Goal: Task Accomplishment & Management: Manage account settings

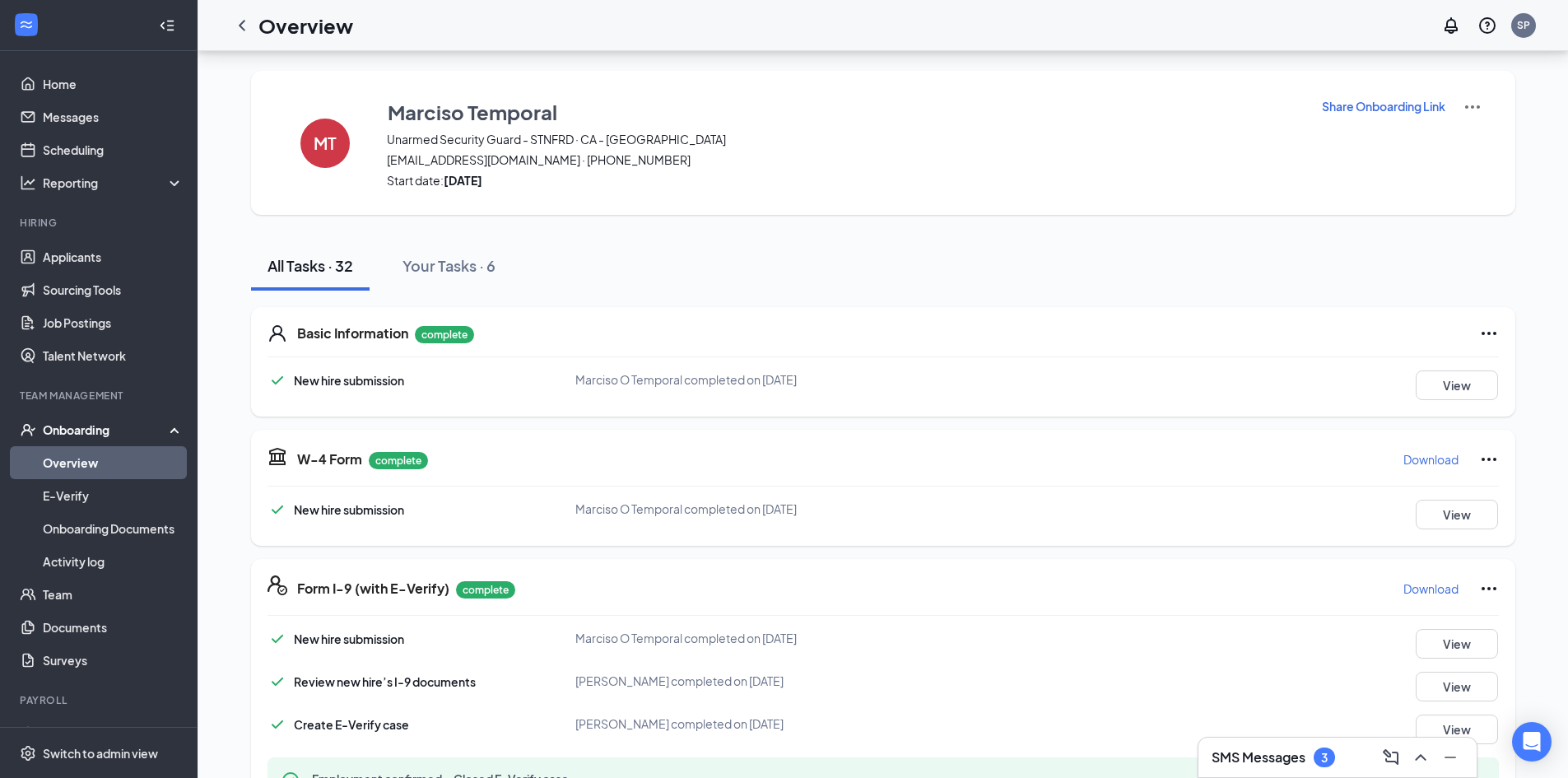
scroll to position [1754, 0]
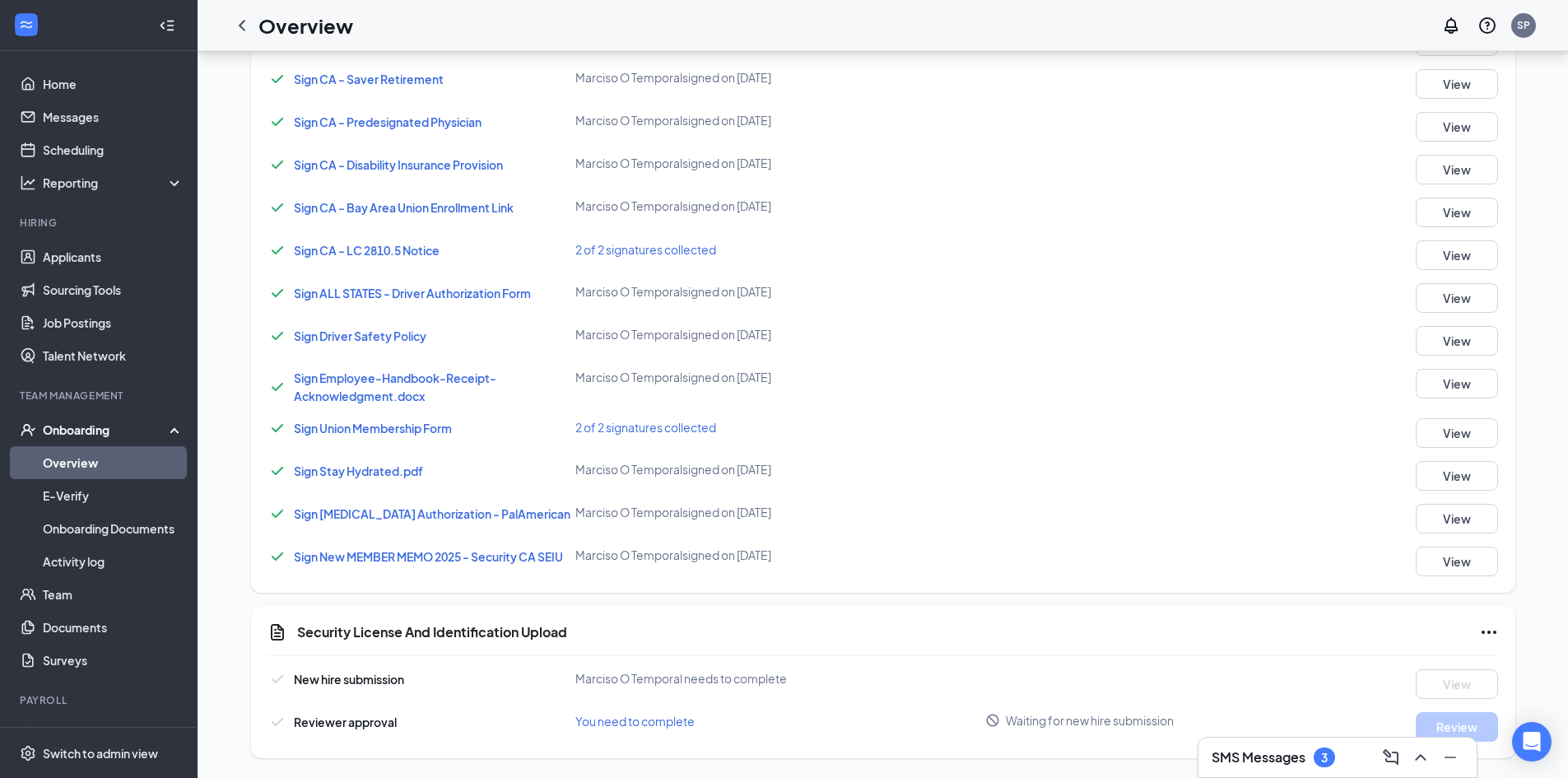
click at [95, 452] on link "Overview" at bounding box center [113, 463] width 141 height 33
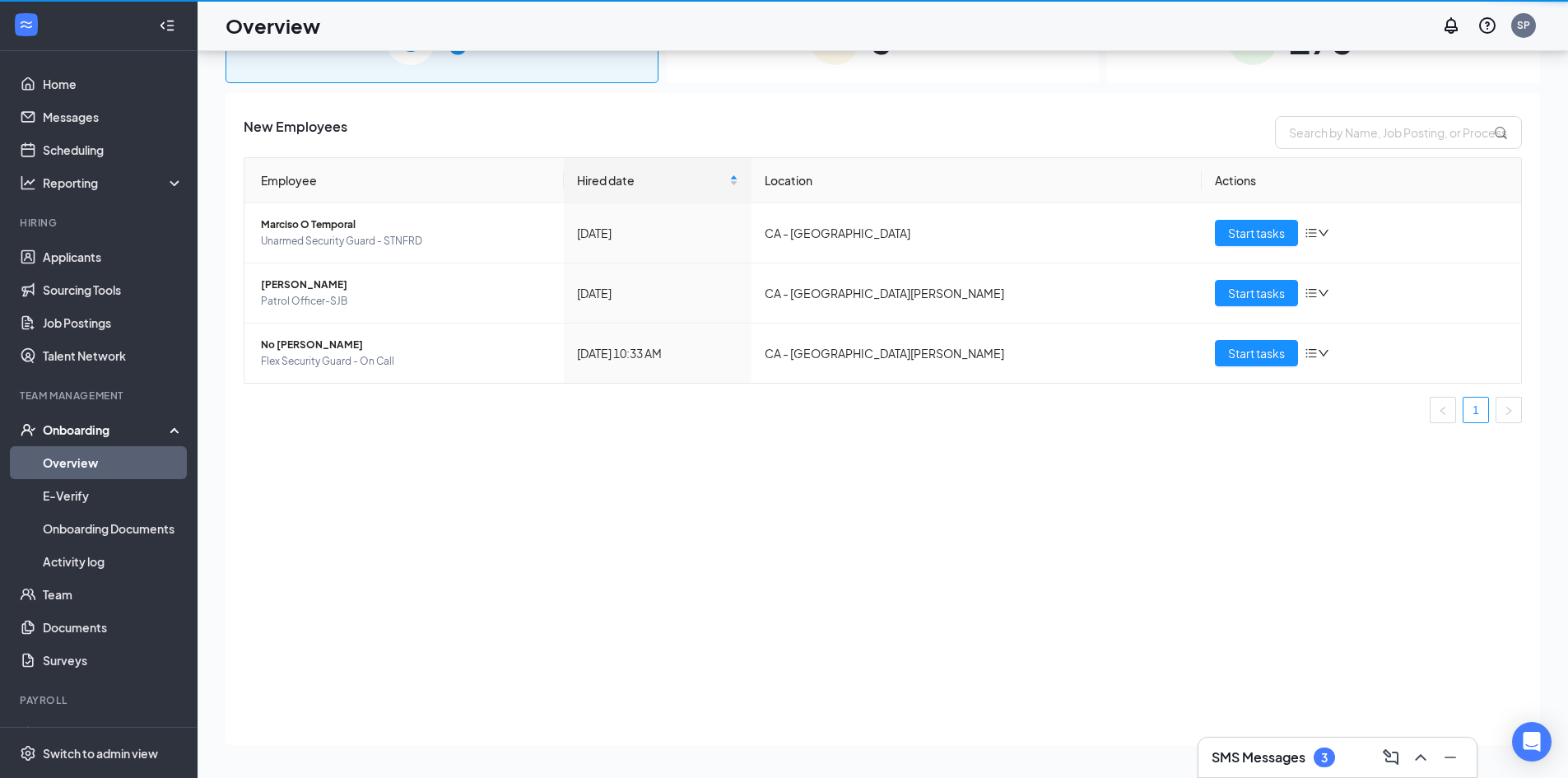
scroll to position [75, 0]
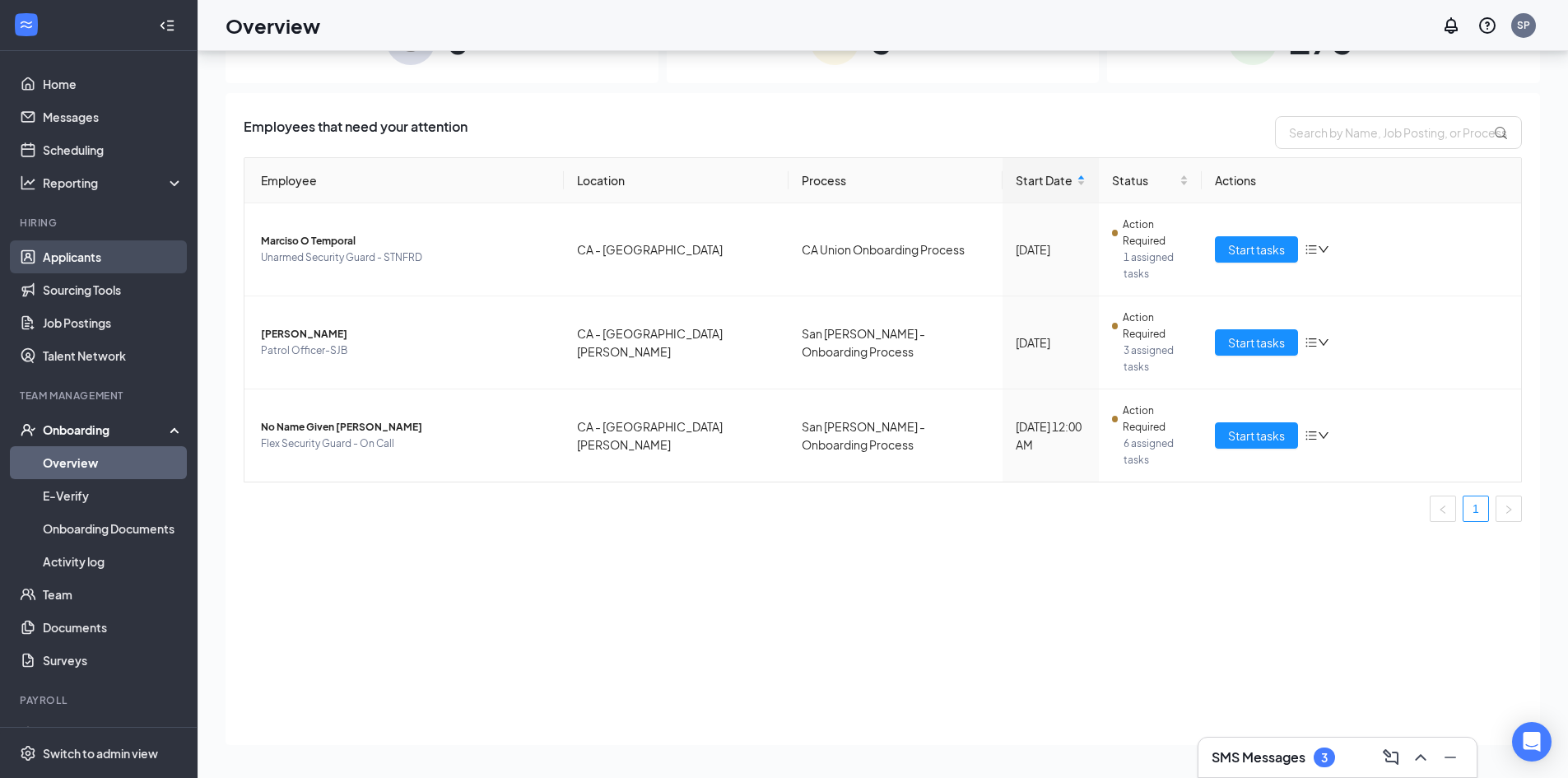
click at [70, 263] on link "Applicants" at bounding box center [113, 257] width 141 height 33
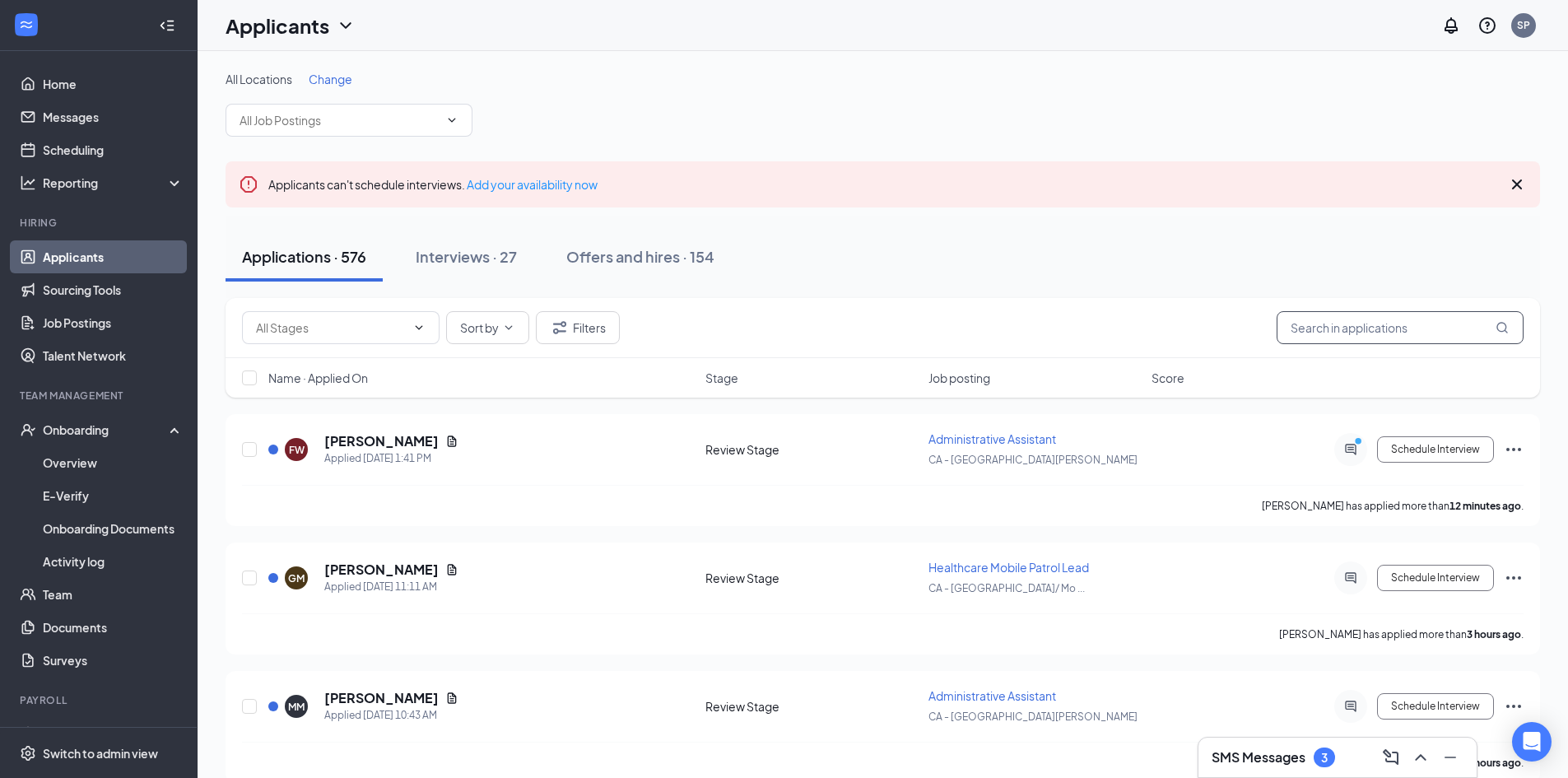
click at [1370, 323] on input "text" at bounding box center [1400, 328] width 247 height 33
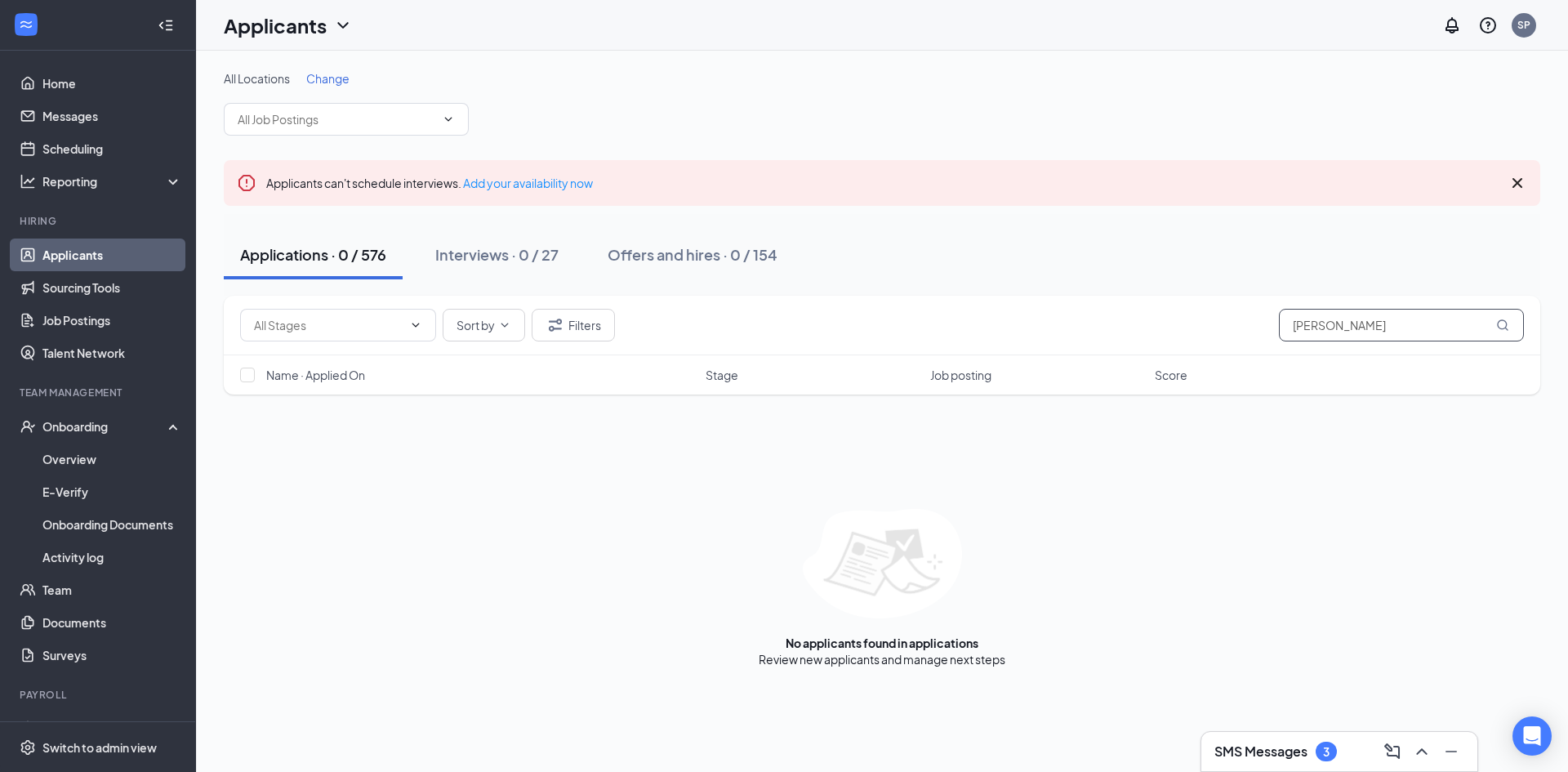
drag, startPoint x: 1405, startPoint y: 326, endPoint x: 1335, endPoint y: 338, distance: 71.0
click at [1335, 338] on input "[PERSON_NAME]" at bounding box center [1401, 326] width 245 height 33
type input "kanyan"
click at [710, 267] on button "Offers and hires · 1 / 154" at bounding box center [690, 254] width 198 height 49
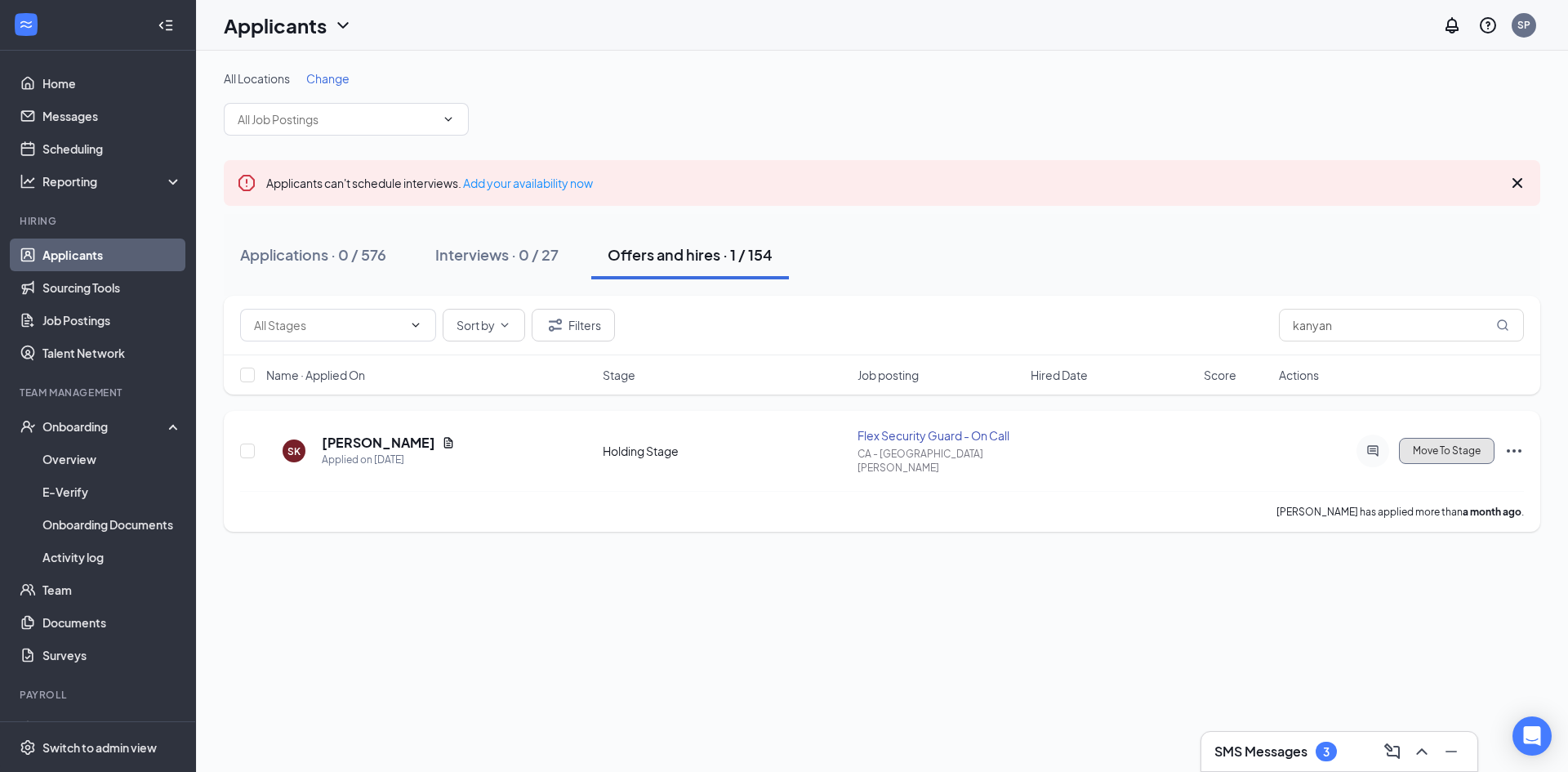
click at [1458, 447] on span "Move To Stage" at bounding box center [1446, 451] width 68 height 12
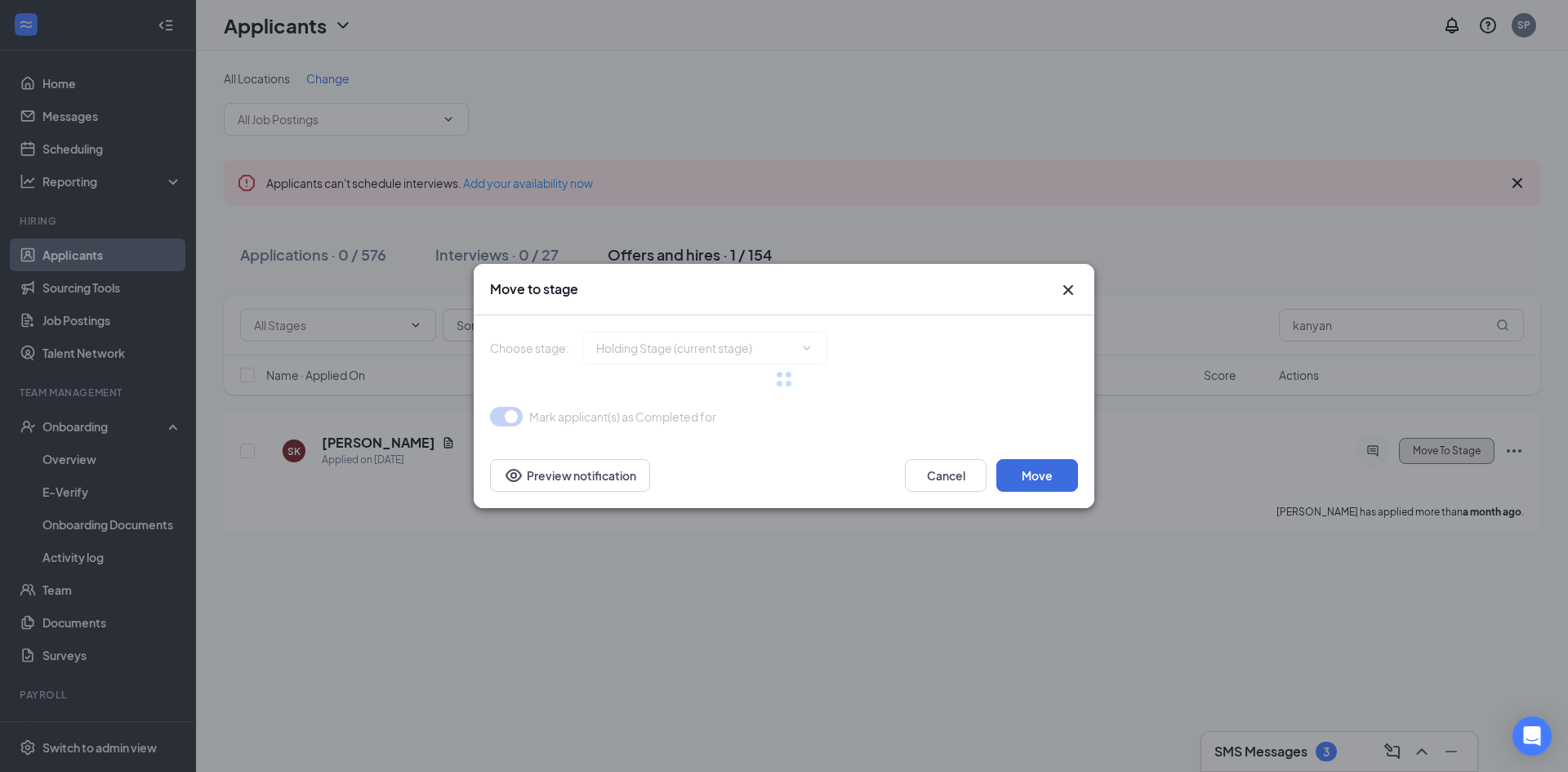
type input "Offer Letter (next stage)"
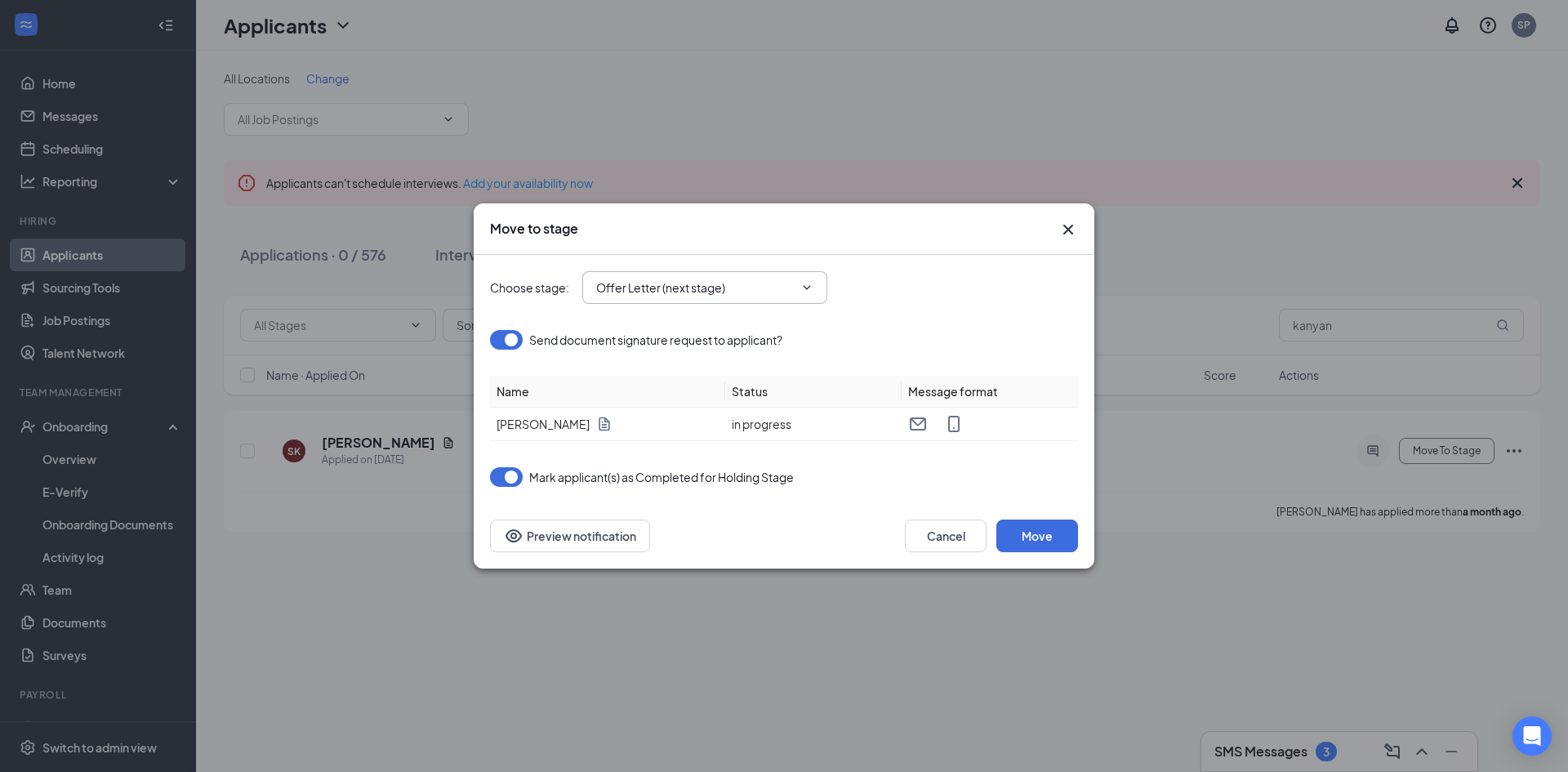
click at [768, 278] on input "Offer Letter (next stage)" at bounding box center [695, 287] width 198 height 18
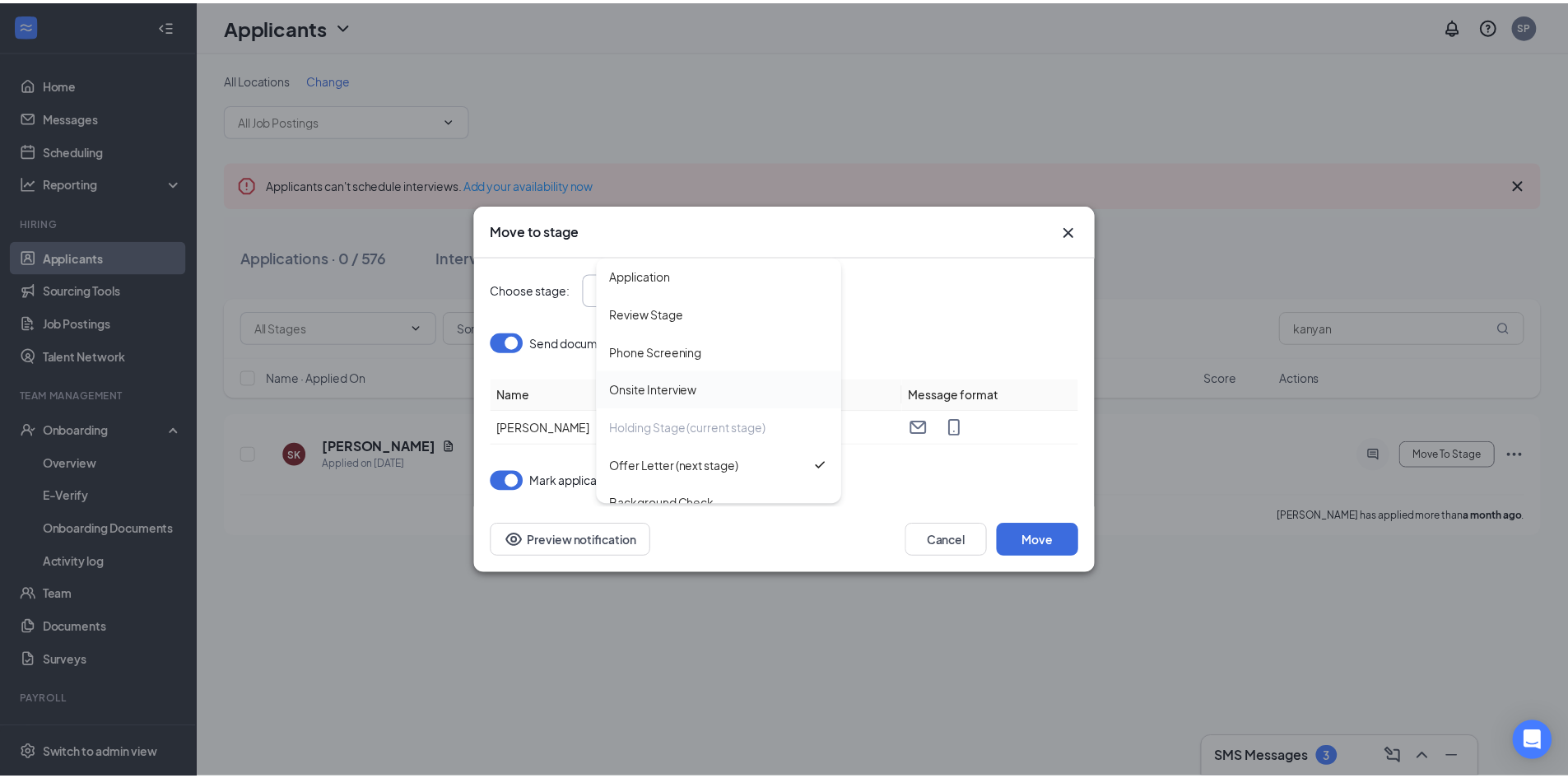
scroll to position [56, 0]
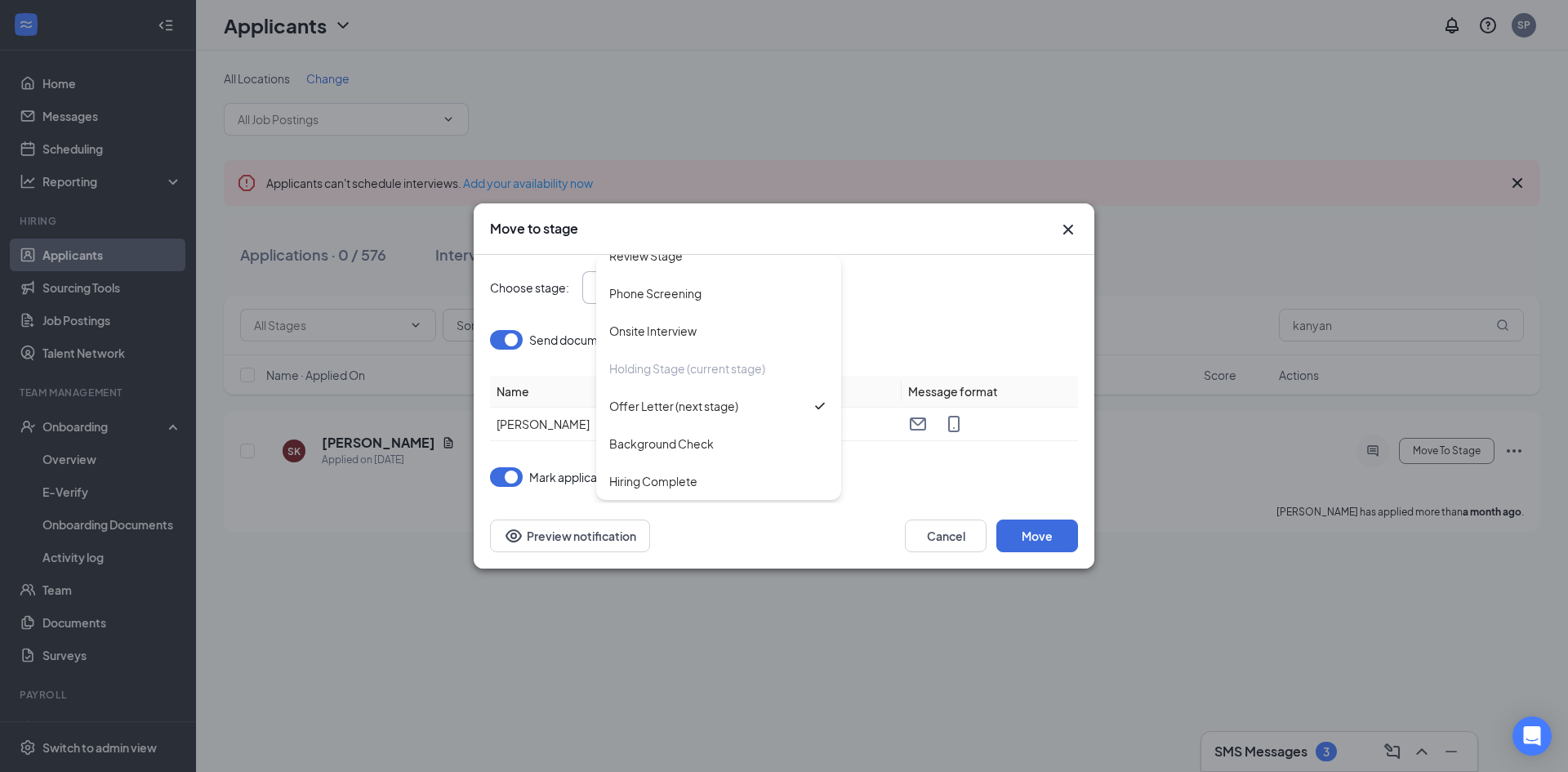
click at [1312, 391] on div "Move to stage Choose stage : Offer Letter (next stage) Application Review Stage…" at bounding box center [784, 386] width 1568 height 772
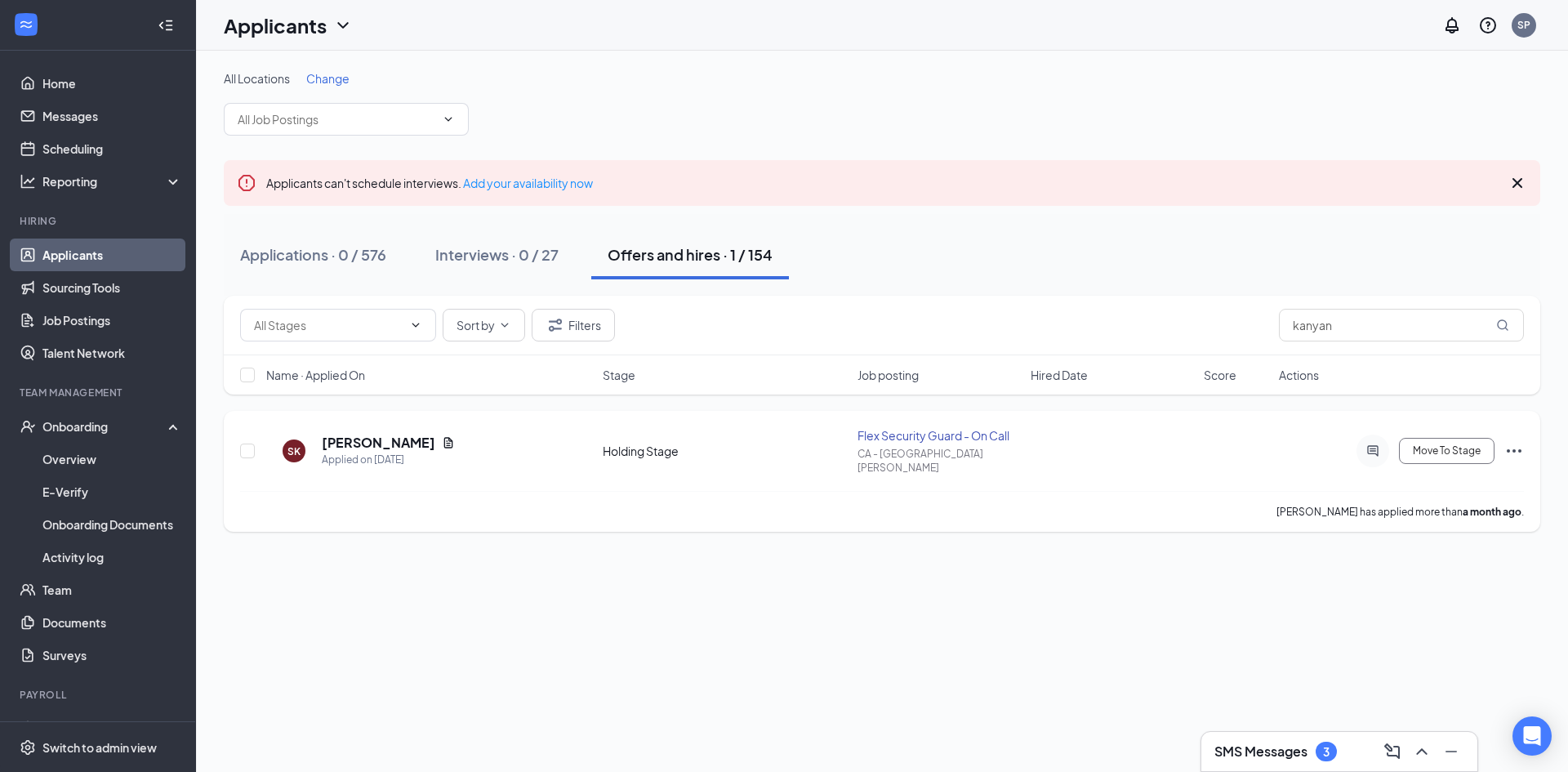
click at [1516, 444] on icon "Ellipses" at bounding box center [1514, 451] width 19 height 19
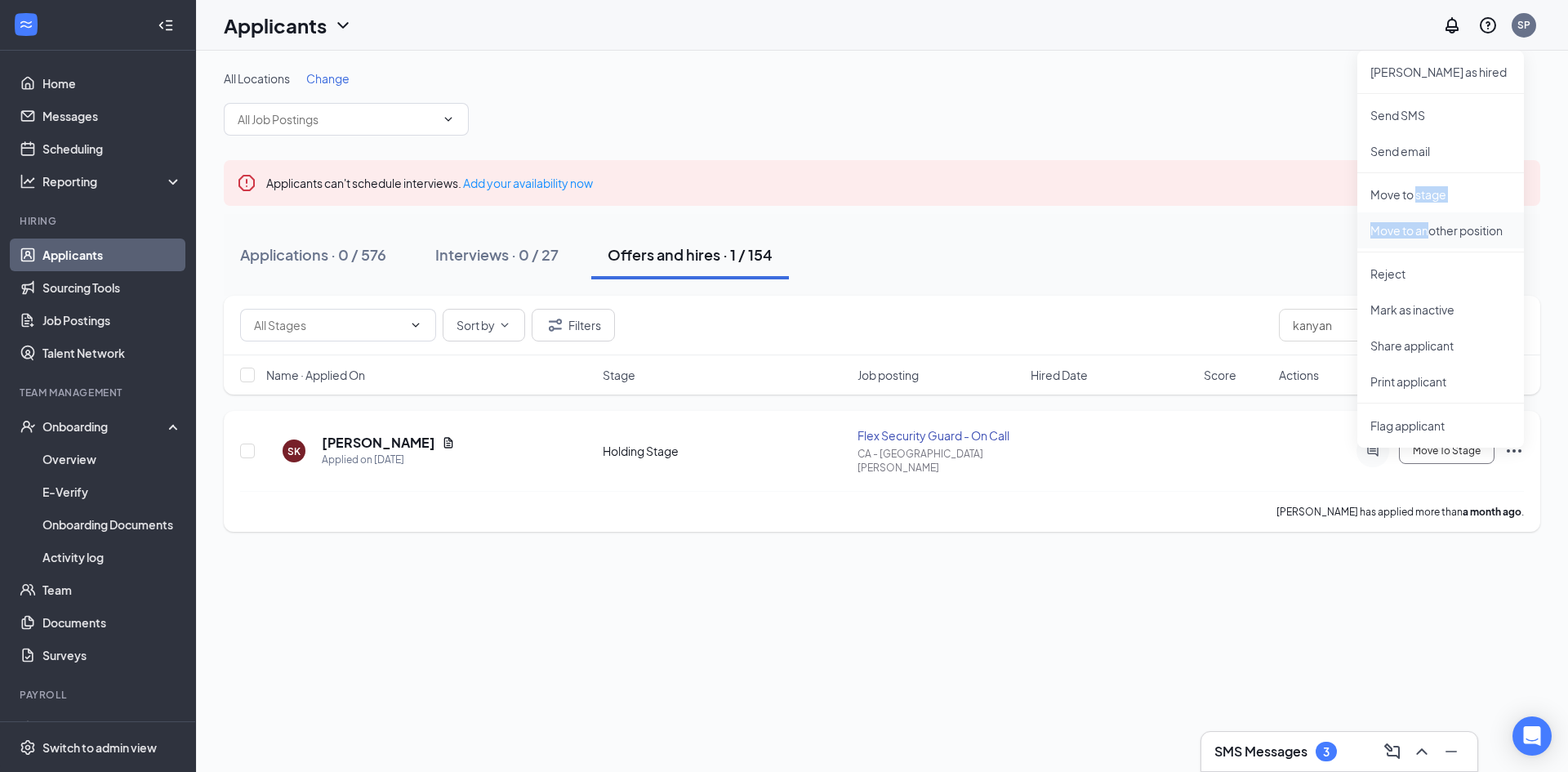
drag, startPoint x: 1415, startPoint y: 190, endPoint x: 1428, endPoint y: 233, distance: 44.9
click at [1427, 235] on ul "[PERSON_NAME] as hired Send SMS Send email Move to stage Move to another positi…" at bounding box center [1441, 250] width 167 height 398
click at [1428, 232] on p "Move to another position" at bounding box center [1440, 230] width 140 height 16
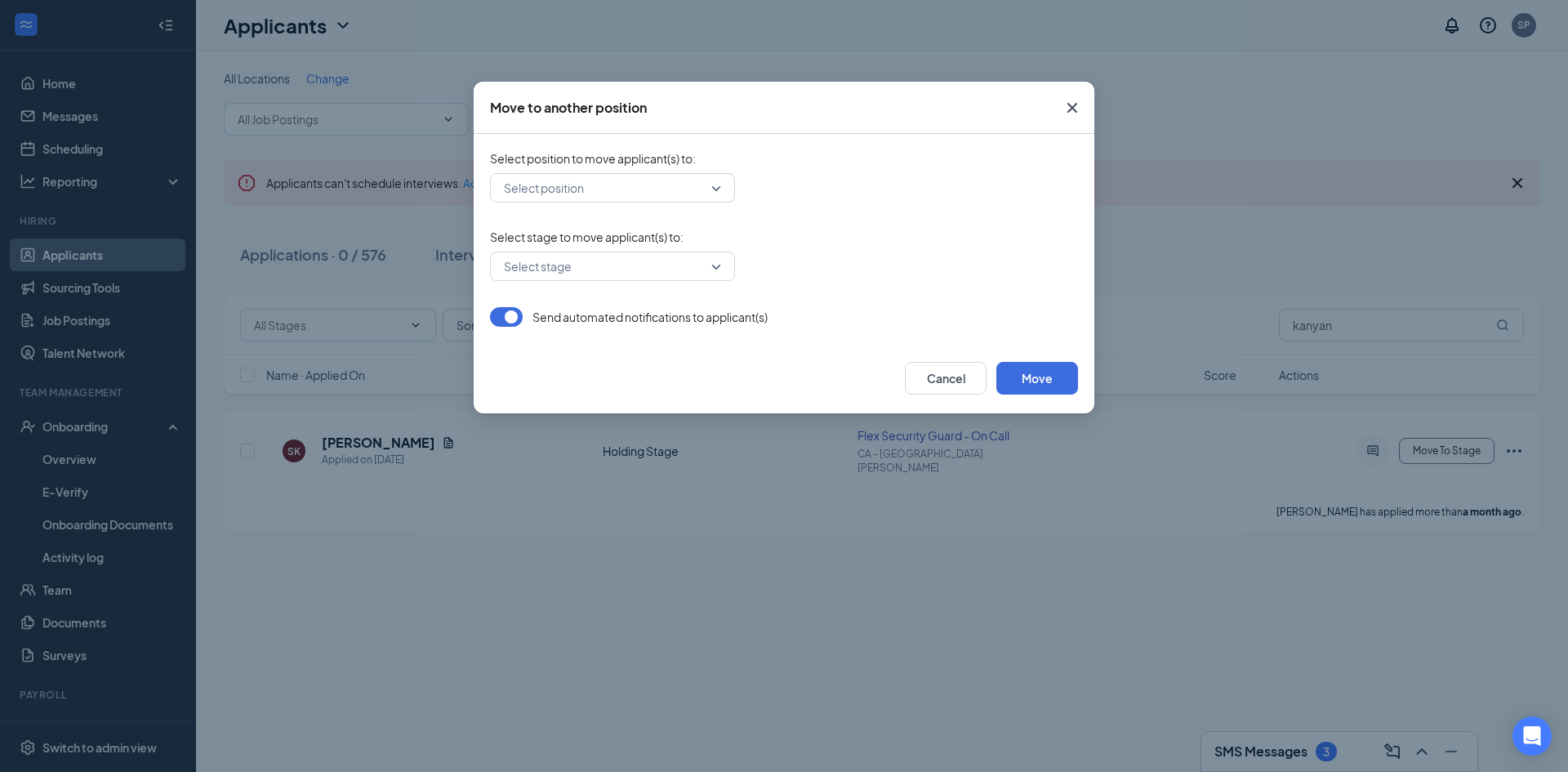
click at [695, 213] on form "Select position to move applicant(s) to : Select position Select stage to move …" at bounding box center [784, 239] width 588 height 177
click at [677, 195] on input "search" at bounding box center [606, 187] width 214 height 28
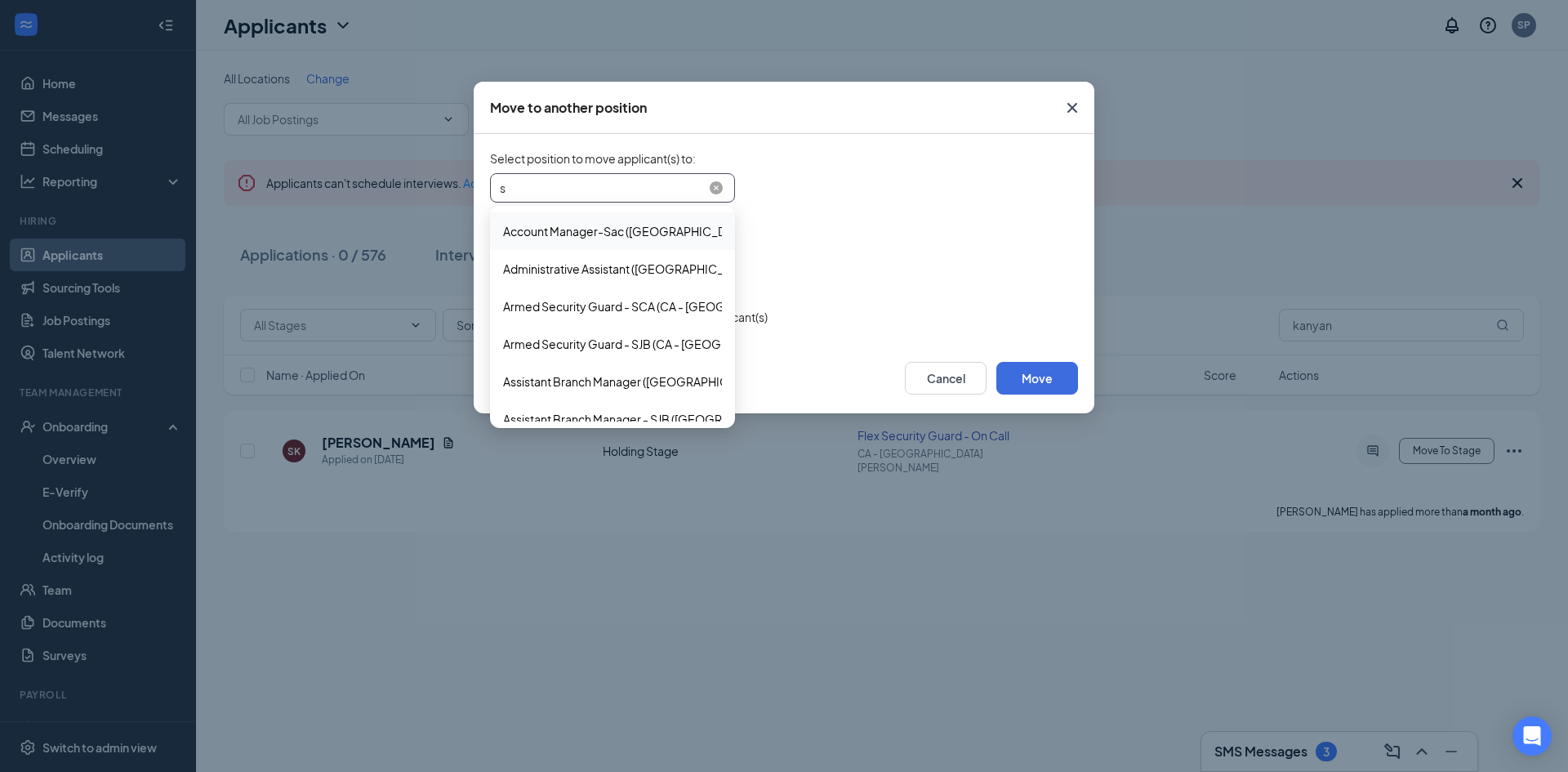
type input "sm"
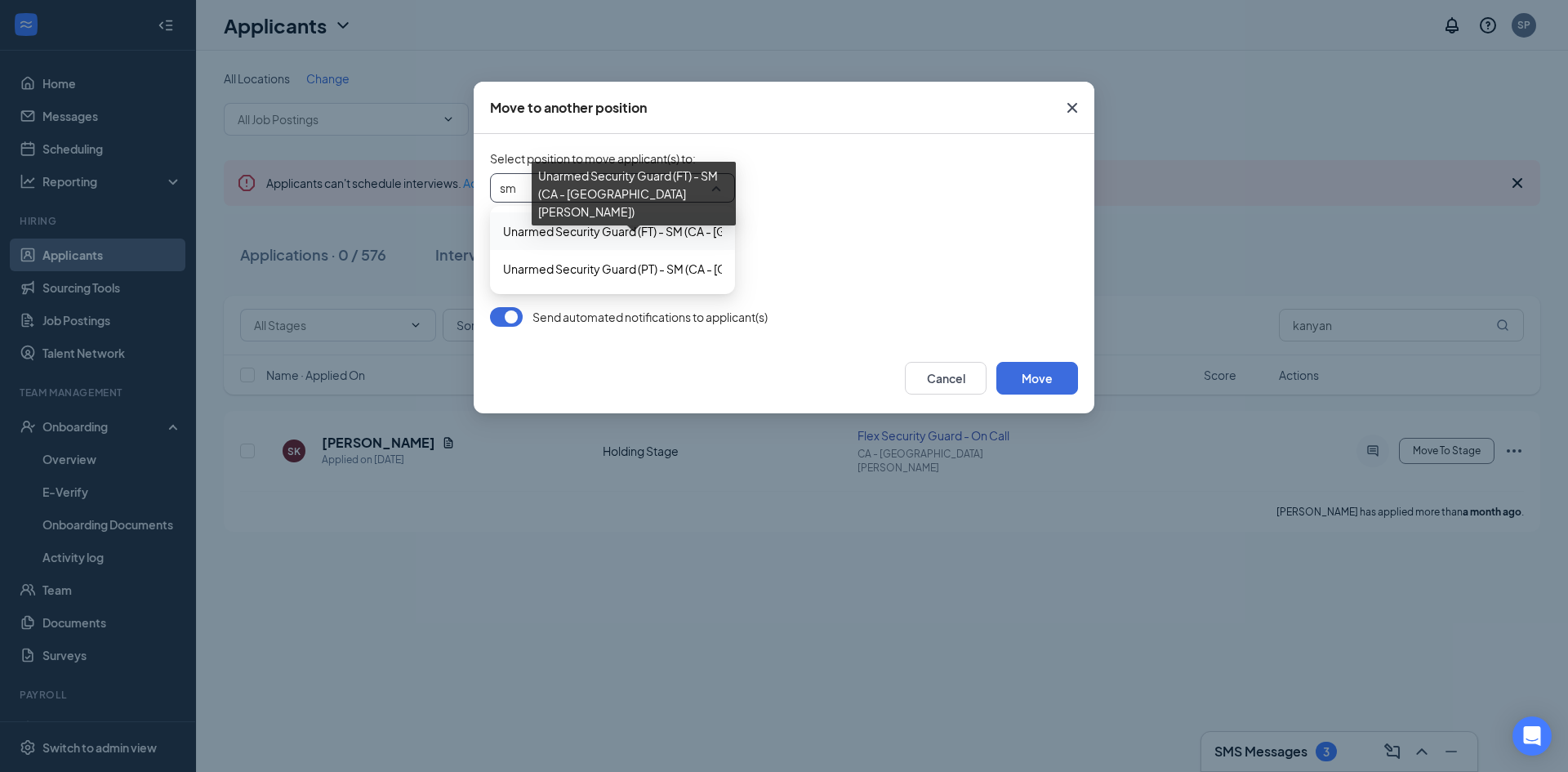
click at [684, 235] on span "Unarmed Security Guard (FT) - SM (CA - [GEOGRAPHIC_DATA][PERSON_NAME])" at bounding box center [715, 231] width 425 height 18
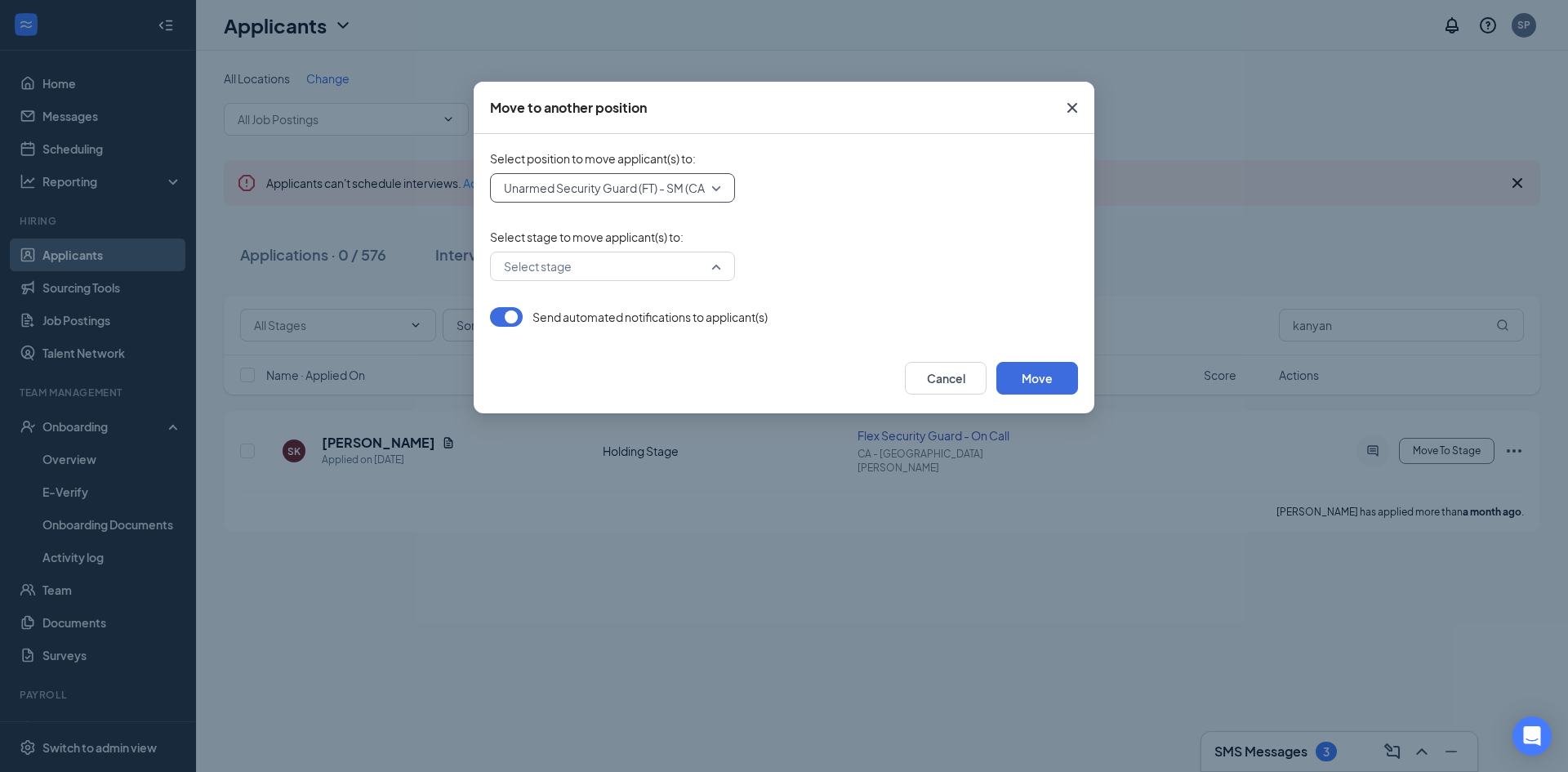
click at [630, 261] on input "search" at bounding box center [606, 266] width 214 height 28
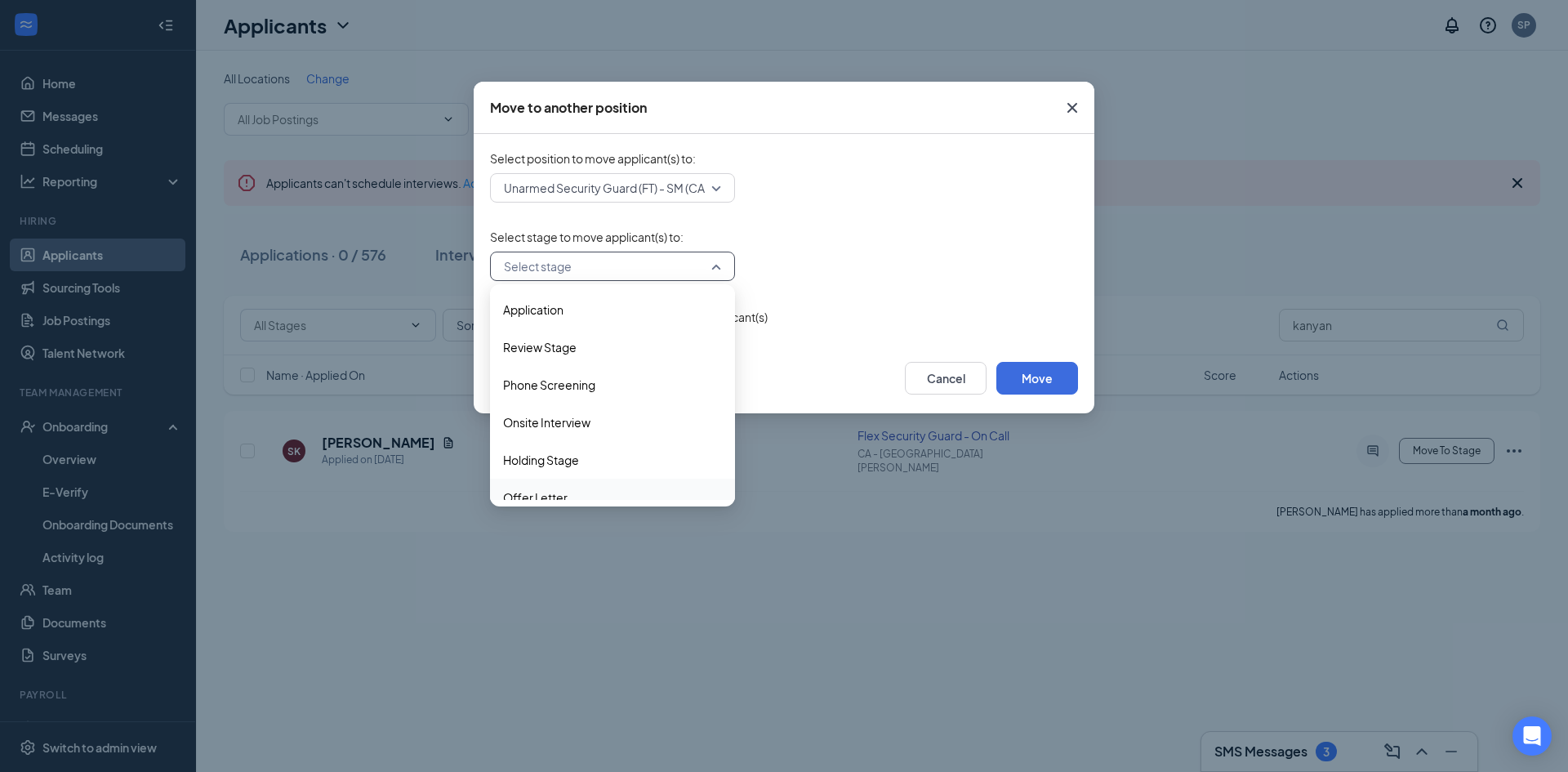
click at [565, 493] on span "Offer Letter" at bounding box center [535, 497] width 64 height 18
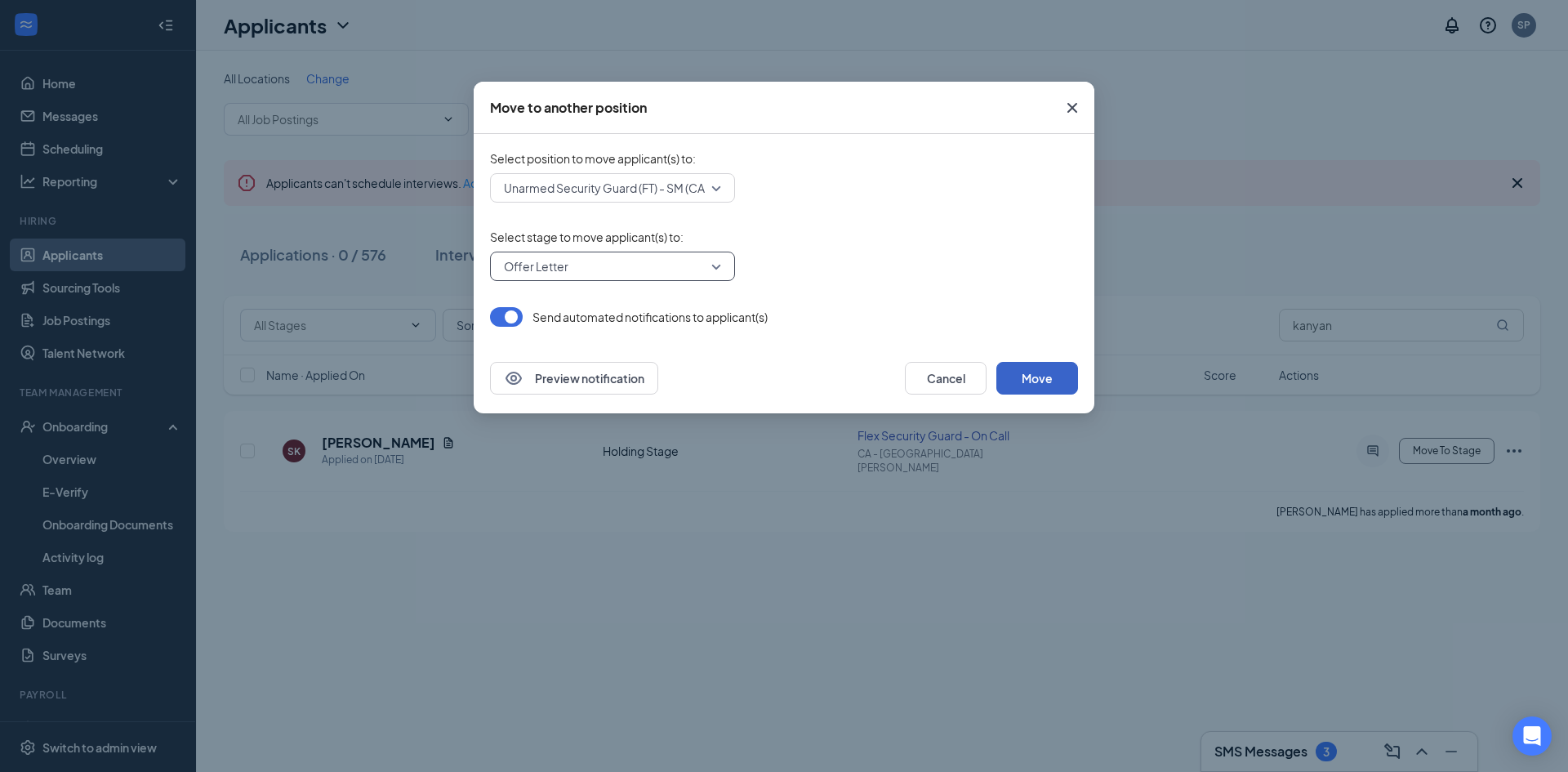
click at [1026, 385] on button "Move" at bounding box center [1036, 378] width 82 height 33
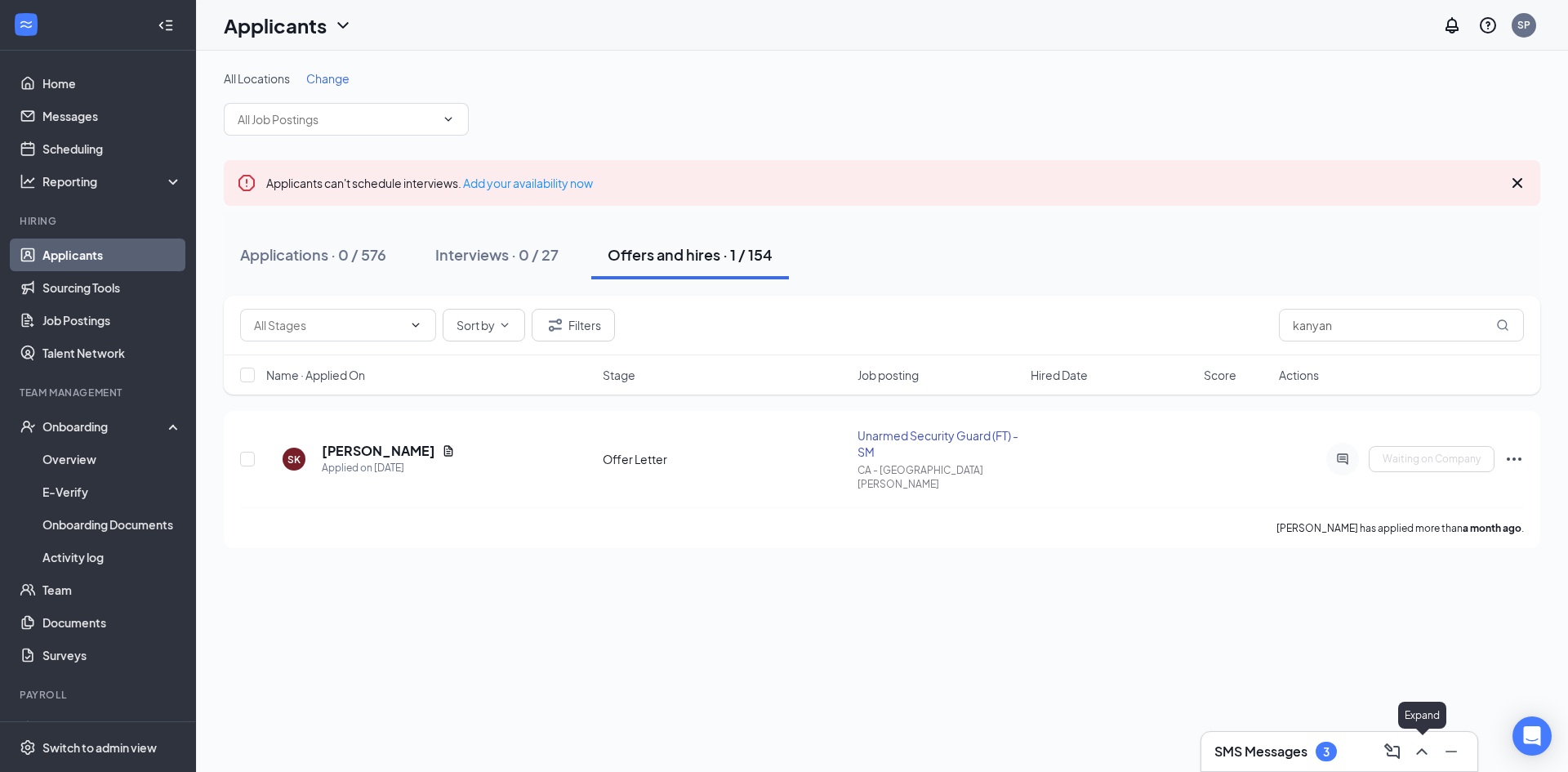
click at [1434, 751] on button at bounding box center [1421, 751] width 26 height 26
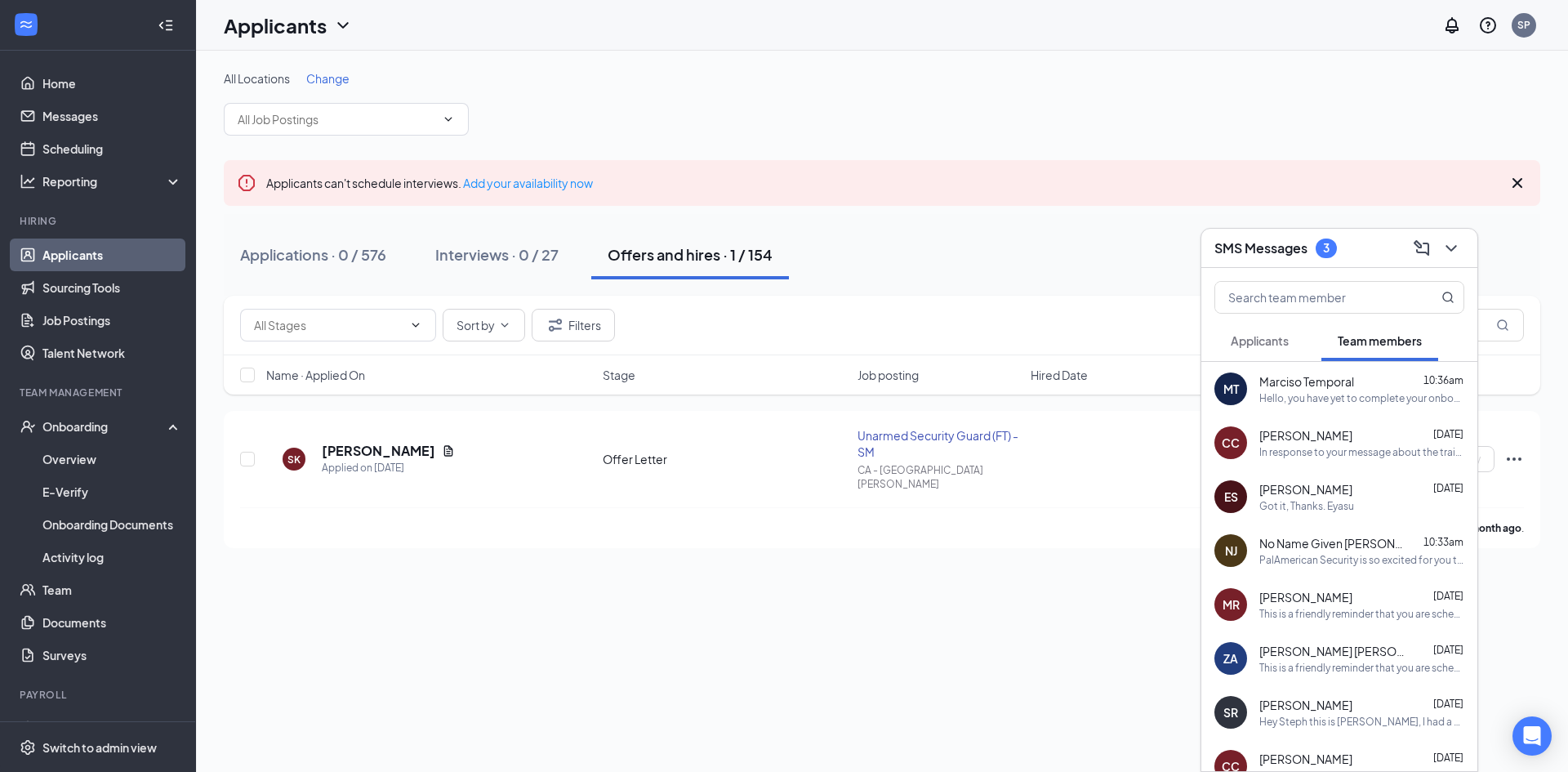
click at [1270, 339] on span "Applicants" at bounding box center [1260, 340] width 58 height 14
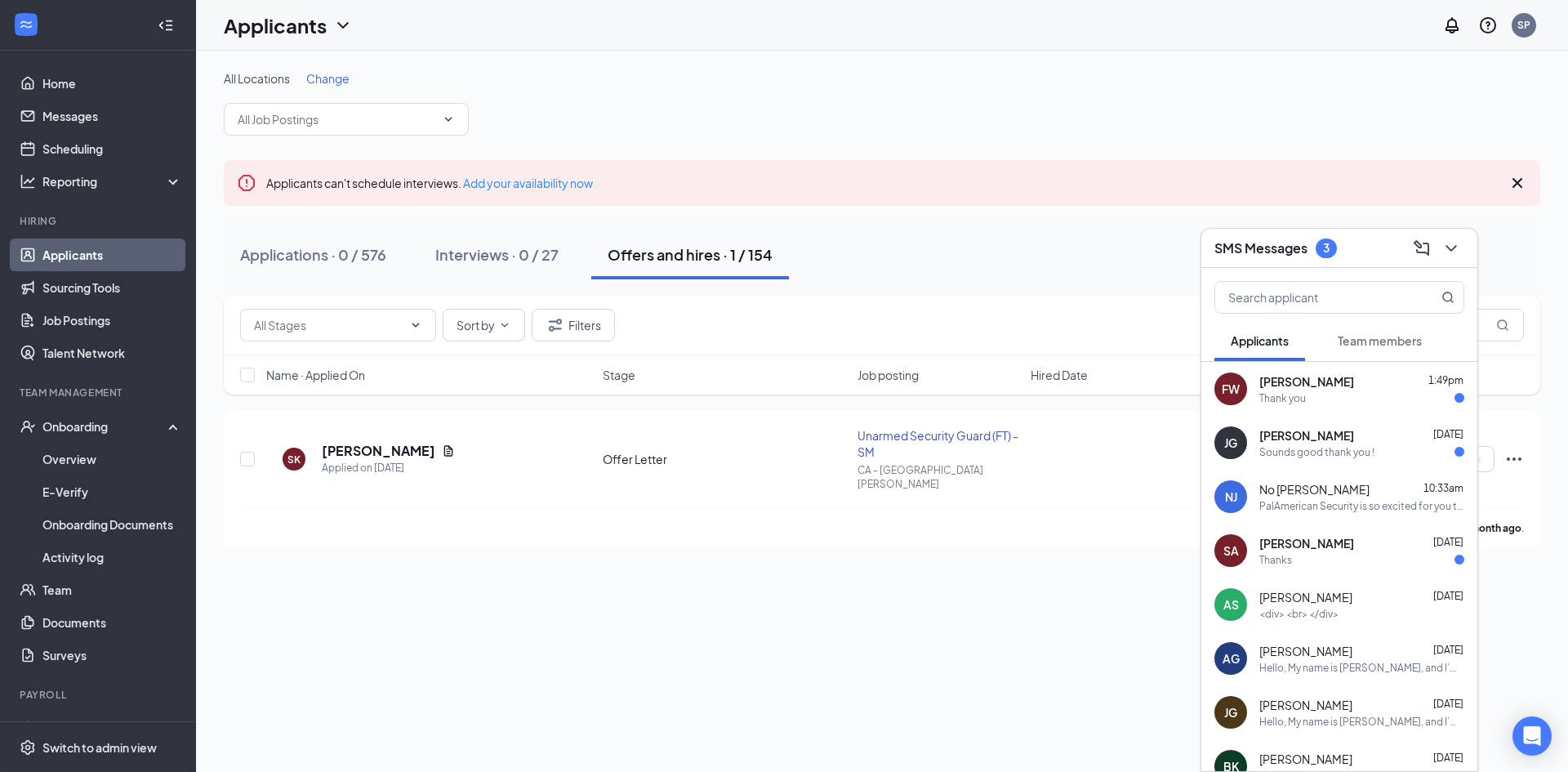
click at [1332, 549] on div "[PERSON_NAME] [DATE]" at bounding box center [1362, 543] width 205 height 16
click at [1310, 454] on div "Sounds good thank you !" at bounding box center [1317, 452] width 115 height 13
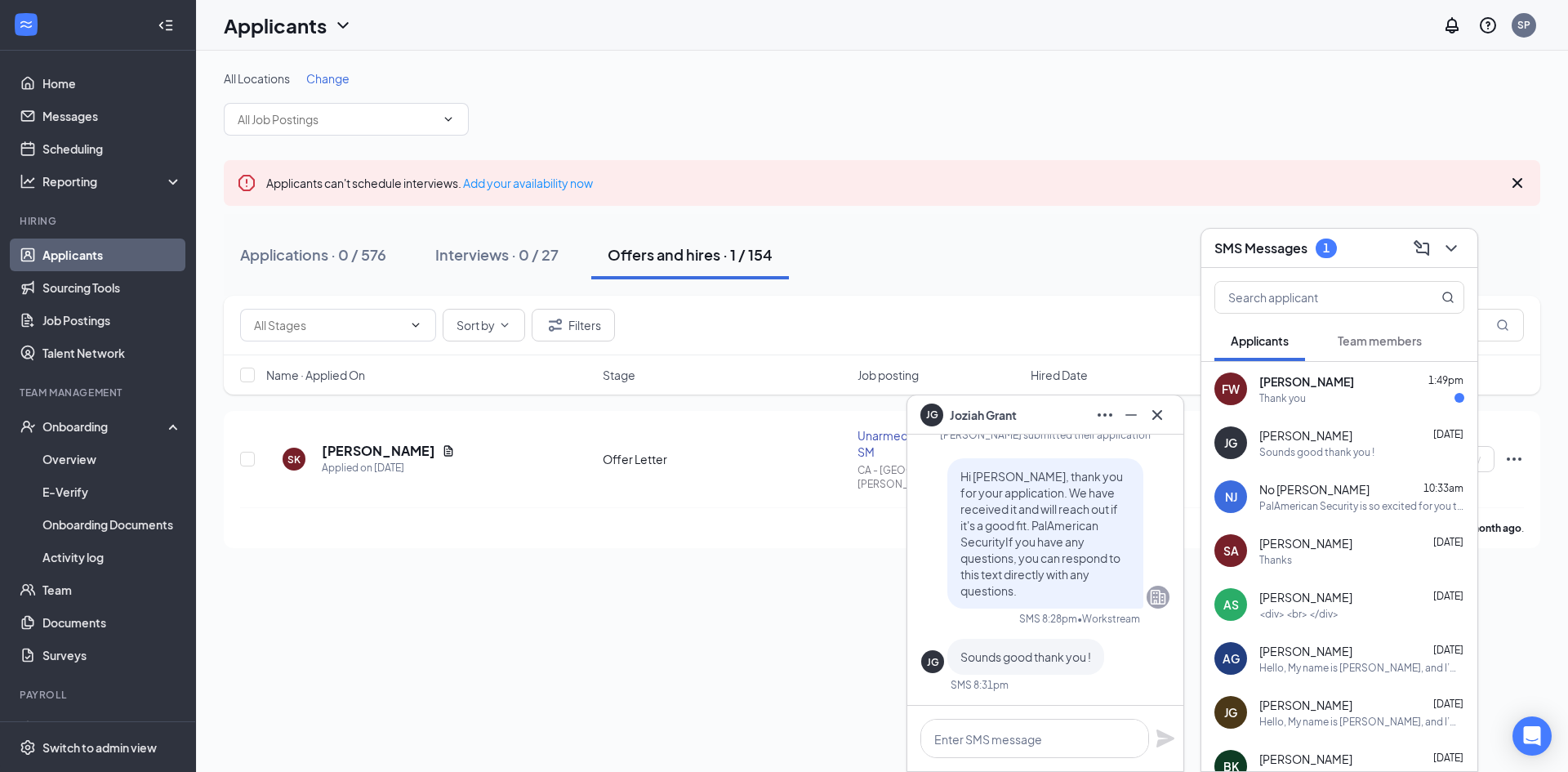
click at [1302, 383] on span "[PERSON_NAME]" at bounding box center [1306, 381] width 95 height 16
click at [1155, 414] on icon "Cross" at bounding box center [1157, 415] width 19 height 19
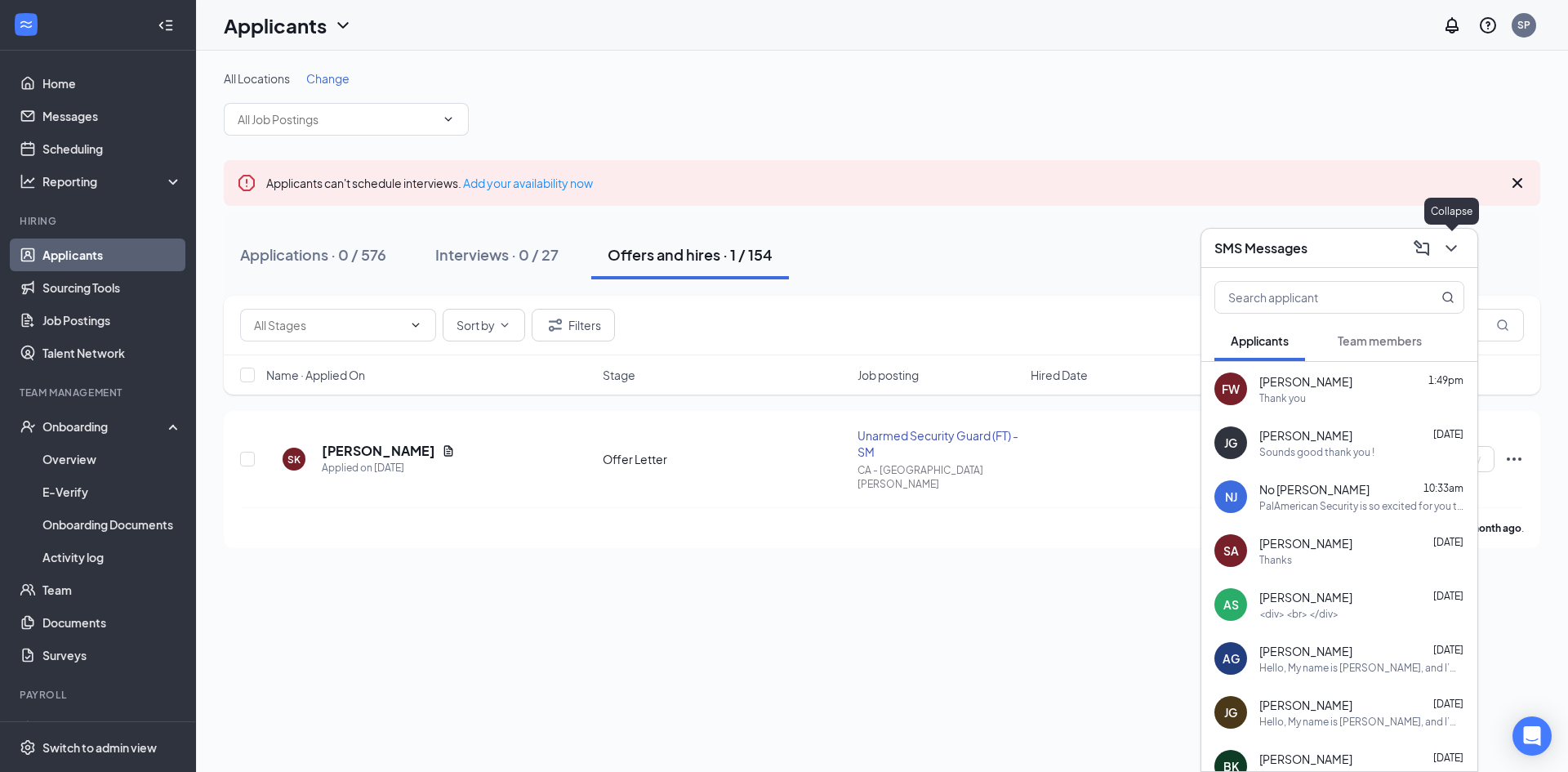
click at [1444, 247] on icon "ChevronDown" at bounding box center [1451, 249] width 19 height 19
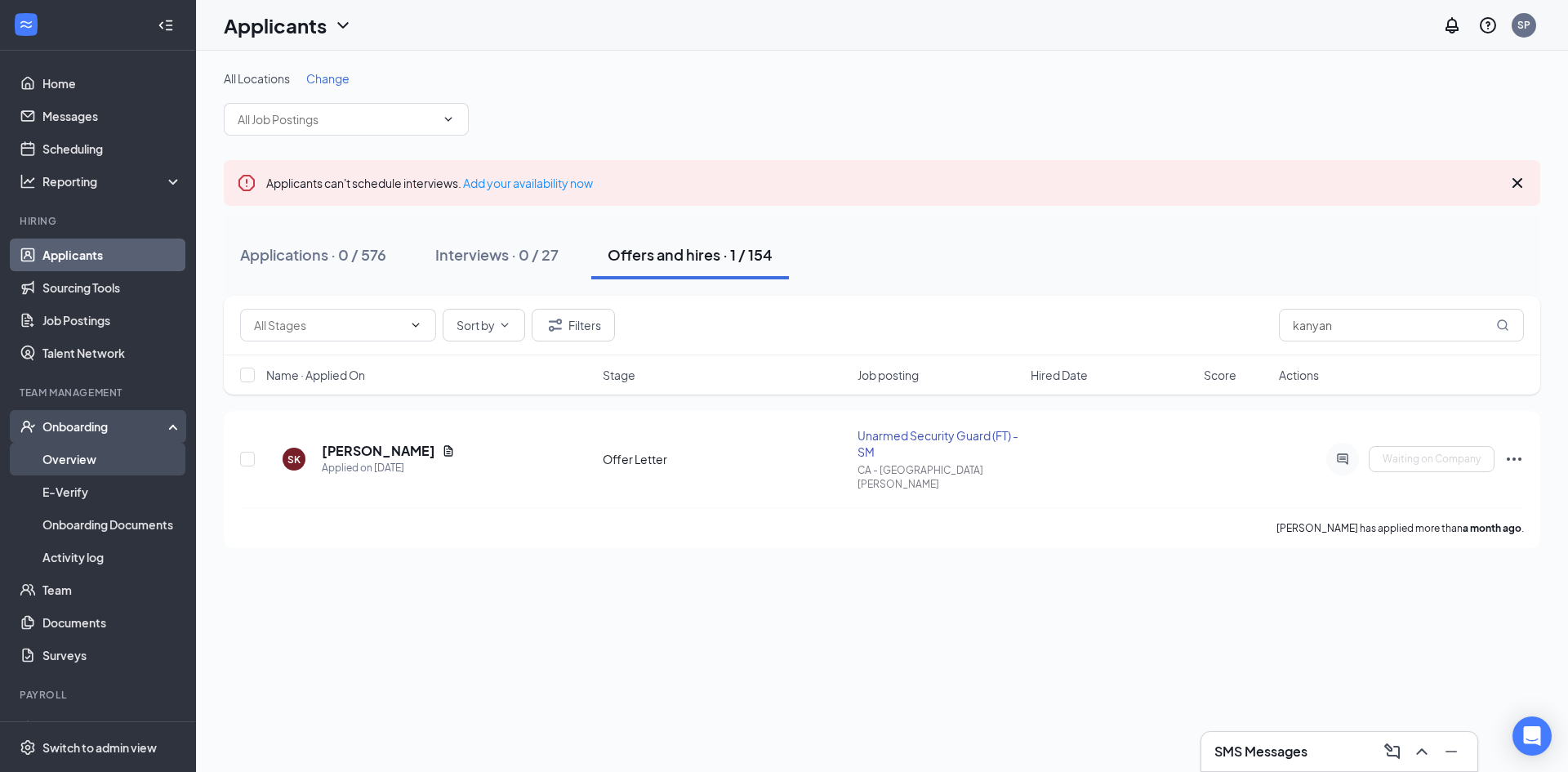
click at [75, 446] on link "Overview" at bounding box center [112, 459] width 140 height 33
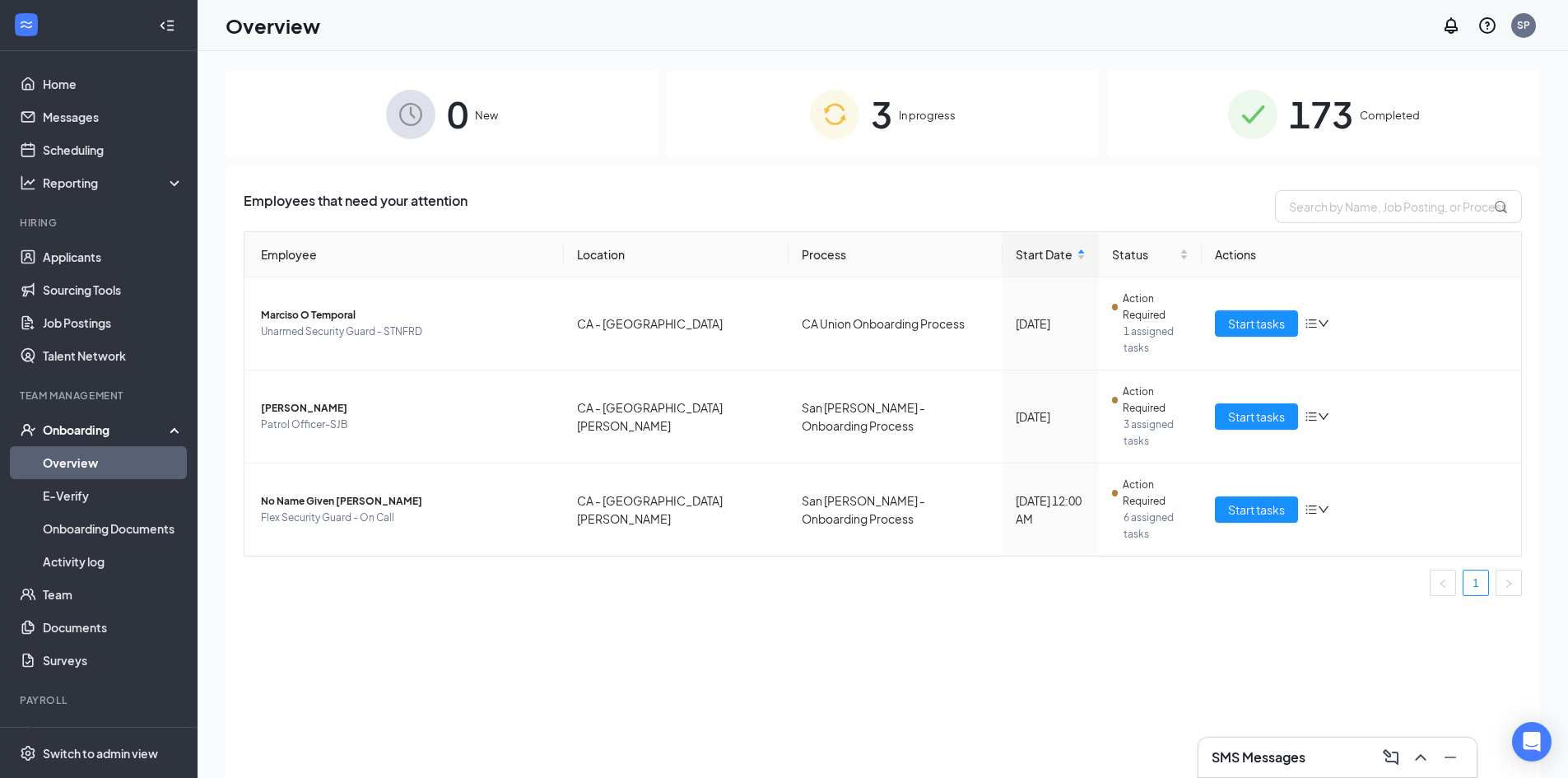
click at [843, 133] on img at bounding box center [835, 114] width 49 height 49
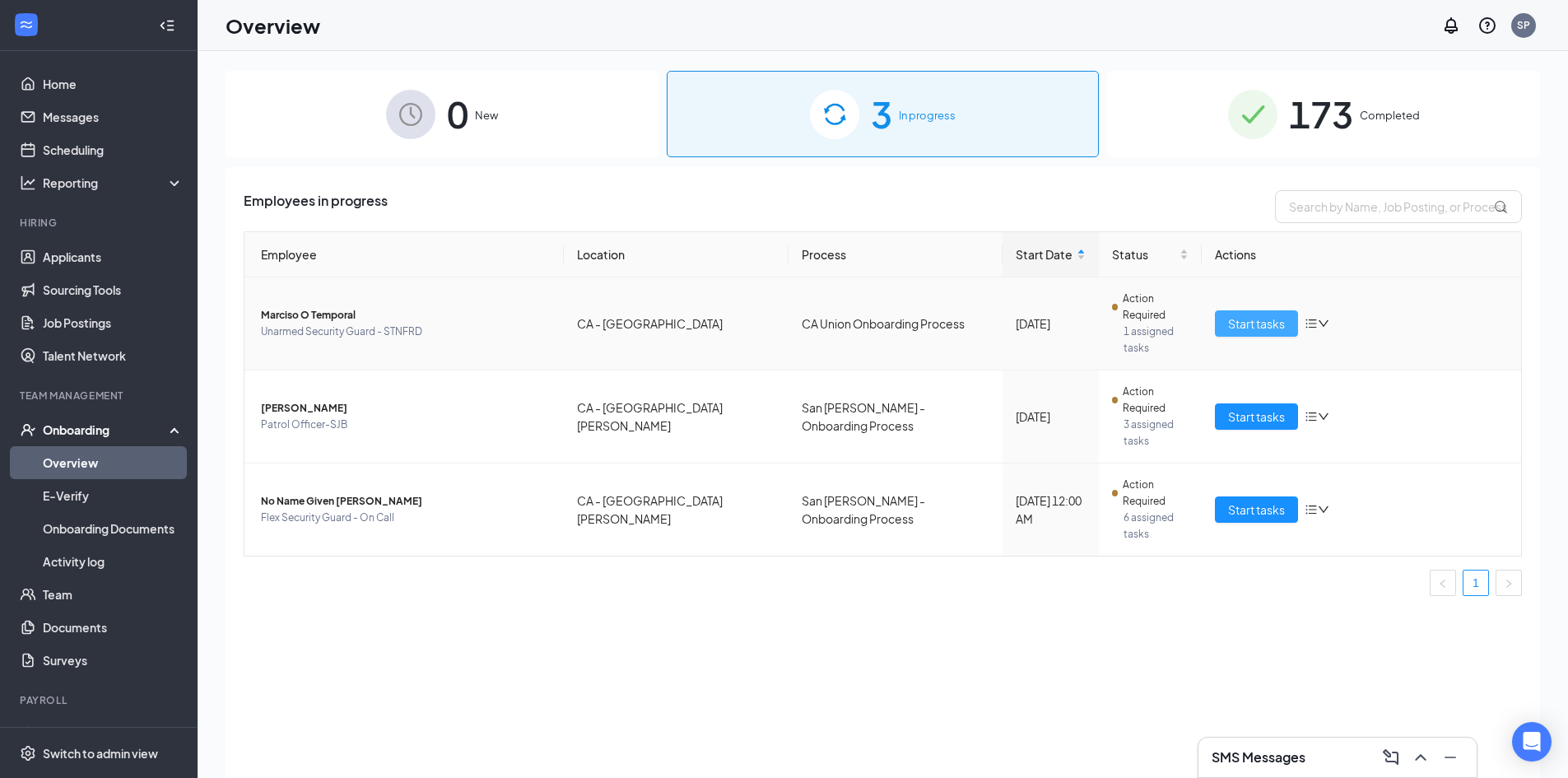
click at [1274, 314] on span "Start tasks" at bounding box center [1257, 323] width 57 height 18
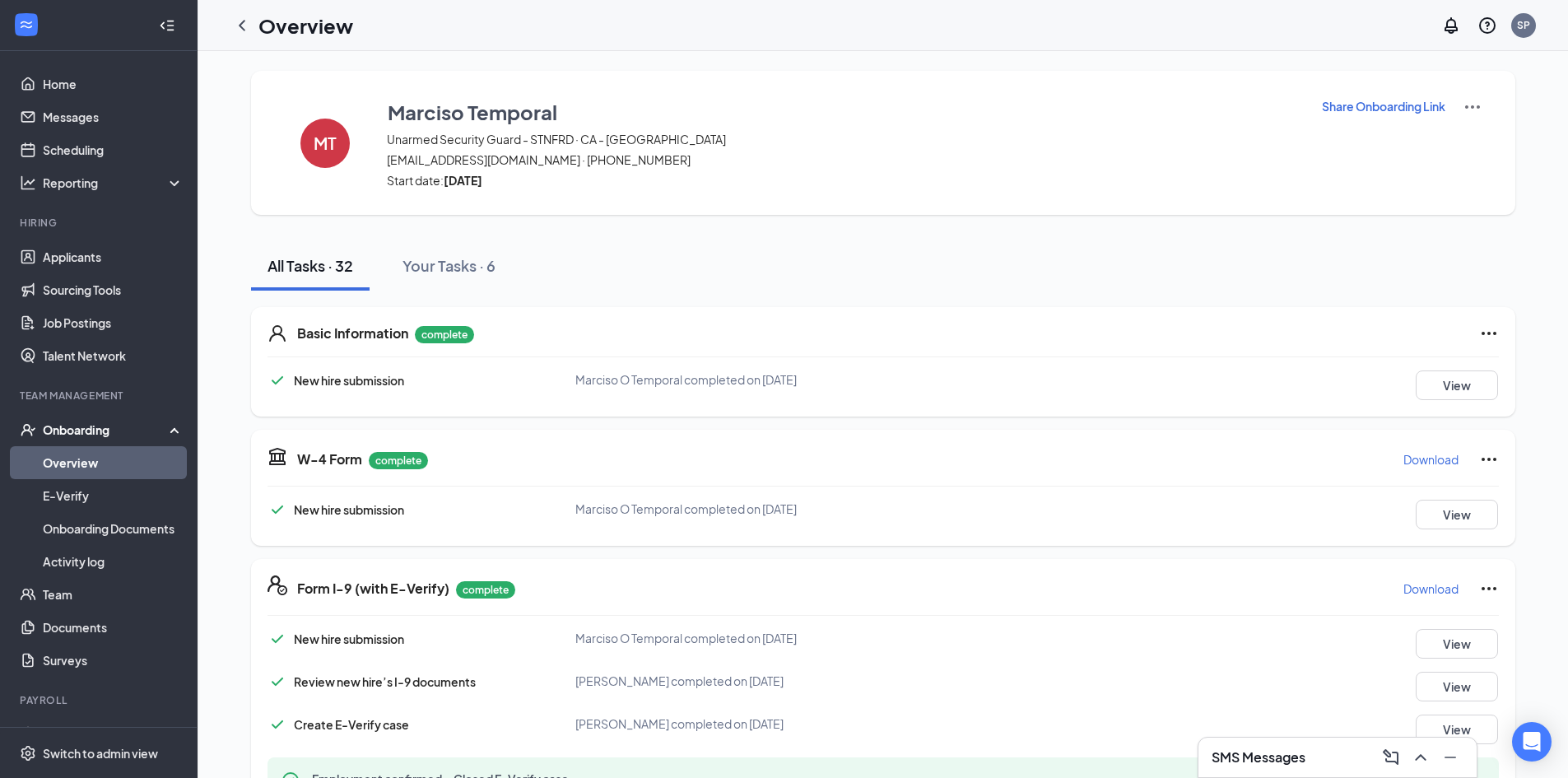
click at [1357, 110] on p "Share Onboarding Link" at bounding box center [1384, 105] width 124 height 16
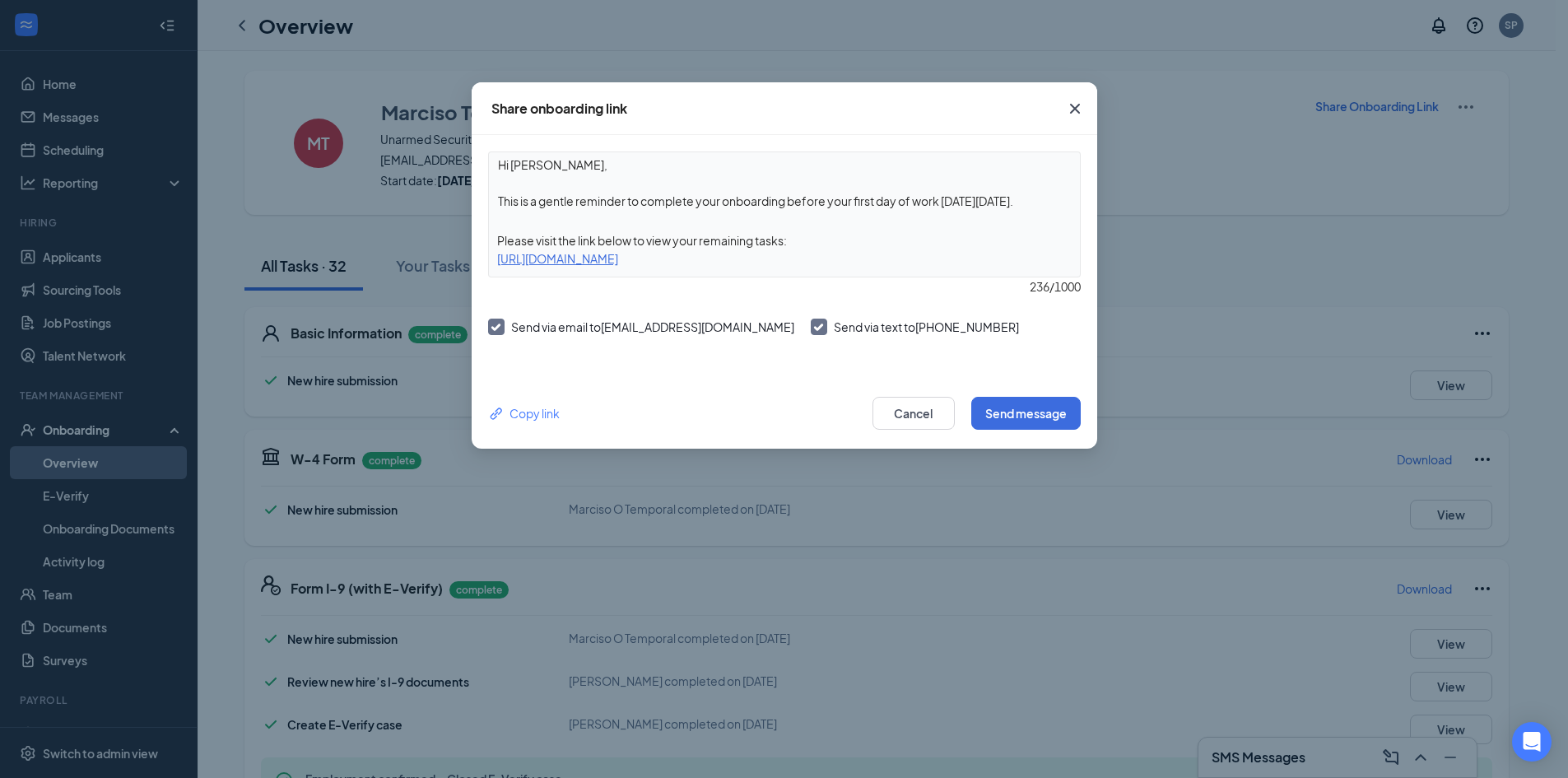
drag, startPoint x: 997, startPoint y: 258, endPoint x: 923, endPoint y: 264, distance: 74.2
click at [923, 264] on div "[URL][DOMAIN_NAME]" at bounding box center [784, 258] width 591 height 18
click at [844, 228] on div "Hi [PERSON_NAME], This is a gentle reminder to complete your onboarding before …" at bounding box center [784, 215] width 593 height 126
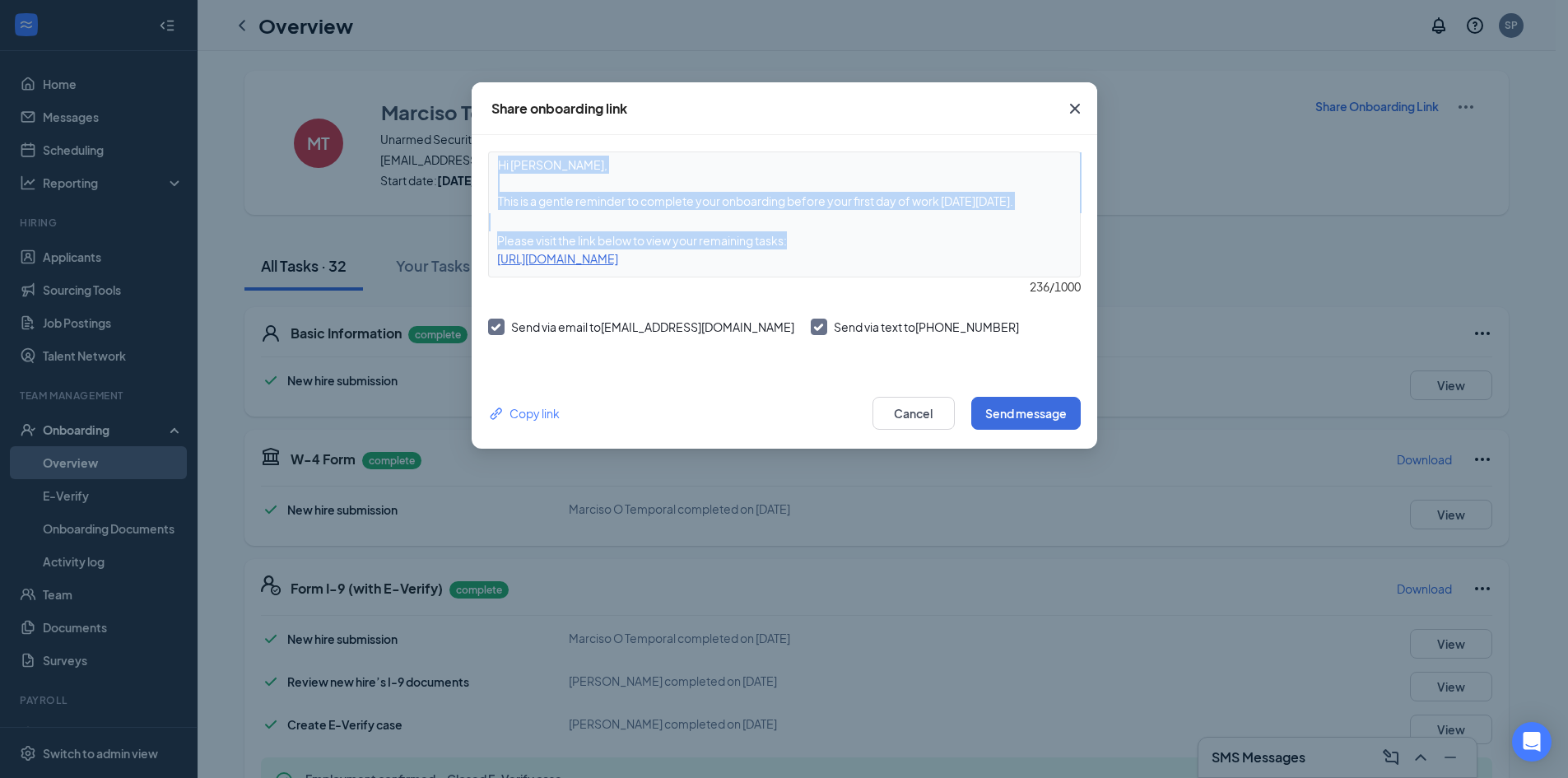
drag, startPoint x: 815, startPoint y: 239, endPoint x: 490, endPoint y: 165, distance: 333.3
click at [490, 165] on div "Hi [PERSON_NAME], This is a gentle reminder to complete your onboarding before …" at bounding box center [784, 215] width 593 height 126
click at [791, 245] on div "Please visit the link below to view your remaining tasks:" at bounding box center [784, 240] width 591 height 18
drag, startPoint x: 808, startPoint y: 243, endPoint x: 488, endPoint y: 152, distance: 332.7
click at [488, 152] on div "Hi [PERSON_NAME], This is a gentle reminder to complete your onboarding before …" at bounding box center [784, 215] width 593 height 126
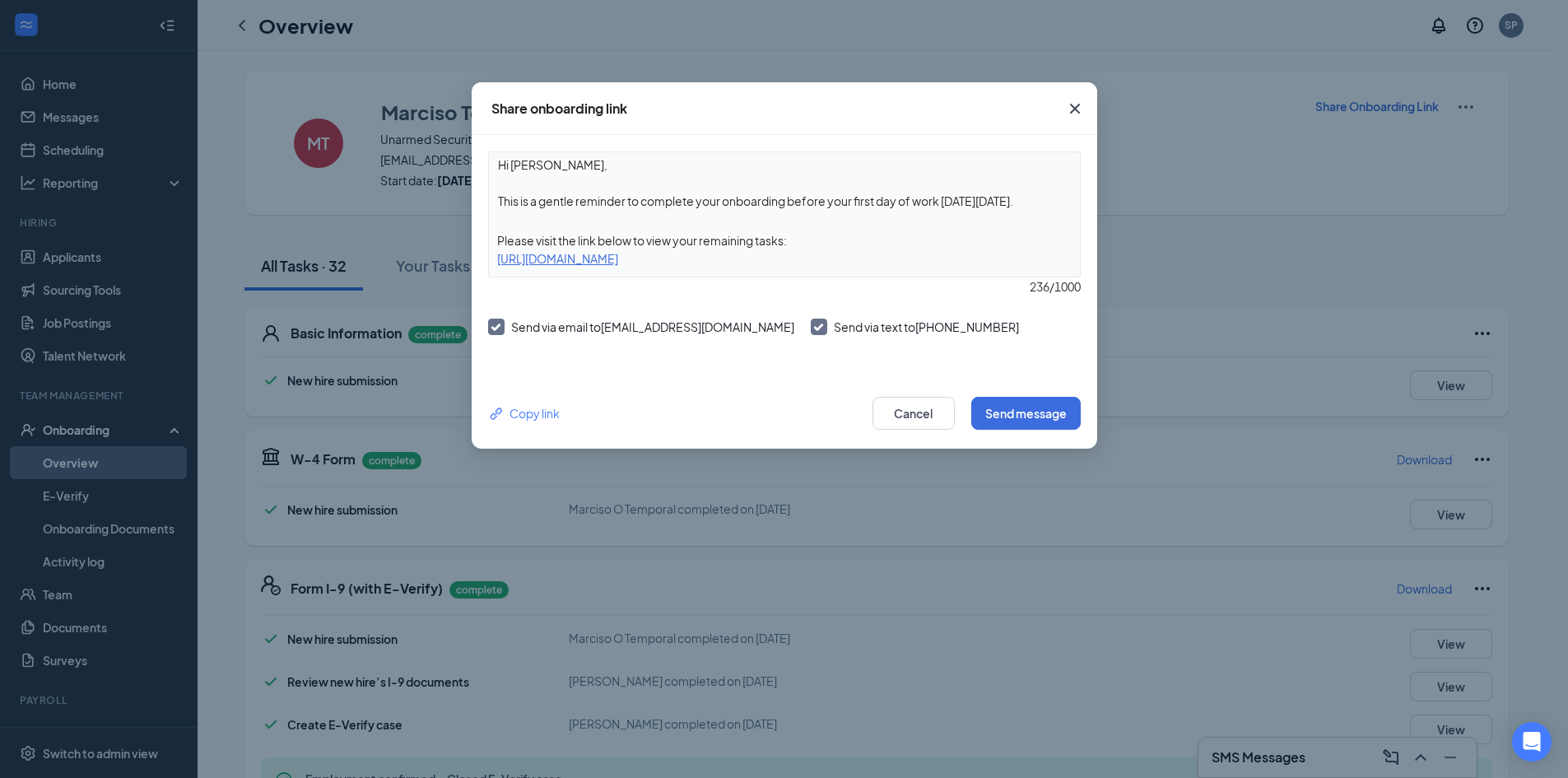
drag, startPoint x: 806, startPoint y: 135, endPoint x: 821, endPoint y: 202, distance: 68.7
click at [806, 135] on div "Share onboarding link Hi [PERSON_NAME], This is a gentle reminder to complete y…" at bounding box center [784, 265] width 626 height 367
click at [811, 237] on div "Please visit the link below to view your remaining tasks:" at bounding box center [784, 240] width 591 height 18
click at [794, 241] on div "Please visit the link below to view your remaining tasks:" at bounding box center [784, 240] width 591 height 18
click at [781, 241] on div "Please visit the link below to view your remaining tasks:" at bounding box center [784, 240] width 591 height 18
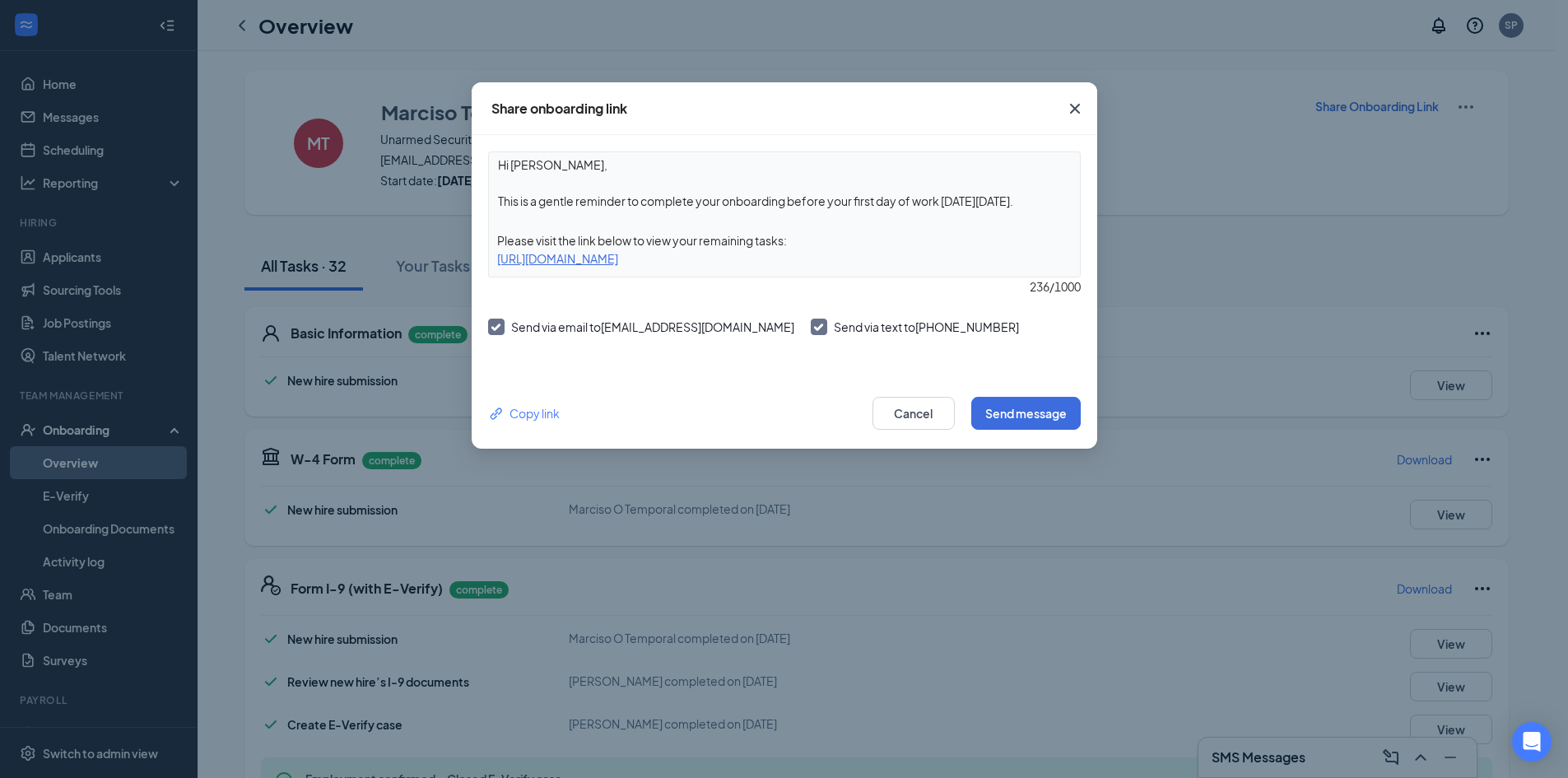
click at [788, 240] on div "Please visit the link below to view your remaining tasks:" at bounding box center [784, 240] width 591 height 18
drag, startPoint x: 788, startPoint y: 241, endPoint x: 768, endPoint y: 241, distance: 20.0
click at [768, 241] on div "Please visit the link below to view your remaining tasks:" at bounding box center [784, 240] width 591 height 18
click at [799, 242] on div "Please visit the link below to view your remaining tasks:" at bounding box center [784, 240] width 591 height 18
click at [1023, 415] on button "Send message" at bounding box center [1025, 413] width 109 height 33
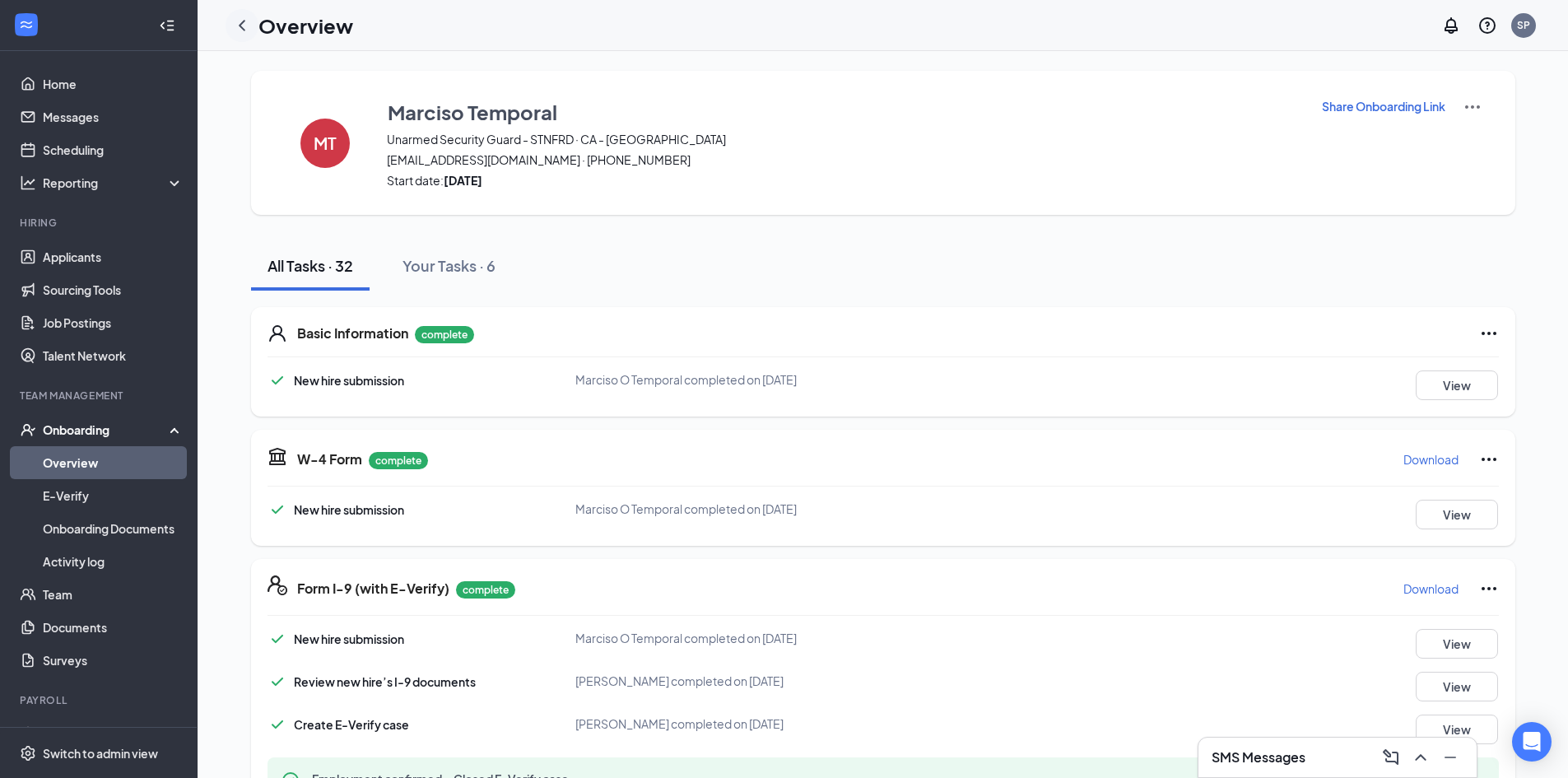
click at [248, 20] on icon "ChevronLeft" at bounding box center [242, 25] width 19 height 19
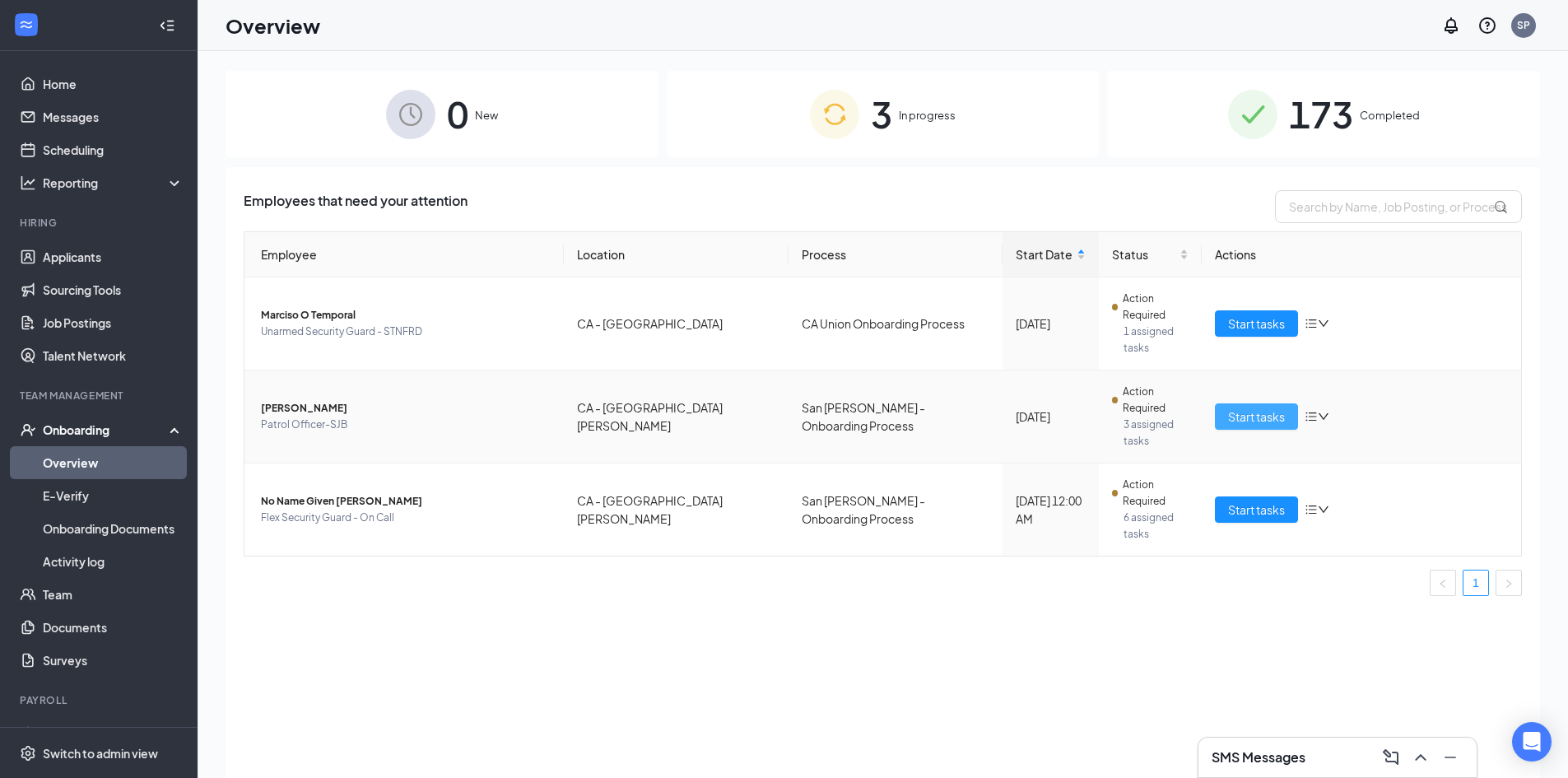
click at [1225, 404] on button "Start tasks" at bounding box center [1257, 416] width 83 height 26
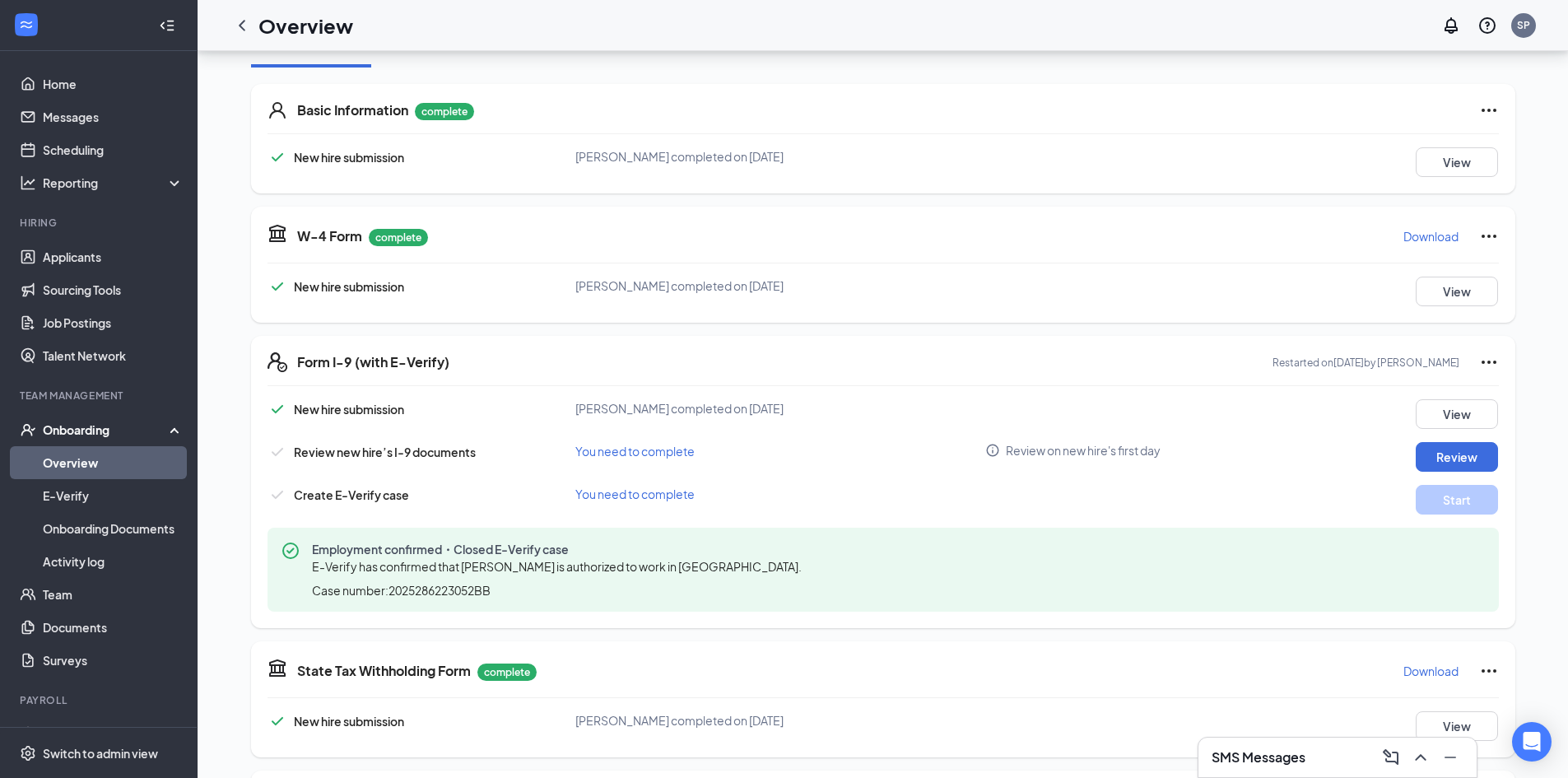
scroll to position [247, 0]
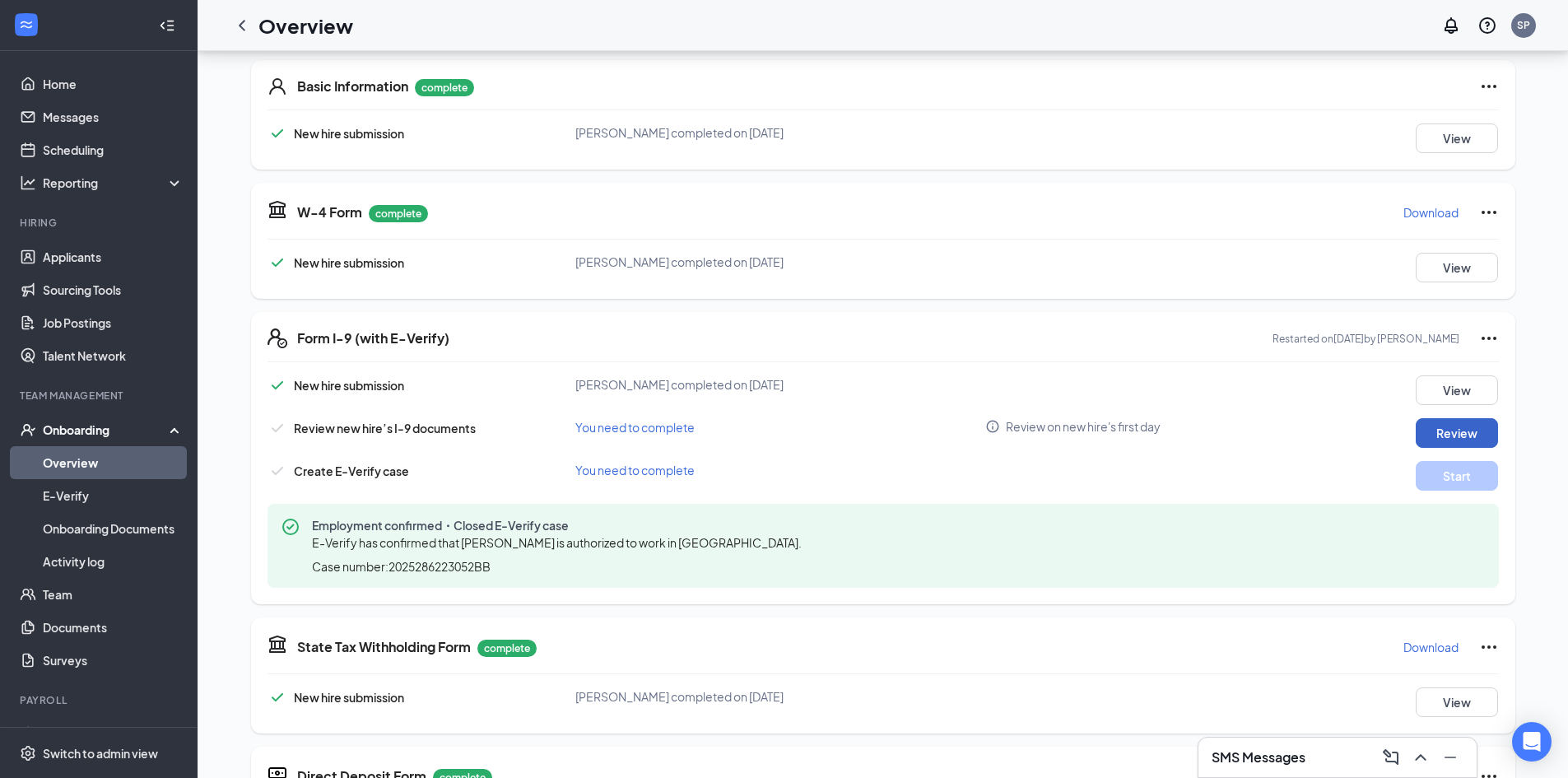
click at [1441, 432] on button "Review" at bounding box center [1457, 433] width 82 height 30
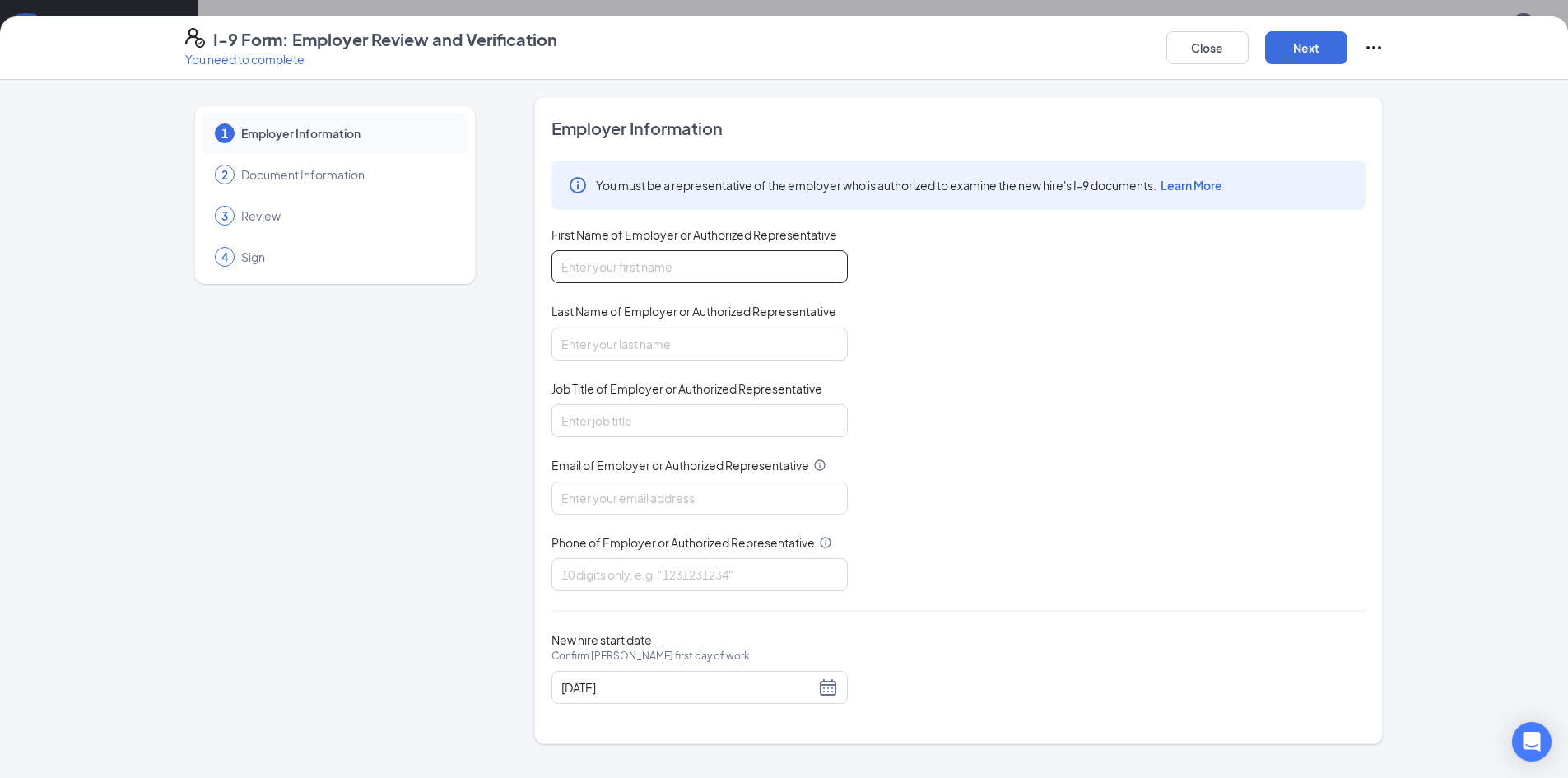
click at [612, 265] on input "First Name of Employer or Authorized Representative" at bounding box center [699, 267] width 296 height 33
type input "[PERSON_NAME]"
click at [669, 344] on input "Last Name of Employer or Authorized Representative" at bounding box center [699, 344] width 296 height 33
type input "[PERSON_NAME]"
type input "4089789111"
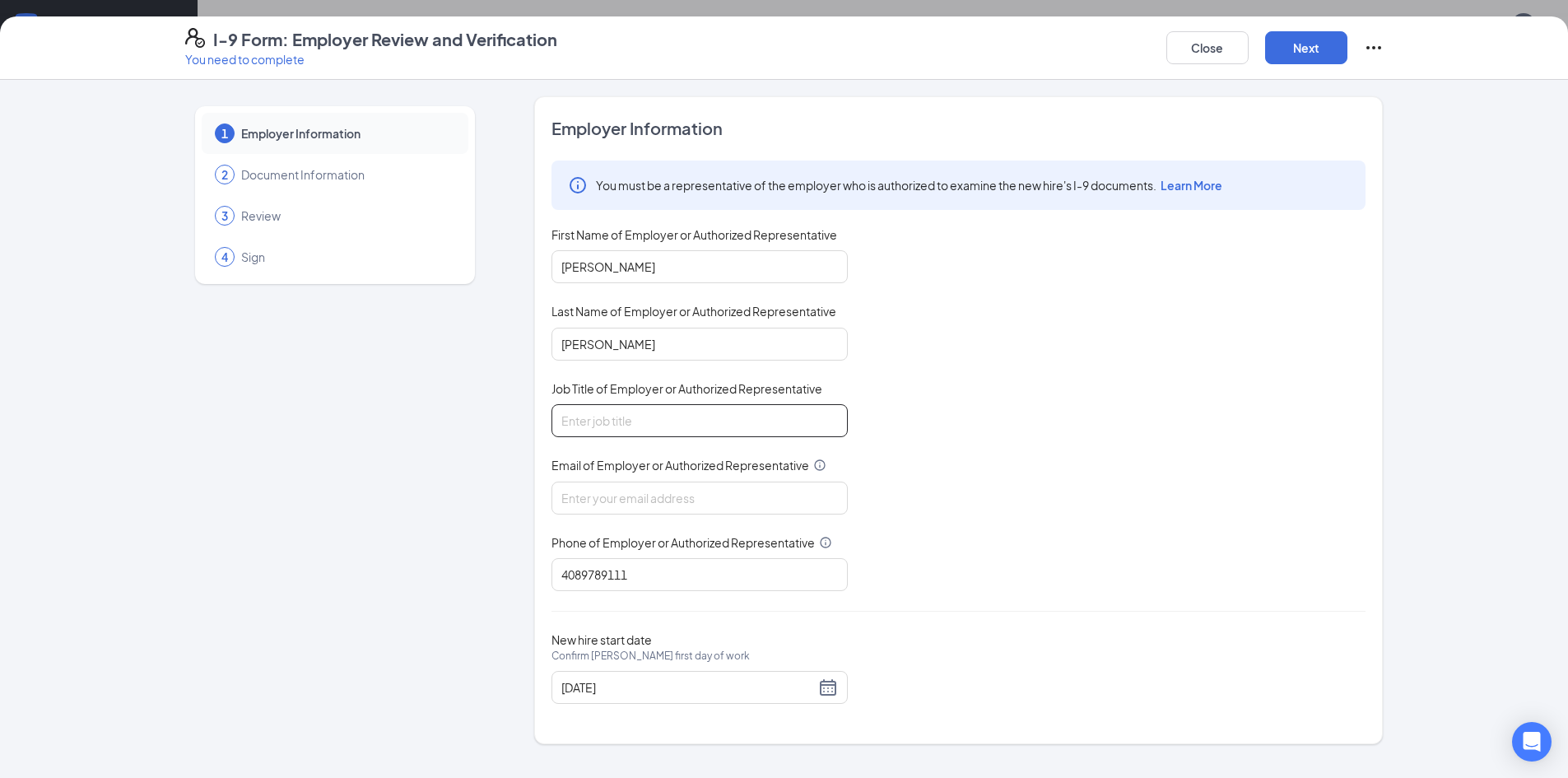
click at [660, 418] on input "Job Title of Employer or Authorized Representative" at bounding box center [699, 421] width 296 height 33
click at [666, 496] on input "Email of Employer or Authorized Representative" at bounding box center [699, 498] width 296 height 33
type input "[EMAIL_ADDRESS][DOMAIN_NAME]"
click at [608, 440] on div "You must be a representative of the employer who is authorized to examine the n…" at bounding box center [959, 375] width 814 height 431
click at [620, 422] on input "Job Title of Employer or Authorized Representative" at bounding box center [699, 421] width 296 height 33
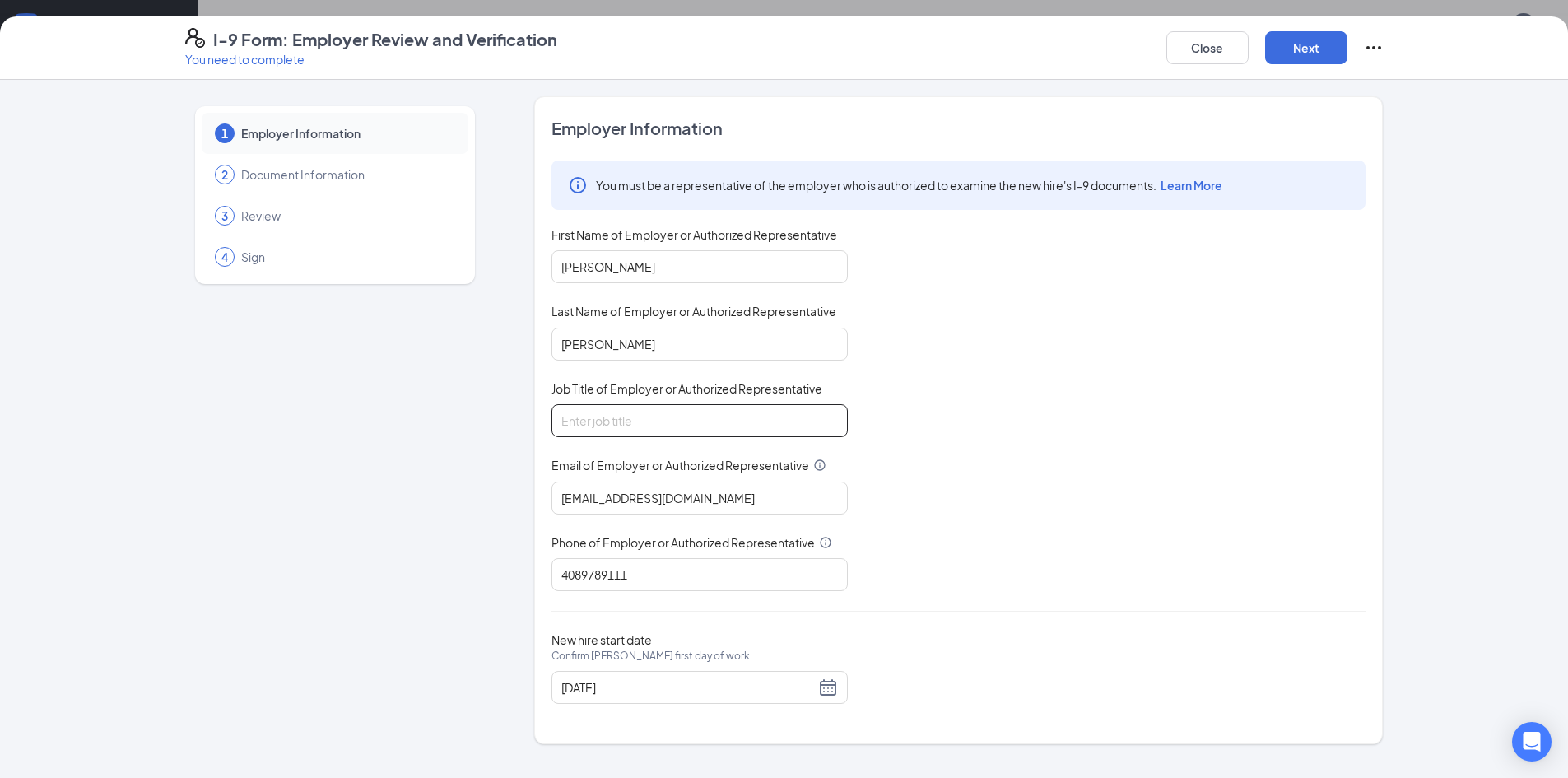
type input "People & Culture Generalist"
click at [1311, 46] on button "Next" at bounding box center [1306, 47] width 82 height 33
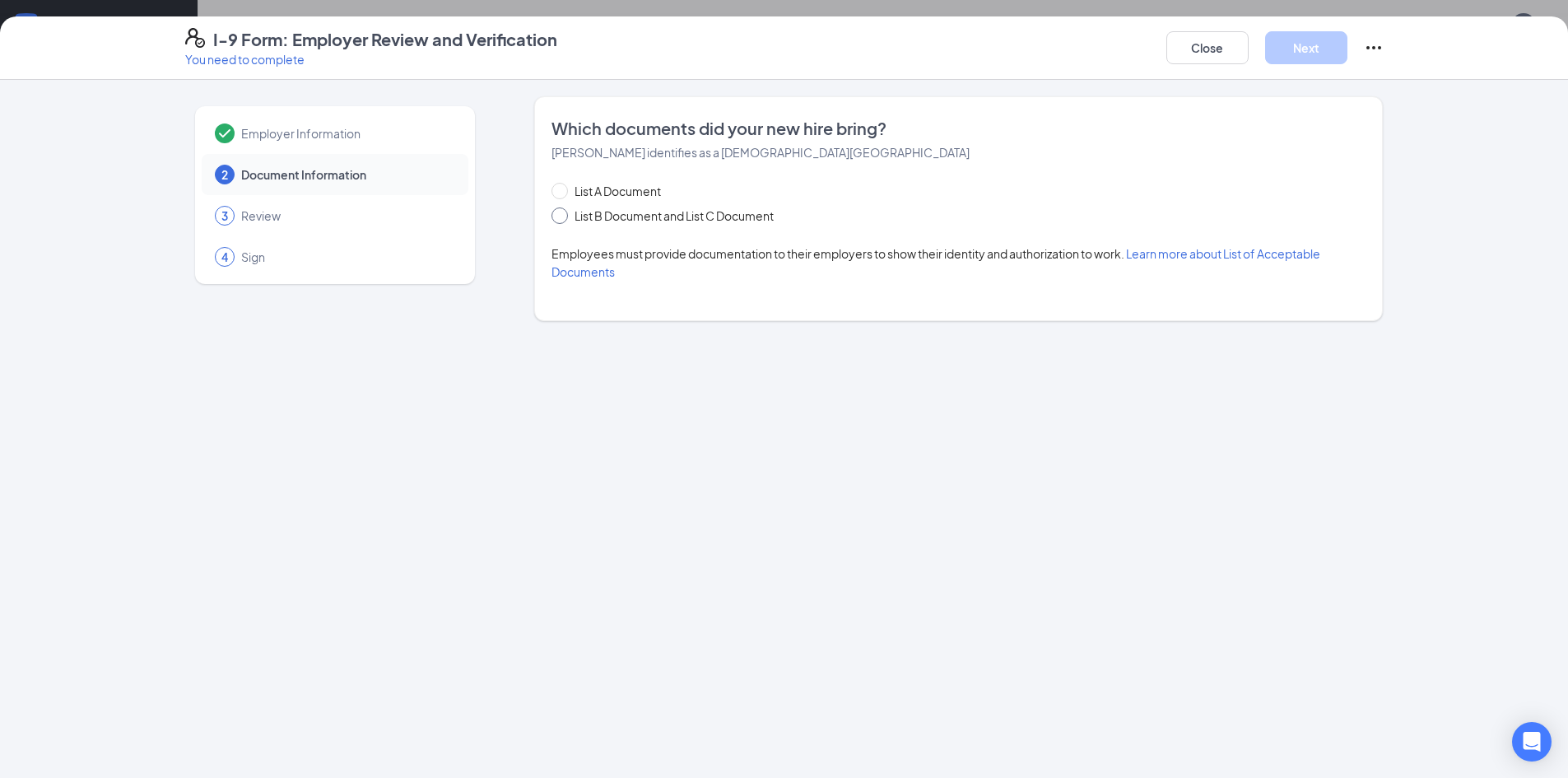
click at [701, 218] on span "List B Document and List C Document" at bounding box center [674, 216] width 213 height 18
click at [563, 218] on input "List B Document and List C Document" at bounding box center [557, 213] width 12 height 12
radio input "true"
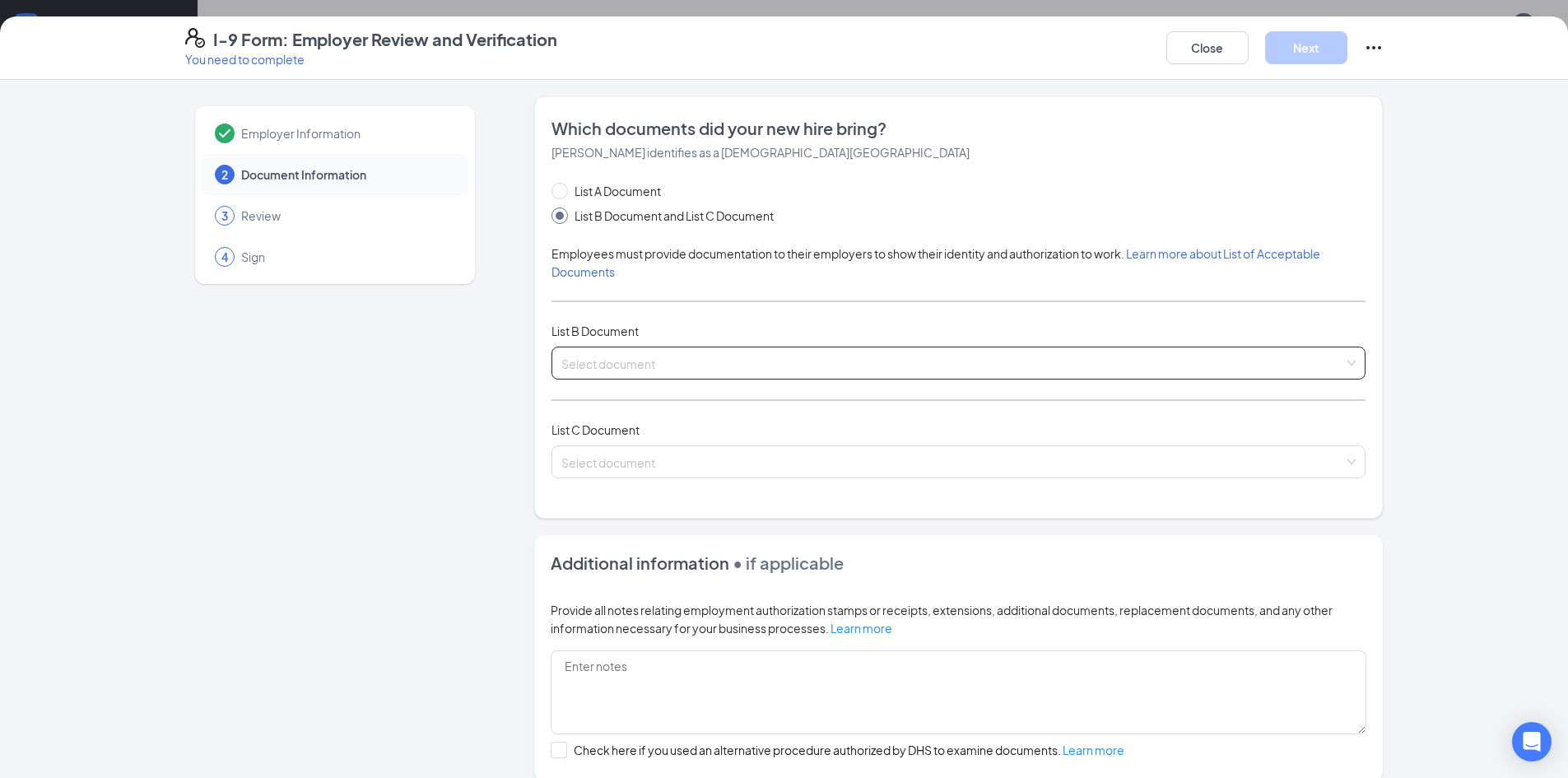
click at [614, 369] on input "search" at bounding box center [952, 360] width 783 height 25
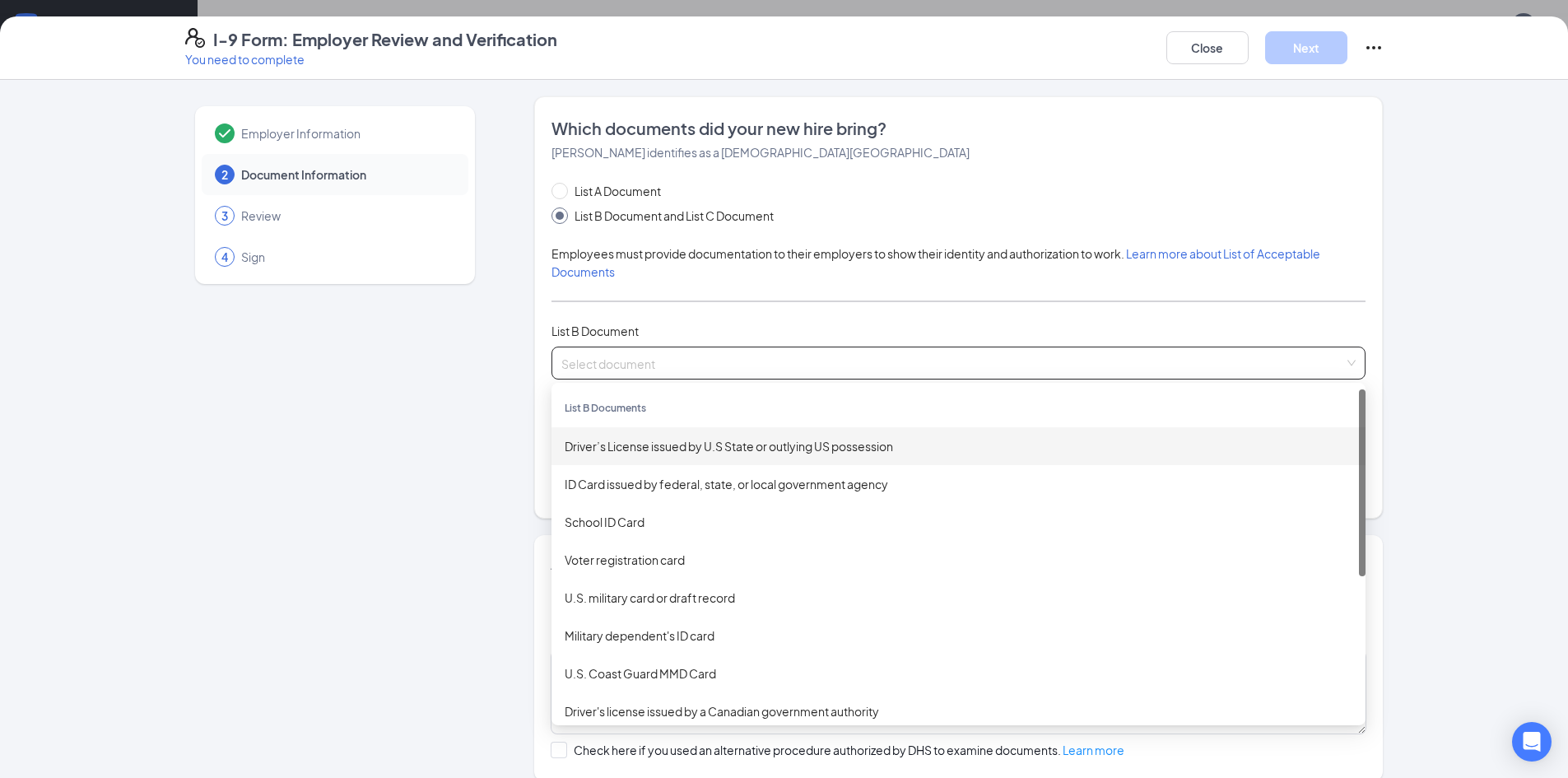
click at [658, 443] on div "Driver’s License issued by U.S State or outlying US possession" at bounding box center [959, 446] width 788 height 18
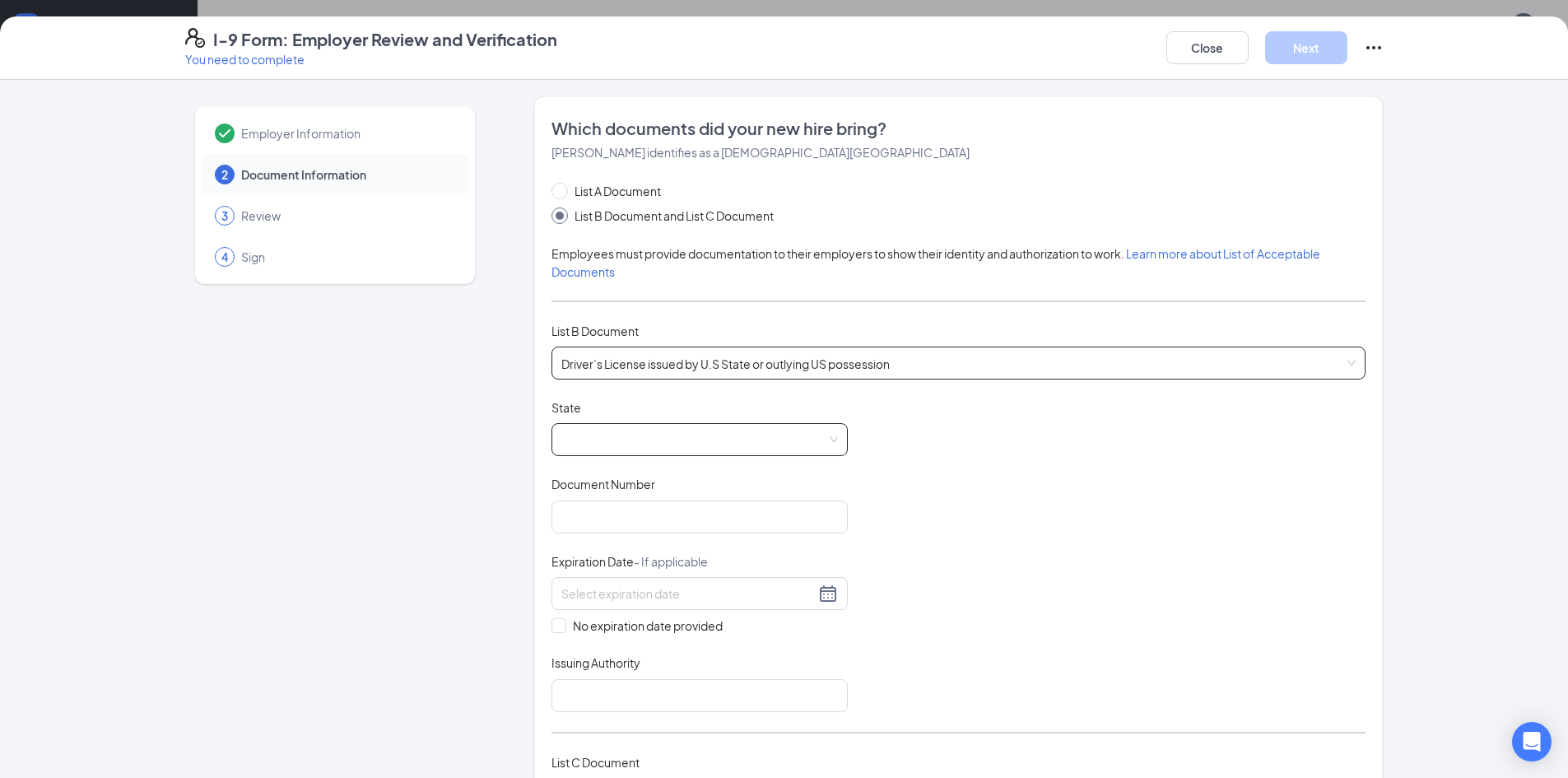
click at [604, 445] on span at bounding box center [699, 439] width 277 height 31
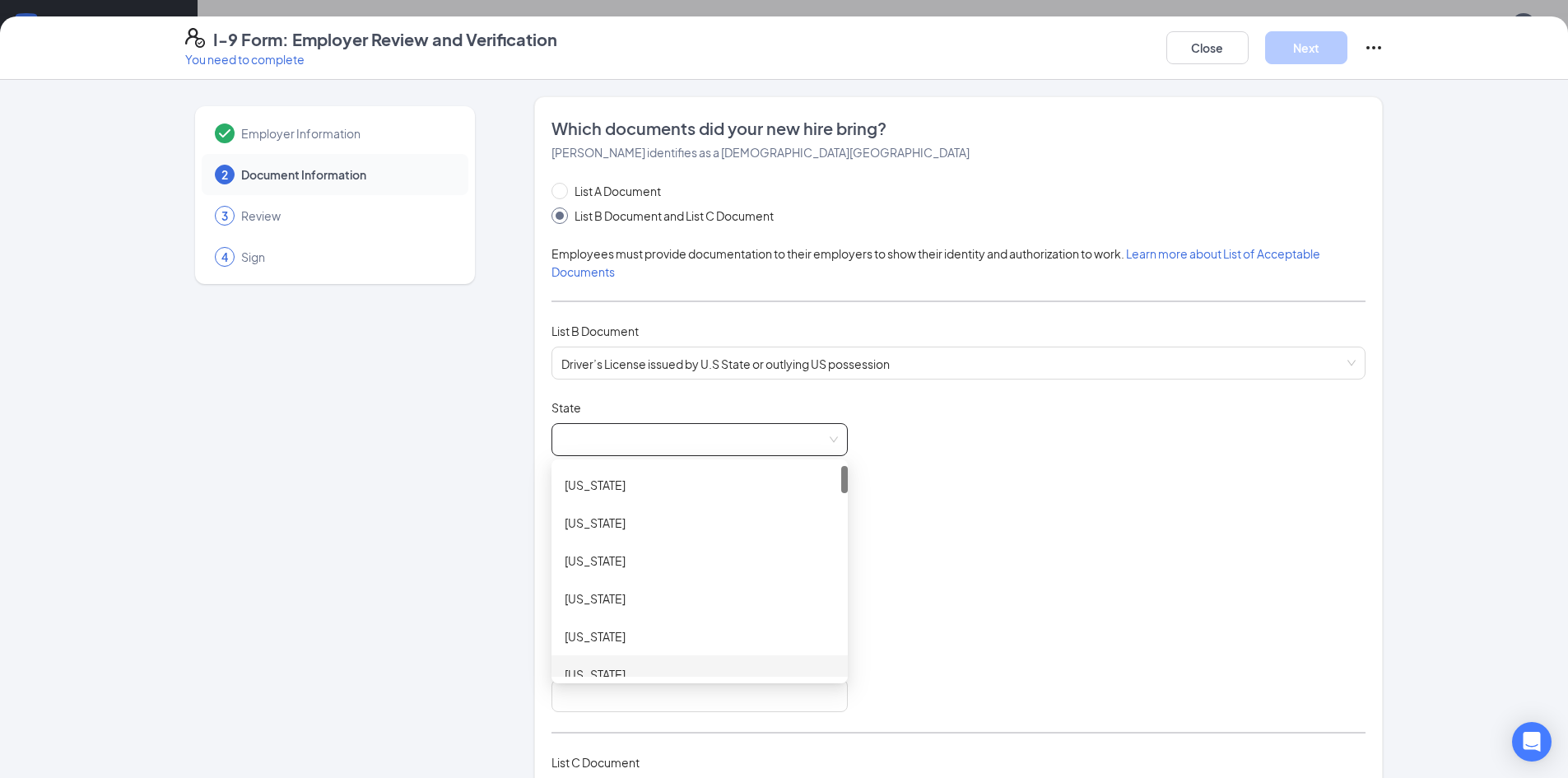
click at [587, 659] on div "[US_STATE]" at bounding box center [699, 674] width 296 height 38
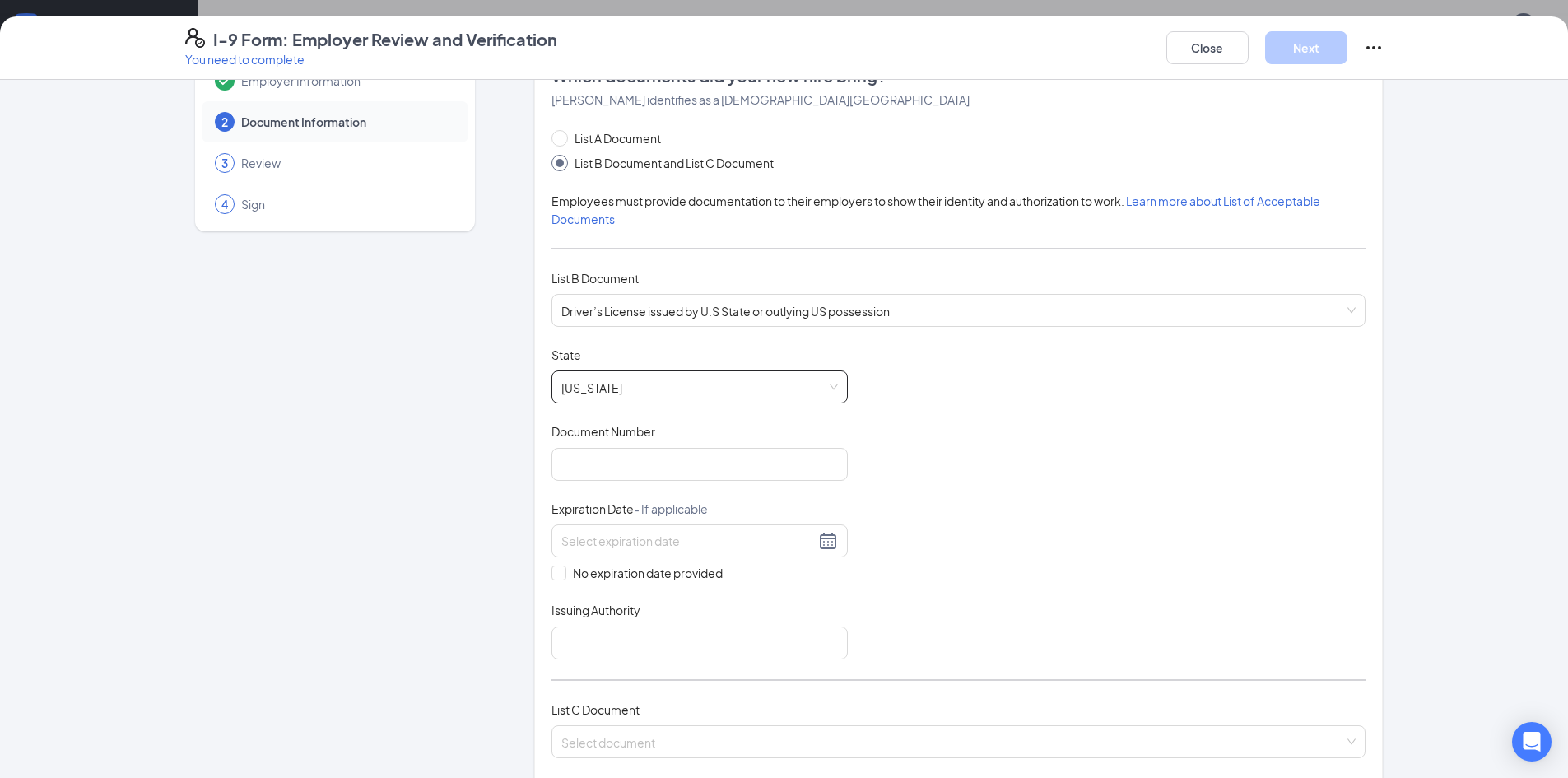
scroll to position [82, 0]
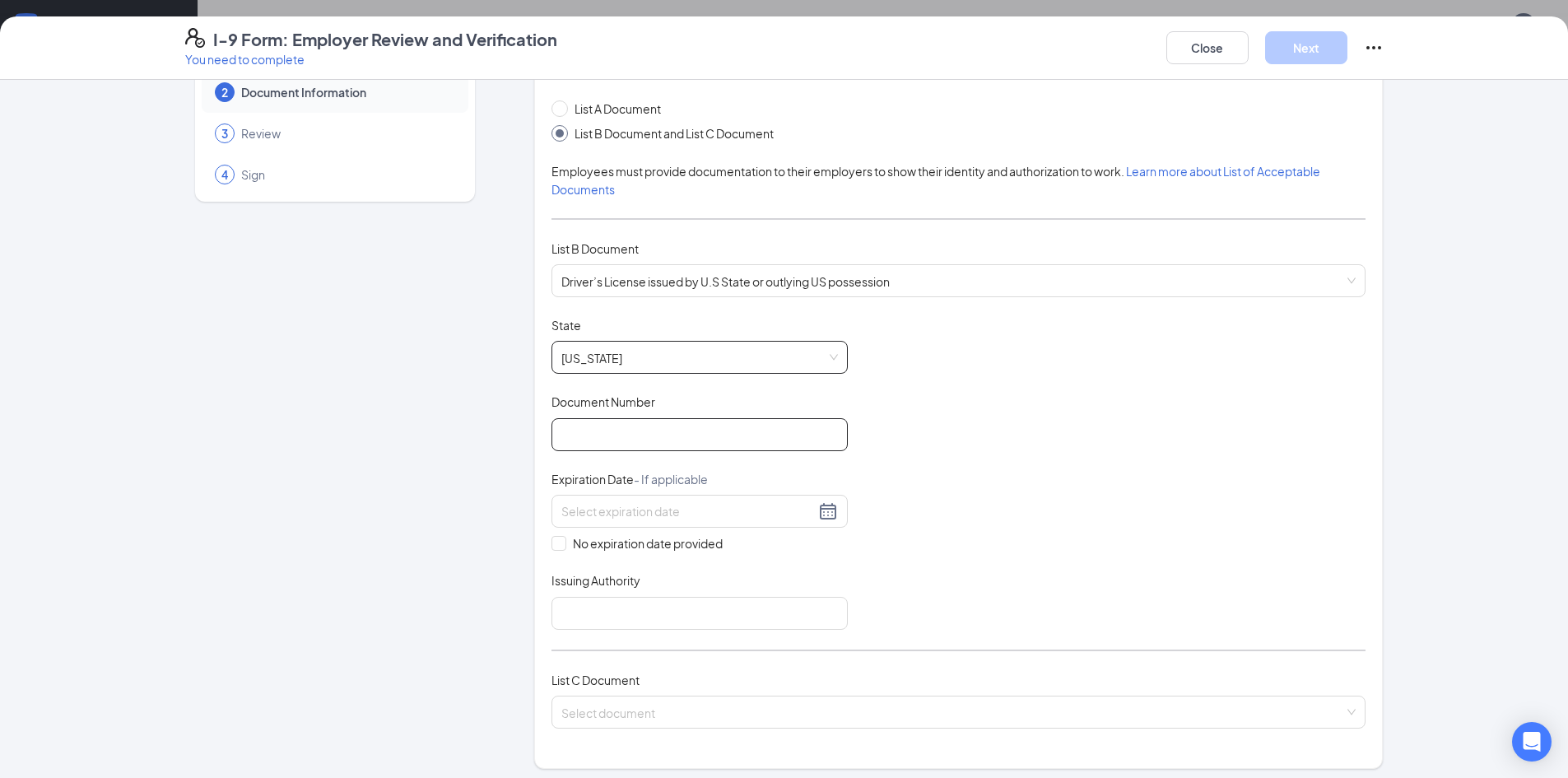
click at [577, 440] on input "Document Number" at bounding box center [699, 434] width 296 height 33
type input "F4717242"
click at [606, 108] on span "List A Document" at bounding box center [617, 108] width 100 height 18
click at [563, 108] on input "List A Document" at bounding box center [557, 106] width 12 height 12
radio input "true"
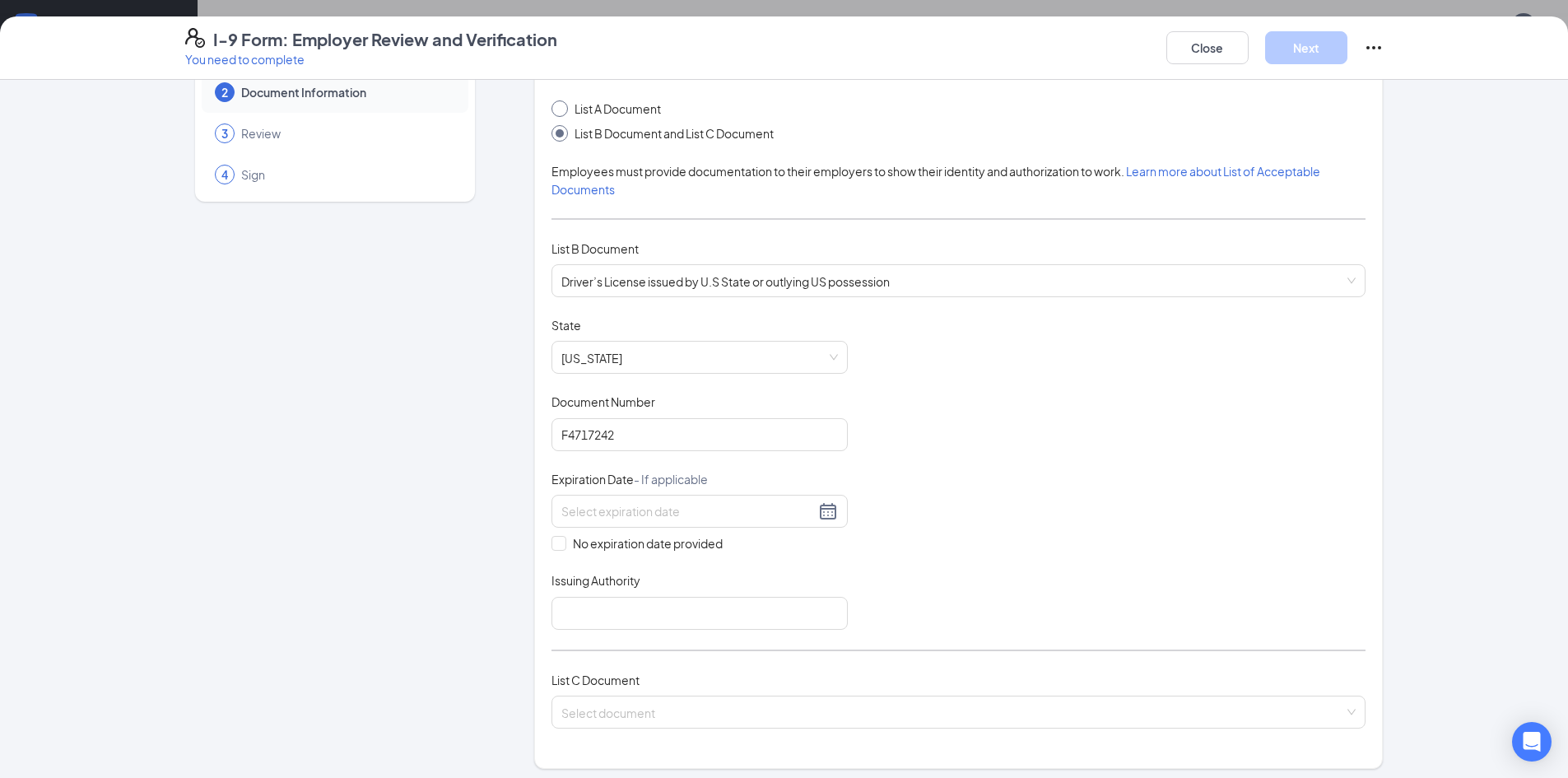
radio input "false"
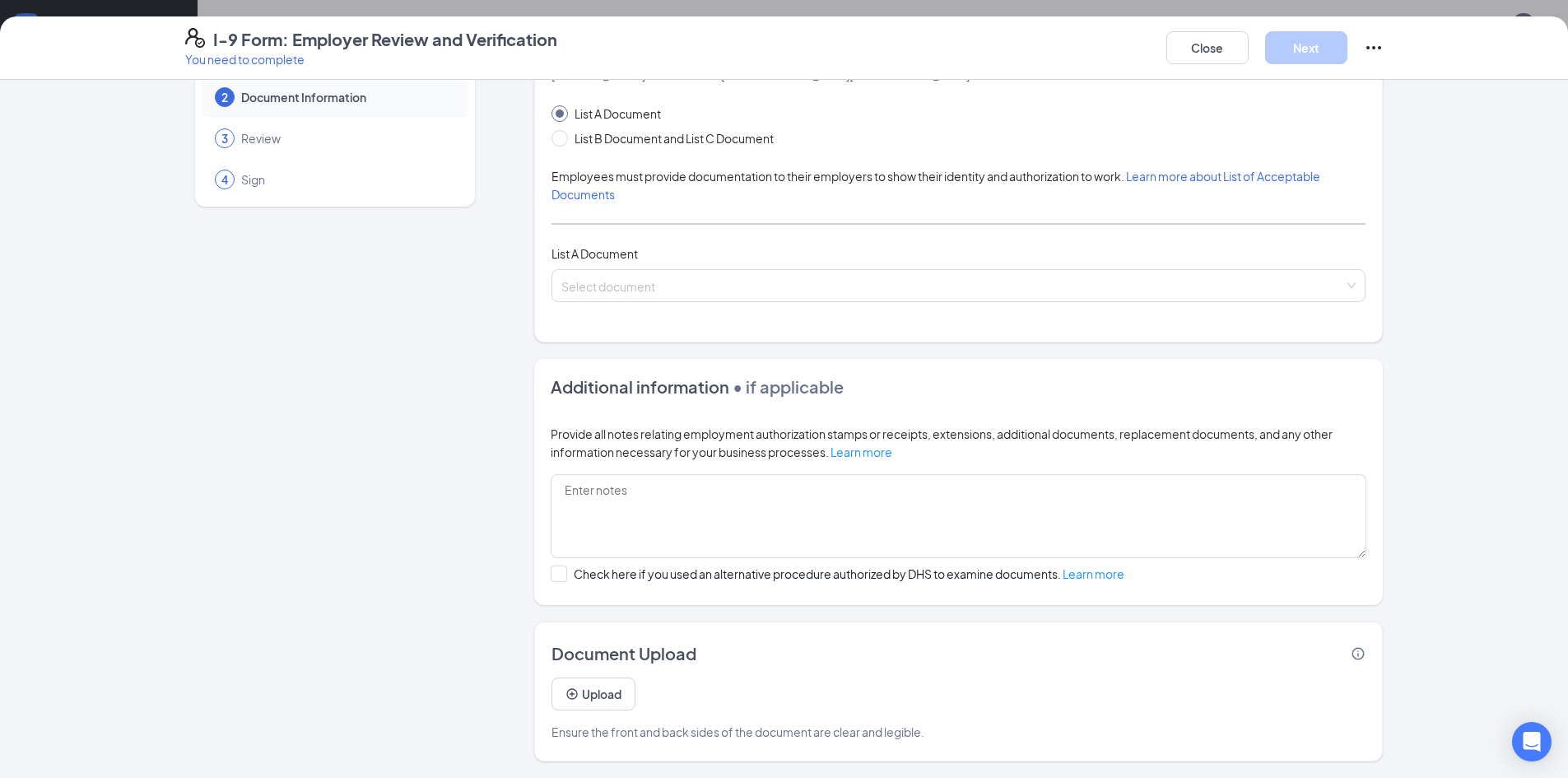
scroll to position [77, 0]
click at [645, 273] on input "search" at bounding box center [952, 283] width 783 height 25
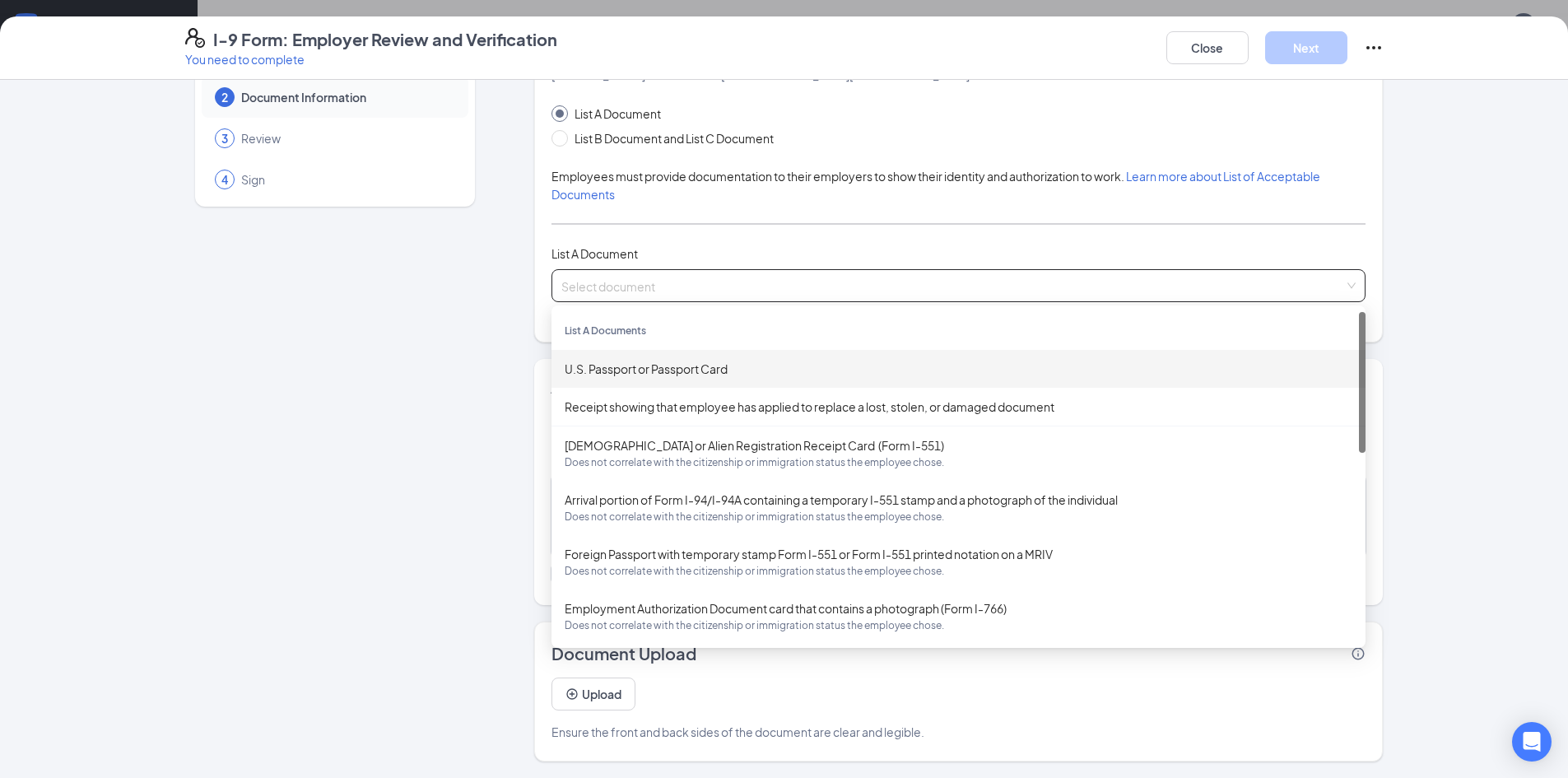
click at [645, 361] on div "U.S. Passport or Passport Card" at bounding box center [959, 369] width 788 height 18
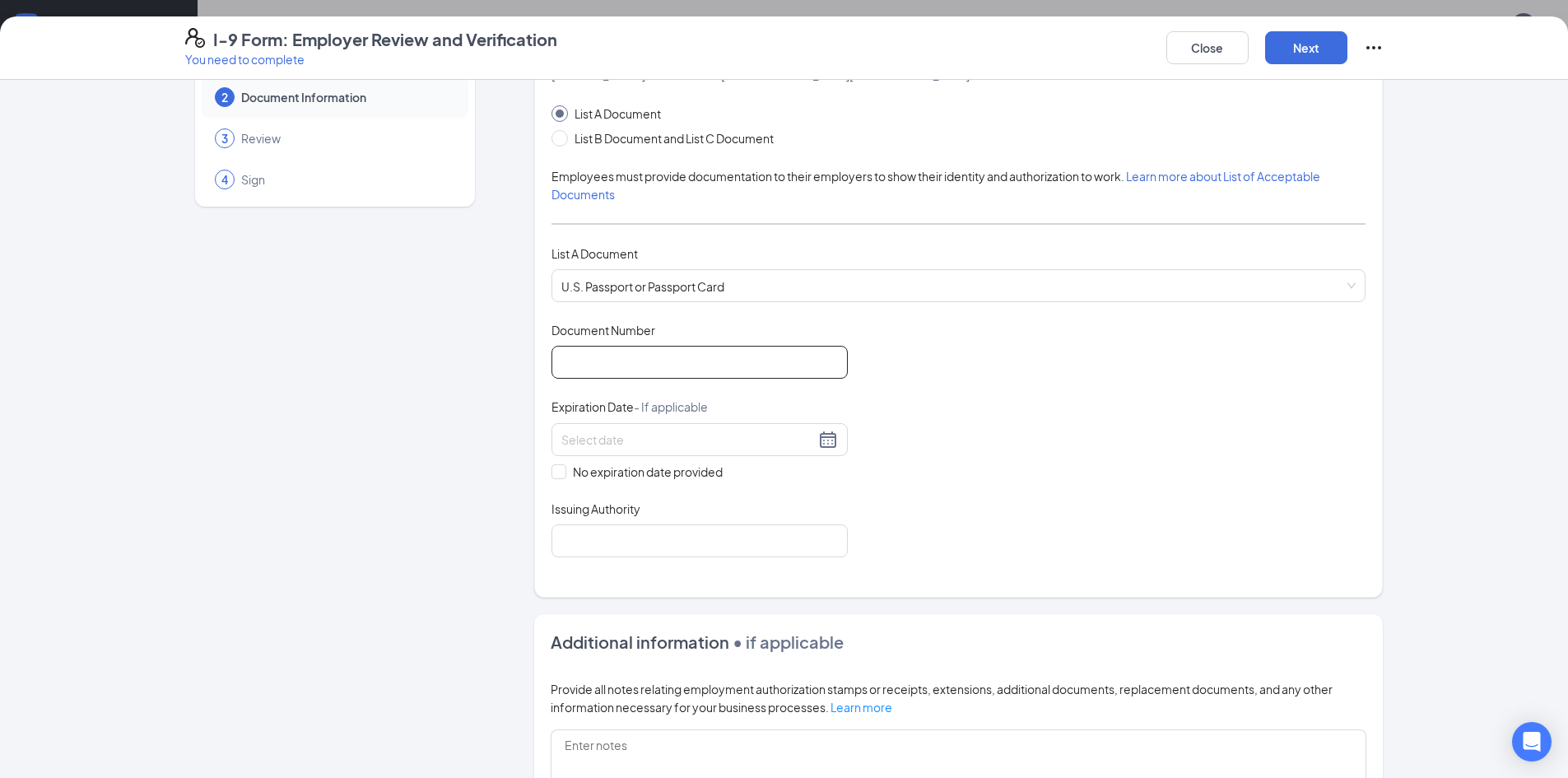
click at [642, 353] on input "Document Number" at bounding box center [699, 362] width 296 height 33
type input "567157331"
click at [577, 448] on input at bounding box center [688, 439] width 253 height 18
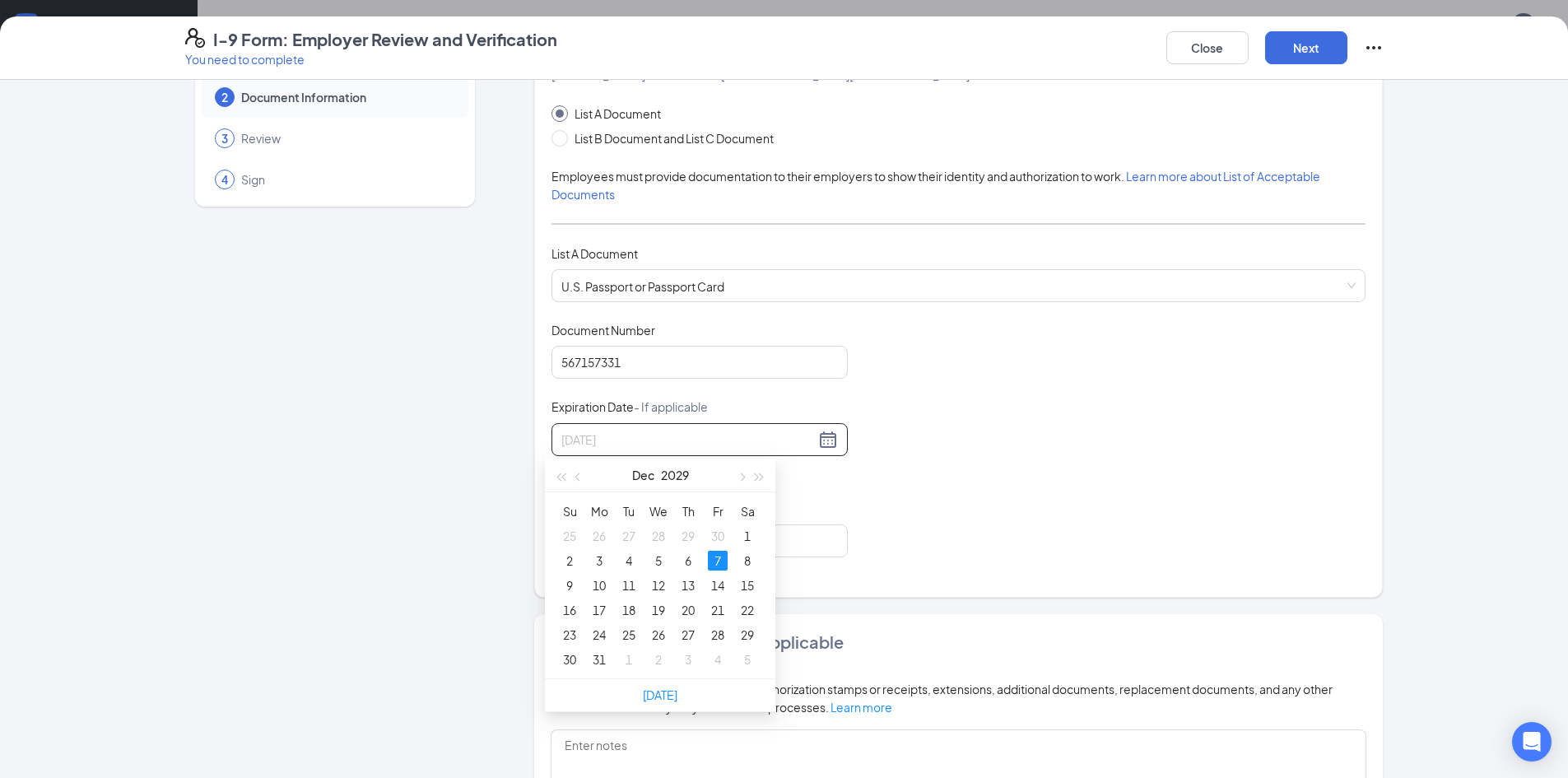
click at [721, 560] on div "7" at bounding box center [718, 560] width 19 height 19
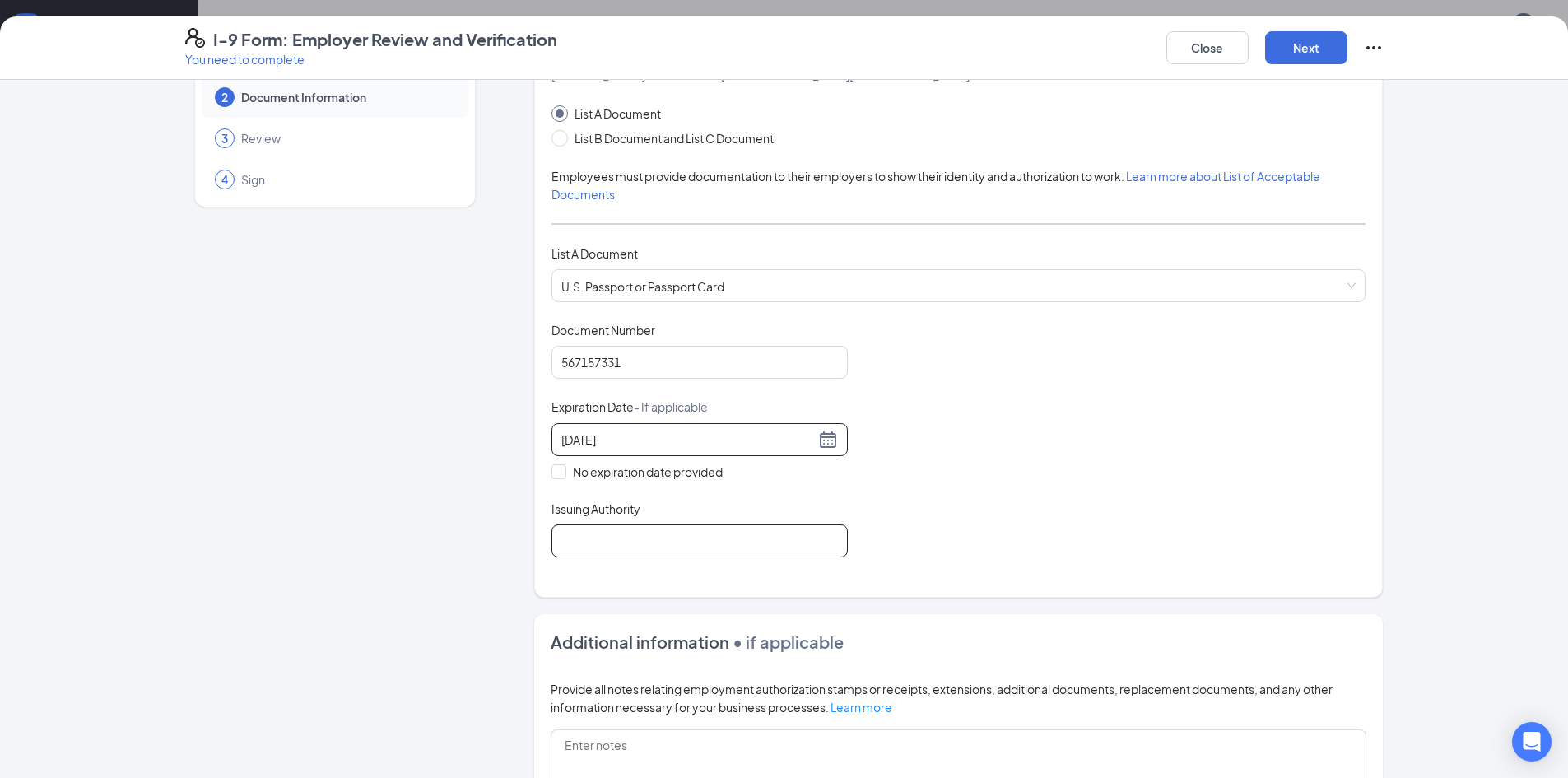
type input "[DATE]"
click at [635, 543] on input "Issuing Authority" at bounding box center [699, 541] width 296 height 33
type input "[GEOGRAPHIC_DATA]"
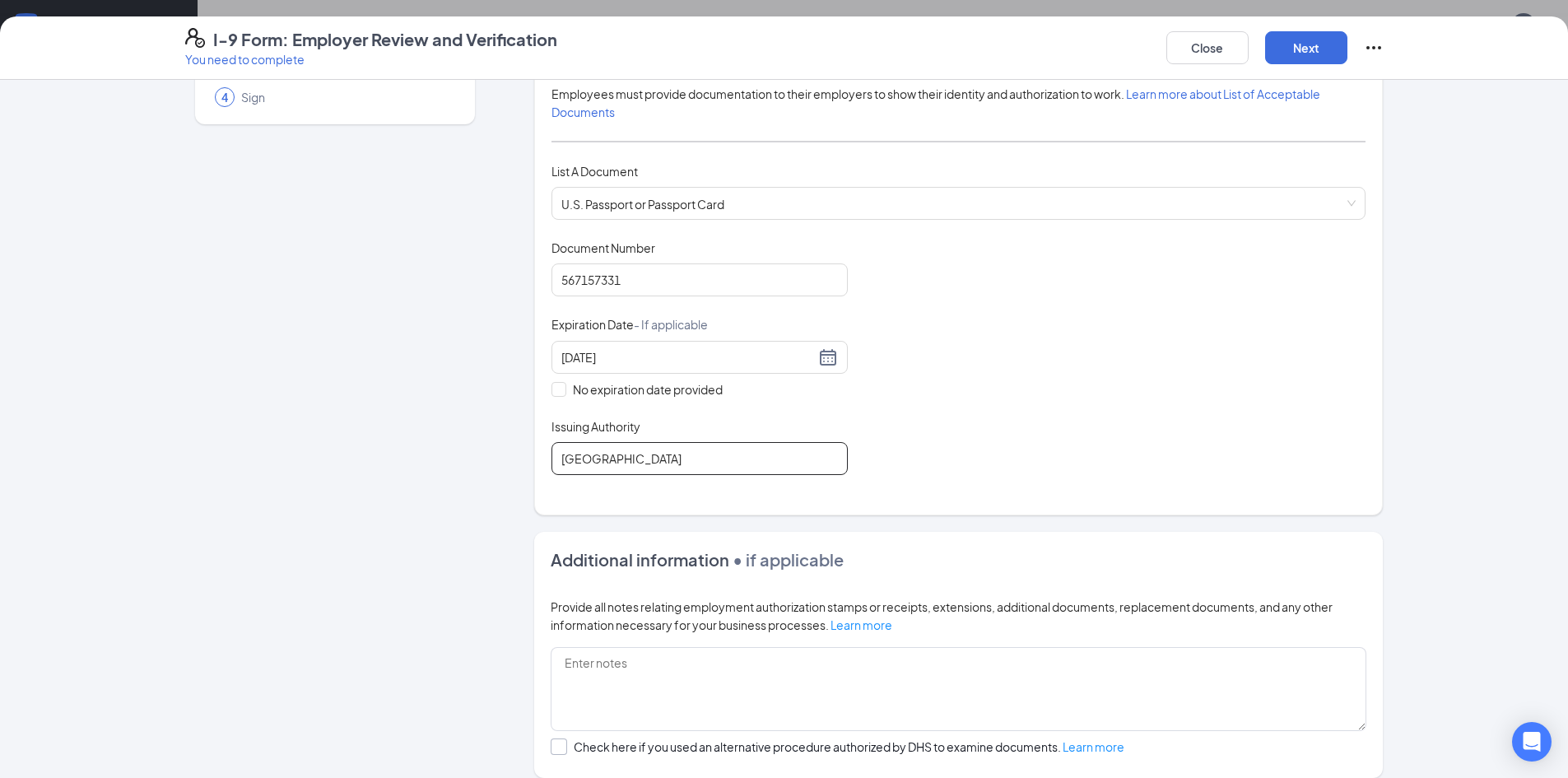
scroll to position [324, 0]
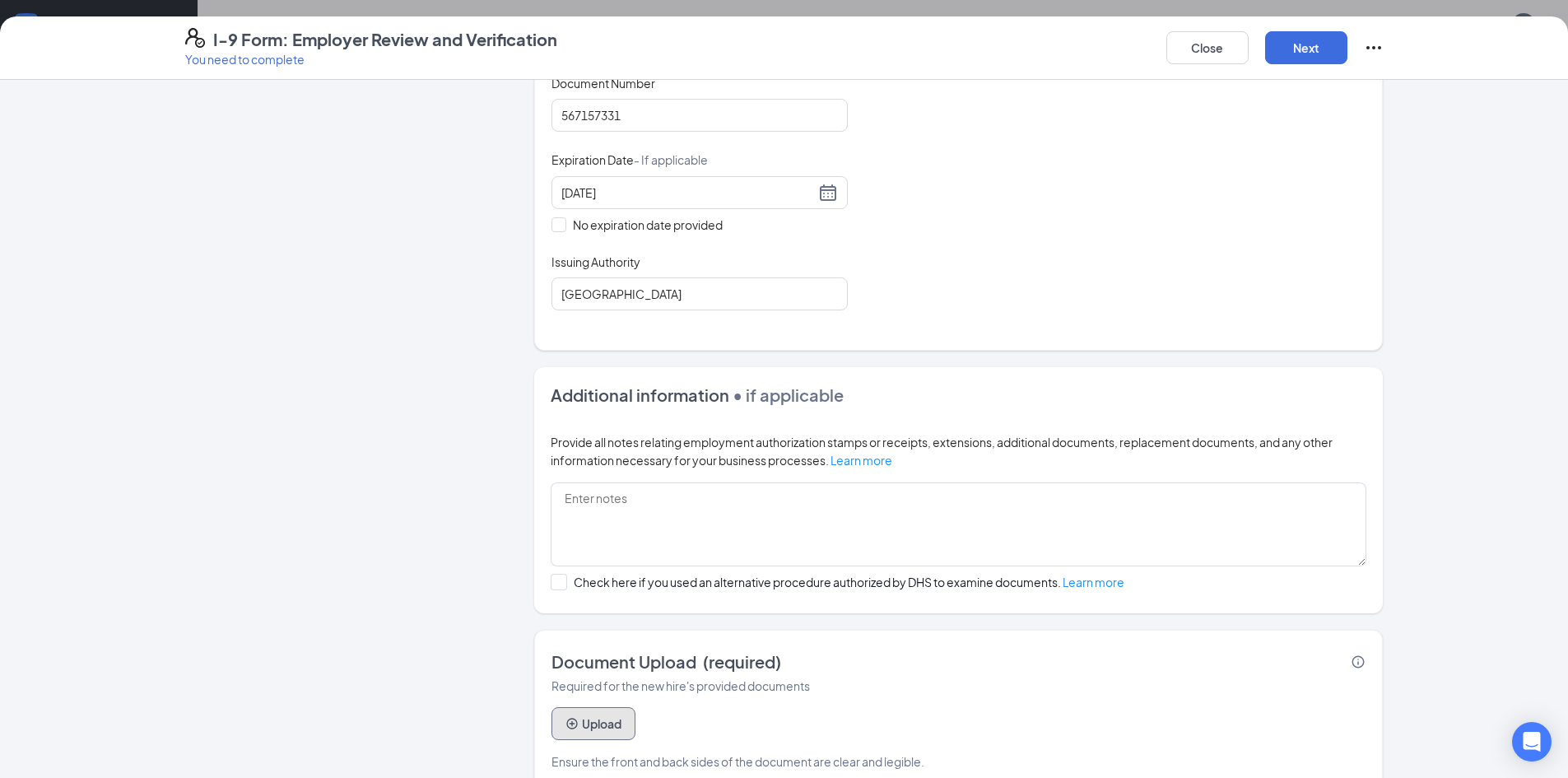
click at [619, 716] on button "Upload" at bounding box center [593, 724] width 84 height 33
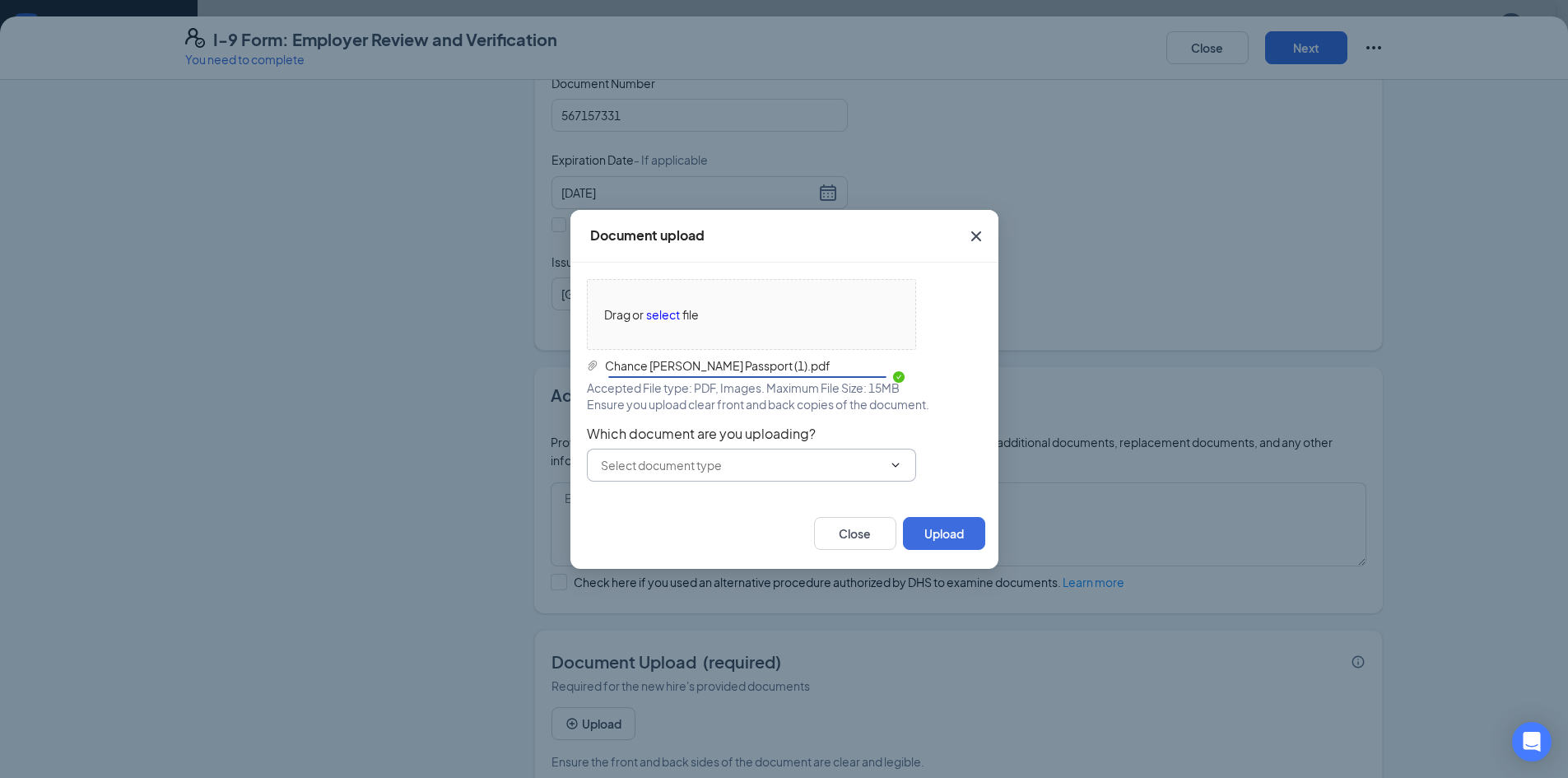
click at [788, 449] on div "Drag or select file Chance [PERSON_NAME] Passport (1).pdf Accepted File type: P…" at bounding box center [784, 380] width 396 height 202
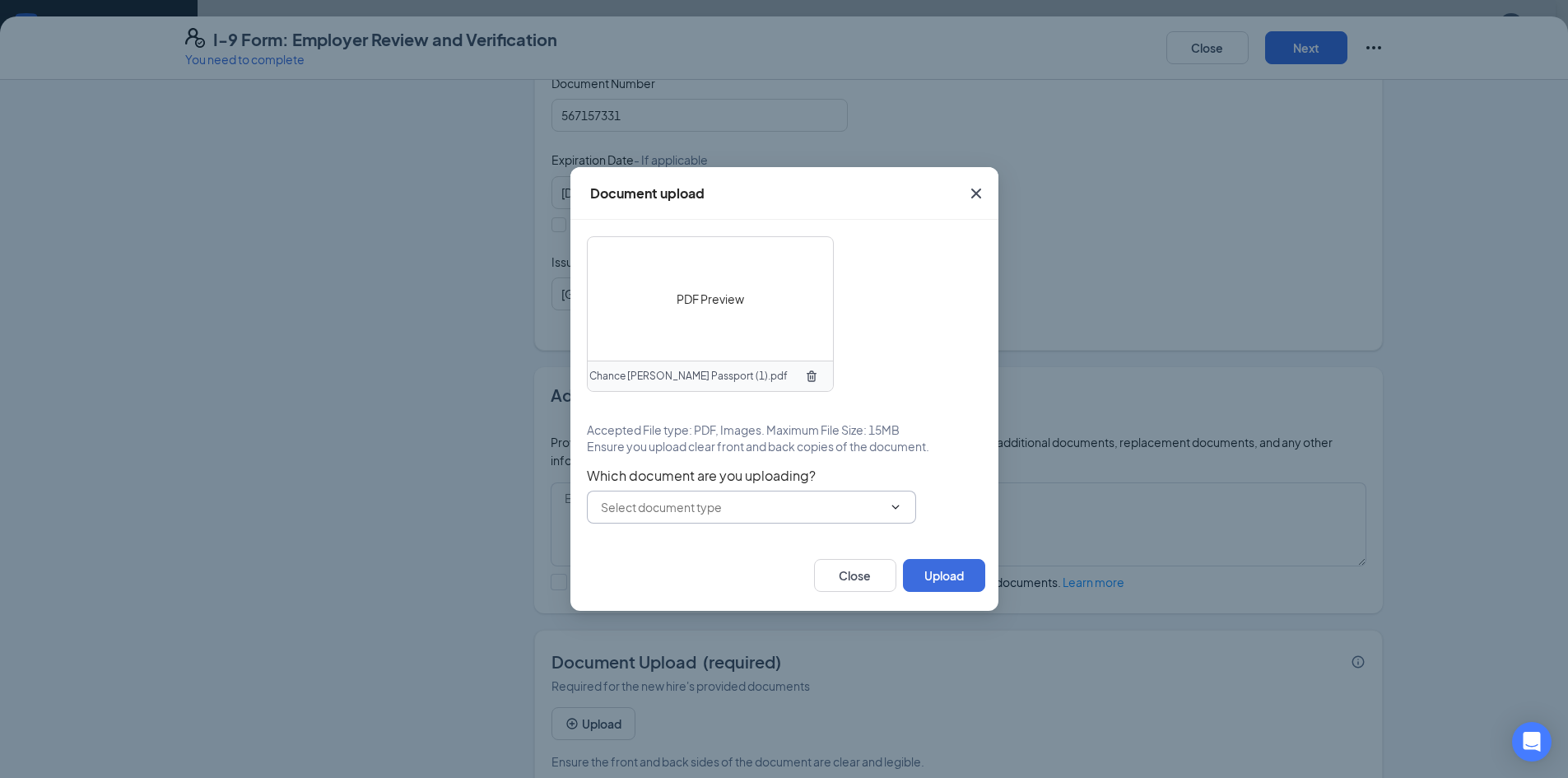
click at [695, 518] on span at bounding box center [752, 507] width 329 height 33
click at [695, 506] on input "text" at bounding box center [741, 507] width 281 height 18
click at [698, 534] on div "U.S. Passport or Passport Card" at bounding box center [695, 538] width 163 height 18
type input "U.S. Passport or Passport Card"
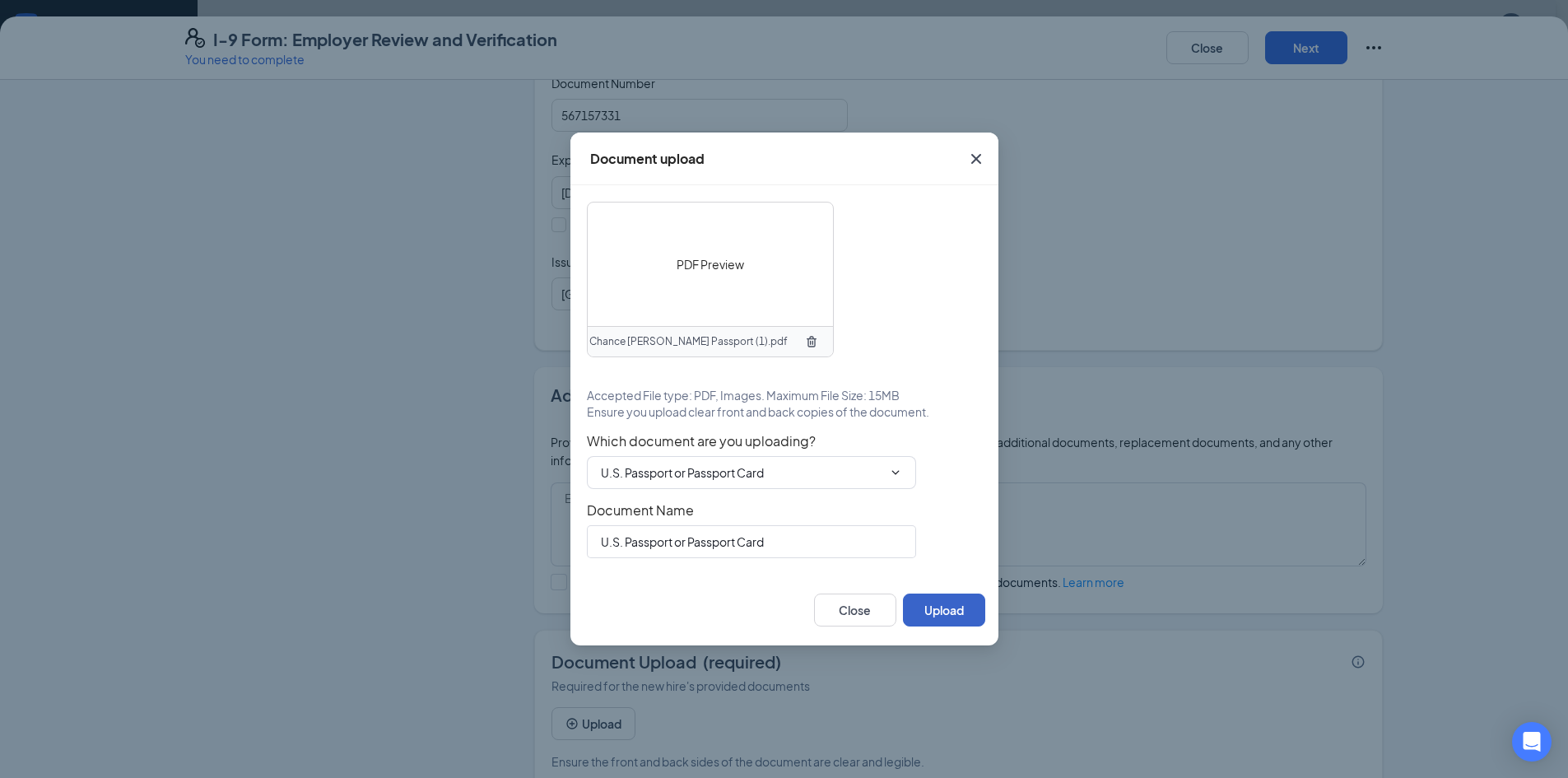
click at [937, 597] on button "Upload" at bounding box center [944, 611] width 82 height 33
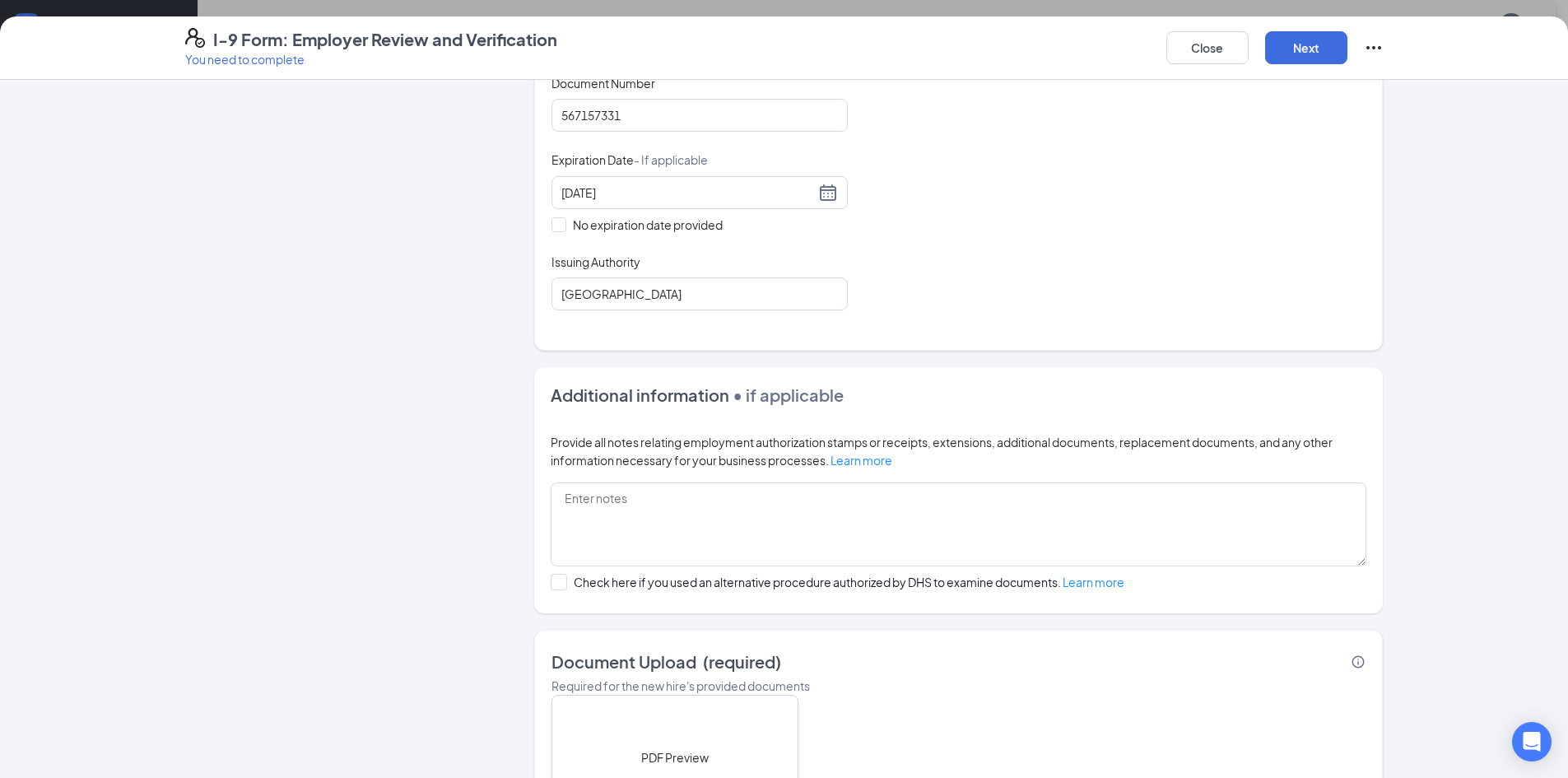
click at [940, 610] on div "Document upload PDF Preview Chance [PERSON_NAME] Passport (1).pdf Accepted File…" at bounding box center [784, 389] width 1568 height 778
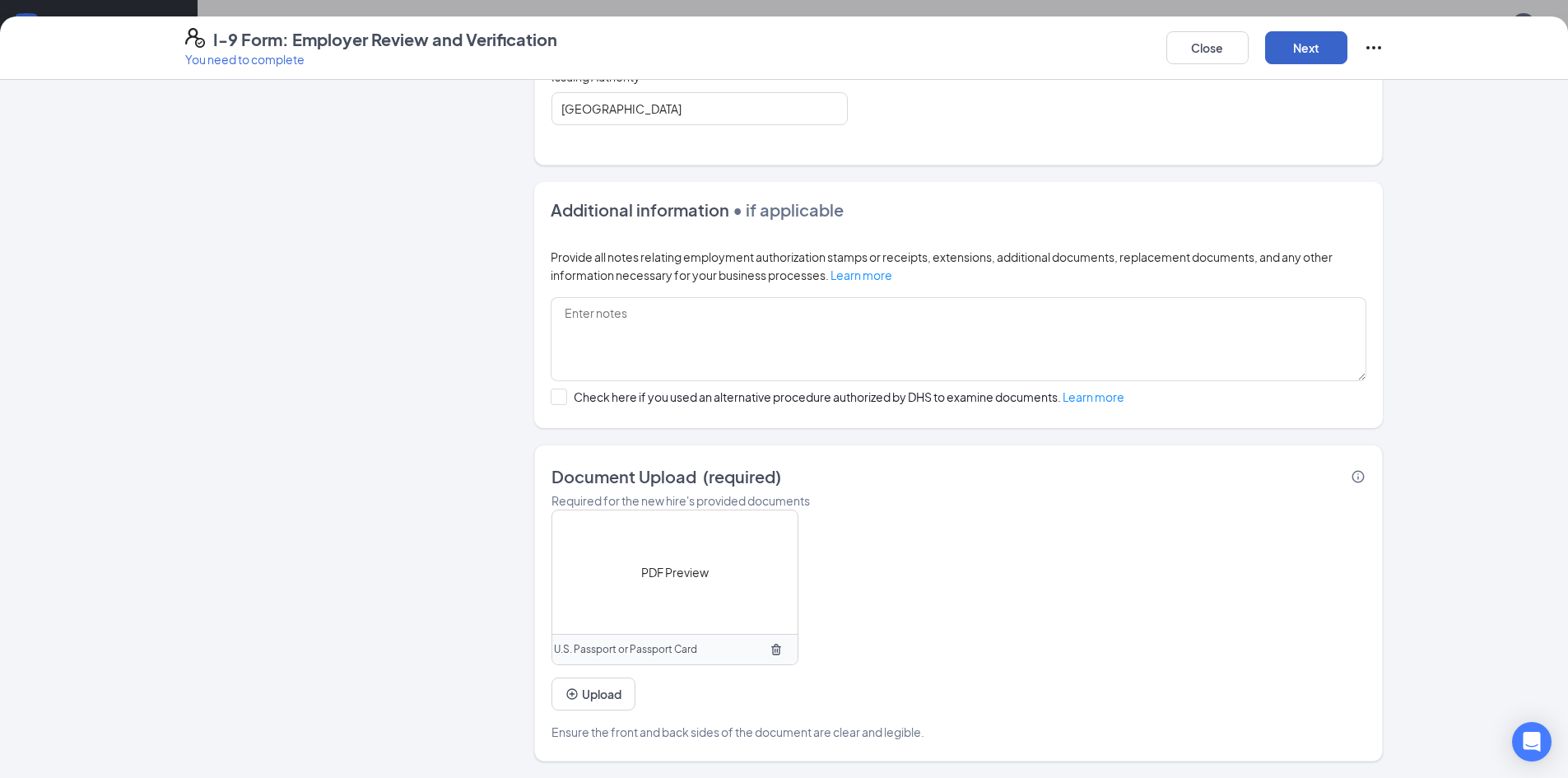
click at [1321, 44] on button "Next" at bounding box center [1306, 47] width 82 height 33
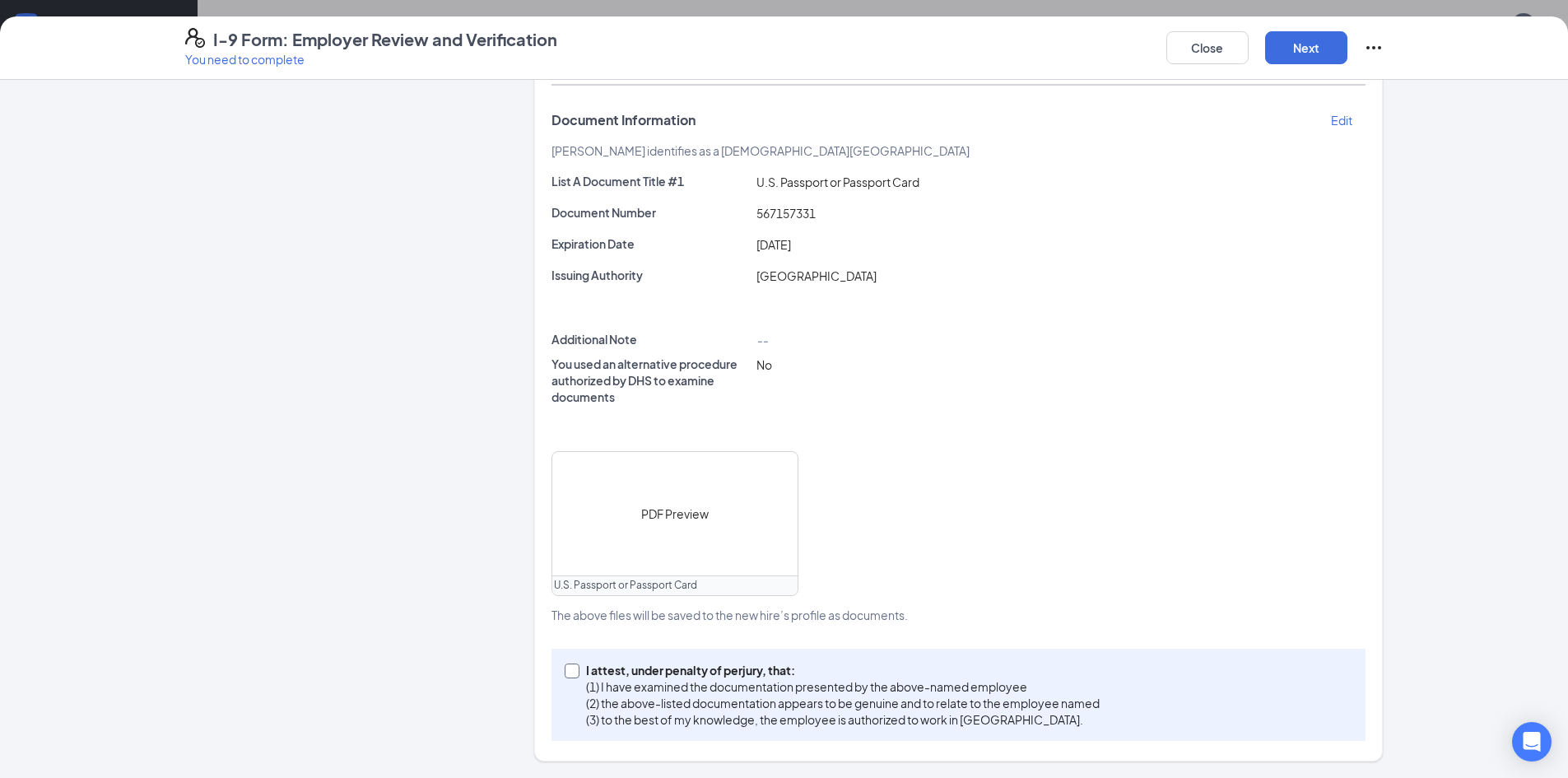
click at [706, 716] on p "(3) to the best of my knowledge, the employee is authorized to work in [GEOGRAP…" at bounding box center [843, 719] width 514 height 16
click at [577, 675] on input "I attest, under penalty of [PERSON_NAME], that: (1) I have examined the documen…" at bounding box center [571, 670] width 12 height 12
checkbox input "true"
click at [1317, 46] on button "Next" at bounding box center [1306, 47] width 82 height 33
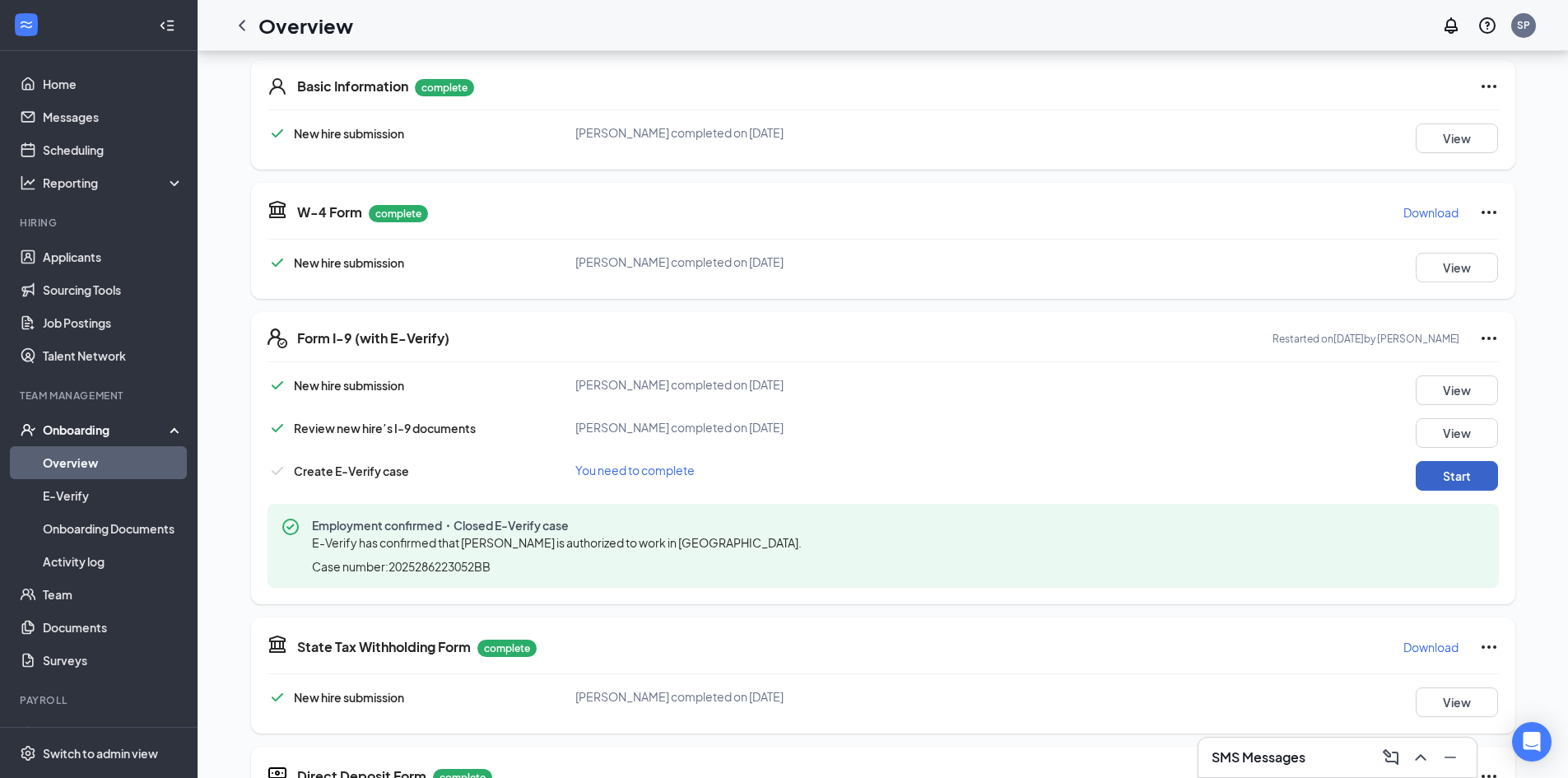
click at [1444, 483] on button "Start" at bounding box center [1457, 476] width 82 height 30
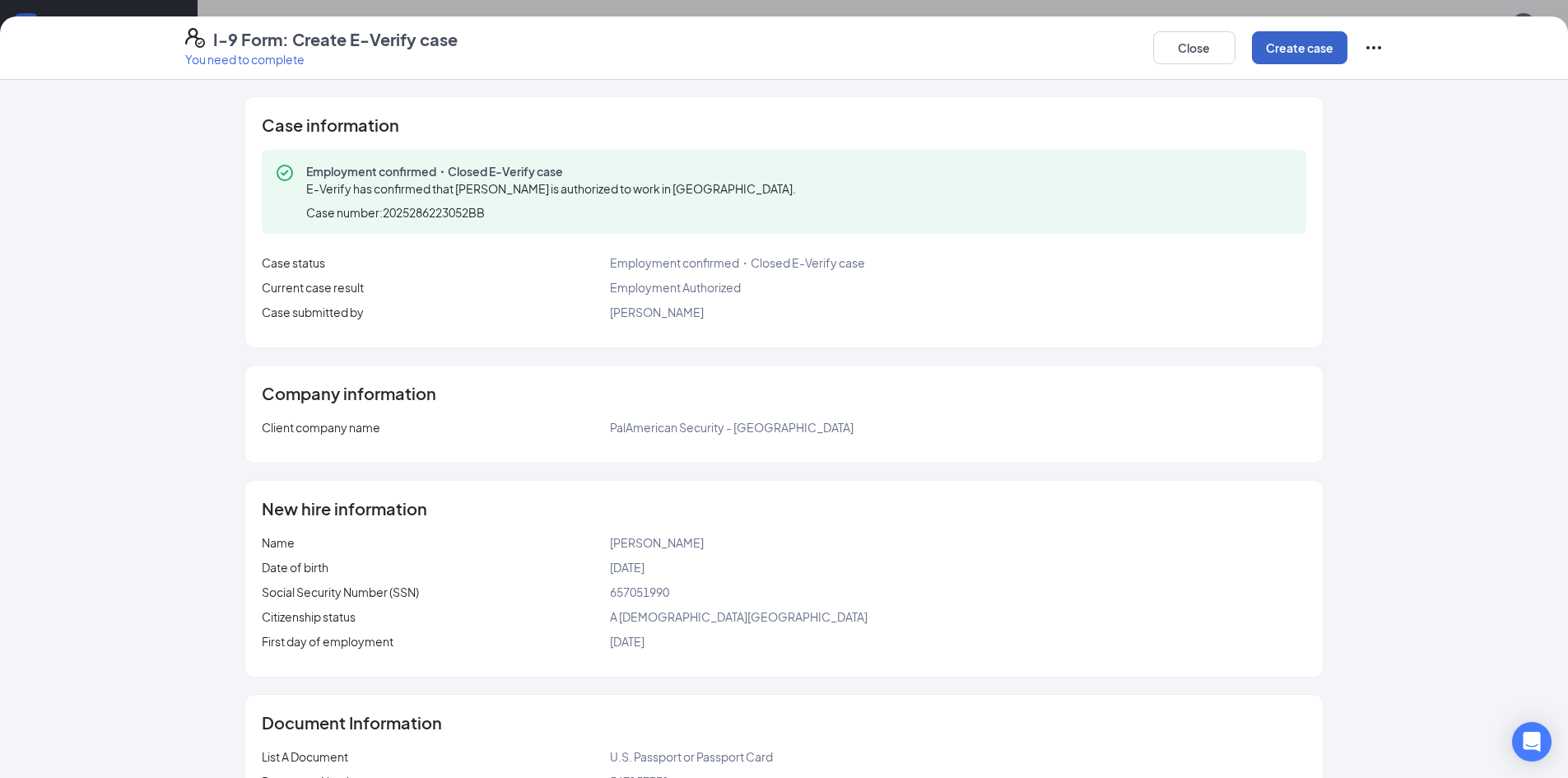
click at [1314, 52] on button "Create case" at bounding box center [1300, 47] width 96 height 33
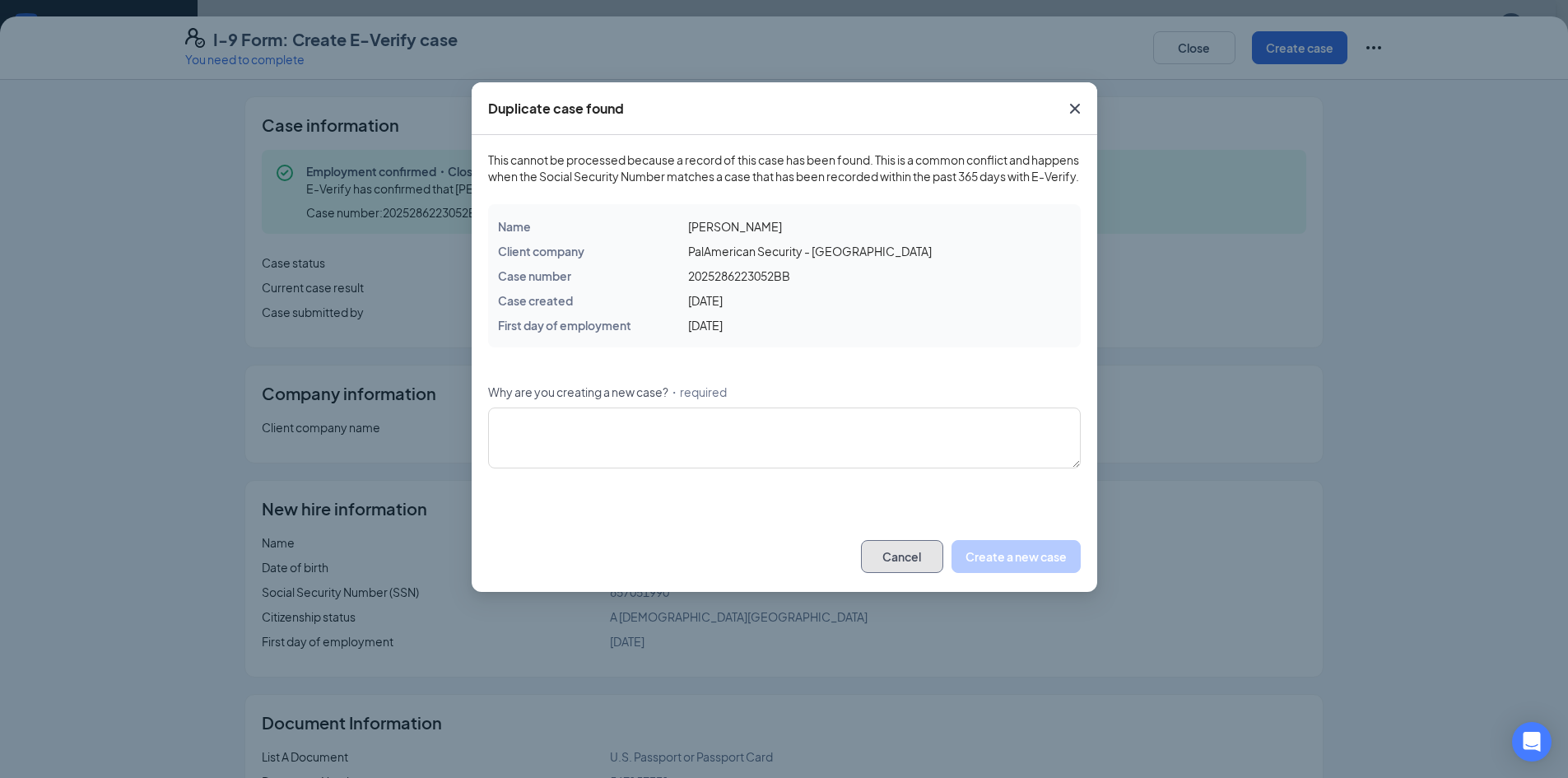
click at [917, 573] on button "Cancel" at bounding box center [902, 556] width 82 height 33
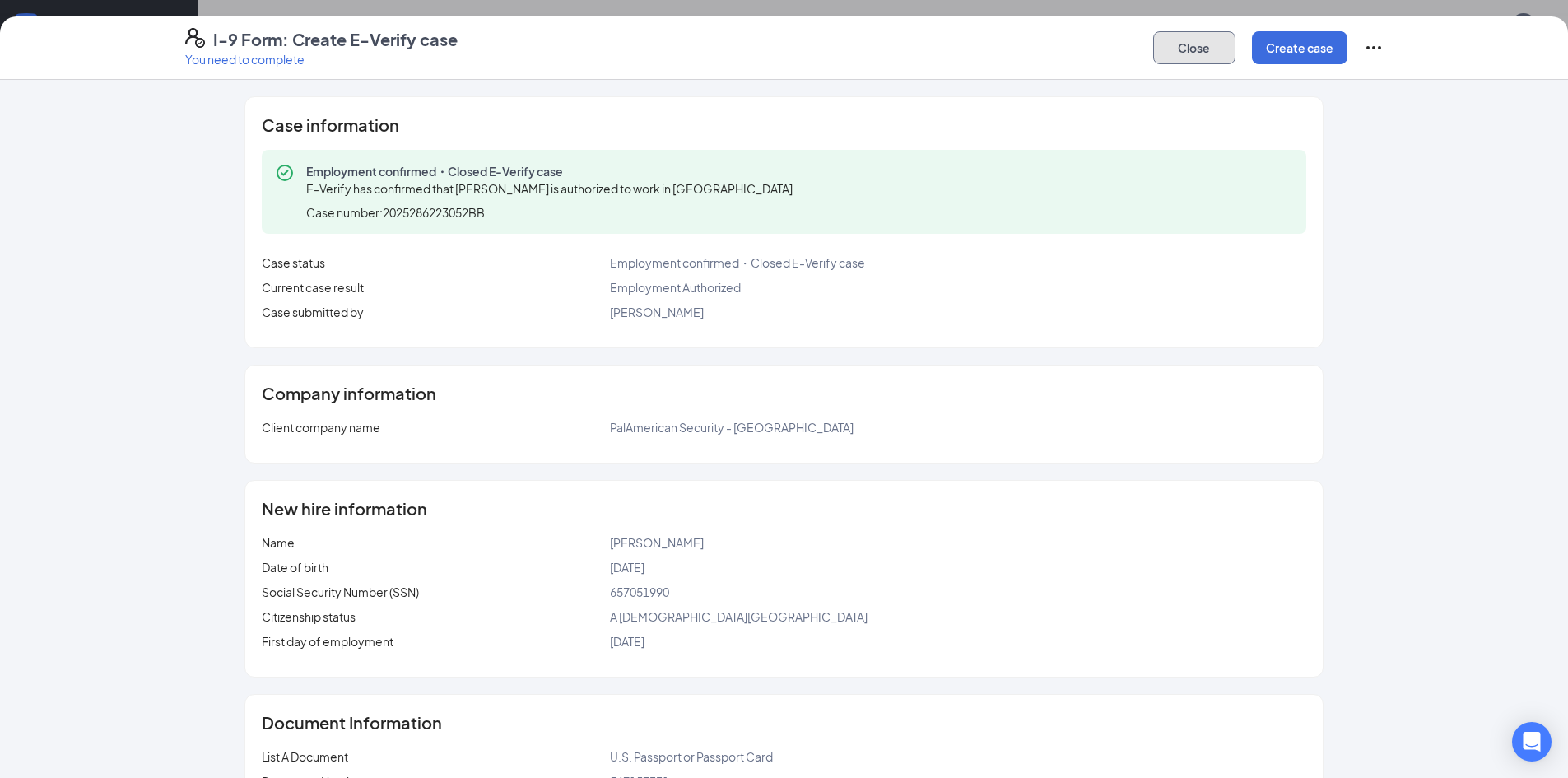
click at [1186, 54] on button "Close" at bounding box center [1194, 47] width 82 height 33
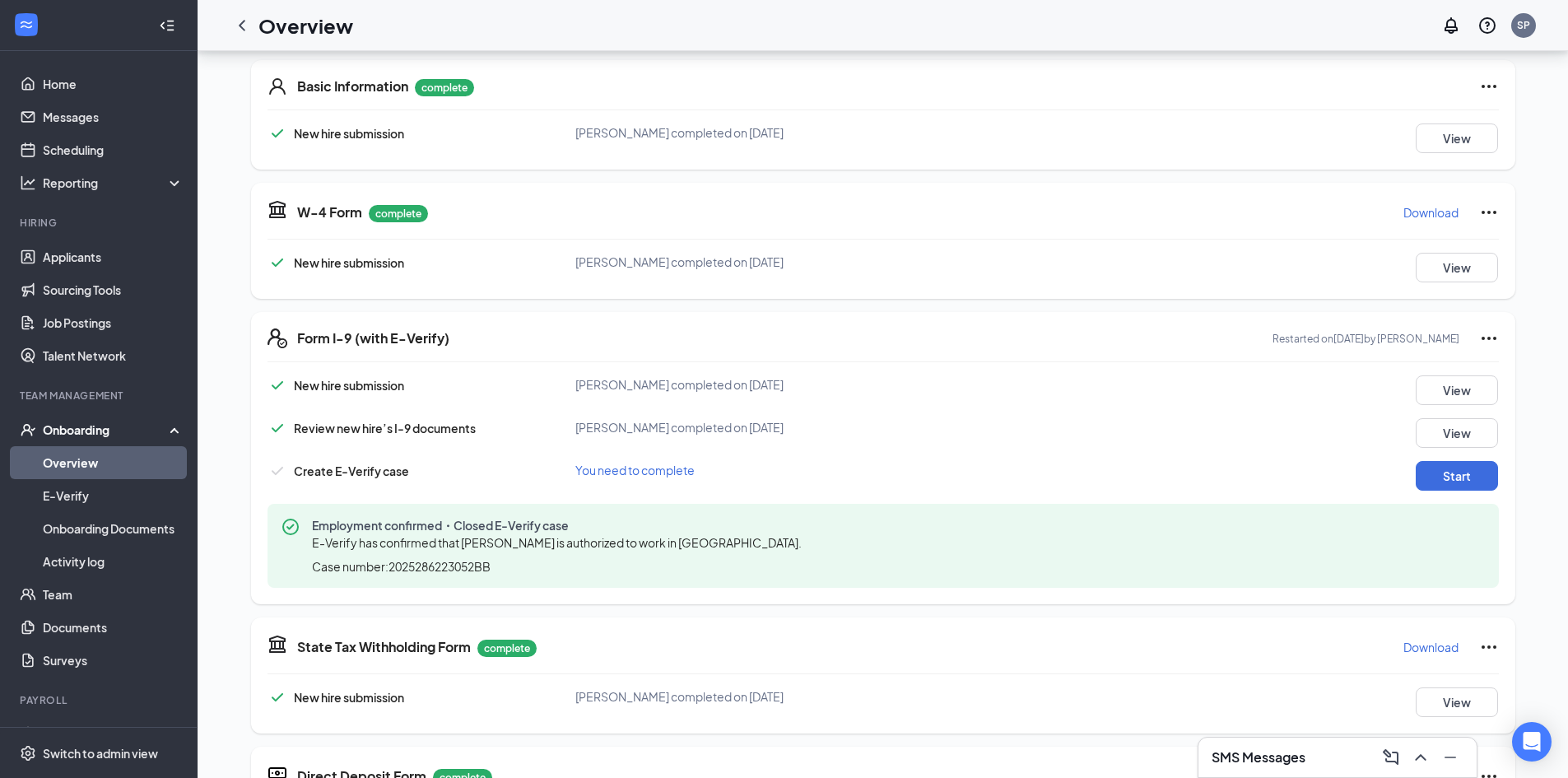
click at [630, 474] on span "You need to complete" at bounding box center [635, 469] width 119 height 15
click at [316, 473] on span "Create E-Verify case" at bounding box center [351, 470] width 115 height 15
click at [1448, 481] on button "Start" at bounding box center [1457, 476] width 82 height 30
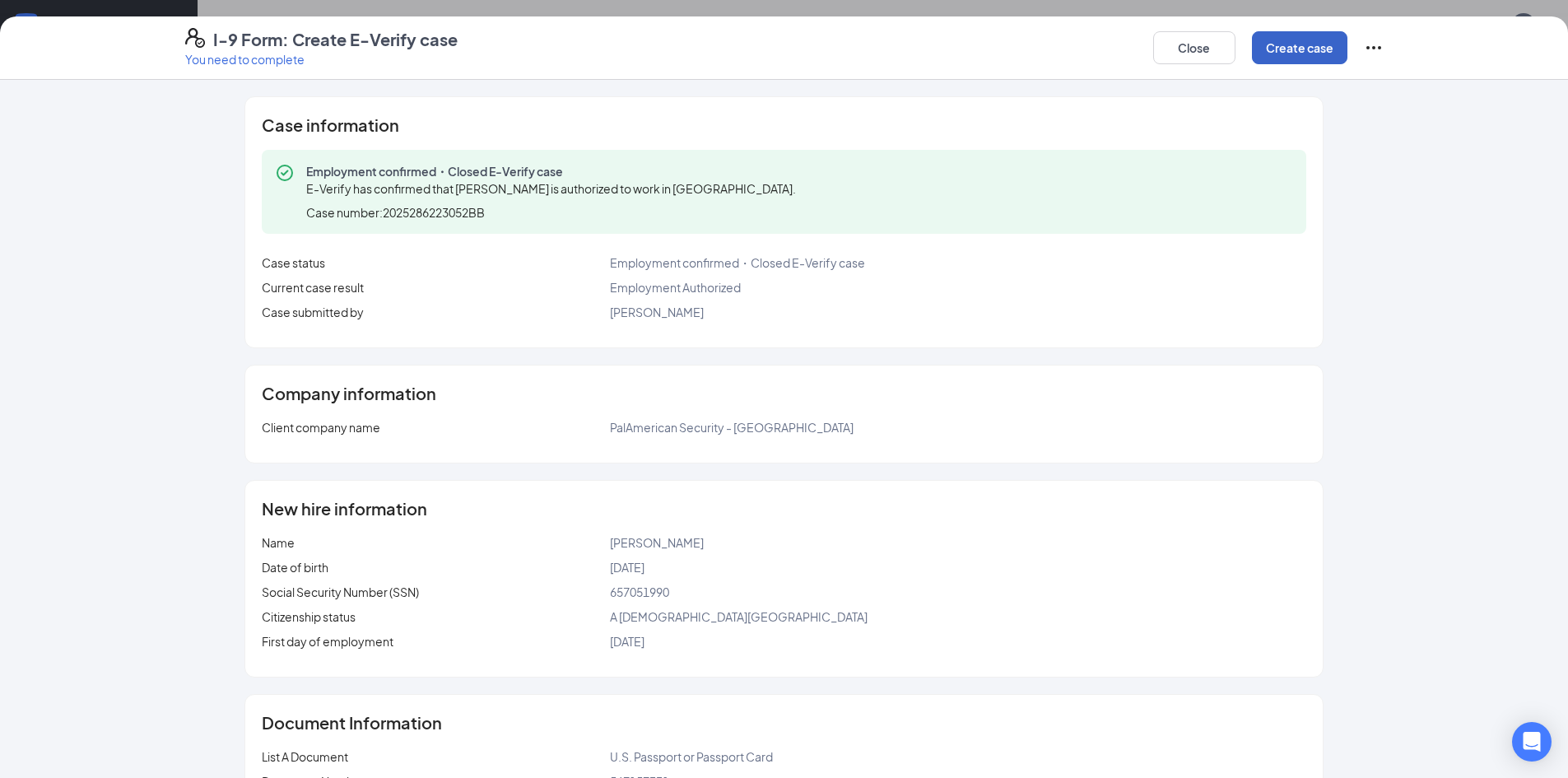
click at [1295, 58] on button "Create case" at bounding box center [1300, 47] width 96 height 33
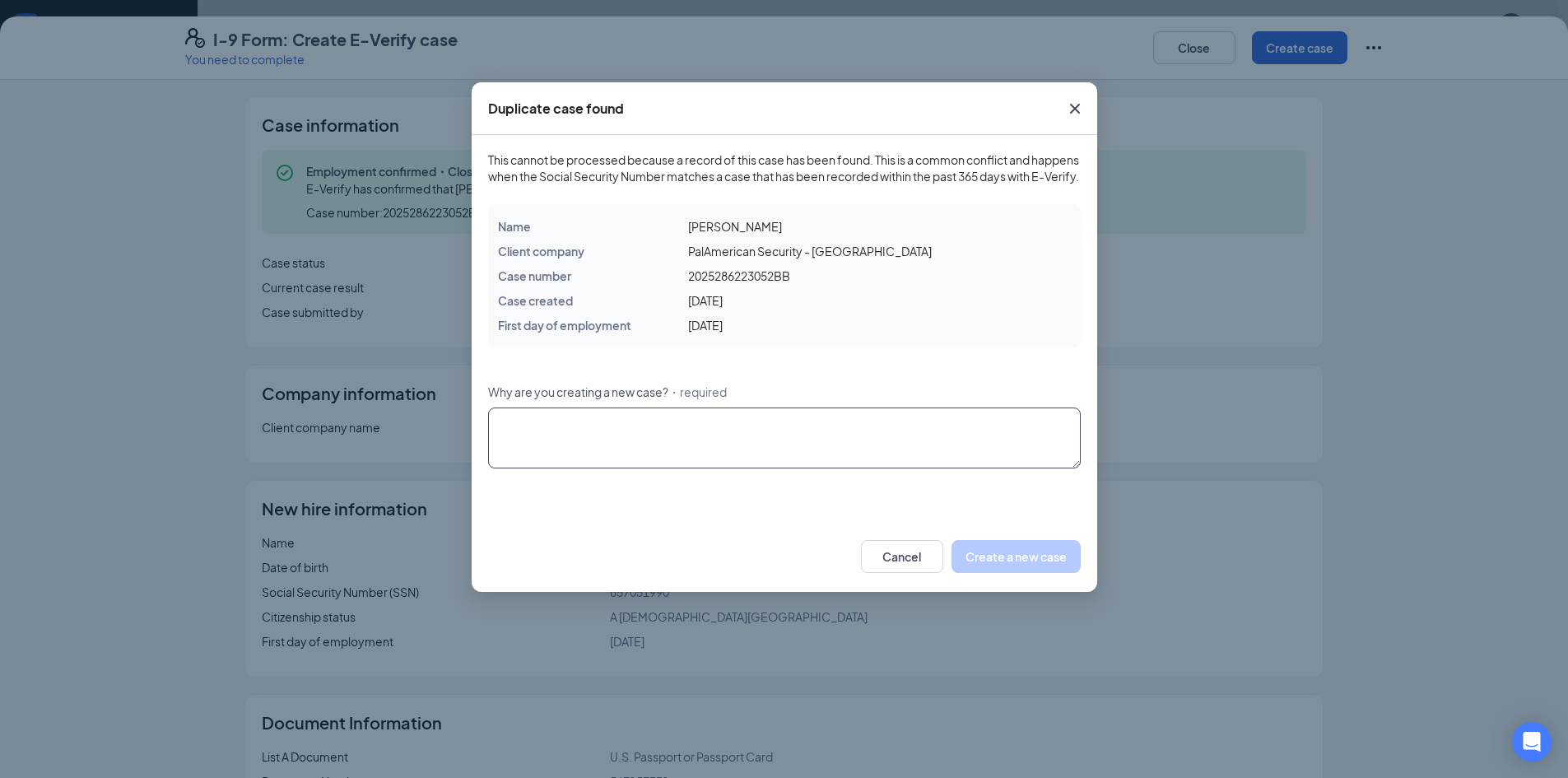
click at [816, 448] on textarea "Why are you creating a new case? ・required" at bounding box center [784, 437] width 593 height 61
type textarea "resubmitted information"
click at [1021, 573] on button "Create a new case" at bounding box center [1017, 556] width 130 height 33
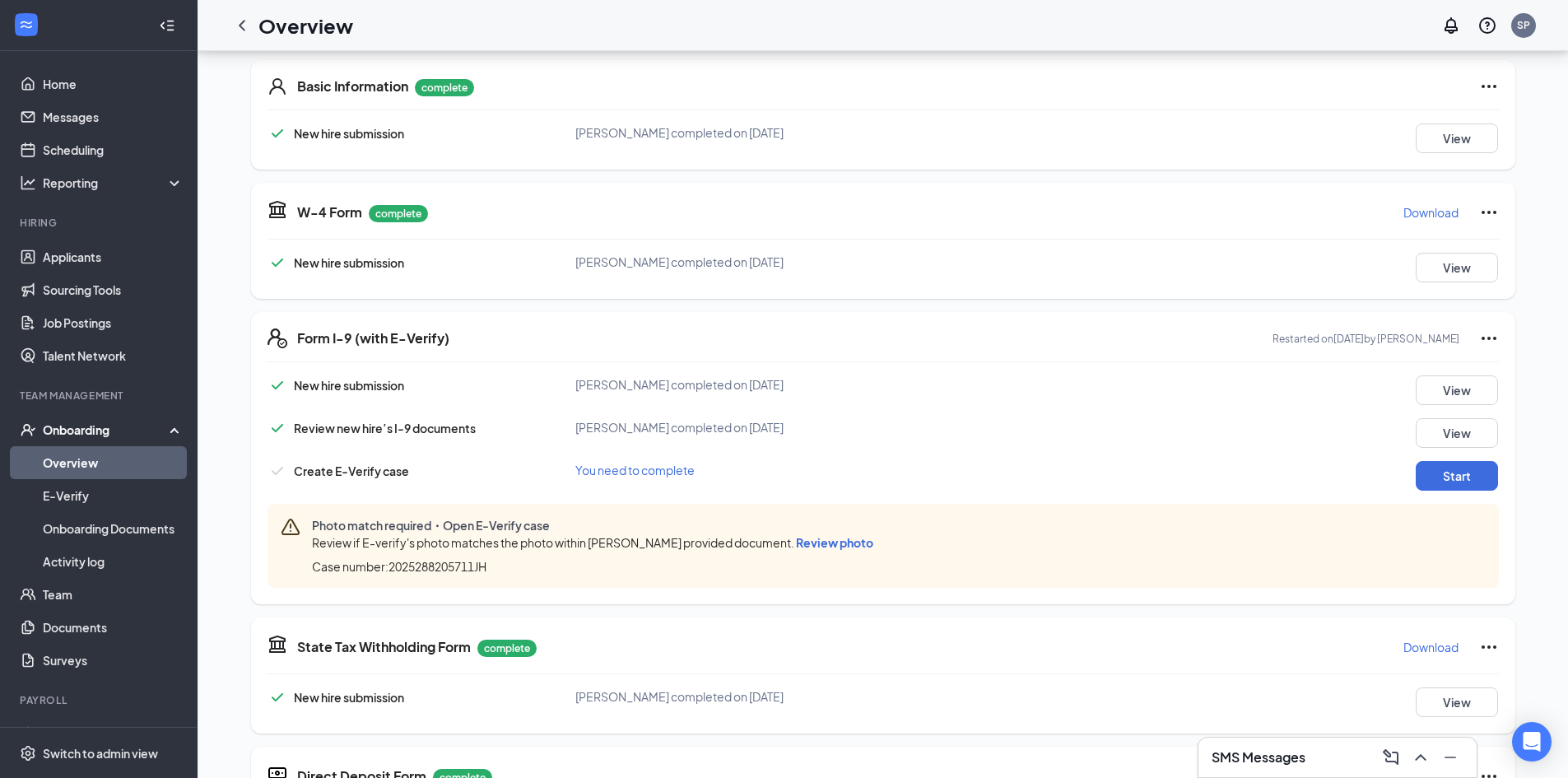
click at [836, 548] on span "Review photo" at bounding box center [835, 542] width 77 height 15
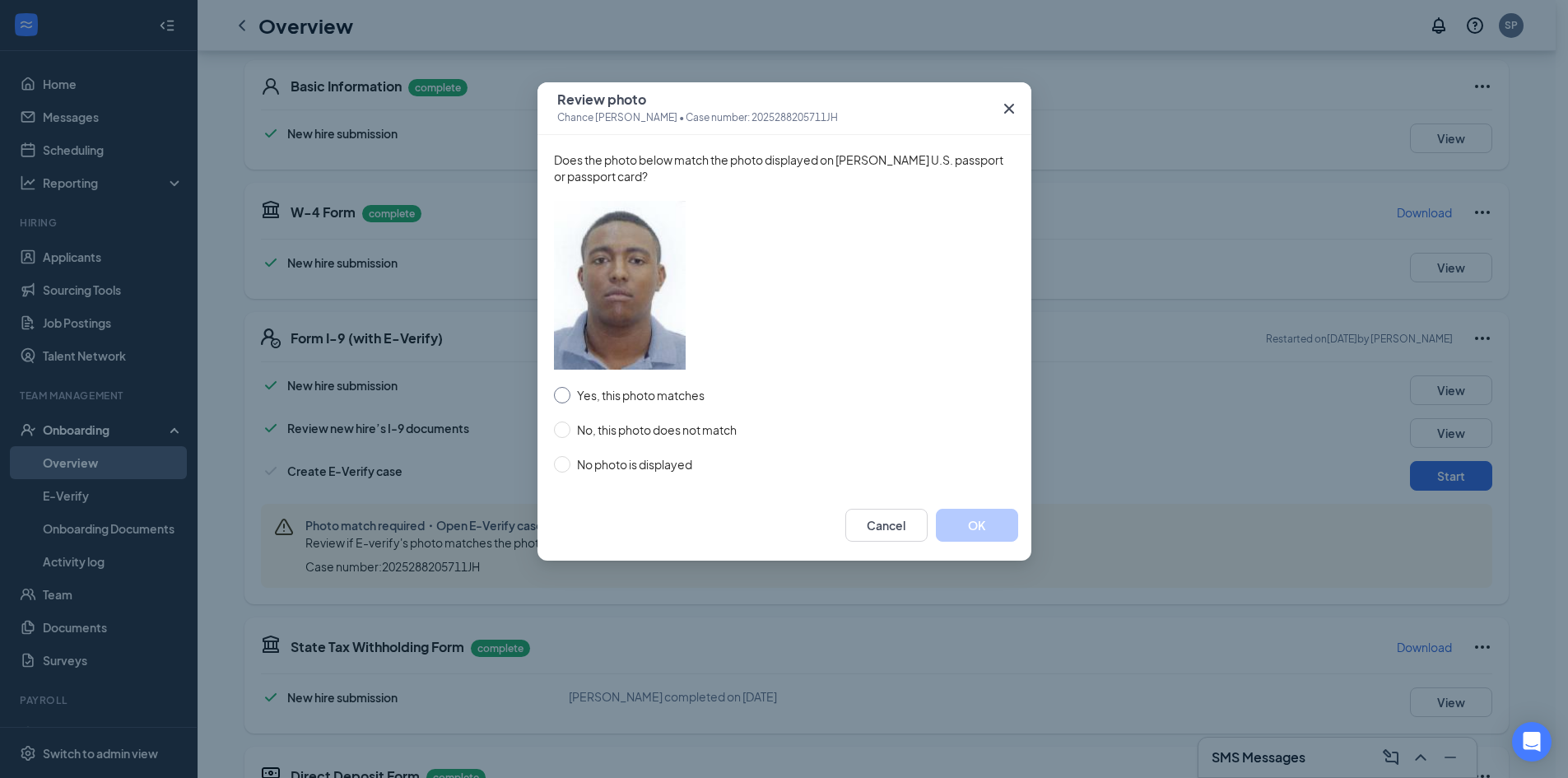
click at [653, 246] on img at bounding box center [620, 285] width 132 height 168
click at [646, 394] on span "Yes, this photo matches" at bounding box center [641, 395] width 141 height 18
click at [571, 394] on input "Yes, this photo matches" at bounding box center [562, 395] width 16 height 16
radio input "true"
click at [959, 524] on button "OK" at bounding box center [977, 525] width 82 height 33
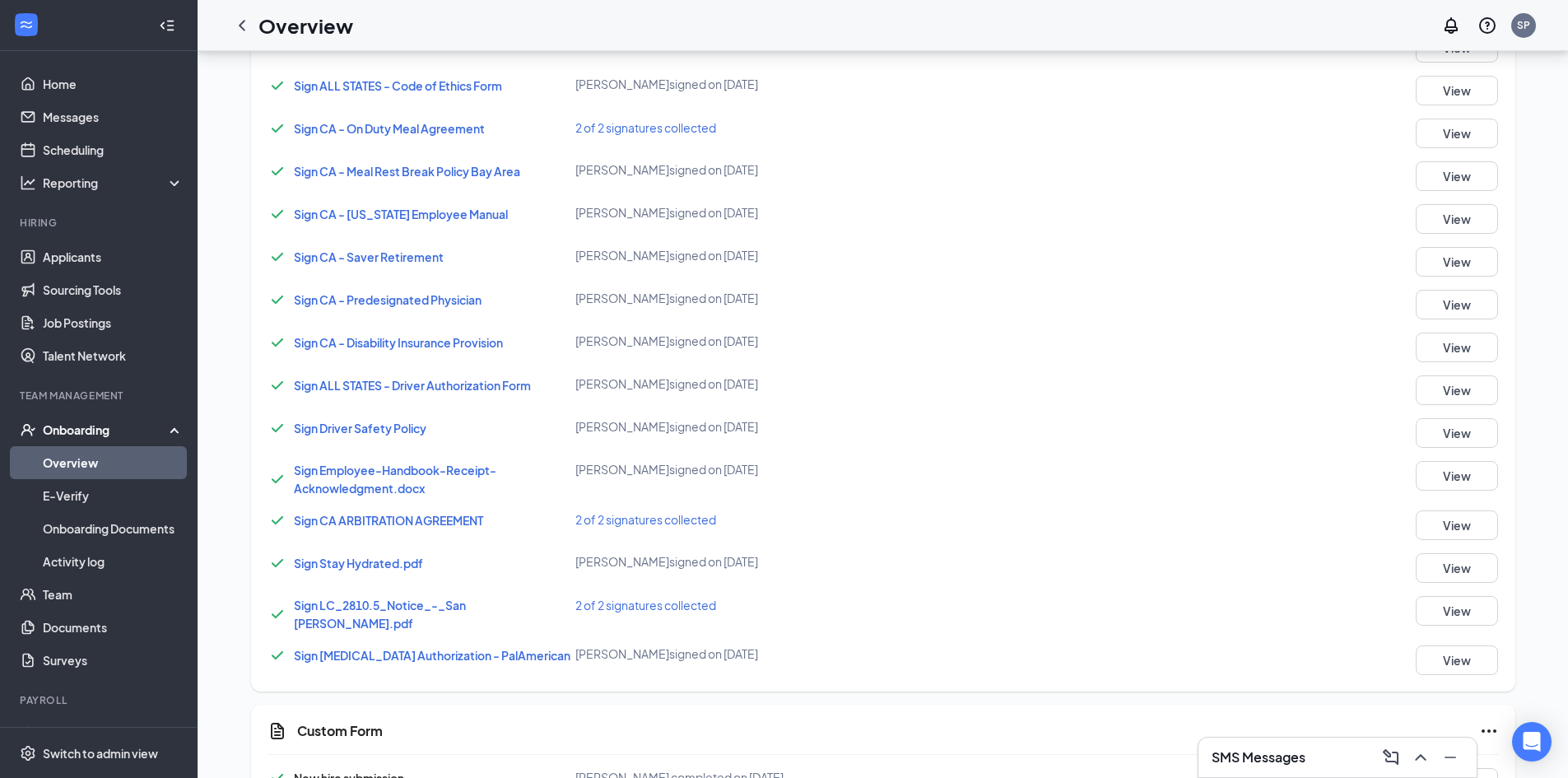
scroll to position [1662, 0]
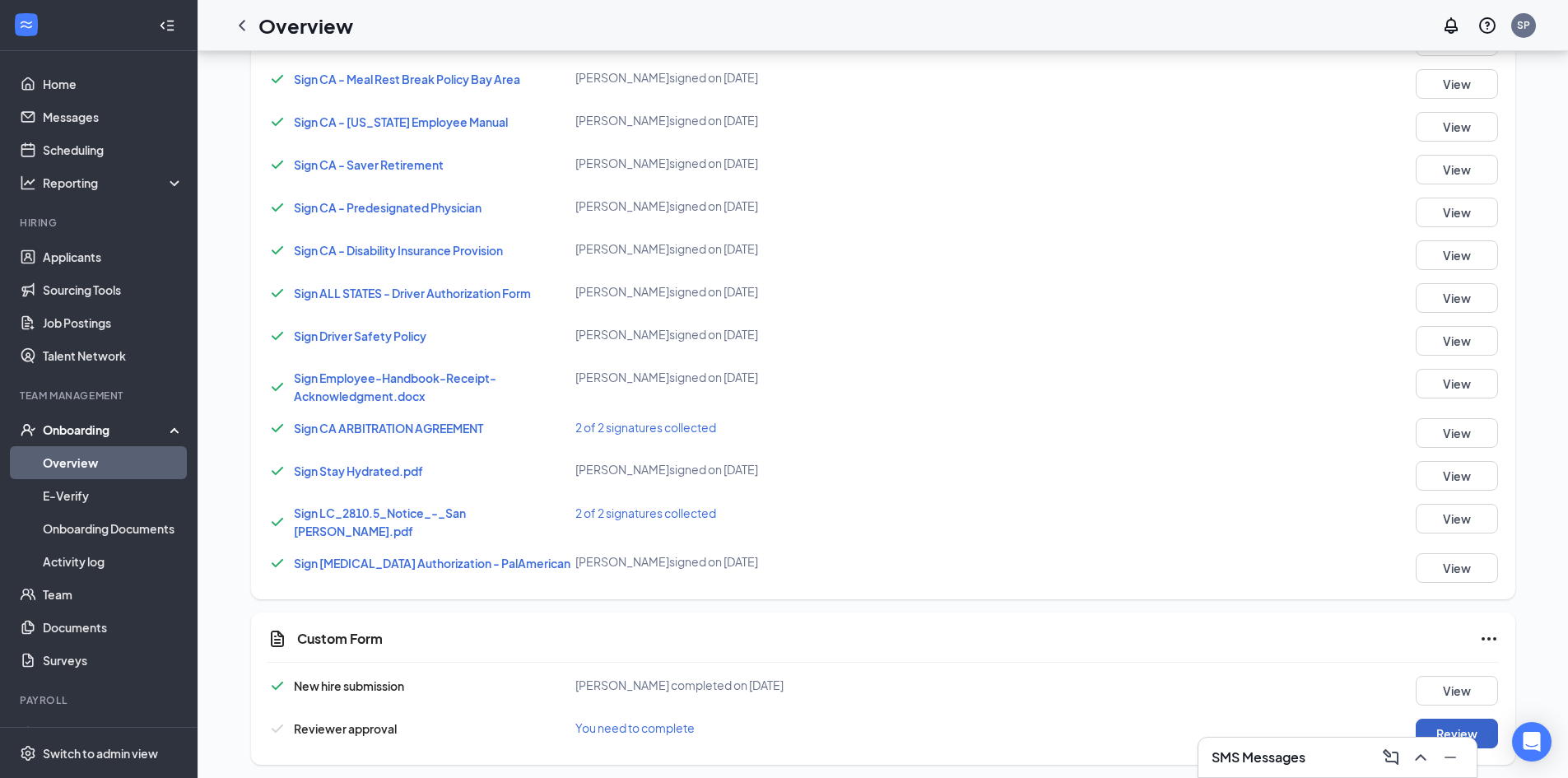
click at [1482, 719] on button "Review" at bounding box center [1457, 733] width 82 height 30
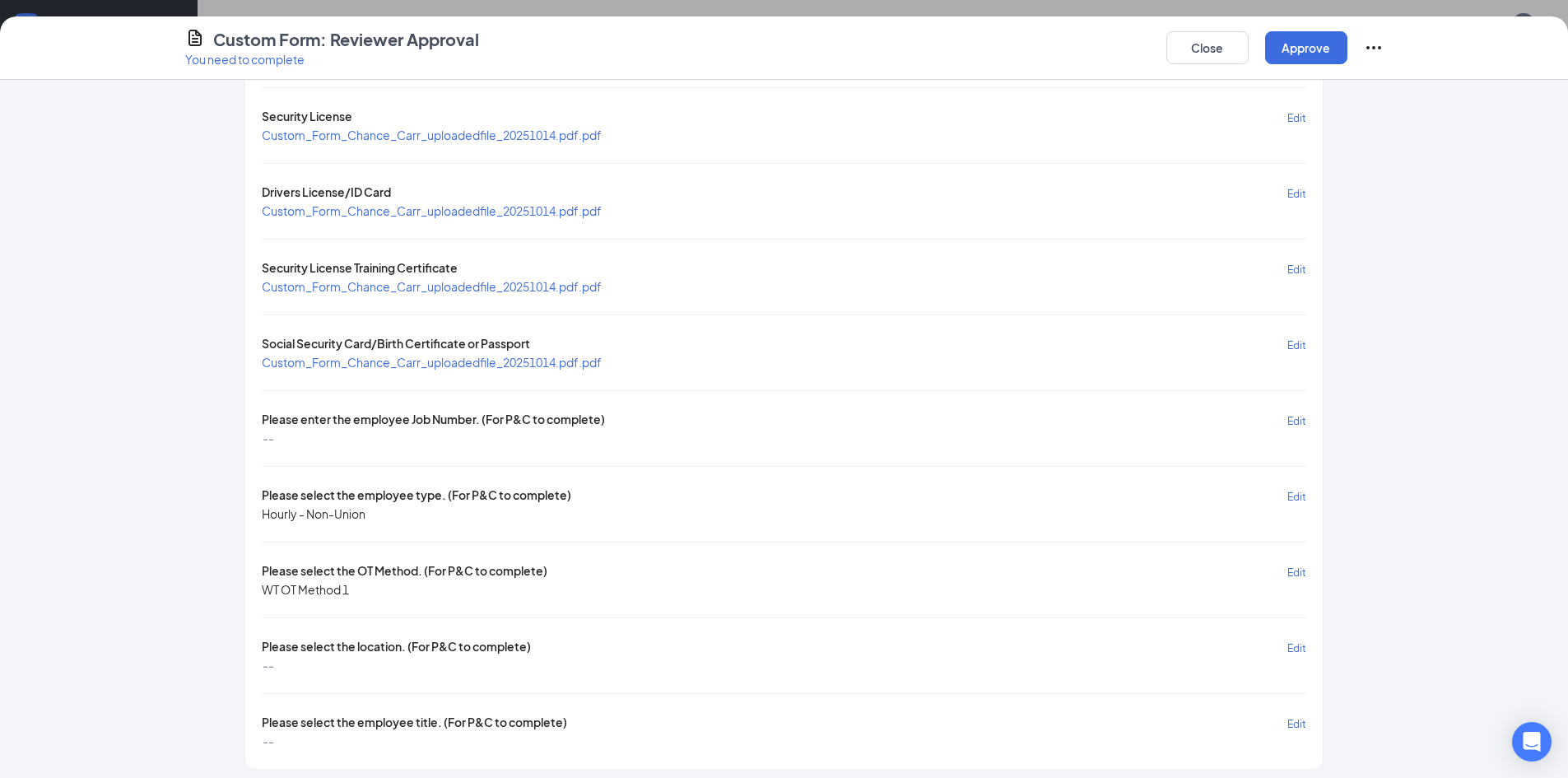
scroll to position [146, 0]
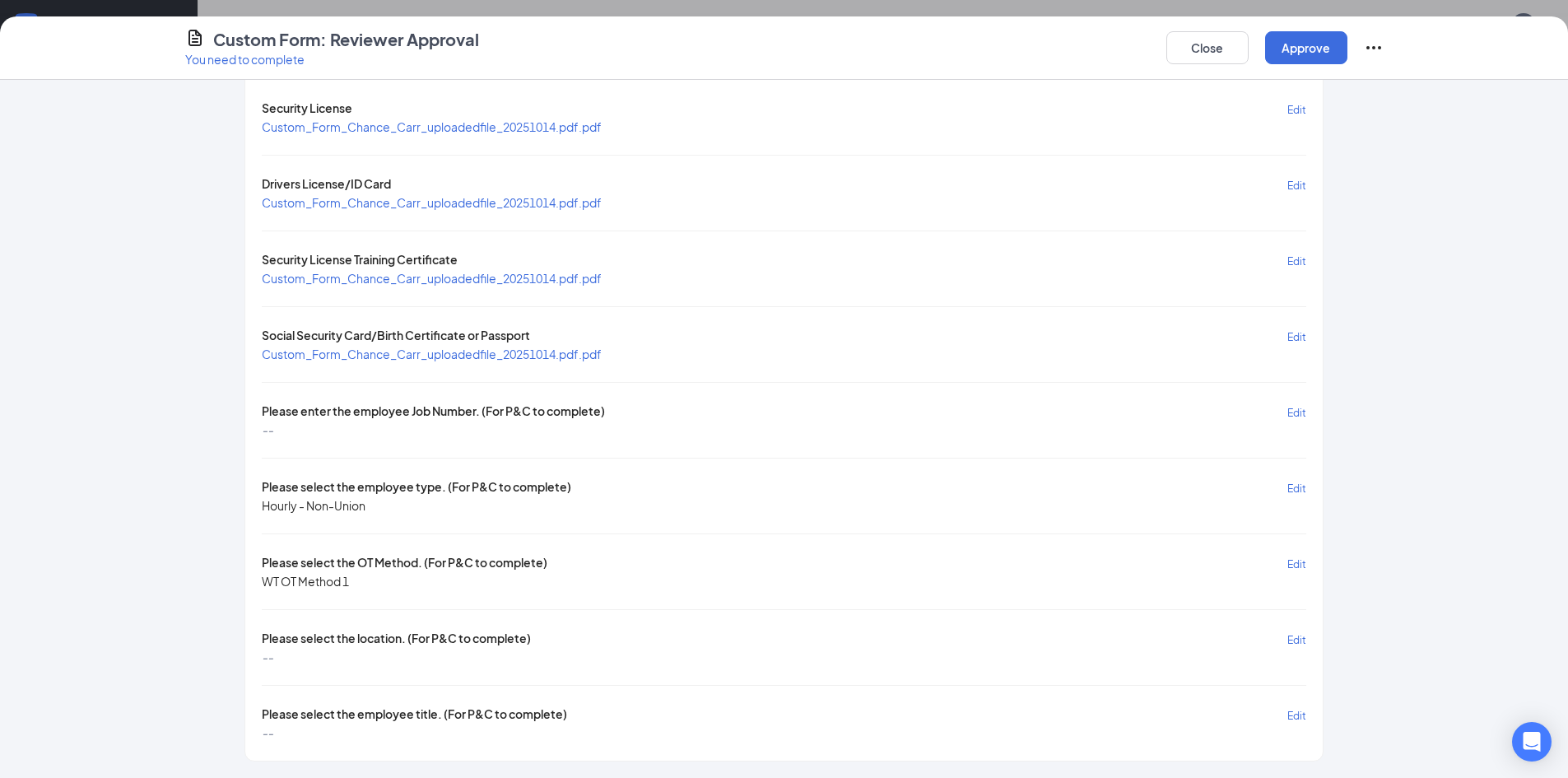
click at [1287, 418] on span "Edit" at bounding box center [1297, 412] width 19 height 13
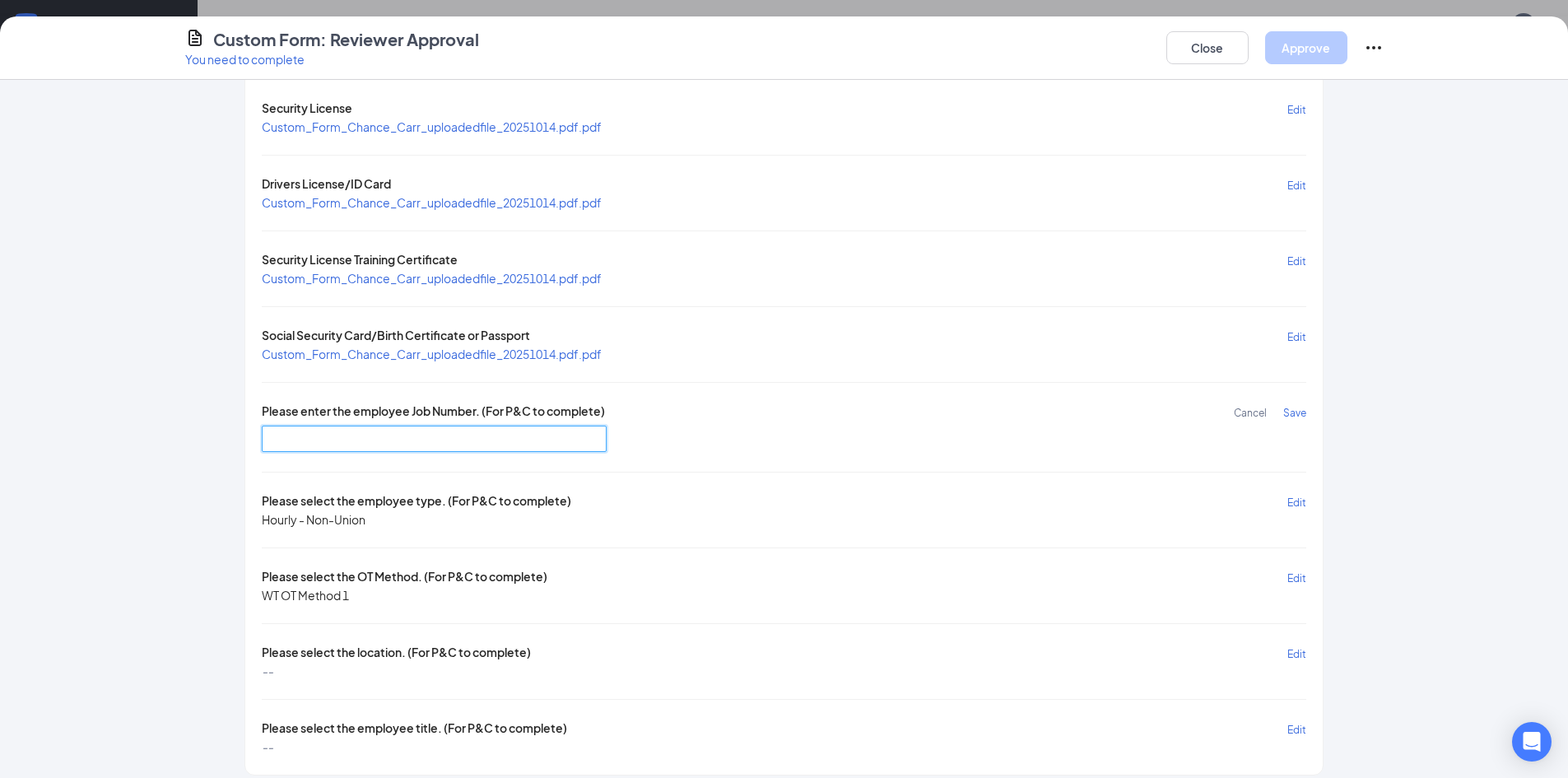
click at [506, 437] on input "text" at bounding box center [434, 438] width 345 height 26
type input "SJ300"
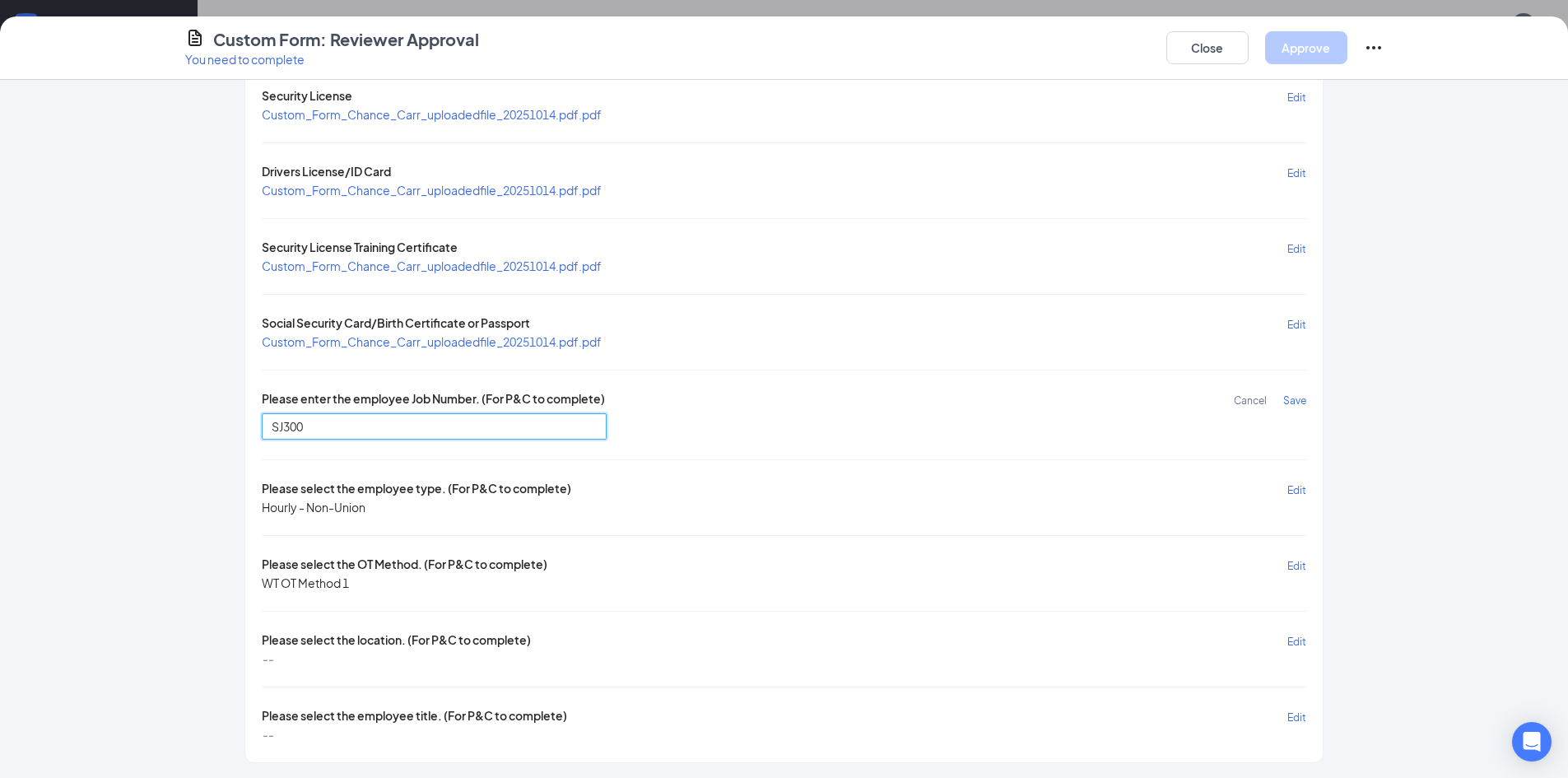
scroll to position [160, 0]
click at [1296, 561] on span "Edit" at bounding box center [1297, 564] width 19 height 13
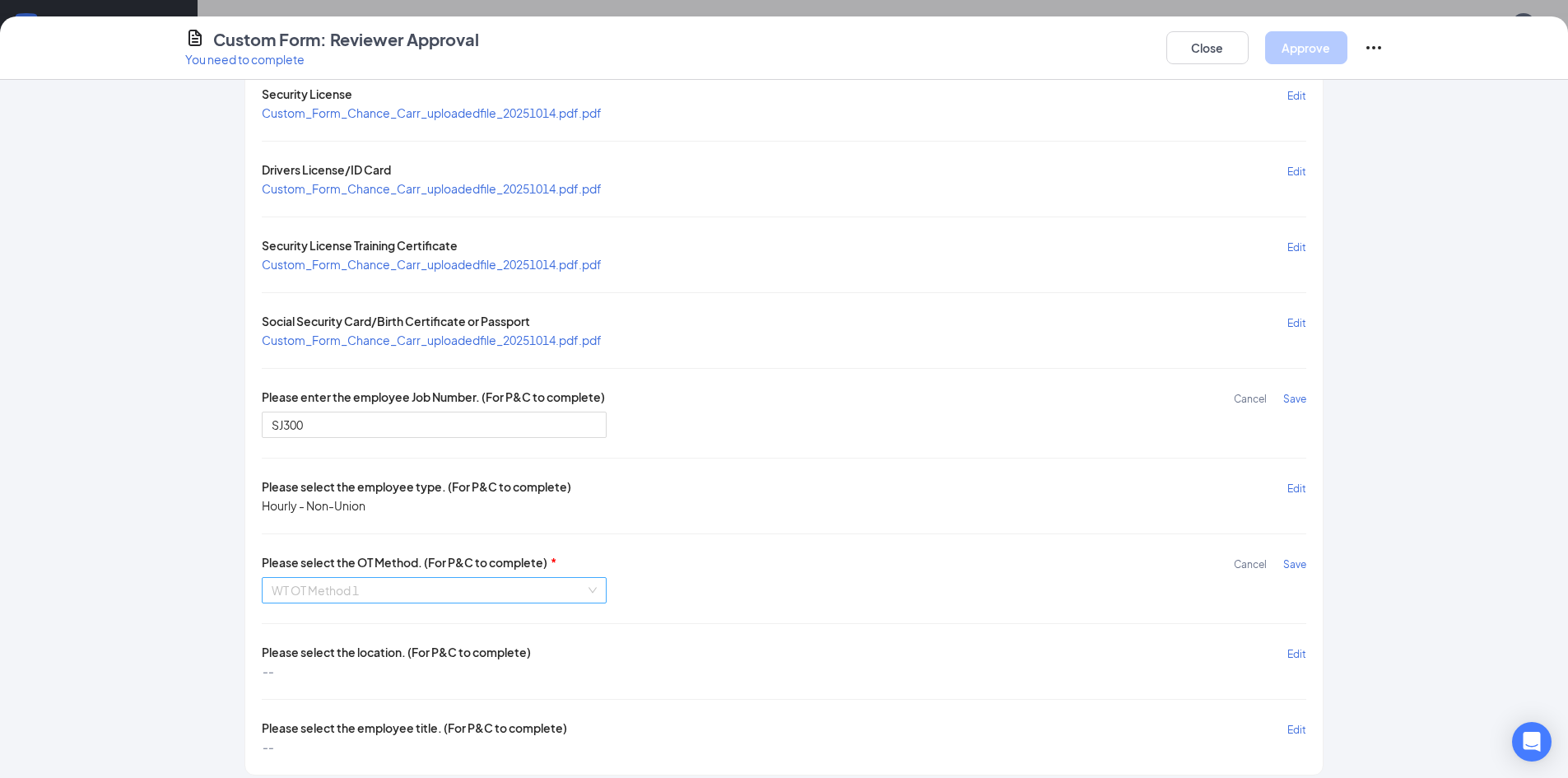
click at [448, 600] on span "WT OT Method 1" at bounding box center [434, 590] width 325 height 25
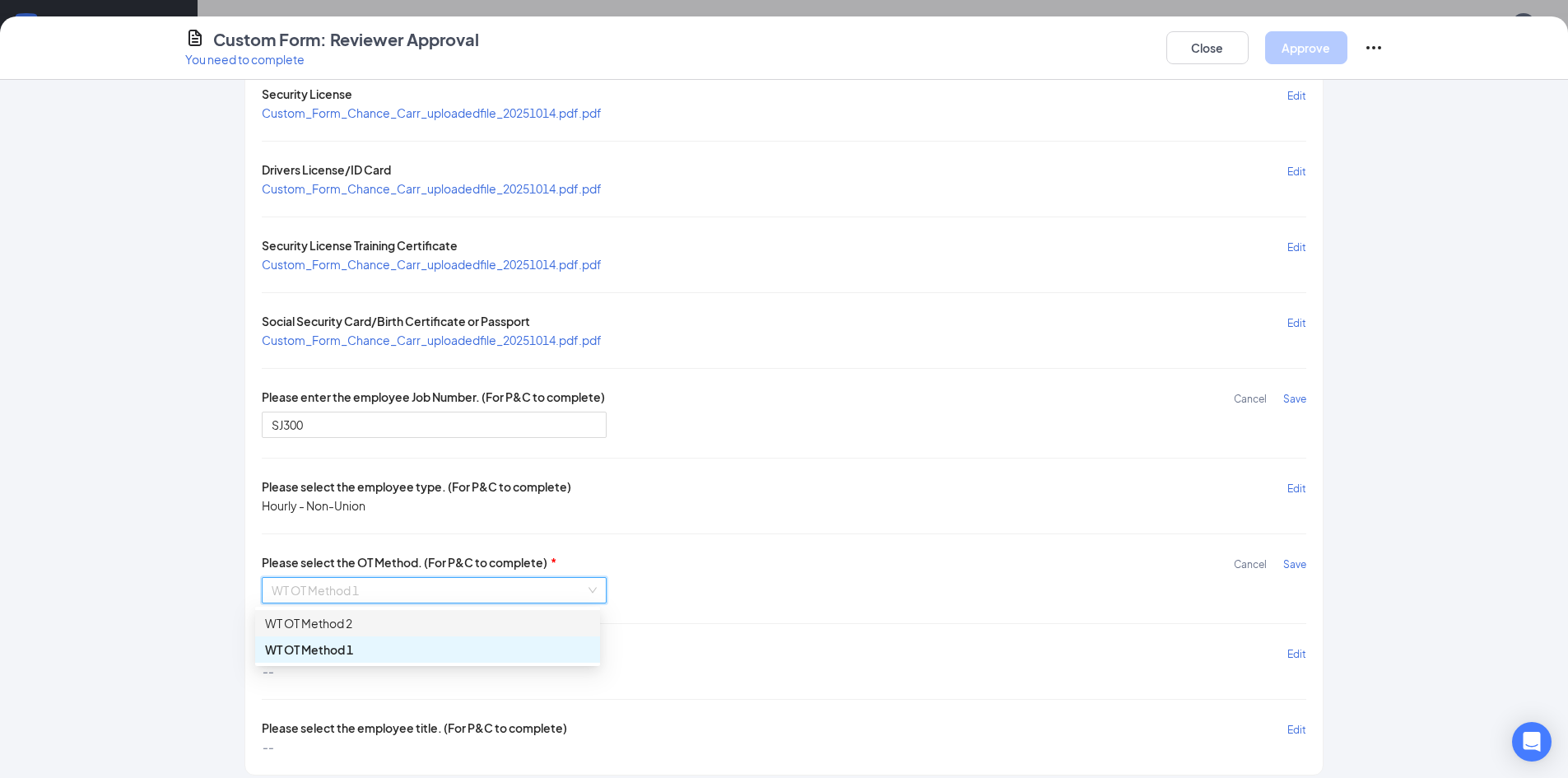
click at [434, 613] on div "WT OT Method 2" at bounding box center [428, 623] width 345 height 26
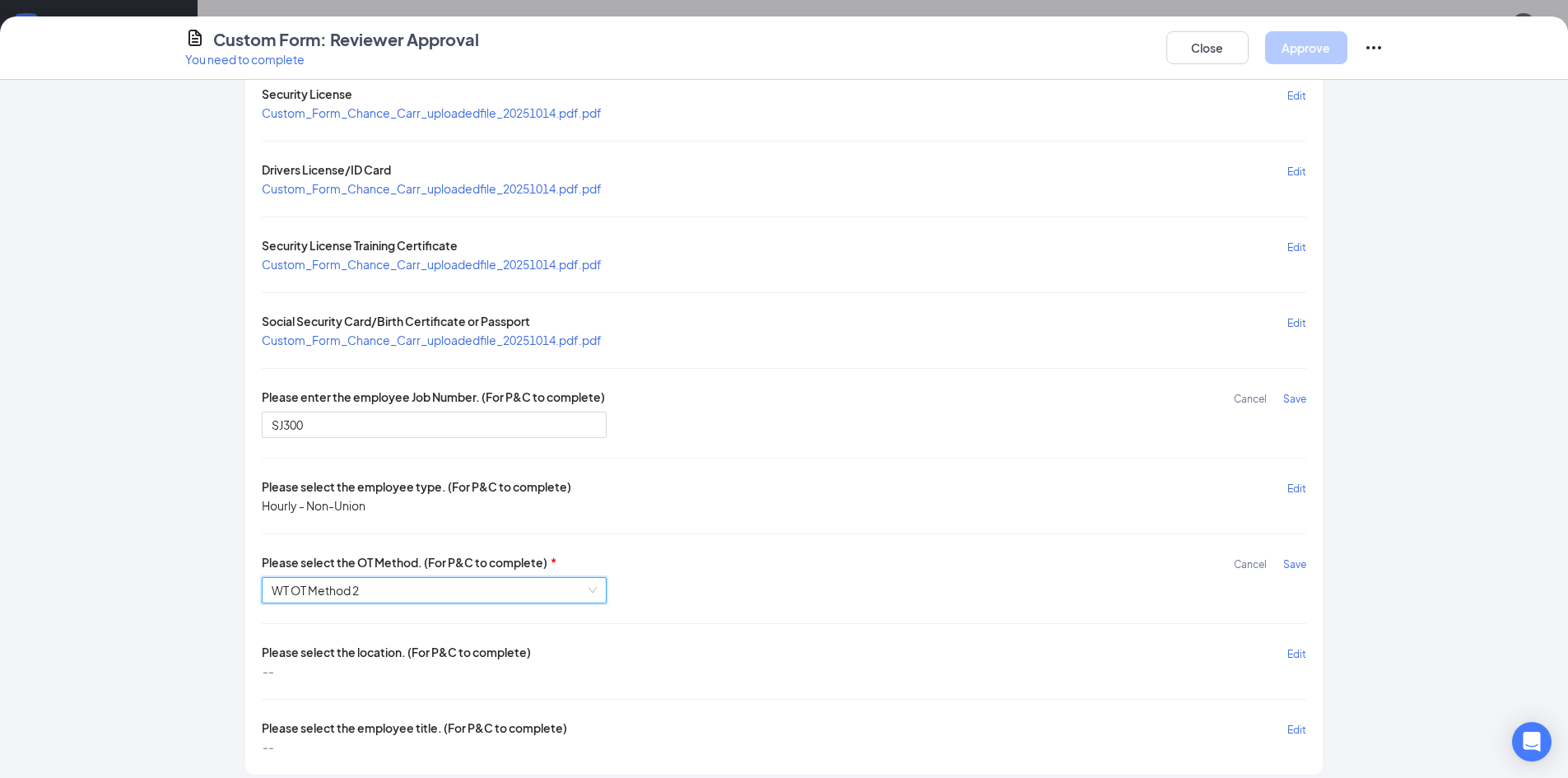
click at [1278, 657] on div "Please select the location. (For P&C to complete) Edit" at bounding box center [784, 654] width 1044 height 19
click at [1280, 657] on div "Please select the location. (For P&C to complete) Edit" at bounding box center [784, 654] width 1044 height 19
click at [1287, 656] on span "Edit" at bounding box center [1297, 654] width 19 height 13
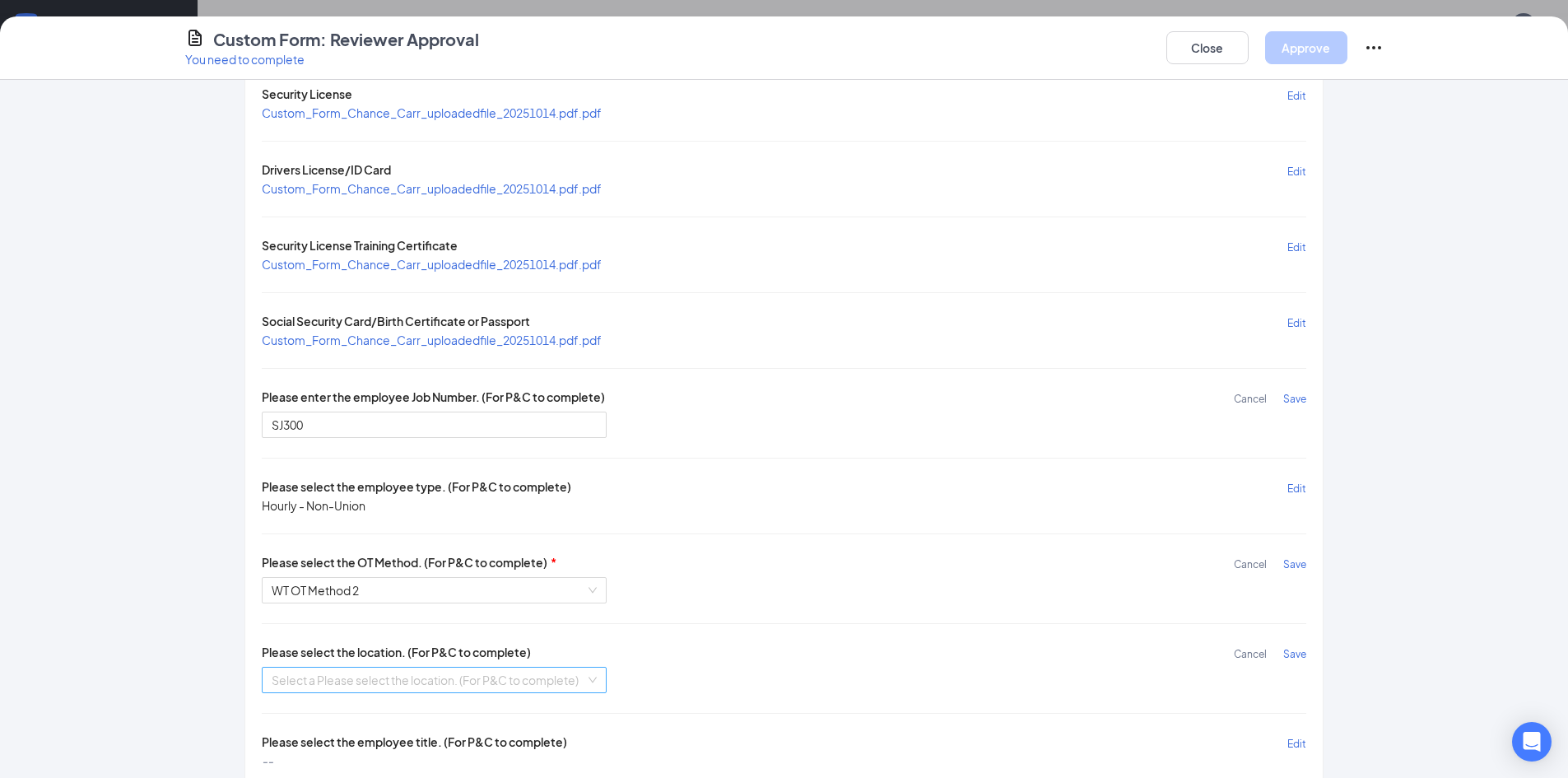
click at [545, 667] on div "Select a Please select the location. (For P&C to complete)" at bounding box center [434, 679] width 345 height 26
click at [353, 705] on div "CA [GEOGRAPHIC_DATA][PERSON_NAME]" at bounding box center [428, 713] width 325 height 18
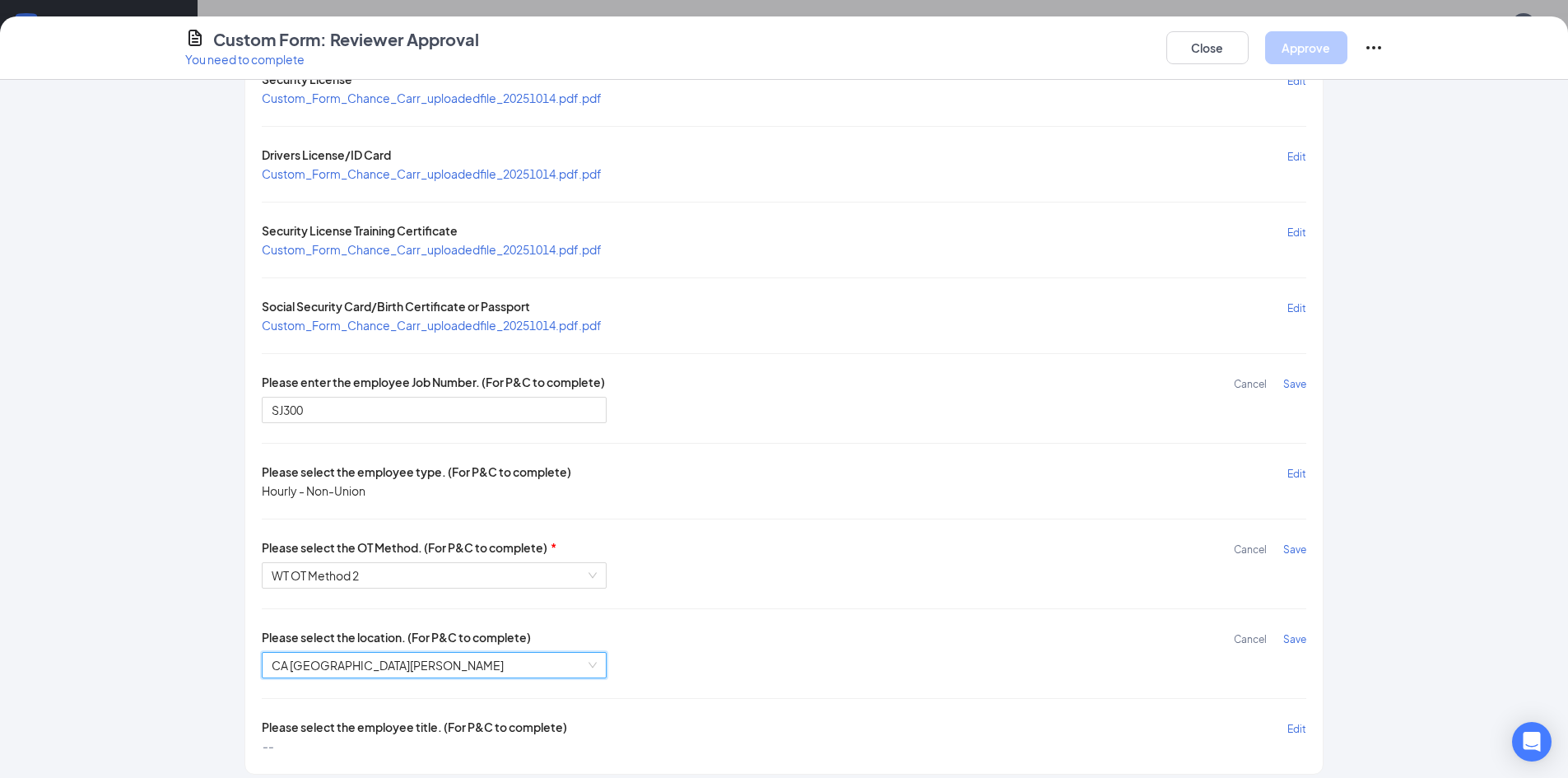
scroll to position [188, 0]
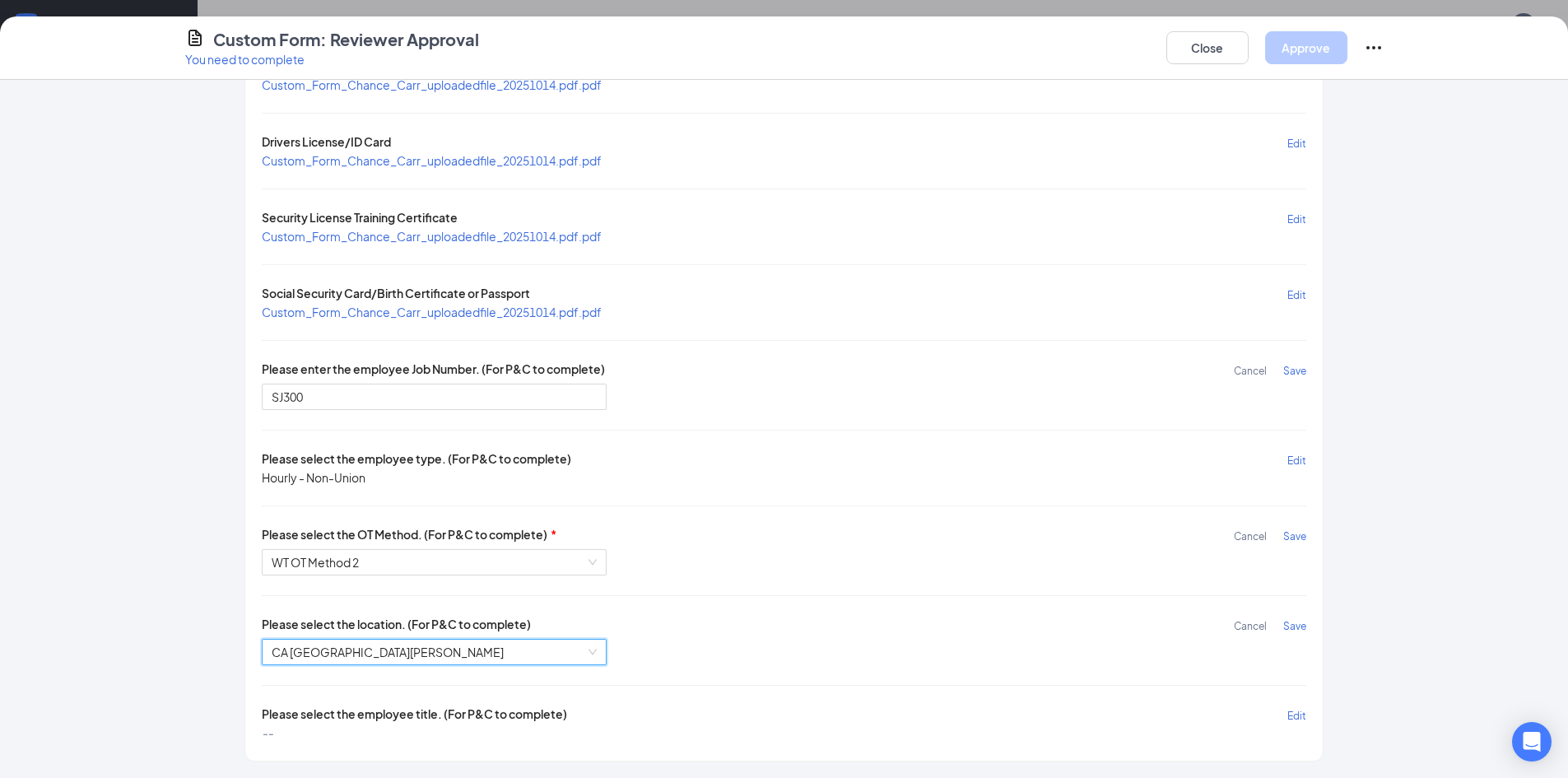
click at [1291, 712] on span "Edit" at bounding box center [1297, 716] width 19 height 13
click at [418, 743] on input "search" at bounding box center [429, 742] width 313 height 25
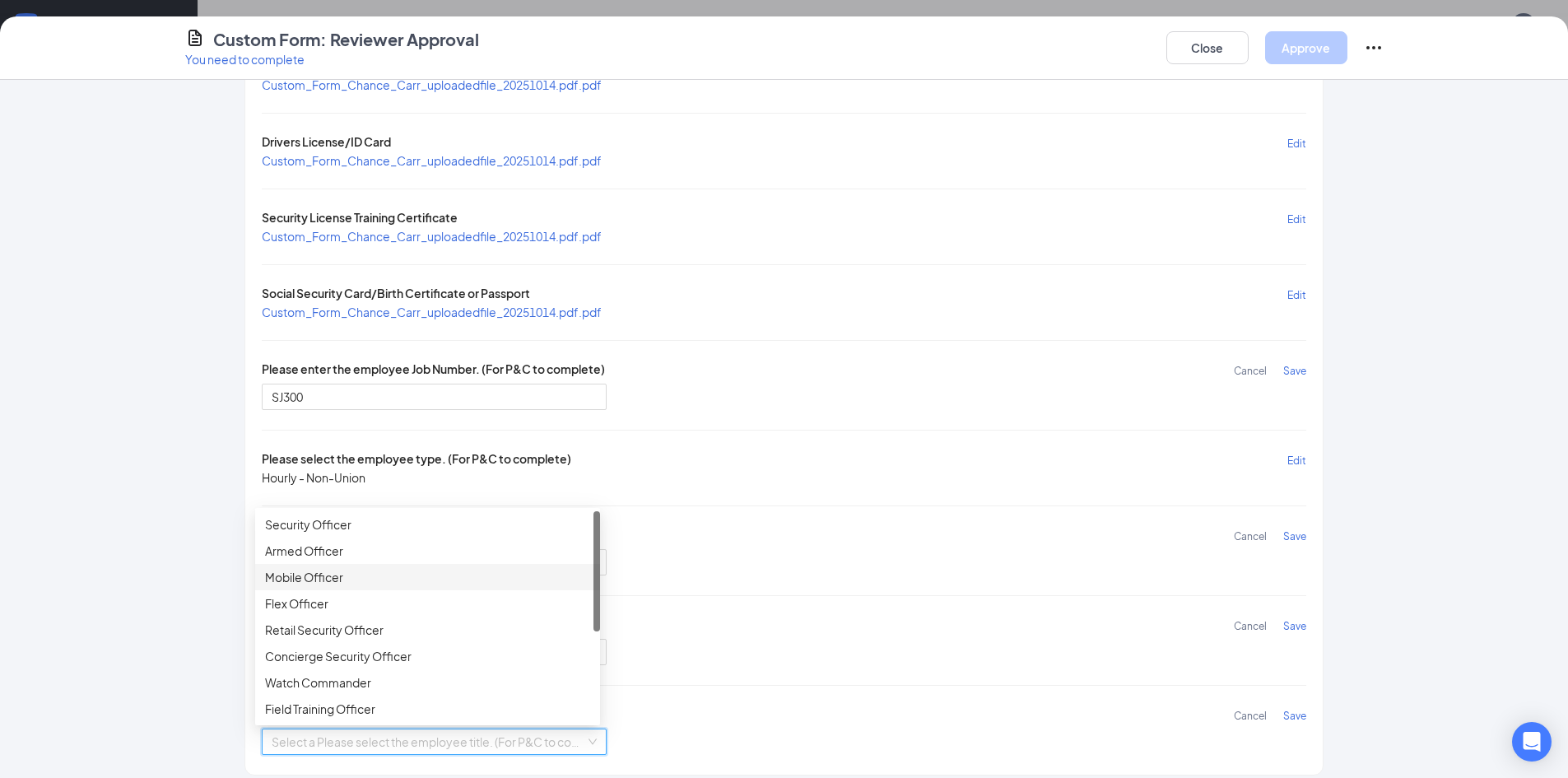
click at [338, 575] on div "Mobile Officer" at bounding box center [428, 577] width 325 height 18
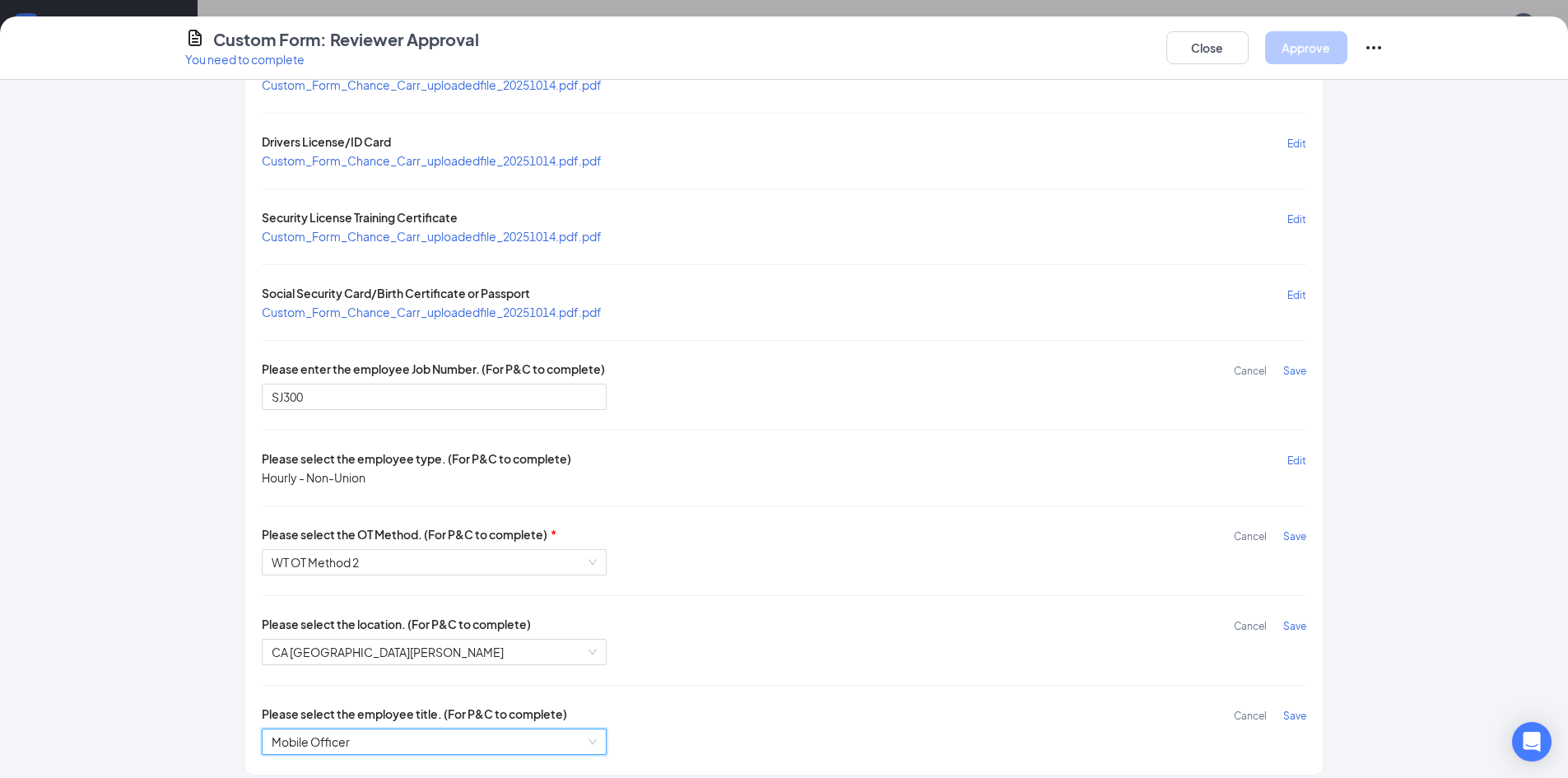
click at [1287, 712] on span "Save" at bounding box center [1295, 716] width 23 height 13
click at [1287, 626] on span "Save" at bounding box center [1295, 626] width 23 height 13
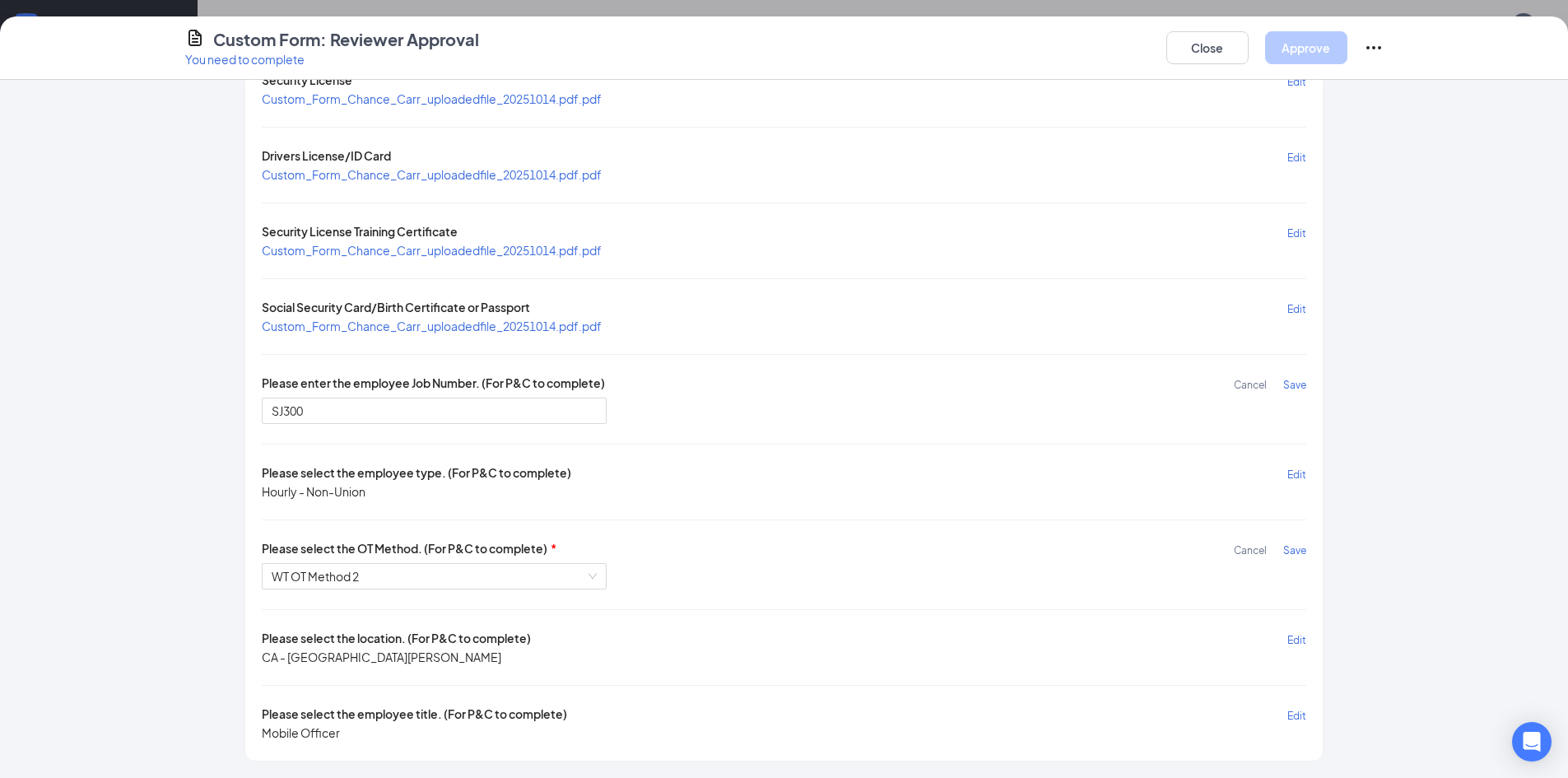
click at [1287, 551] on span "Save" at bounding box center [1295, 551] width 23 height 13
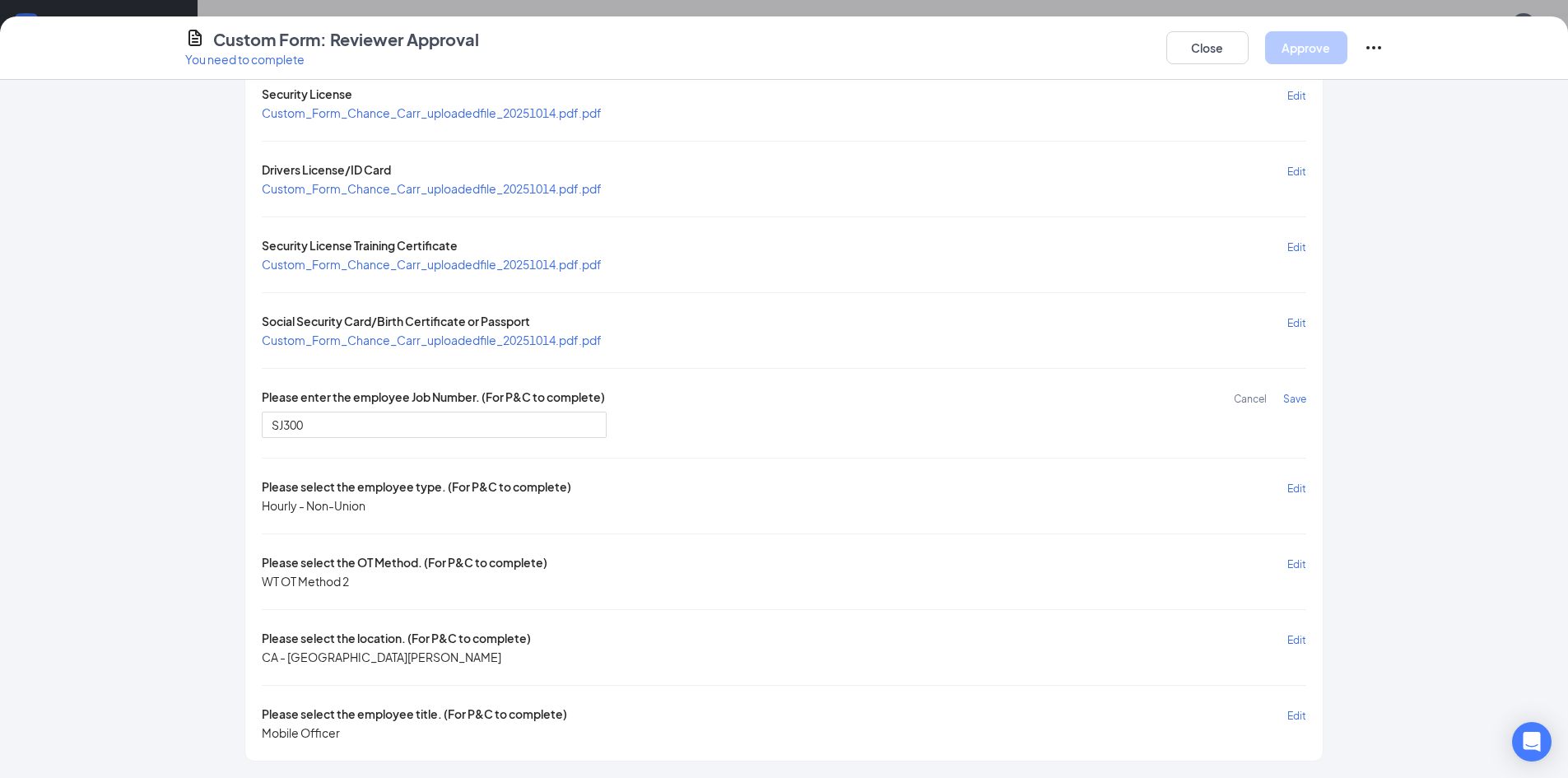
scroll to position [160, 0]
click at [1297, 395] on span "Save" at bounding box center [1295, 399] width 23 height 13
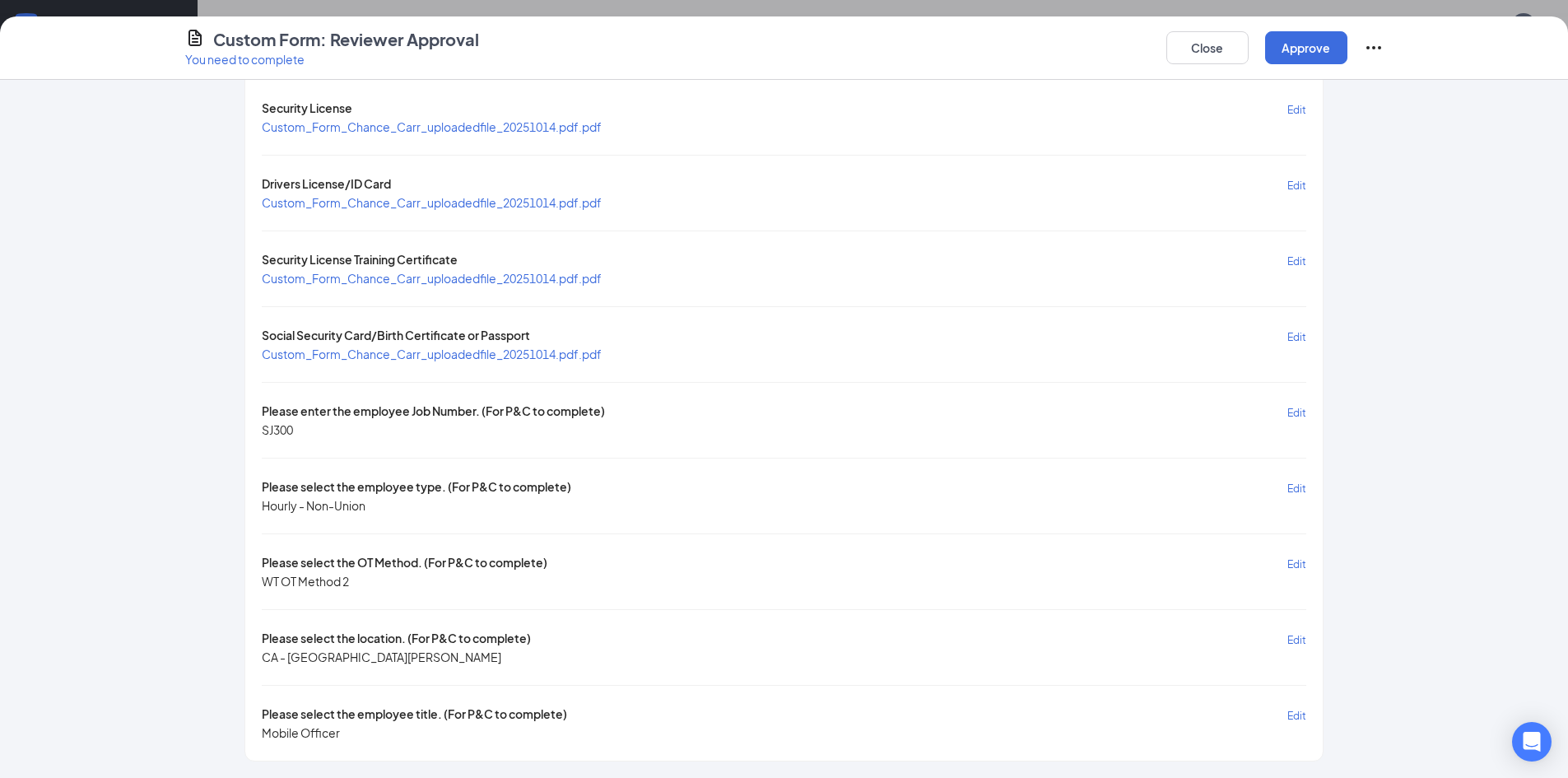
scroll to position [146, 0]
click at [1324, 42] on button "Approve" at bounding box center [1306, 47] width 82 height 33
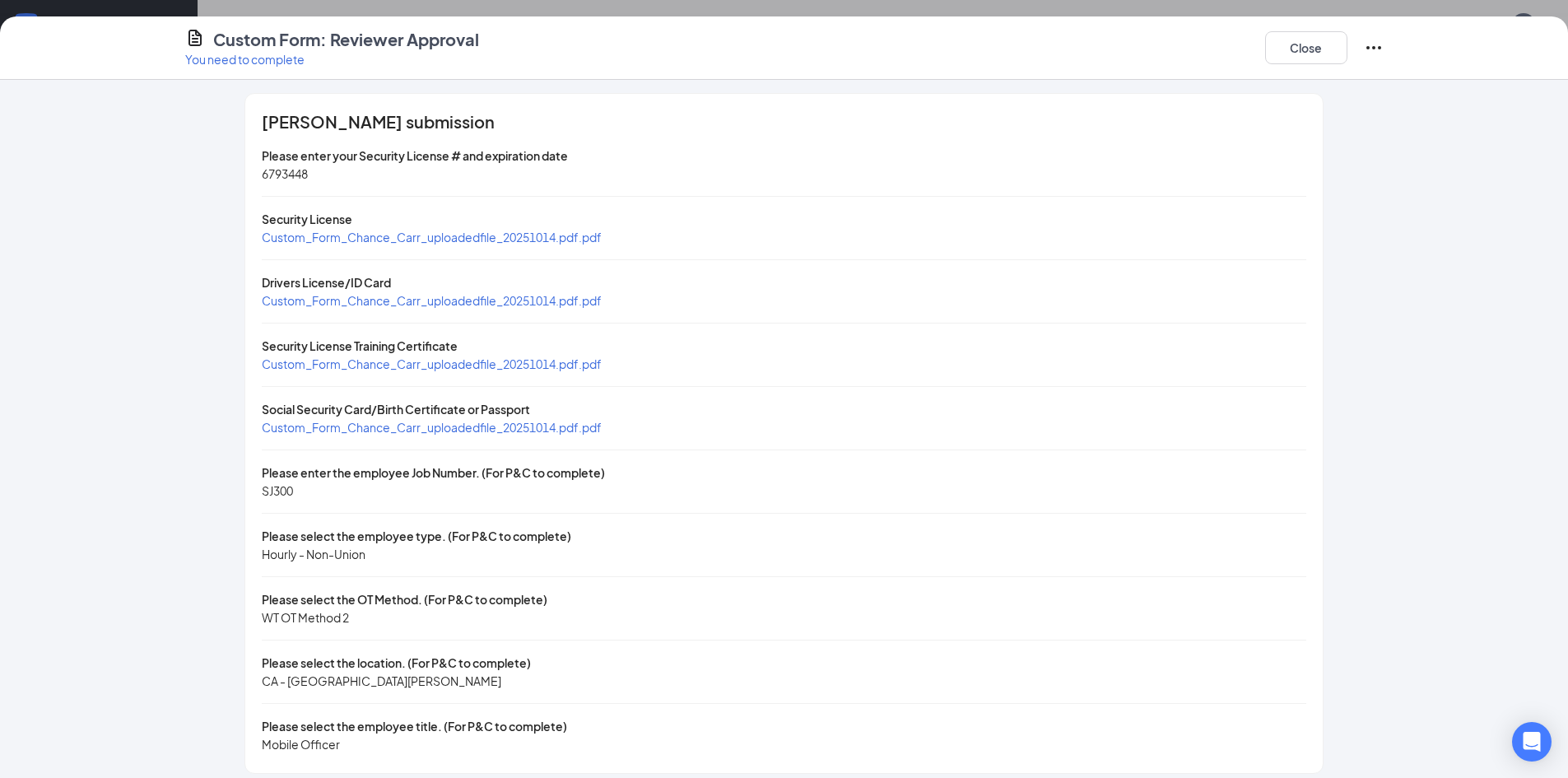
scroll to position [0, 0]
click at [1302, 48] on button "Close" at bounding box center [1306, 47] width 82 height 33
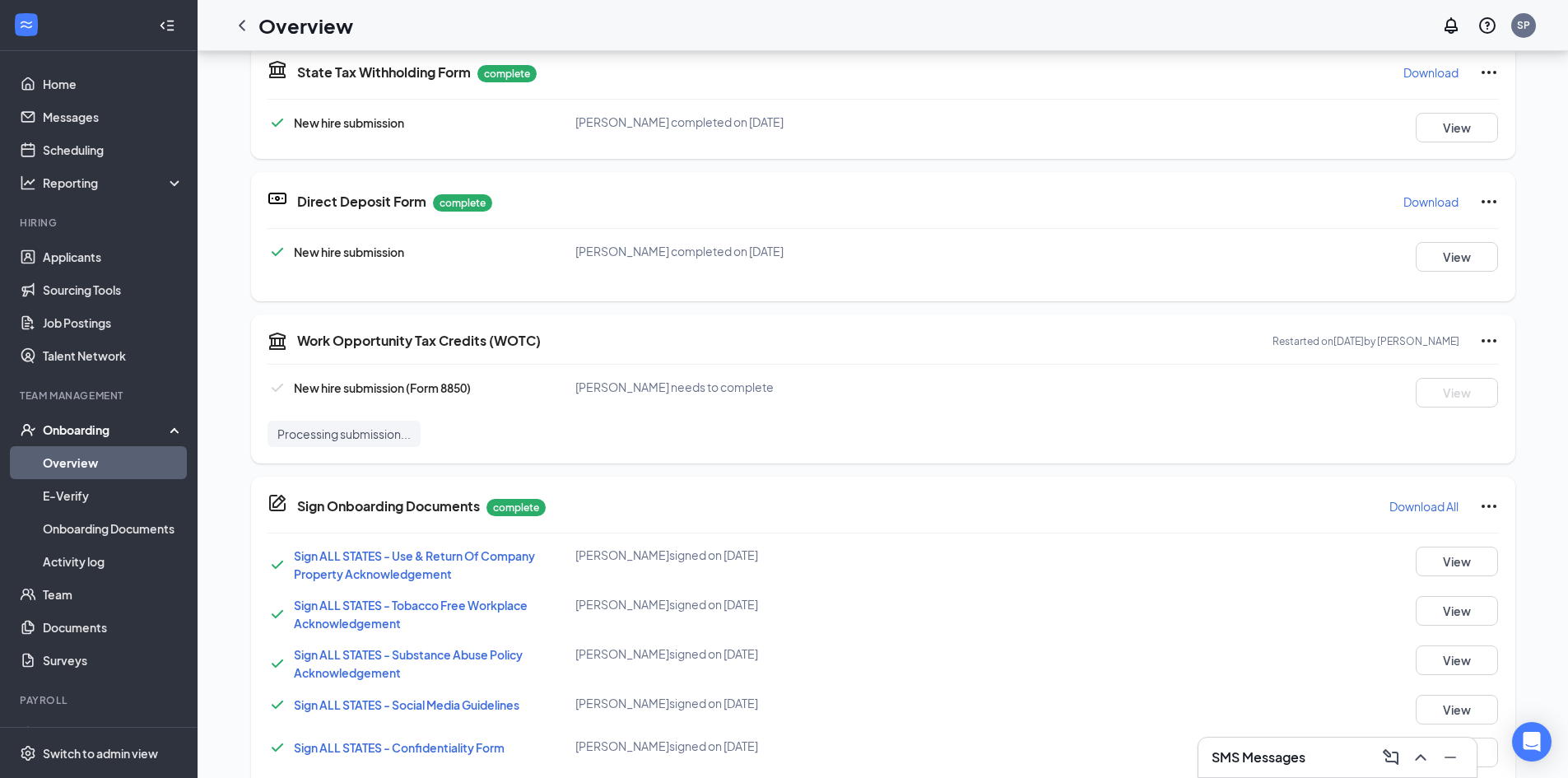
scroll to position [845, 0]
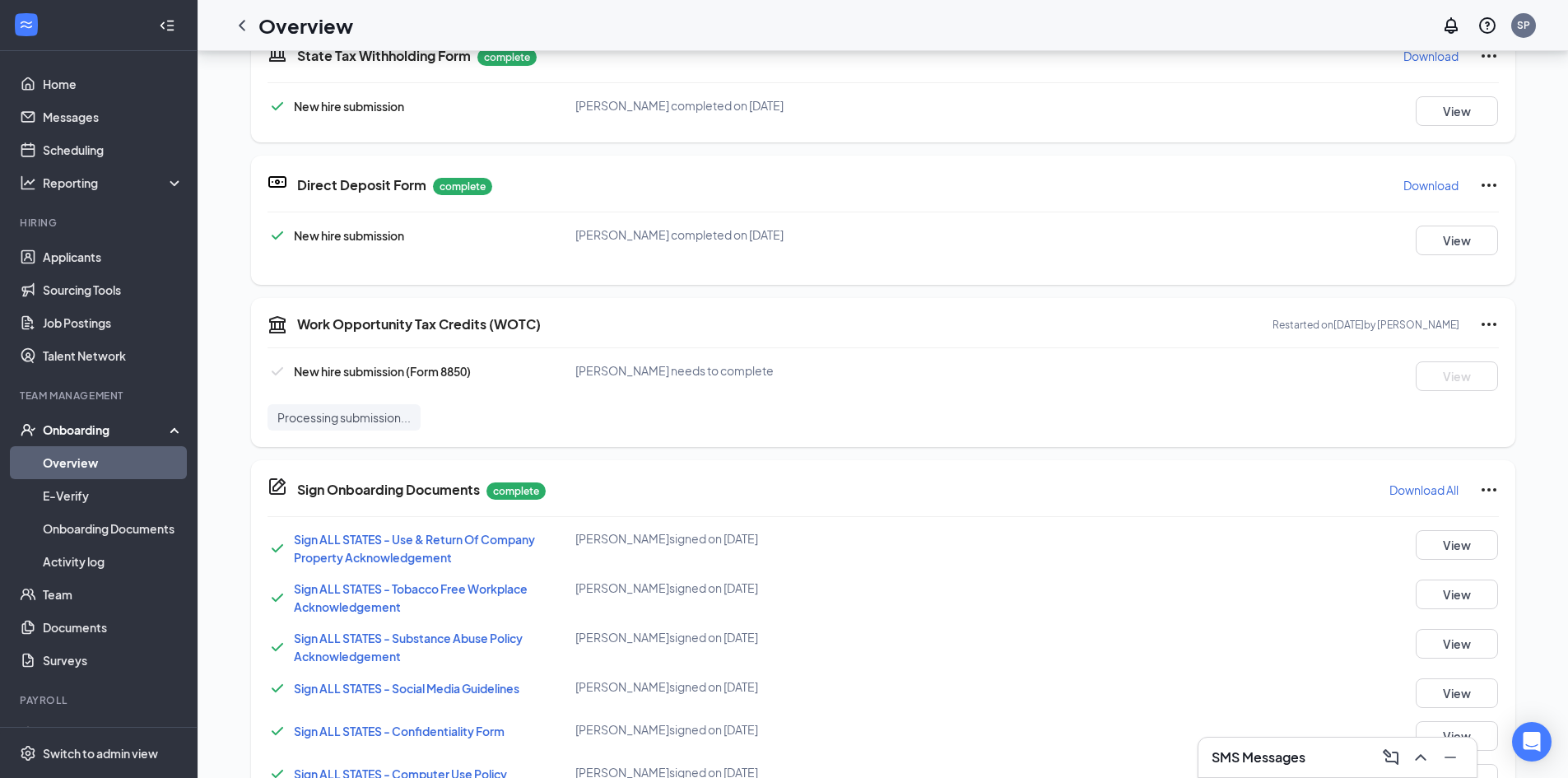
click at [1483, 329] on icon "Ellipses" at bounding box center [1489, 324] width 19 height 19
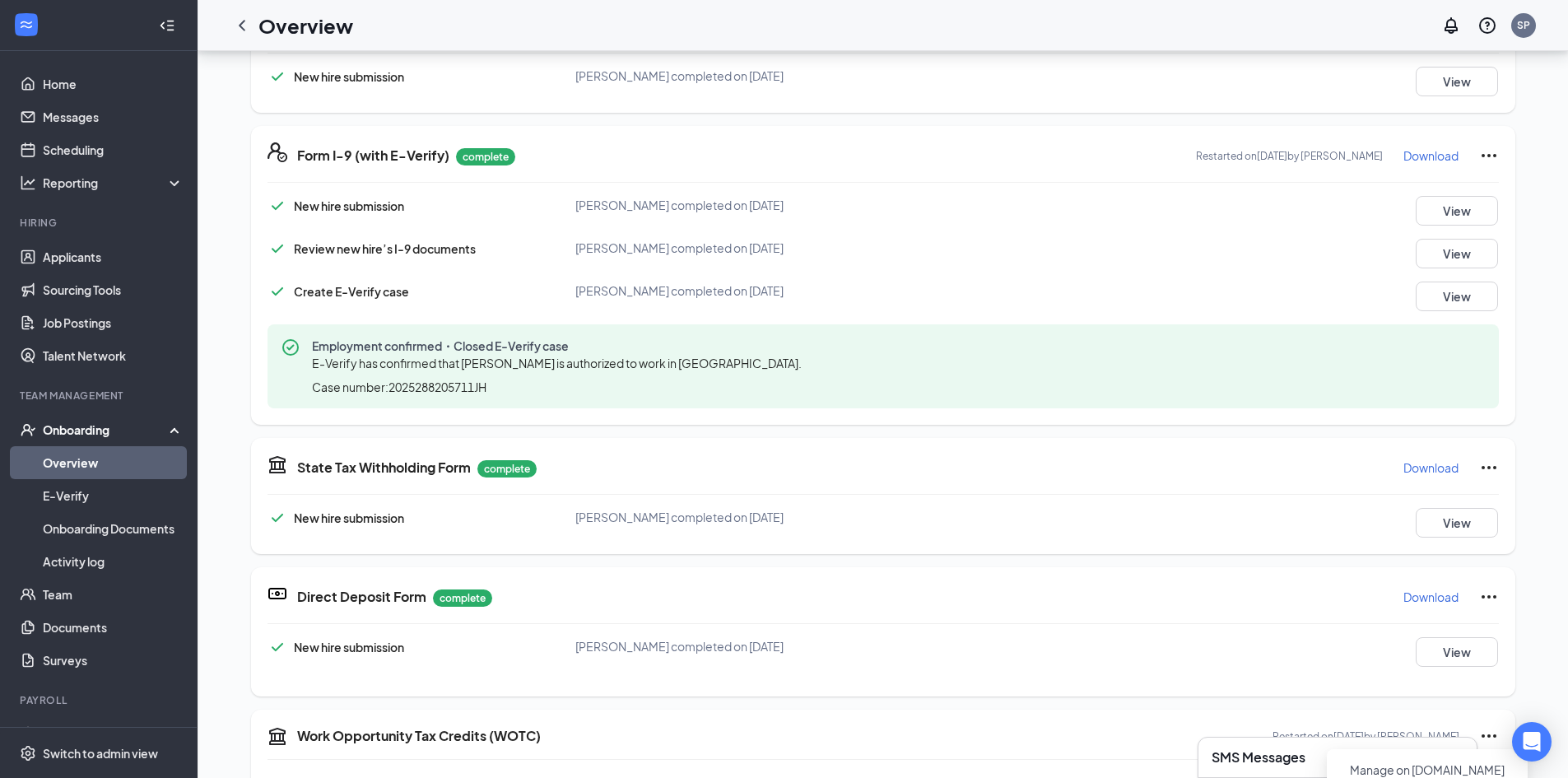
scroll to position [0, 0]
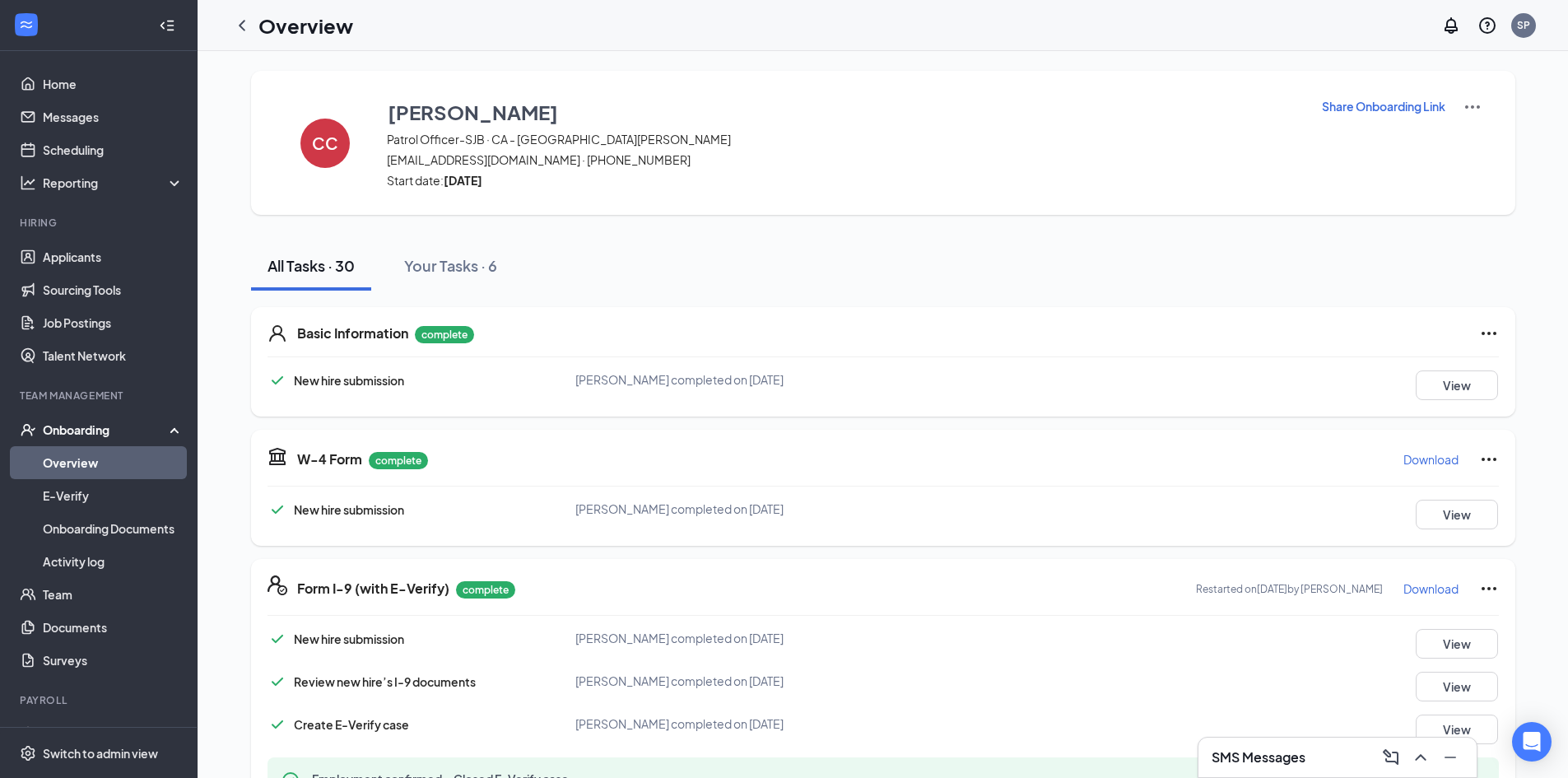
click at [1375, 106] on p "Share Onboarding Link" at bounding box center [1384, 105] width 124 height 16
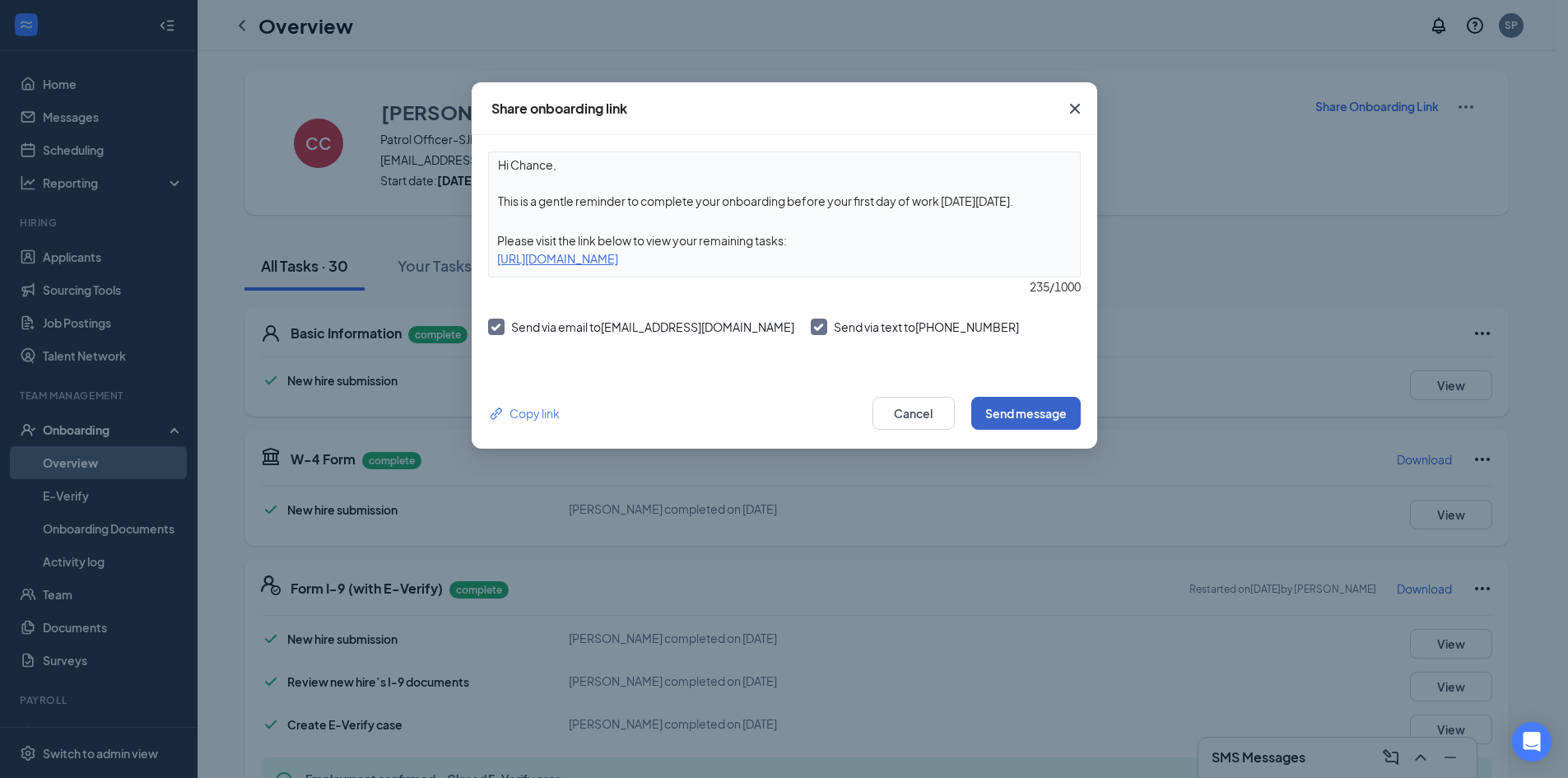
click at [1005, 416] on button "Send message" at bounding box center [1025, 413] width 109 height 33
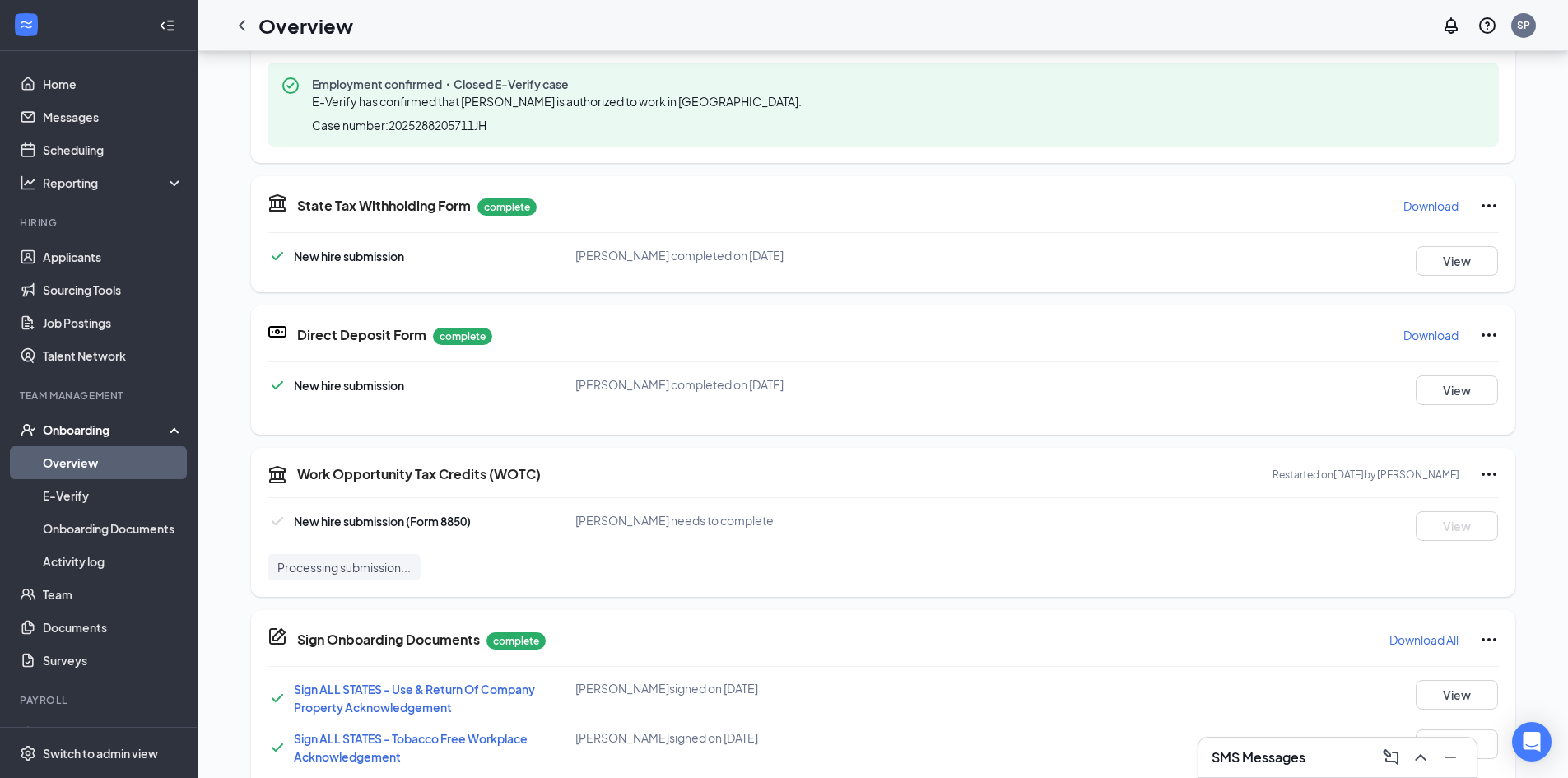
scroll to position [598, 0]
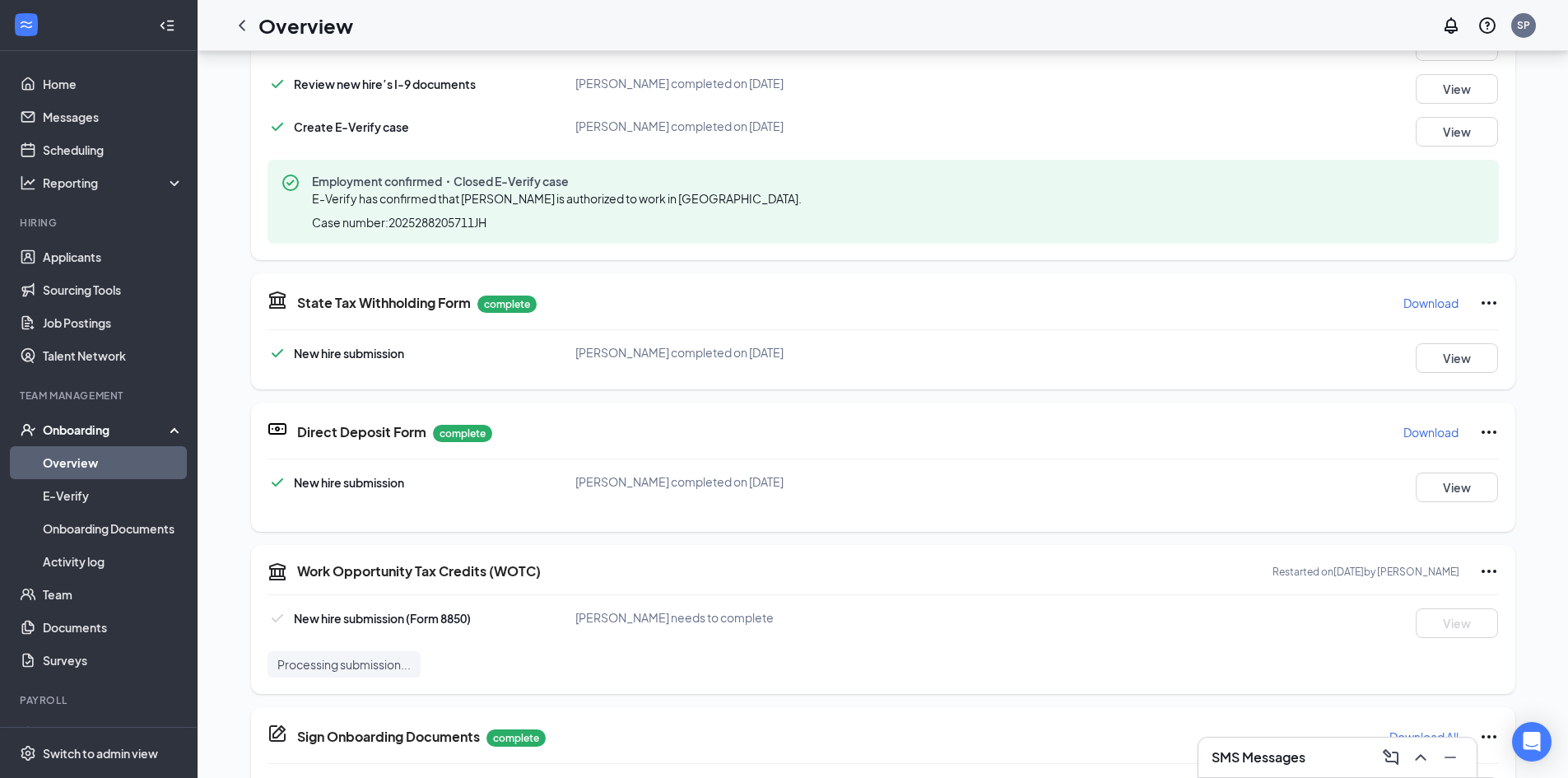
click at [370, 675] on div "Processing submission..." at bounding box center [344, 664] width 153 height 26
click at [467, 665] on div "Processing submission..." at bounding box center [883, 664] width 1231 height 26
click at [246, 28] on icon "ChevronLeft" at bounding box center [242, 25] width 19 height 19
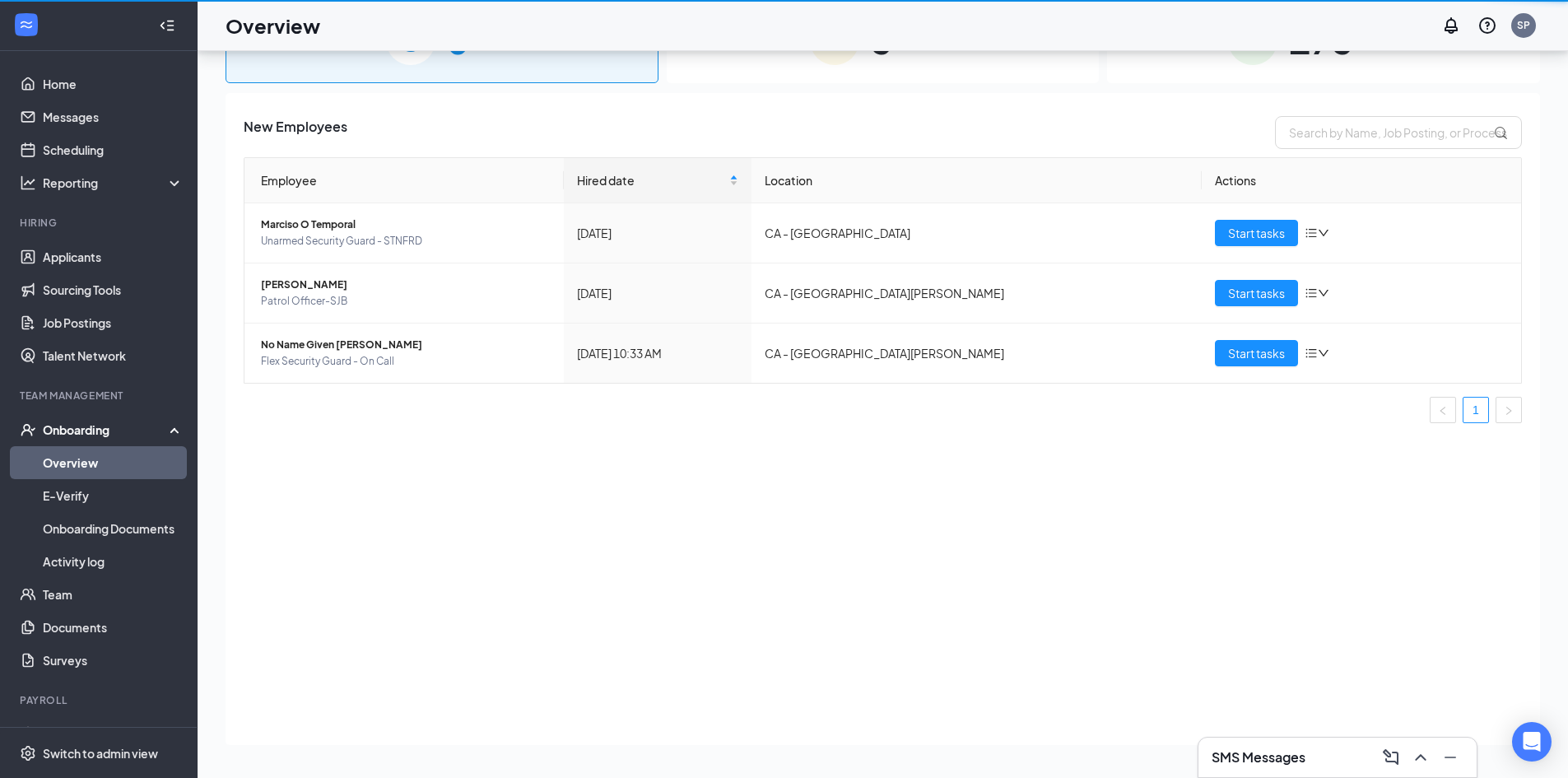
scroll to position [75, 0]
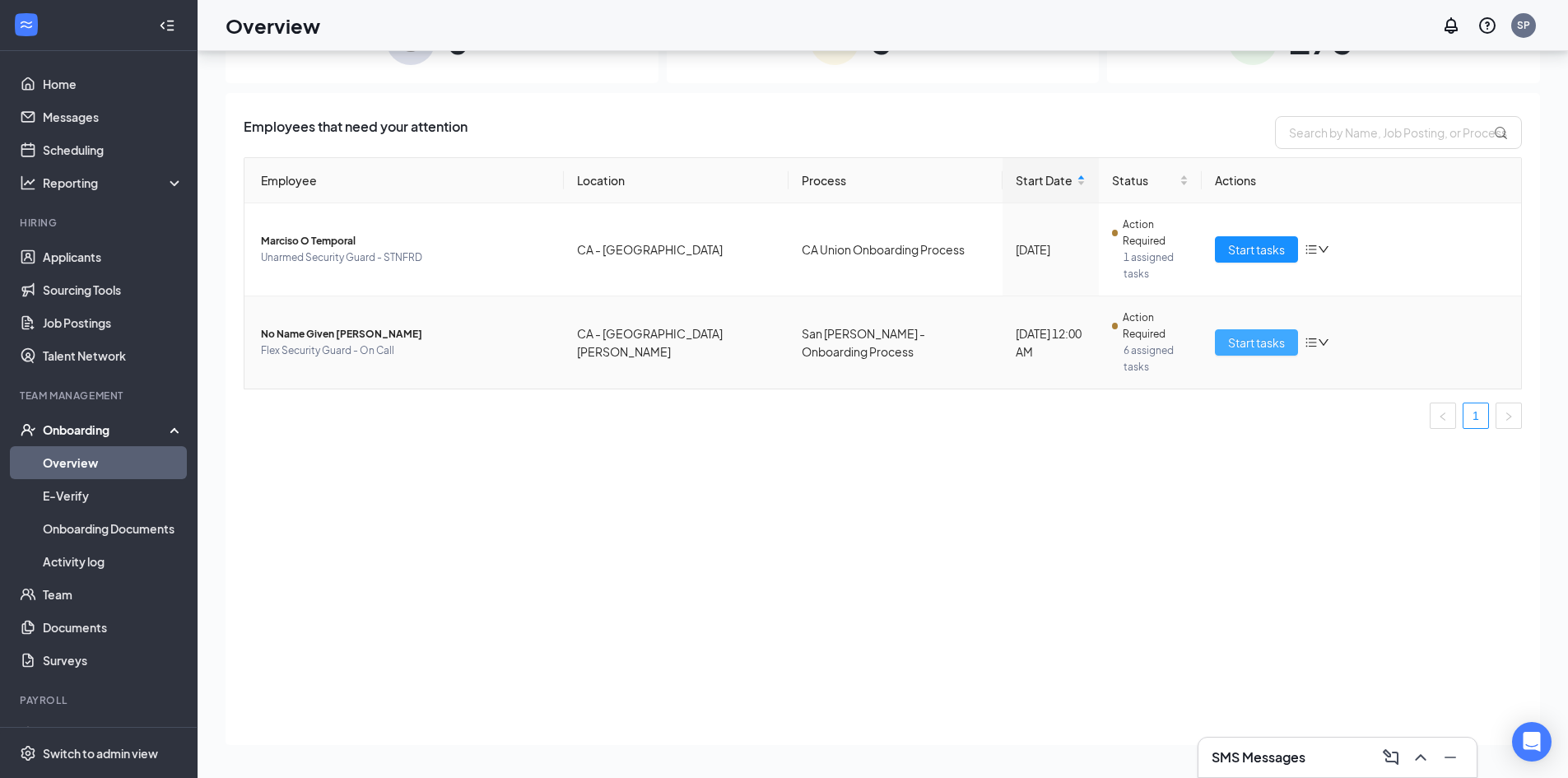
click at [1253, 334] on span "Start tasks" at bounding box center [1257, 343] width 57 height 18
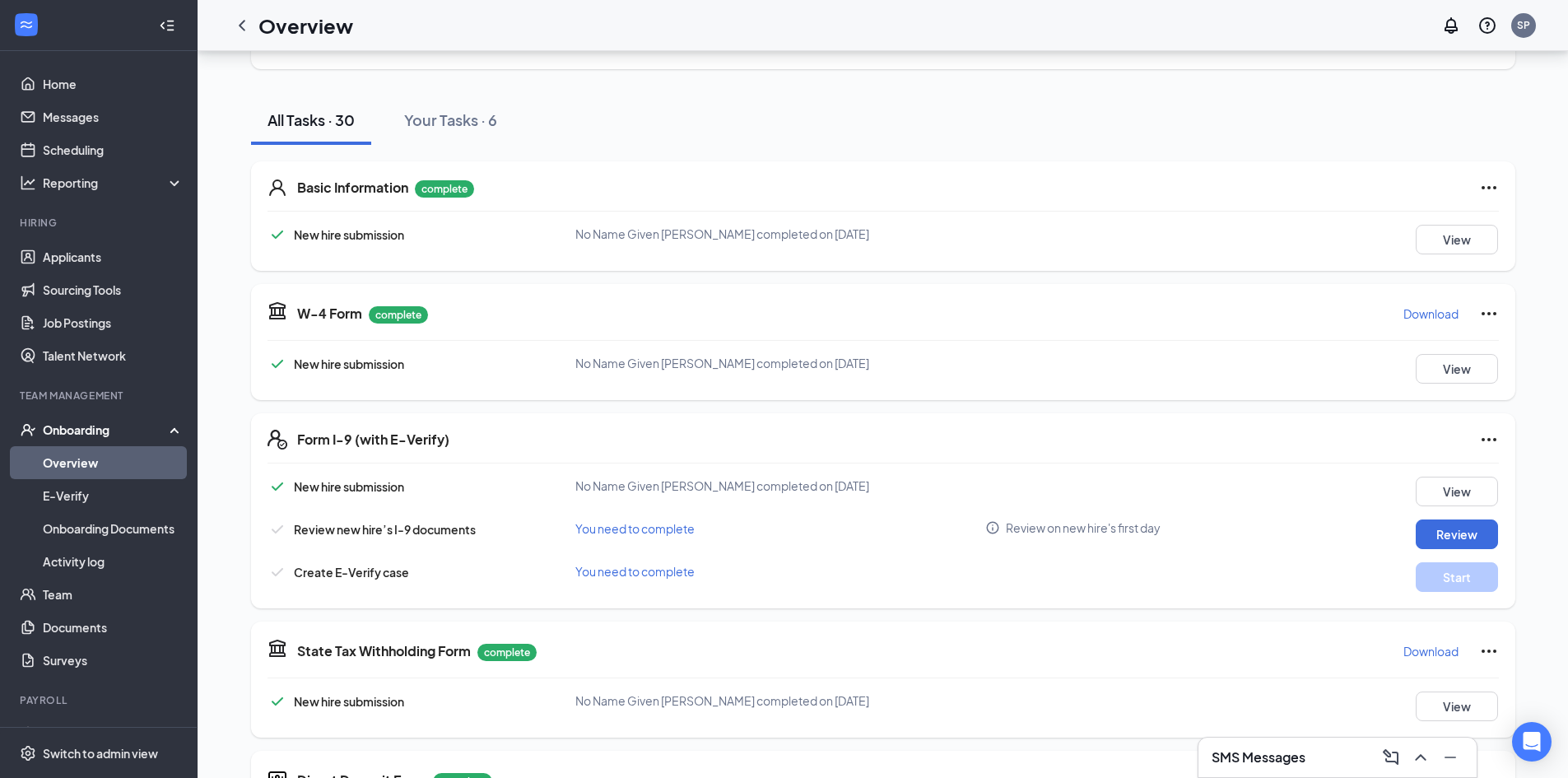
scroll to position [329, 0]
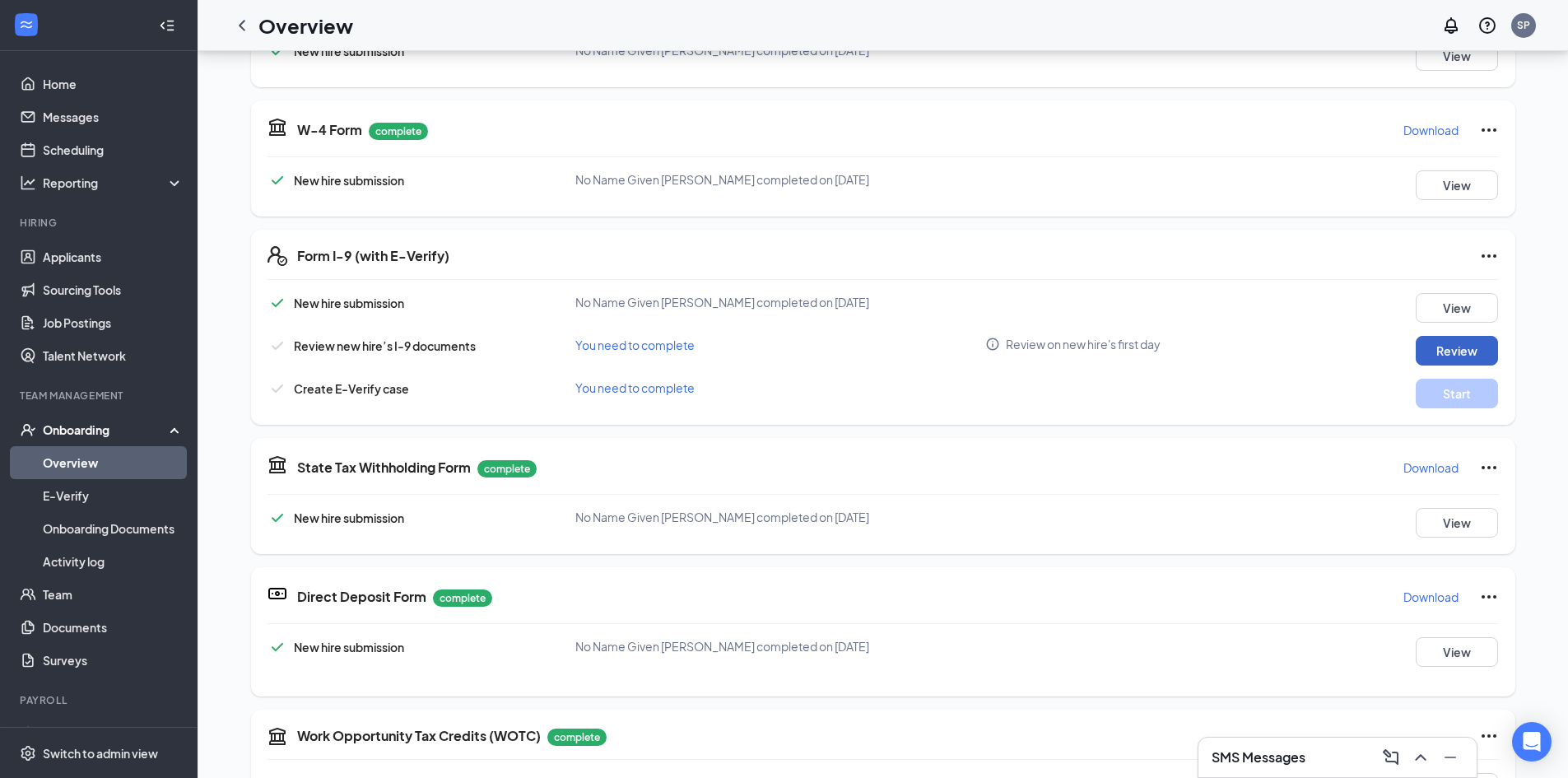
click at [1446, 351] on button "Review" at bounding box center [1457, 350] width 82 height 30
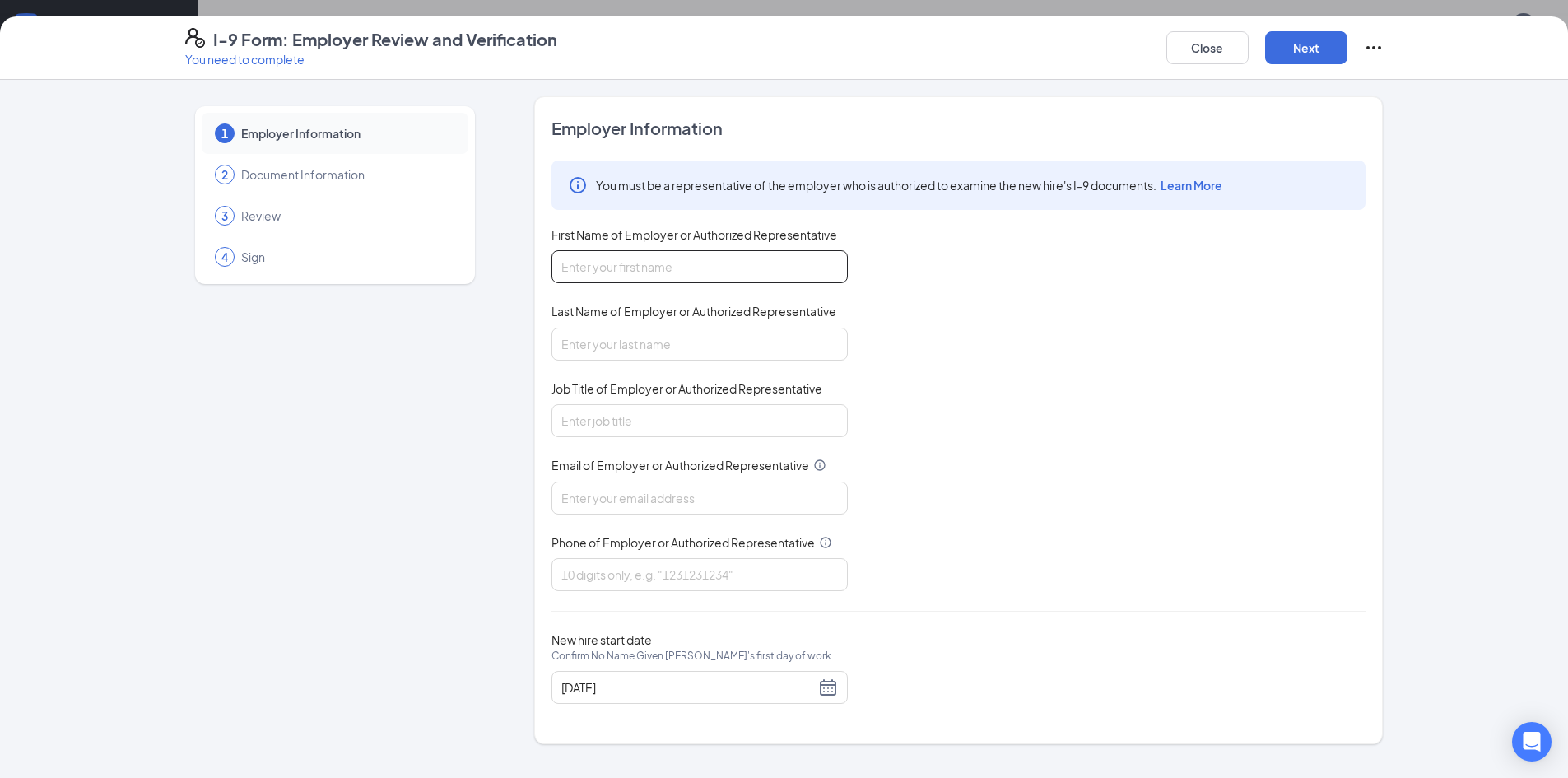
click at [704, 274] on input "First Name of Employer or Authorized Representative" at bounding box center [699, 267] width 296 height 33
type input "[PERSON_NAME]"
click at [688, 343] on input "Last Name of Employer or Authorized Representative" at bounding box center [699, 344] width 296 height 33
type input "[PERSON_NAME]"
type input "4089789111"
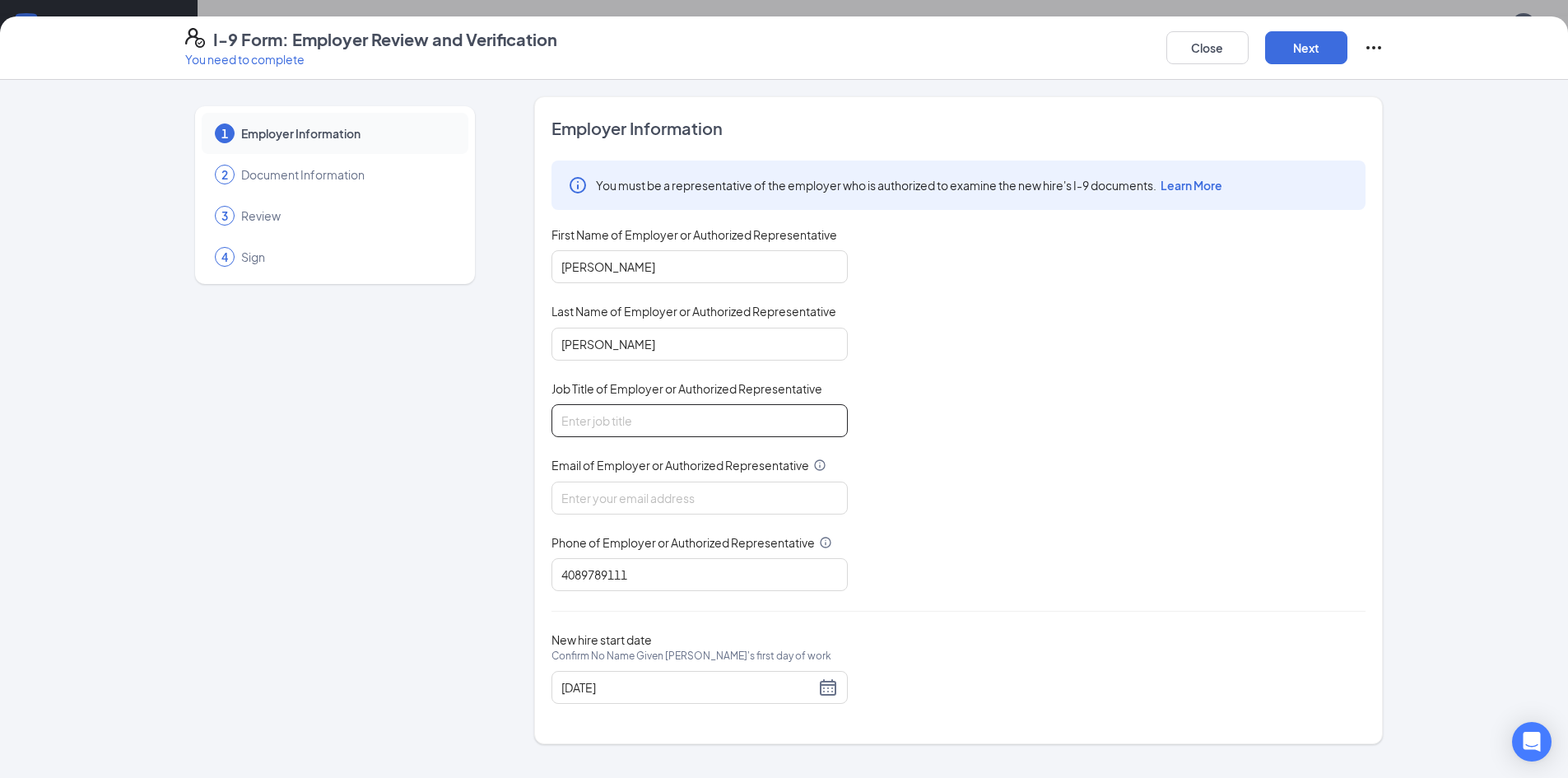
drag, startPoint x: 690, startPoint y: 418, endPoint x: 694, endPoint y: 427, distance: 9.8
click at [690, 418] on input "Job Title of Employer or Authorized Representative" at bounding box center [699, 421] width 296 height 33
click at [696, 508] on input "Email of Employer or Authorized Representative" at bounding box center [699, 498] width 296 height 33
type input "[EMAIL_ADDRESS][DOMAIN_NAME]"
click at [672, 405] on input "Job Title of Employer or Authorized Representative" at bounding box center [699, 421] width 296 height 33
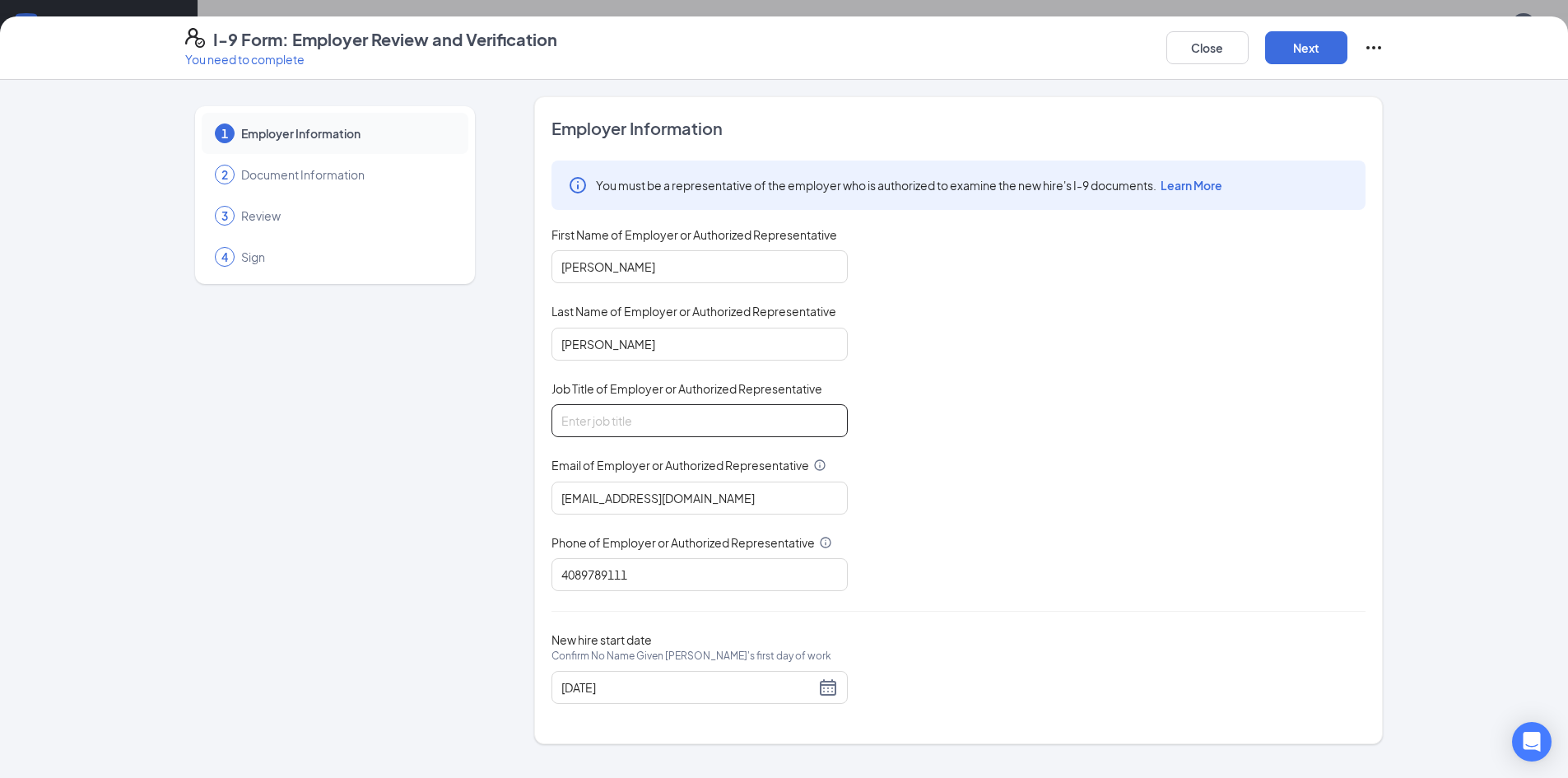
type input "People & Culture Generalist"
click at [1302, 39] on button "Next" at bounding box center [1306, 47] width 82 height 33
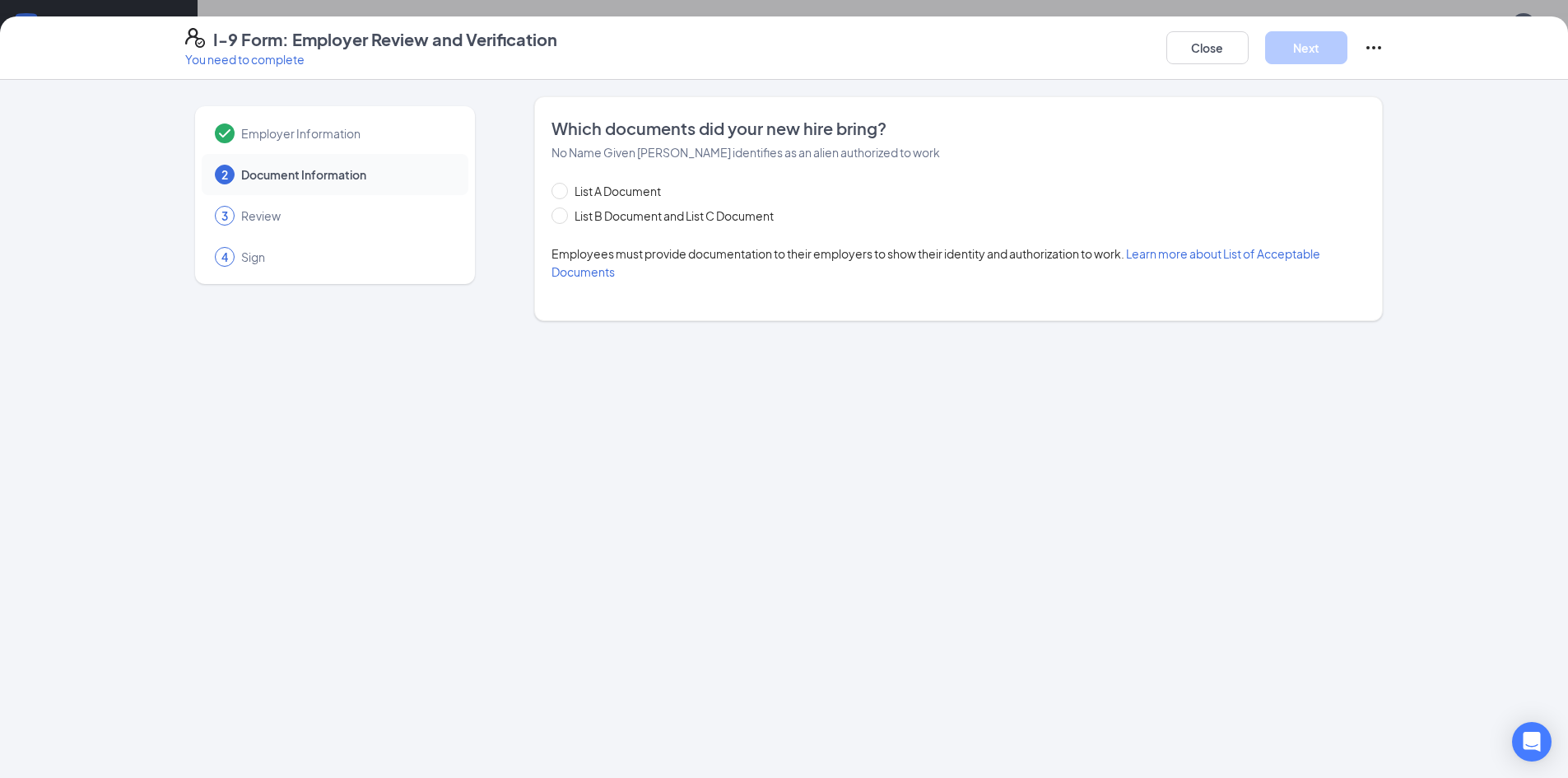
click at [577, 173] on div "Which documents did your new hire bring? No Name [PERSON_NAME] identifies as an…" at bounding box center [959, 209] width 814 height 184
click at [588, 191] on span "List A Document" at bounding box center [617, 191] width 100 height 18
click at [563, 191] on input "List A Document" at bounding box center [557, 189] width 12 height 12
radio input "true"
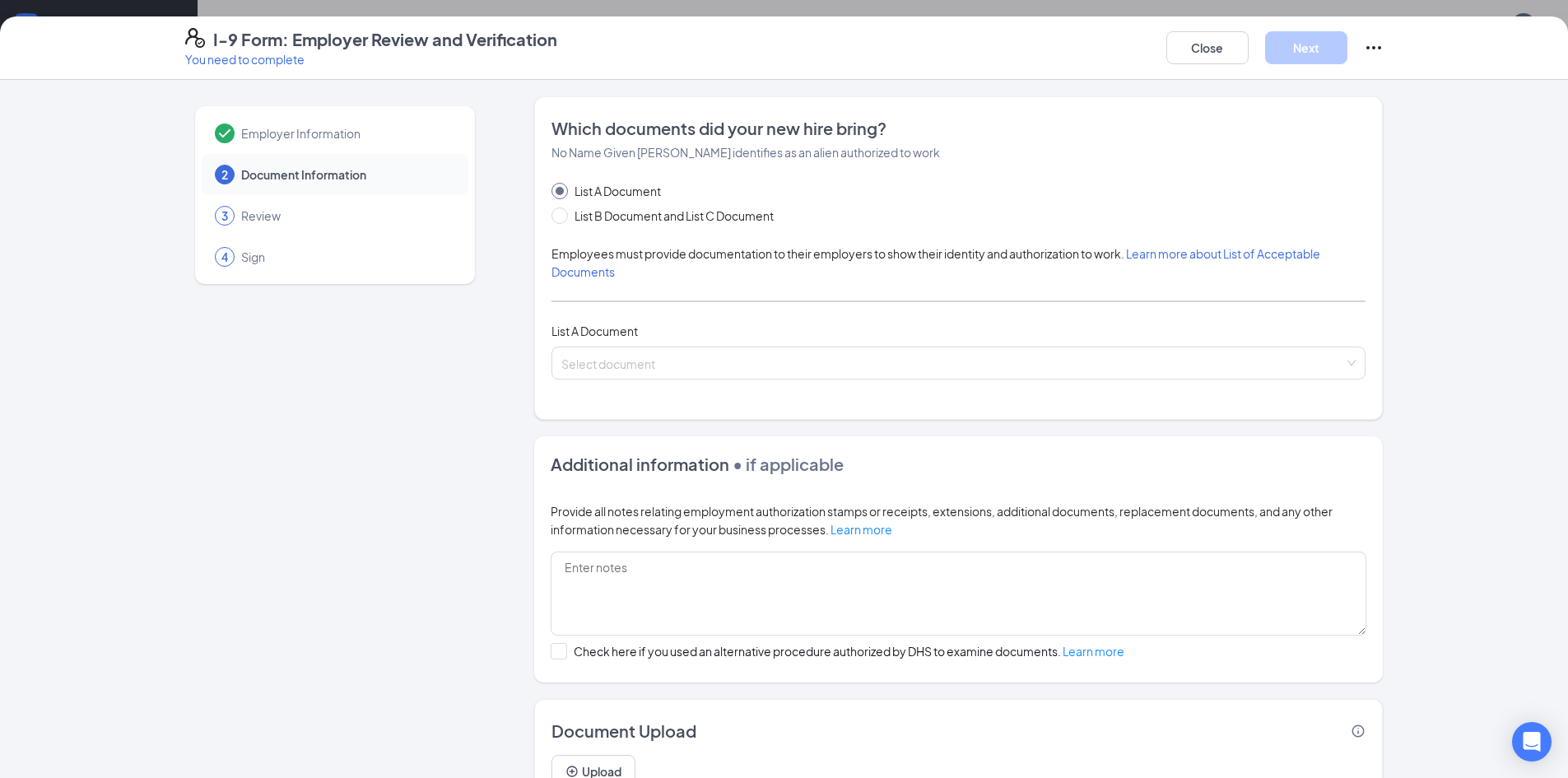
click at [620, 341] on div "List A Document List B Document and List C Document Employees must provide docu…" at bounding box center [959, 281] width 814 height 197
click at [628, 354] on input "search" at bounding box center [952, 360] width 783 height 25
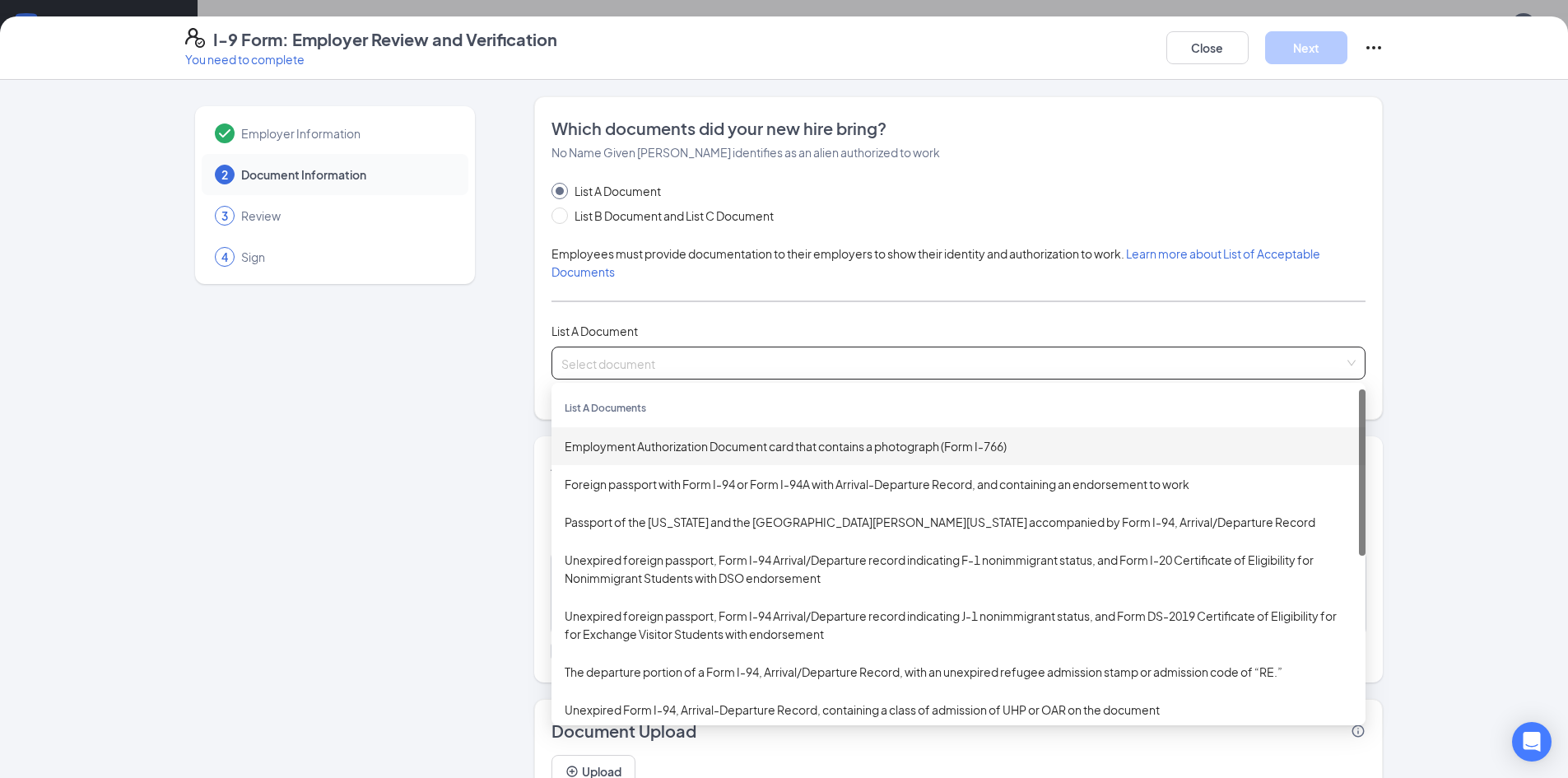
click at [652, 452] on div "Employment Authorization Document card that contains a photograph (Form I-766)" at bounding box center [959, 446] width 788 height 18
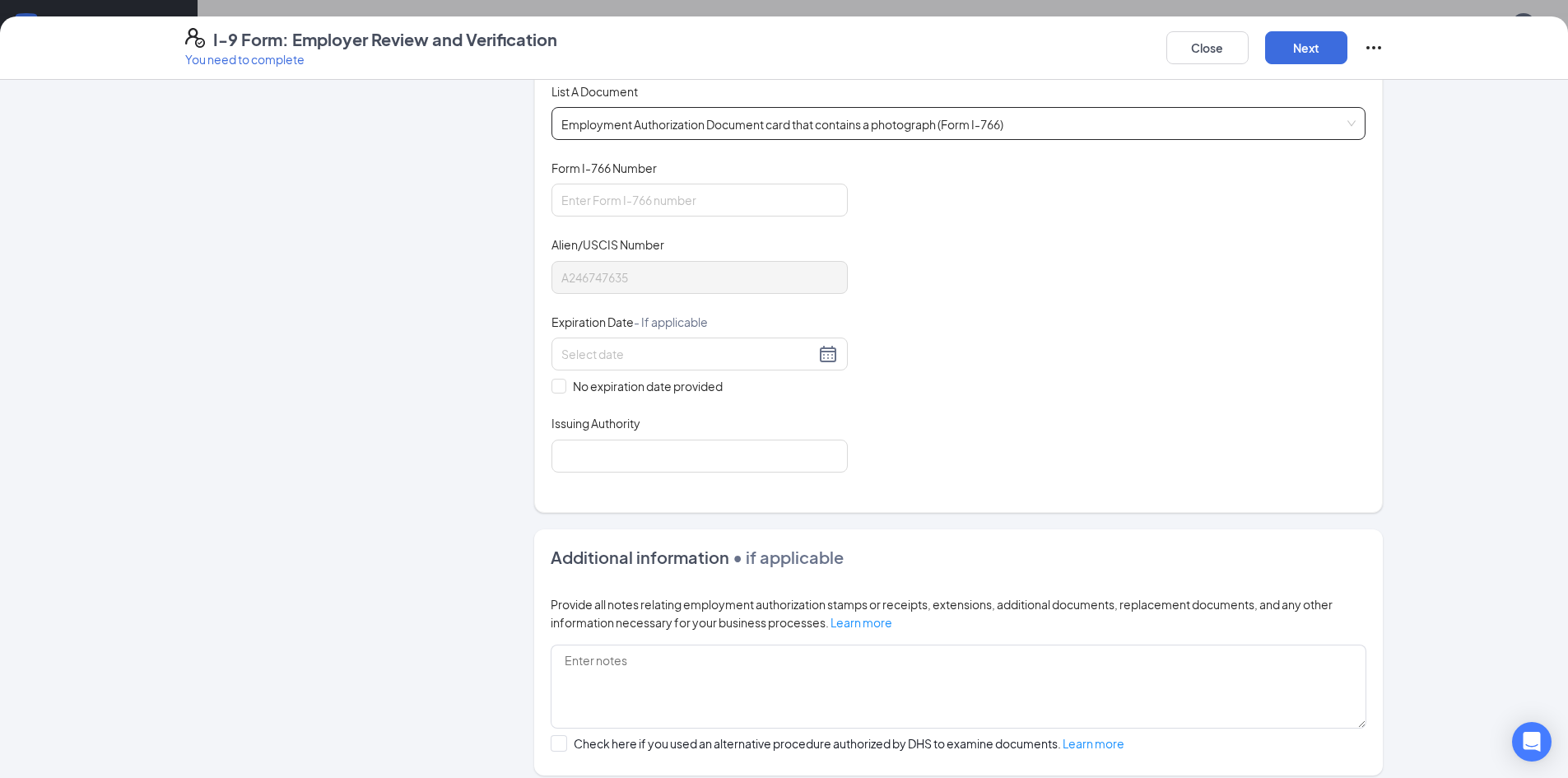
scroll to position [247, 0]
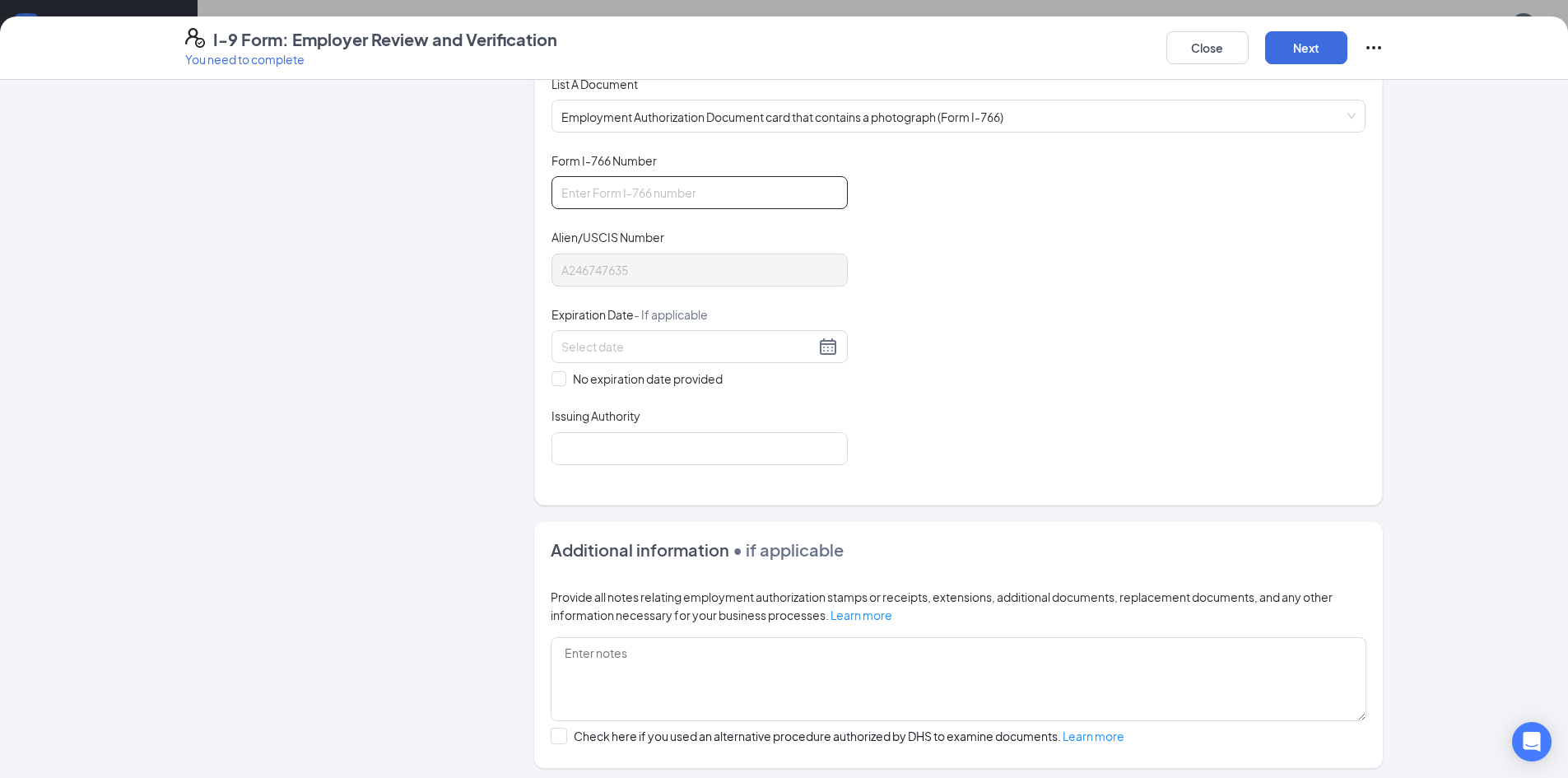
click at [636, 188] on input "Form I-766 Number" at bounding box center [699, 193] width 296 height 33
type input "IOE0924705767"
click at [602, 357] on div at bounding box center [699, 346] width 296 height 33
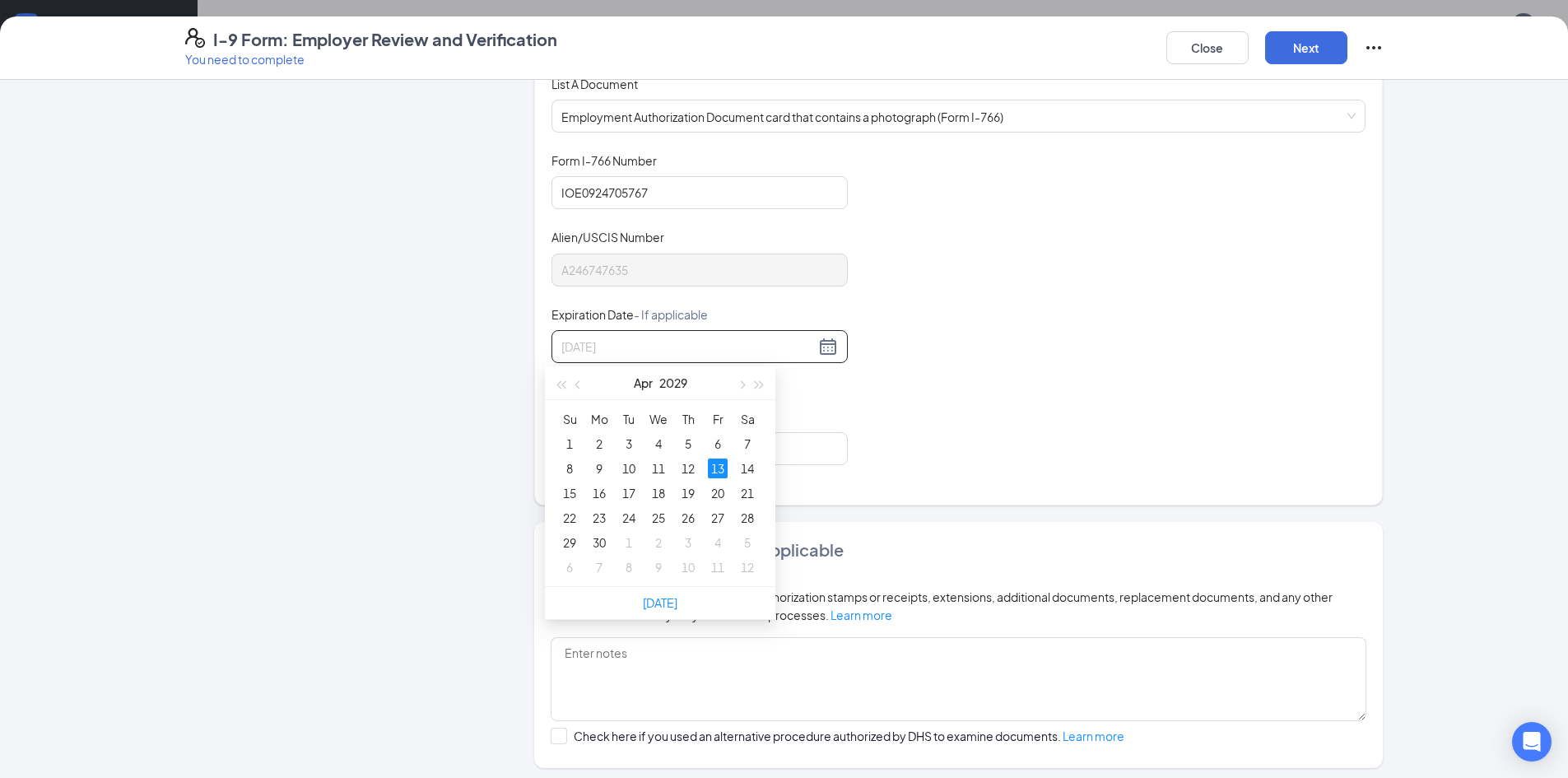
click at [724, 464] on div "13" at bounding box center [718, 468] width 19 height 19
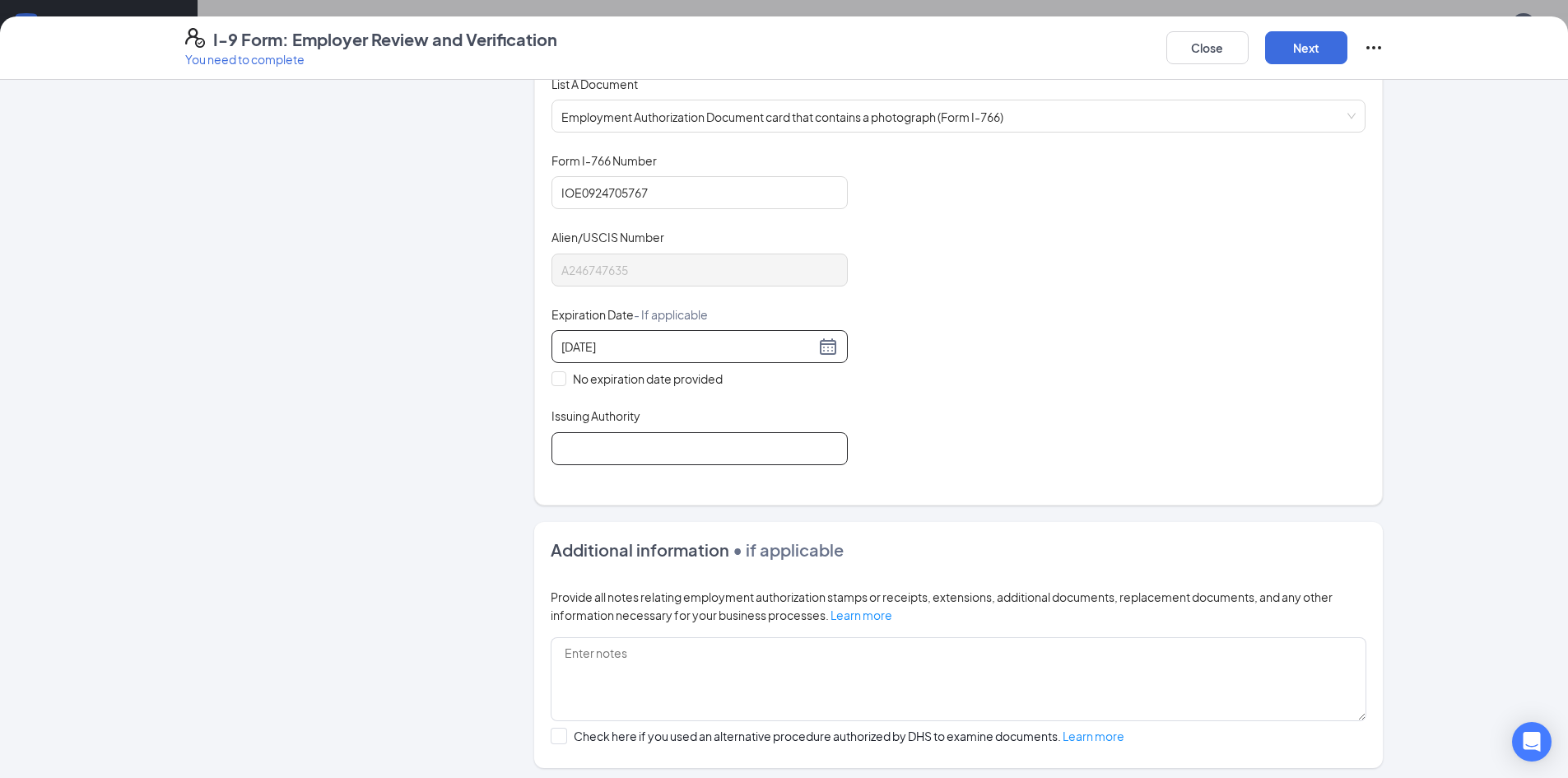
type input "[DATE]"
click at [656, 445] on input "Issuing Authority" at bounding box center [699, 449] width 296 height 33
type input "The [GEOGRAPHIC_DATA]"
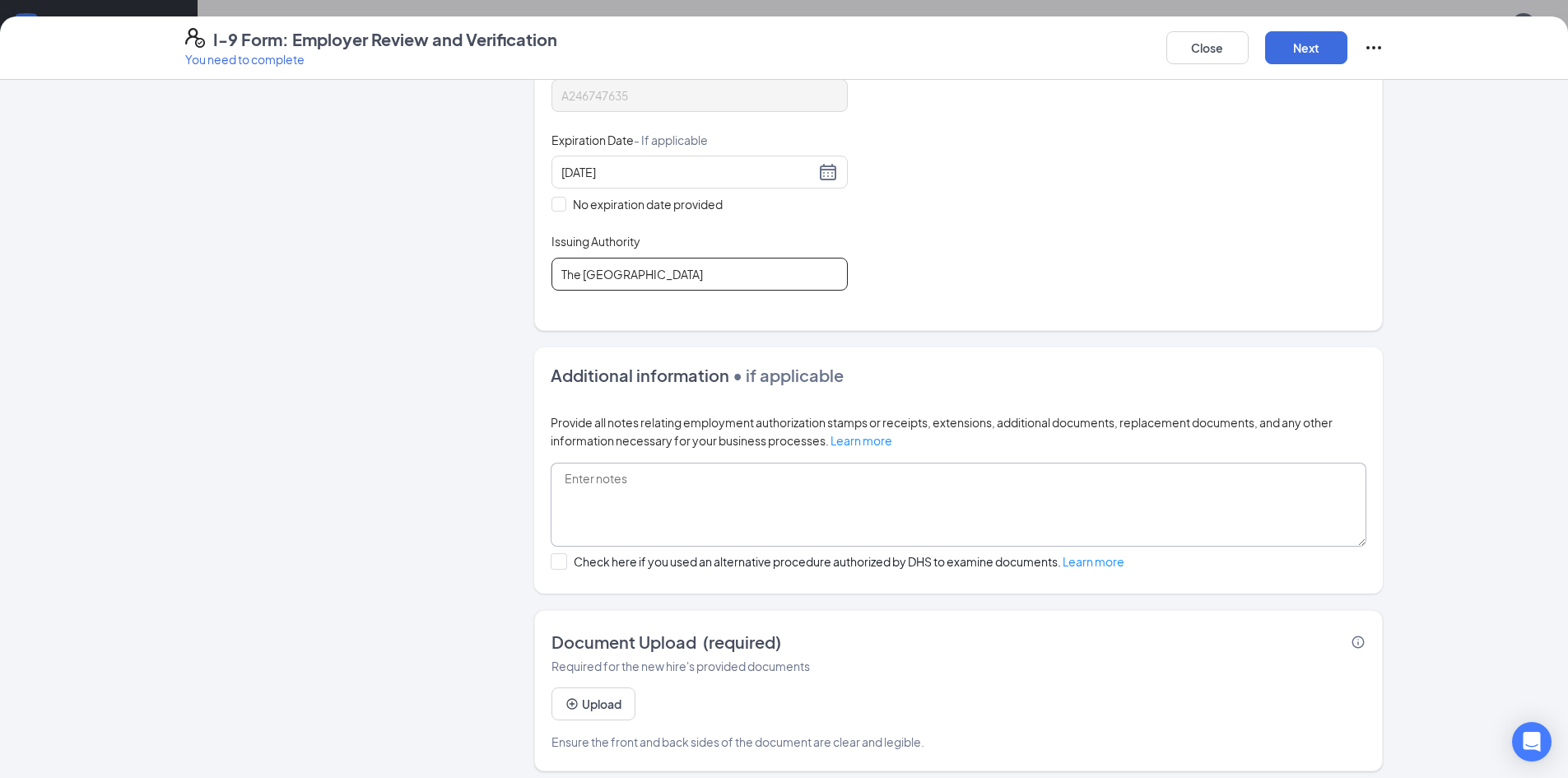
scroll to position [432, 0]
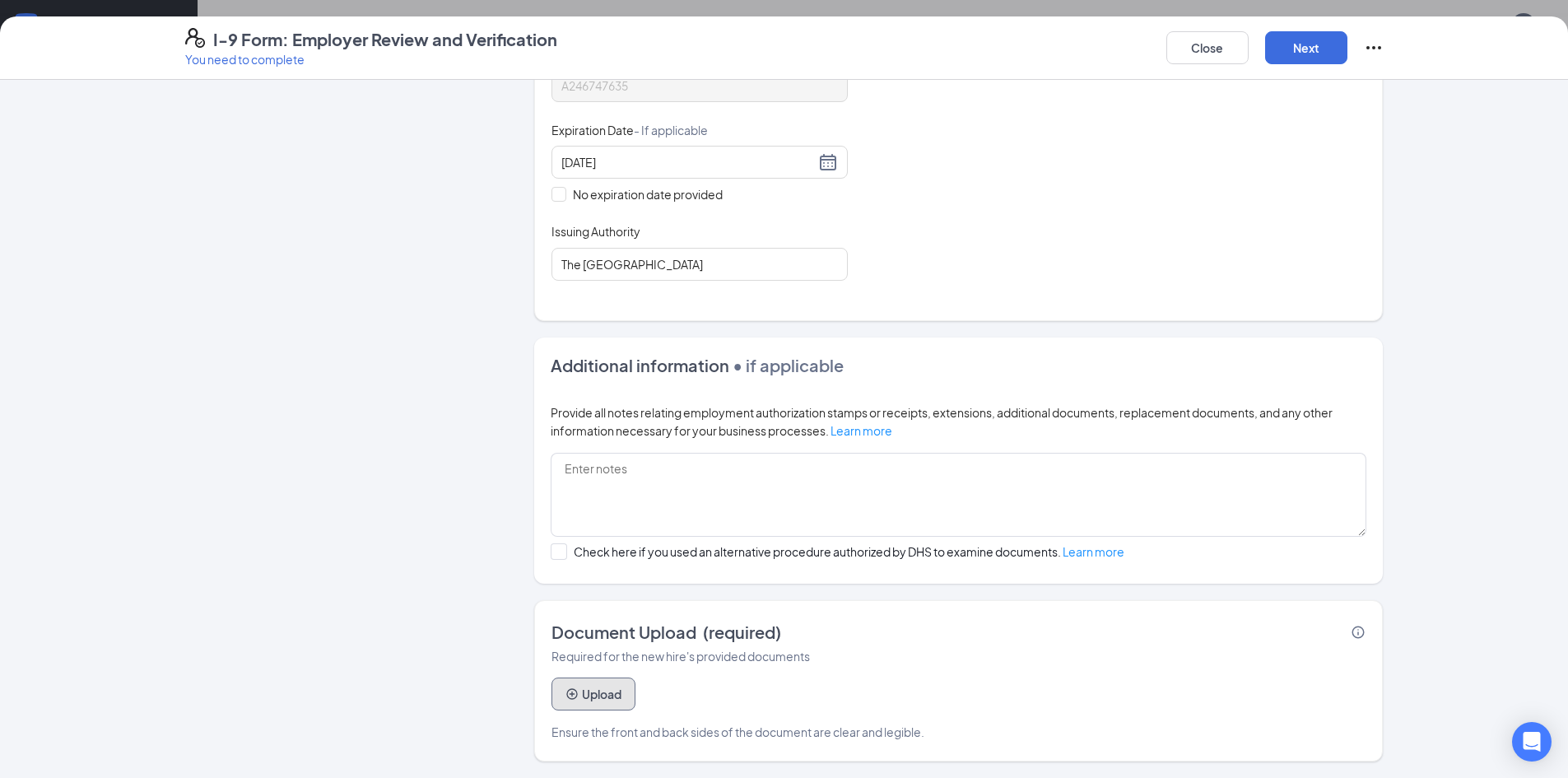
click at [589, 695] on button "Upload" at bounding box center [593, 694] width 84 height 33
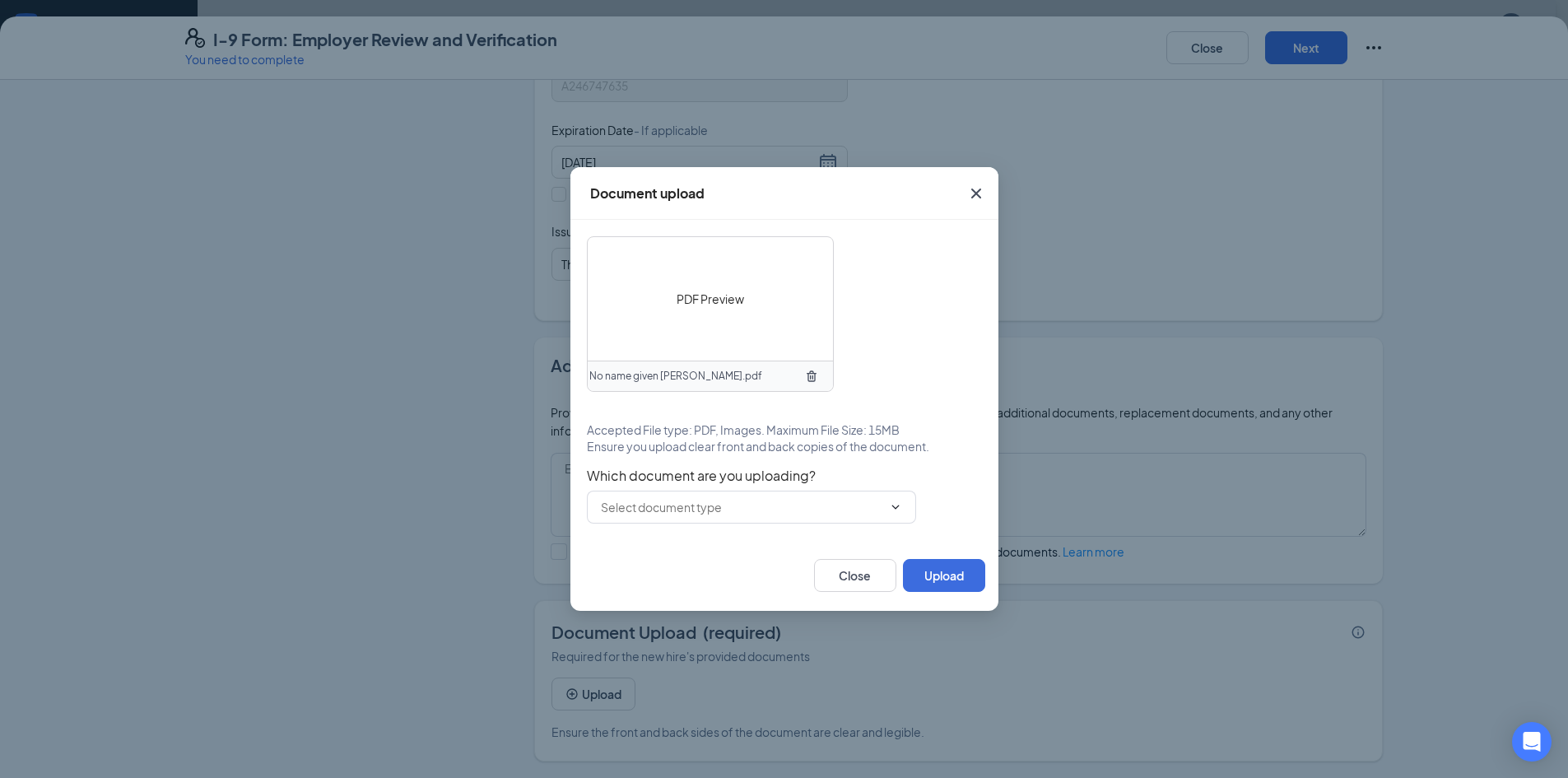
click at [696, 464] on div "PDF Preview No name given [PERSON_NAME].pdf Accepted File type: PDF, Images. Ma…" at bounding box center [784, 379] width 396 height 287
click at [686, 511] on input "text" at bounding box center [741, 507] width 281 height 18
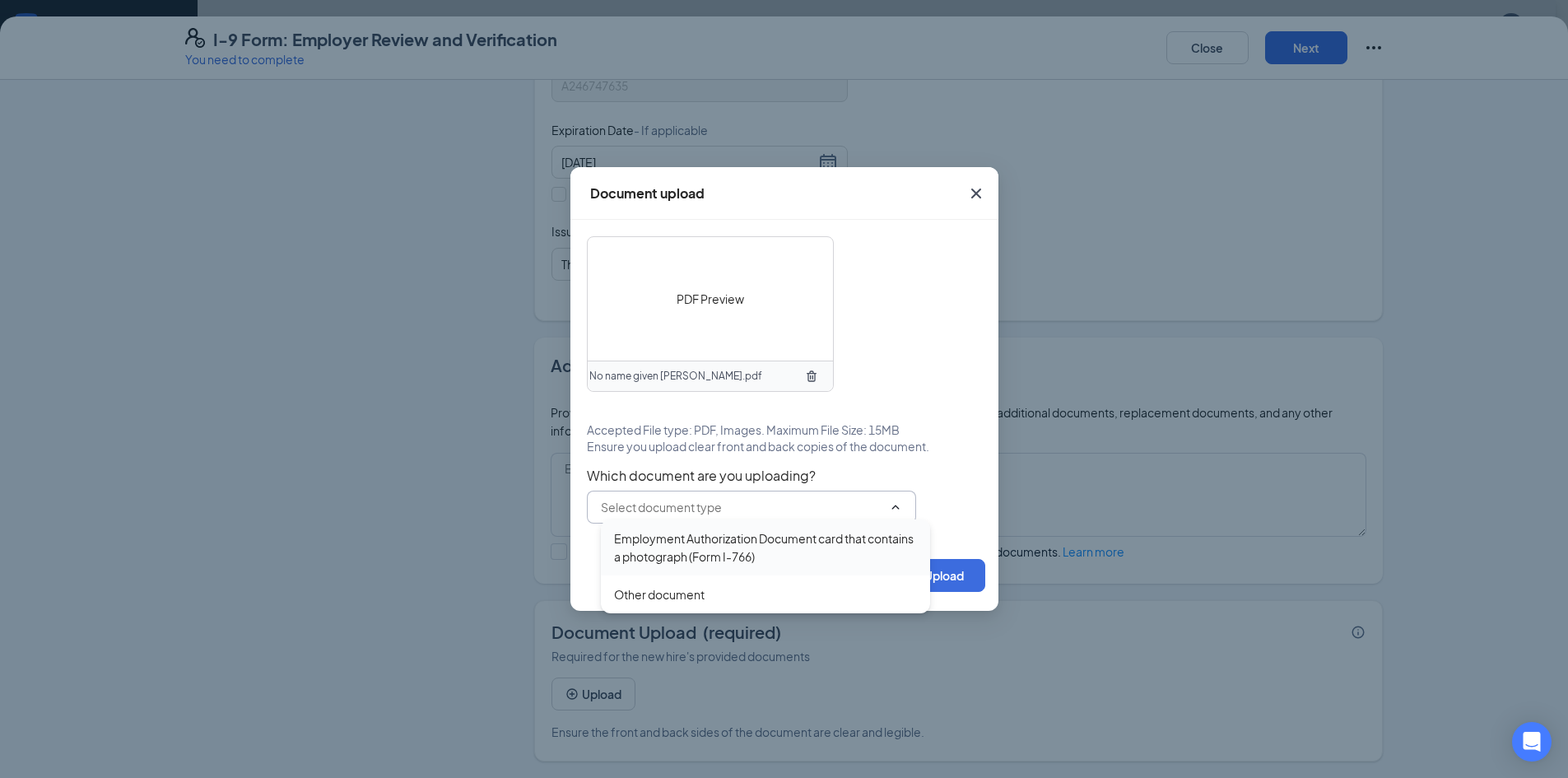
click at [683, 549] on div "Employment Authorization Document card that contains a photograph (Form I-766)" at bounding box center [765, 547] width 303 height 36
type input "Employment Authorization Document card that contains a photograph (Form I-766)"
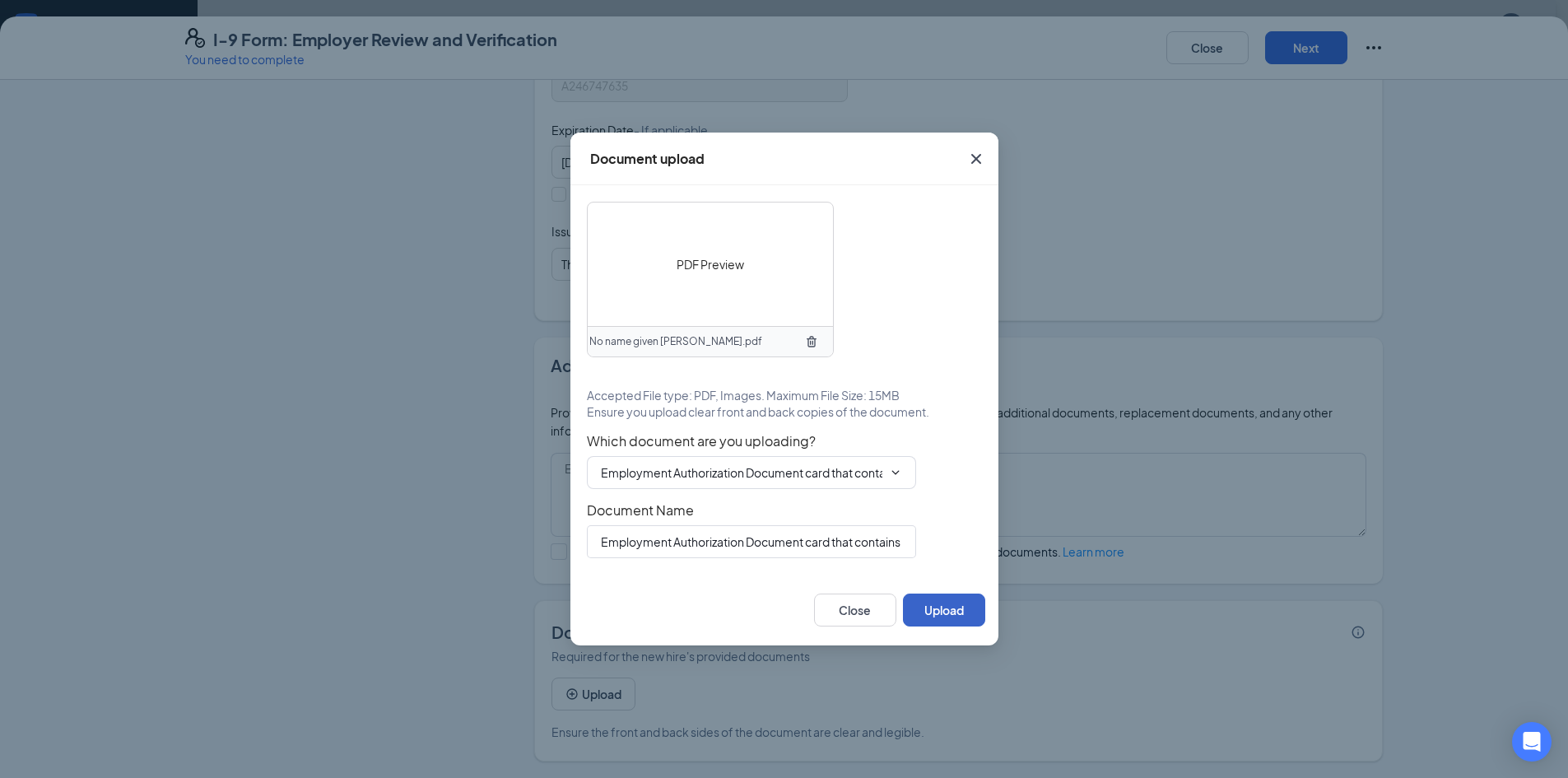
click at [935, 617] on button "Upload" at bounding box center [944, 611] width 82 height 33
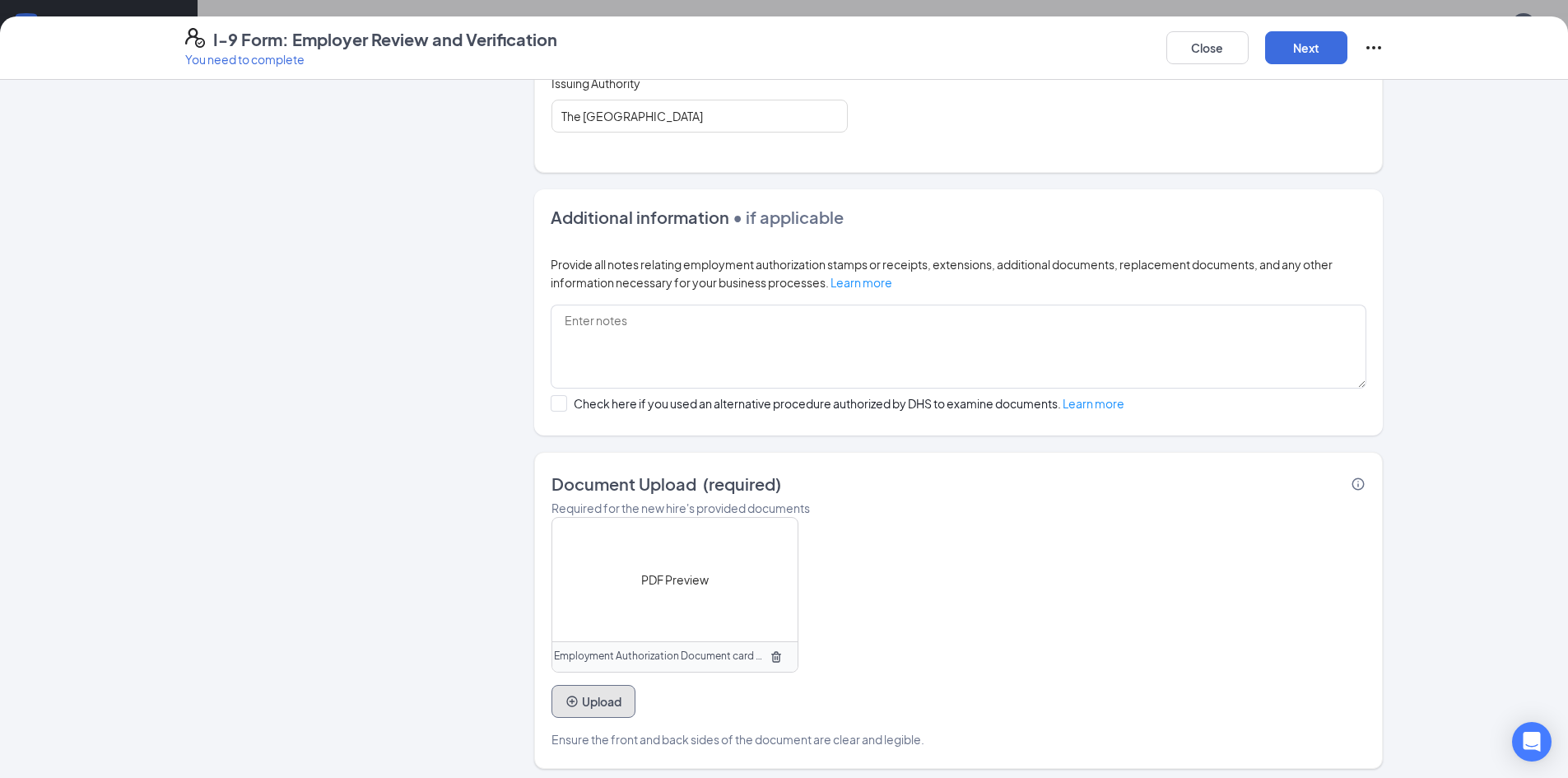
scroll to position [587, 0]
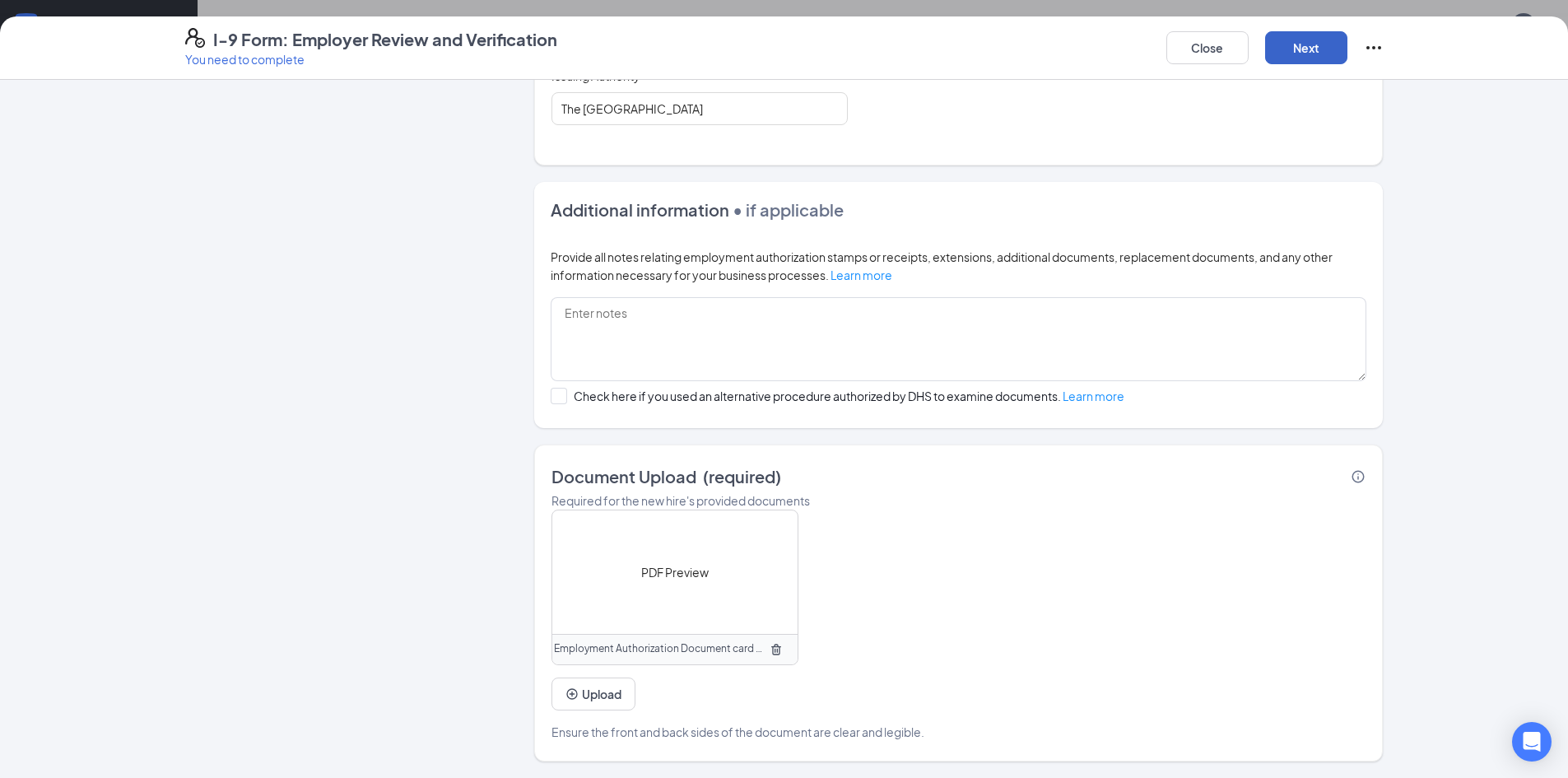
click at [1296, 52] on button "Next" at bounding box center [1306, 47] width 82 height 33
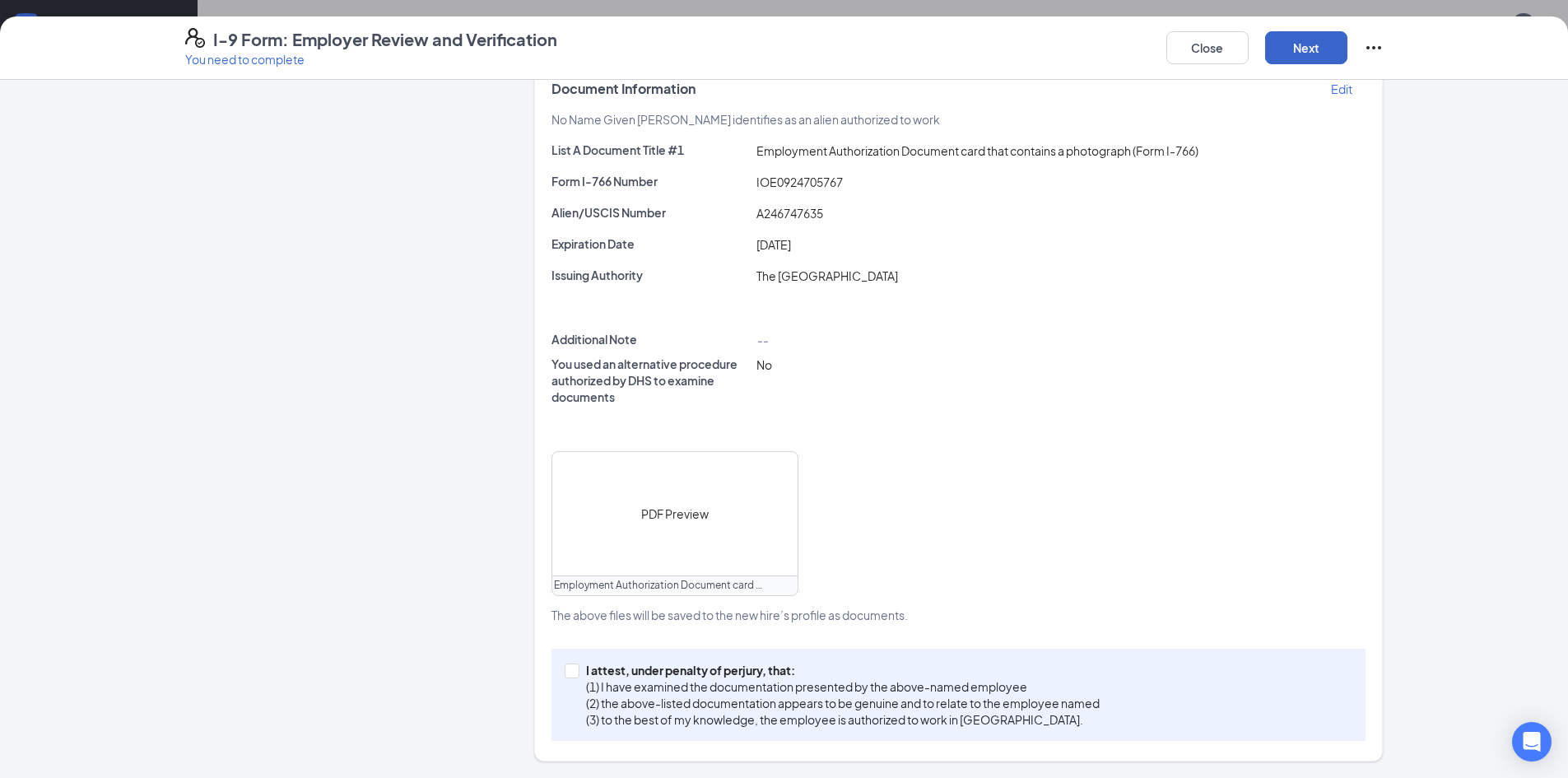
scroll to position [342, 0]
click at [725, 681] on p "(1) I have examined the documentation presented by the above-named employee" at bounding box center [843, 686] width 514 height 16
click at [577, 675] on input "I attest, under penalty of [PERSON_NAME], that: (1) I have examined the documen…" at bounding box center [571, 670] width 12 height 12
checkbox input "true"
click at [1311, 47] on button "Next" at bounding box center [1306, 47] width 82 height 33
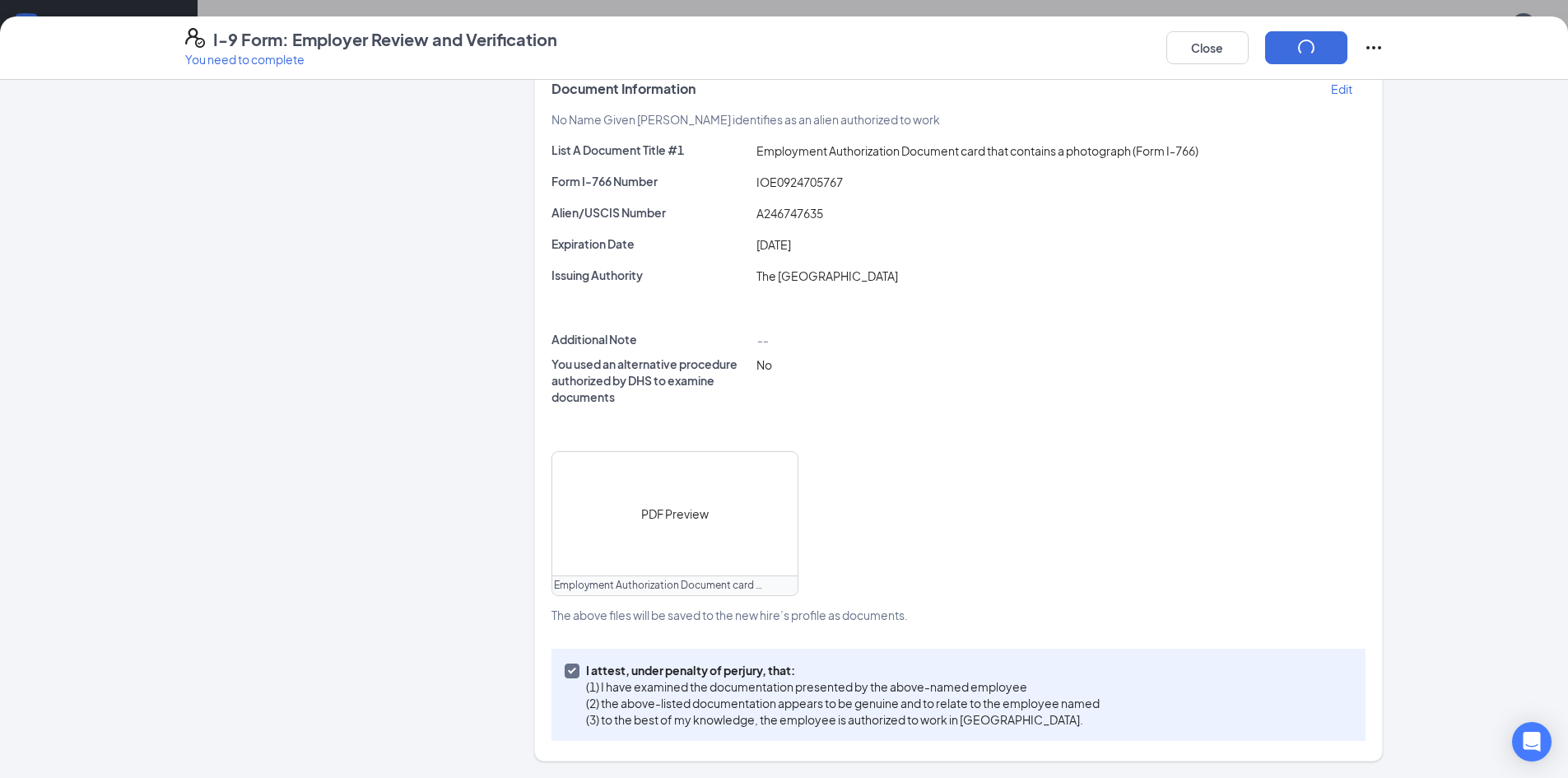
scroll to position [0, 0]
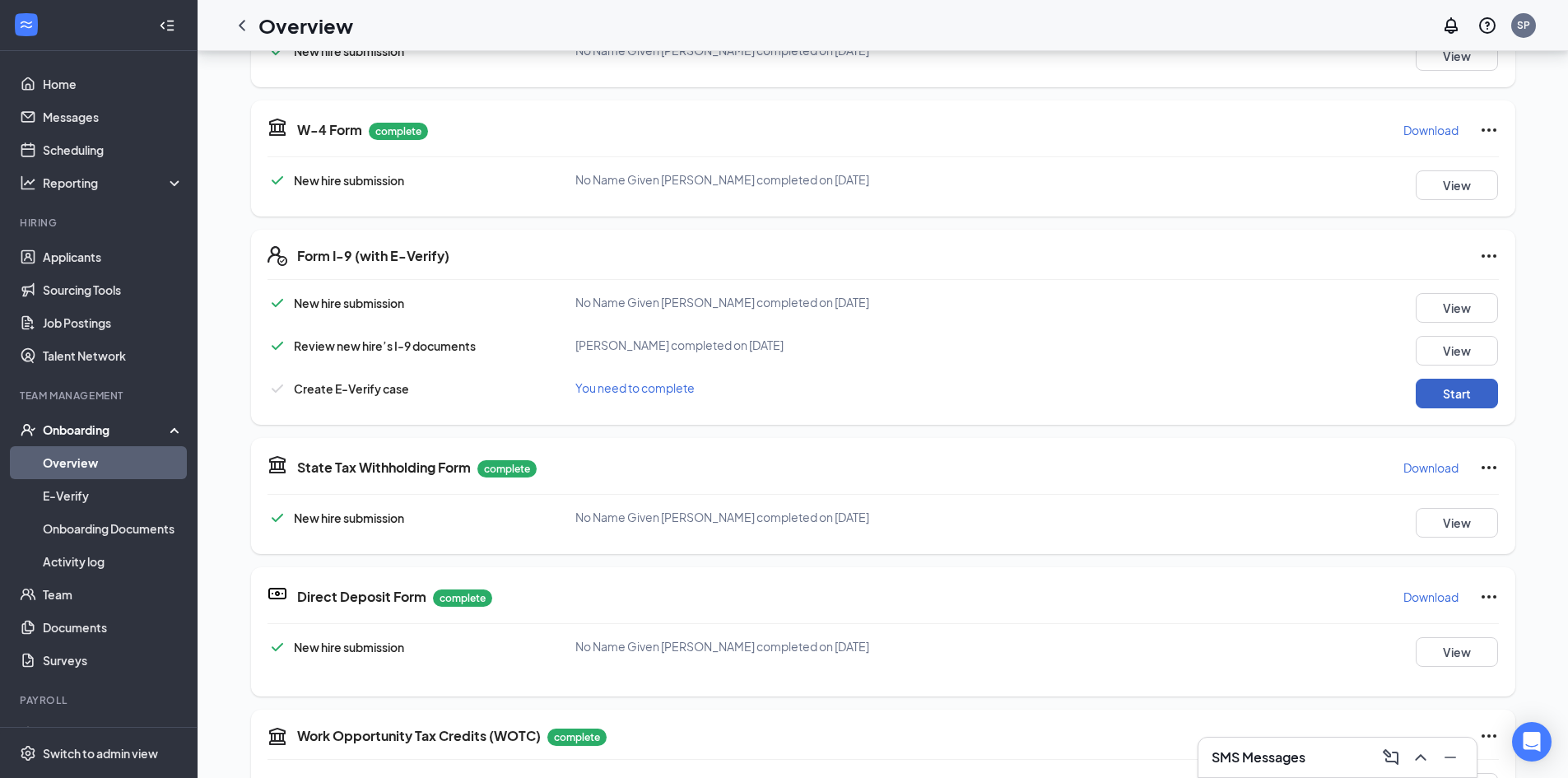
click at [1458, 400] on button "Start" at bounding box center [1457, 394] width 82 height 30
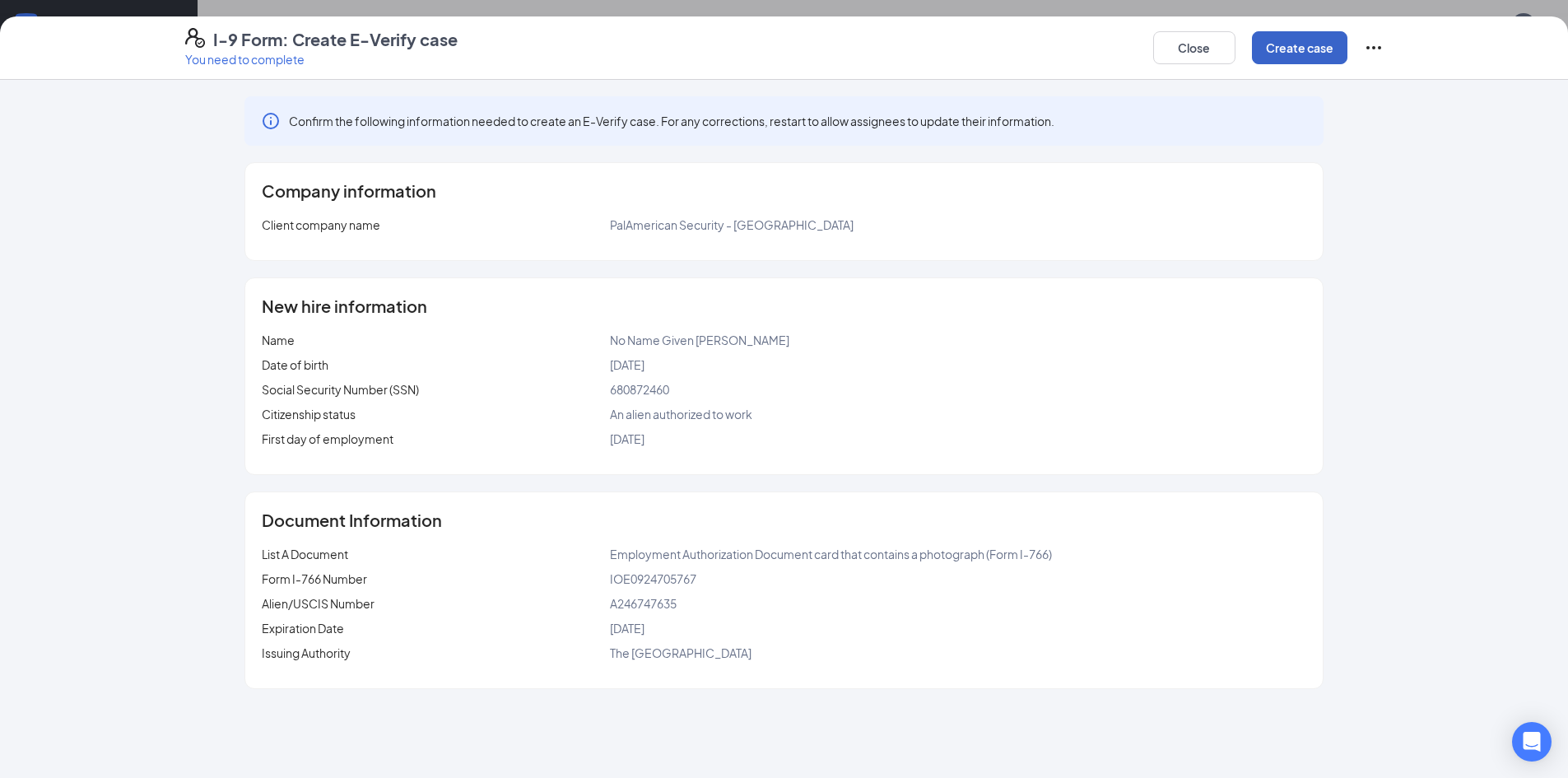
click at [1293, 46] on button "Create case" at bounding box center [1300, 47] width 96 height 33
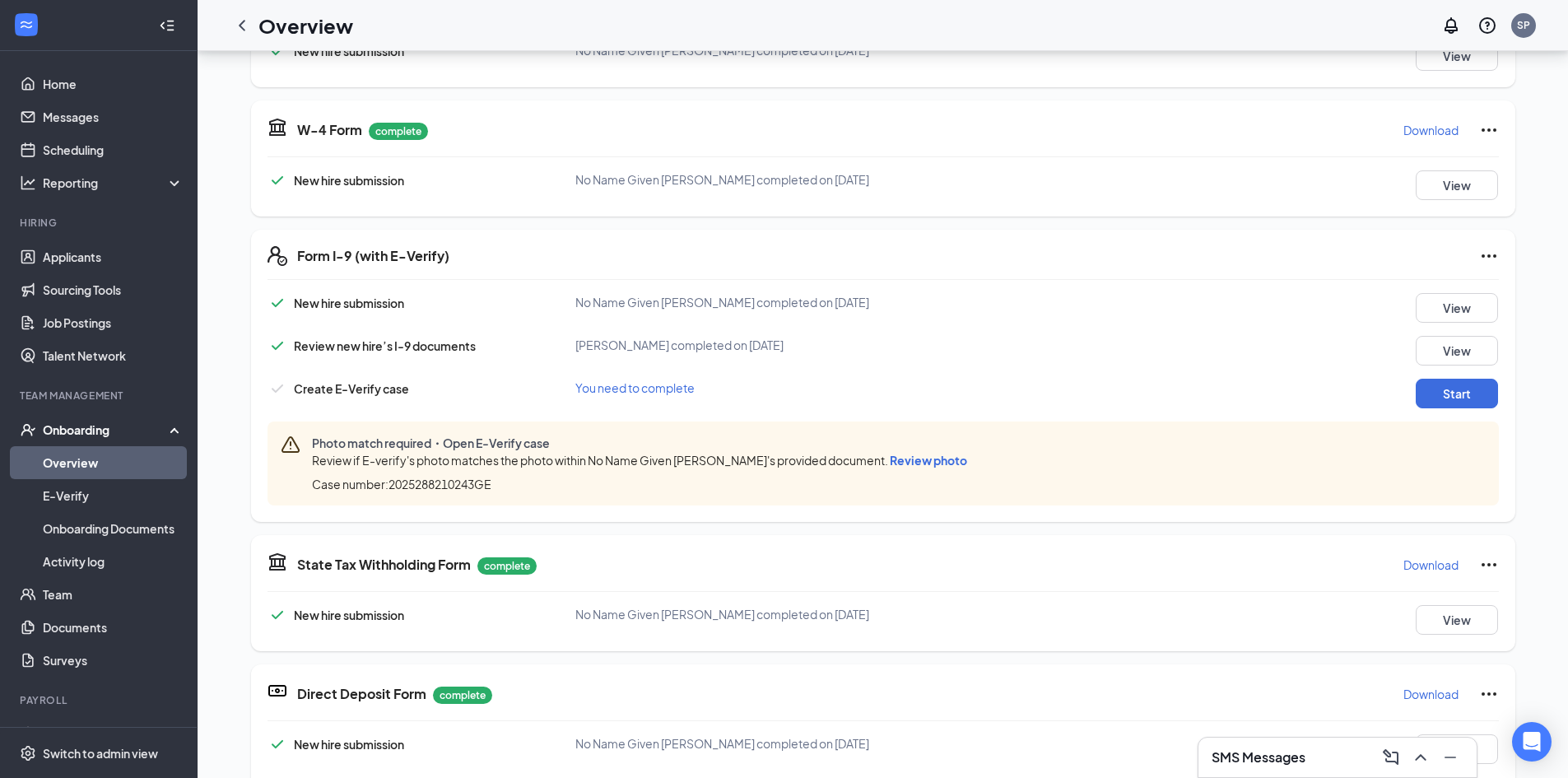
click at [890, 457] on span "Review photo" at bounding box center [929, 460] width 77 height 15
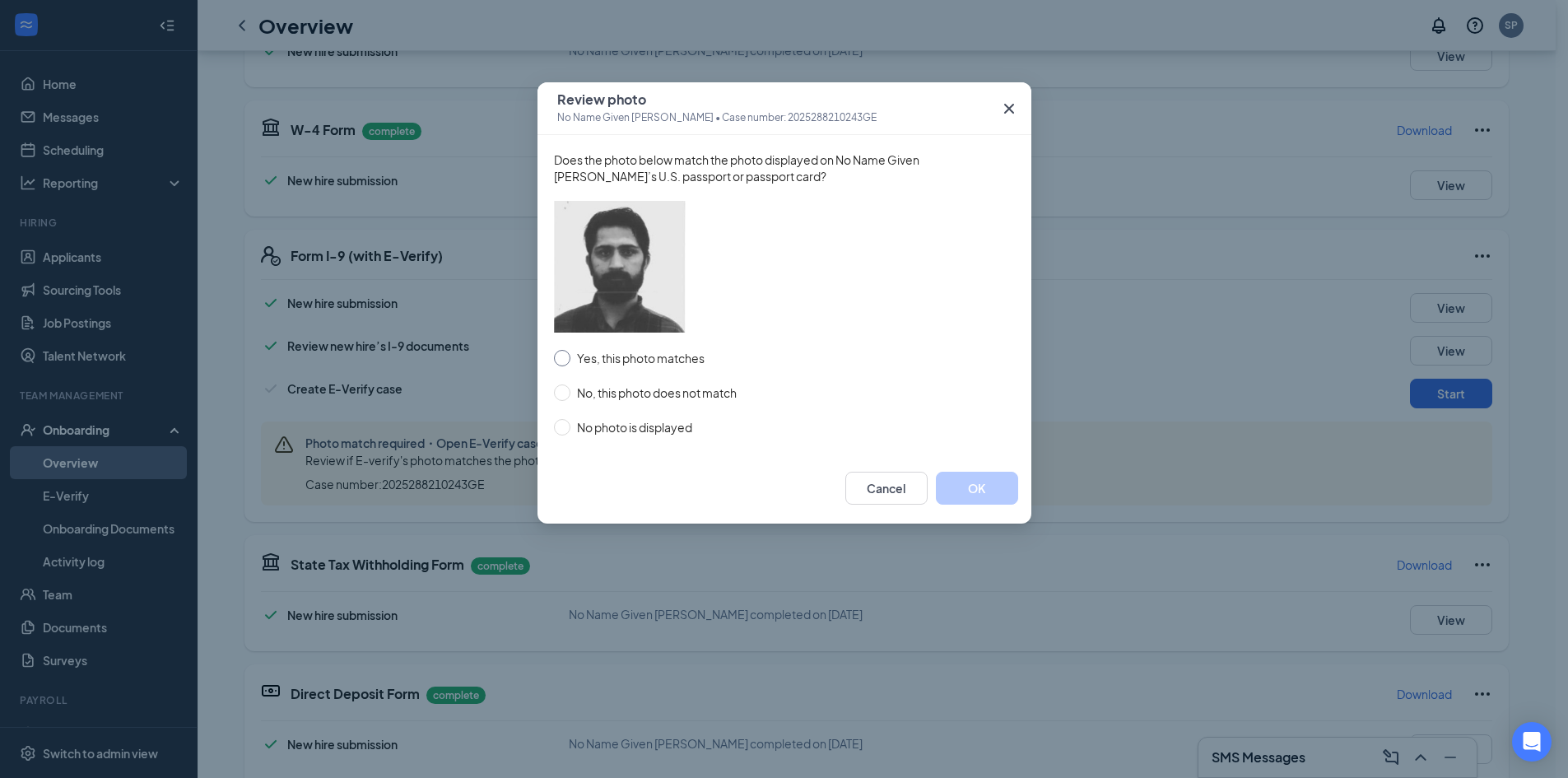
click at [641, 359] on span "Yes, this photo matches" at bounding box center [641, 358] width 141 height 18
click at [571, 359] on input "Yes, this photo matches" at bounding box center [562, 358] width 16 height 16
radio input "true"
click at [962, 484] on button "OK" at bounding box center [977, 489] width 82 height 33
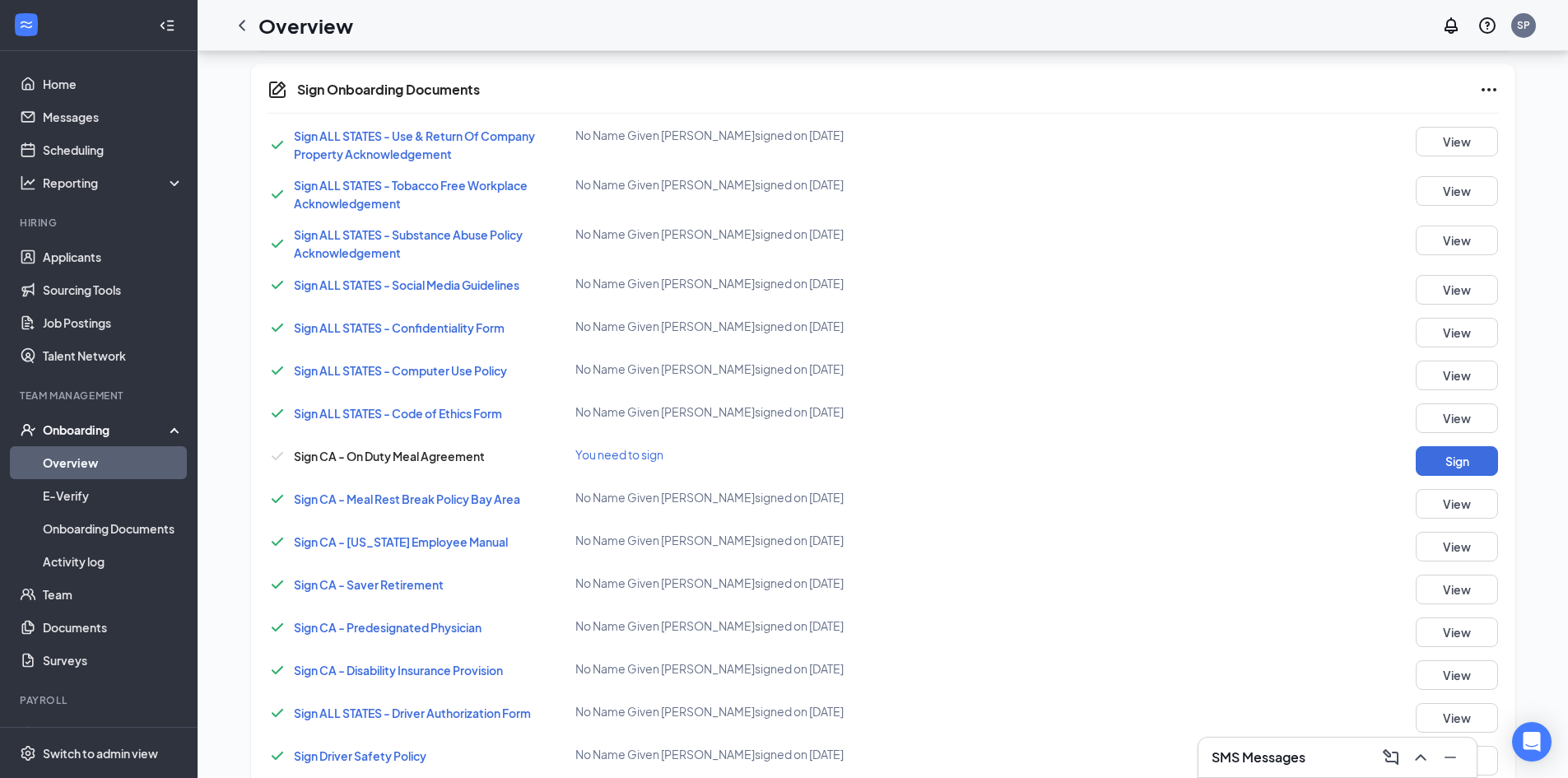
scroll to position [1318, 0]
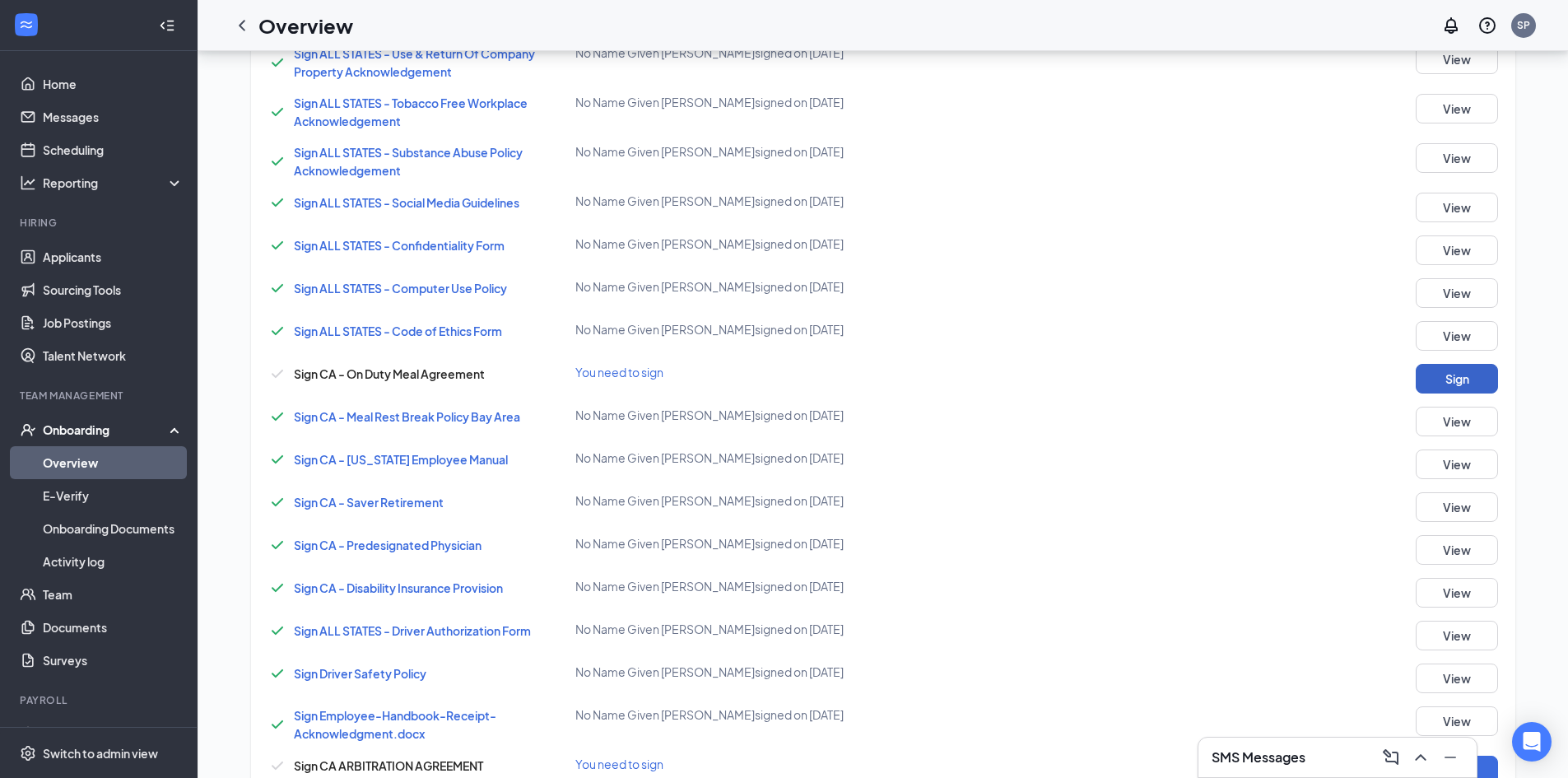
click at [1458, 387] on button "Sign" at bounding box center [1457, 378] width 82 height 30
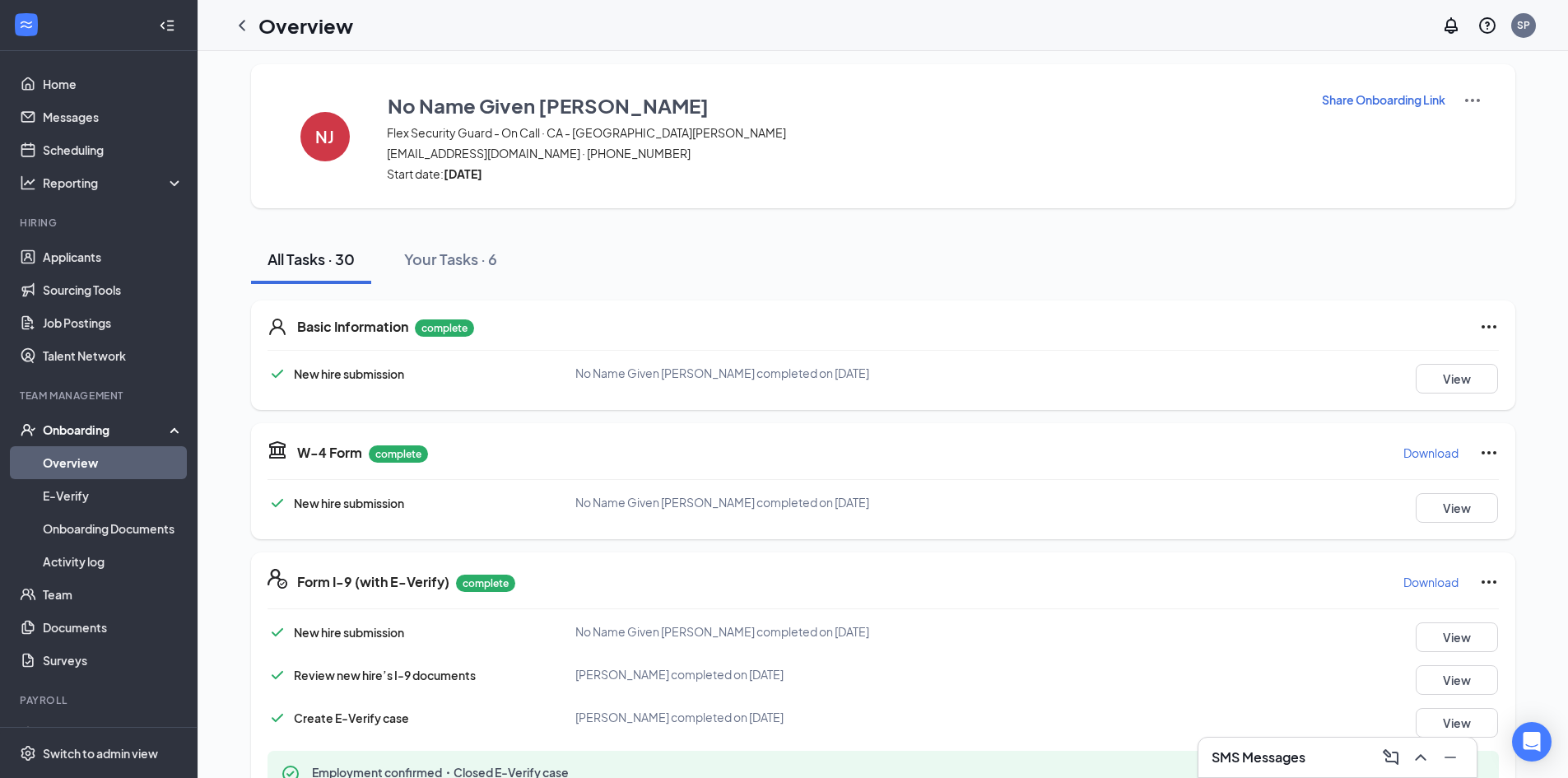
scroll to position [0, 0]
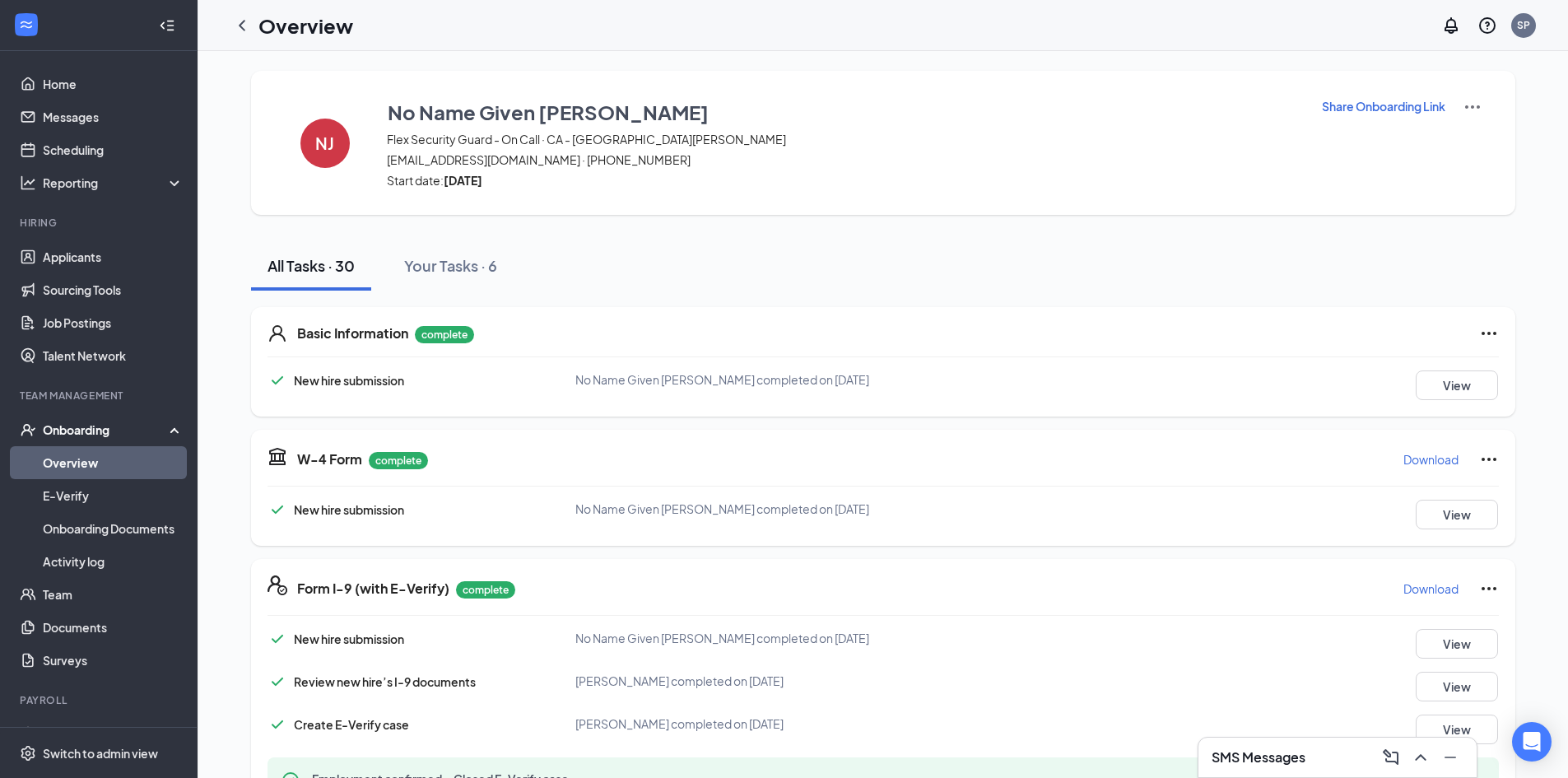
click at [1349, 113] on p "Share Onboarding Link" at bounding box center [1384, 105] width 124 height 16
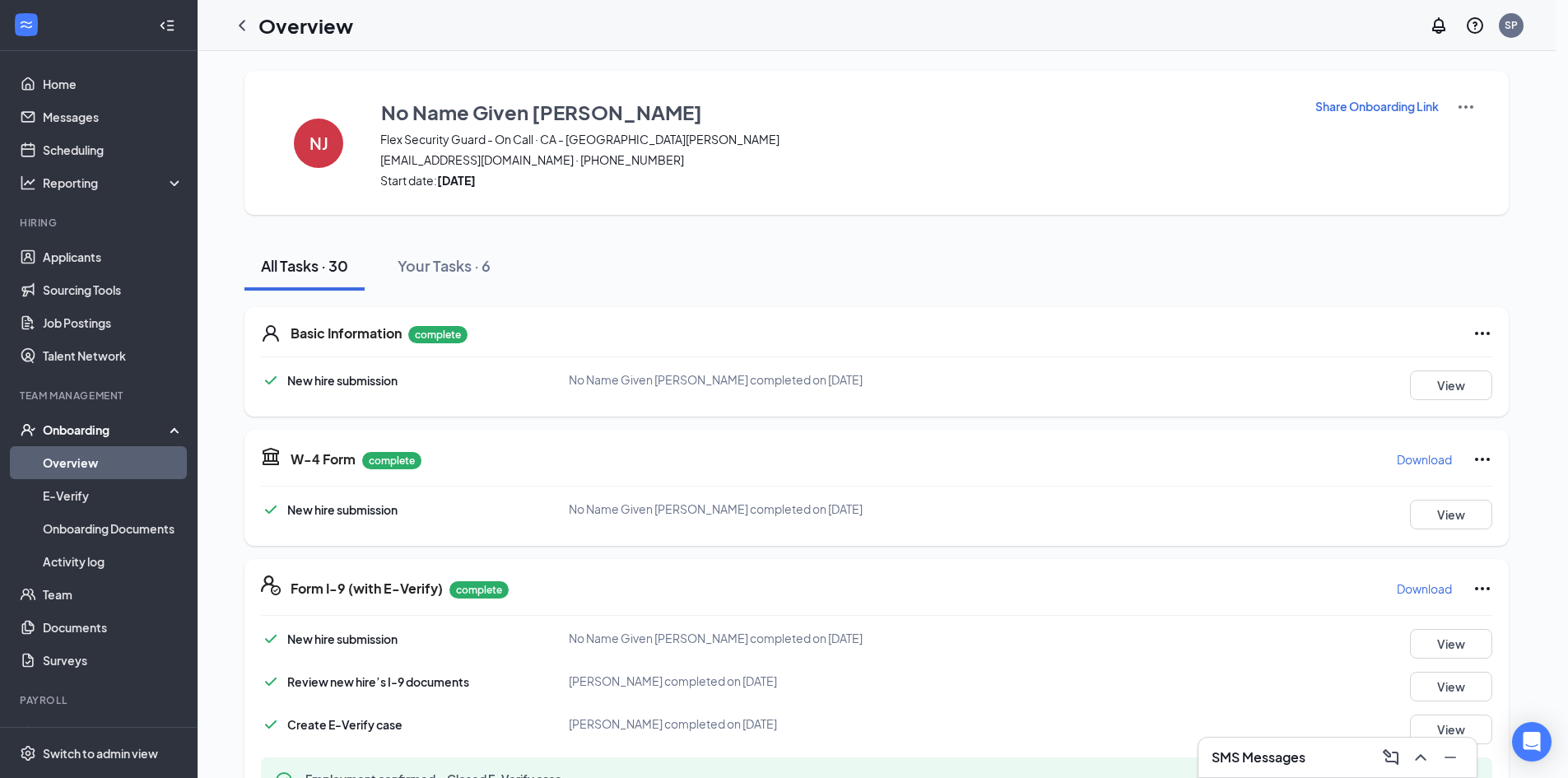
type textarea "Hi No Name Given, This is a gentle reminder to complete your onboarding before …"
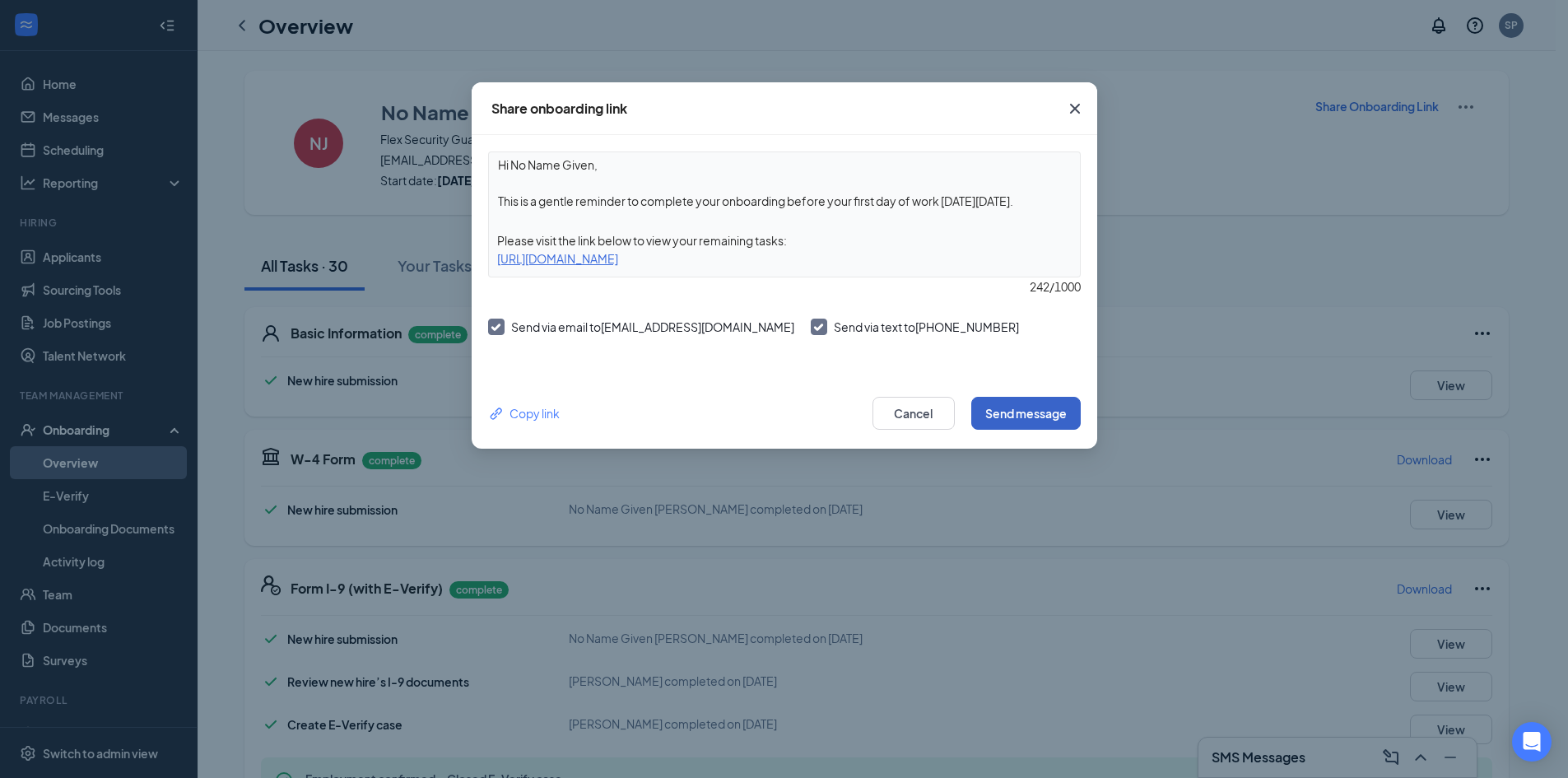
click at [1022, 417] on button "Send message" at bounding box center [1025, 413] width 109 height 33
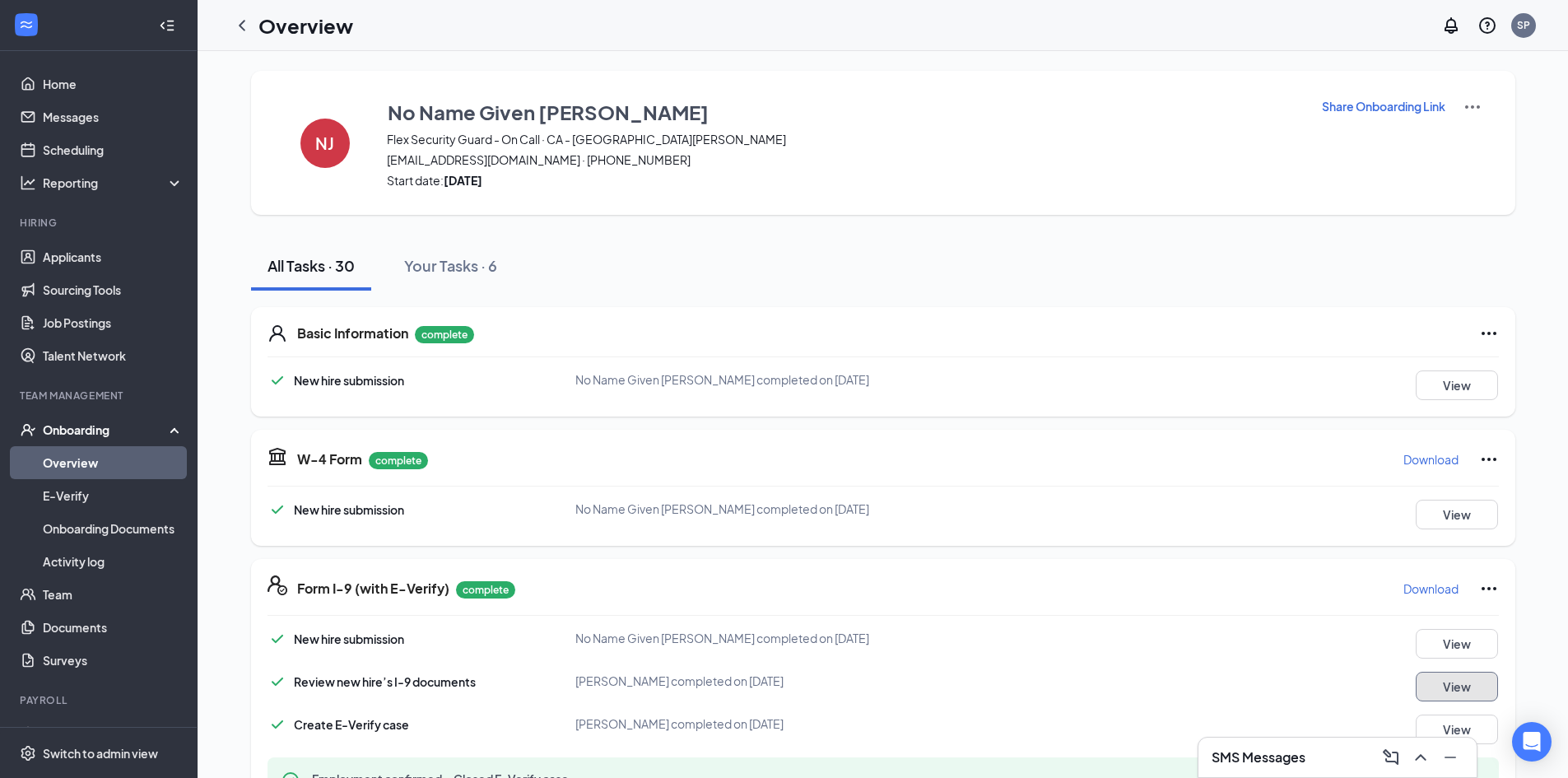
click at [1432, 680] on button "View" at bounding box center [1457, 687] width 82 height 30
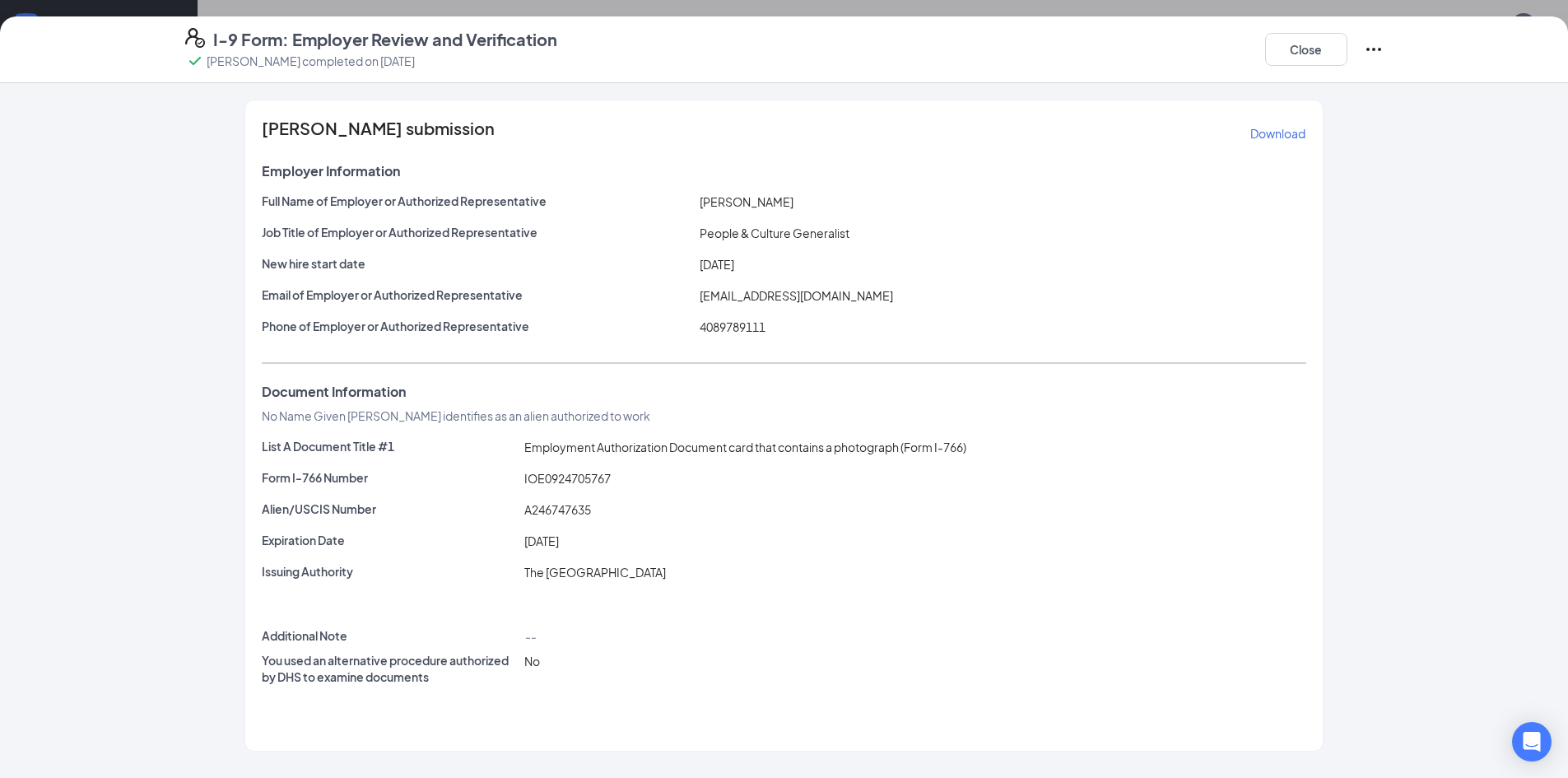
click at [1286, 135] on p "Download" at bounding box center [1278, 133] width 55 height 16
click at [1313, 47] on button "Close" at bounding box center [1306, 49] width 82 height 33
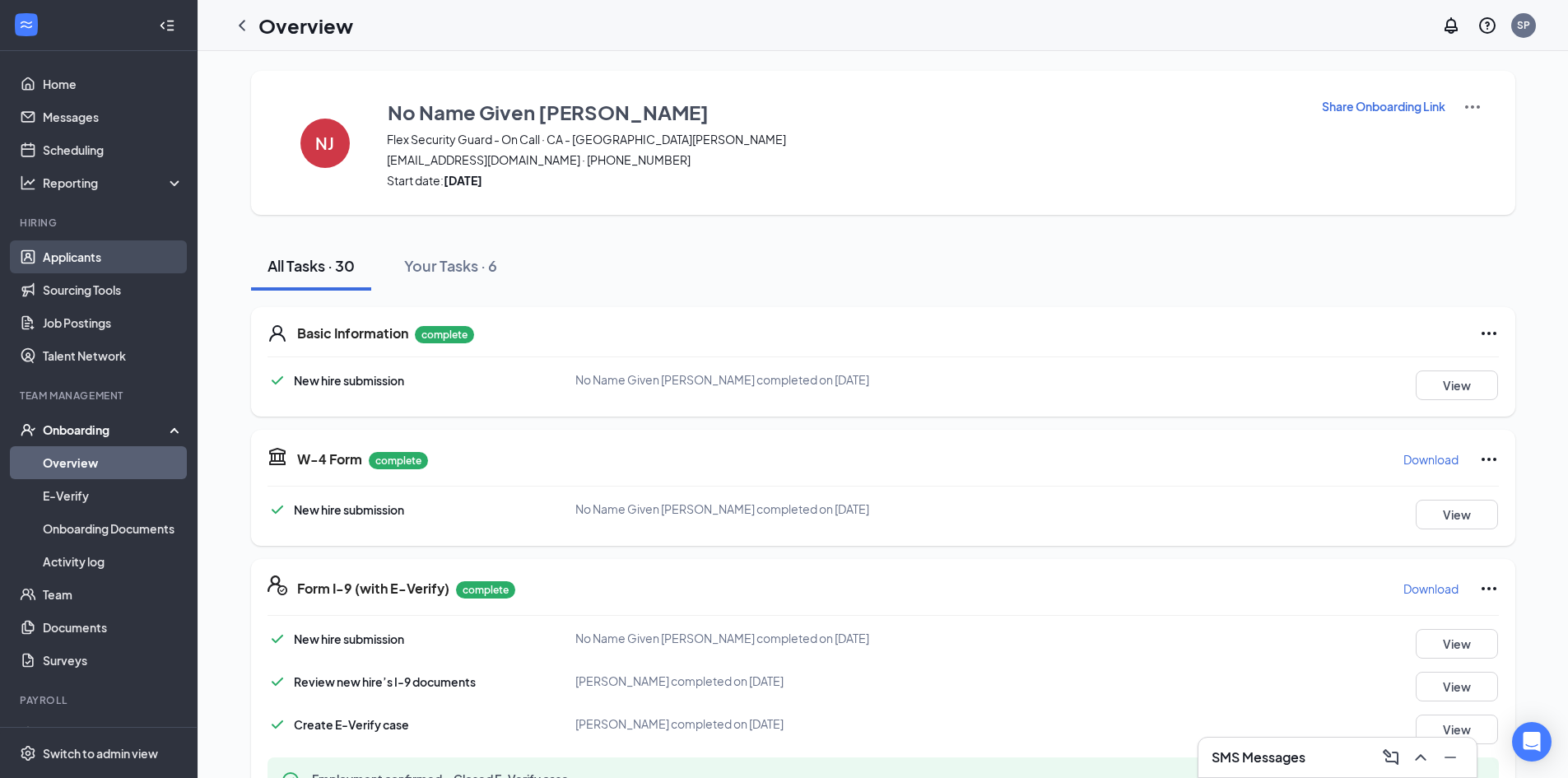
click at [75, 246] on link "Applicants" at bounding box center [113, 257] width 141 height 33
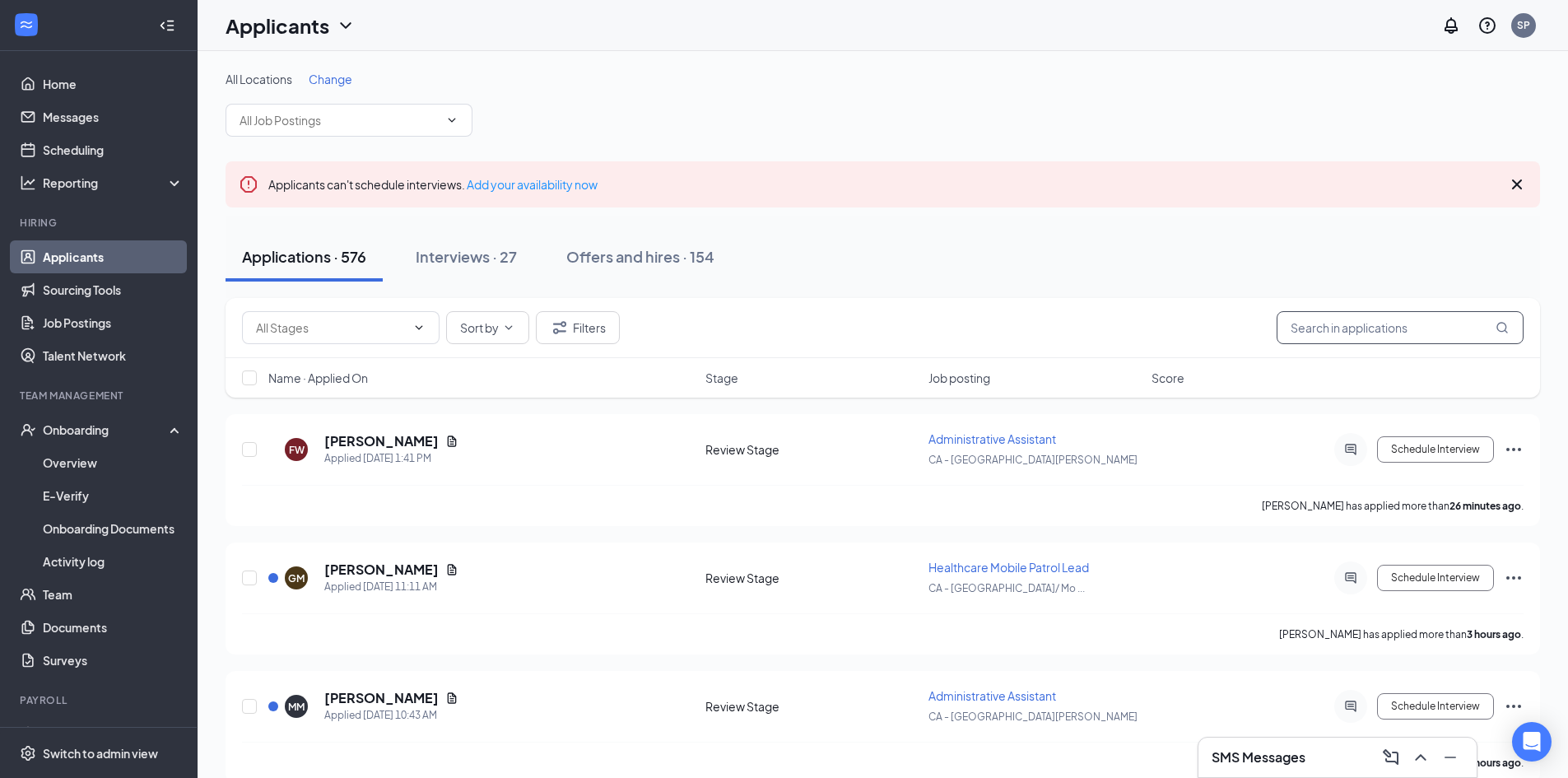
drag, startPoint x: 1385, startPoint y: 335, endPoint x: 1361, endPoint y: 307, distance: 36.9
click at [1384, 334] on input "text" at bounding box center [1400, 328] width 247 height 33
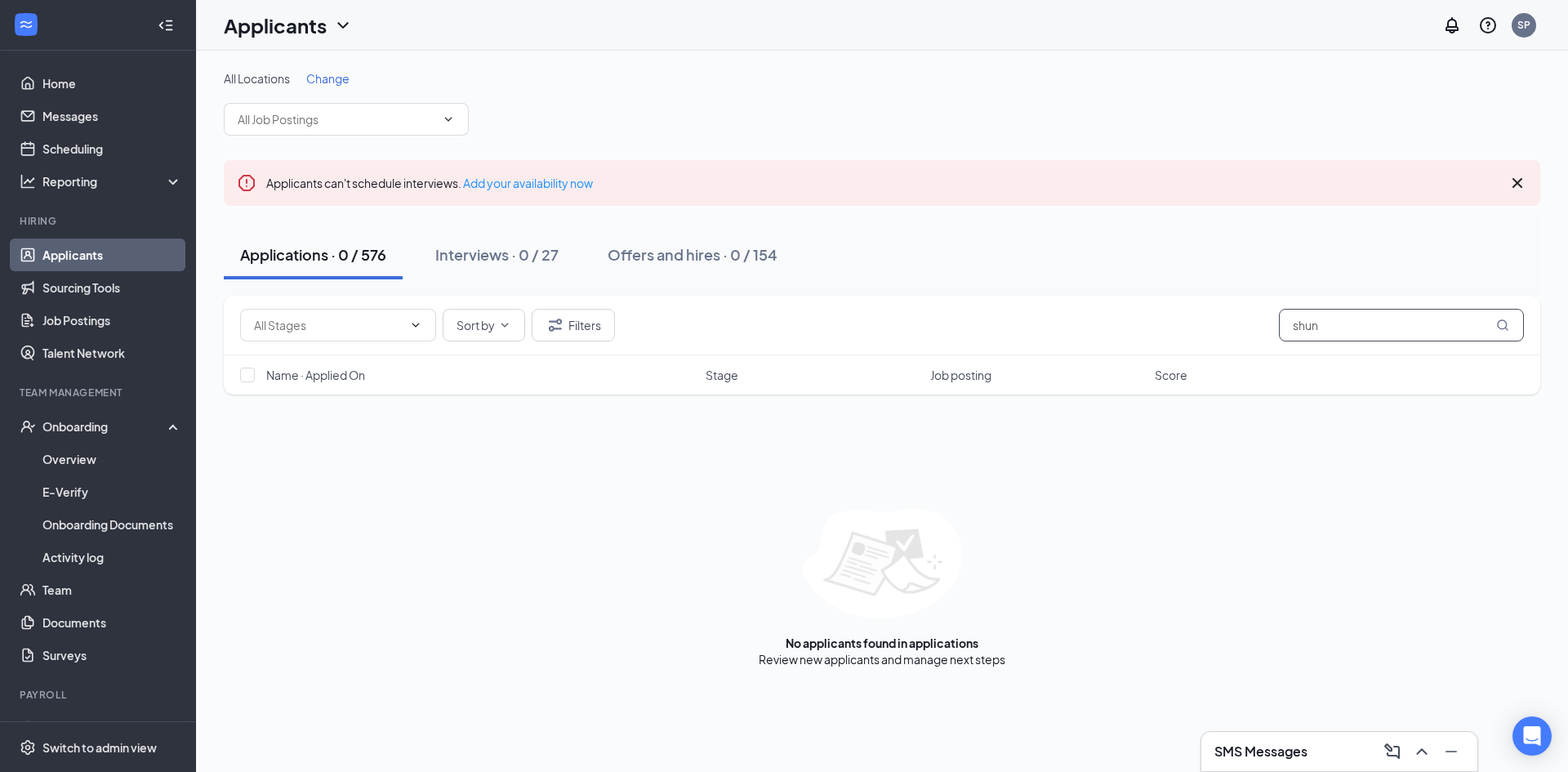
click at [1387, 324] on input "shun" at bounding box center [1401, 326] width 245 height 33
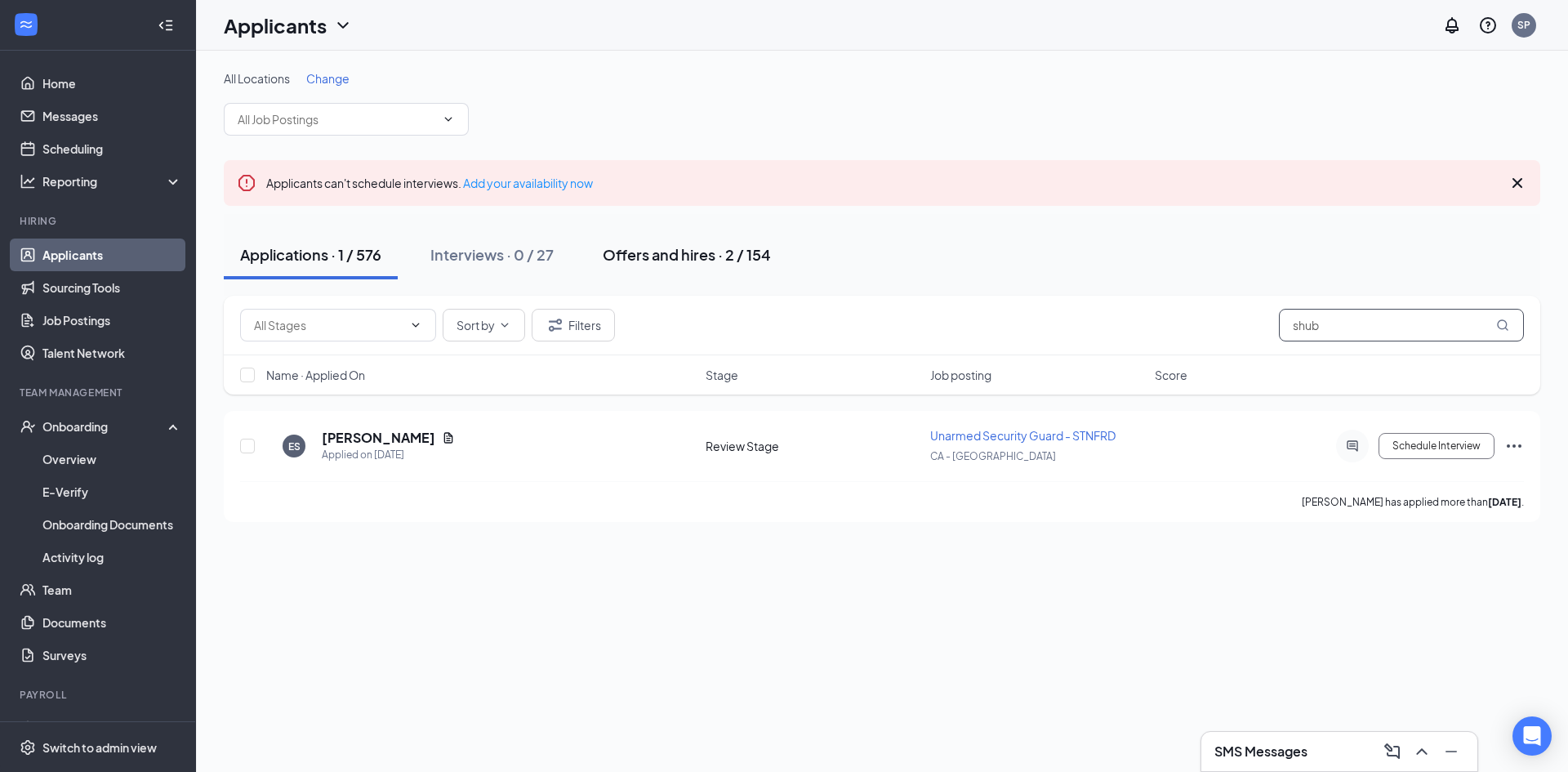
type input "shub"
click at [688, 266] on button "Offers and hires · 2 / 154" at bounding box center [686, 254] width 201 height 49
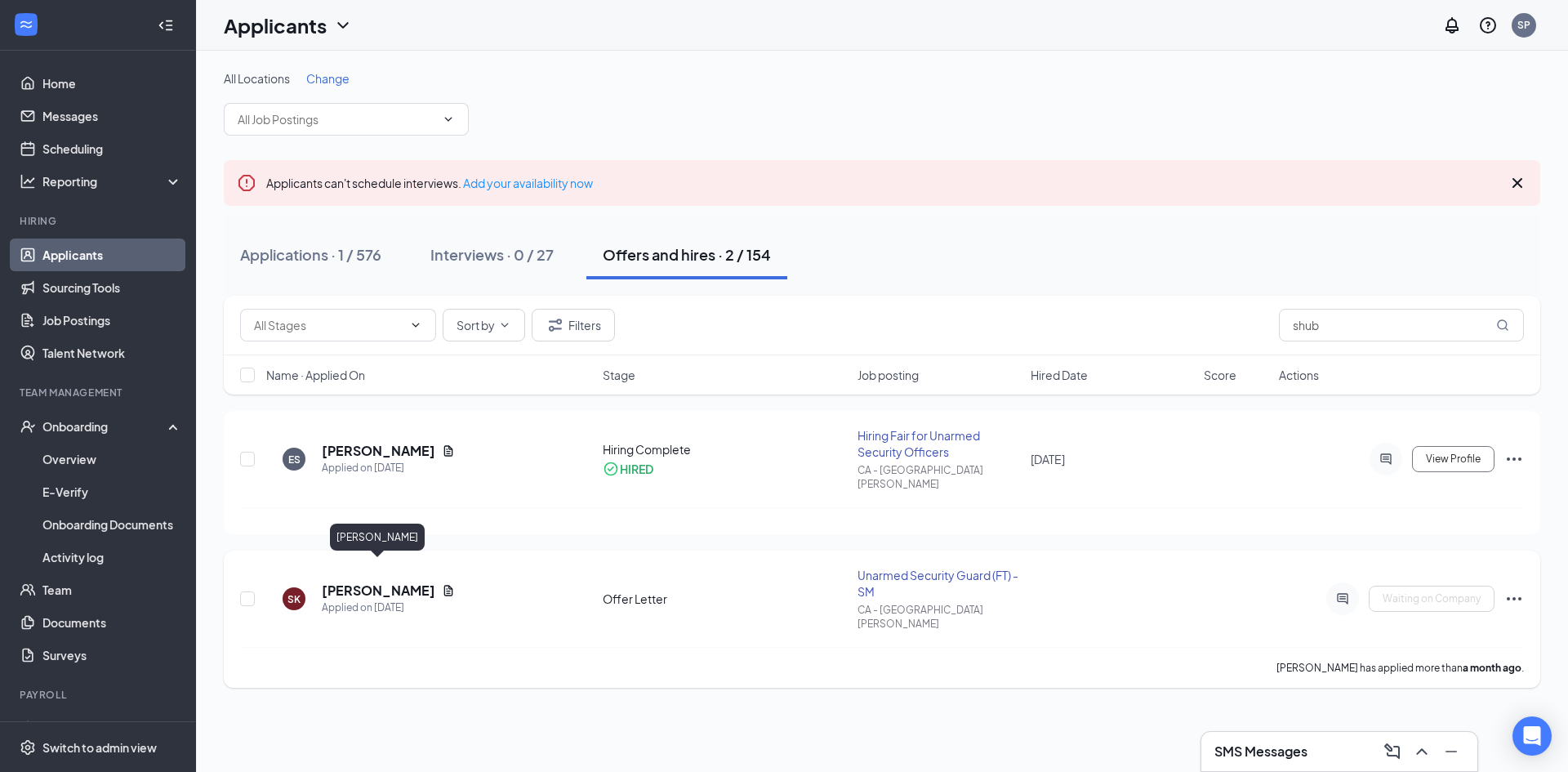
click at [354, 582] on h5 "[PERSON_NAME]" at bounding box center [378, 591] width 113 height 18
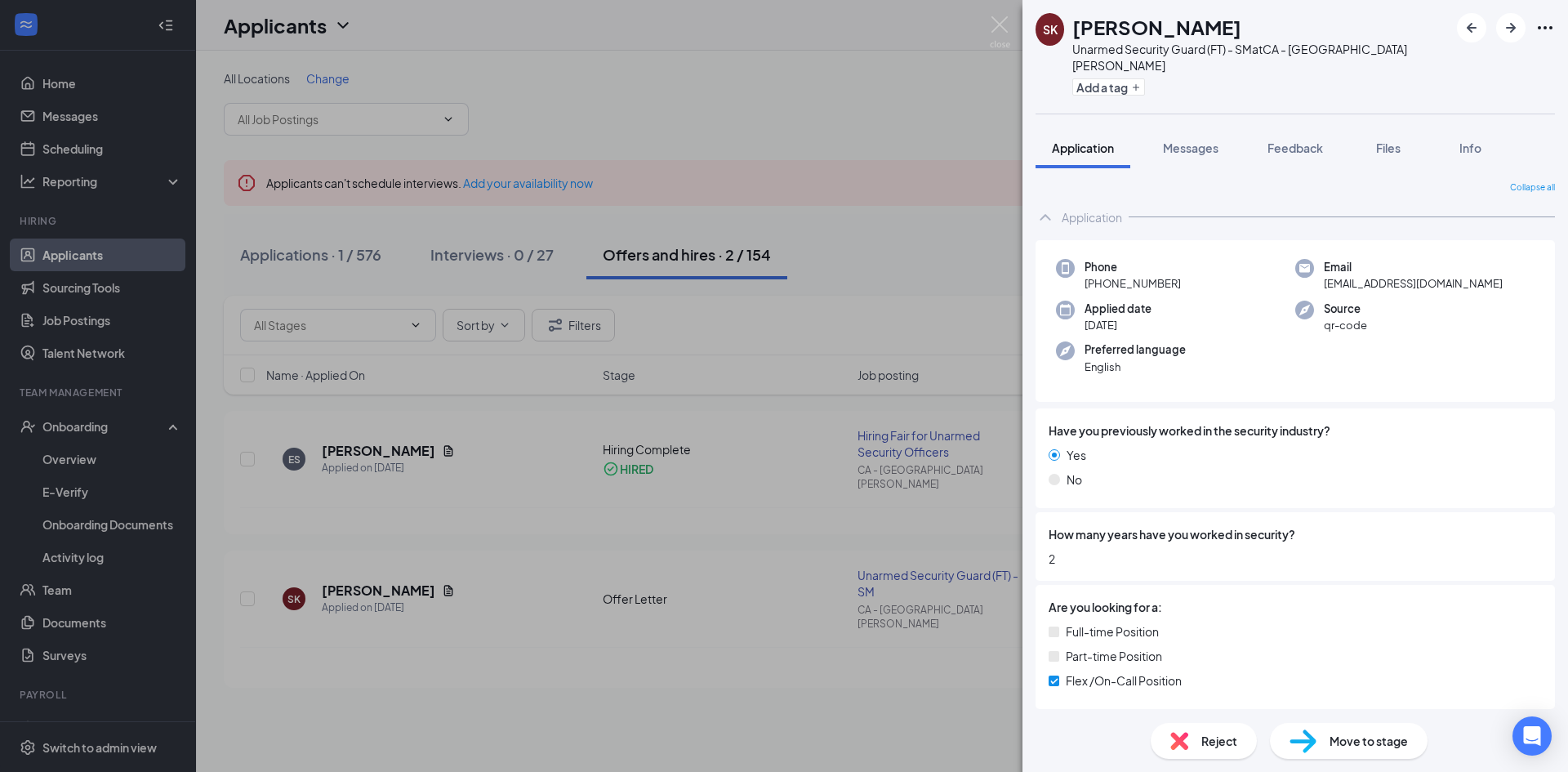
drag, startPoint x: 1199, startPoint y: 266, endPoint x: 1099, endPoint y: 271, distance: 100.1
click at [1099, 271] on div "Phone [PHONE_NUMBER]" at bounding box center [1176, 276] width 239 height 34
copy span "[PHONE_NUMBER]"
drag, startPoint x: 1193, startPoint y: 27, endPoint x: 1057, endPoint y: 29, distance: 136.0
click at [1057, 29] on div "SK [PERSON_NAME] Unarmed Security Guard (FT) - SM at [GEOGRAPHIC_DATA][PERSON_N…" at bounding box center [1242, 57] width 414 height 87
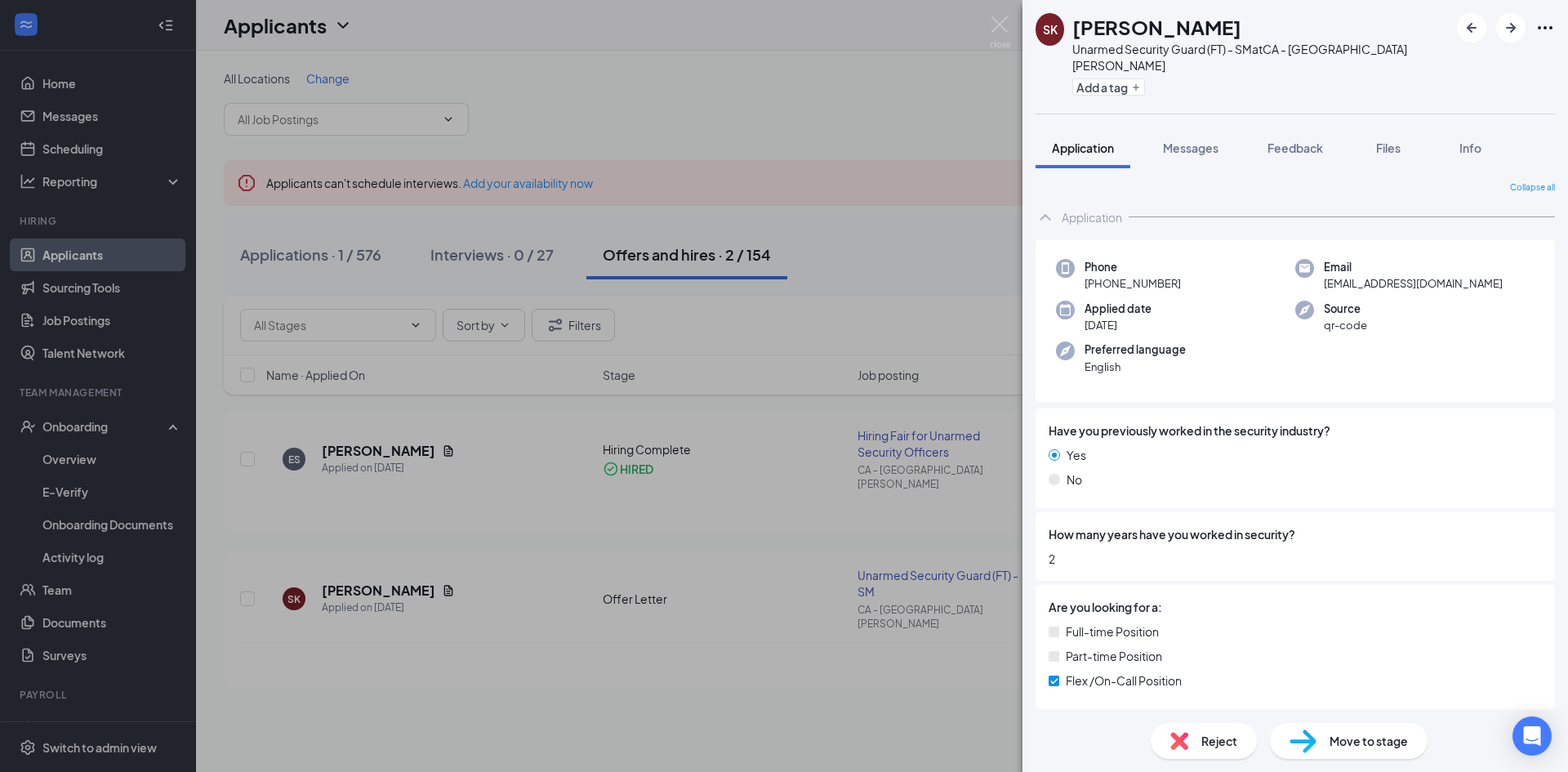
copy div "[PERSON_NAME]"
click at [86, 328] on div "SK [PERSON_NAME] Unarmed Security Guard (FT) - SM at CA - [GEOGRAPHIC_DATA][PER…" at bounding box center [784, 386] width 1568 height 772
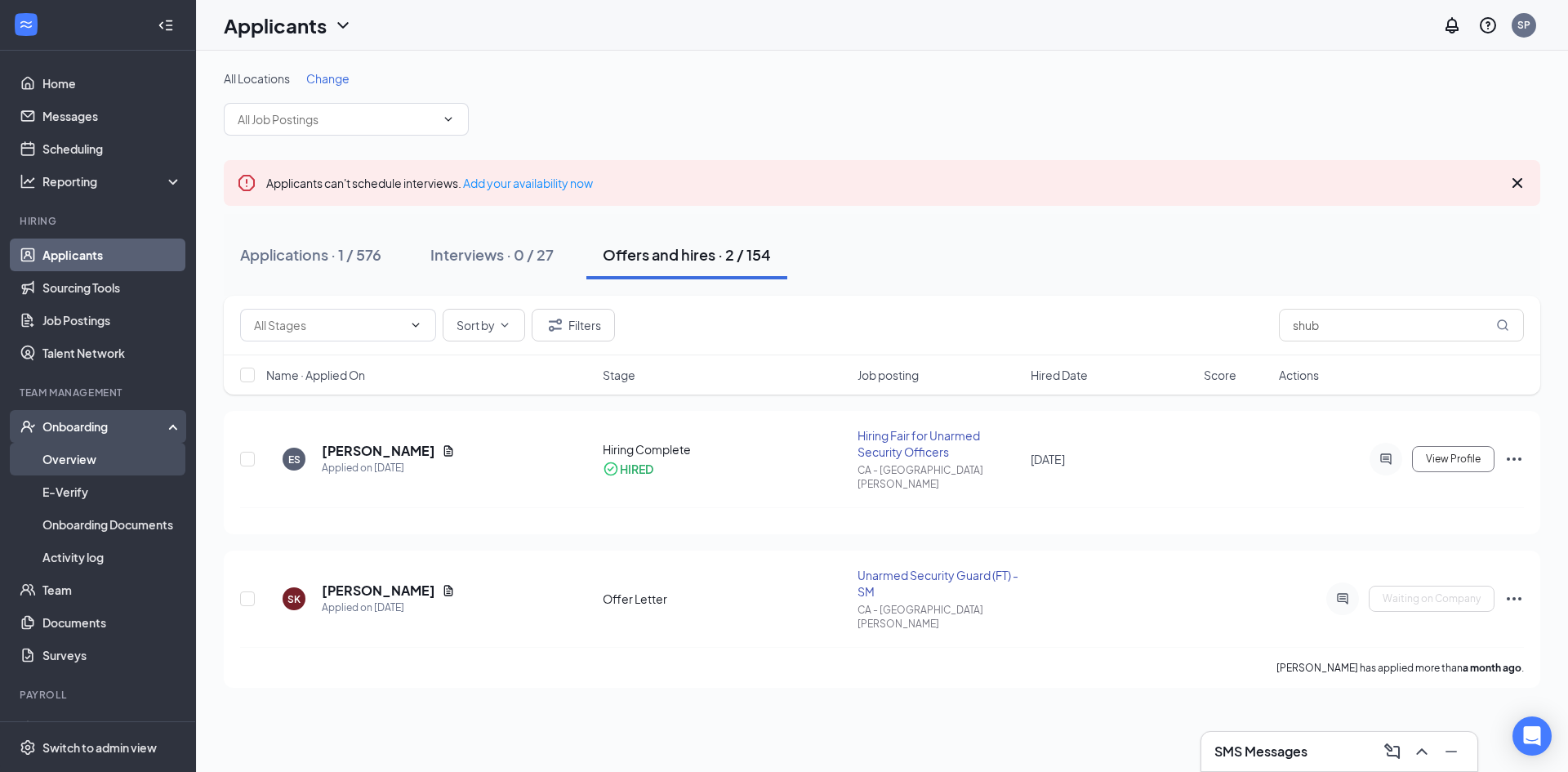
click at [97, 453] on link "Overview" at bounding box center [112, 459] width 140 height 33
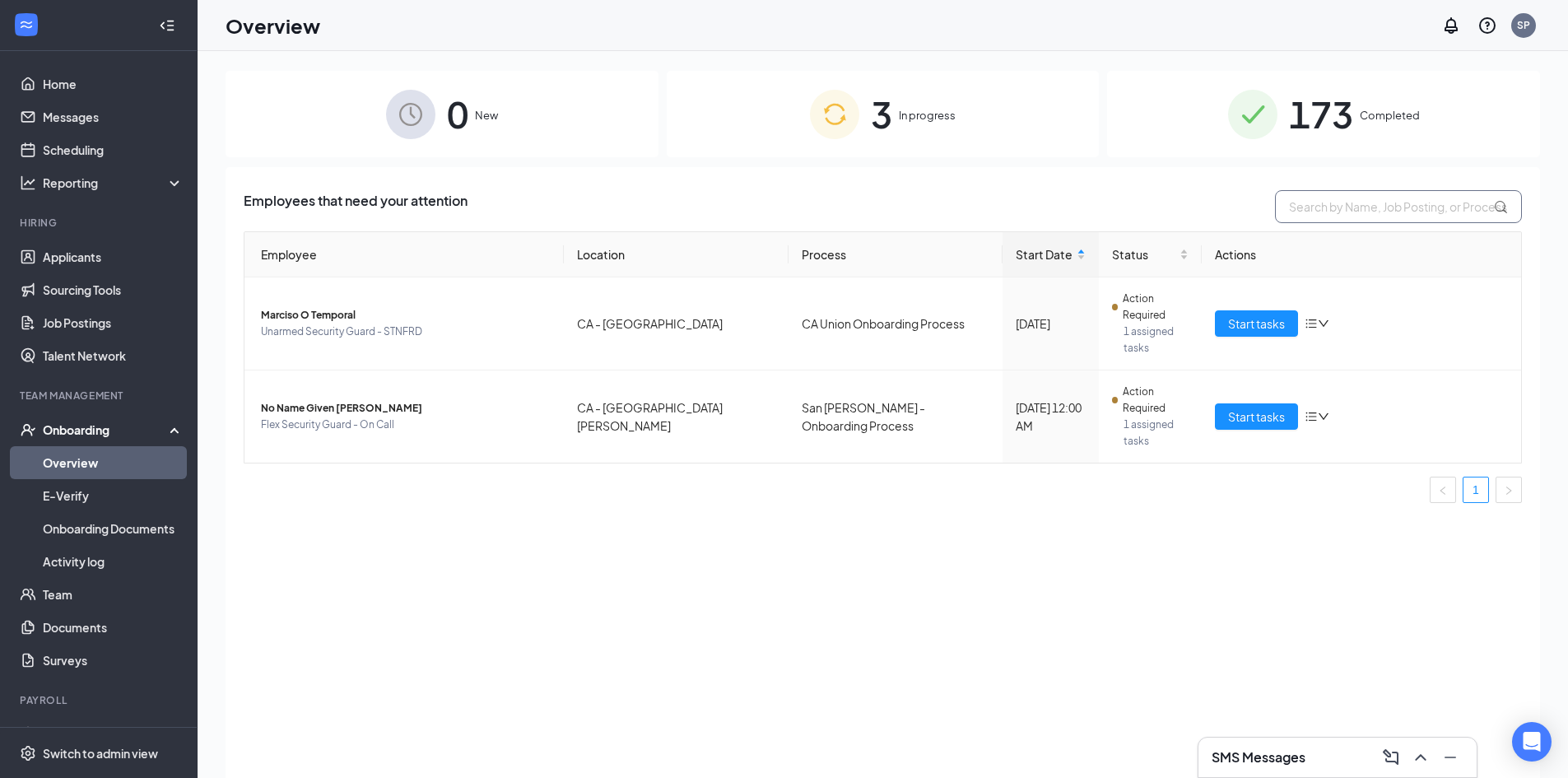
click at [1419, 209] on input "text" at bounding box center [1398, 207] width 247 height 33
drag, startPoint x: 1369, startPoint y: 95, endPoint x: 1358, endPoint y: 206, distance: 111.5
click at [1369, 97] on div "173 Completed" at bounding box center [1324, 113] width 433 height 86
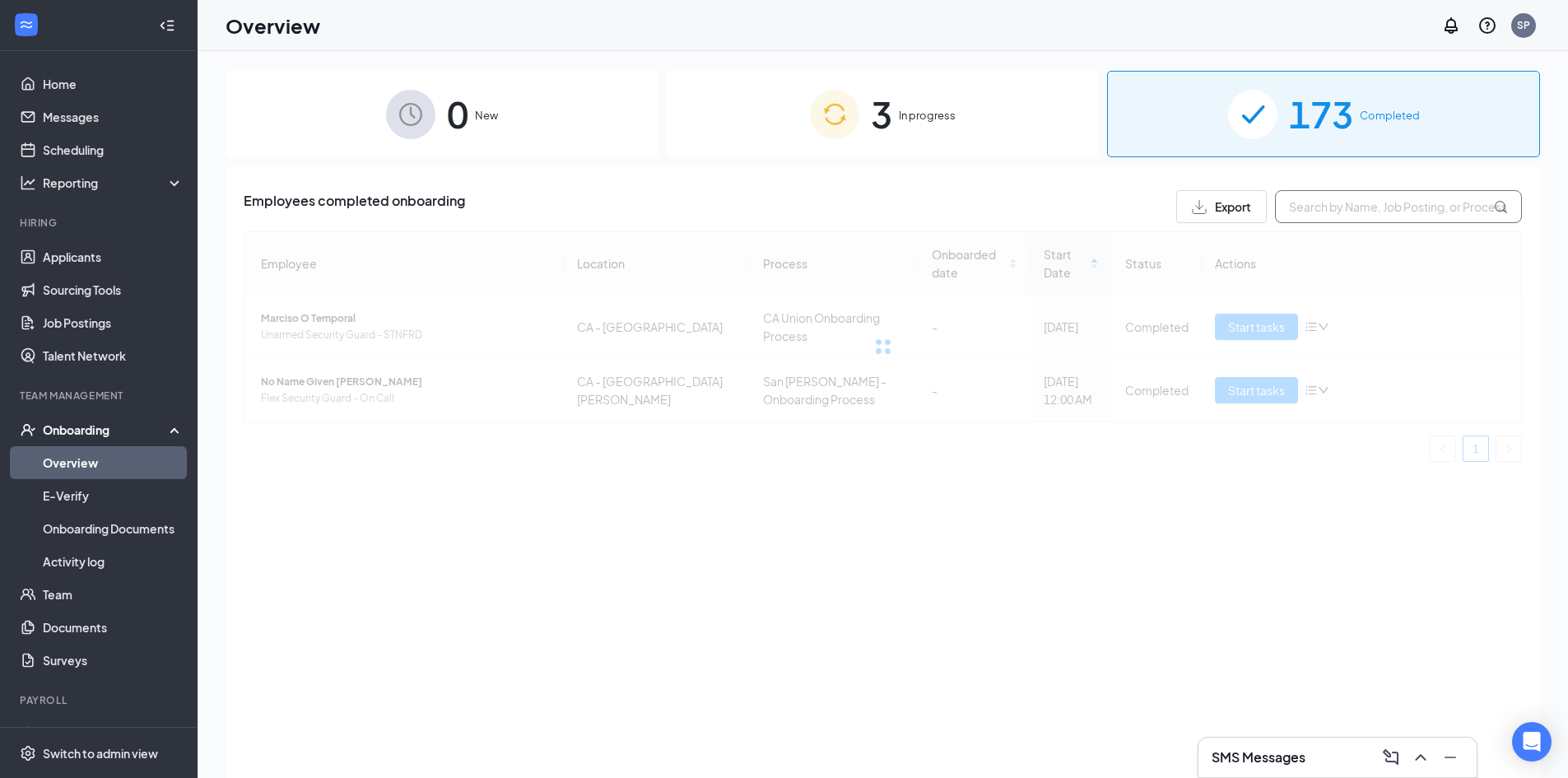
click at [1357, 211] on input "text" at bounding box center [1398, 207] width 247 height 33
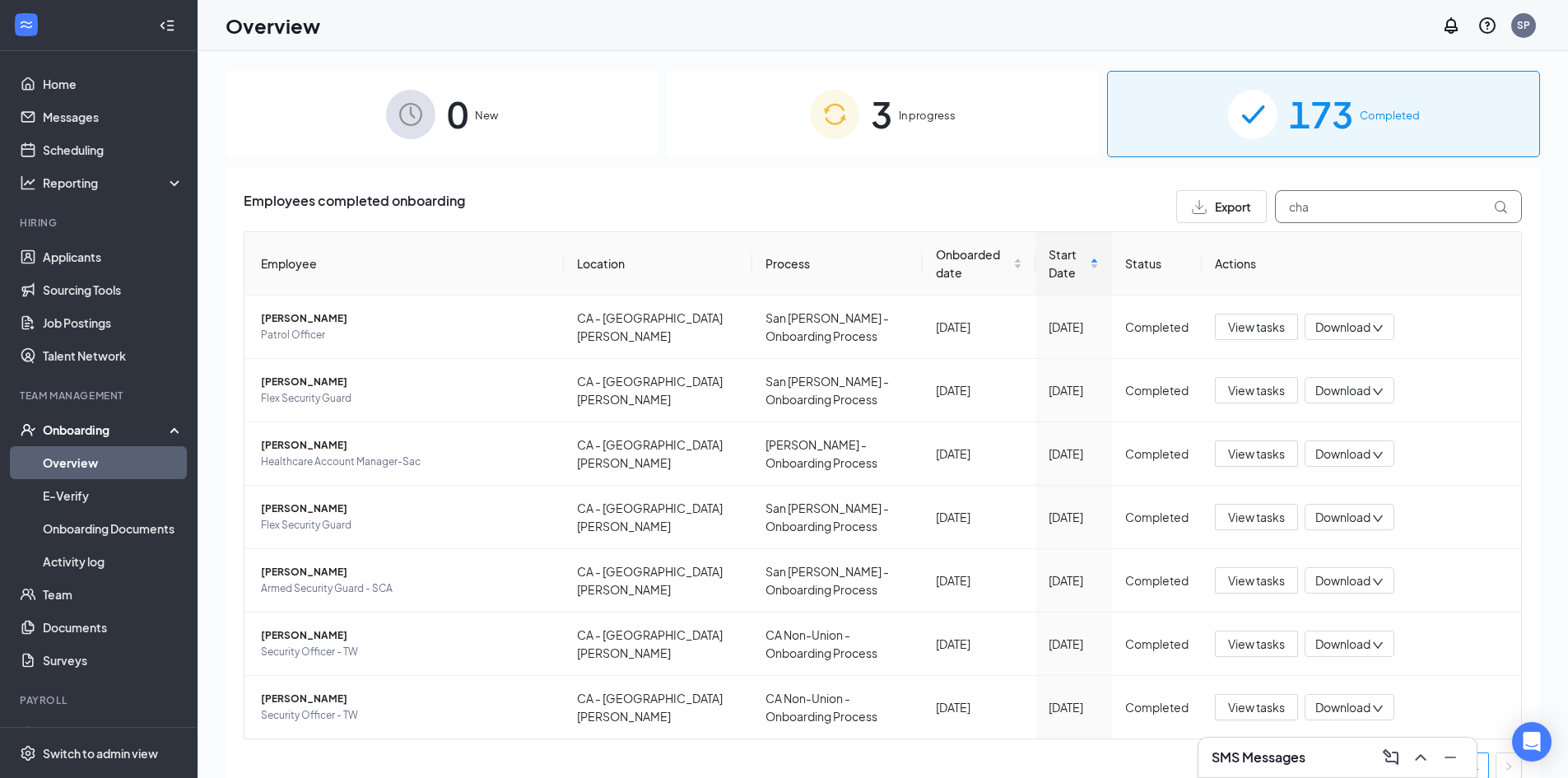
drag, startPoint x: 1359, startPoint y: 214, endPoint x: 1115, endPoint y: 212, distance: 244.0
click at [1115, 212] on div "Employees completed onboarding Export cha" at bounding box center [883, 207] width 1279 height 33
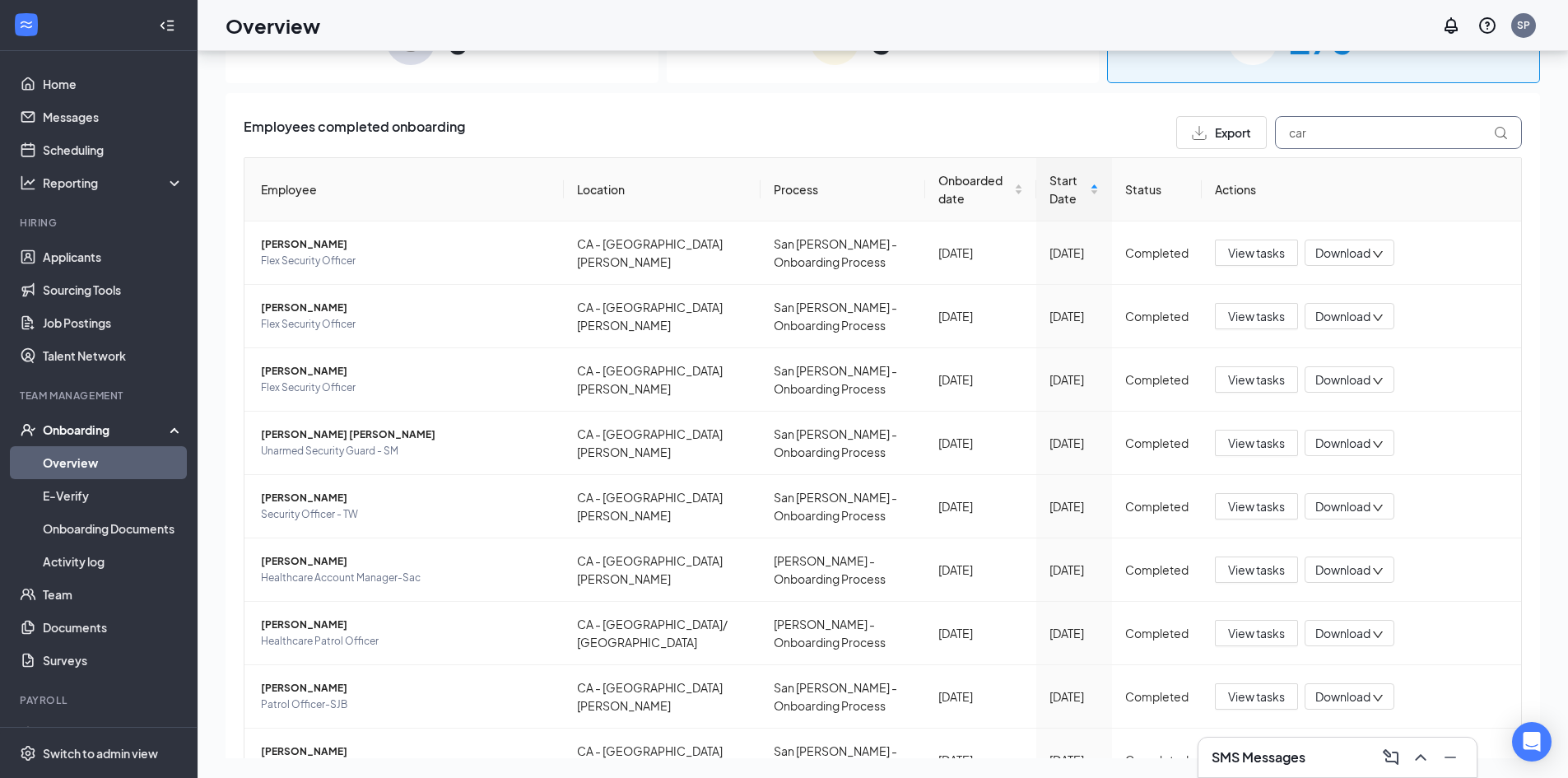
drag, startPoint x: 1340, startPoint y: 147, endPoint x: 1116, endPoint y: 155, distance: 224.1
click at [1116, 155] on div "Employees completed onboarding Export car Employee Location Process Onboarded d…" at bounding box center [883, 512] width 1279 height 793
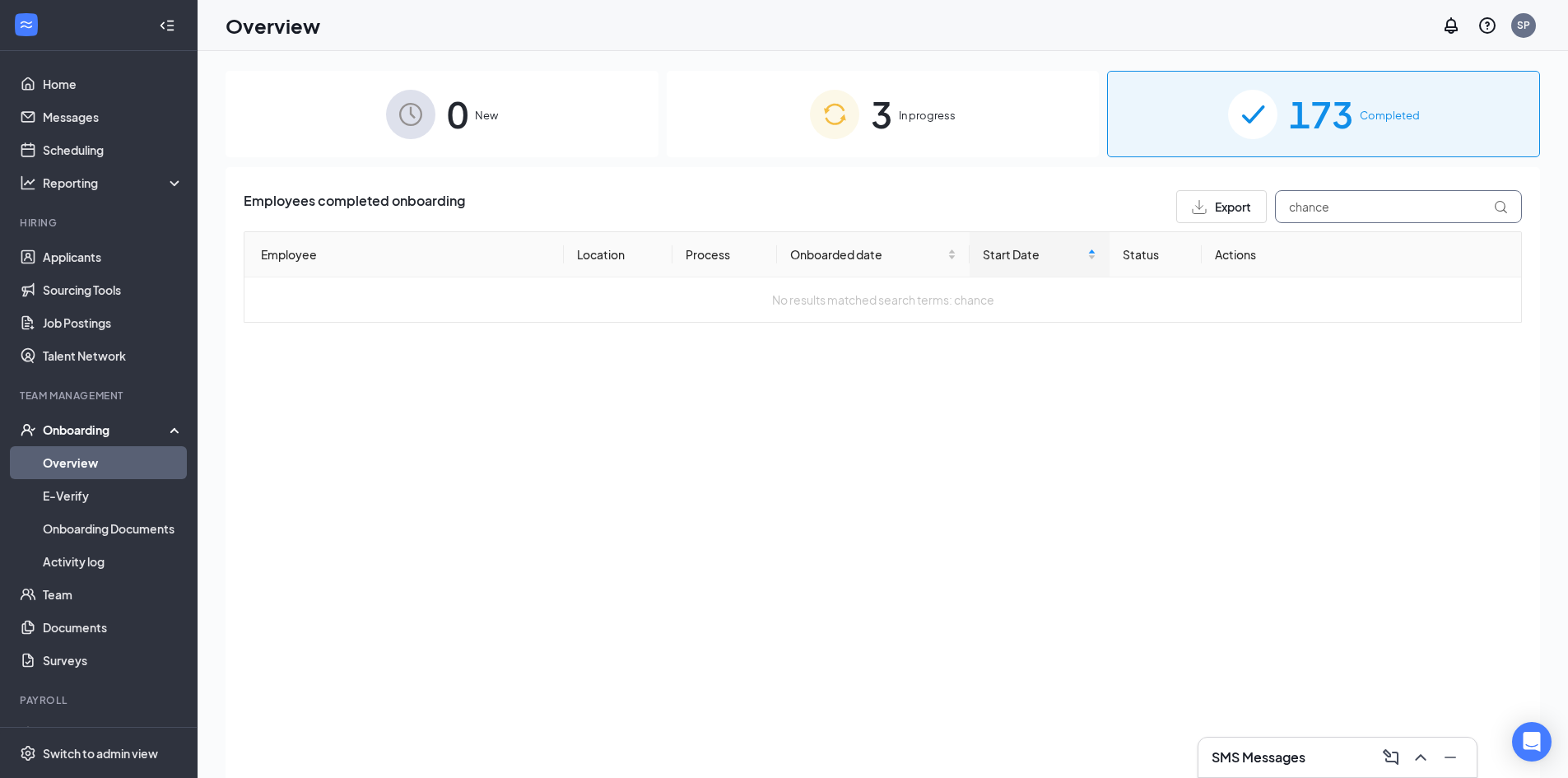
type input "chance"
click at [896, 135] on div "3 In progress" at bounding box center [883, 113] width 433 height 86
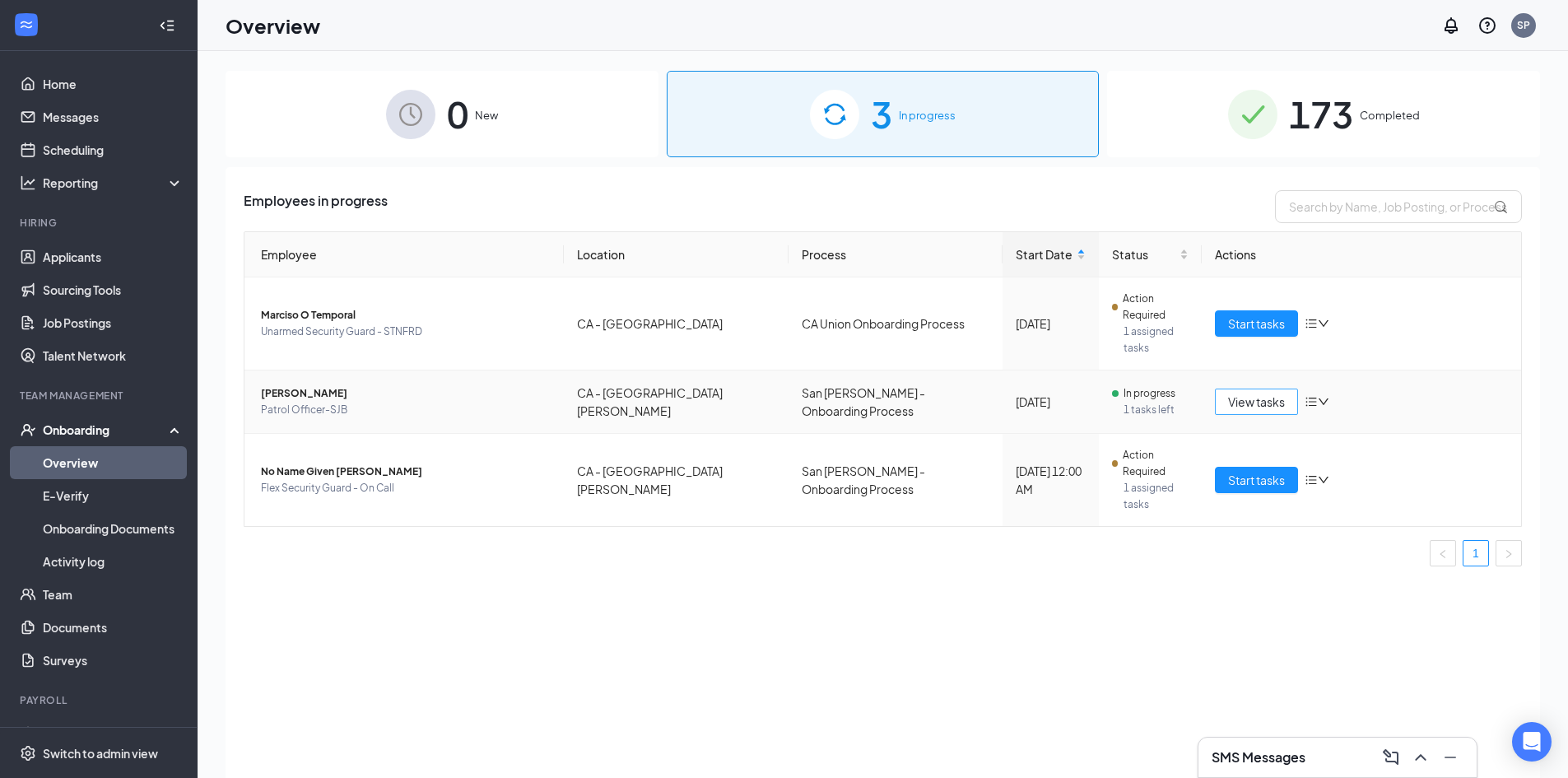
click at [1252, 393] on span "View tasks" at bounding box center [1257, 402] width 57 height 18
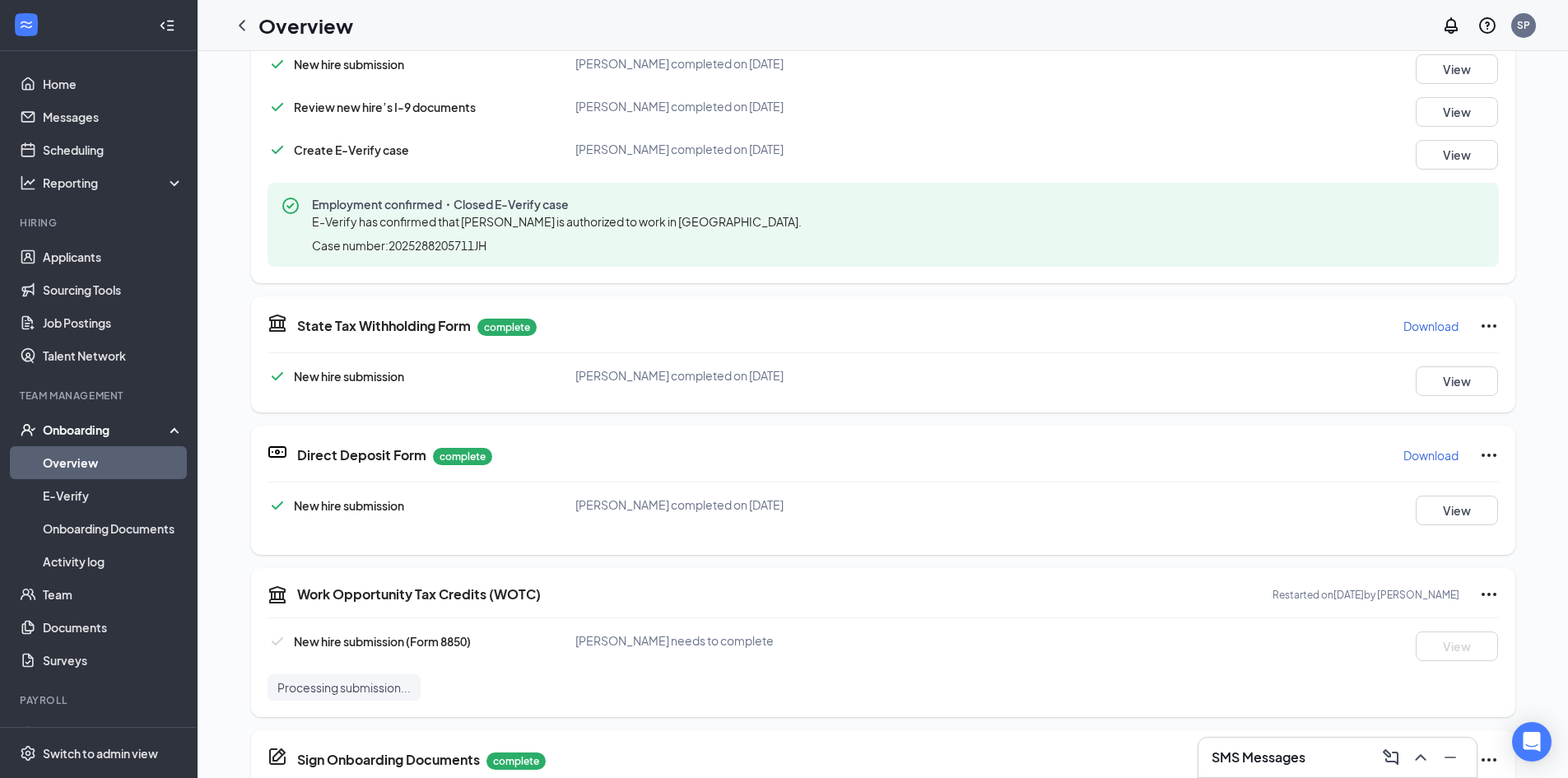
scroll to position [823, 0]
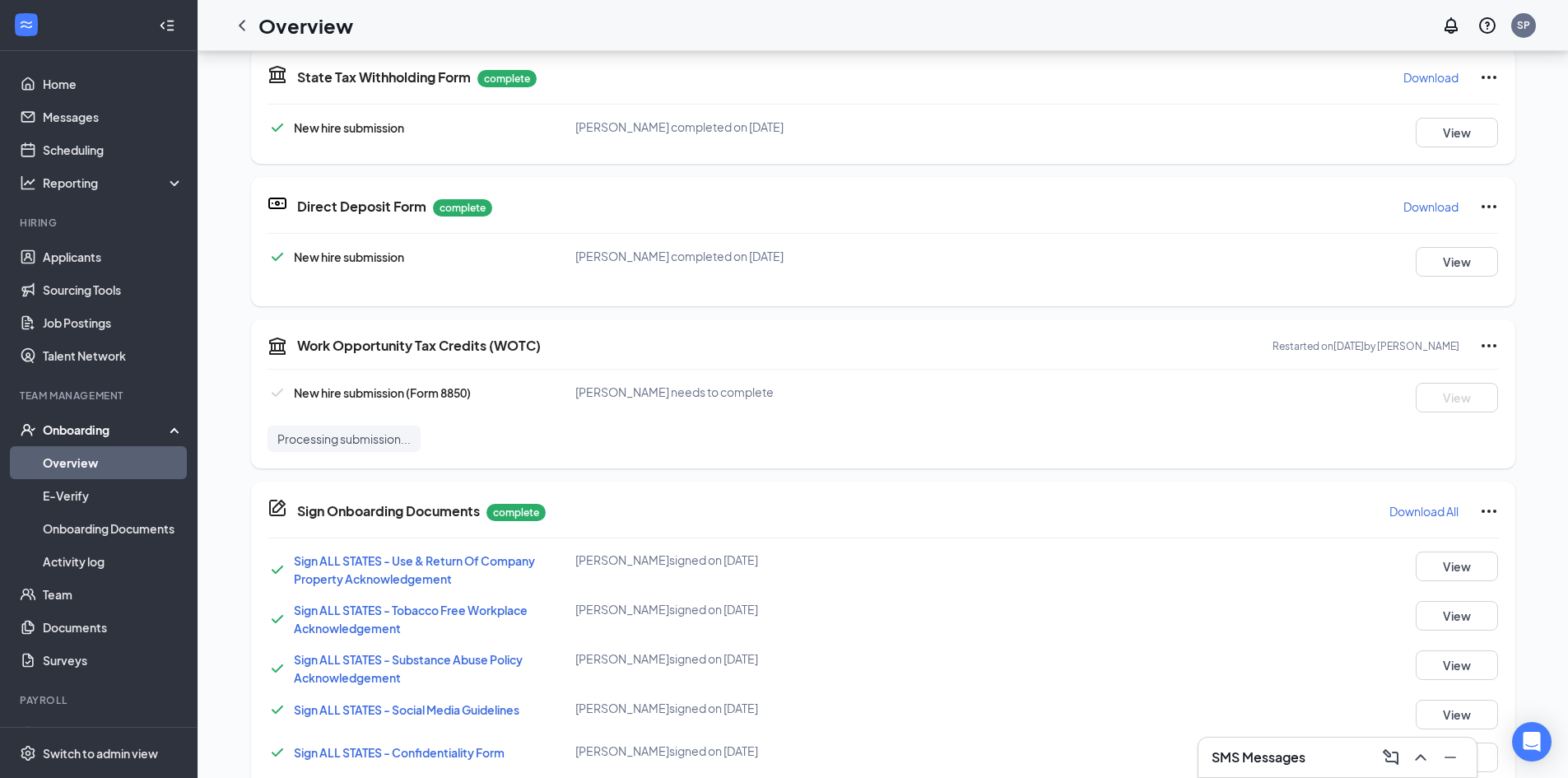
click at [1489, 347] on icon "Ellipses" at bounding box center [1489, 345] width 19 height 19
click at [896, 428] on div "New hire submission (Form 8850) [PERSON_NAME] needs to complete View Processing…" at bounding box center [883, 417] width 1231 height 69
click at [1513, 322] on div "Basic Information complete New hire submission [PERSON_NAME] completed on [DATE…" at bounding box center [883, 538] width 1264 height 2143
click at [1492, 341] on icon "Ellipses" at bounding box center [1489, 345] width 19 height 19
click at [1444, 373] on span "Manage on [DOMAIN_NAME]" at bounding box center [1428, 379] width 155 height 16
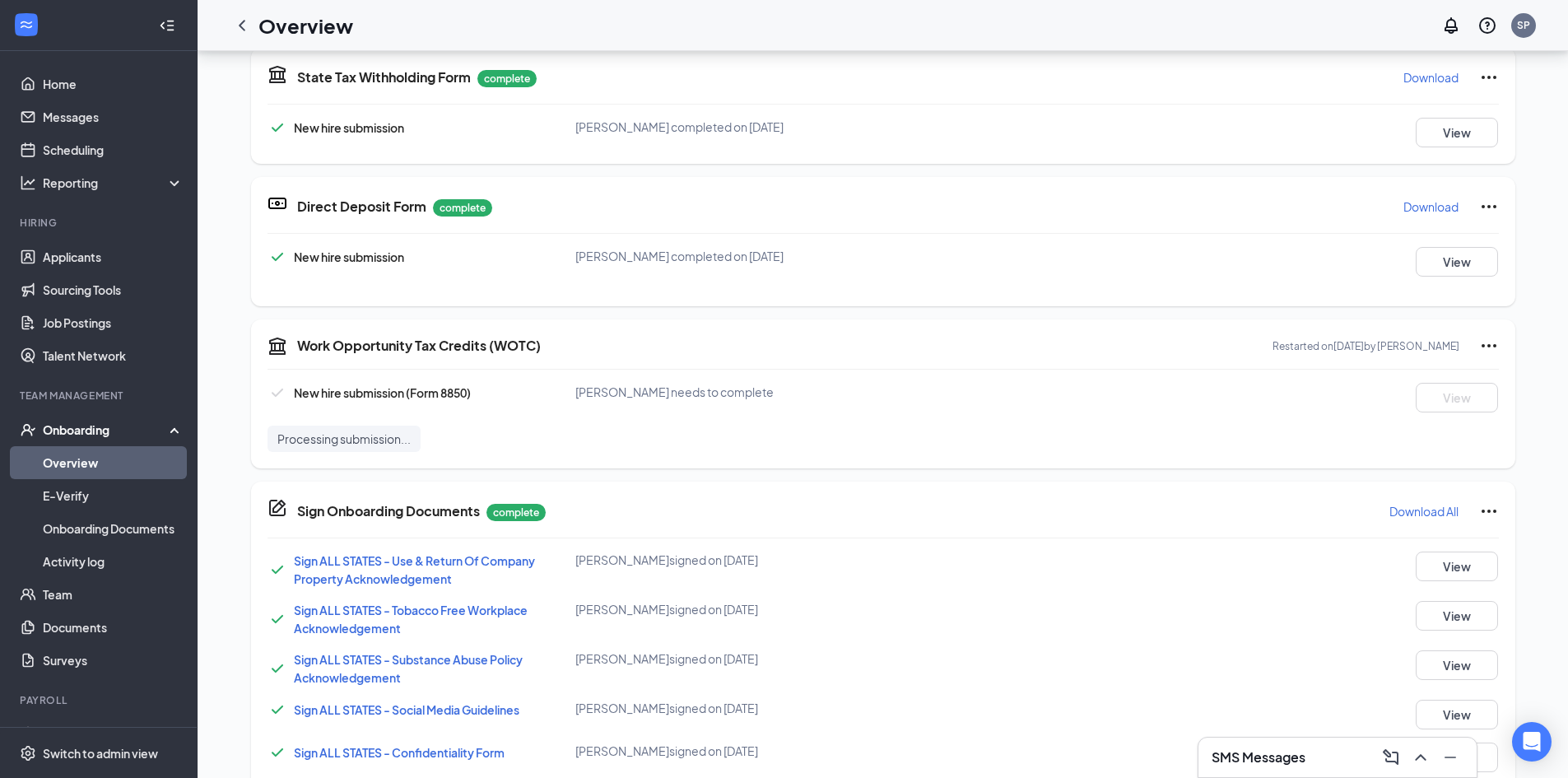
click at [1488, 341] on icon "Ellipses" at bounding box center [1489, 345] width 19 height 19
click at [1445, 410] on span "Mark as complete" at bounding box center [1399, 414] width 97 height 16
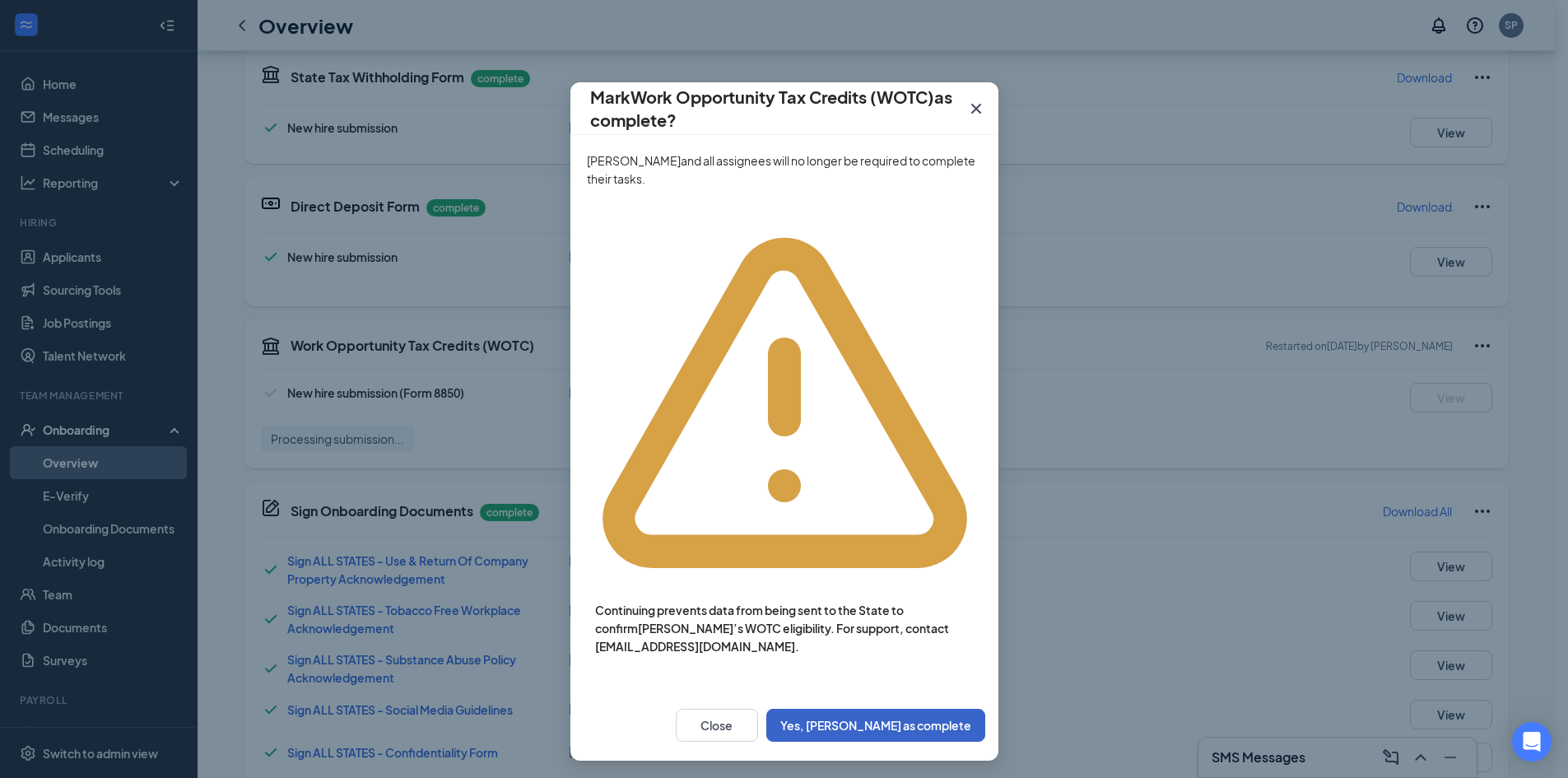
click at [918, 709] on button "Yes, [PERSON_NAME] as complete" at bounding box center [875, 726] width 219 height 33
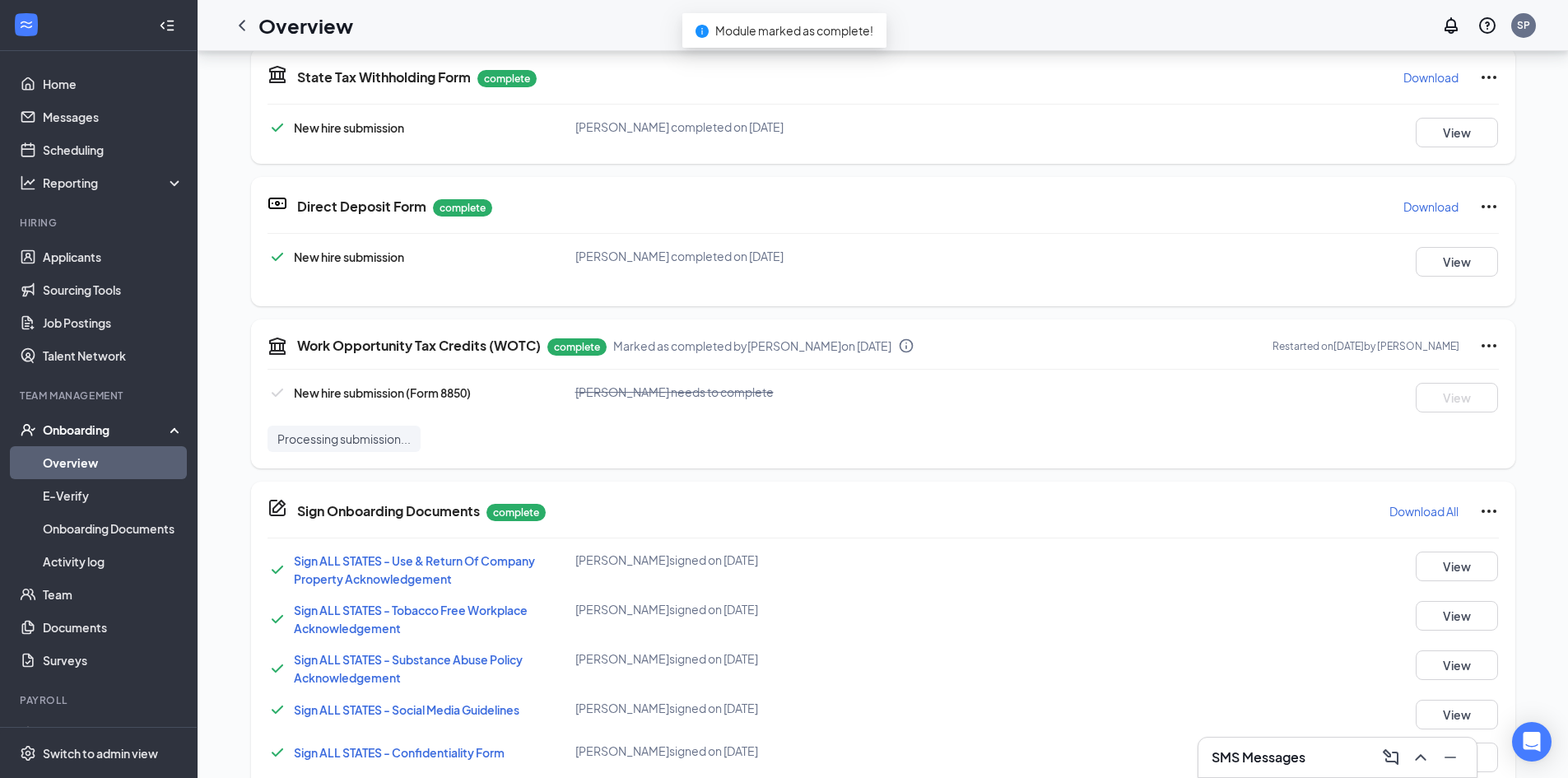
click at [1488, 347] on icon "Ellipses" at bounding box center [1489, 345] width 19 height 19
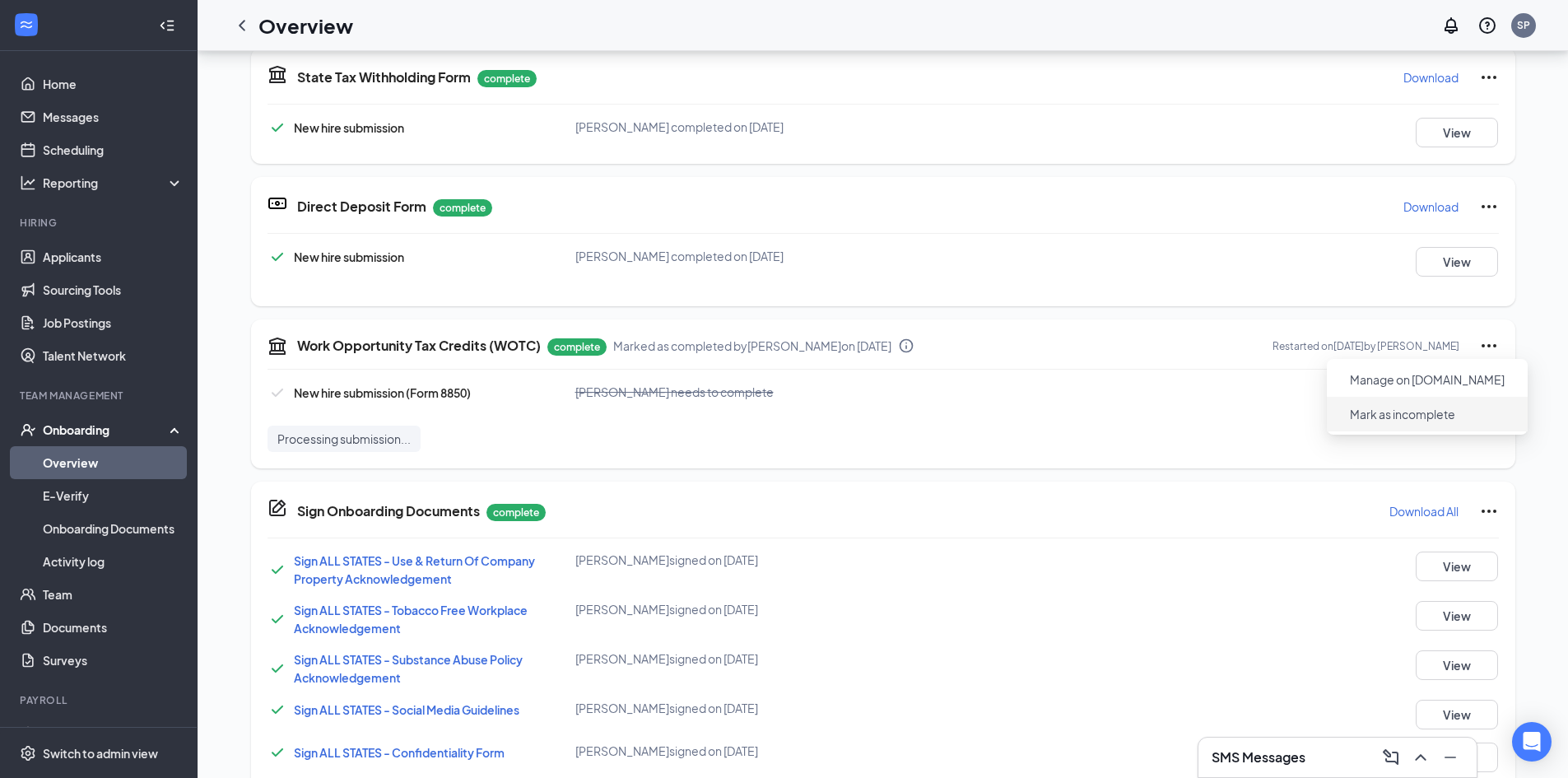
click at [1451, 410] on span "Mark as incomplete" at bounding box center [1403, 414] width 105 height 16
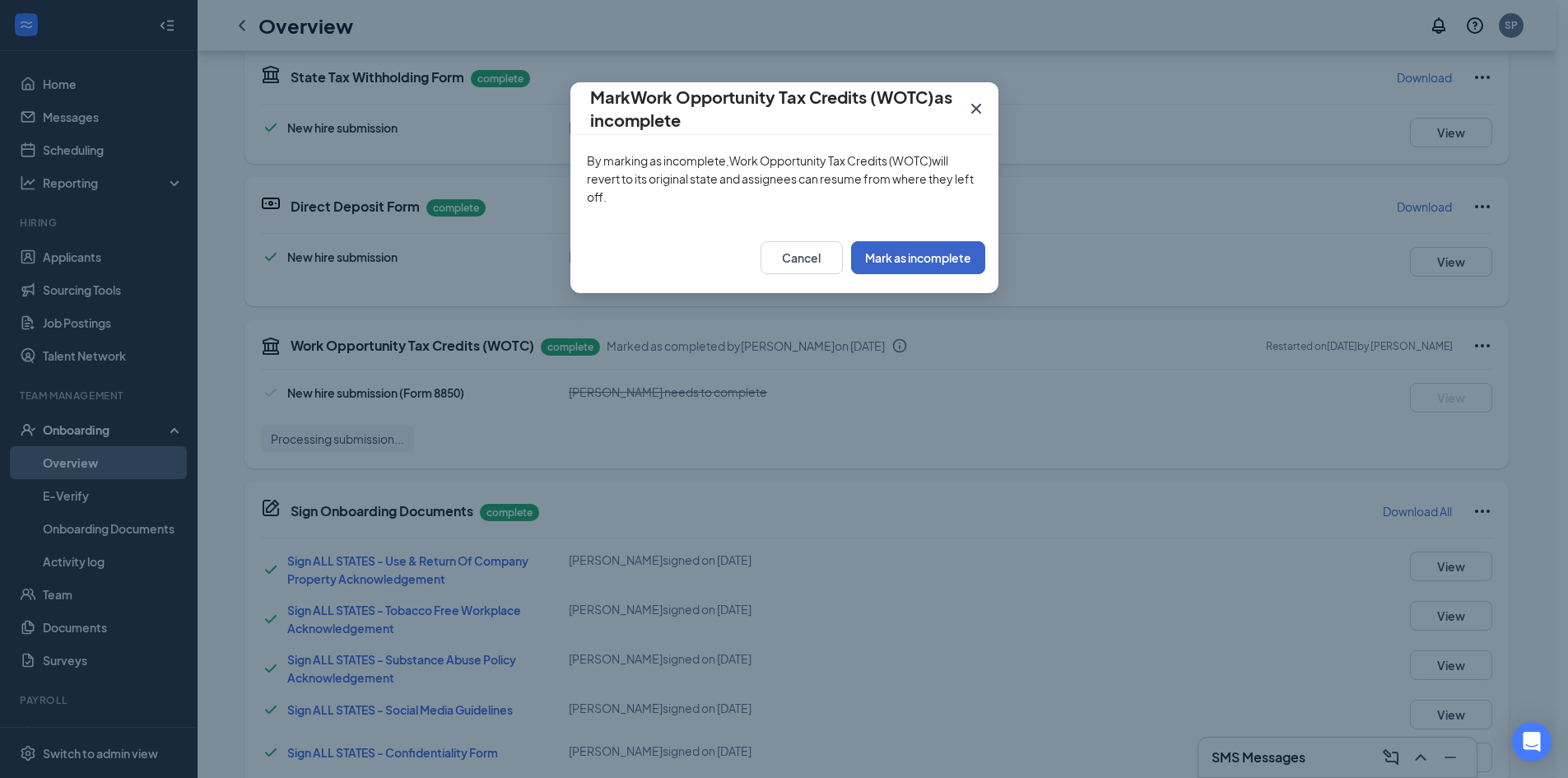
click at [907, 257] on button "Mark as incomplete" at bounding box center [918, 257] width 134 height 33
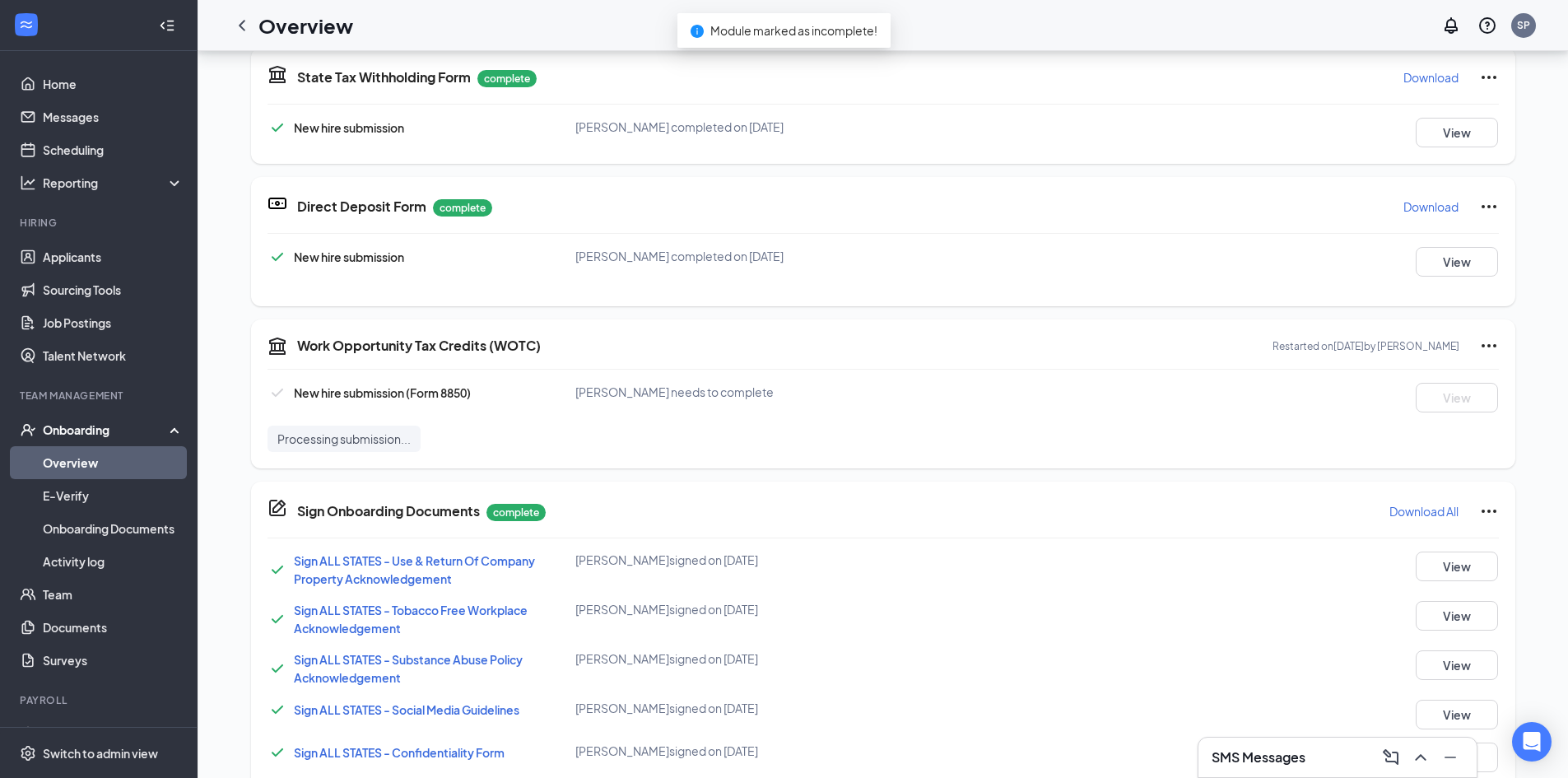
click at [355, 398] on span "New hire submission (Form 8850)" at bounding box center [382, 392] width 177 height 15
drag, startPoint x: 426, startPoint y: 348, endPoint x: 466, endPoint y: 349, distance: 40.0
click at [462, 349] on h5 "Work Opportunity Tax Credits (WOTC)" at bounding box center [419, 345] width 244 height 18
click at [1480, 349] on icon "Ellipses" at bounding box center [1489, 345] width 19 height 19
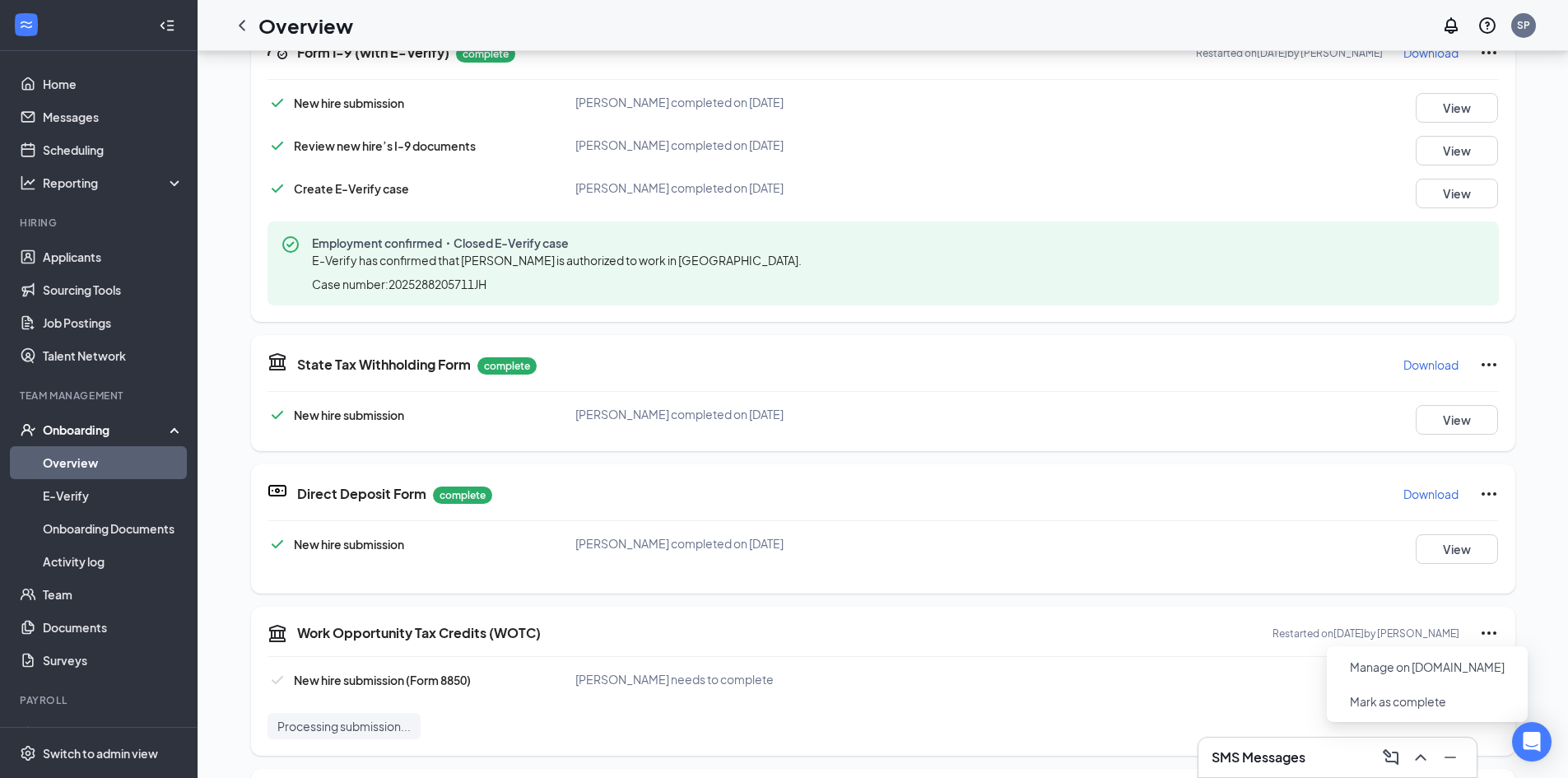
scroll to position [577, 0]
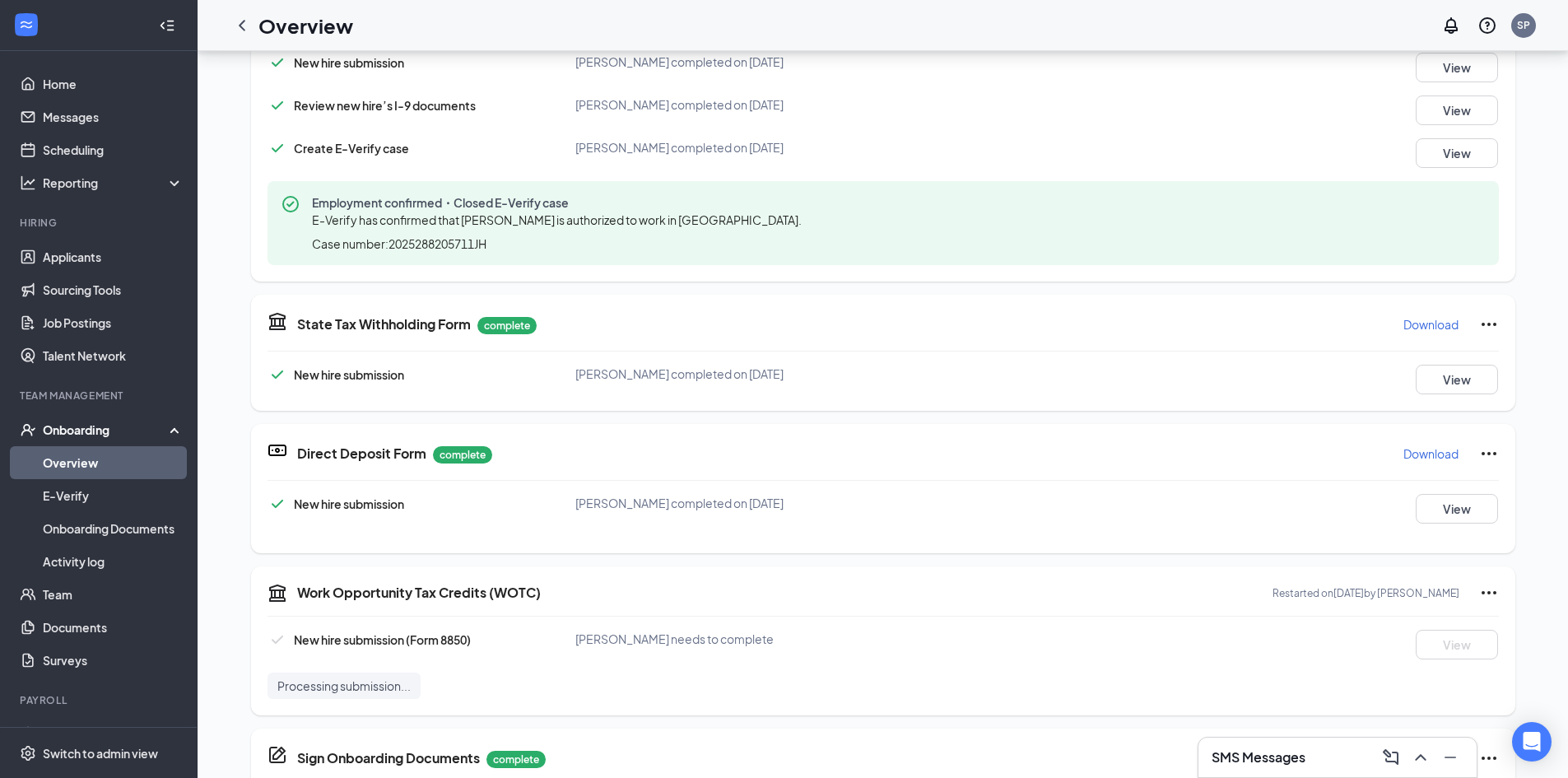
click at [413, 594] on h5 "Work Opportunity Tax Credits (WOTC)" at bounding box center [419, 592] width 244 height 18
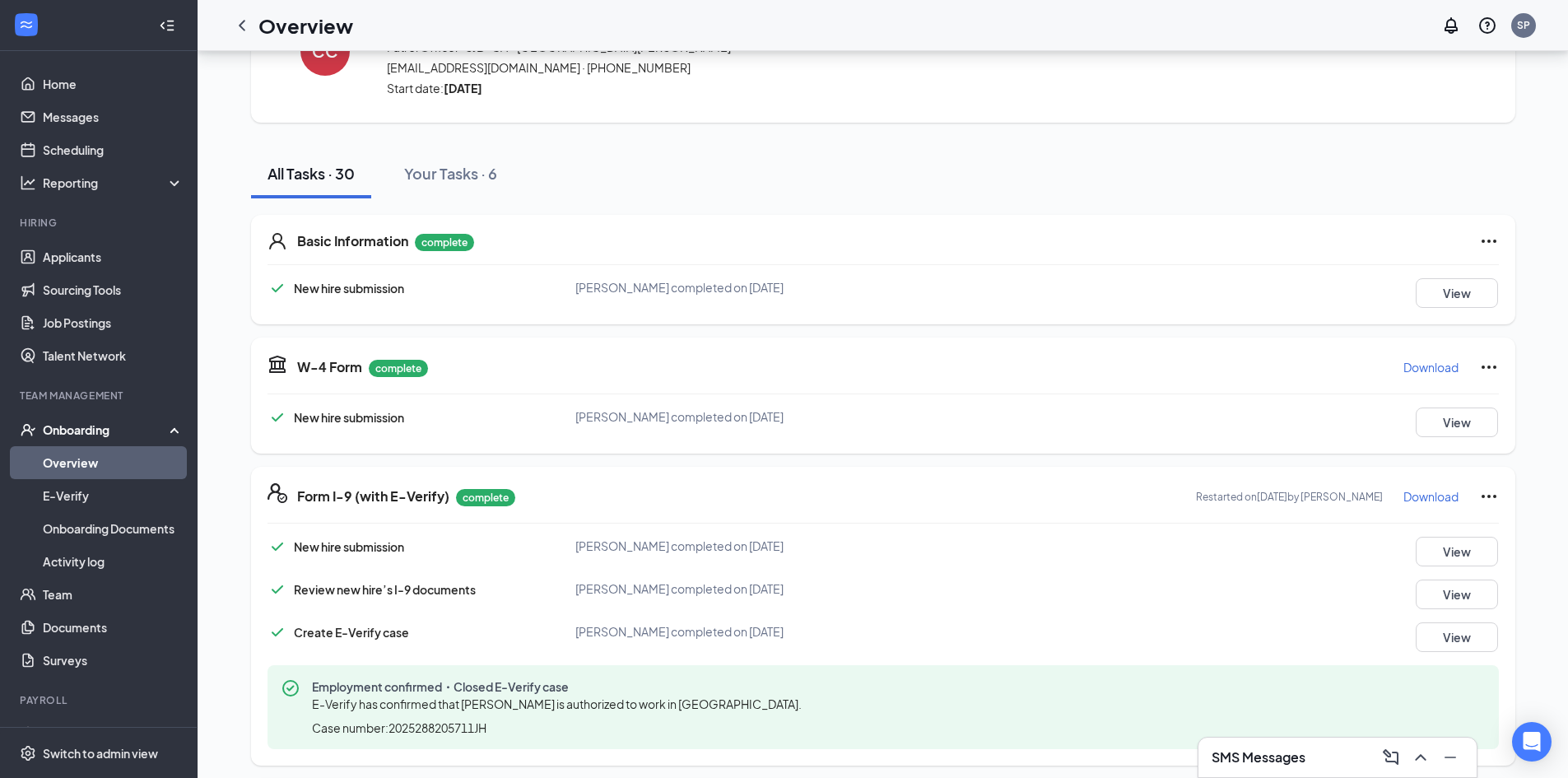
scroll to position [0, 0]
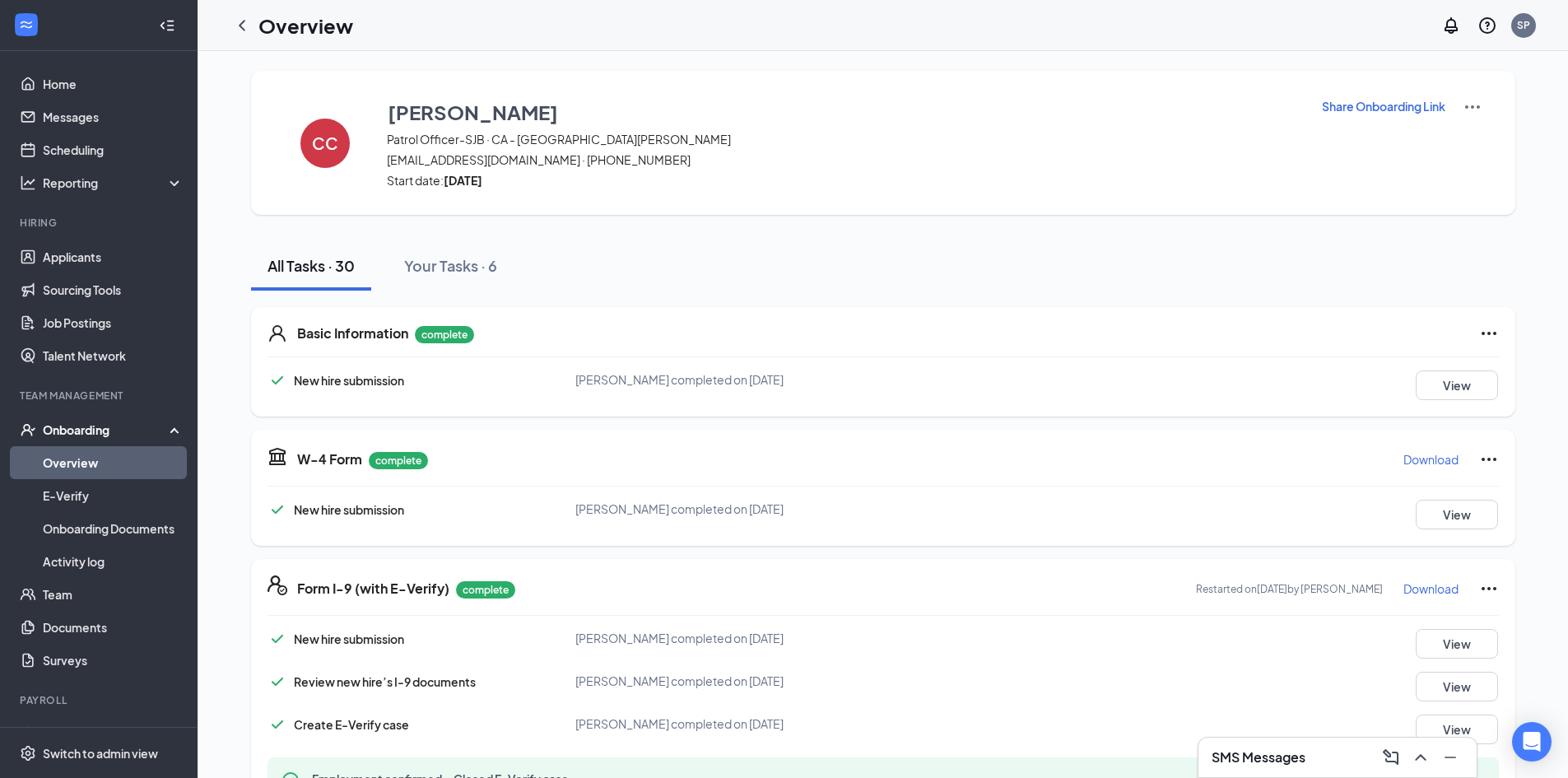
click at [1376, 112] on p "Share Onboarding Link" at bounding box center [1384, 105] width 124 height 16
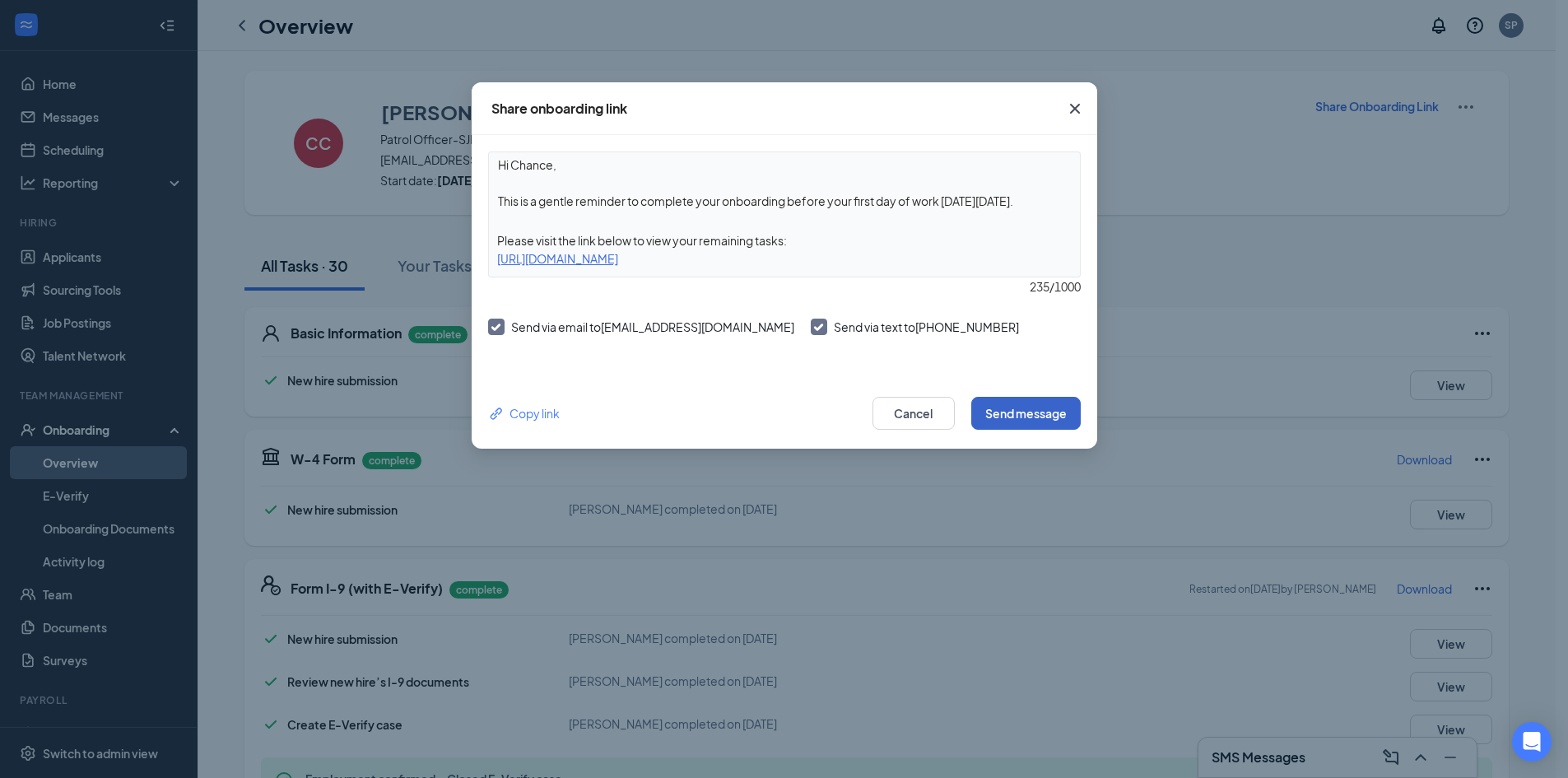
click at [1013, 410] on button "Send message" at bounding box center [1025, 413] width 109 height 33
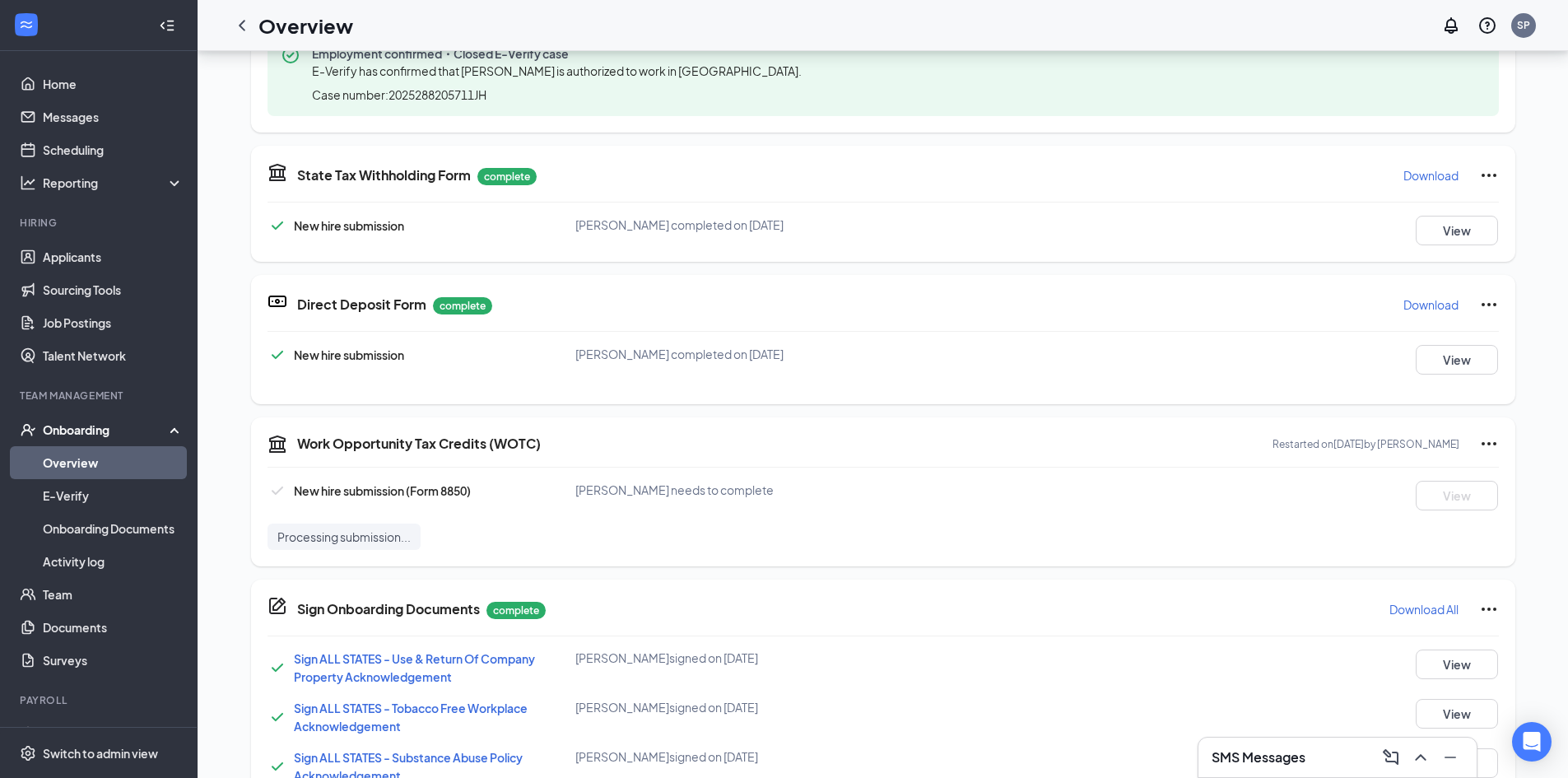
scroll to position [741, 0]
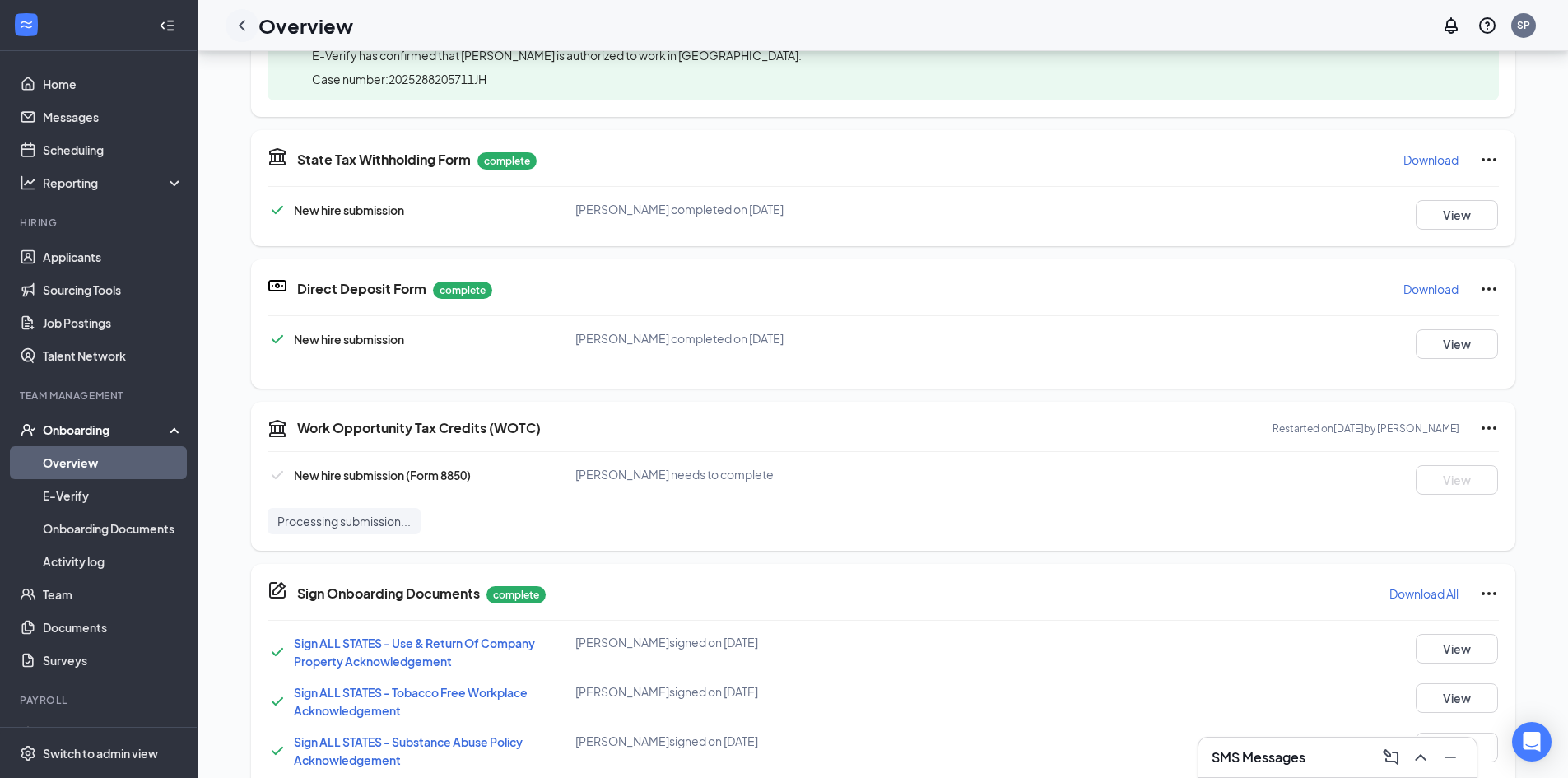
click at [241, 29] on icon "ChevronLeft" at bounding box center [242, 25] width 19 height 19
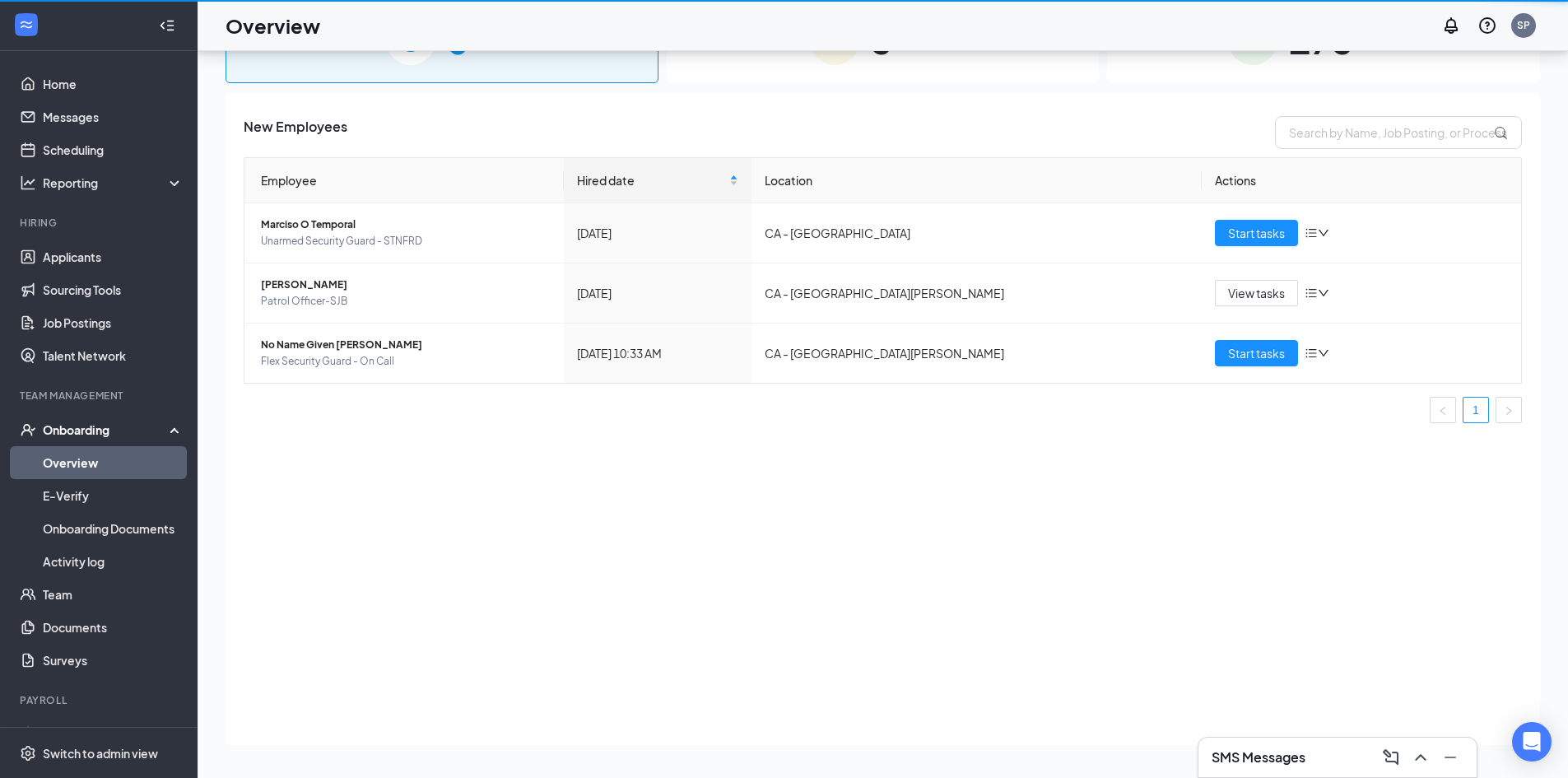
scroll to position [75, 0]
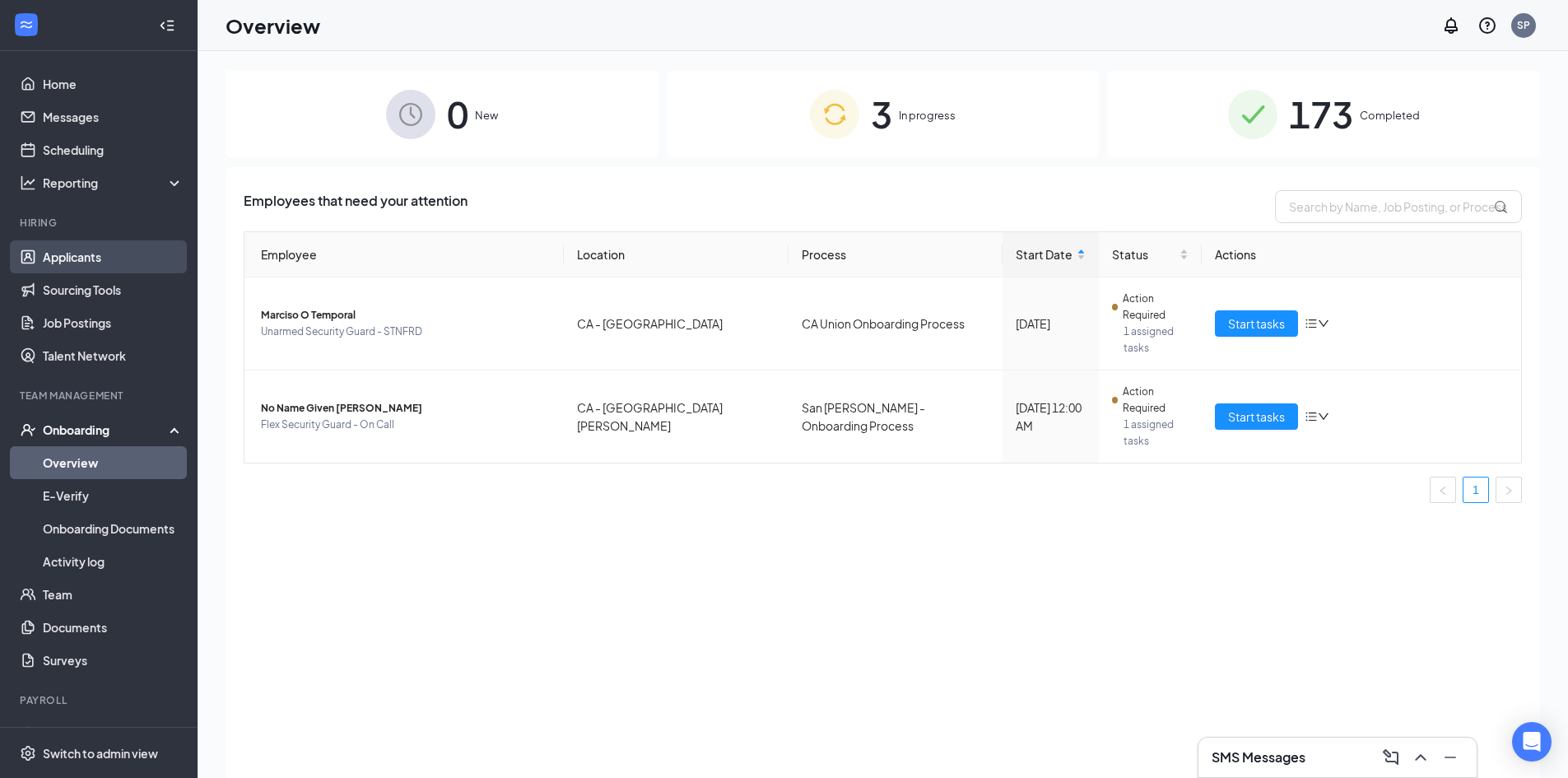
click at [100, 269] on link "Applicants" at bounding box center [113, 257] width 141 height 33
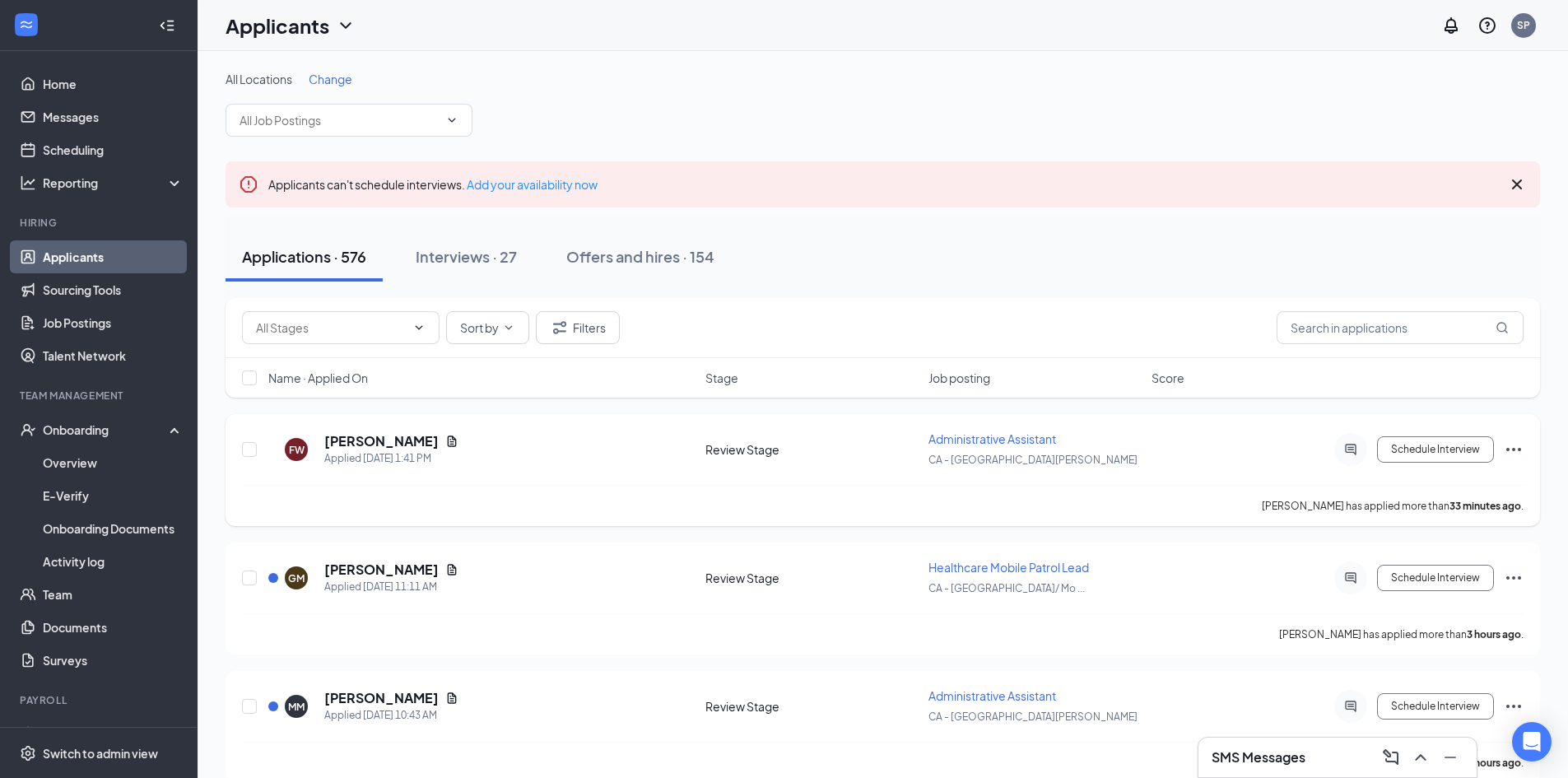
click at [995, 438] on span "Administrative Assistant" at bounding box center [992, 438] width 128 height 15
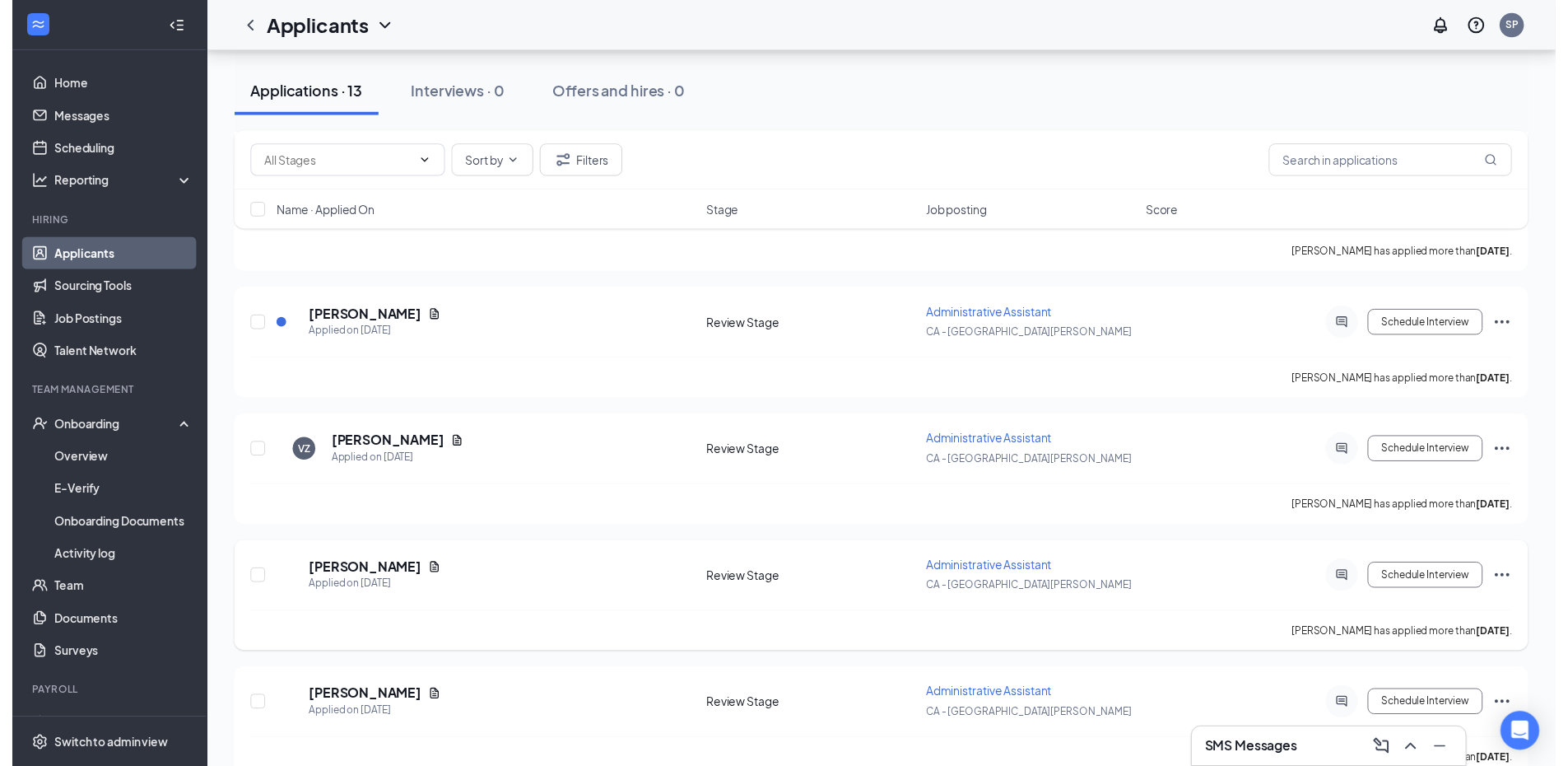
scroll to position [757, 0]
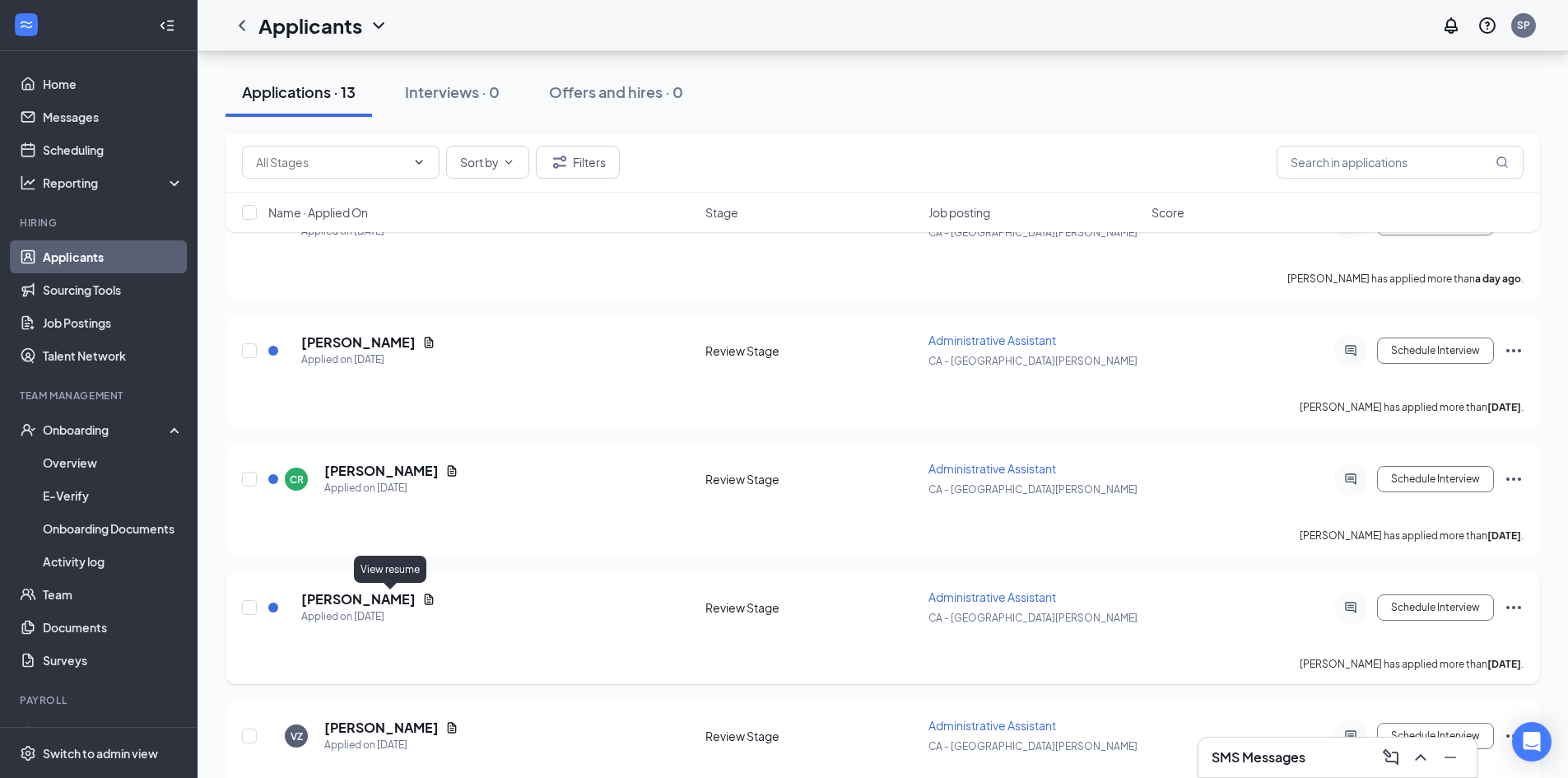
click at [423, 601] on icon "Document" at bounding box center [429, 600] width 14 height 14
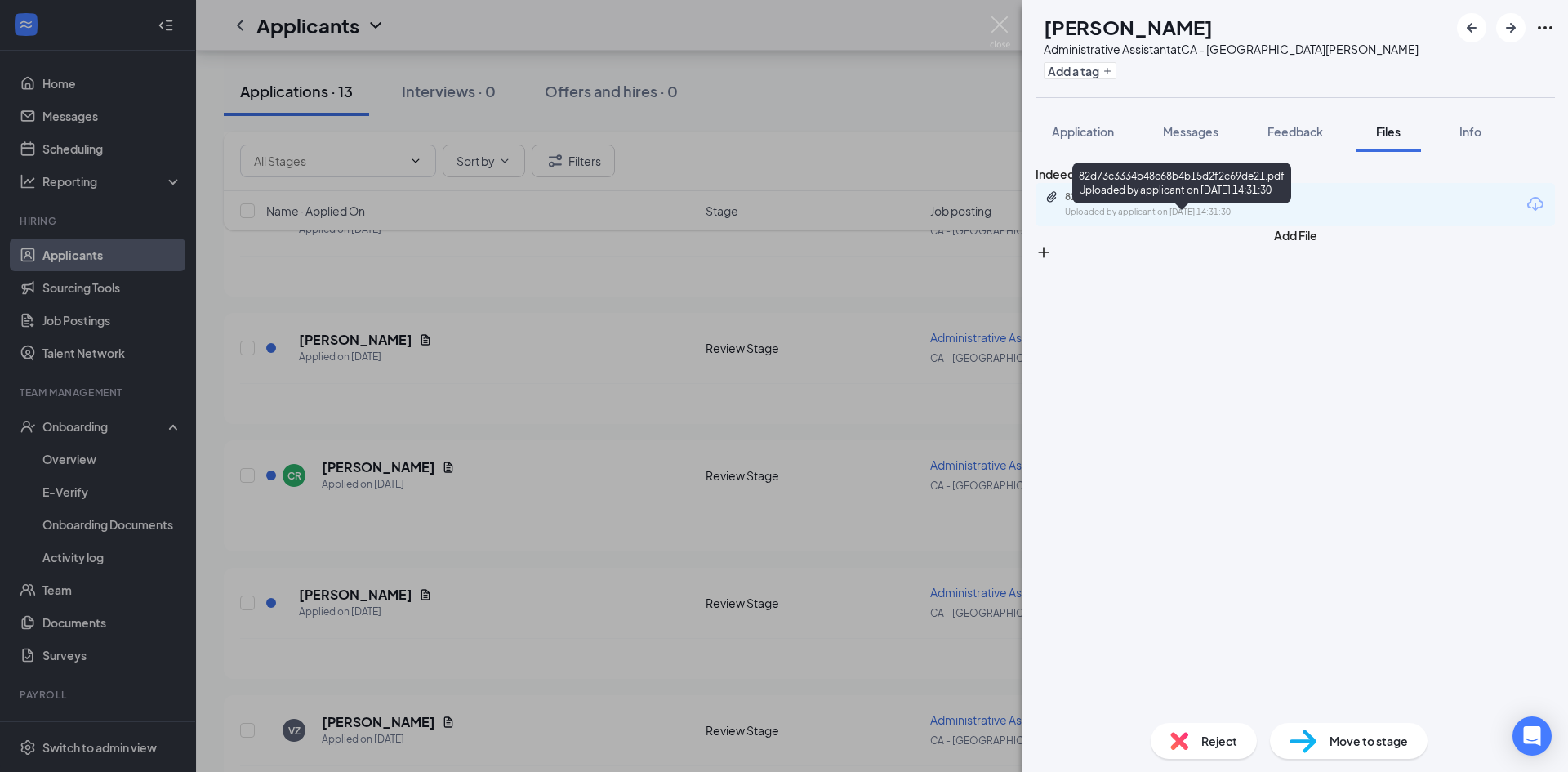
click at [1174, 204] on div "82d73c3334b48c68b4b15d2f2c69de21.pdf" at bounding box center [1179, 197] width 228 height 13
drag, startPoint x: 630, startPoint y: 419, endPoint x: 604, endPoint y: 398, distance: 33.4
click at [629, 419] on div "AL [PERSON_NAME] Administrative Assistant at CA - [GEOGRAPHIC_DATA][PERSON_NAME…" at bounding box center [784, 386] width 1568 height 772
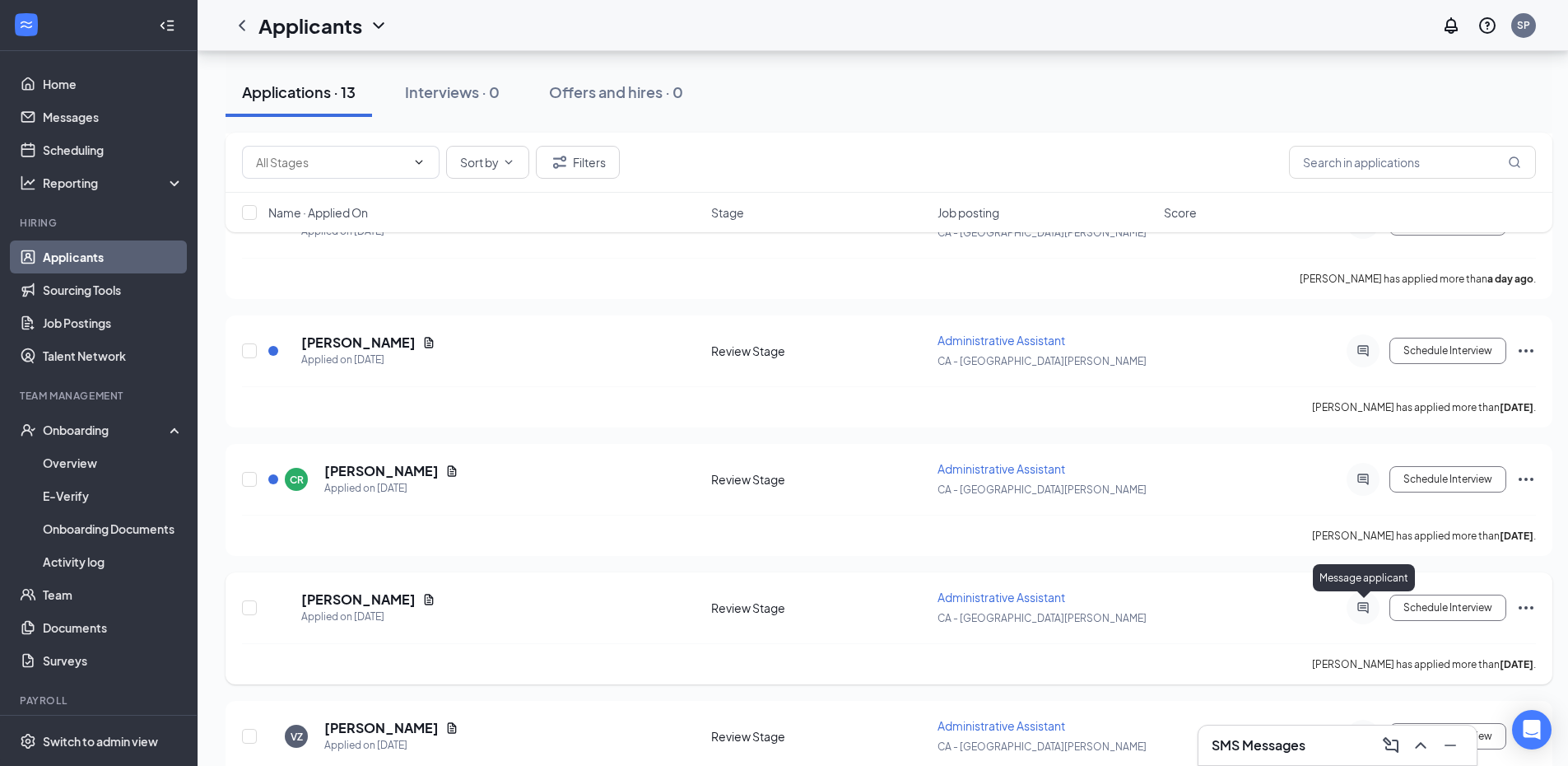
click at [1363, 606] on icon "ActiveChat" at bounding box center [1363, 607] width 19 height 14
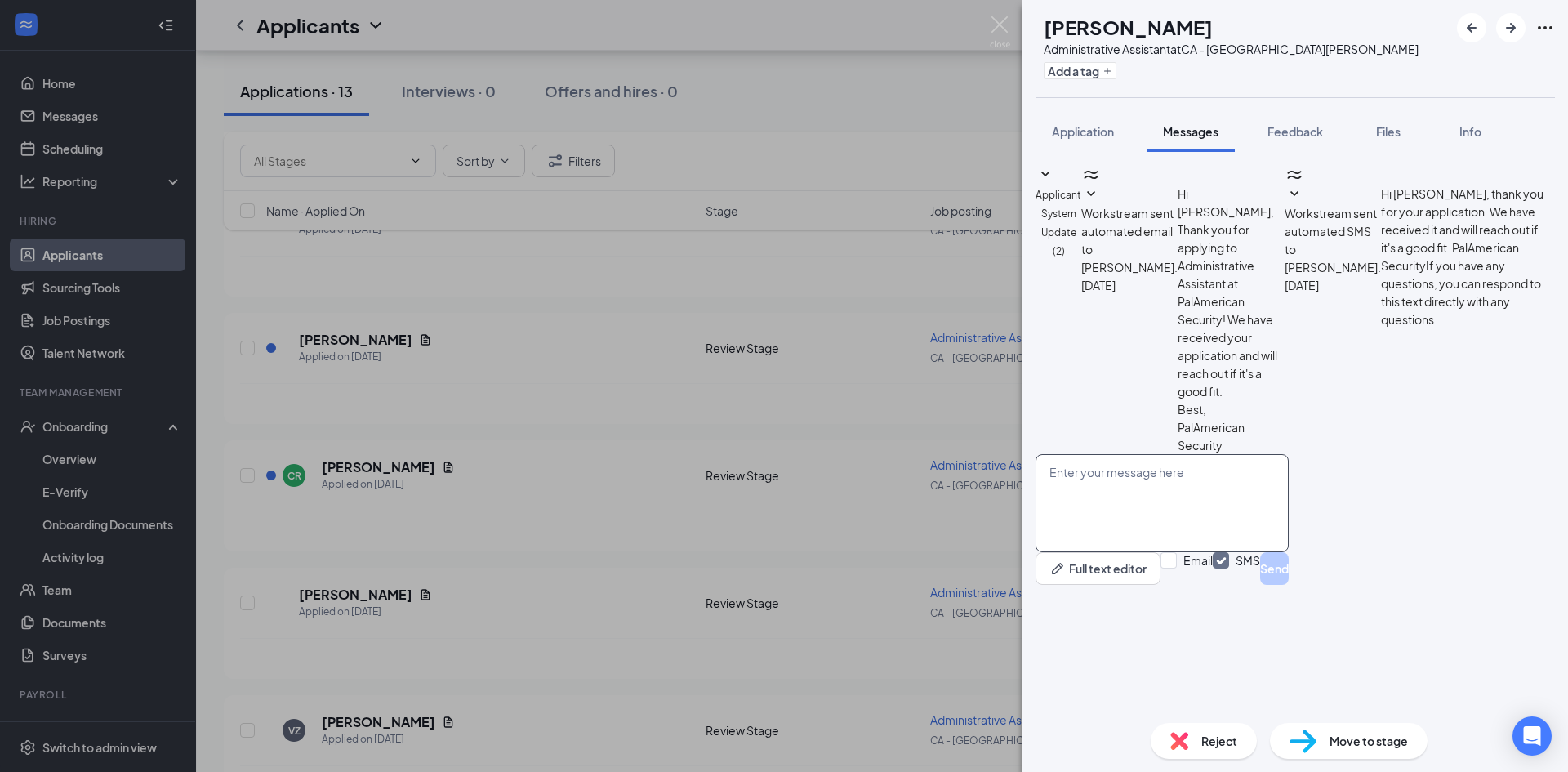
click at [1262, 552] on textarea at bounding box center [1162, 503] width 253 height 98
type textarea "Hello [PERSON_NAME], My name is [PERSON_NAME] and I am reaching"
drag, startPoint x: 1384, startPoint y: 573, endPoint x: 909, endPoint y: 580, distance: 475.1
click at [909, 580] on div "AL [PERSON_NAME] Administrative Assistant at CA - [GEOGRAPHIC_DATA][PERSON_NAME…" at bounding box center [784, 386] width 1568 height 772
click at [764, 571] on div "AL [PERSON_NAME] Administrative Assistant at CA - [GEOGRAPHIC_DATA][PERSON_NAME…" at bounding box center [784, 386] width 1568 height 772
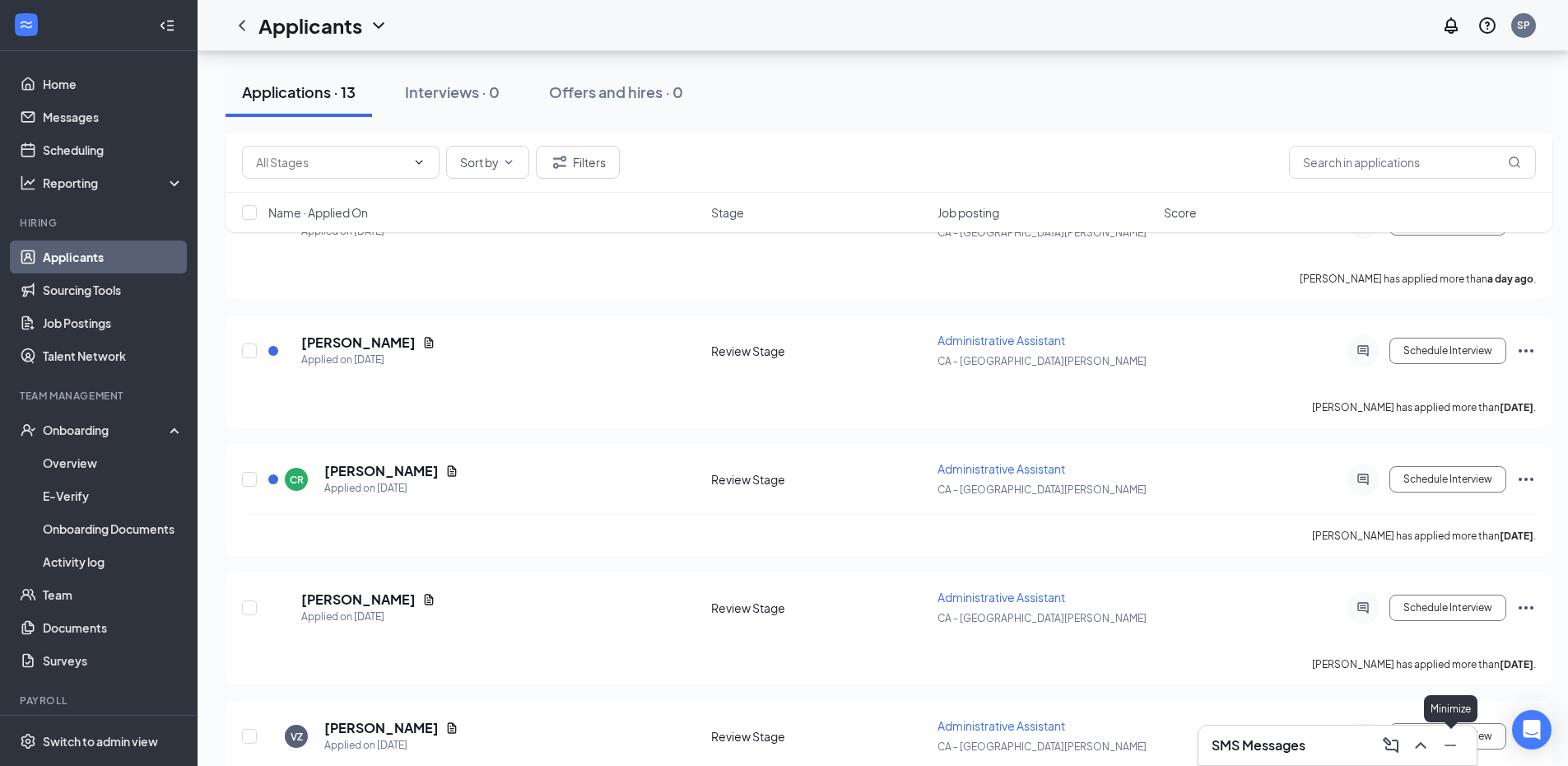
click at [1424, 747] on icon "ChevronUp" at bounding box center [1420, 745] width 11 height 7
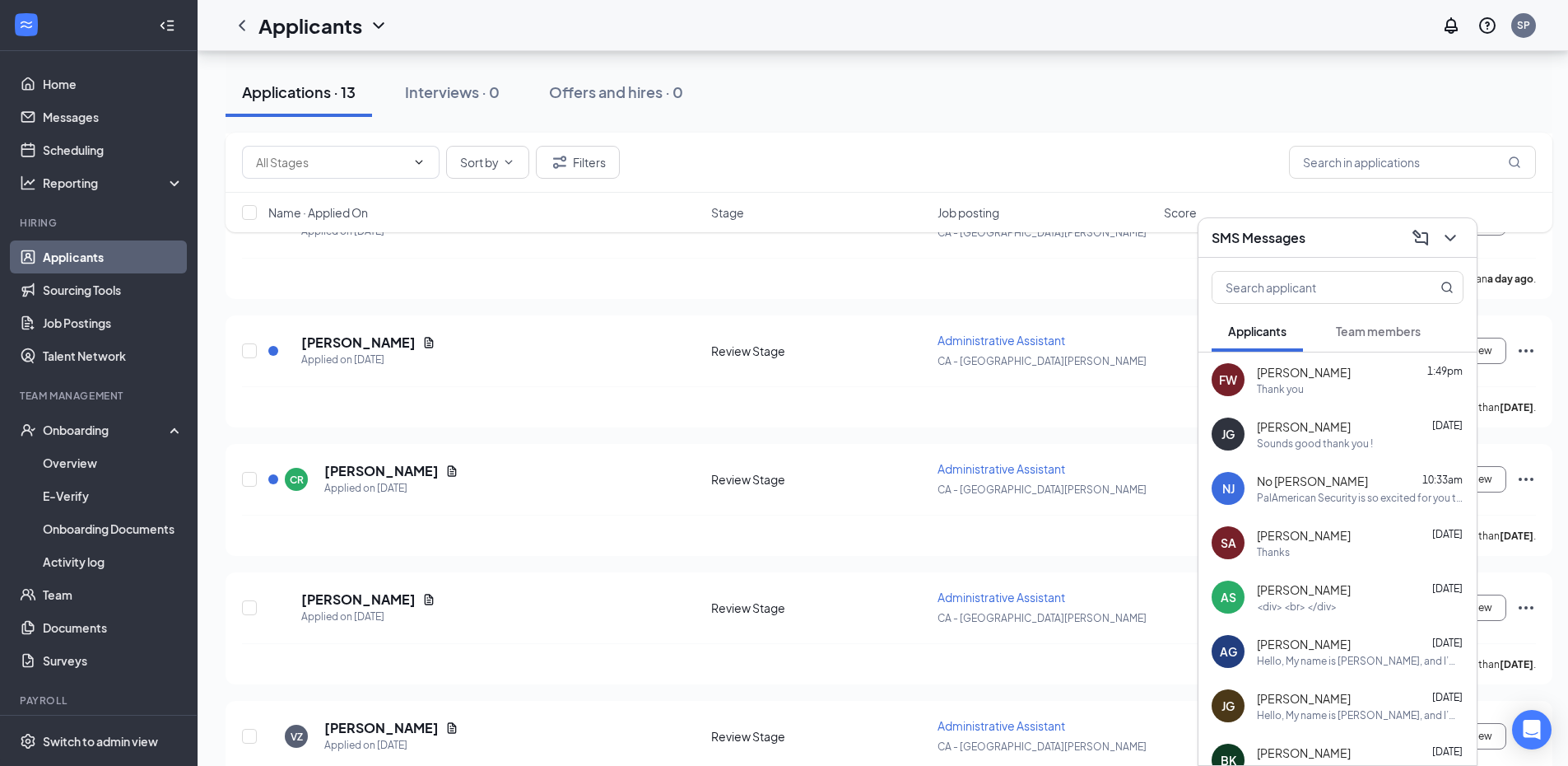
scroll to position [82, 0]
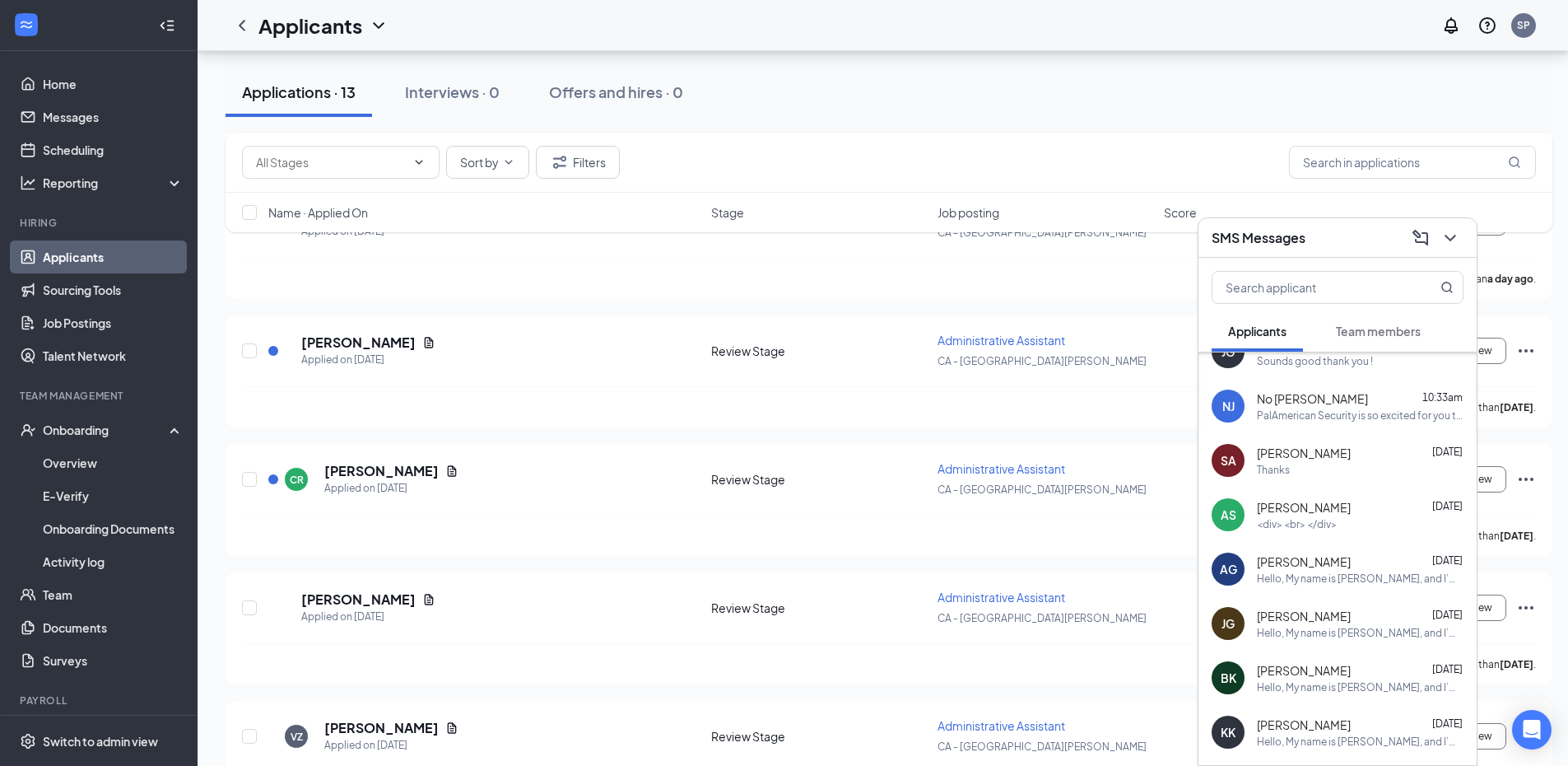
click at [1319, 611] on span "[PERSON_NAME]" at bounding box center [1304, 615] width 94 height 16
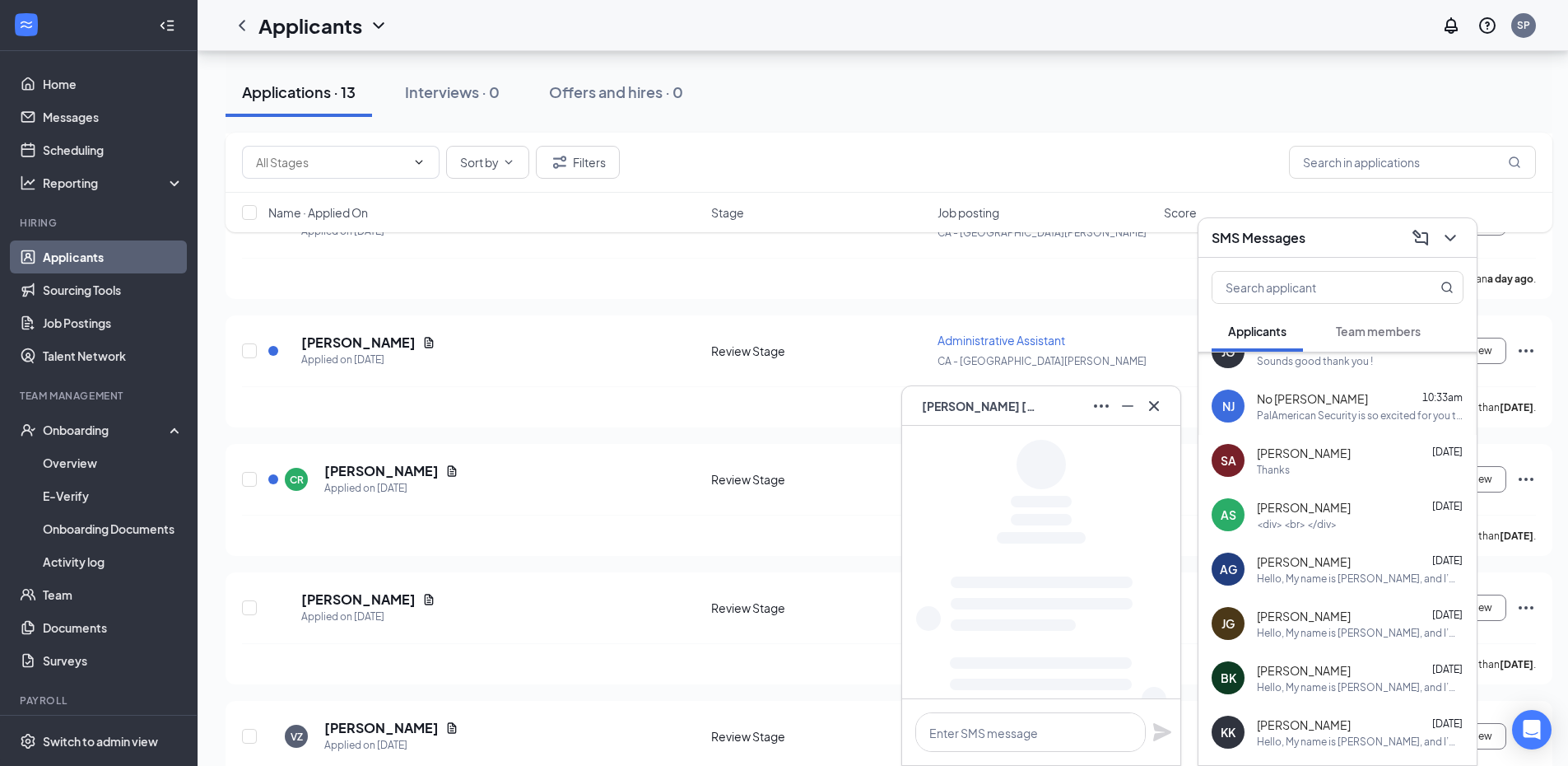
click at [1307, 585] on div "AG [PERSON_NAME] [DATE] Hello, My name is [PERSON_NAME], and I’m reaching out f…" at bounding box center [1338, 569] width 279 height 54
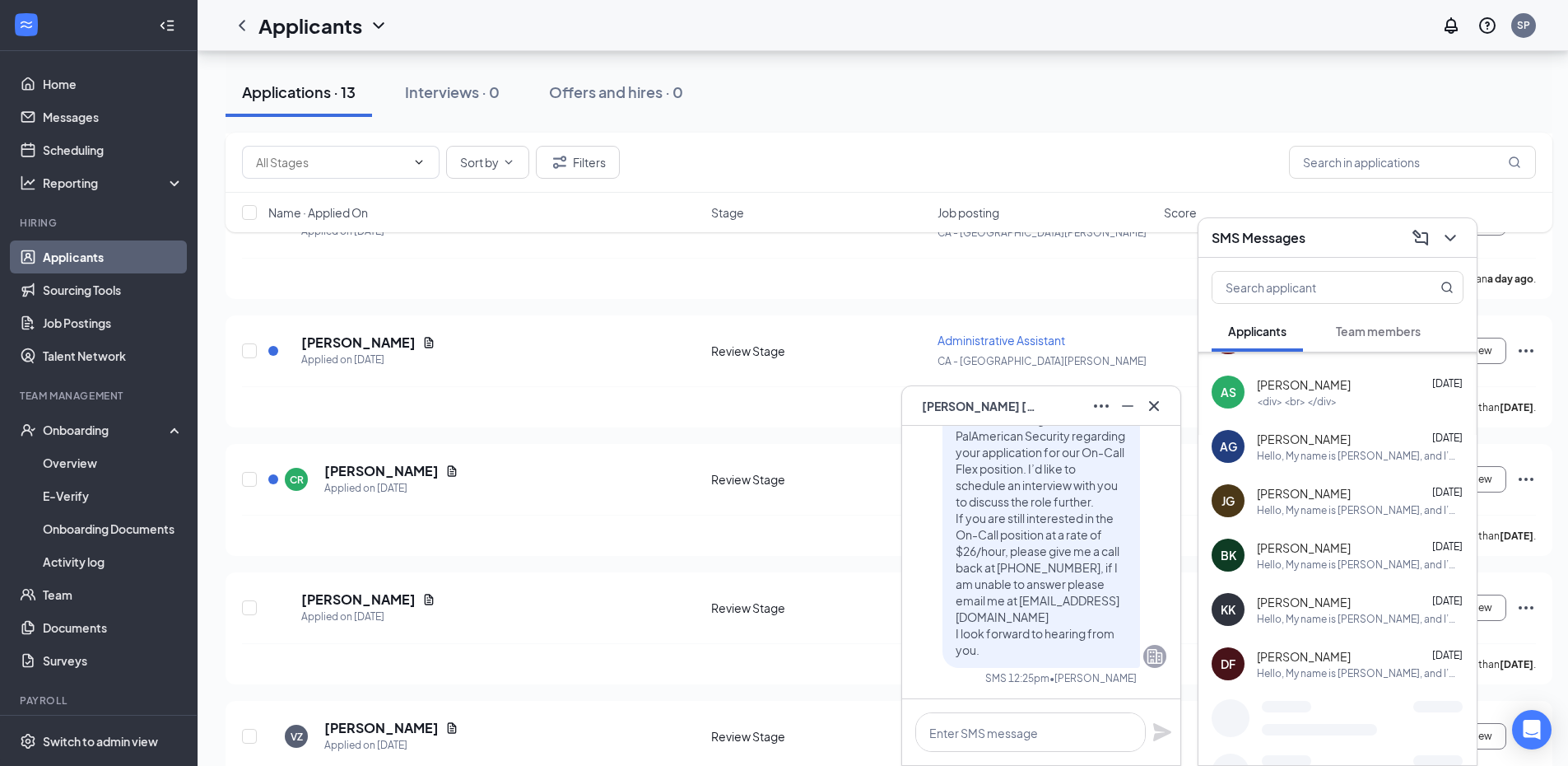
scroll to position [213, 0]
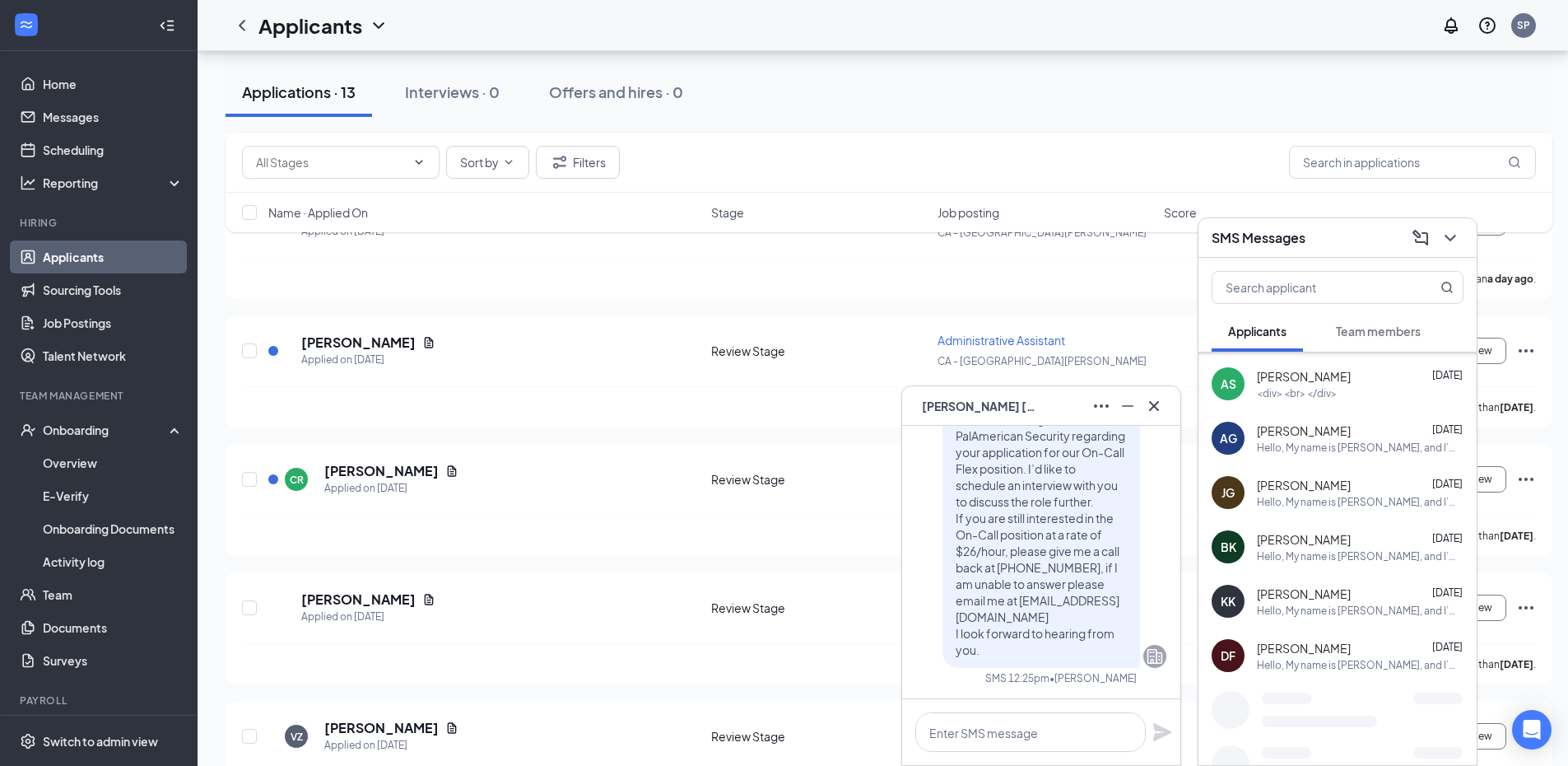
click at [1311, 601] on span "[PERSON_NAME]" at bounding box center [1304, 593] width 94 height 16
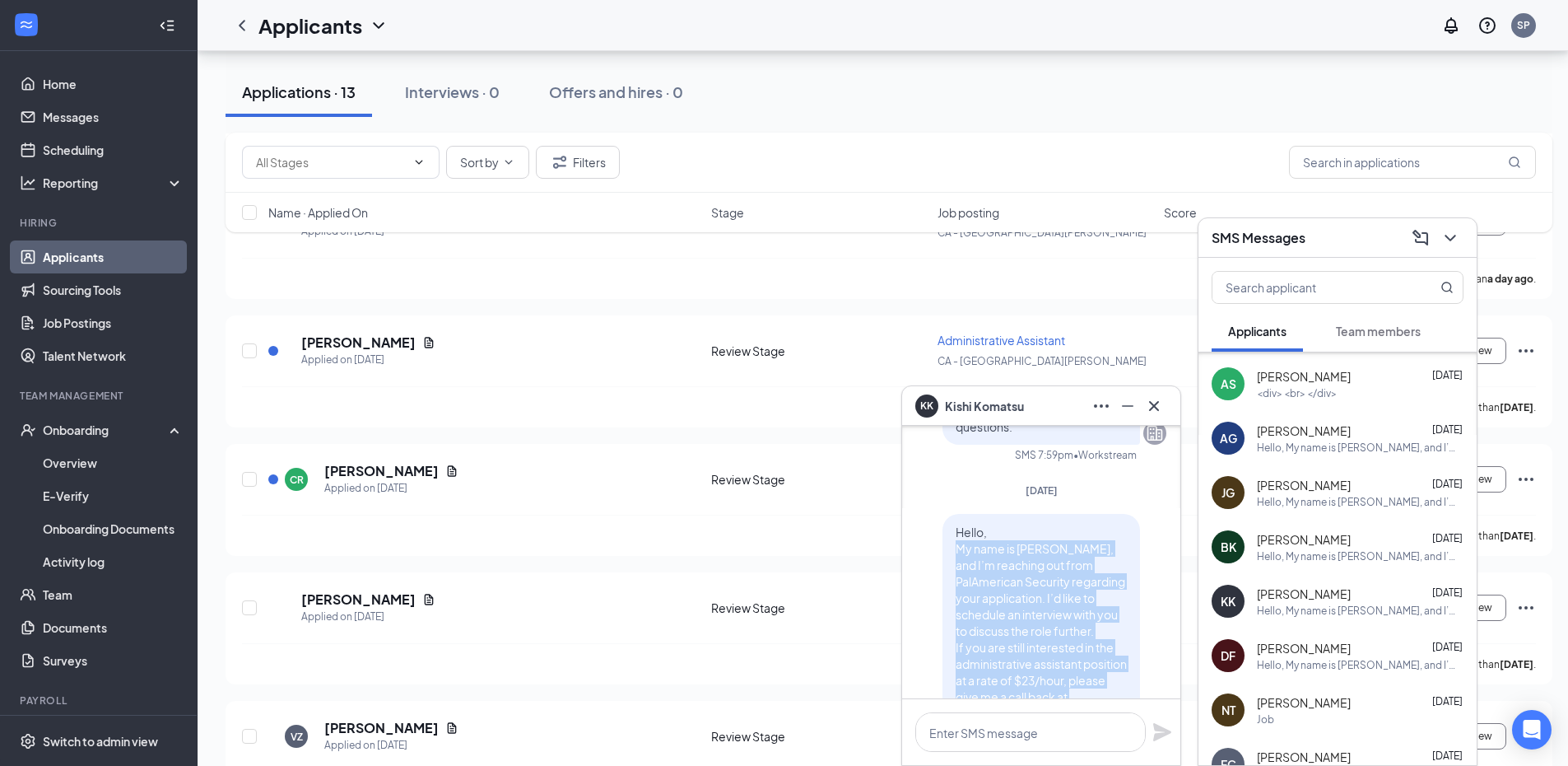
scroll to position [-164, 0]
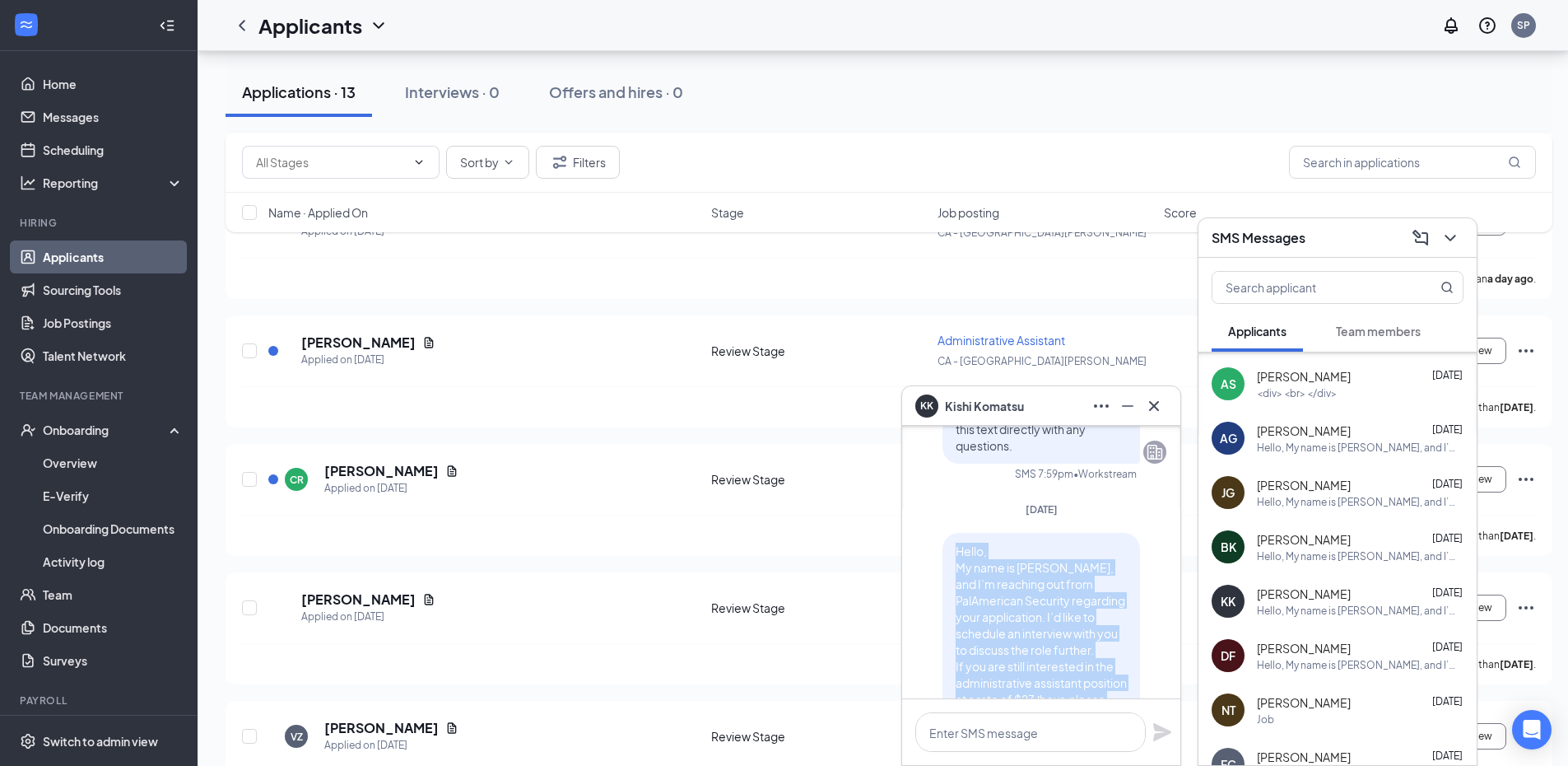
drag, startPoint x: 991, startPoint y: 652, endPoint x: 946, endPoint y: 545, distance: 116.1
click at [956, 545] on p "Hello, My name is [PERSON_NAME], and I’m reaching out from PalAmerican Security…" at bounding box center [1041, 682] width 171 height 280
copy span "Hello, My name is [PERSON_NAME], and I’m reaching out from PalAmerican Security…"
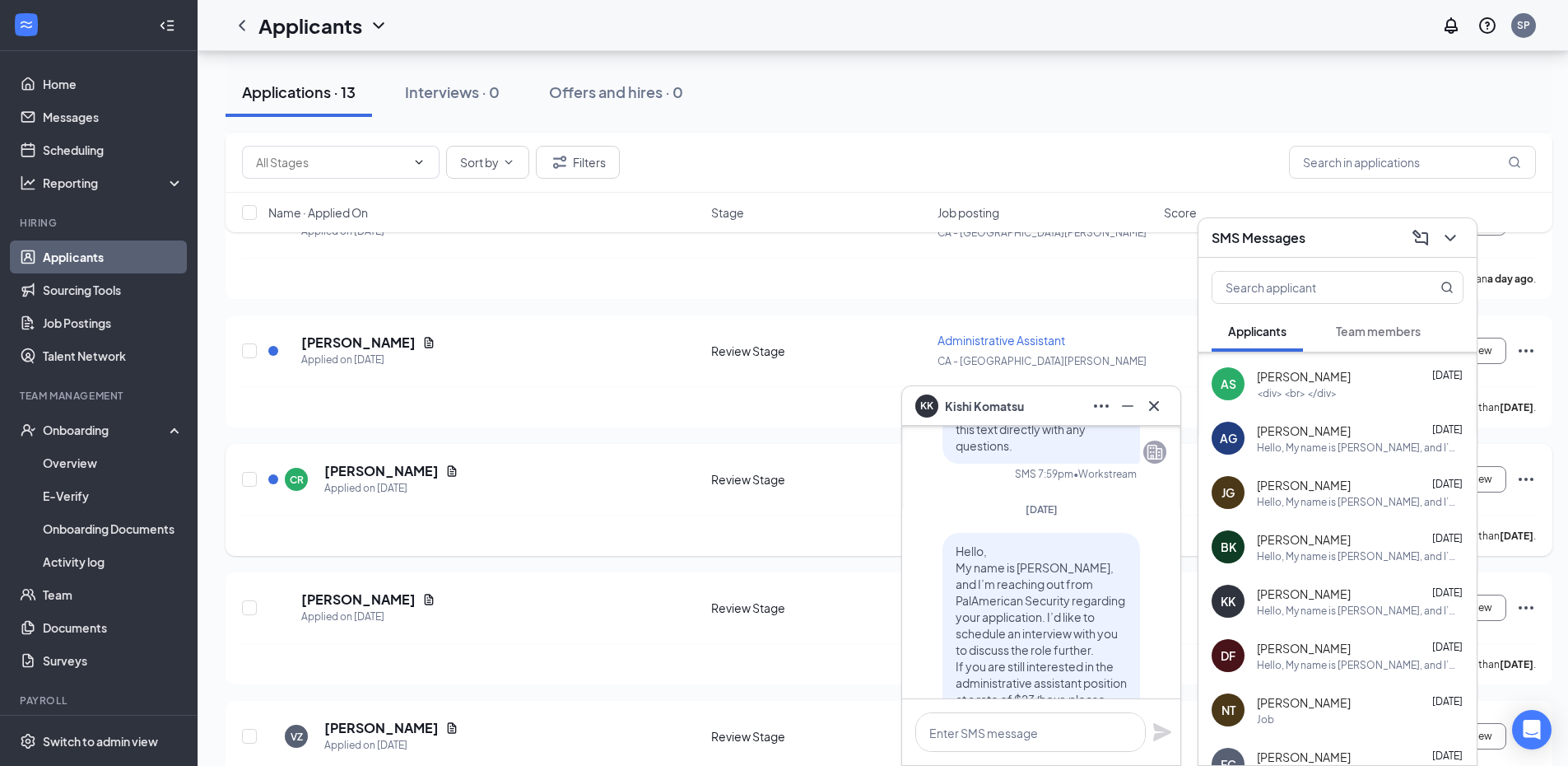
click at [627, 527] on div "[PERSON_NAME] has applied more than [DATE] ." at bounding box center [889, 535] width 1294 height 42
click at [888, 619] on div "AL [PERSON_NAME] Applied on [DATE] Review Stage Administrative Assistant CA - […" at bounding box center [889, 616] width 1294 height 54
click at [1155, 401] on icon "Cross" at bounding box center [1154, 405] width 19 height 19
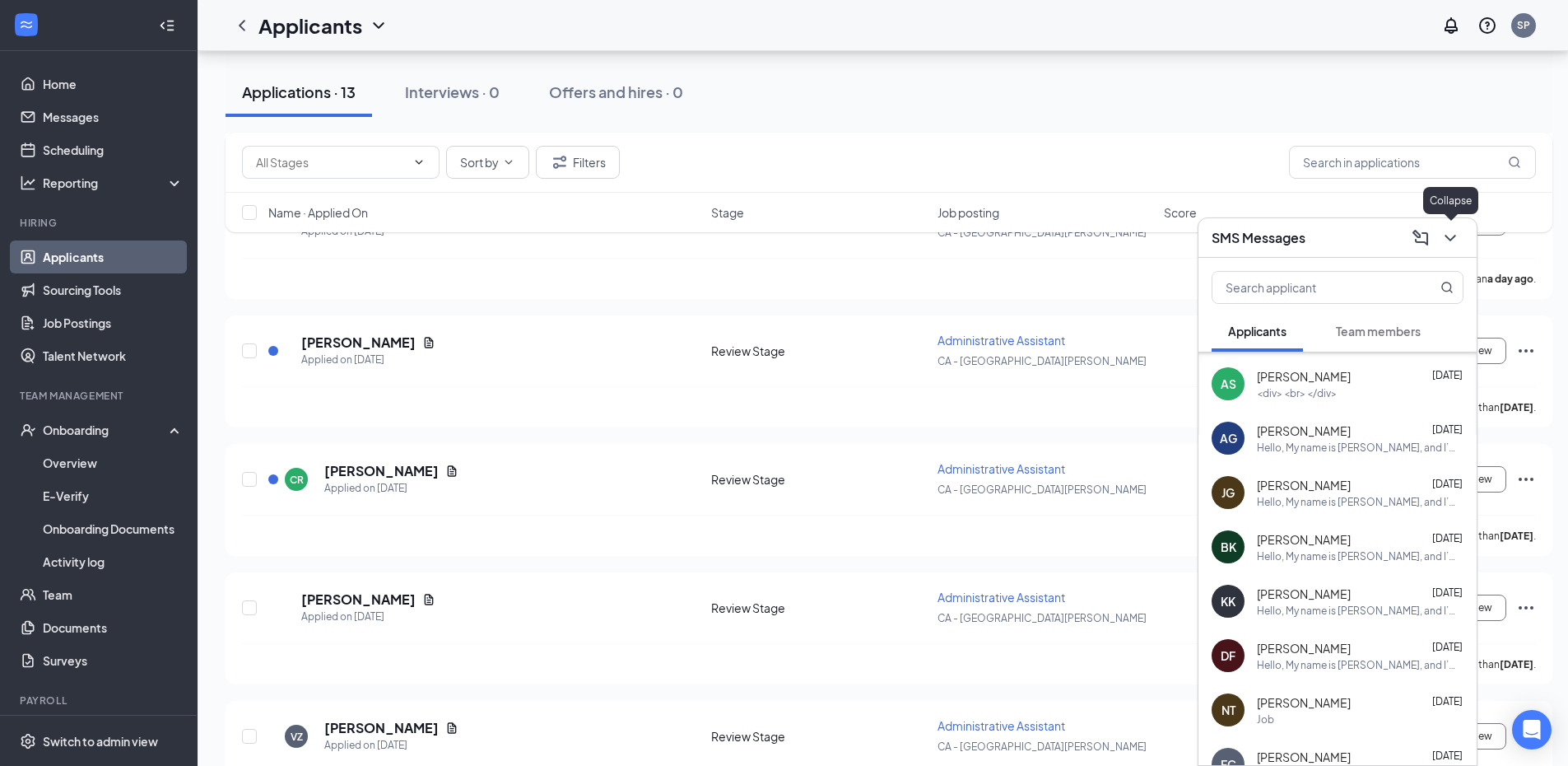
click at [1454, 228] on icon "ChevronDown" at bounding box center [1450, 238] width 19 height 19
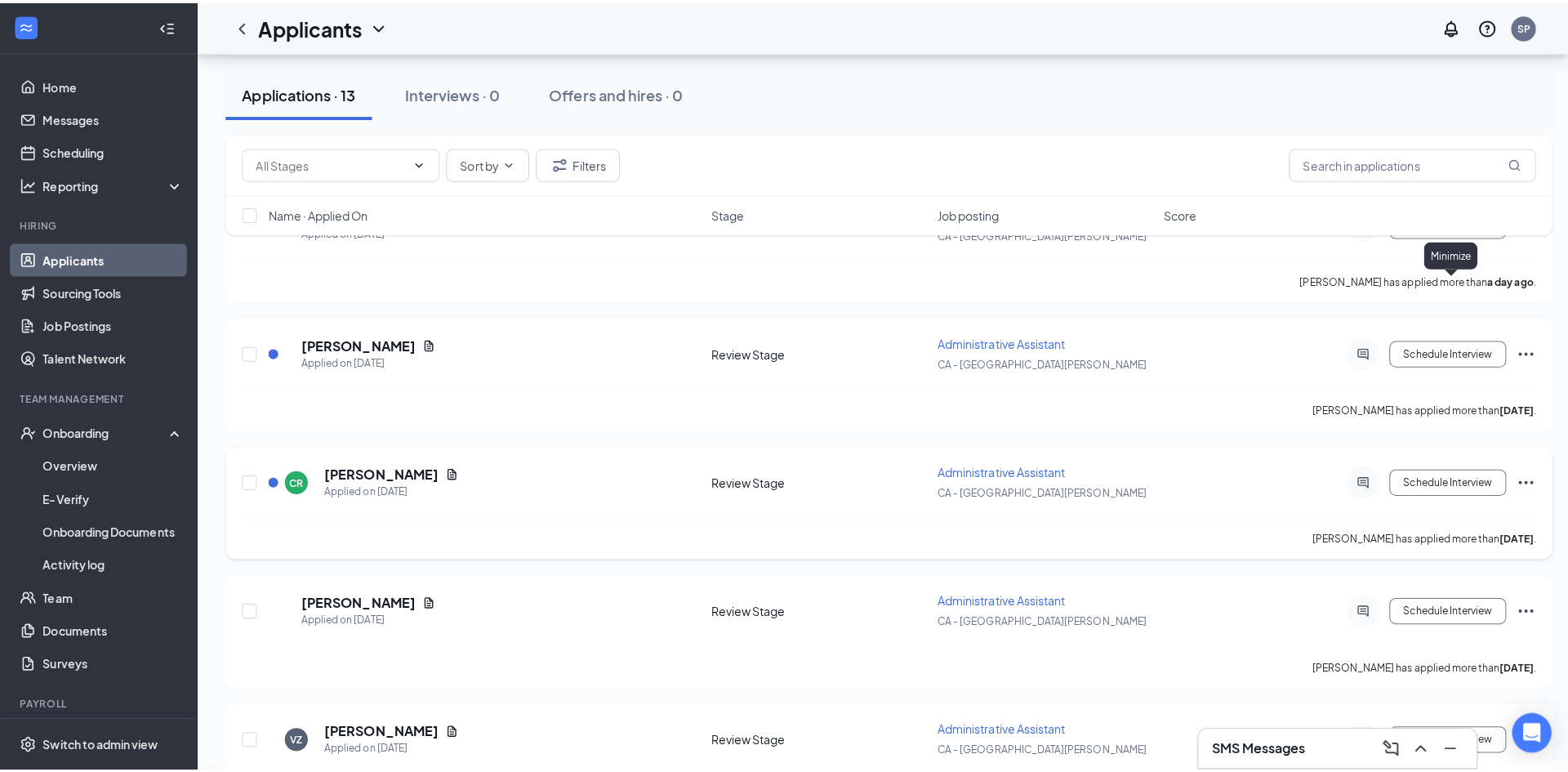
scroll to position [0, 0]
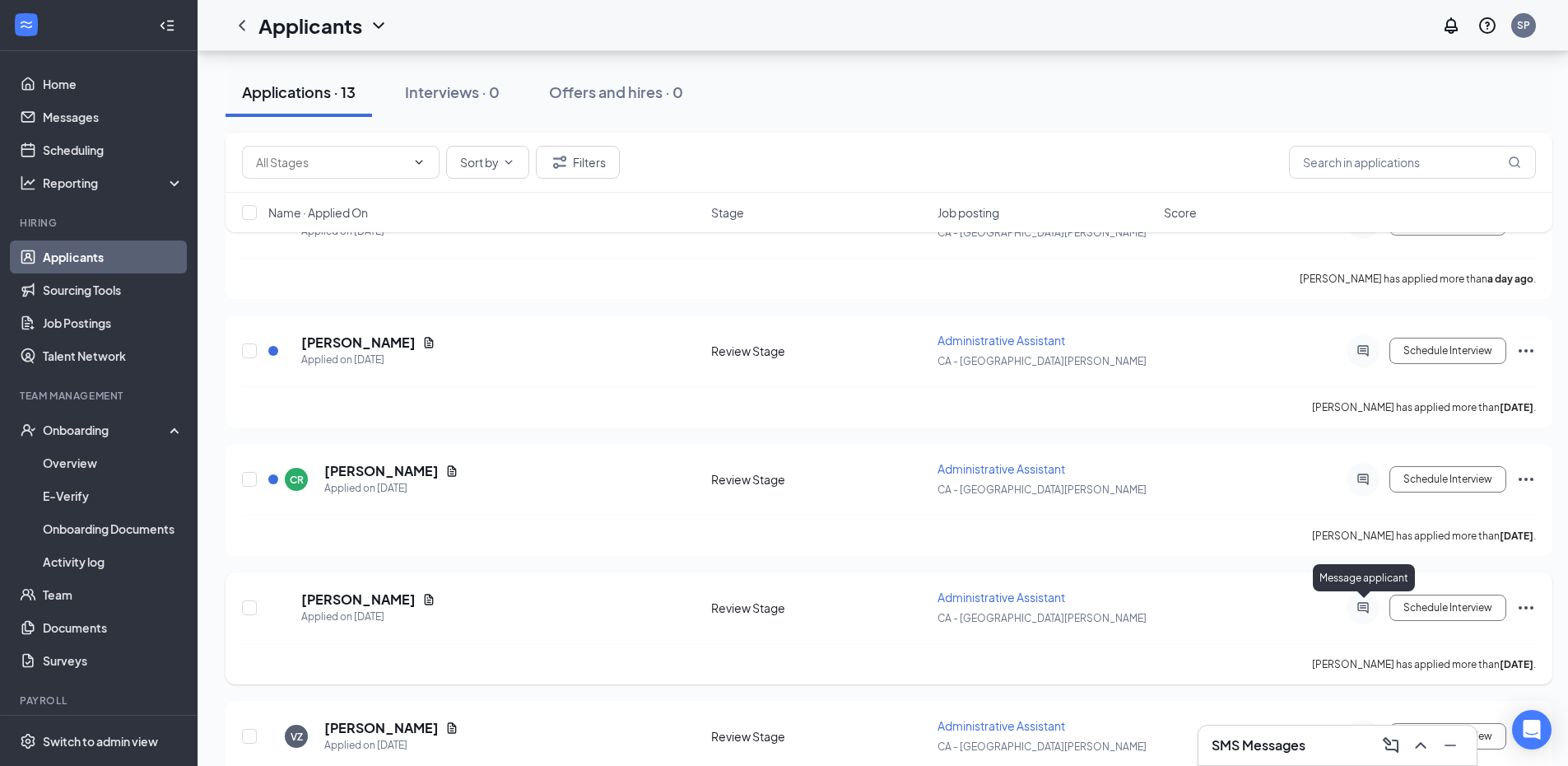
click at [1364, 605] on icon "ActiveChat" at bounding box center [1363, 606] width 11 height 11
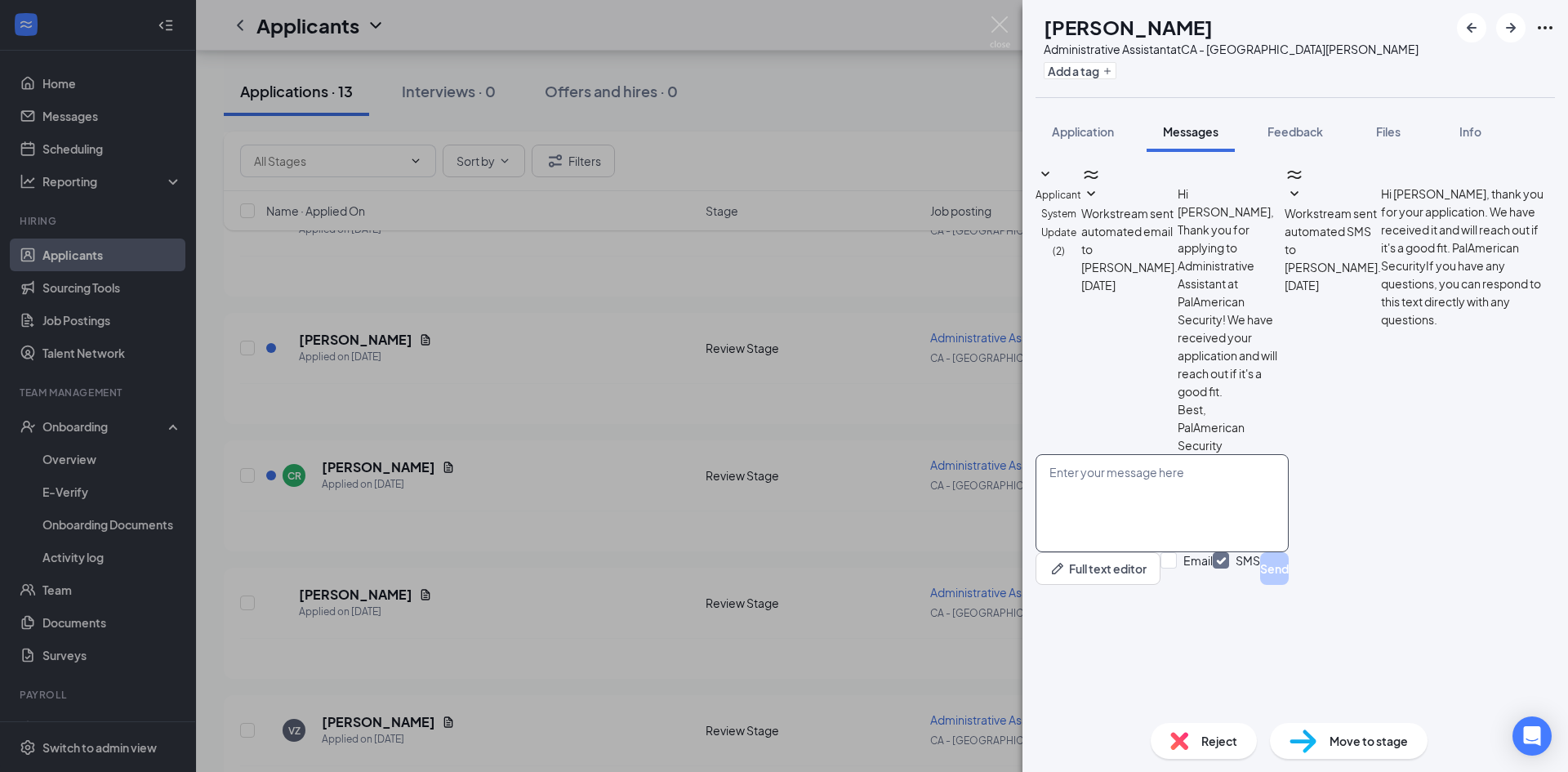
click at [1213, 552] on textarea at bounding box center [1162, 503] width 253 height 98
paste textarea "Hello, My name is [PERSON_NAME], and I’m reaching out from PalAmerican Security…"
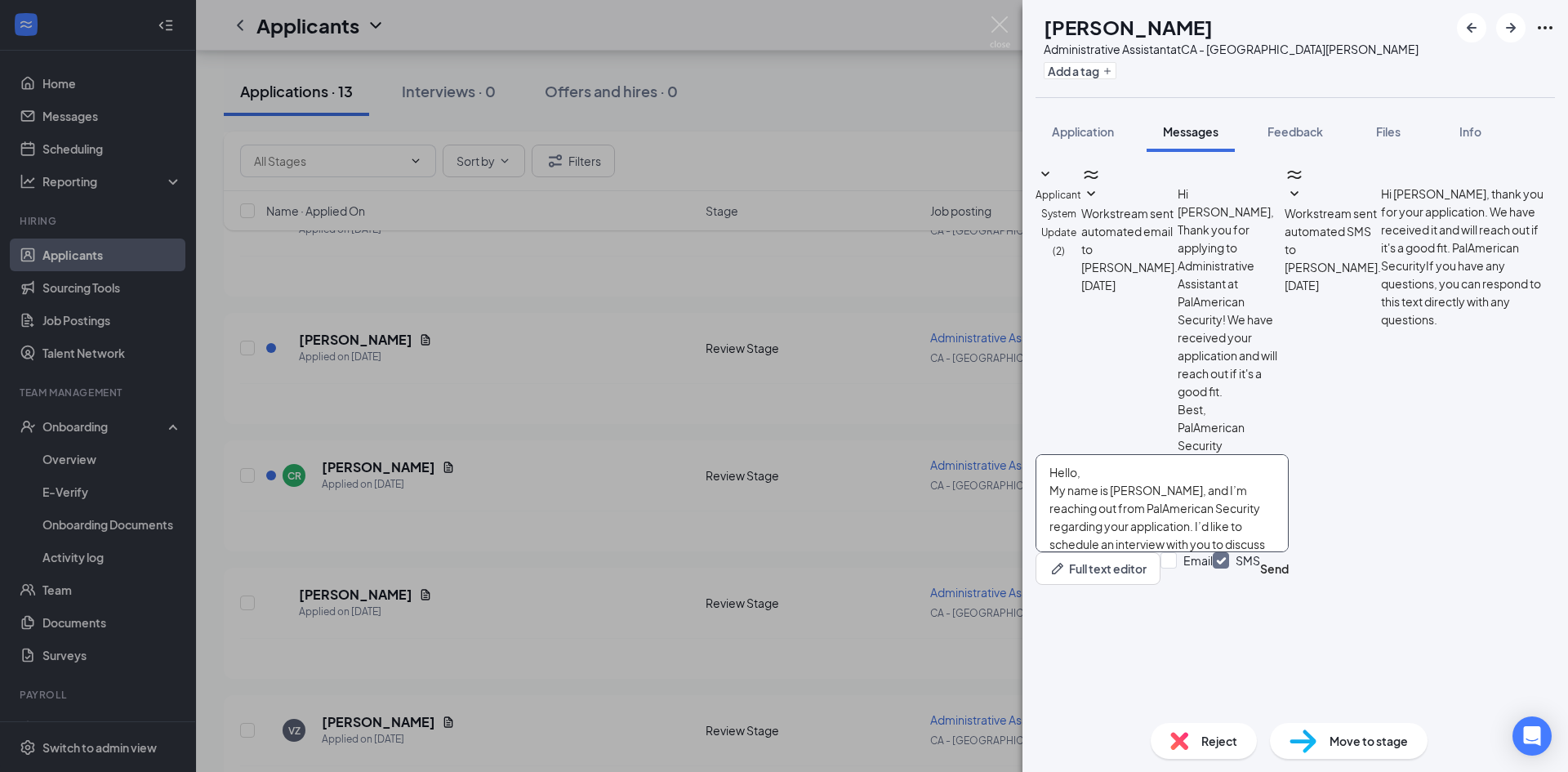
scroll to position [54, 0]
type textarea "Hello, My name is [PERSON_NAME], and I’m reaching out from PalAmerican Security…"
click at [1289, 585] on button "Send" at bounding box center [1274, 568] width 29 height 33
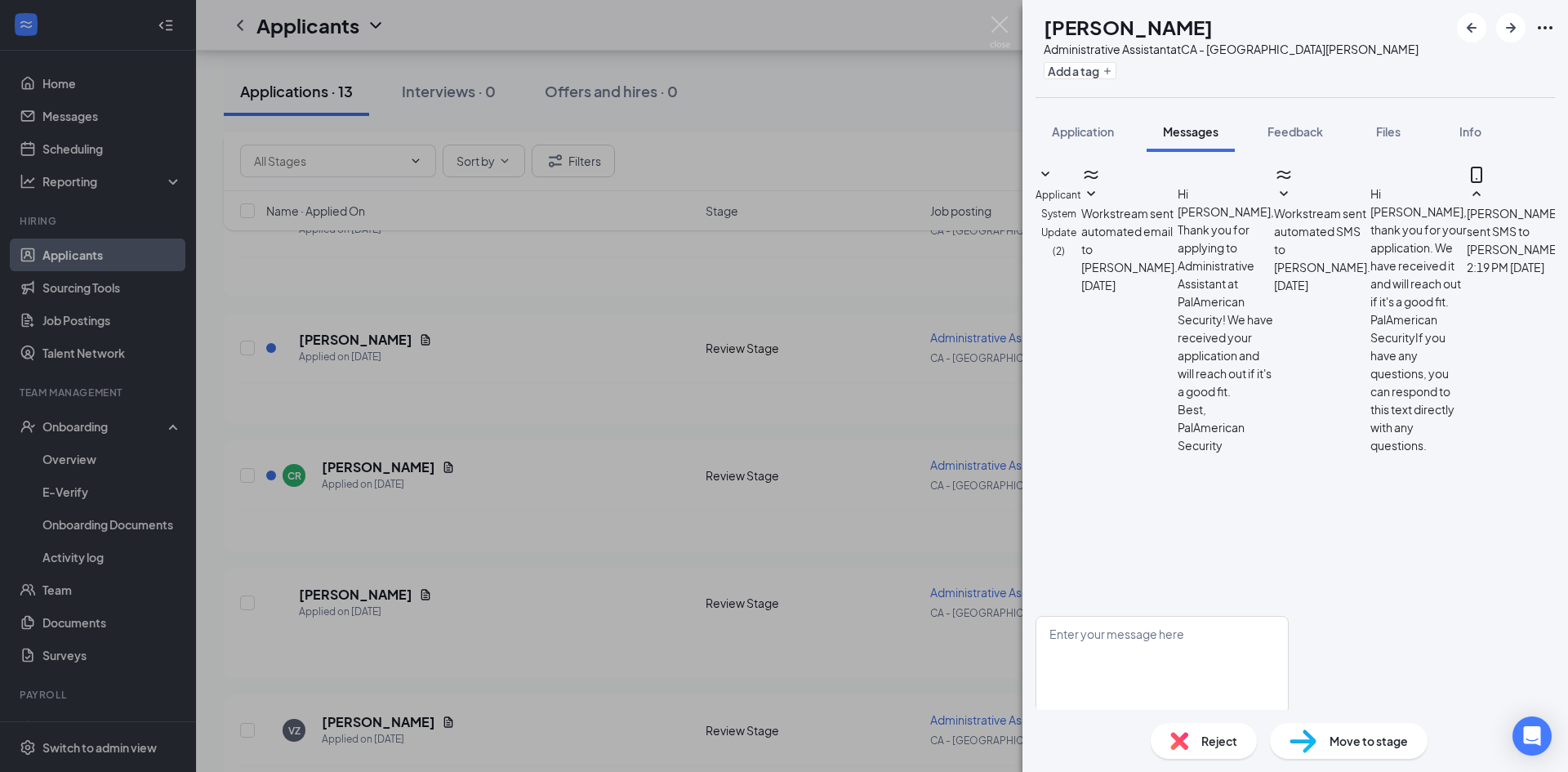
scroll to position [90, 0]
click at [590, 492] on div "AL [PERSON_NAME] Administrative Assistant at CA - [GEOGRAPHIC_DATA][PERSON_NAME…" at bounding box center [784, 386] width 1568 height 772
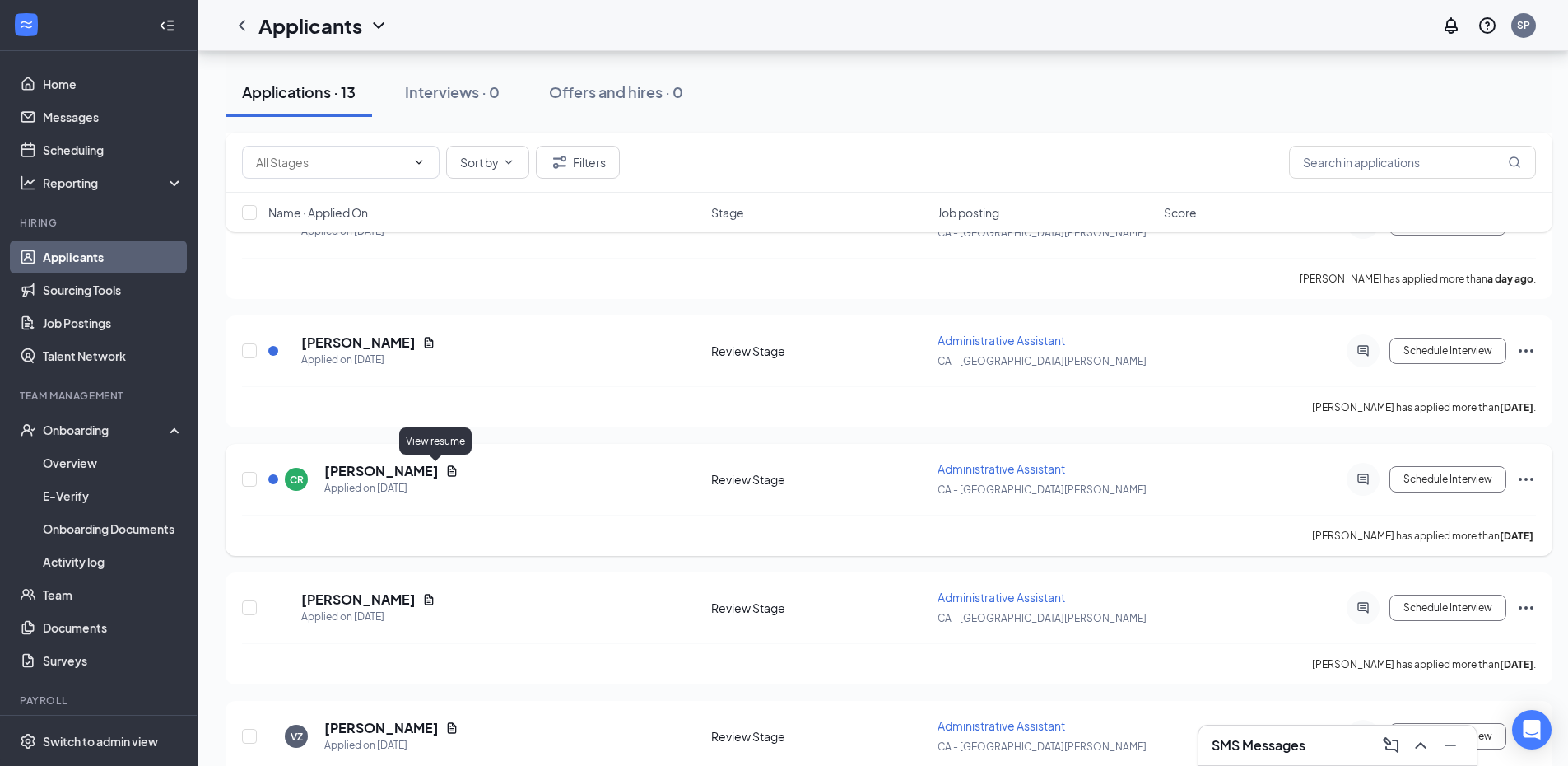
click at [445, 470] on icon "Document" at bounding box center [452, 471] width 14 height 14
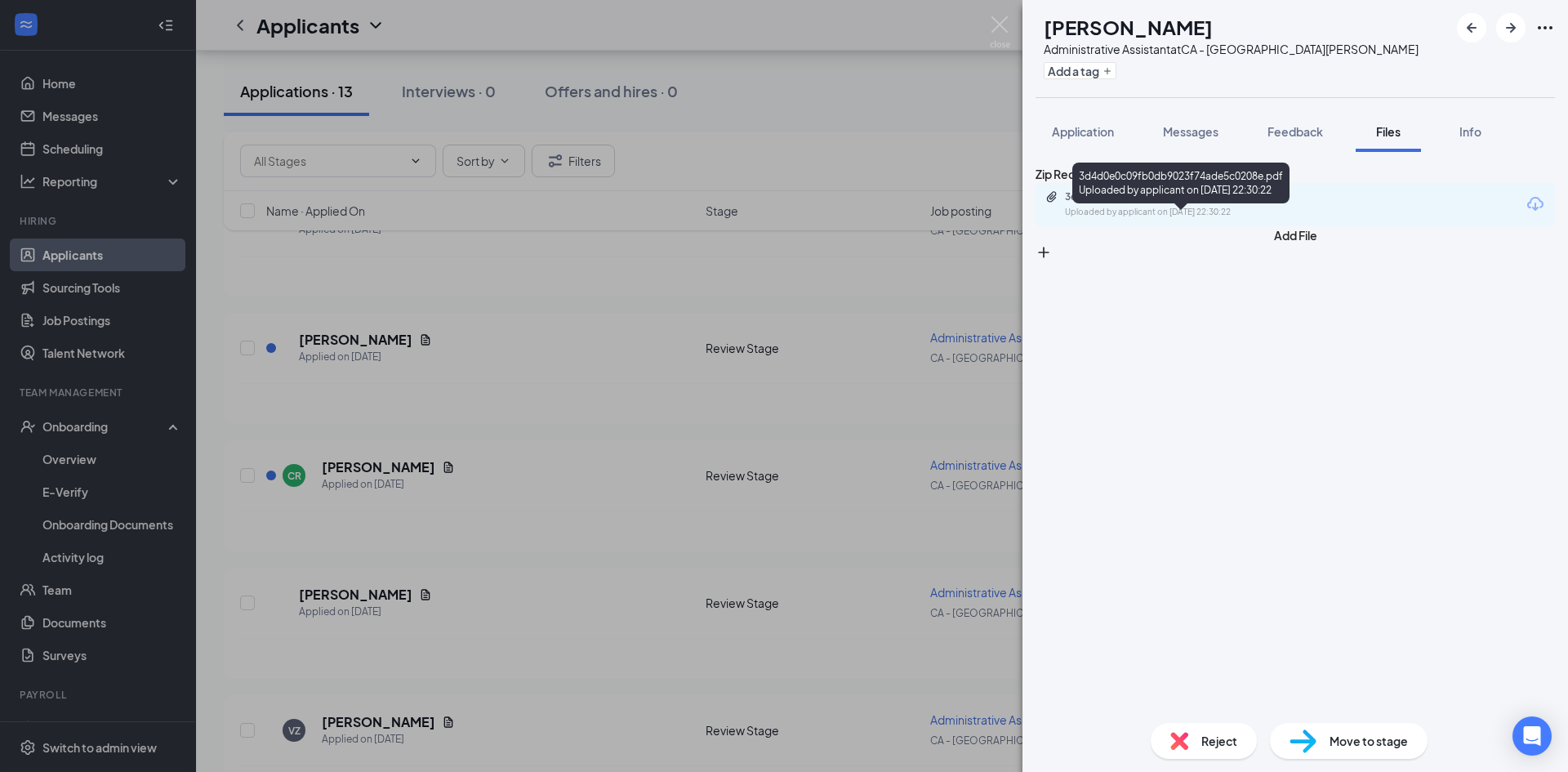
click at [1274, 204] on div "3d4d0e0c09fb0db9023f74ade5c0208e.pdf" at bounding box center [1179, 197] width 228 height 13
click at [481, 460] on div "CR [PERSON_NAME] Administrative Assistant at CA - [GEOGRAPHIC_DATA][PERSON_NAME…" at bounding box center [784, 386] width 1568 height 772
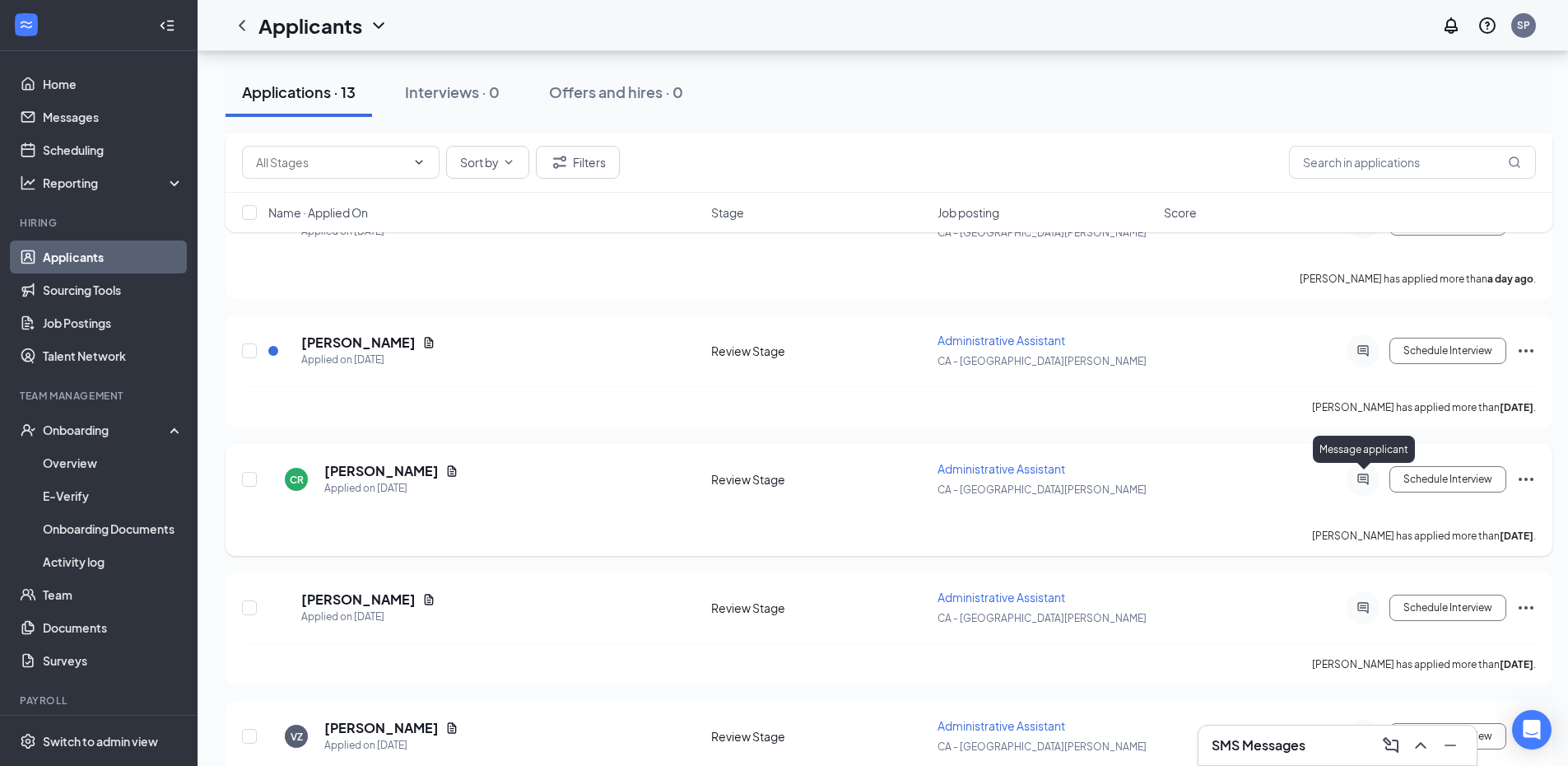
click at [1366, 476] on icon "ActiveChat" at bounding box center [1363, 480] width 19 height 14
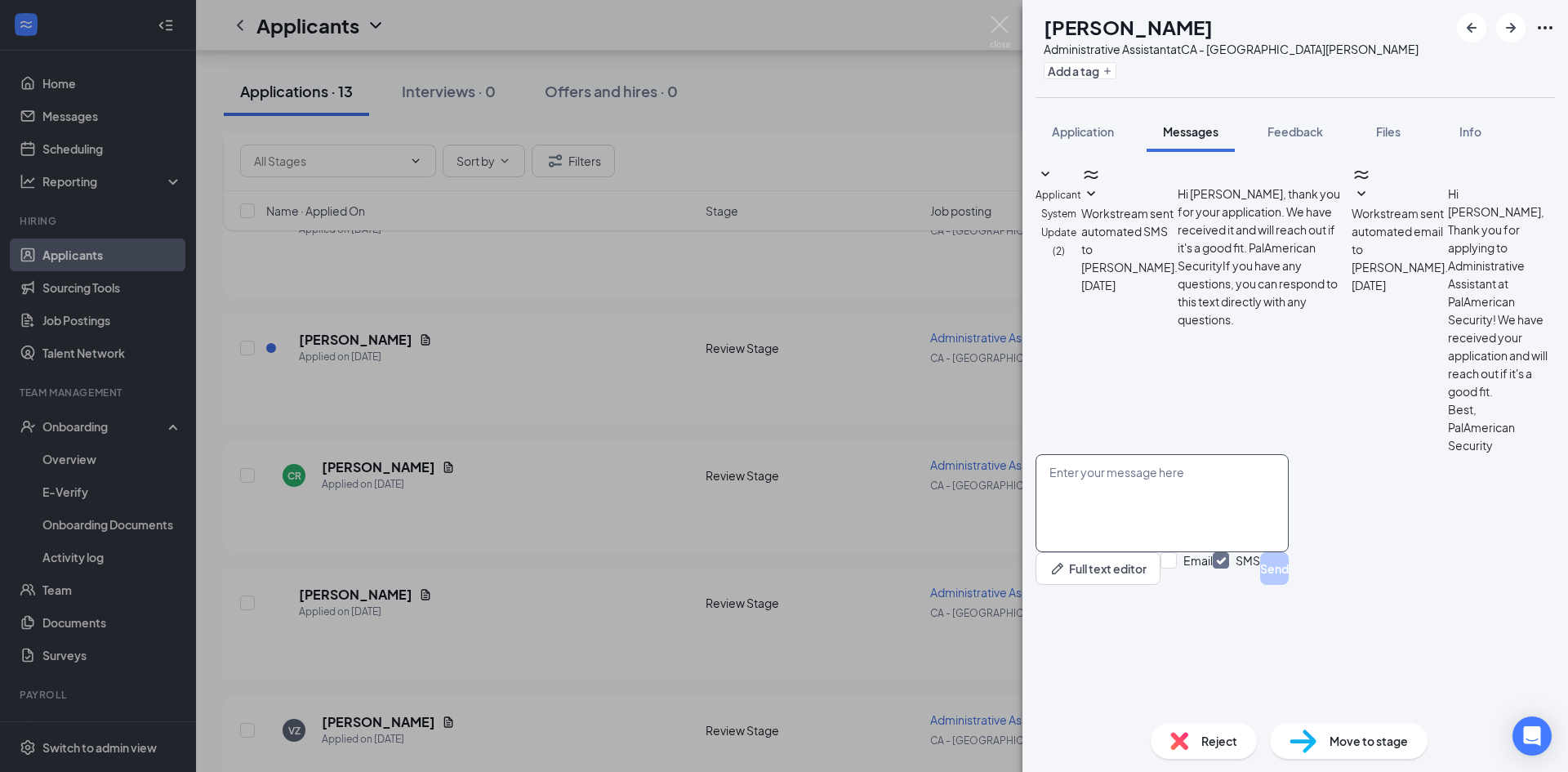
click at [1155, 552] on textarea at bounding box center [1162, 503] width 253 height 98
paste textarea "Hello, My name is [PERSON_NAME], and I’m reaching out from PalAmerican Security…"
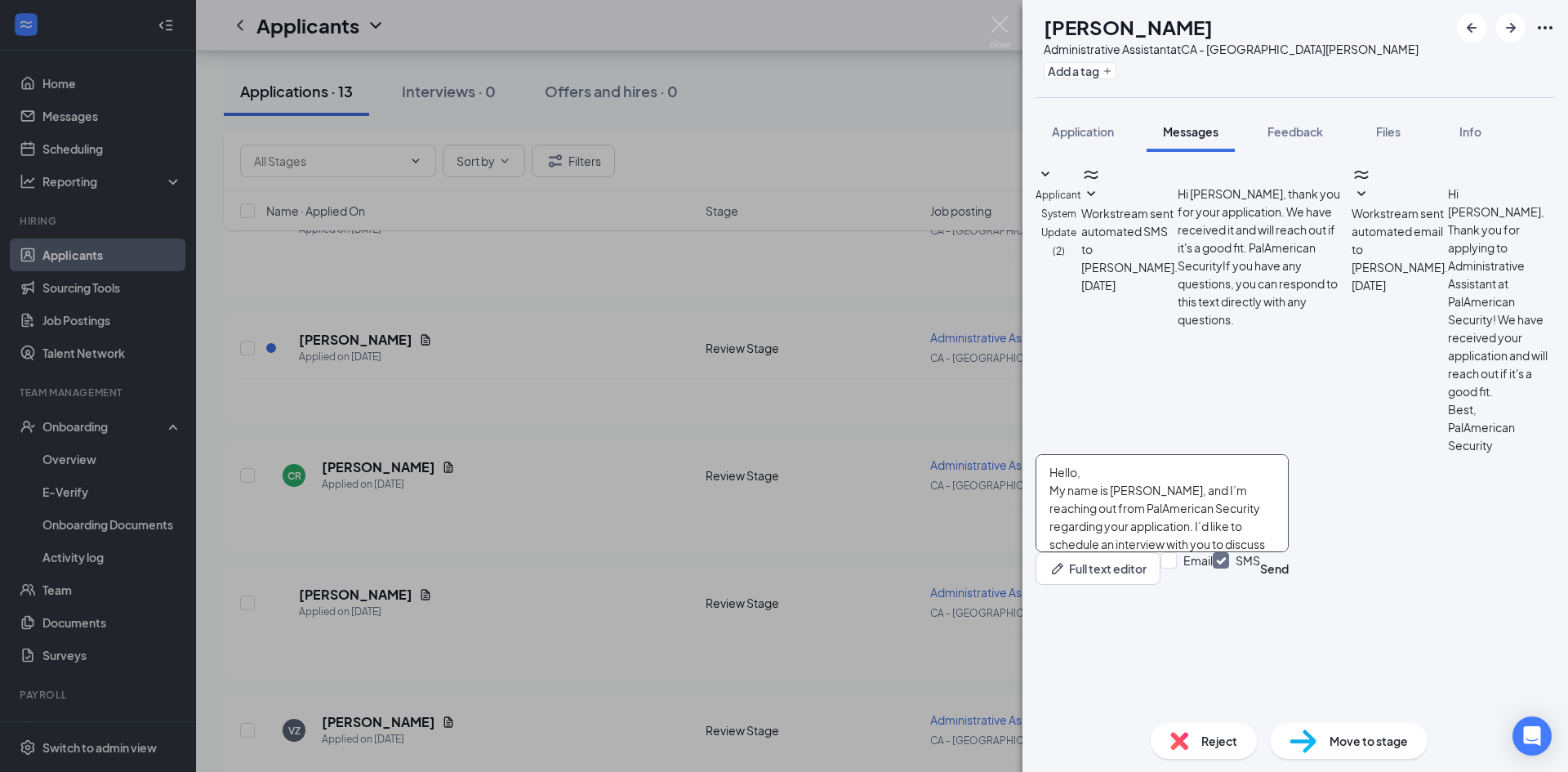
scroll to position [54, 0]
type textarea "Hello, My name is [PERSON_NAME], and I’m reaching out from PalAmerican Security…"
click at [1289, 585] on button "Send" at bounding box center [1274, 568] width 29 height 33
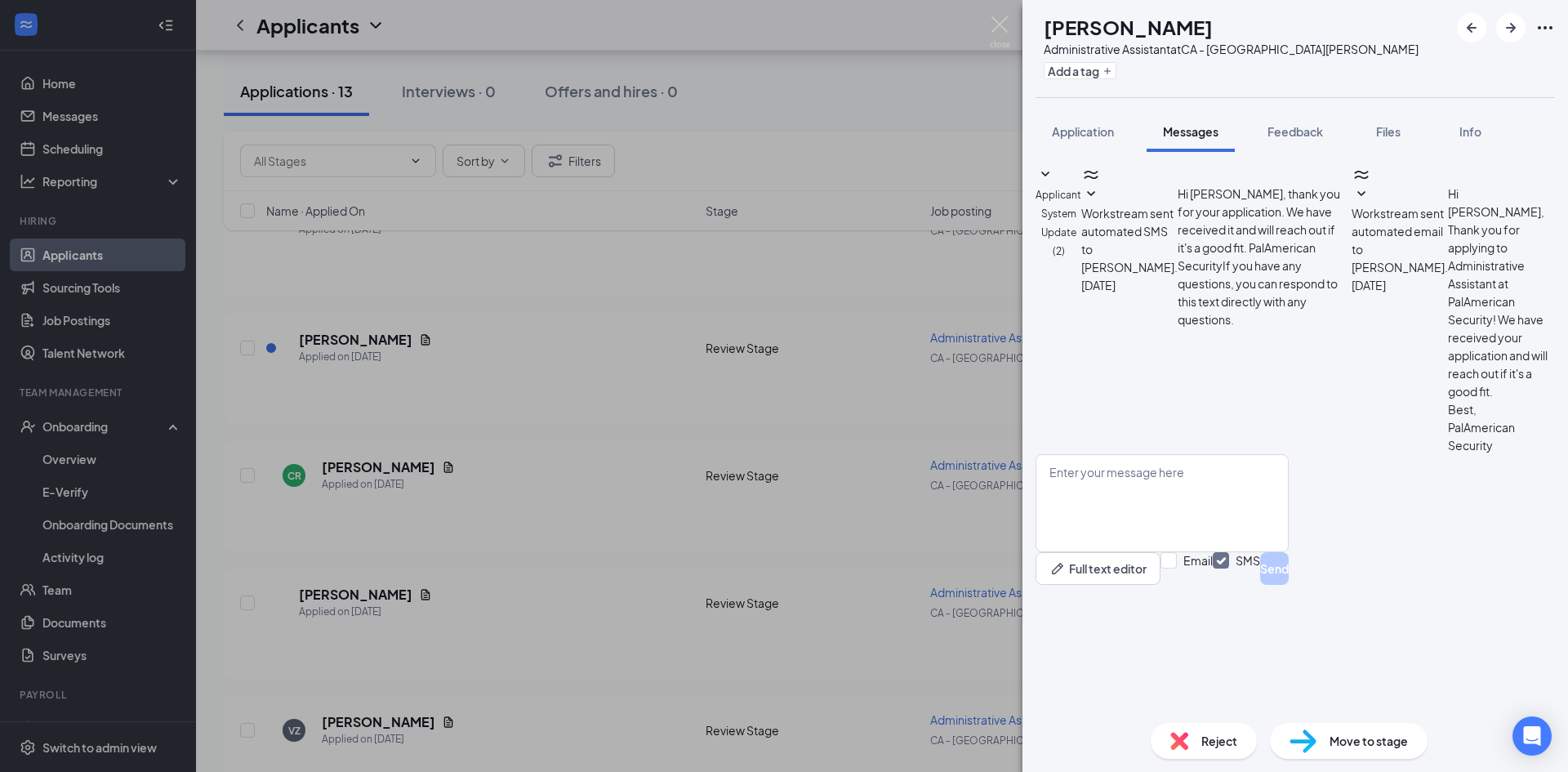
click at [768, 617] on div "CR [PERSON_NAME] Administrative Assistant at CA - [GEOGRAPHIC_DATA][PERSON_NAME…" at bounding box center [784, 386] width 1568 height 772
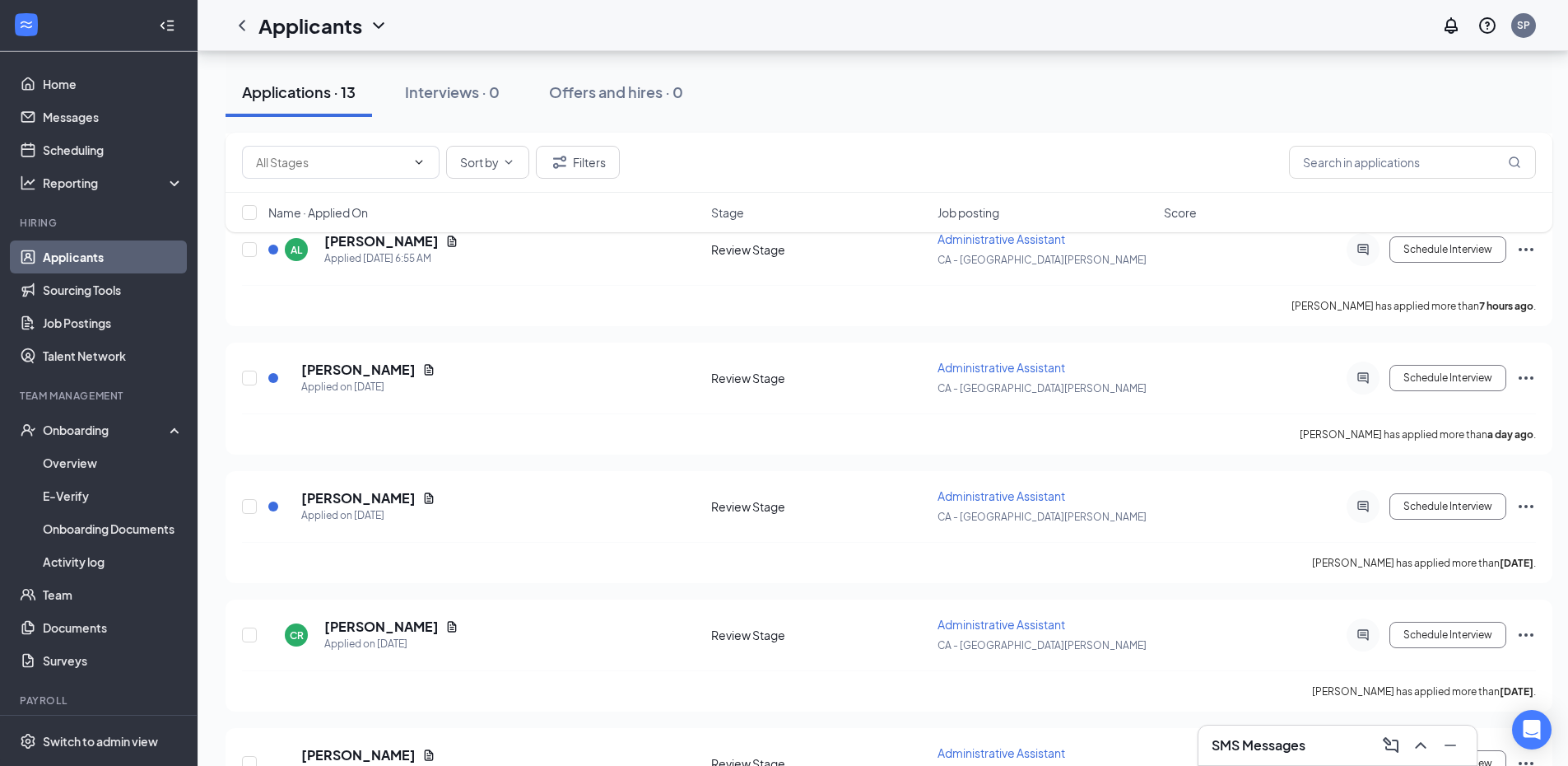
scroll to position [593, 0]
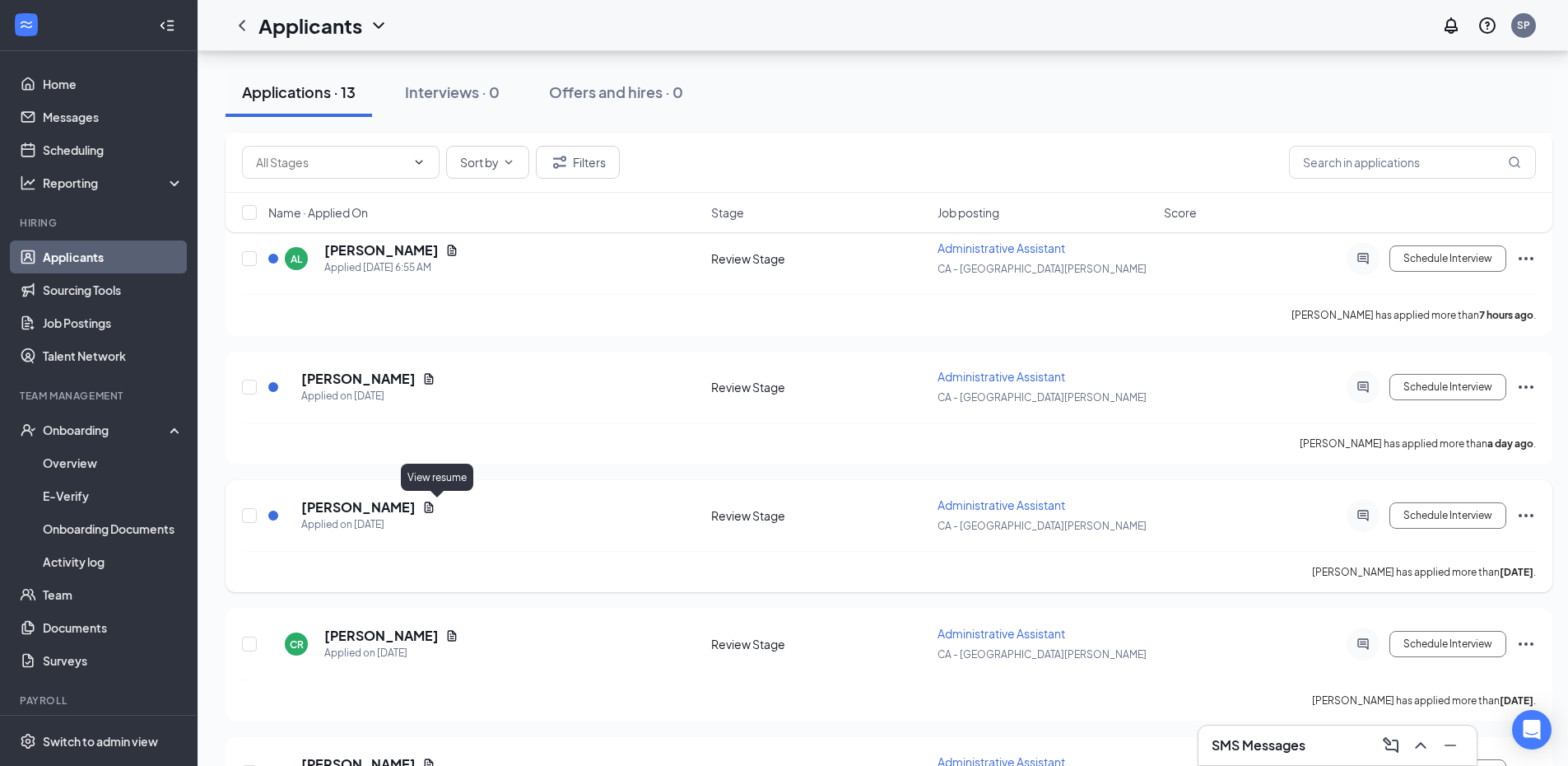
click at [429, 506] on div "[PERSON_NAME]" at bounding box center [369, 507] width 134 height 18
click at [427, 510] on div "[PERSON_NAME]" at bounding box center [369, 507] width 134 height 18
click at [434, 511] on icon "Document" at bounding box center [429, 506] width 9 height 11
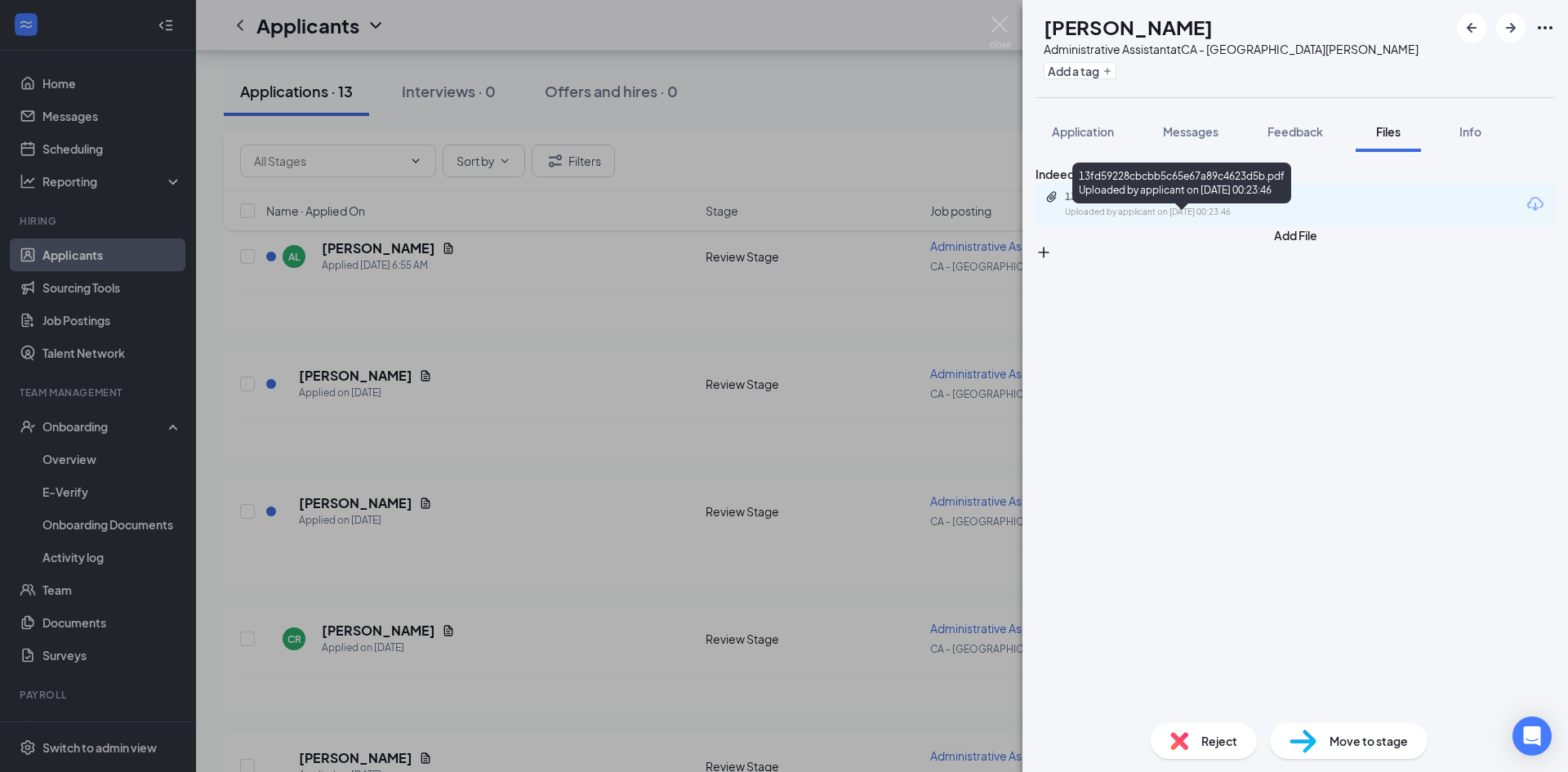
click at [1217, 219] on div "13fd59228cbcbb5c65e67a89c4623d5b.pdf Uploaded by applicant on [DATE] 00:23:46" at bounding box center [1177, 205] width 265 height 29
click at [548, 239] on div "SH [PERSON_NAME] Administrative Assistant at CA - [GEOGRAPHIC_DATA][PERSON_NAME…" at bounding box center [784, 386] width 1568 height 772
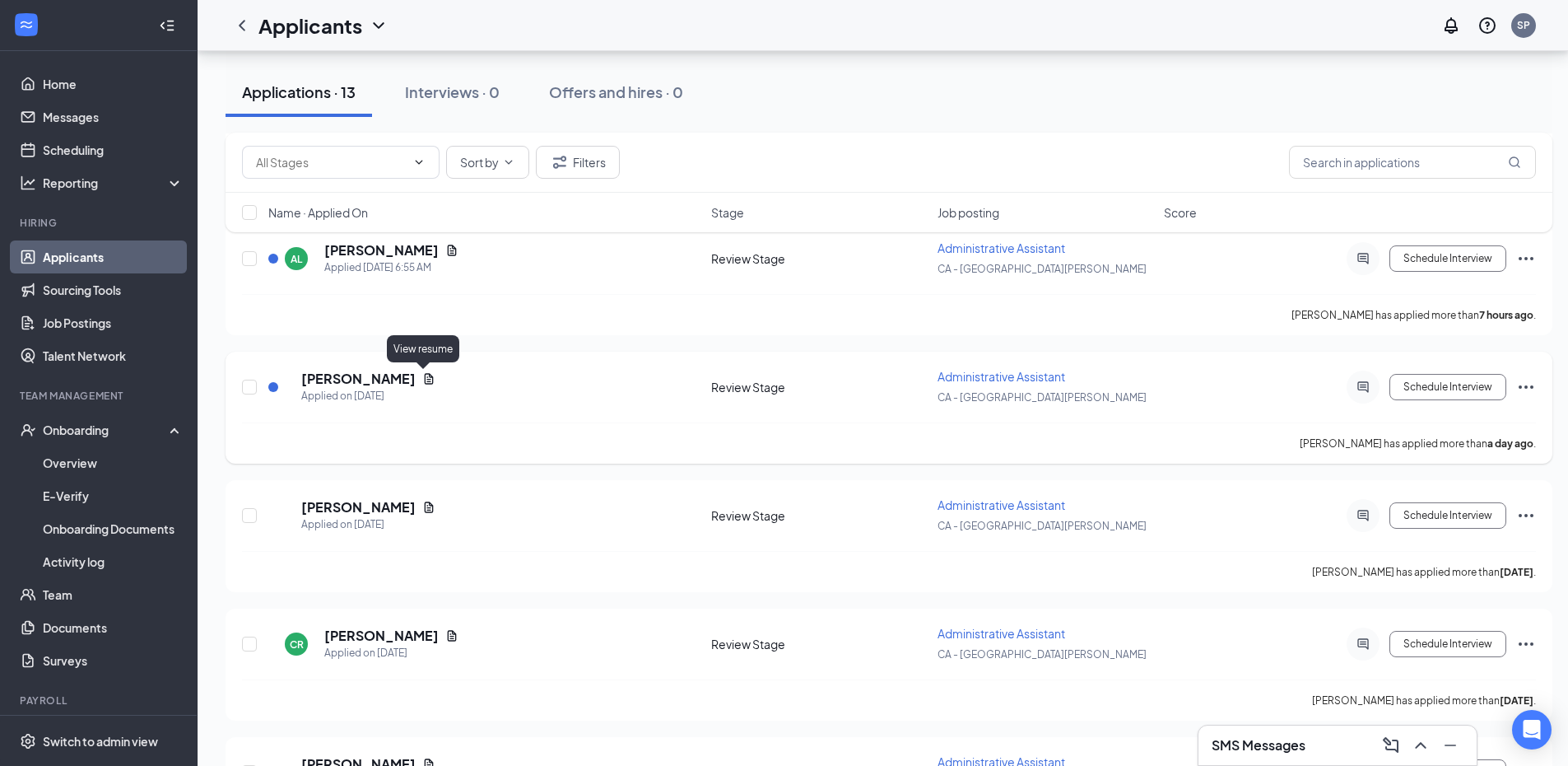
click at [425, 379] on icon "Document" at bounding box center [429, 378] width 9 height 11
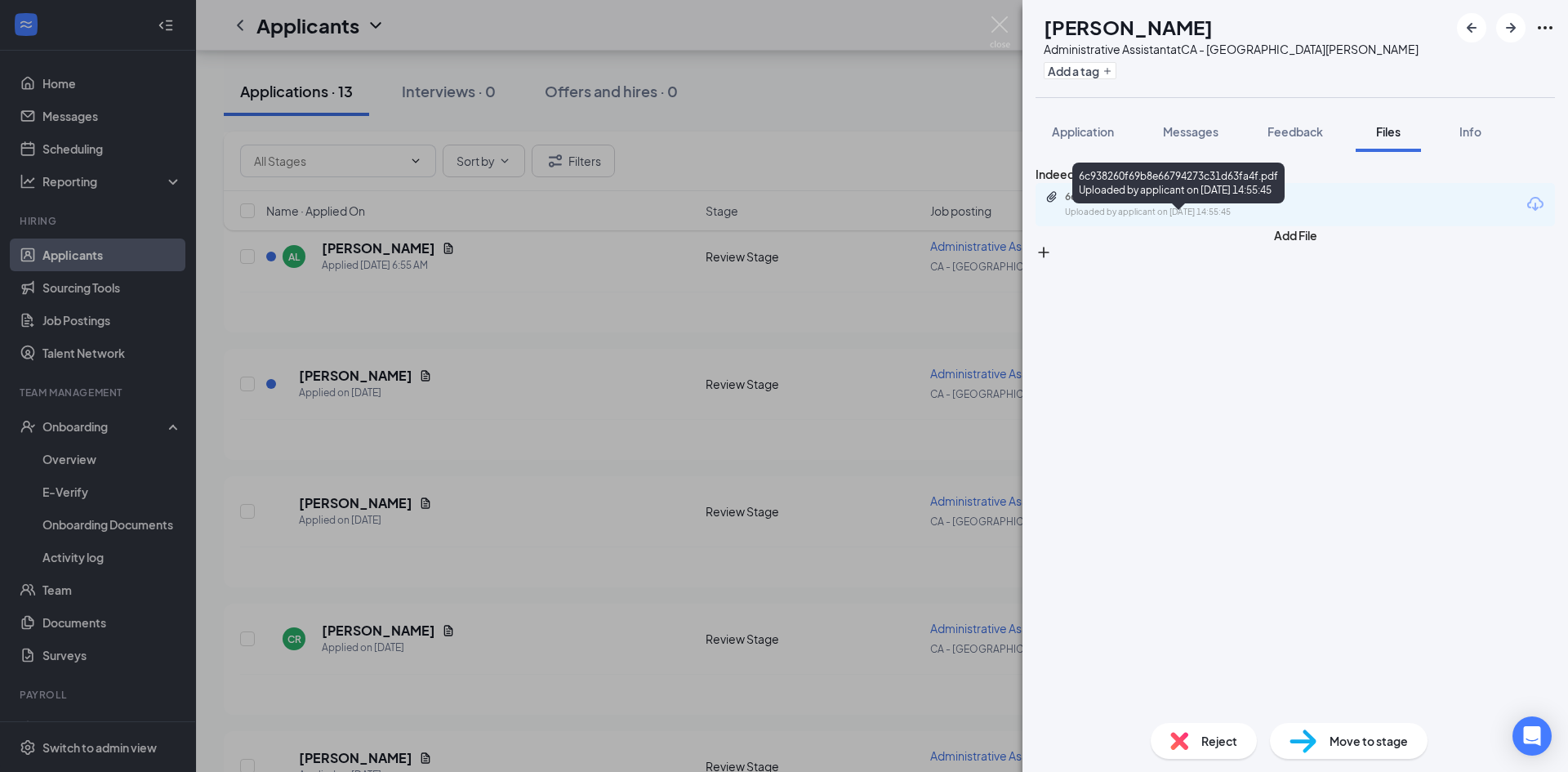
click at [1221, 219] on div "Uploaded by applicant on [DATE] 14:55:45" at bounding box center [1187, 212] width 245 height 13
click at [439, 374] on div "MH [PERSON_NAME] Administrative Assistant at CA - [GEOGRAPHIC_DATA][PERSON_NAME…" at bounding box center [784, 386] width 1568 height 772
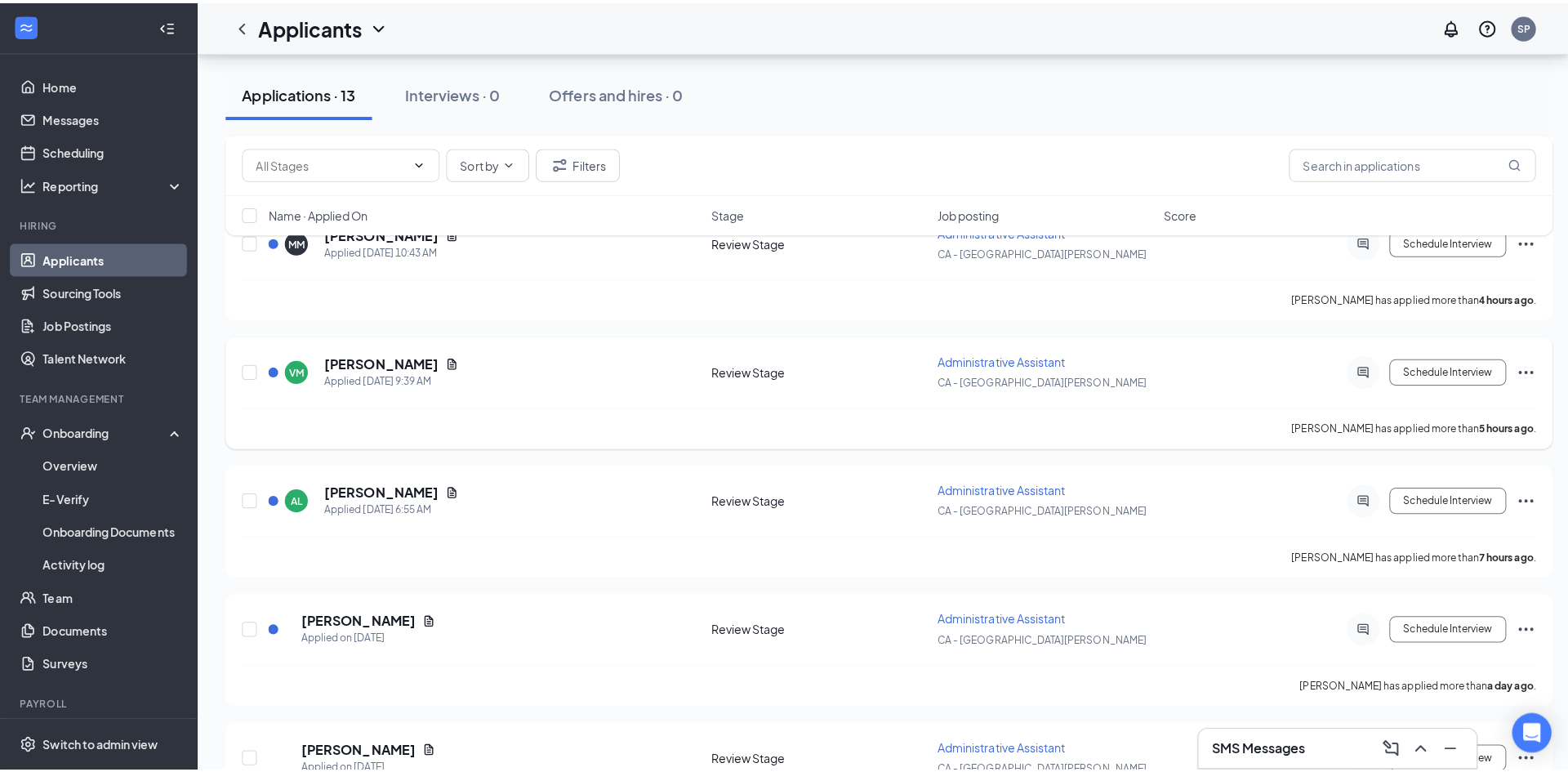
scroll to position [343, 0]
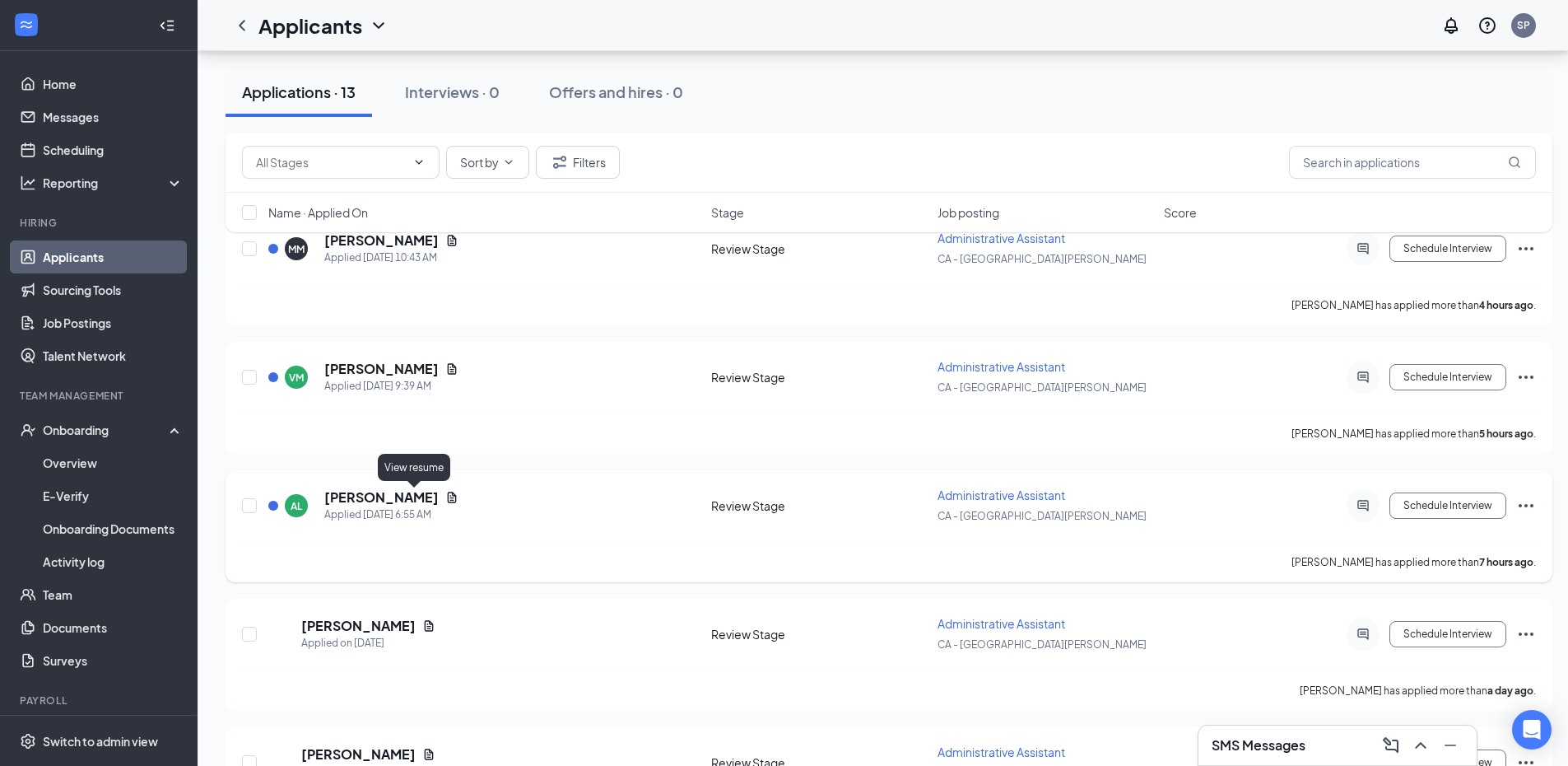
click at [448, 495] on icon "Document" at bounding box center [452, 496] width 9 height 11
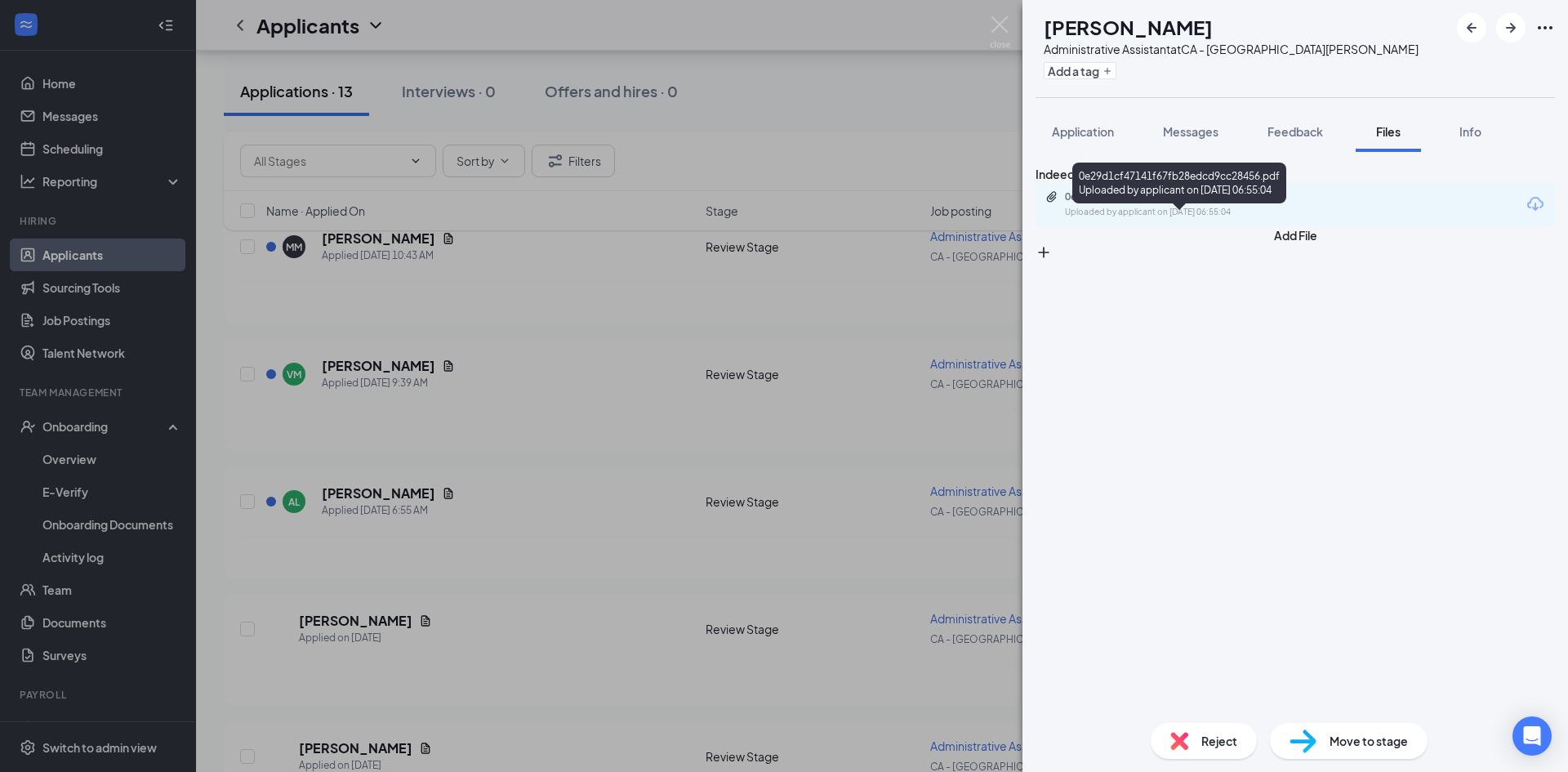
click at [1205, 219] on div "Uploaded by applicant on [DATE] 06:55:04" at bounding box center [1187, 212] width 245 height 13
click at [1176, 143] on button "Messages" at bounding box center [1191, 132] width 88 height 41
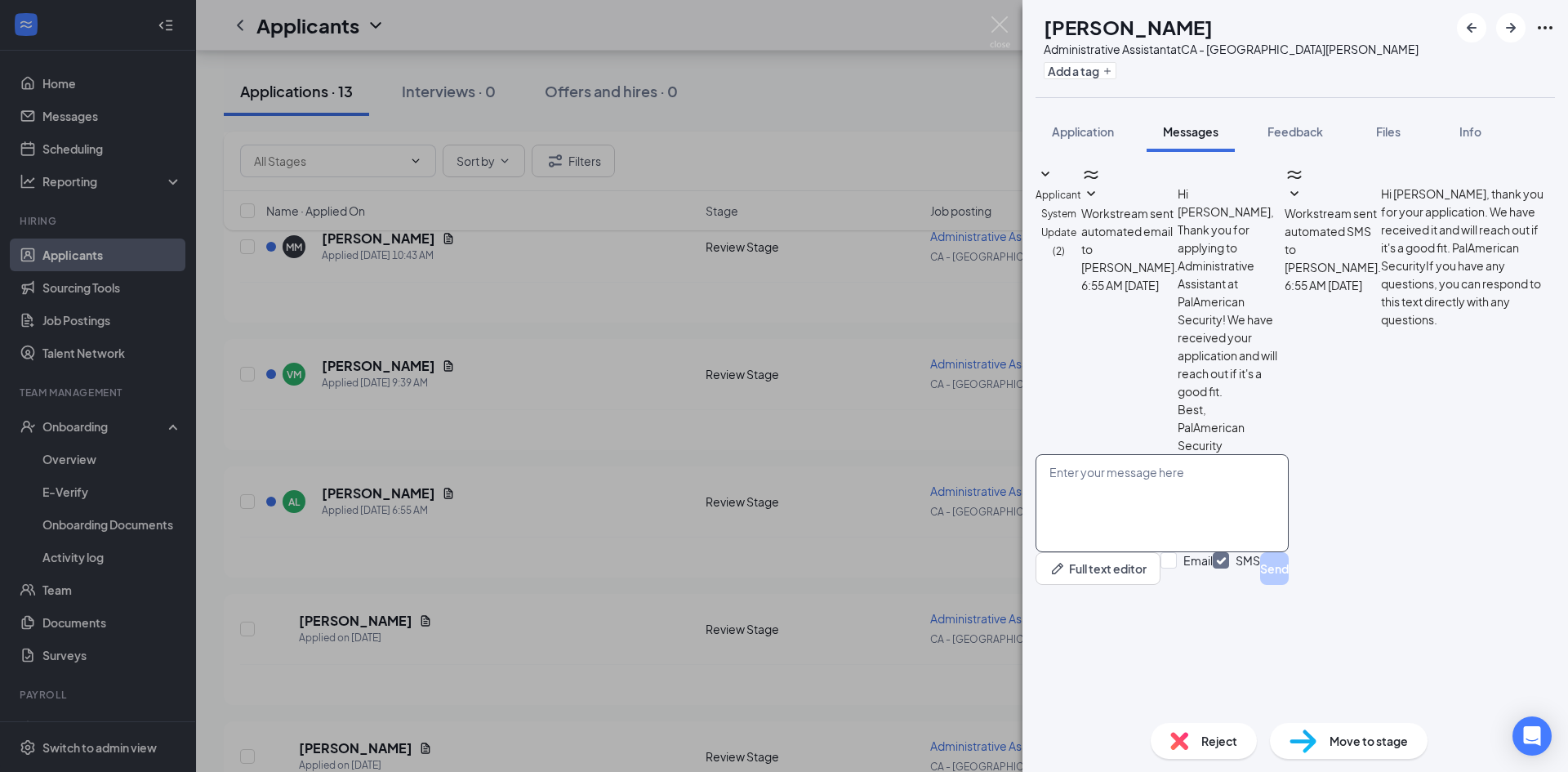
click at [1133, 552] on textarea at bounding box center [1162, 503] width 253 height 98
paste textarea "Hello, My name is [PERSON_NAME], and I’m reaching out from PalAmerican Security…"
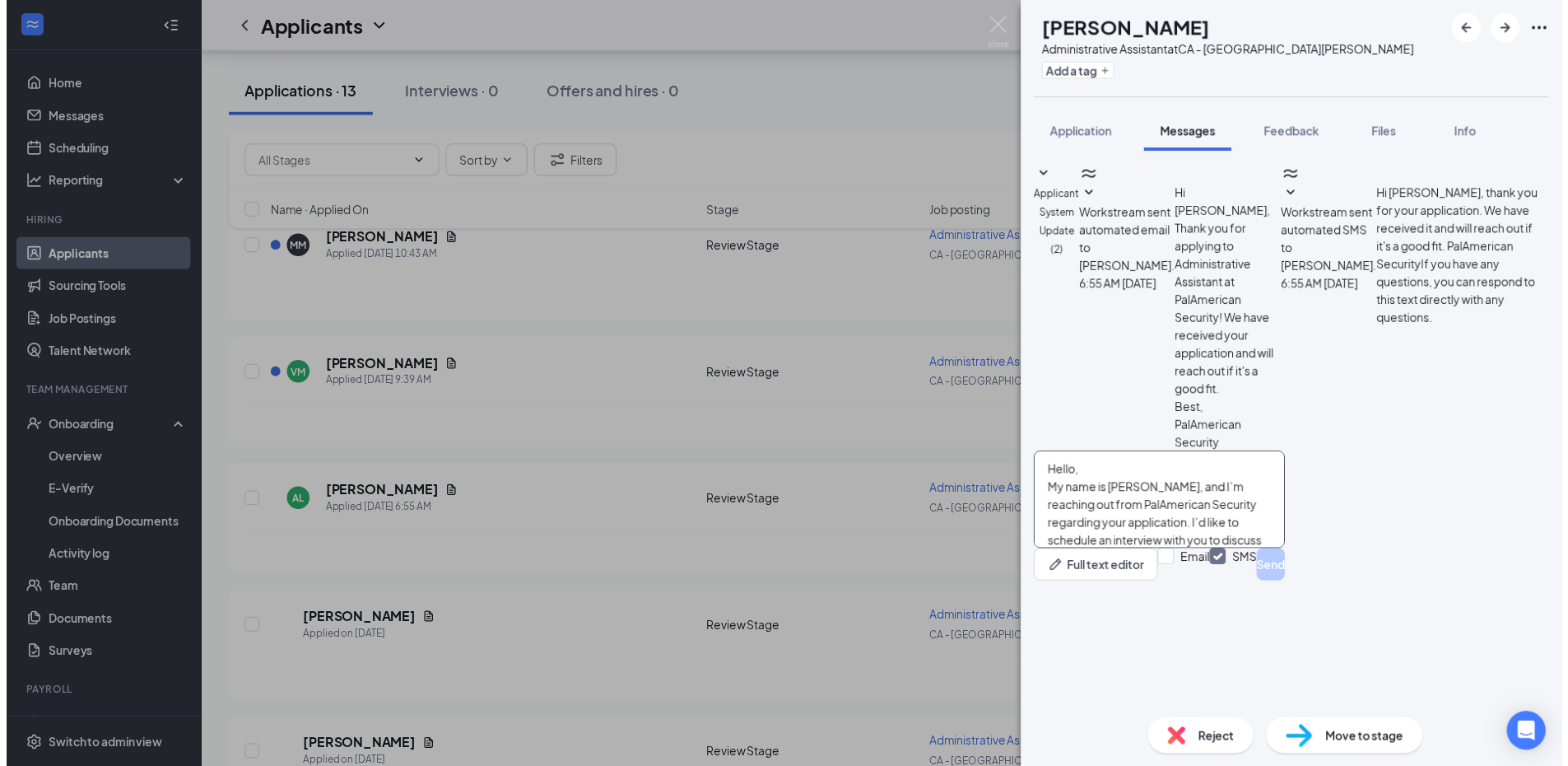
scroll to position [54, 0]
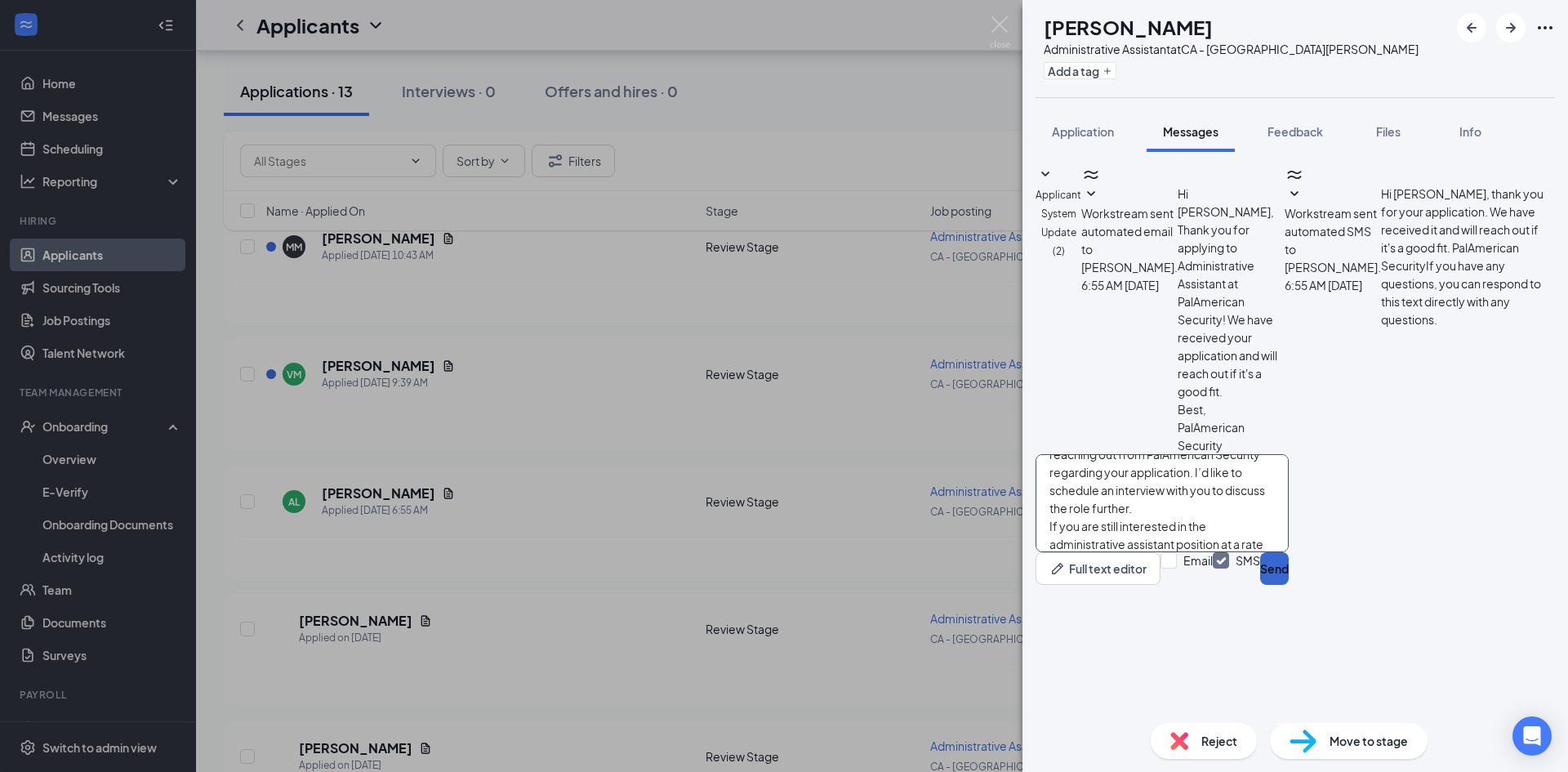
type textarea "Hello, My name is [PERSON_NAME], and I’m reaching out from PalAmerican Security…"
click at [1289, 585] on button "Send" at bounding box center [1274, 568] width 29 height 33
click at [529, 610] on div "AL [PERSON_NAME] Administrative Assistant at CA - [GEOGRAPHIC_DATA][PERSON_NAME…" at bounding box center [784, 386] width 1568 height 772
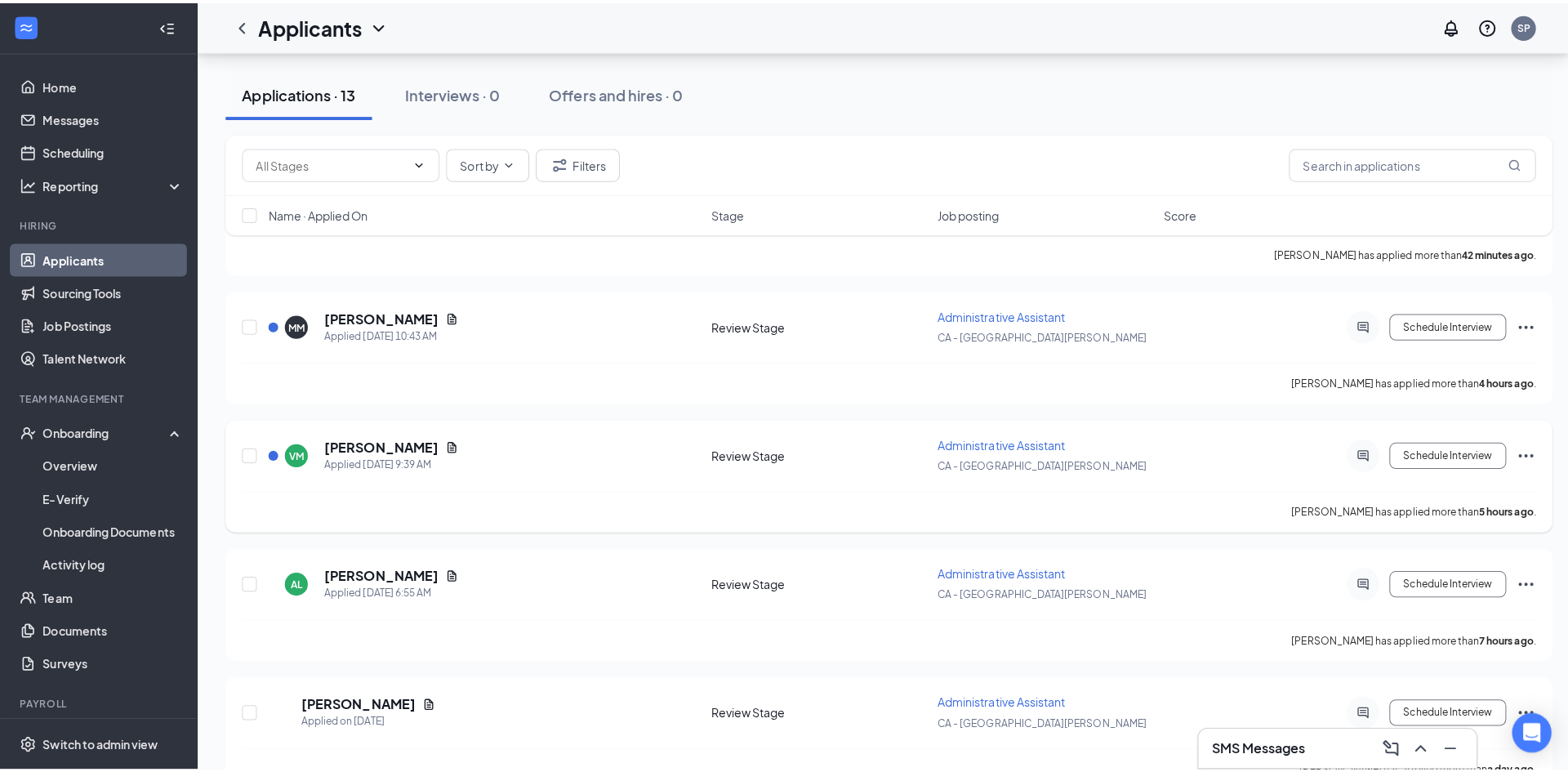
scroll to position [180, 0]
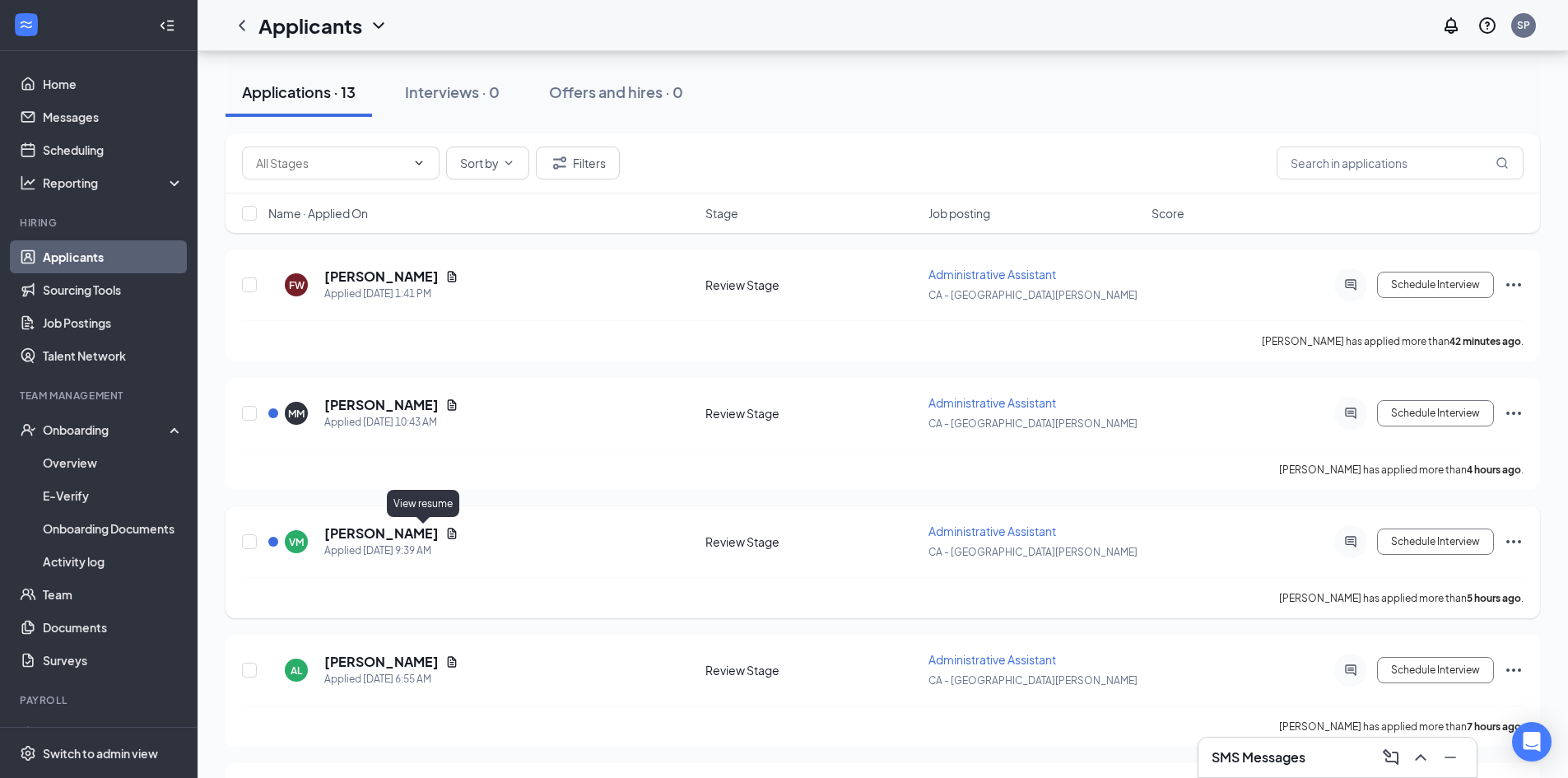
click at [445, 527] on icon "Document" at bounding box center [452, 534] width 14 height 14
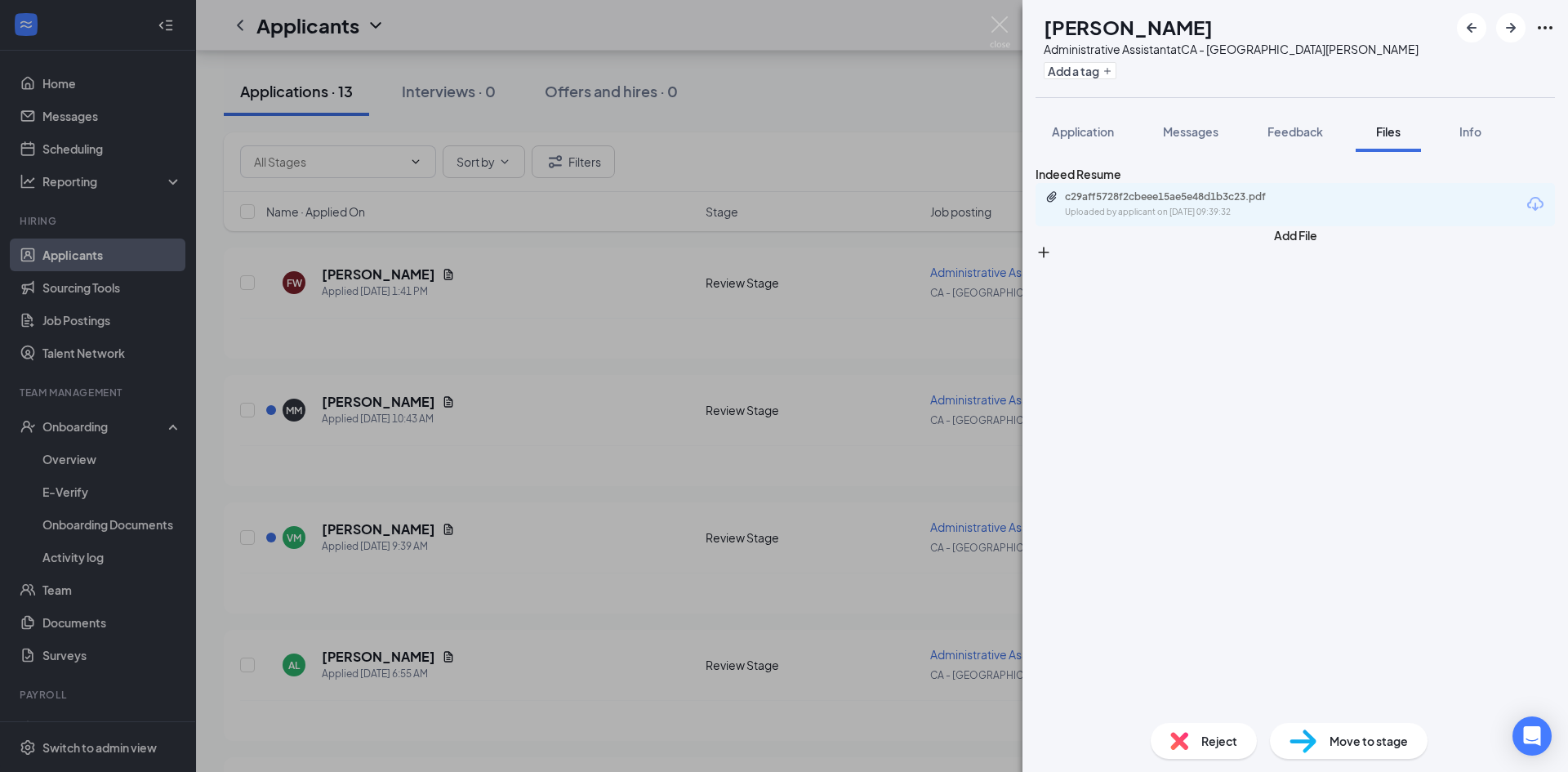
click at [1253, 219] on div "Uploaded by applicant on [DATE] 09:39:32" at bounding box center [1187, 212] width 245 height 13
click at [480, 347] on div "[PERSON_NAME] Administrative Assistant at [GEOGRAPHIC_DATA] - [GEOGRAPHIC_DATA]…" at bounding box center [784, 386] width 1568 height 772
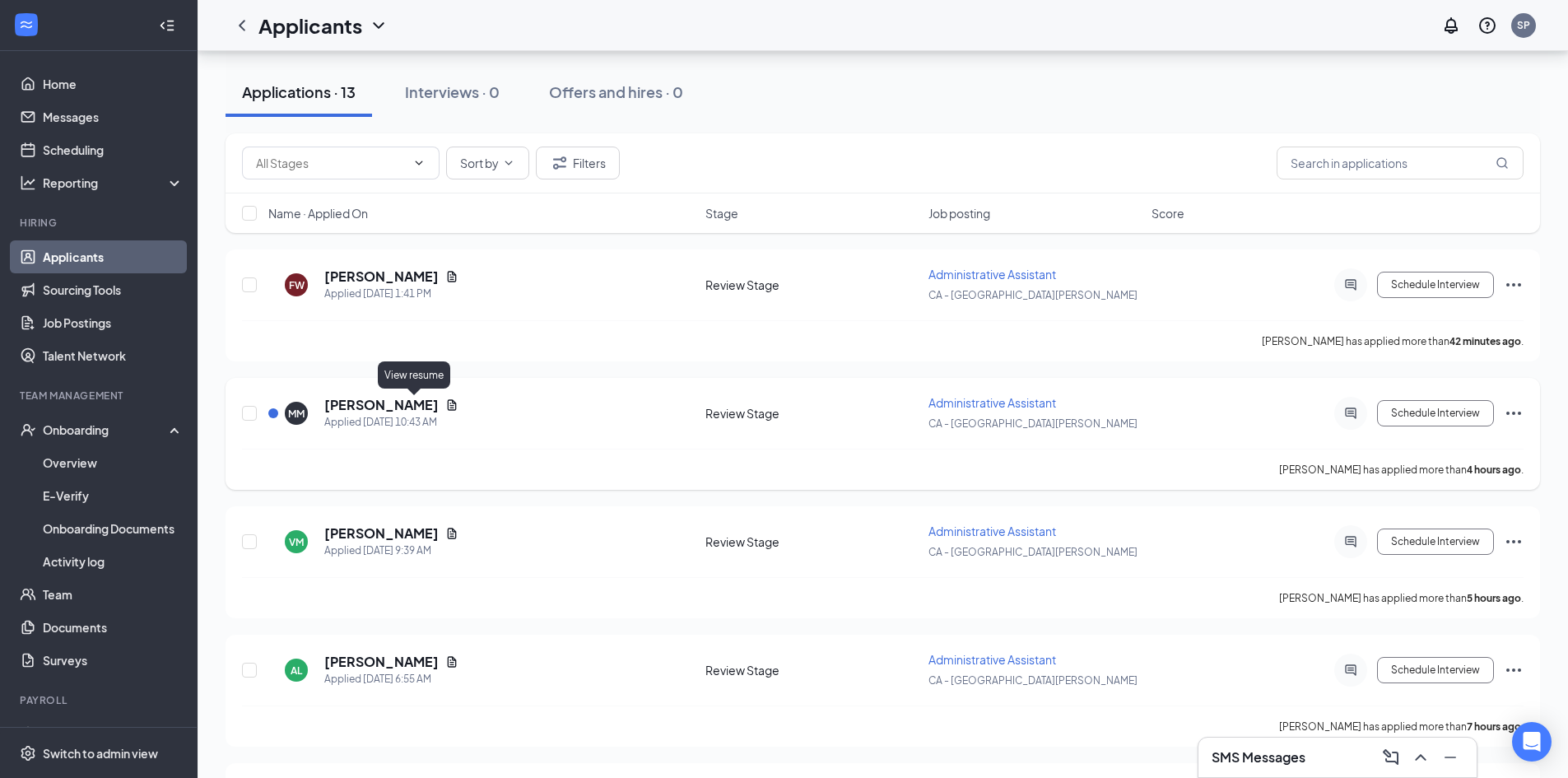
click at [445, 404] on icon "Document" at bounding box center [452, 405] width 14 height 14
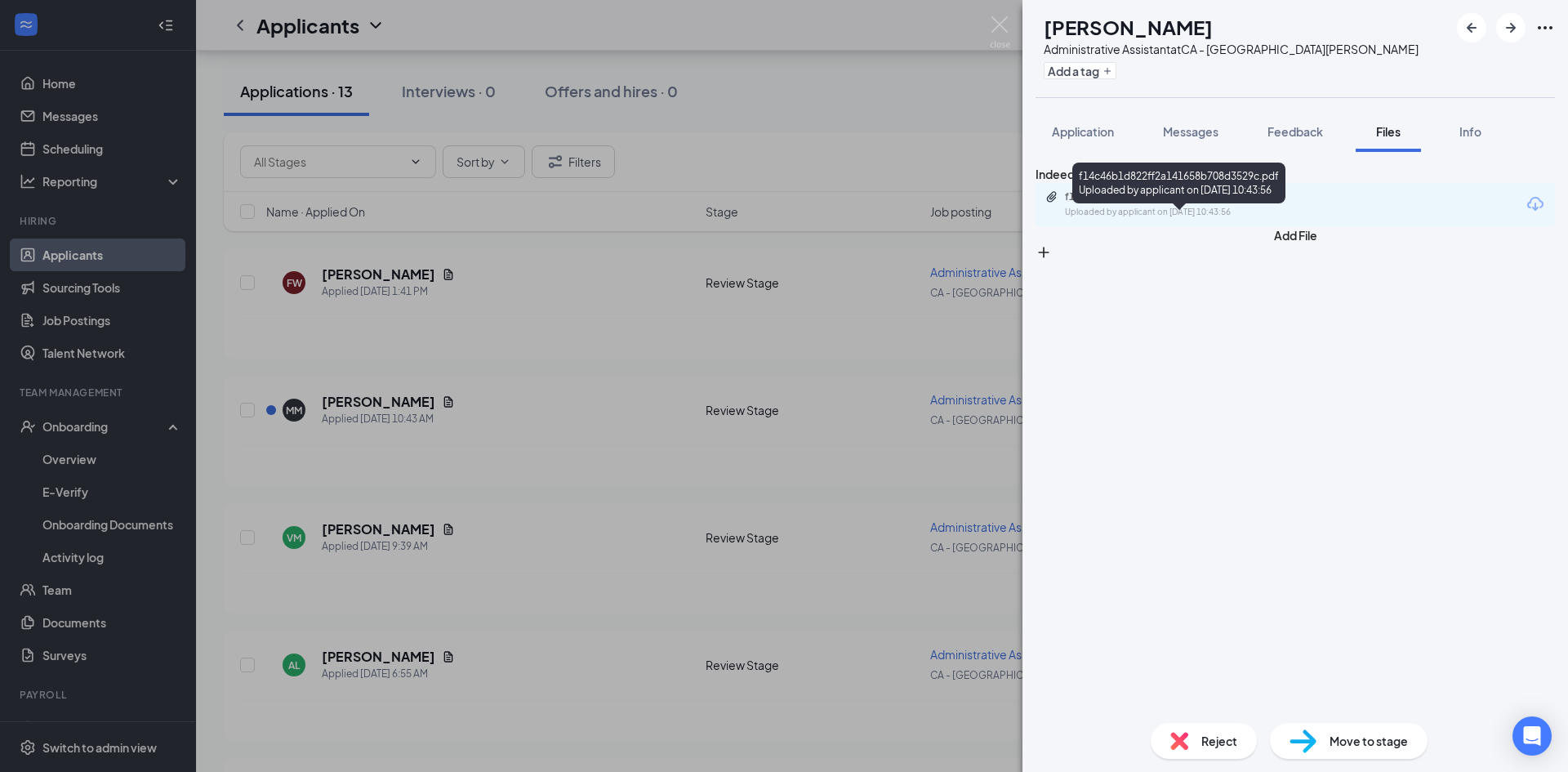
click at [1224, 219] on div "Uploaded by applicant on [DATE] 10:43:56" at bounding box center [1187, 212] width 245 height 13
click at [453, 349] on div "MM [PERSON_NAME] Administrative Assistant at CA - [GEOGRAPHIC_DATA][PERSON_NAME…" at bounding box center [784, 386] width 1568 height 772
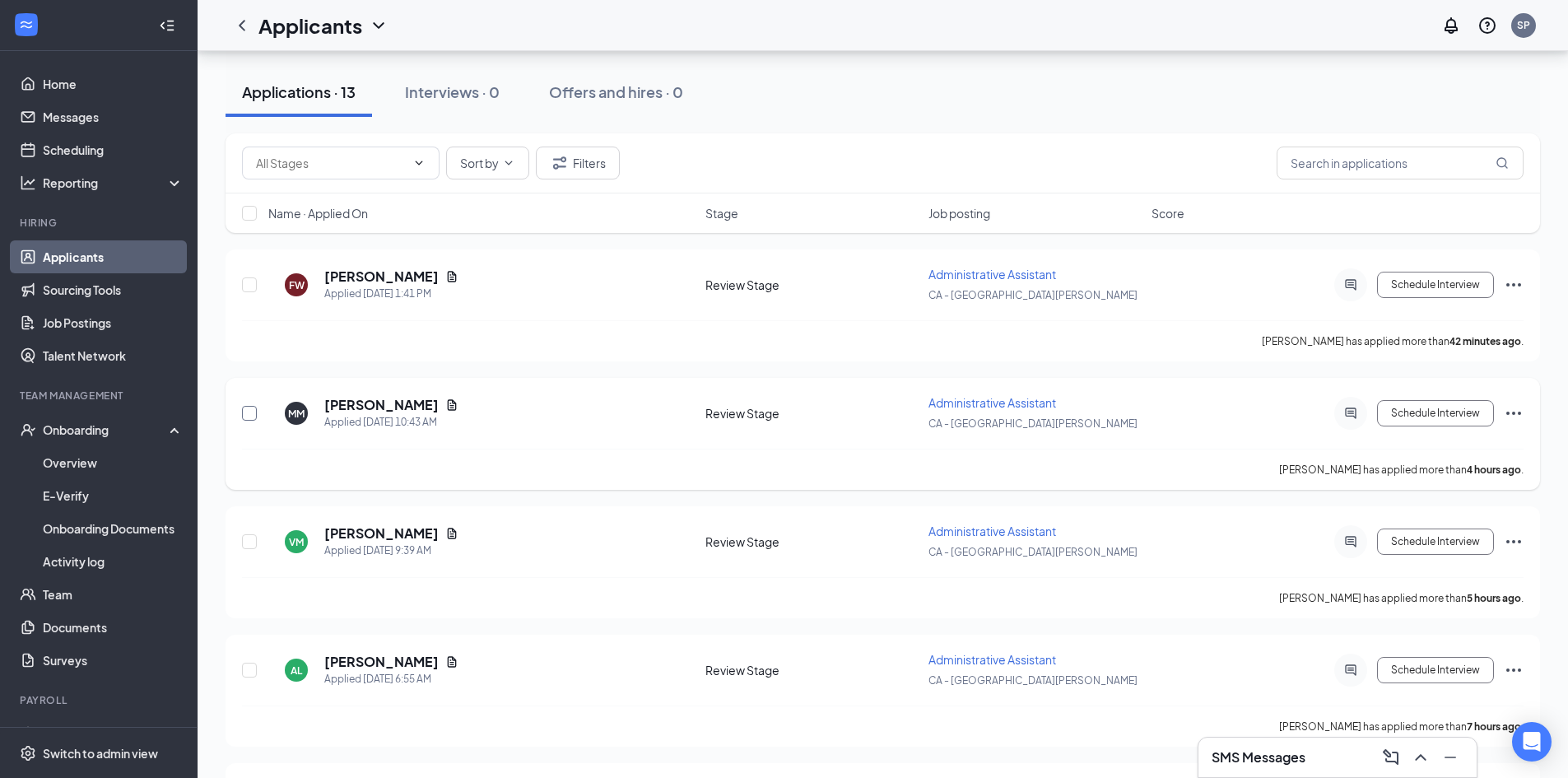
click at [255, 407] on input "checkbox" at bounding box center [249, 413] width 15 height 15
checkbox input "true"
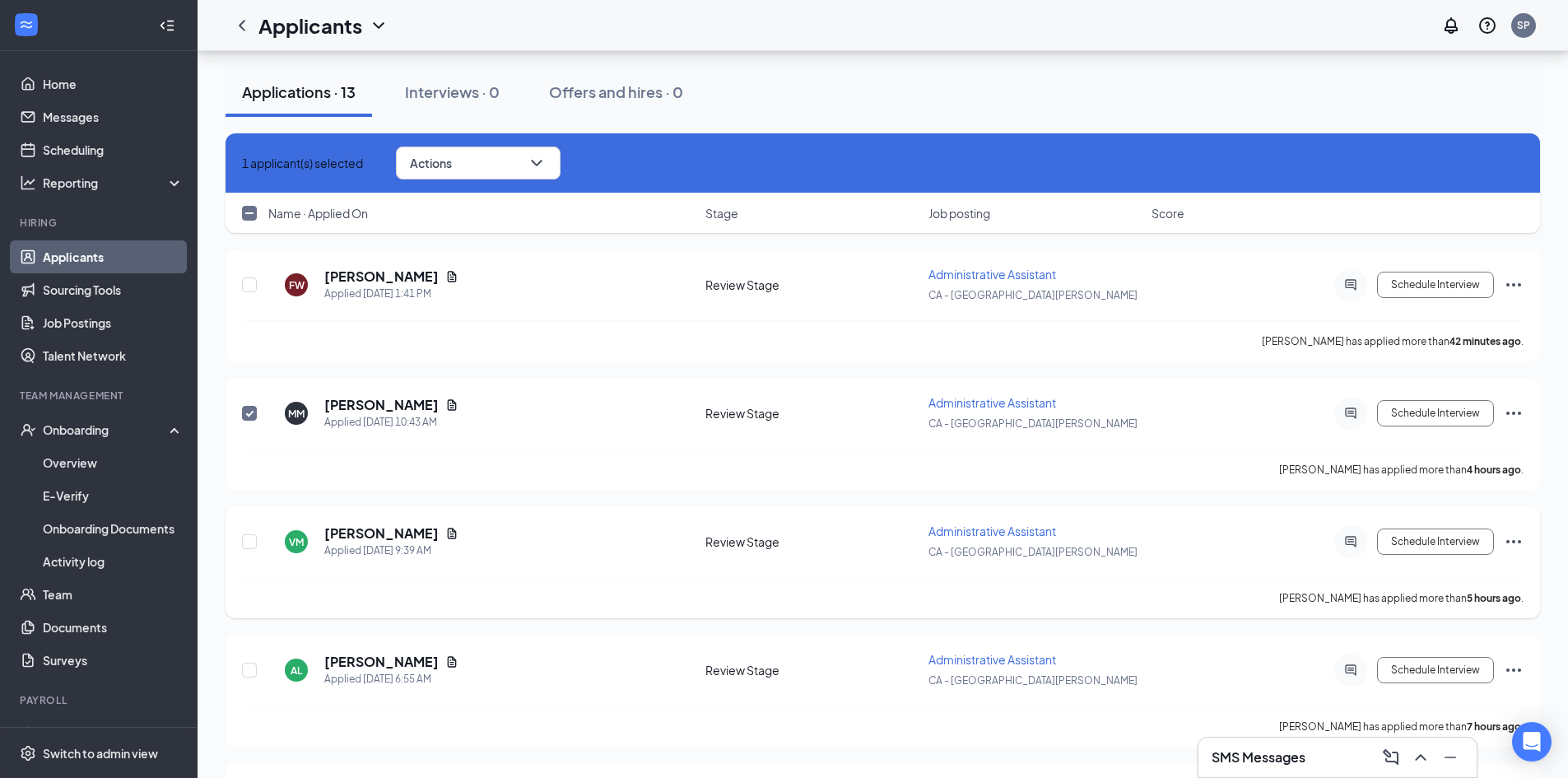
click at [255, 533] on div at bounding box center [250, 541] width 16 height 38
click at [251, 538] on input "checkbox" at bounding box center [249, 541] width 15 height 15
checkbox input "true"
click at [558, 168] on button "Actions" at bounding box center [478, 164] width 164 height 33
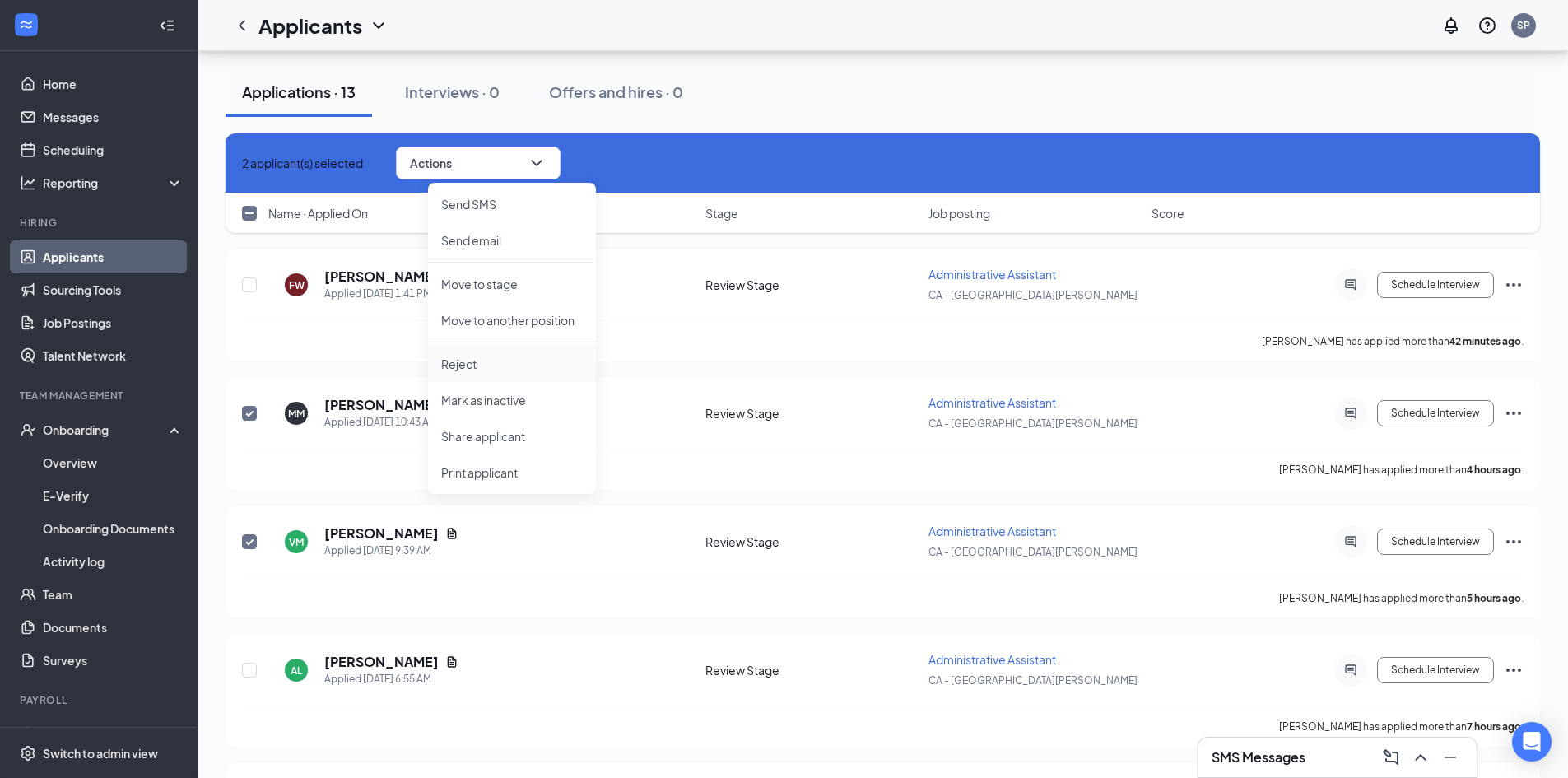
click at [477, 364] on p "Reject" at bounding box center [512, 364] width 141 height 16
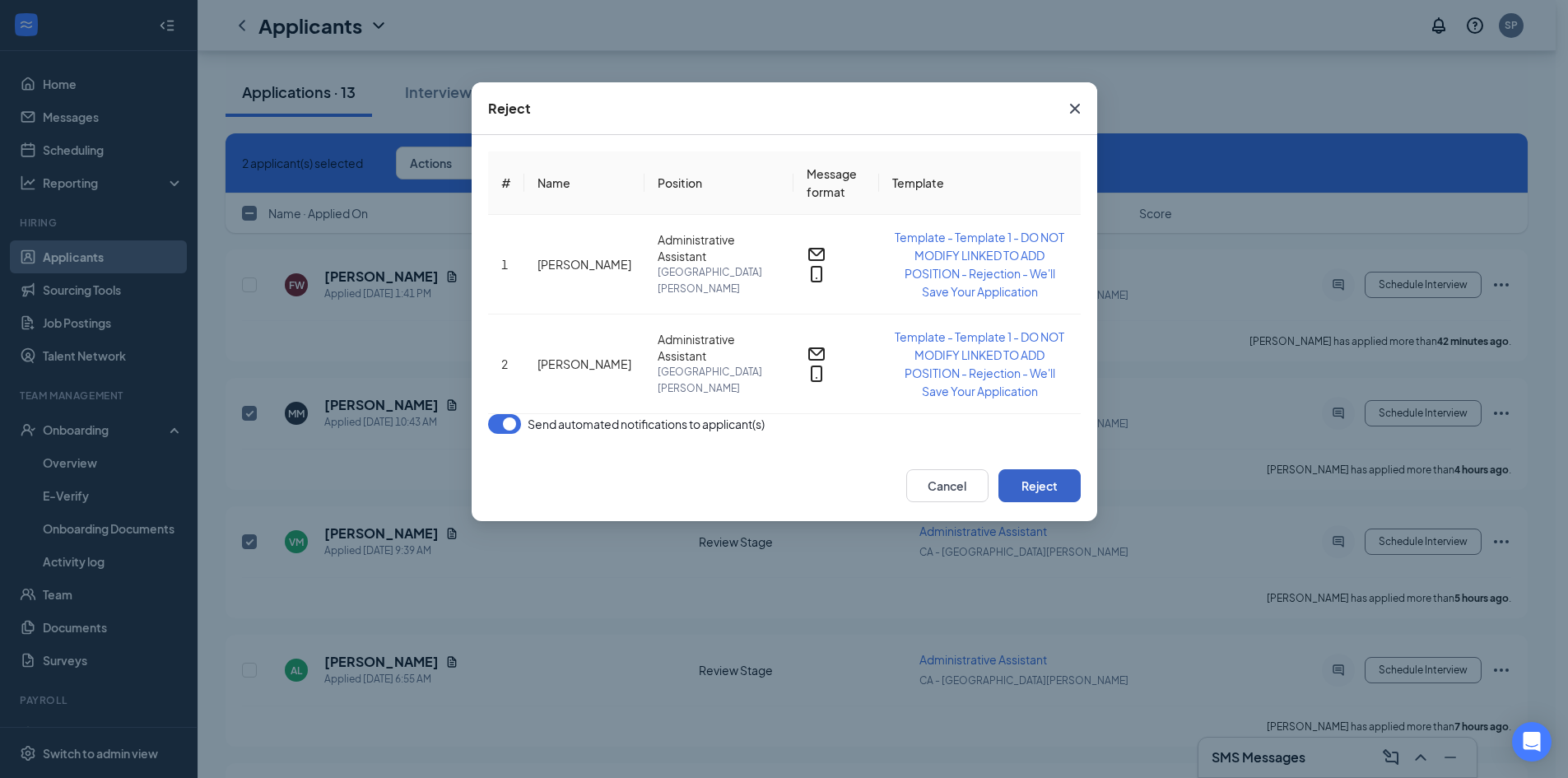
click at [1025, 469] on button "Reject" at bounding box center [1039, 486] width 82 height 33
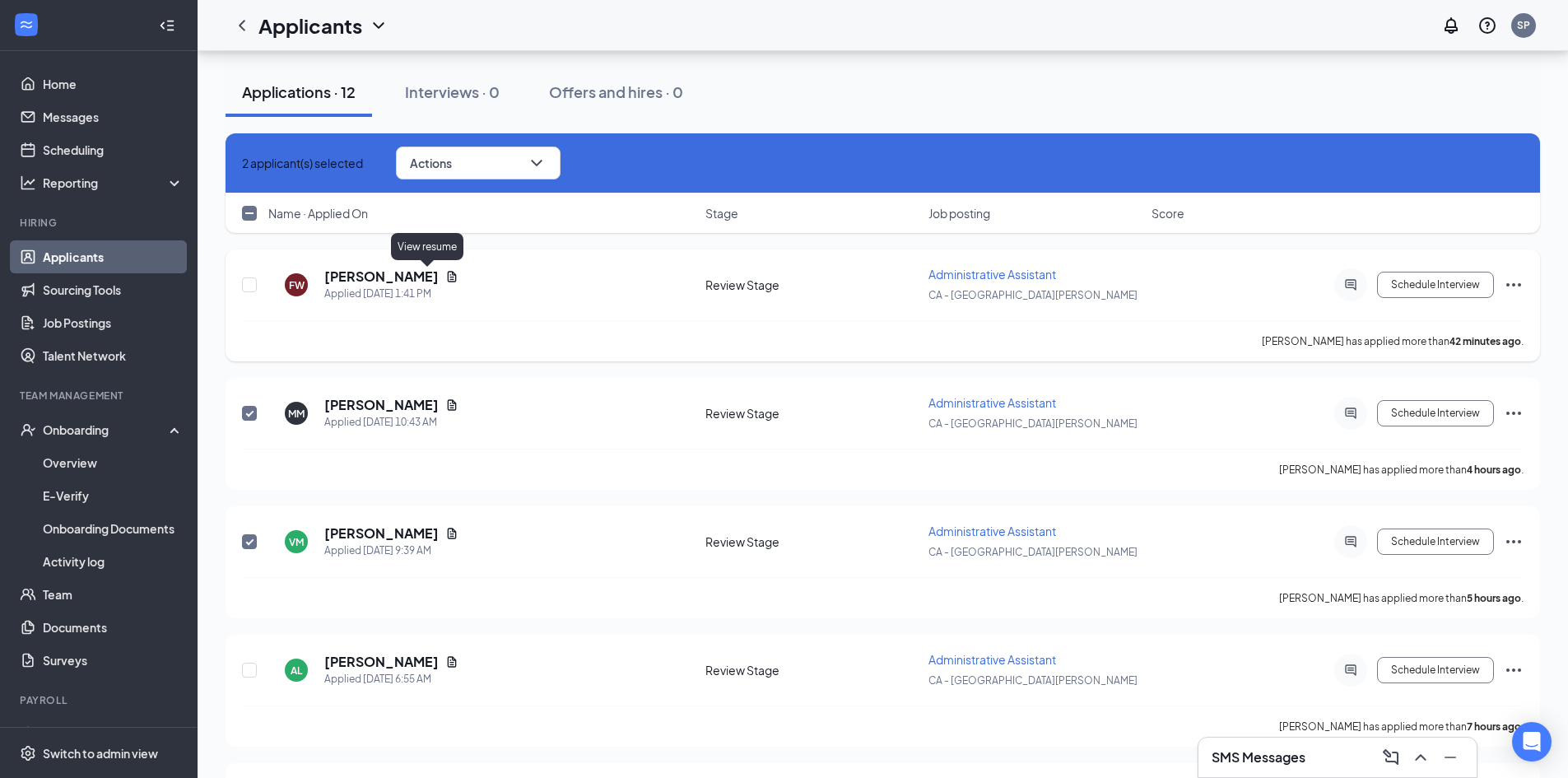
checkbox input "false"
click at [523, 282] on div "FW [PERSON_NAME] Applied [DATE] 1:41 PM" at bounding box center [482, 285] width 428 height 35
click at [247, 168] on icon "Cross" at bounding box center [251, 173] width 10 height 10
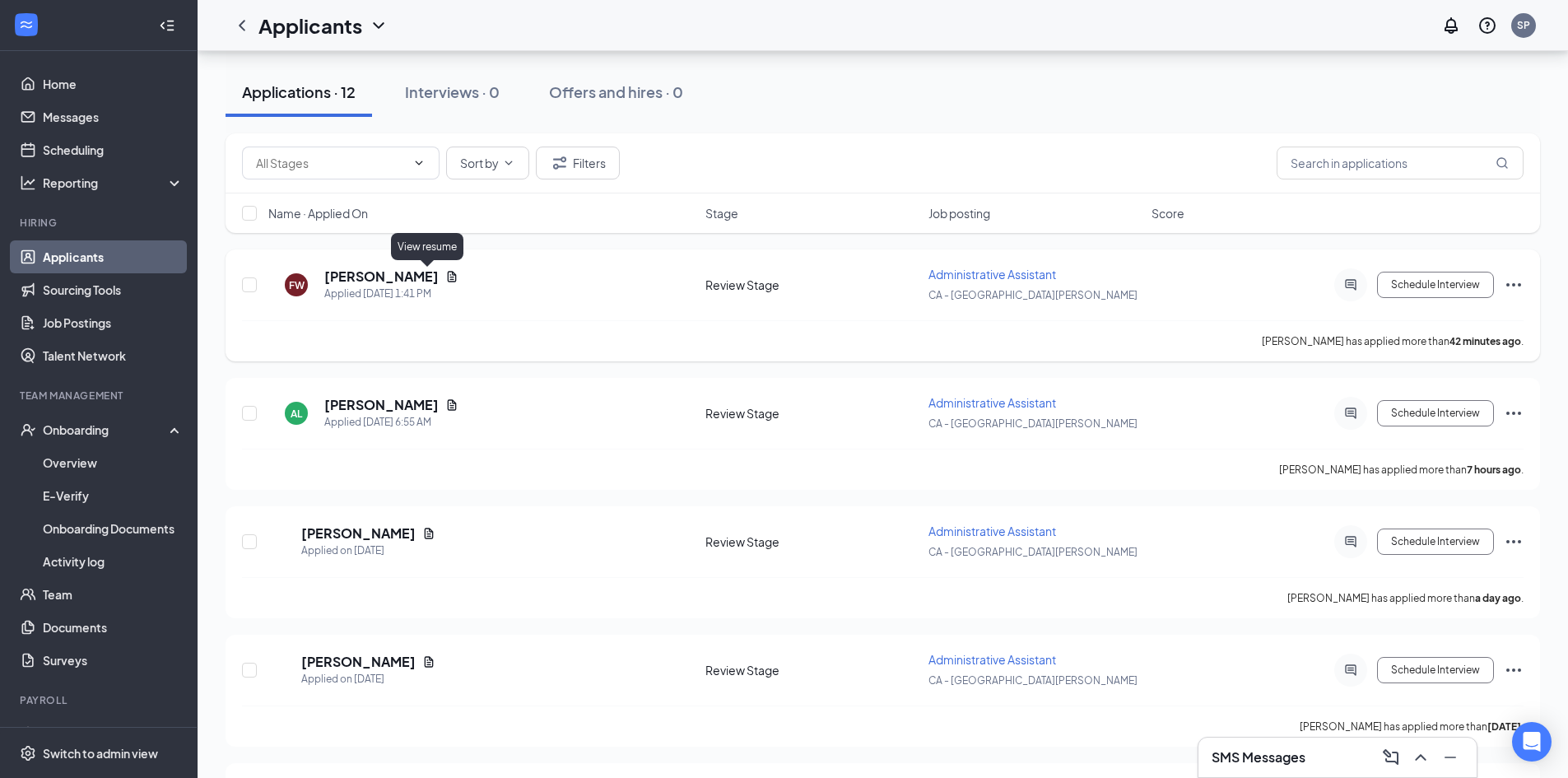
click at [445, 277] on icon "Document" at bounding box center [452, 277] width 14 height 14
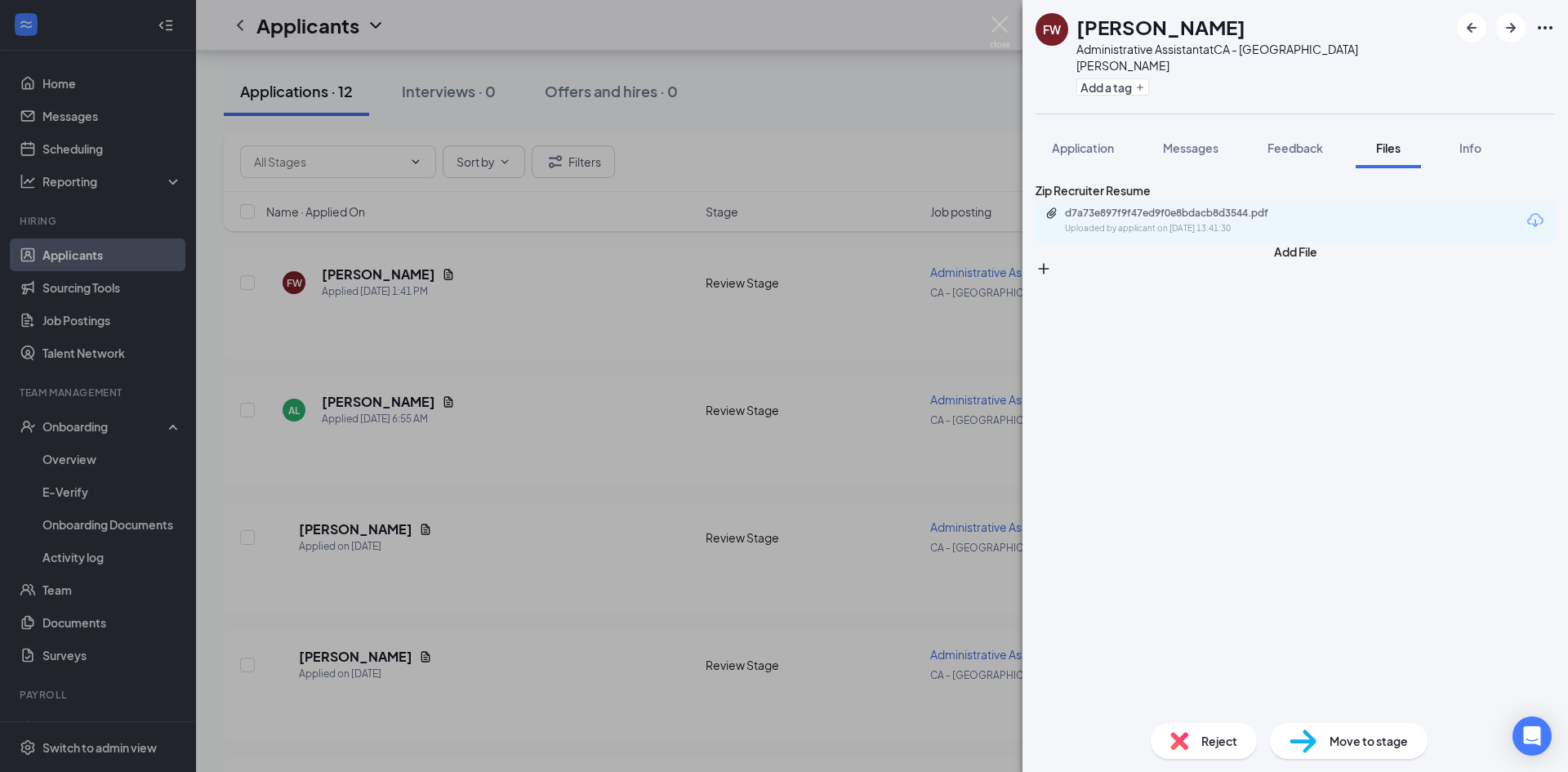
click at [1196, 220] on div "d7a73e897f9f47ed9f0e8bdacb8d3544.pdf" at bounding box center [1179, 213] width 228 height 13
click at [485, 315] on div "FW [PERSON_NAME] Administrative Assistant at CA - [GEOGRAPHIC_DATA][PERSON_NAME…" at bounding box center [784, 386] width 1568 height 772
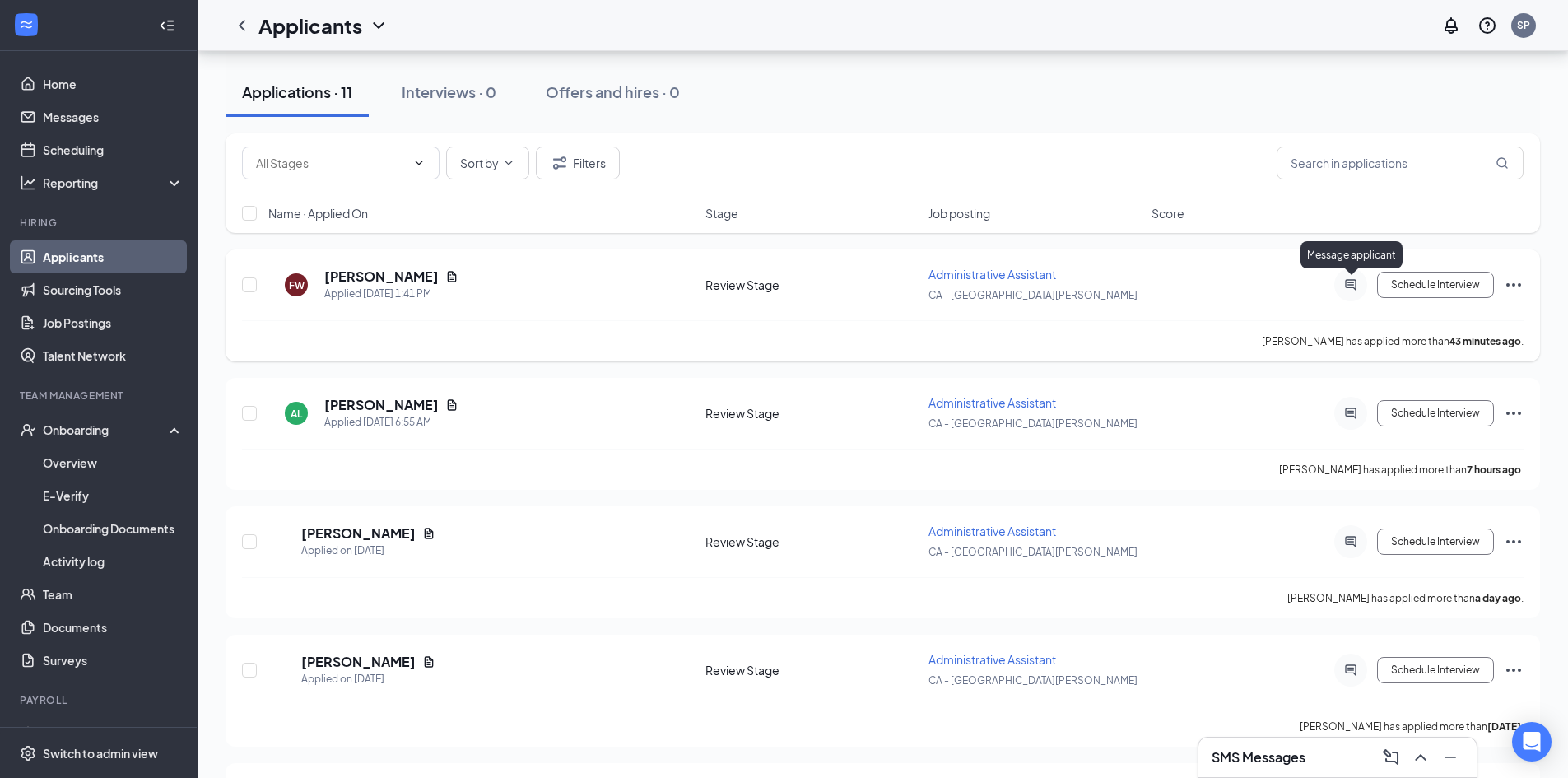
click at [1357, 284] on icon "ActiveChat" at bounding box center [1351, 285] width 19 height 14
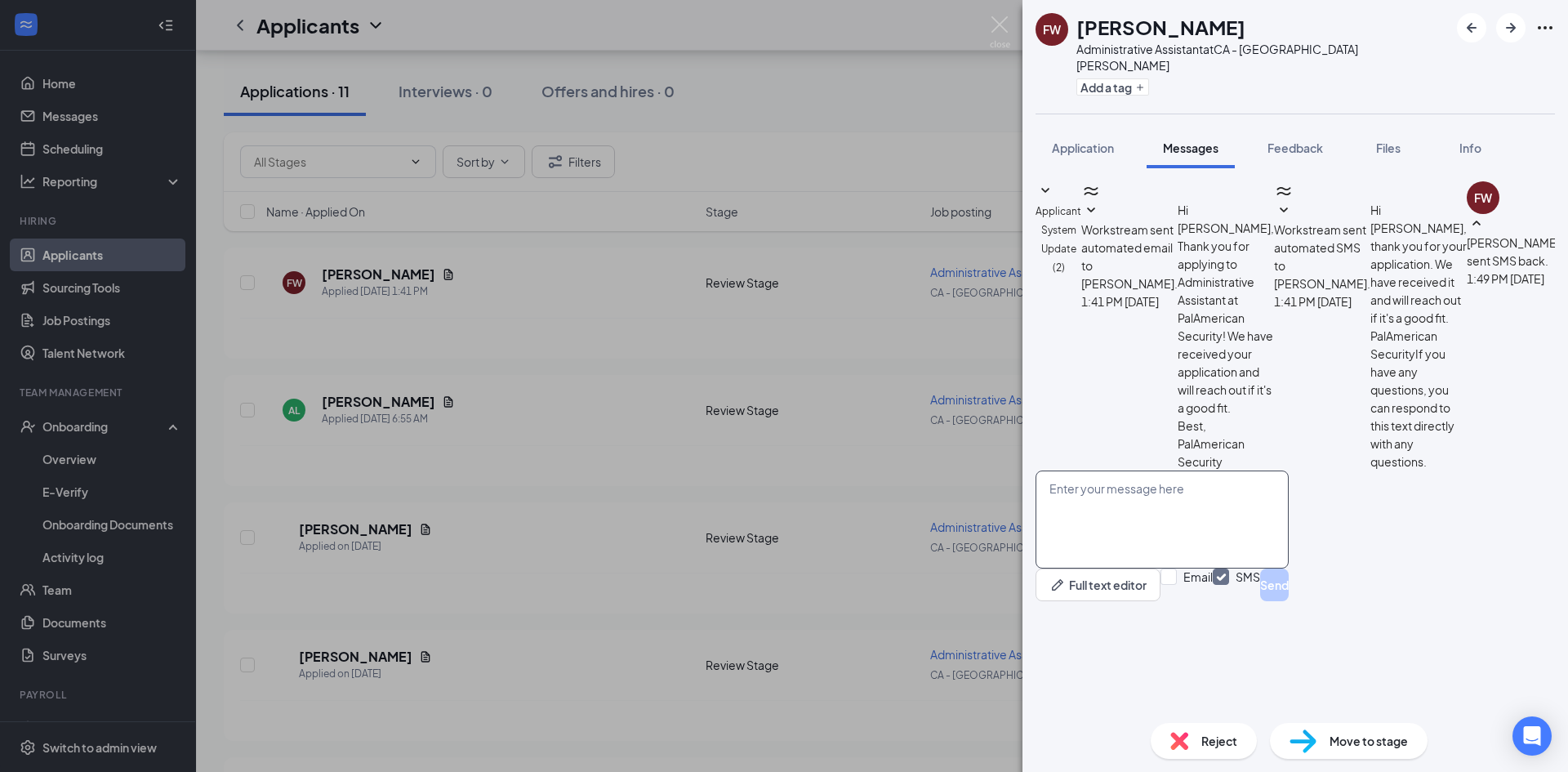
click at [1142, 568] on textarea at bounding box center [1162, 519] width 253 height 98
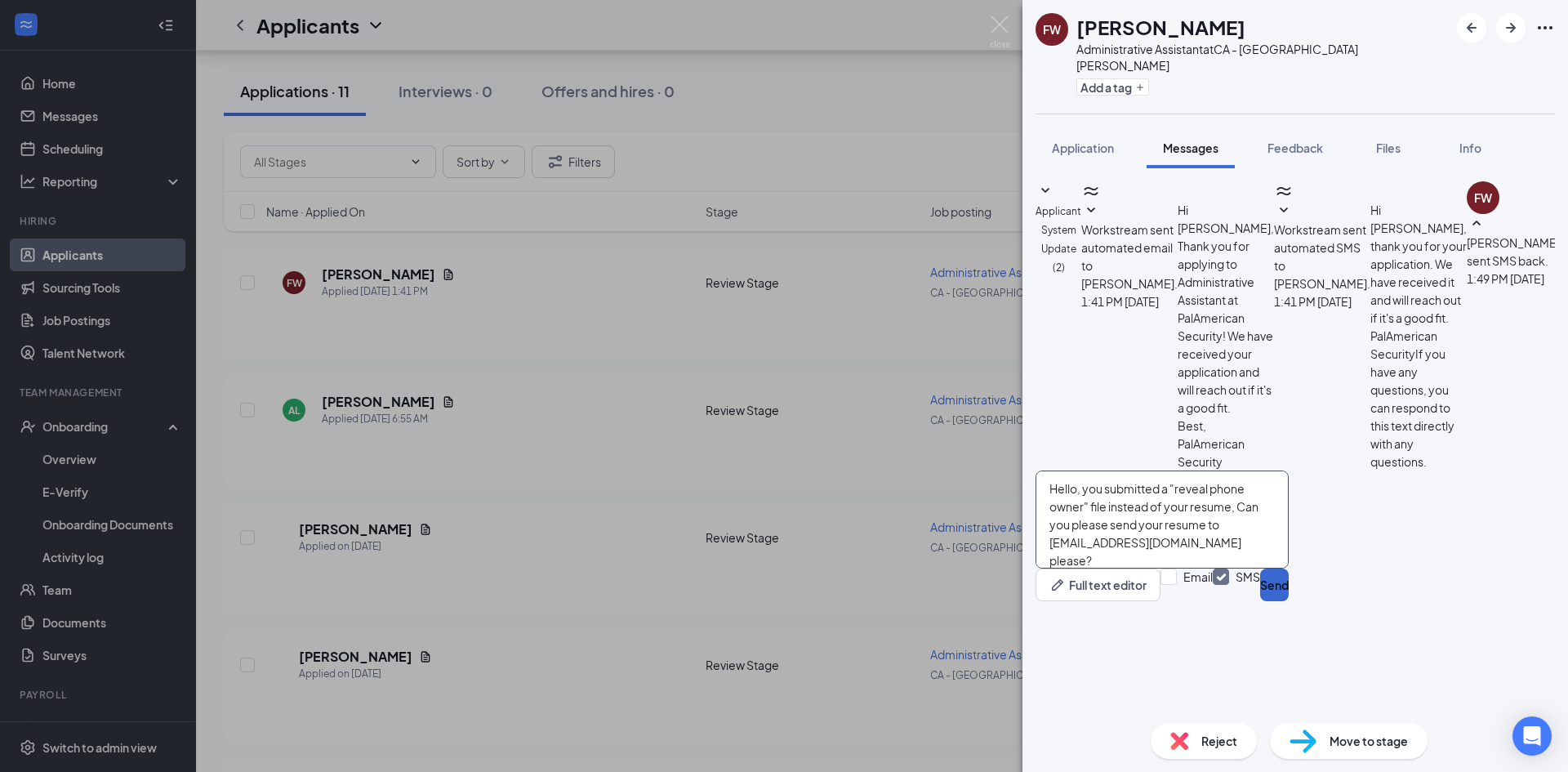
type textarea "Hello, you submitted a "reveal phone owner" file instead of your resume, Can yo…"
click at [1289, 601] on button "Send" at bounding box center [1274, 585] width 29 height 33
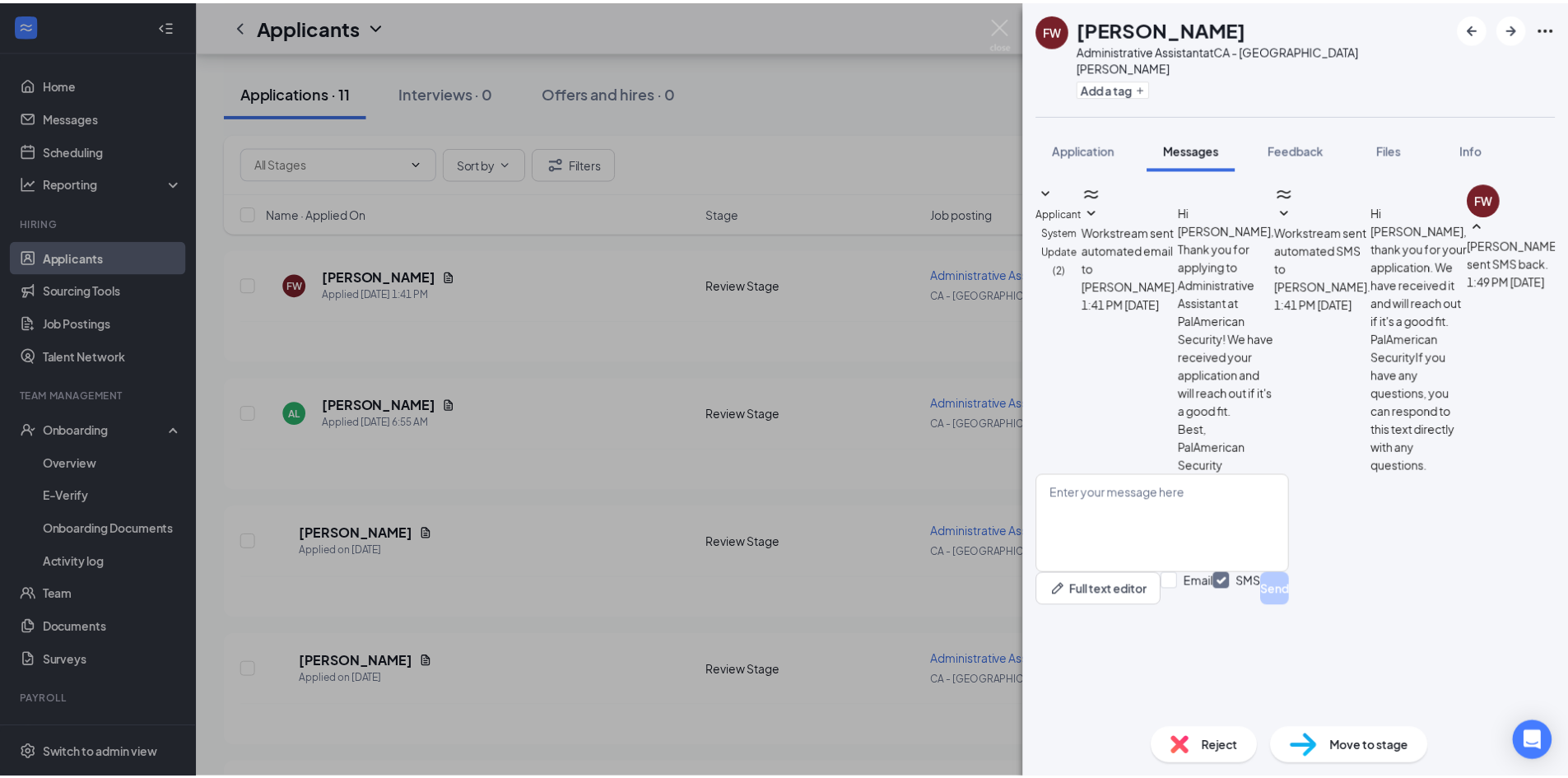
scroll to position [52, 0]
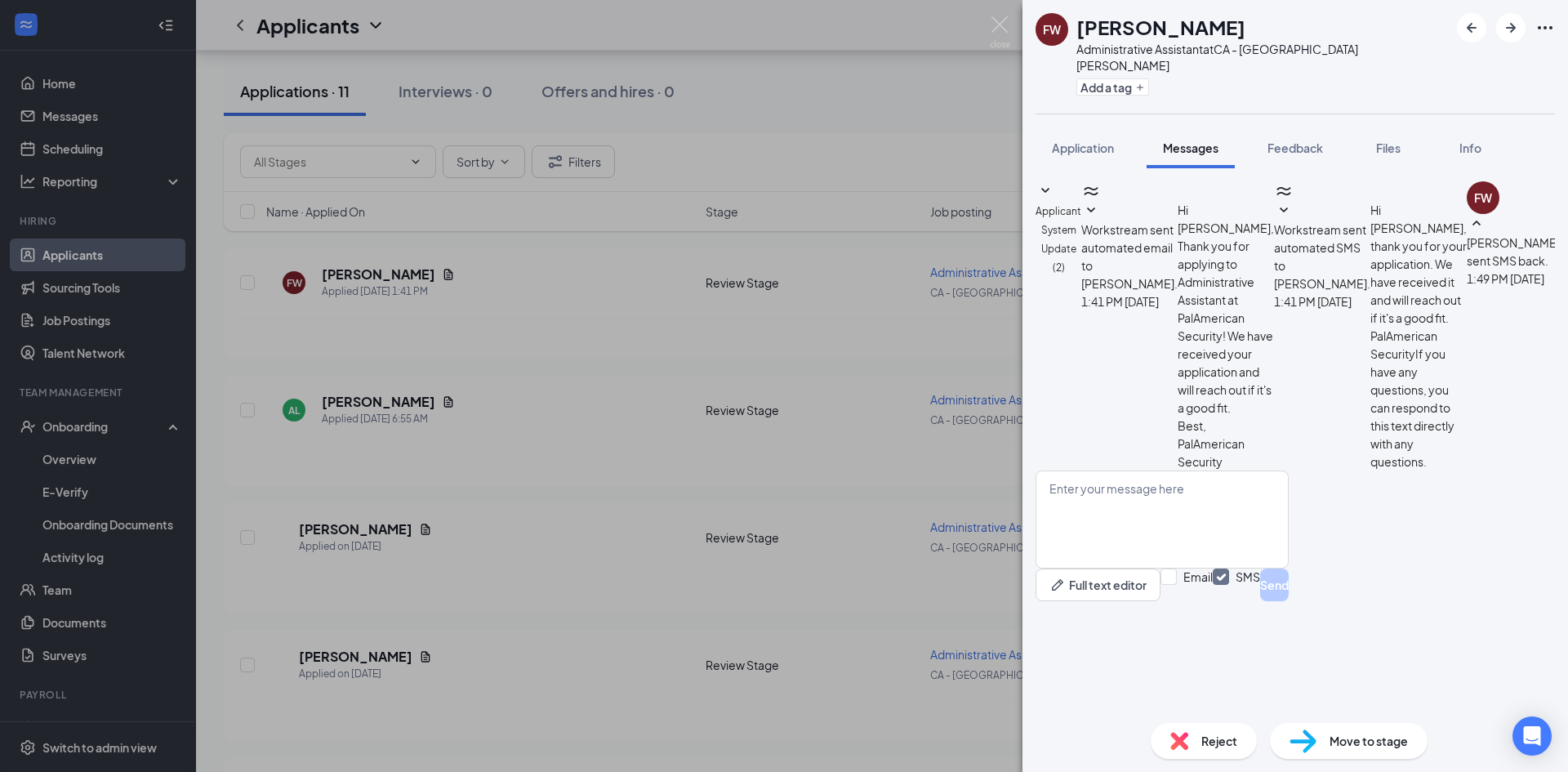
click at [834, 381] on div "FW [PERSON_NAME] Administrative Assistant at CA - [GEOGRAPHIC_DATA][PERSON_NAME…" at bounding box center [784, 386] width 1568 height 772
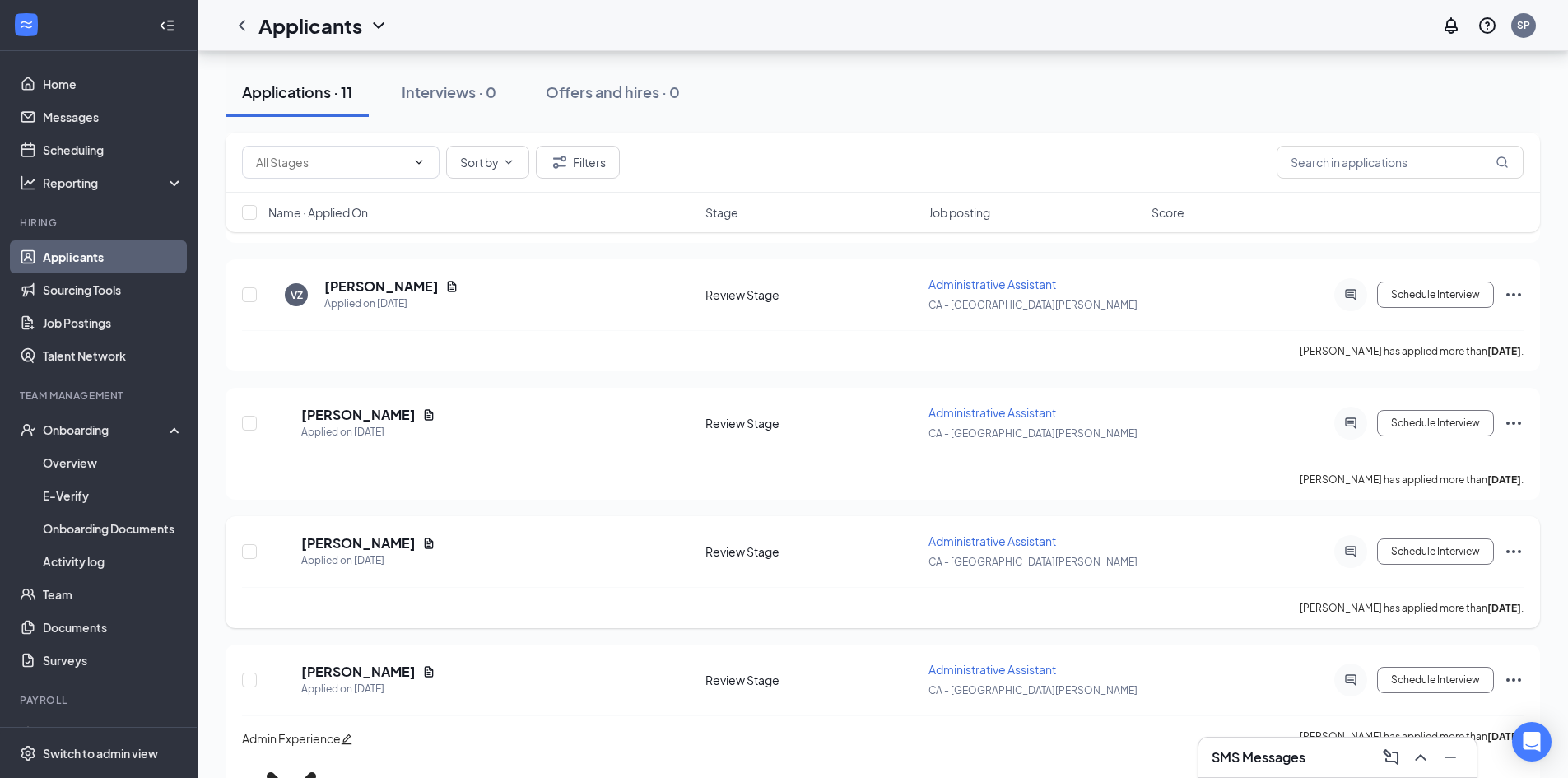
scroll to position [1077, 0]
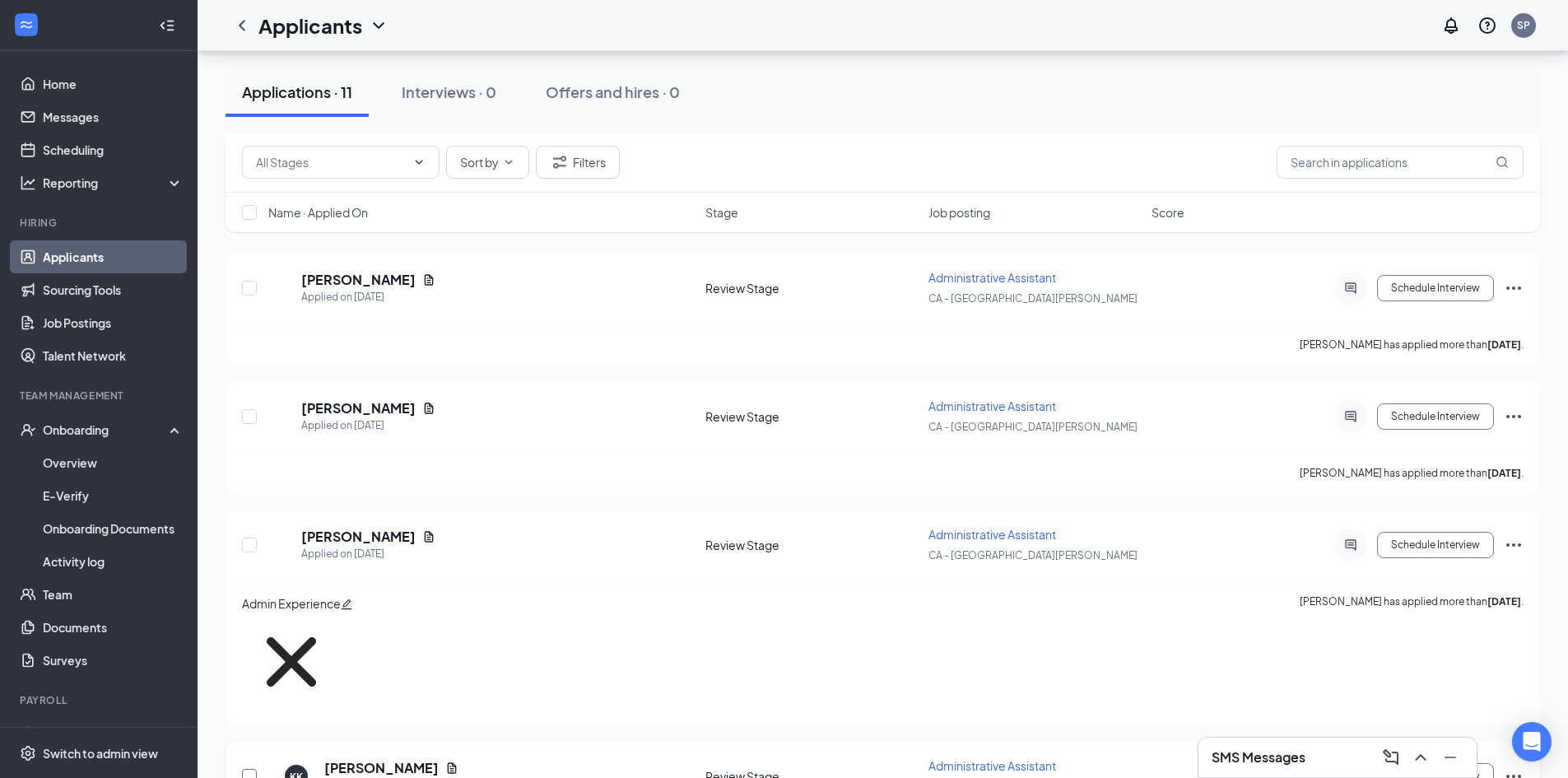
click at [250, 769] on input "checkbox" at bounding box center [249, 776] width 15 height 15
checkbox input "true"
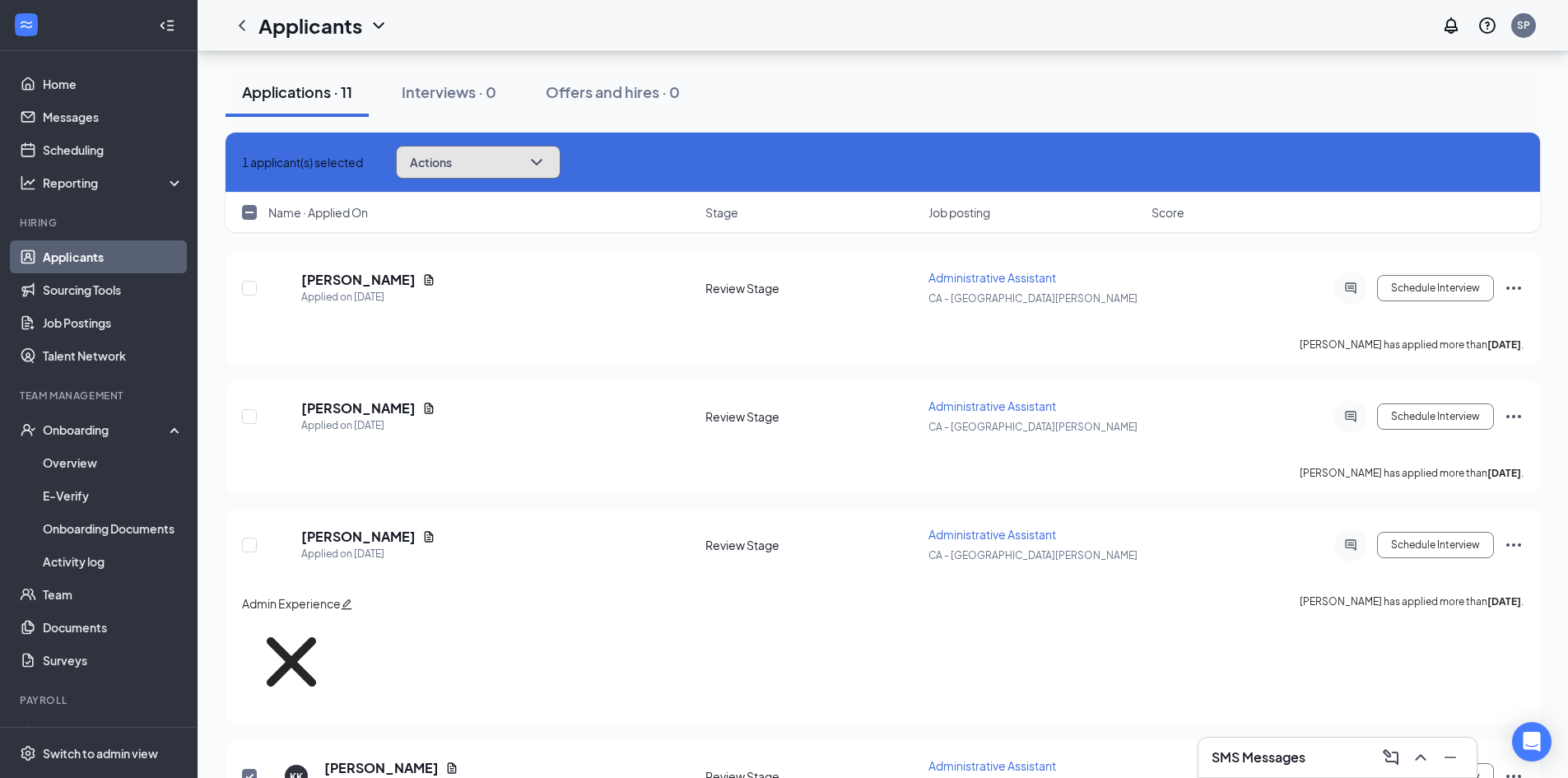
click at [545, 164] on button "Actions" at bounding box center [478, 163] width 164 height 33
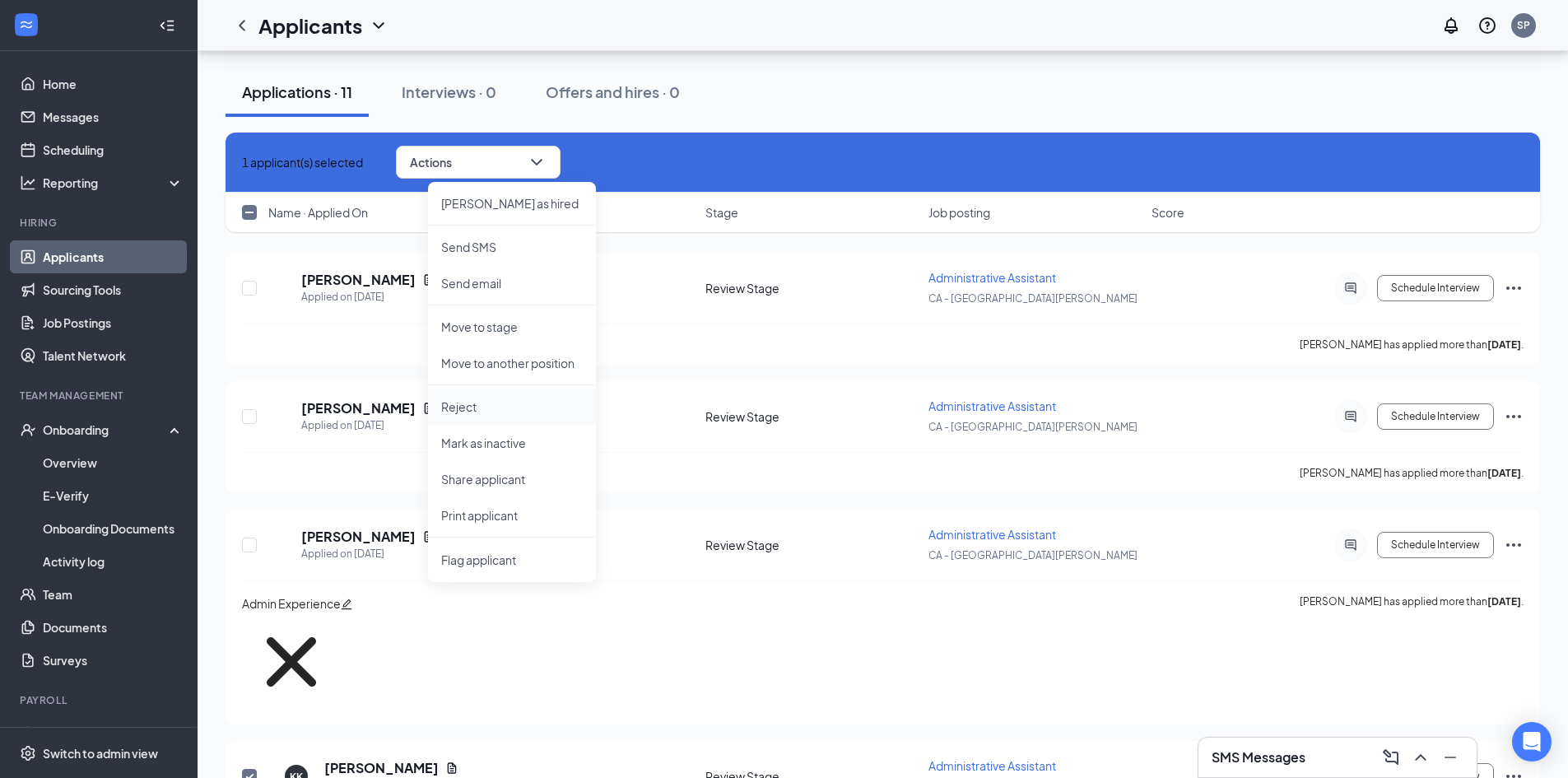
click at [483, 413] on p "Reject" at bounding box center [512, 406] width 141 height 16
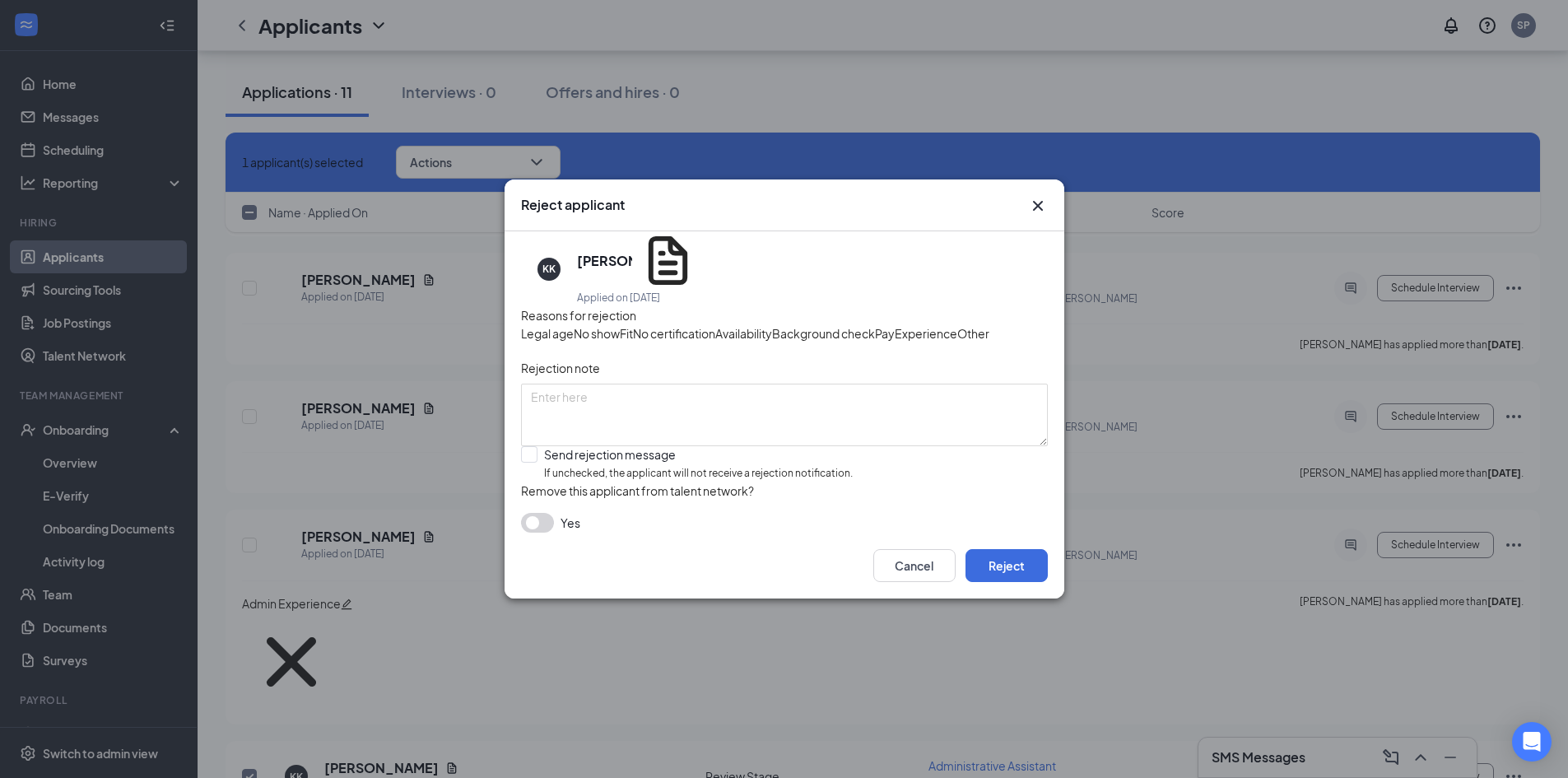
click at [895, 339] on div "Experience" at bounding box center [926, 333] width 63 height 18
click at [895, 332] on span "Experience" at bounding box center [926, 333] width 63 height 18
click at [558, 533] on div "Yes" at bounding box center [784, 523] width 527 height 19
click at [544, 533] on button "button" at bounding box center [538, 523] width 33 height 19
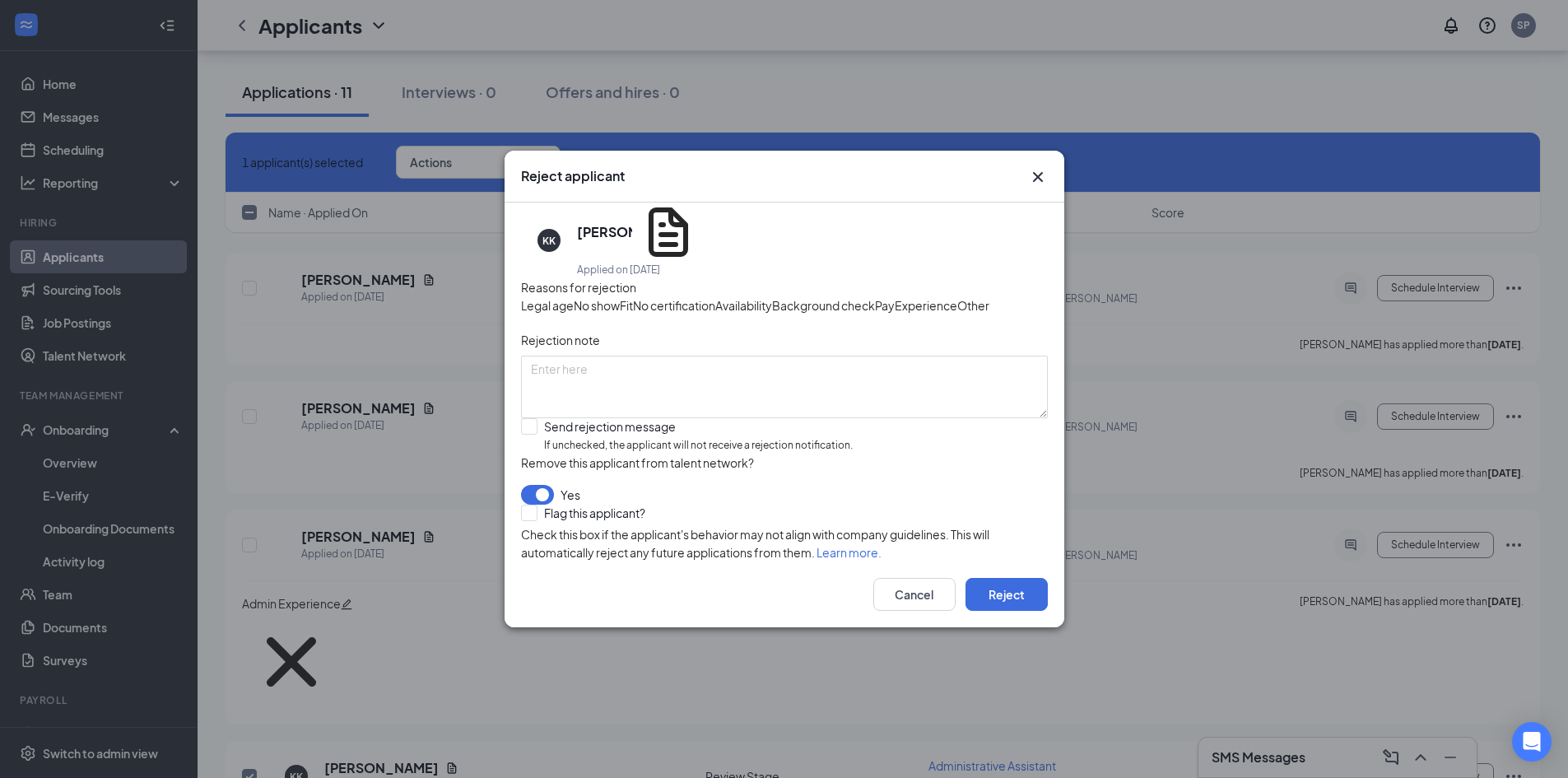
click at [552, 505] on button "button" at bounding box center [538, 494] width 33 height 19
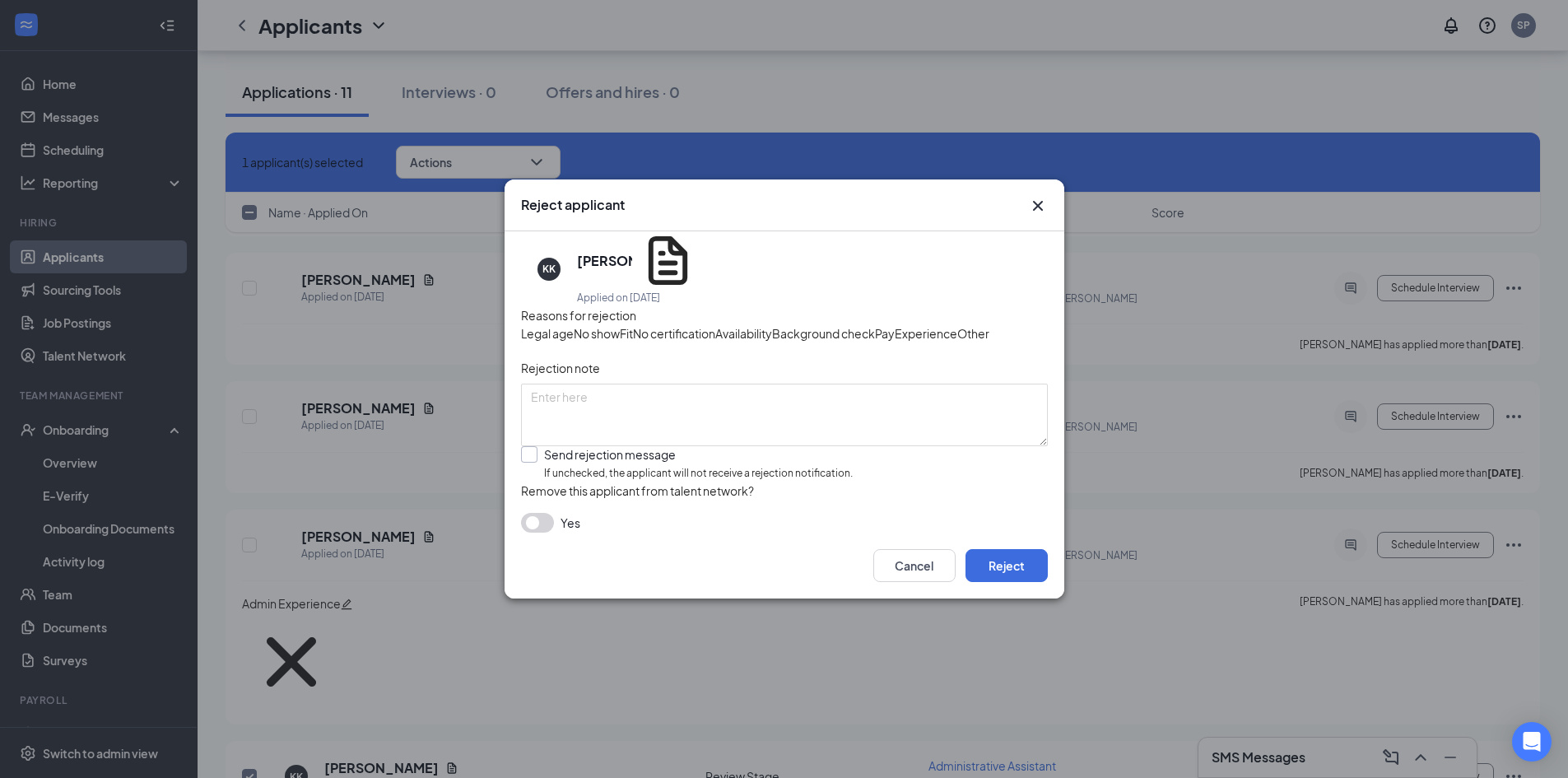
click at [526, 470] on input "Send rejection message If unchecked, the applicant will not receive a rejection…" at bounding box center [687, 464] width 332 height 36
checkbox input "true"
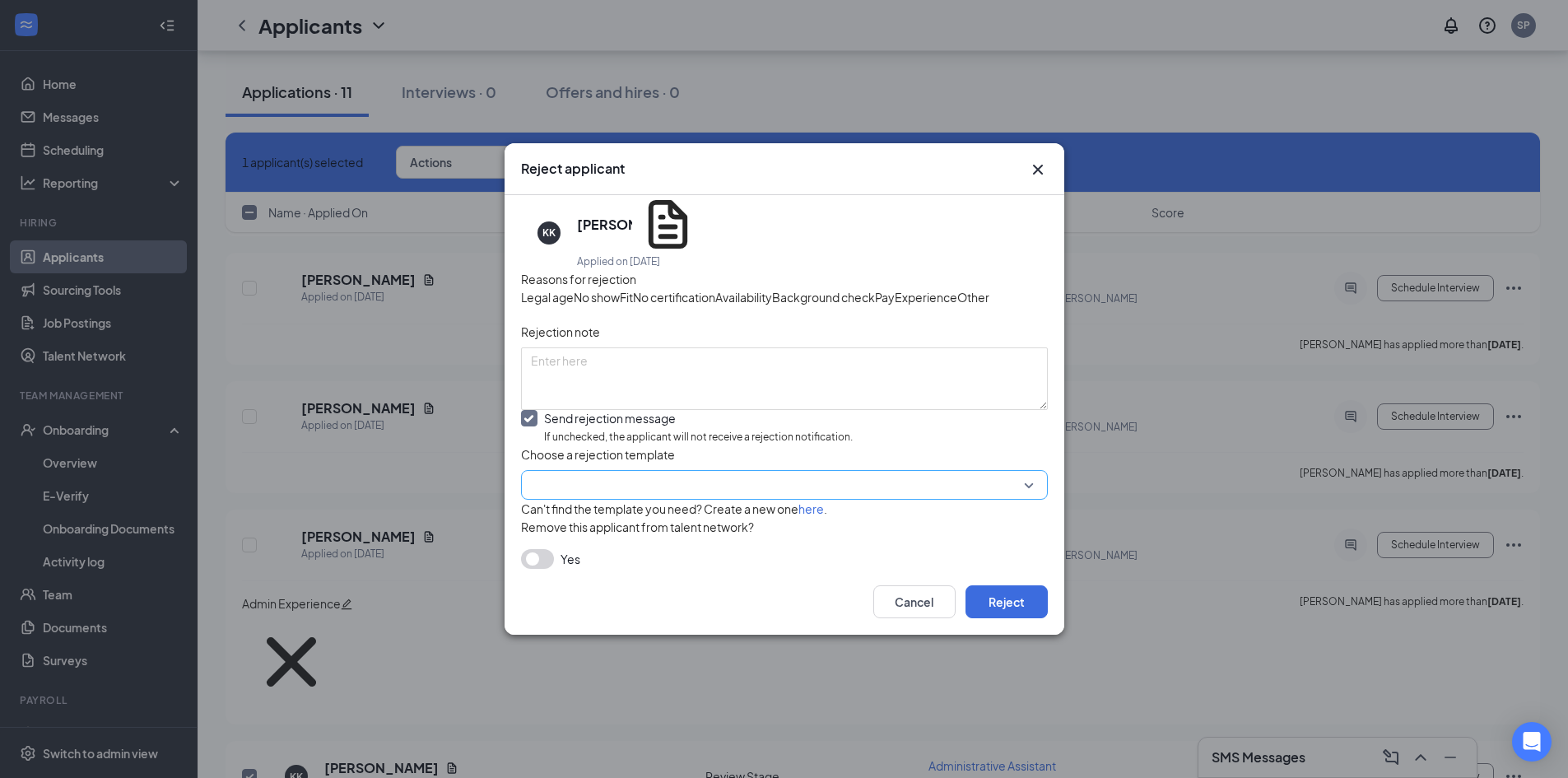
click at [584, 498] on input "search" at bounding box center [779, 485] width 495 height 28
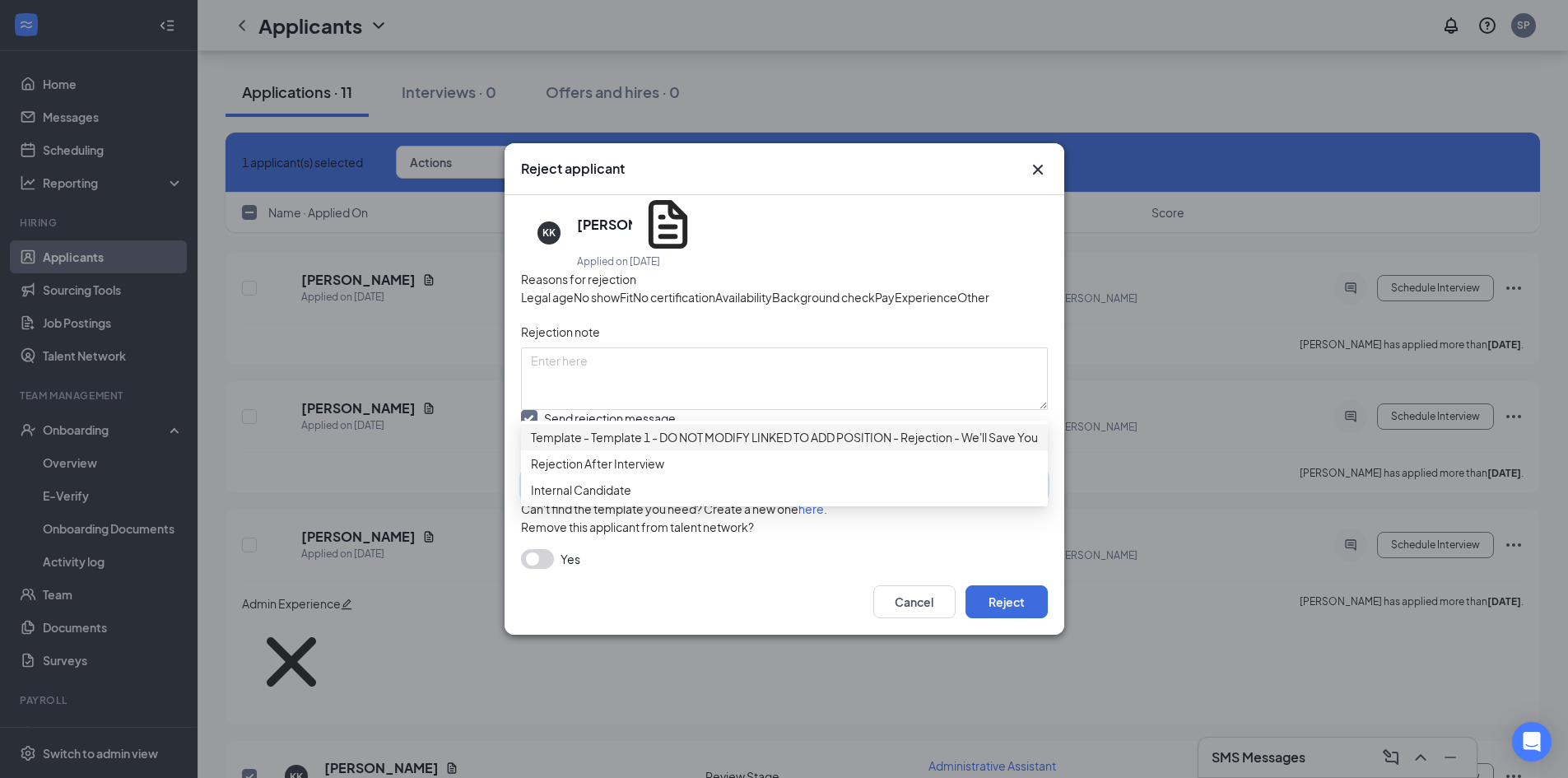
click at [884, 429] on span "Template - Template 1 - DO NOT MODIFY LINKED TO ADD POSITION - Rejection - We'l…" at bounding box center [817, 437] width 574 height 18
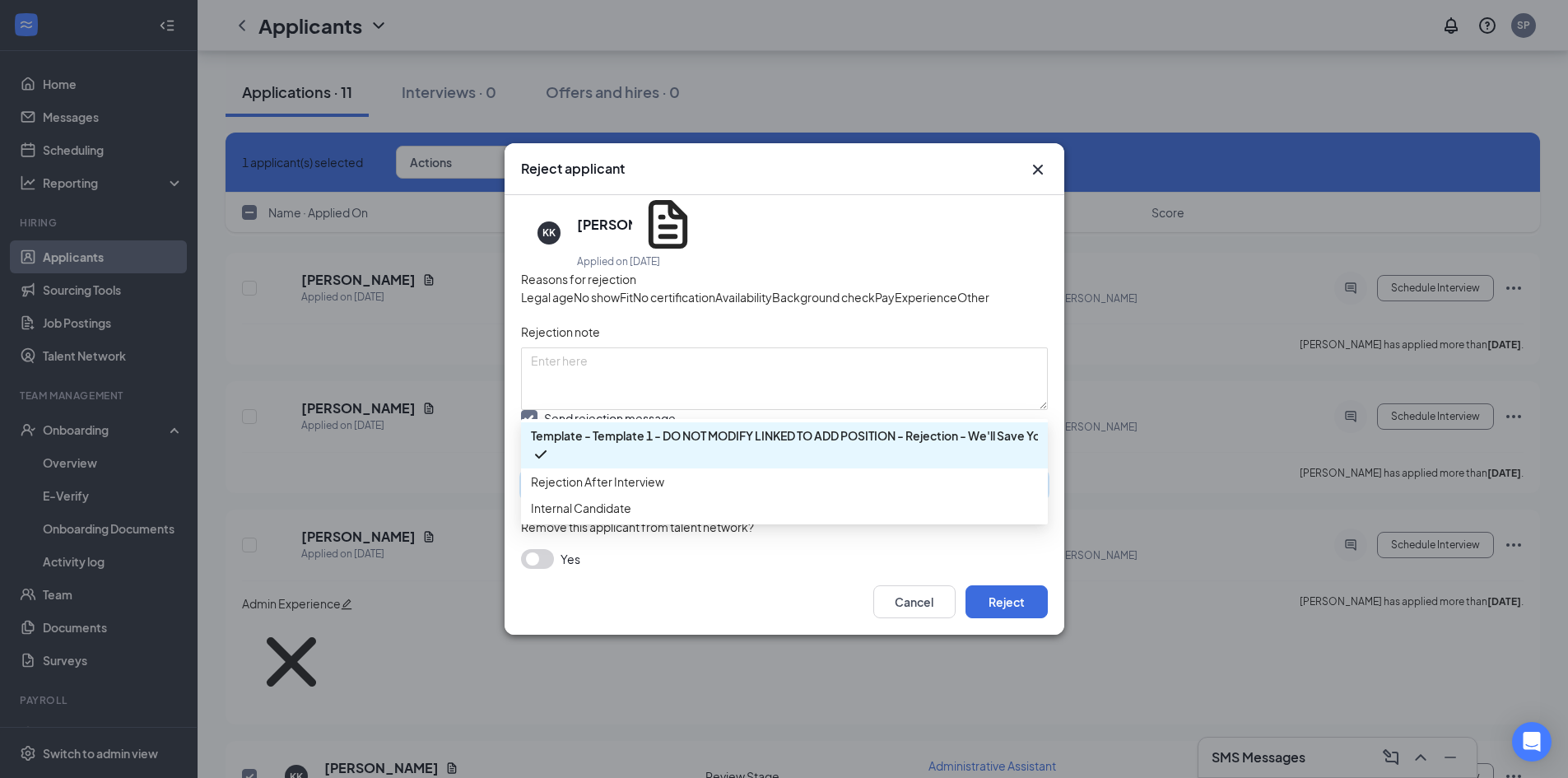
click at [891, 488] on span "Template - Template 1 - DO NOT MODIFY LINKED TO ADD POSITION - Rejection - We'l…" at bounding box center [827, 475] width 584 height 25
click at [744, 468] on div "Rejection After Interview" at bounding box center [784, 481] width 527 height 26
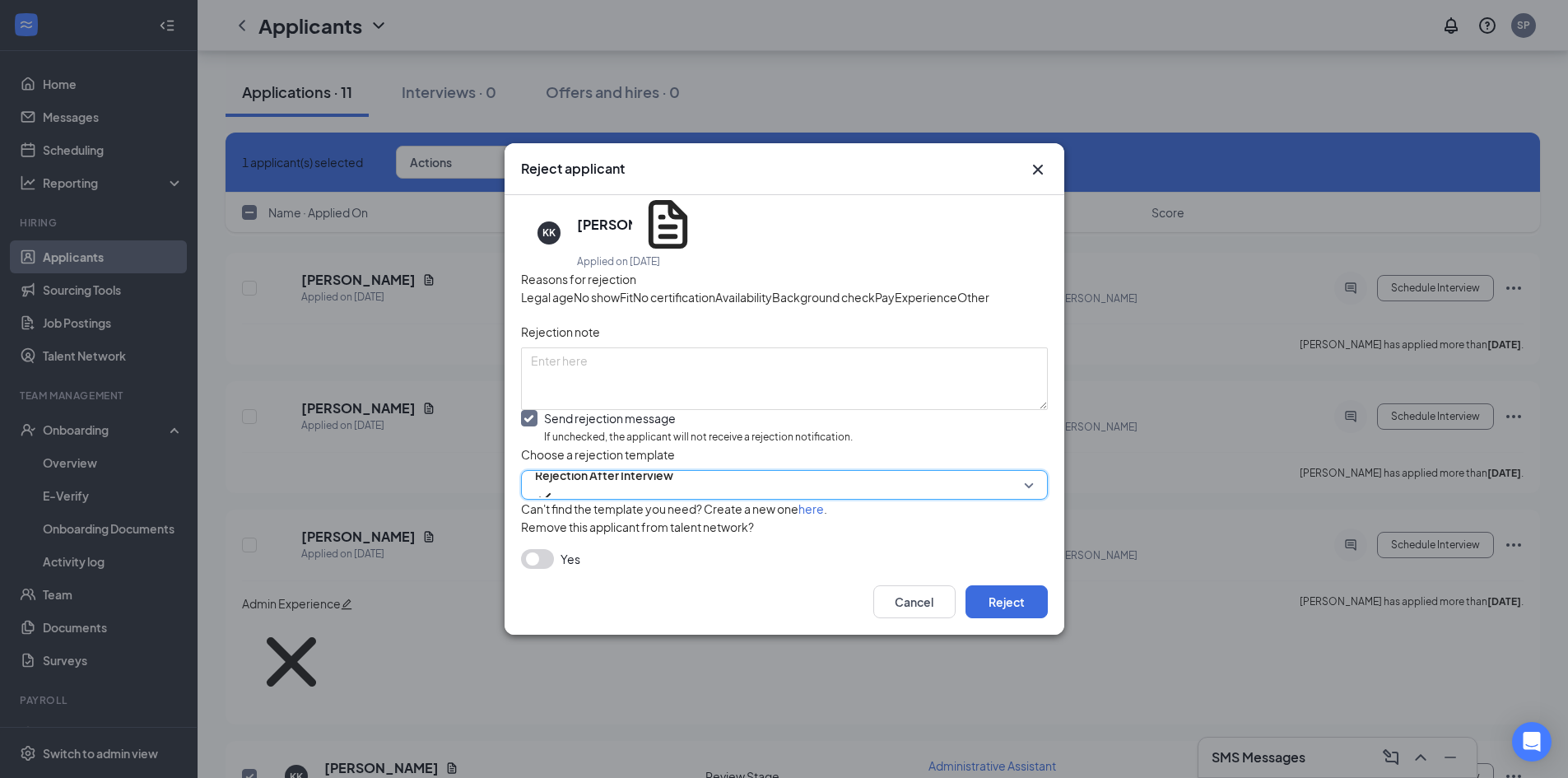
click at [673, 507] on span "Rejection After Interview" at bounding box center [604, 485] width 138 height 45
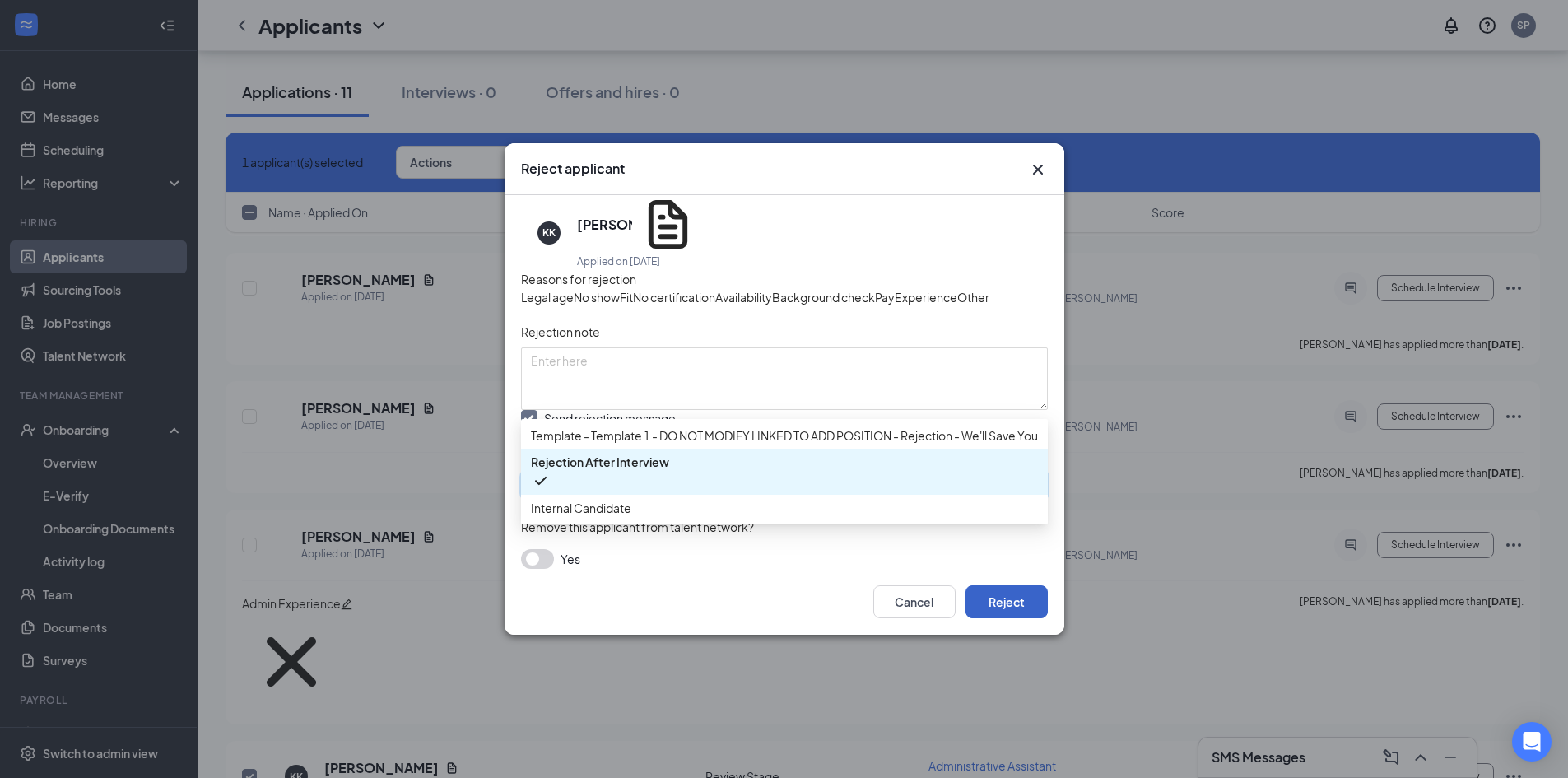
click at [1022, 618] on button "Reject" at bounding box center [1006, 602] width 82 height 33
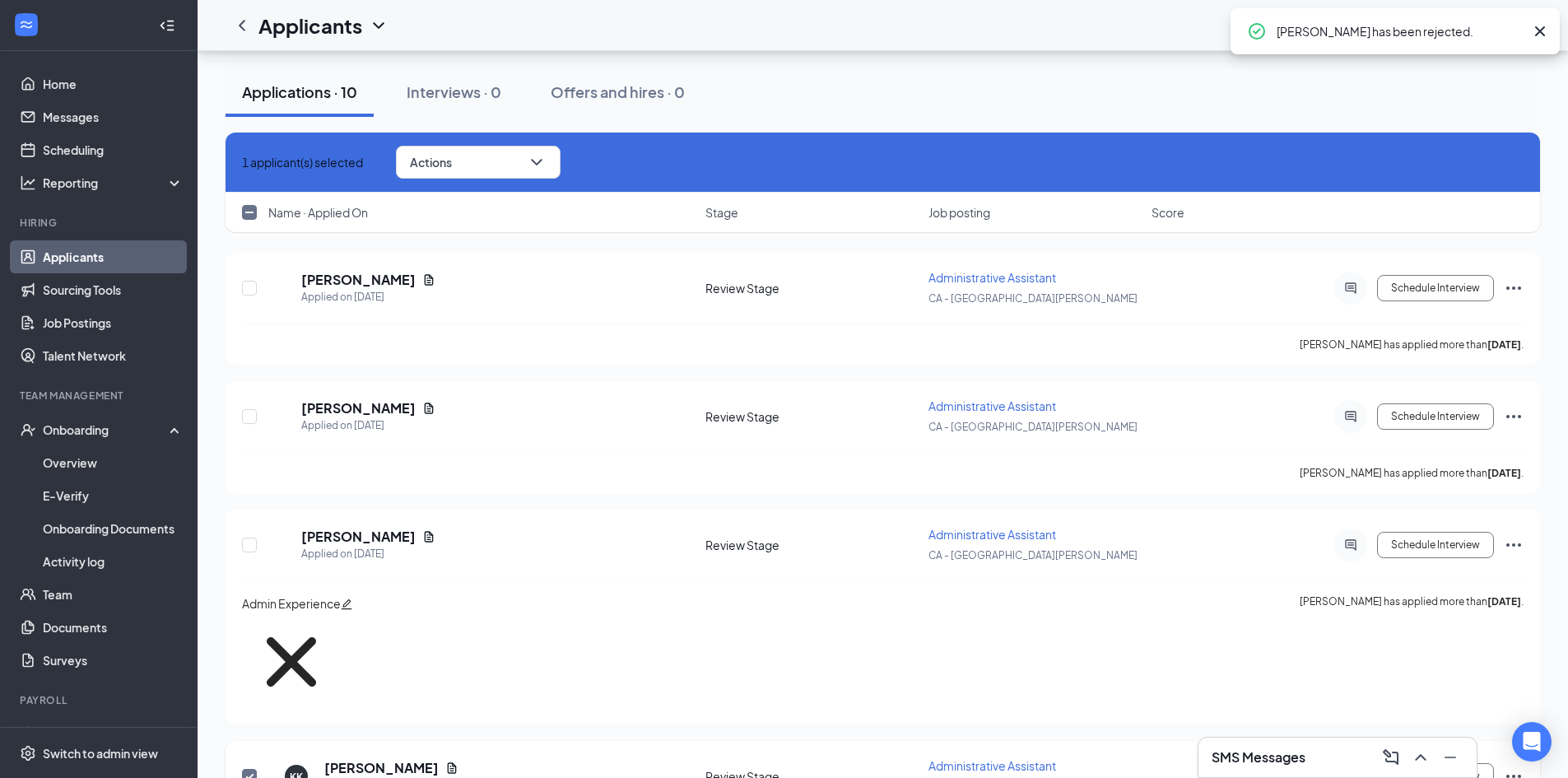
checkbox input "false"
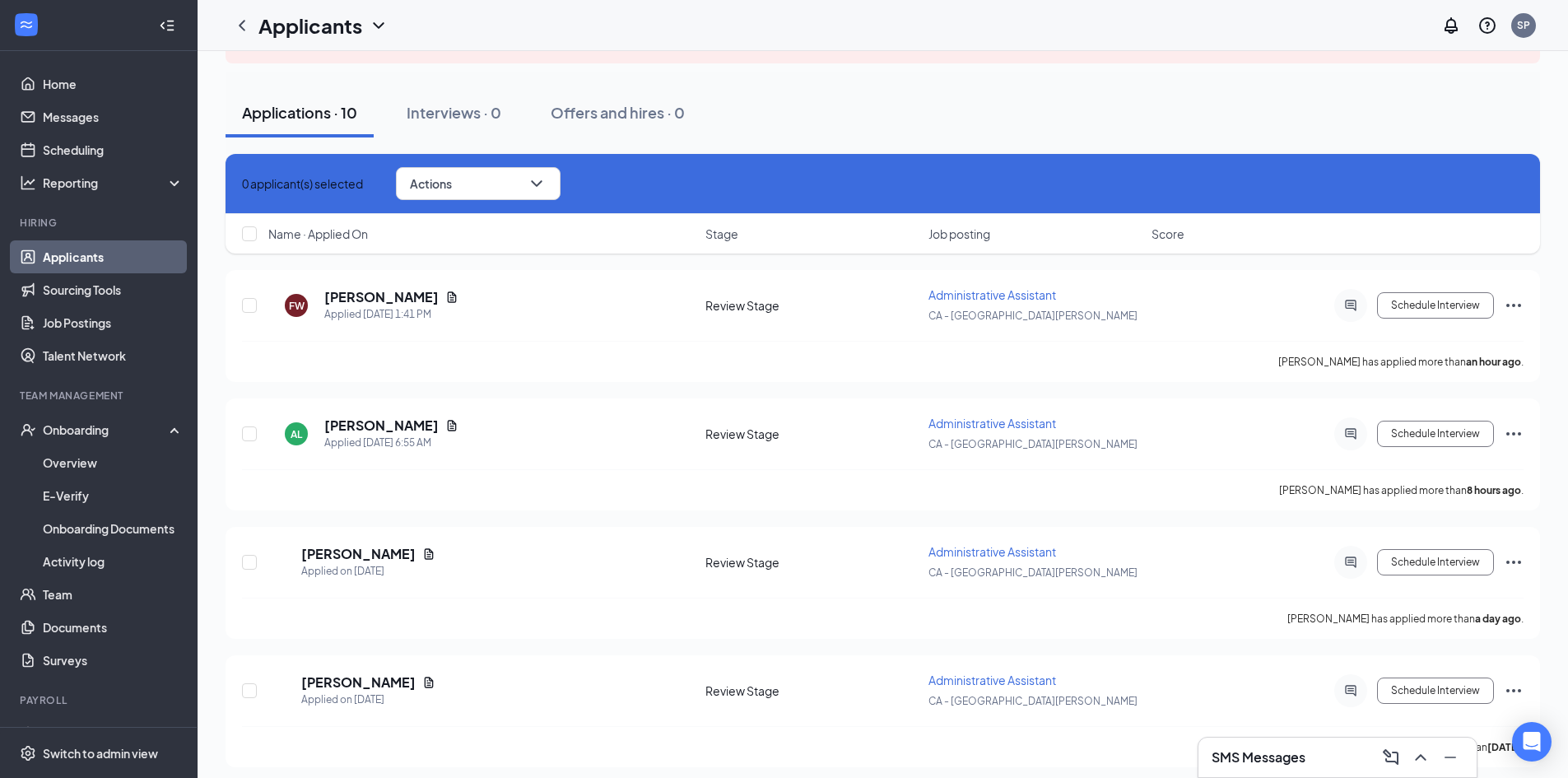
scroll to position [0, 0]
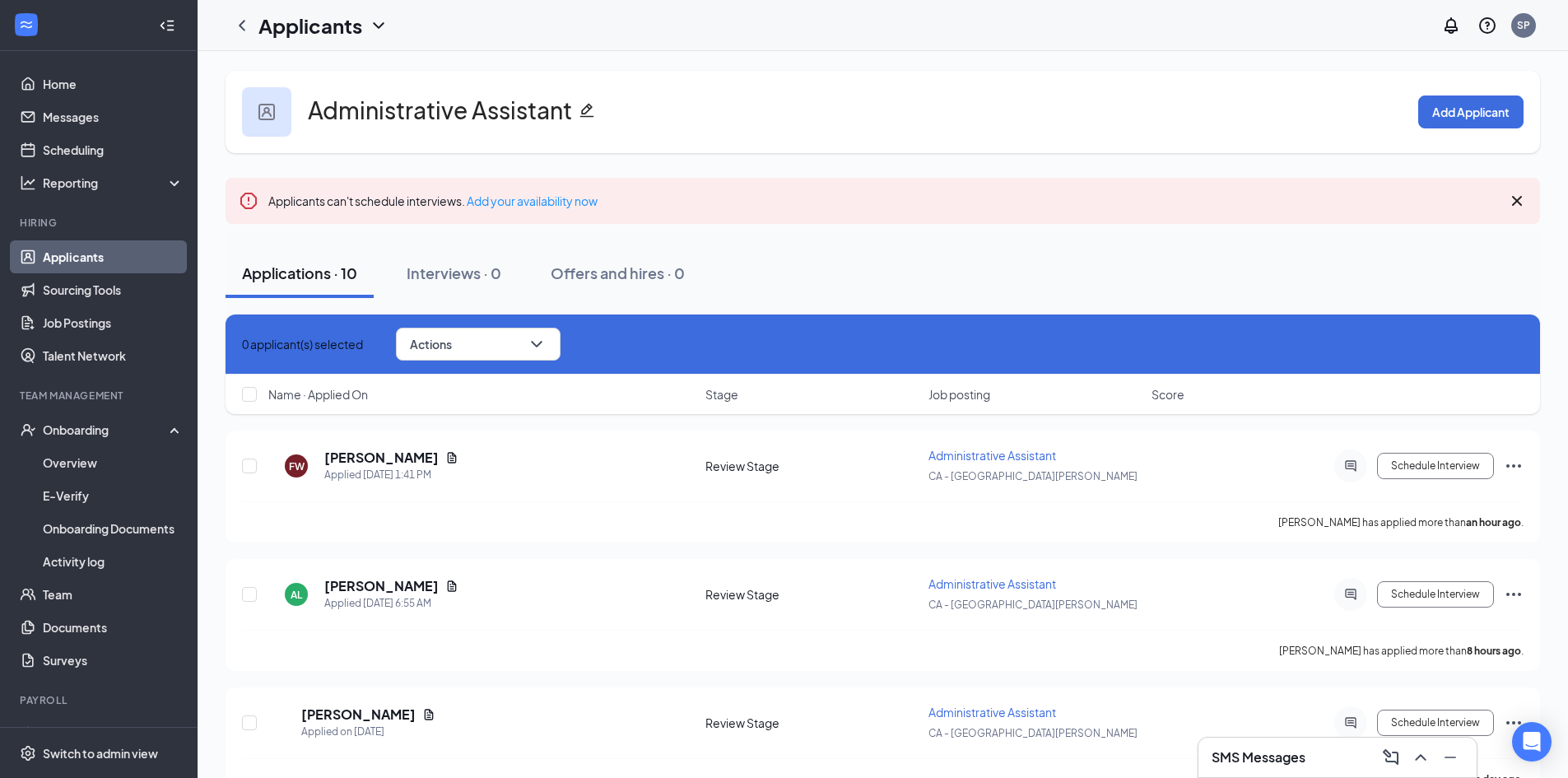
click at [808, 215] on div "Applicants can't schedule interviews. Add your availability now" at bounding box center [882, 201] width 1315 height 46
